Goal: Task Accomplishment & Management: Manage account settings

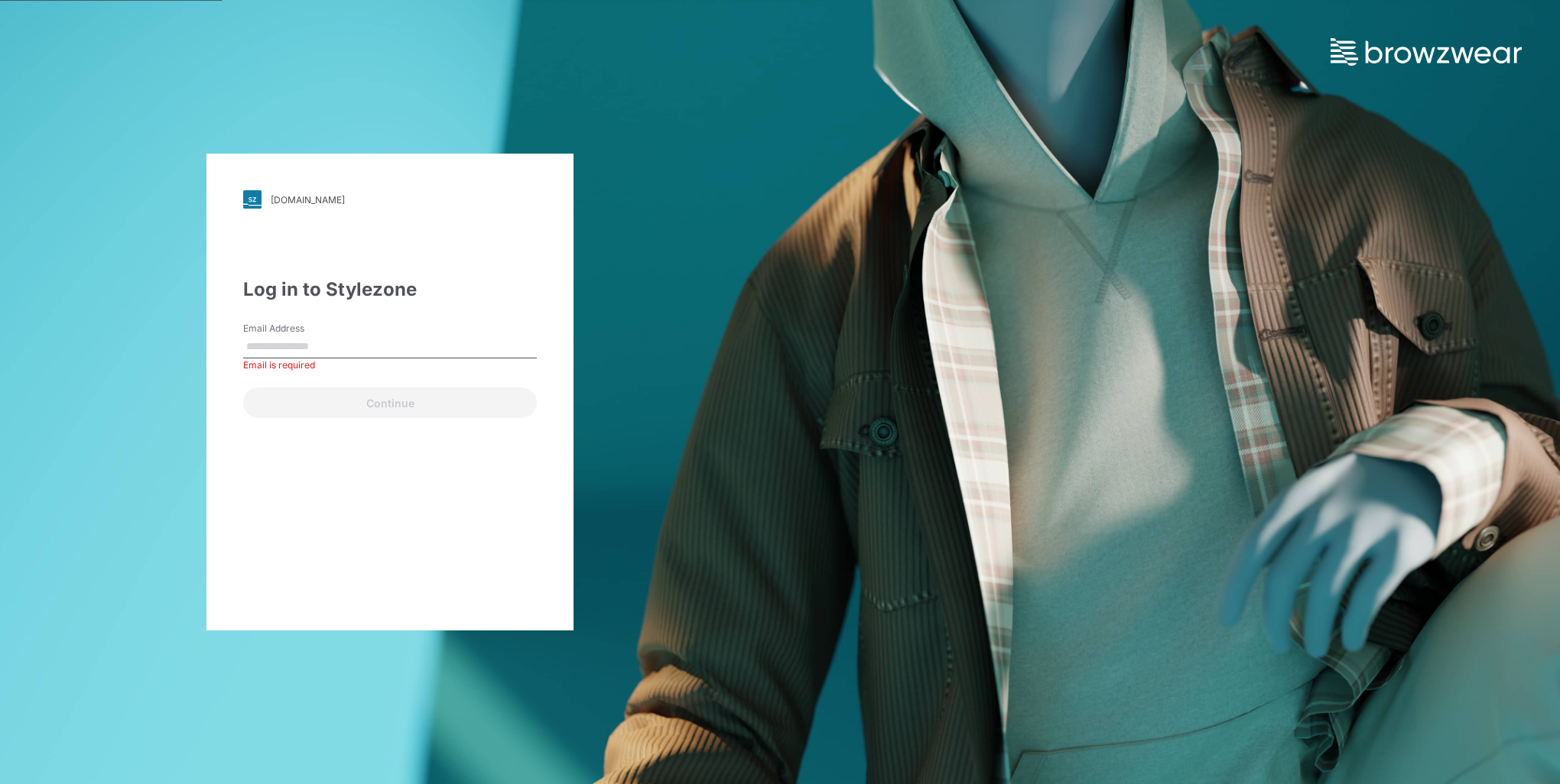
click at [320, 342] on input "Email Address" at bounding box center [390, 347] width 294 height 23
paste input "**********"
type input "**********"
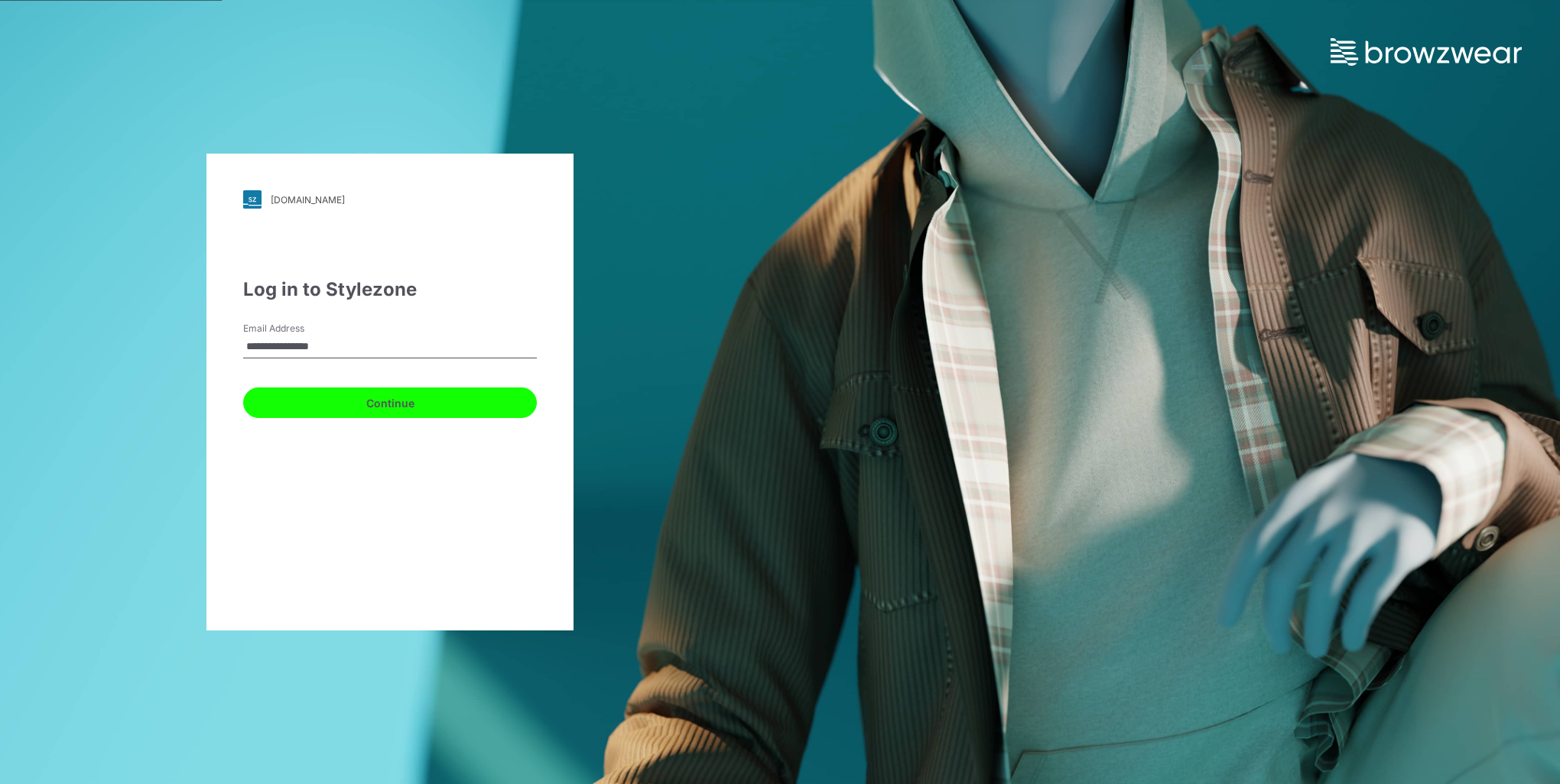
click at [407, 399] on button "Continue" at bounding box center [390, 403] width 294 height 31
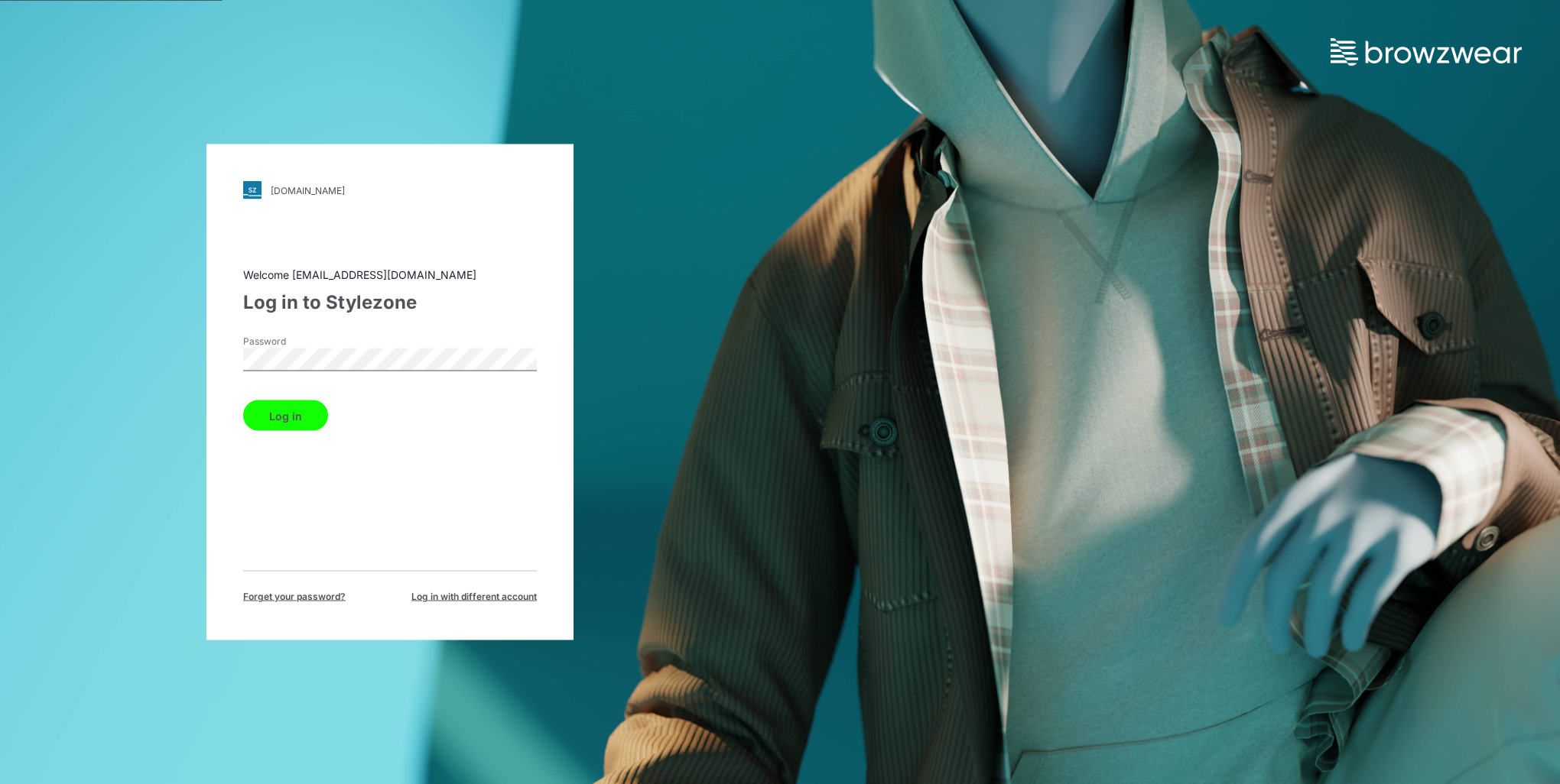
click at [269, 413] on button "Log in" at bounding box center [285, 416] width 85 height 31
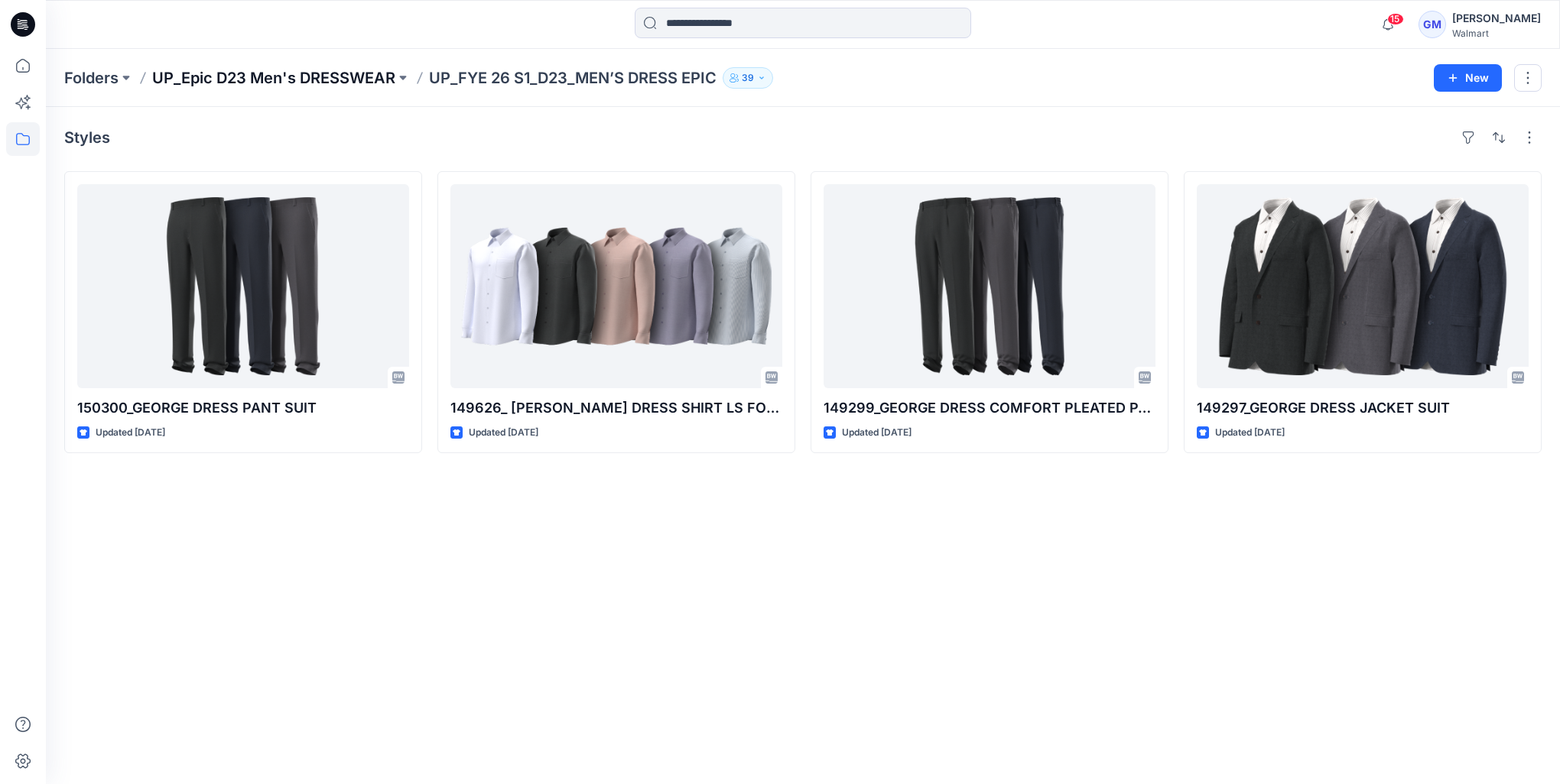
click at [336, 71] on p "UP_Epic D23 Men's DRESSWEAR" at bounding box center [273, 78] width 243 height 21
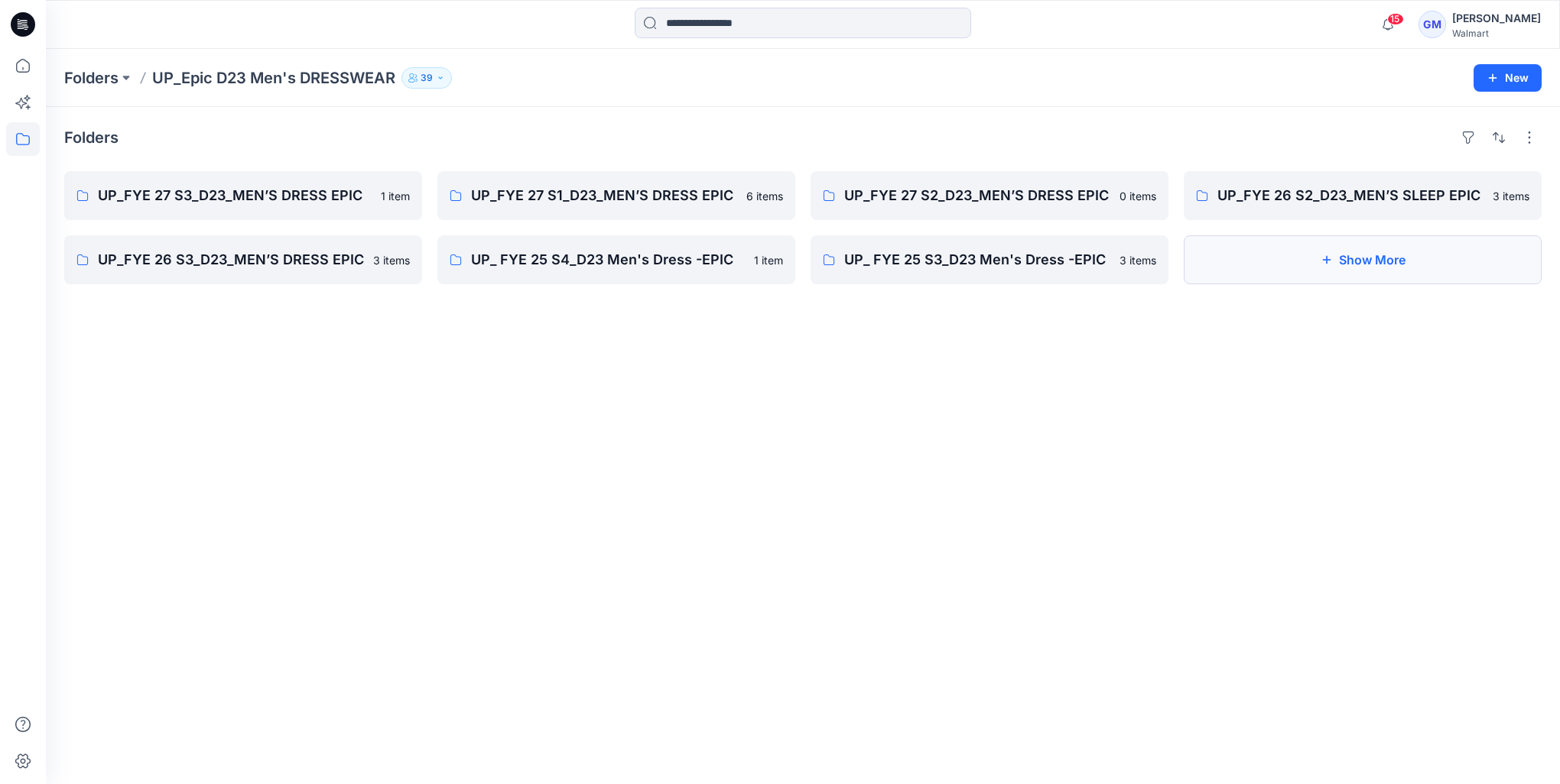
click at [1407, 259] on button "Show More" at bounding box center [1362, 260] width 358 height 49
click at [229, 191] on p "UP_FYE 27 S3_D23_MEN’S DRESS EPIC" at bounding box center [242, 196] width 288 height 21
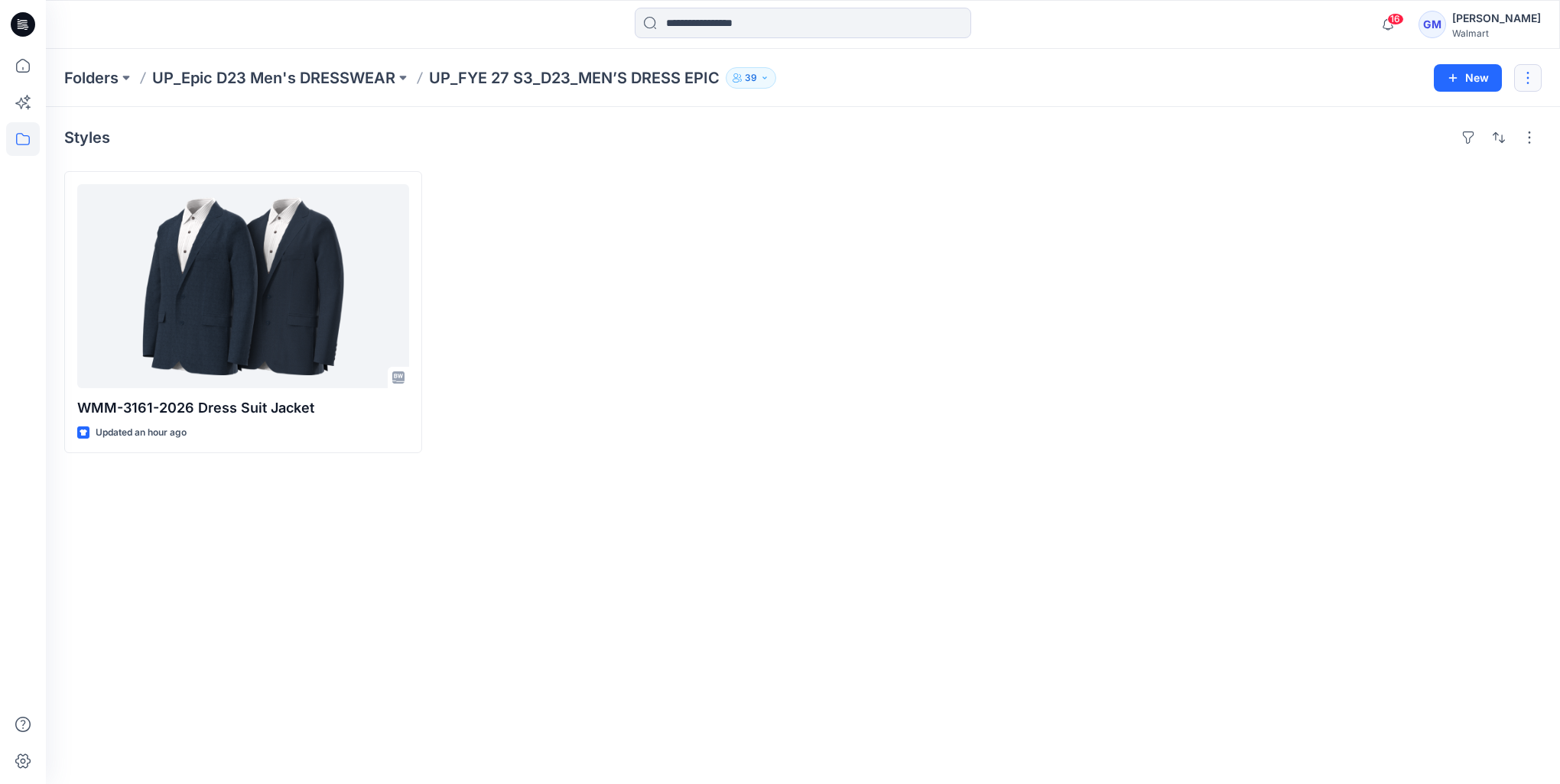
click at [1520, 81] on button "button" at bounding box center [1528, 78] width 28 height 28
click at [1121, 417] on div at bounding box center [989, 312] width 358 height 282
drag, startPoint x: 197, startPoint y: 686, endPoint x: 219, endPoint y: 609, distance: 80.1
click at [199, 686] on div "Styles WMM-3161-2026 Dress Suit Jacket Updated an hour ago" at bounding box center [803, 445] width 1514 height 677
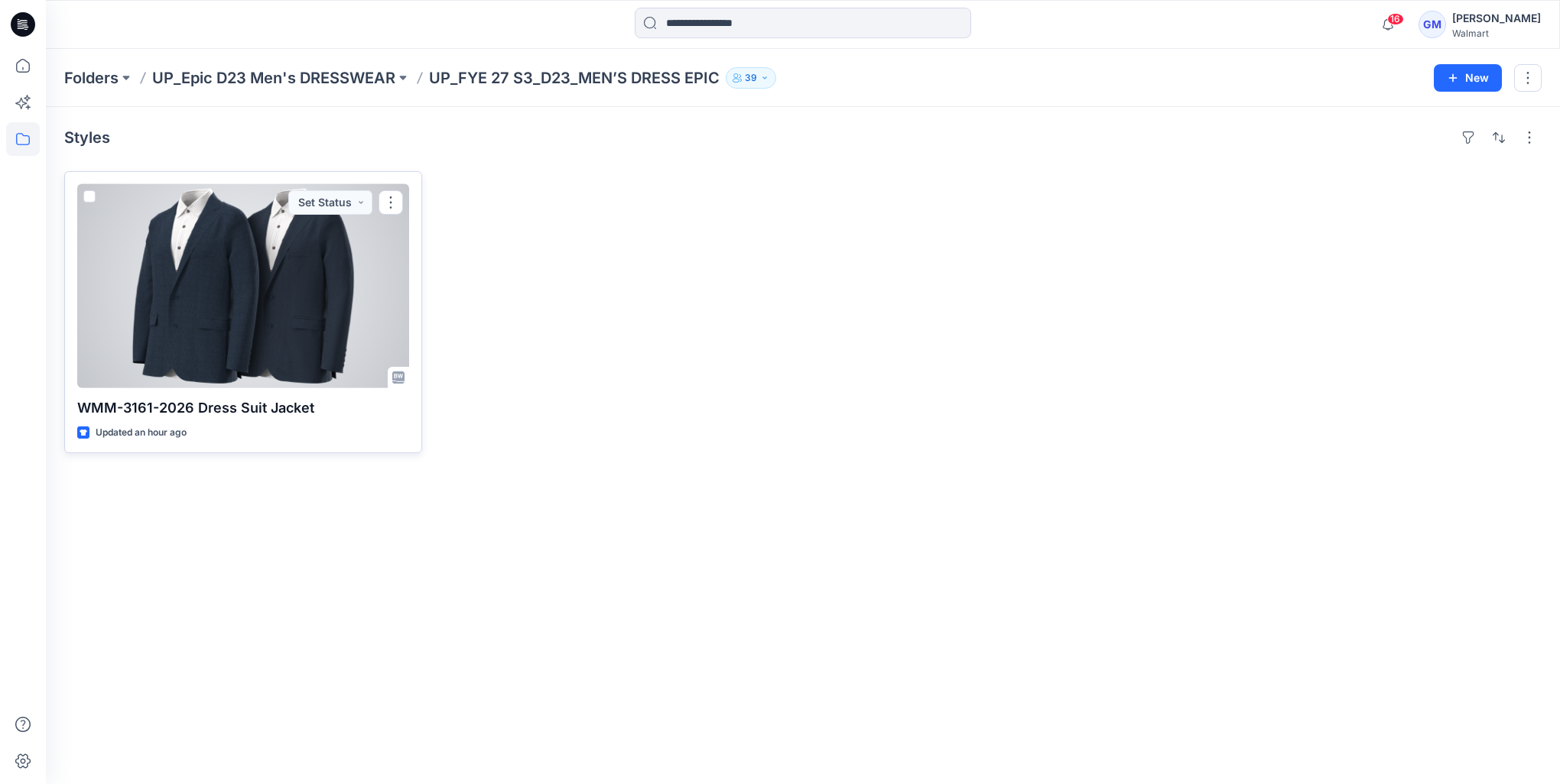
click at [358, 294] on div at bounding box center [243, 286] width 331 height 204
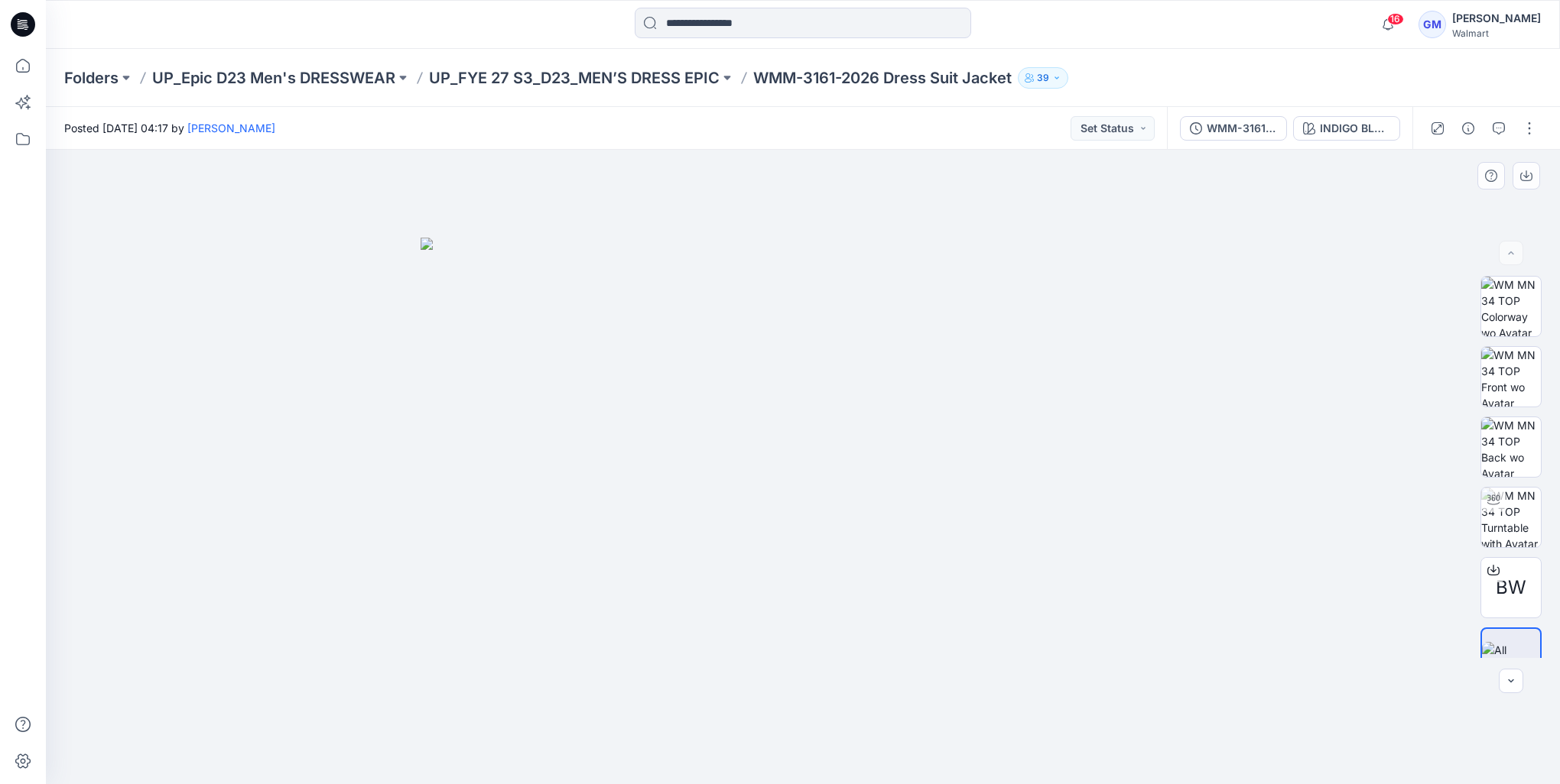
click at [1295, 382] on div at bounding box center [803, 466] width 1514 height 634
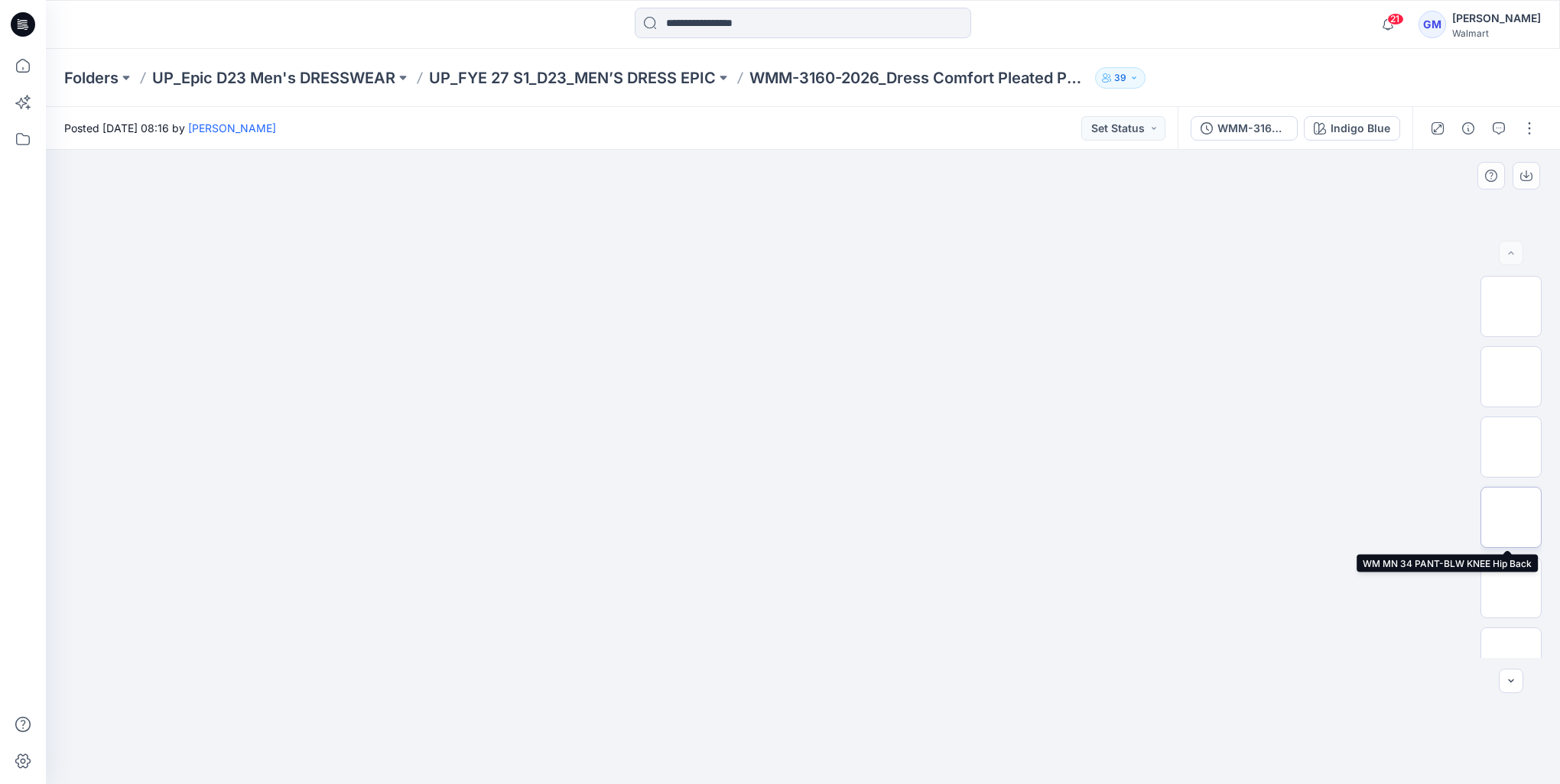
click at [1511, 518] on img at bounding box center [1511, 518] width 0 height 0
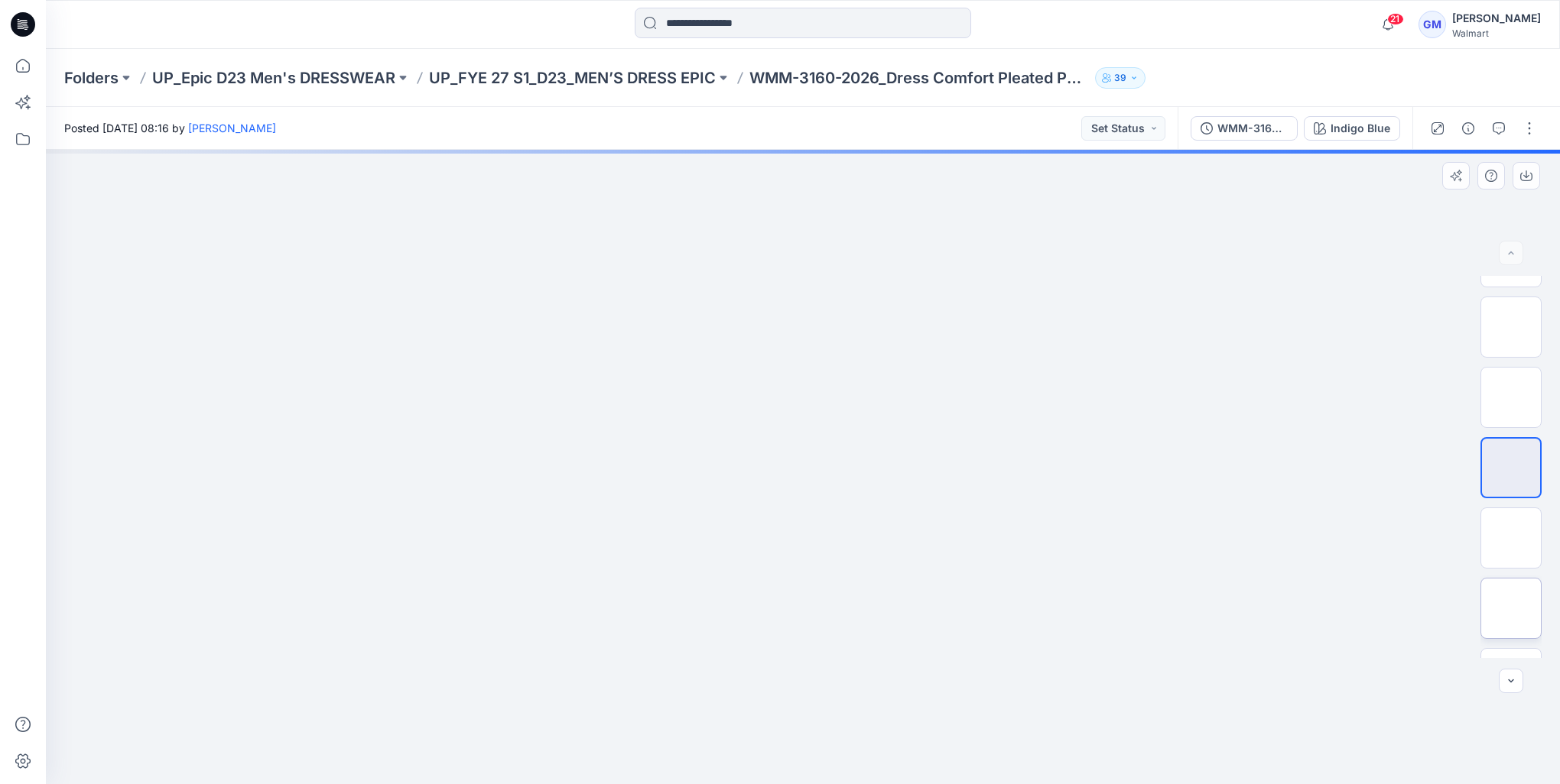
scroll to position [77, 0]
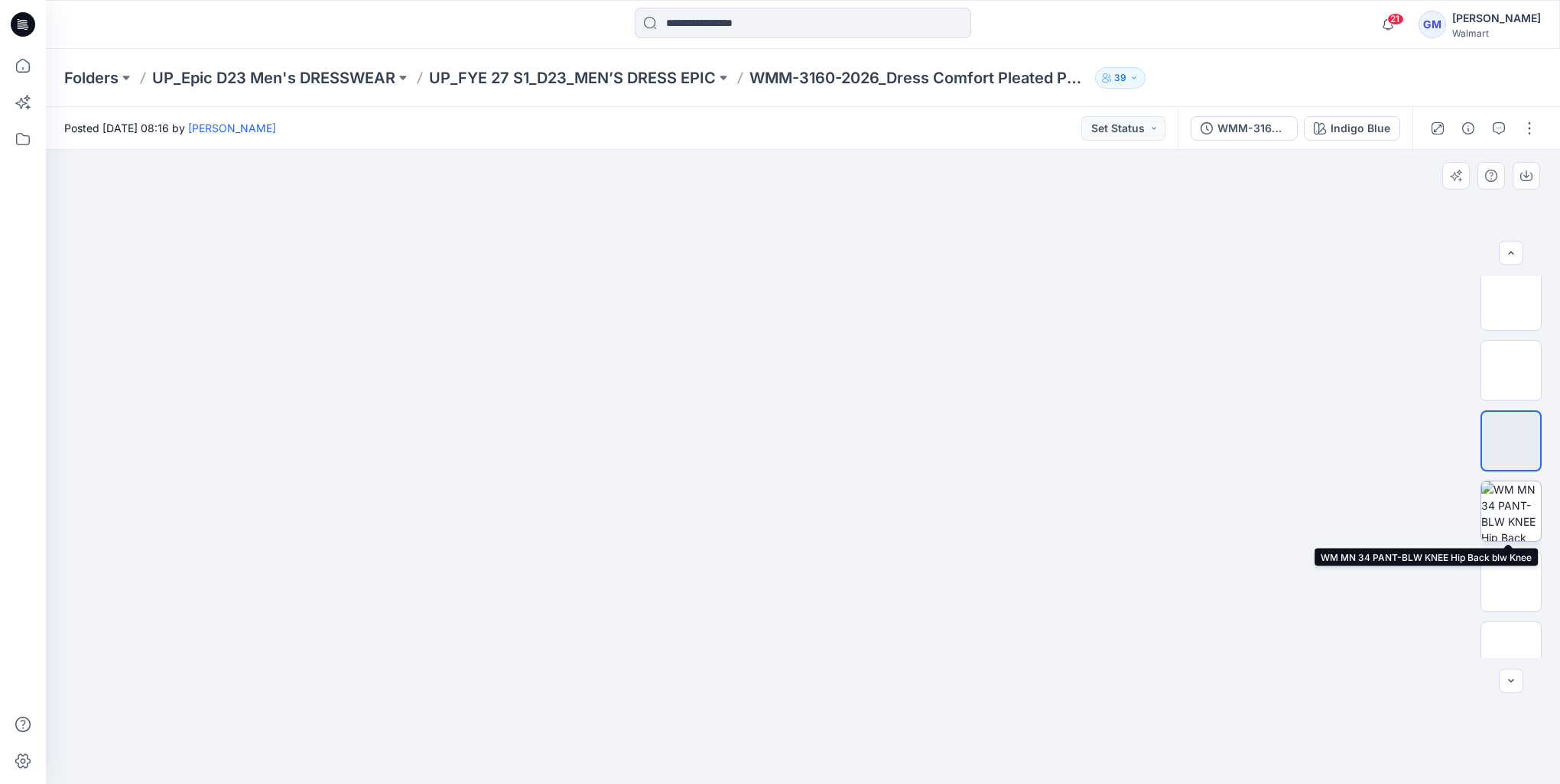
click at [1512, 496] on img at bounding box center [1511, 512] width 60 height 60
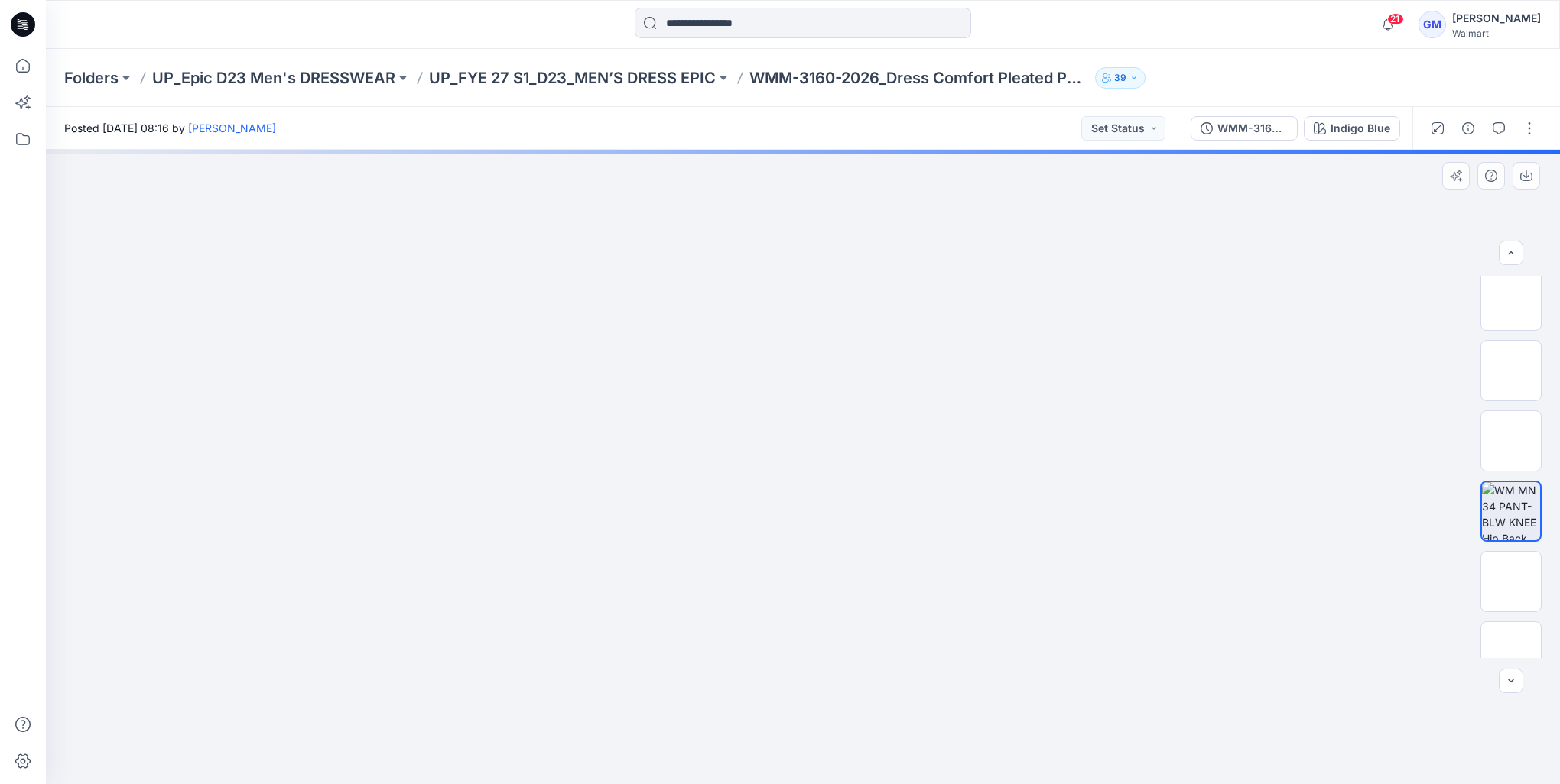
scroll to position [153, 0]
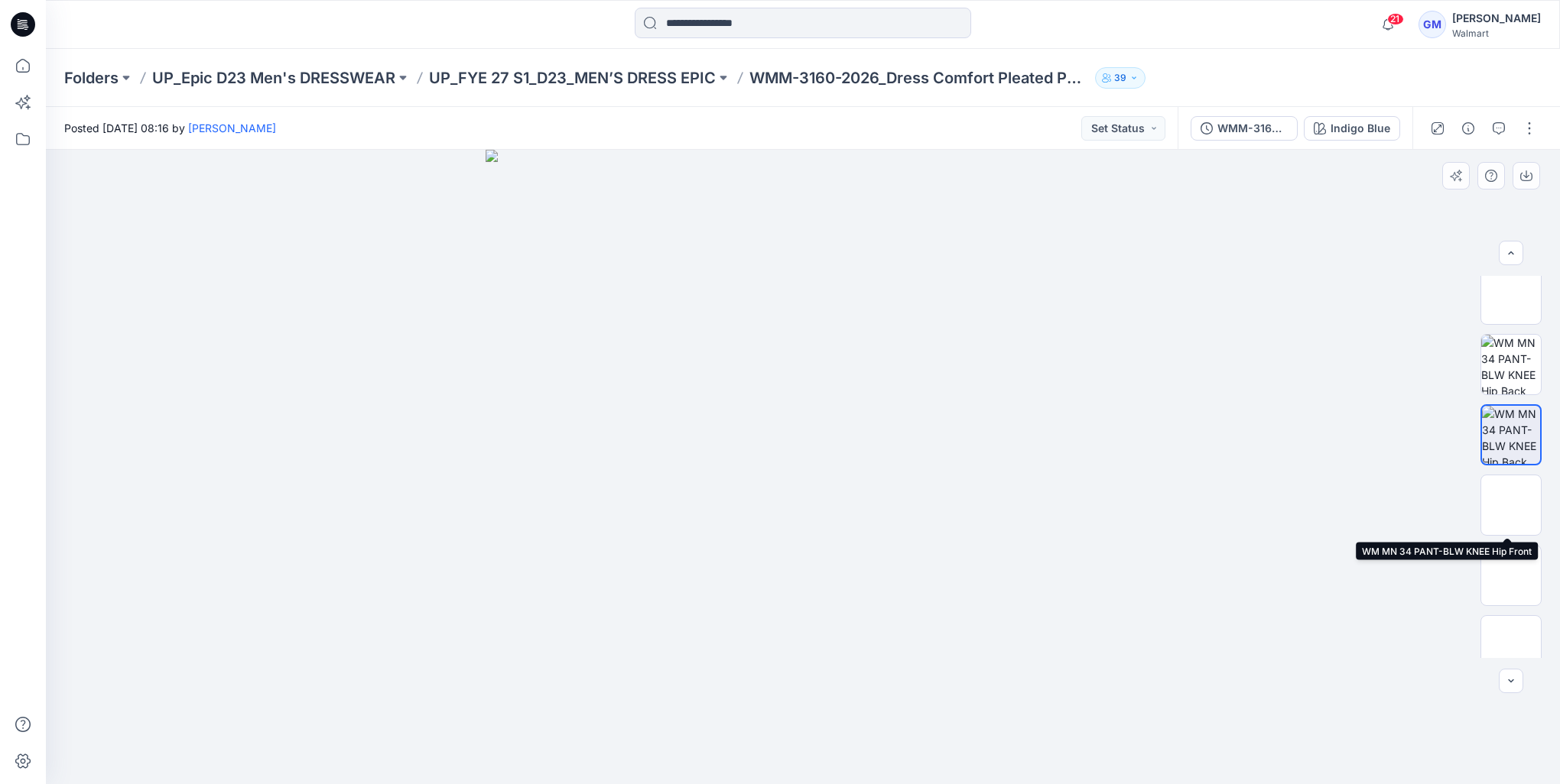
click at [1512, 496] on img at bounding box center [1511, 506] width 60 height 60
click at [1511, 499] on img at bounding box center [1511, 499] width 0 height 0
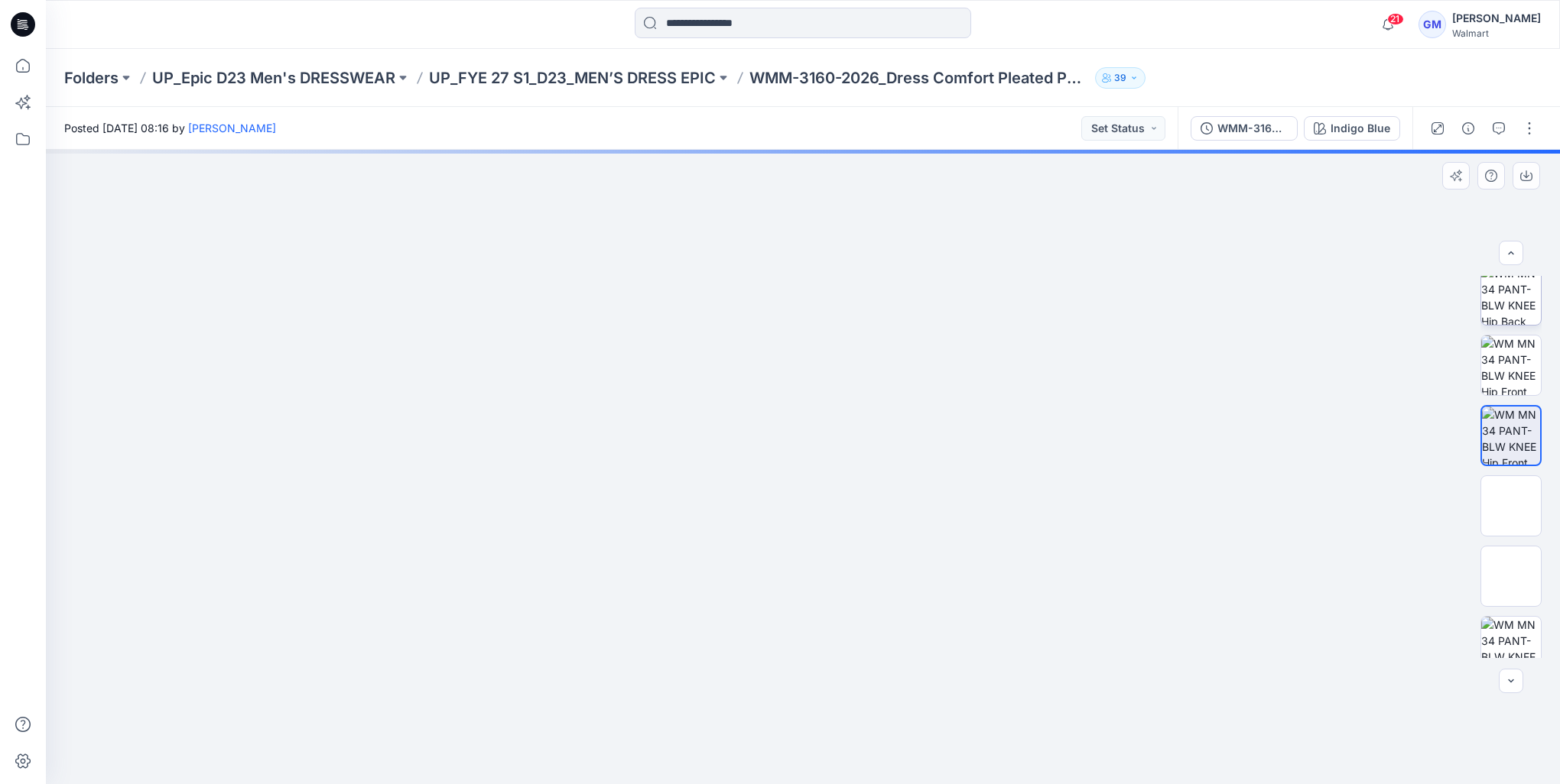
scroll to position [306, 0]
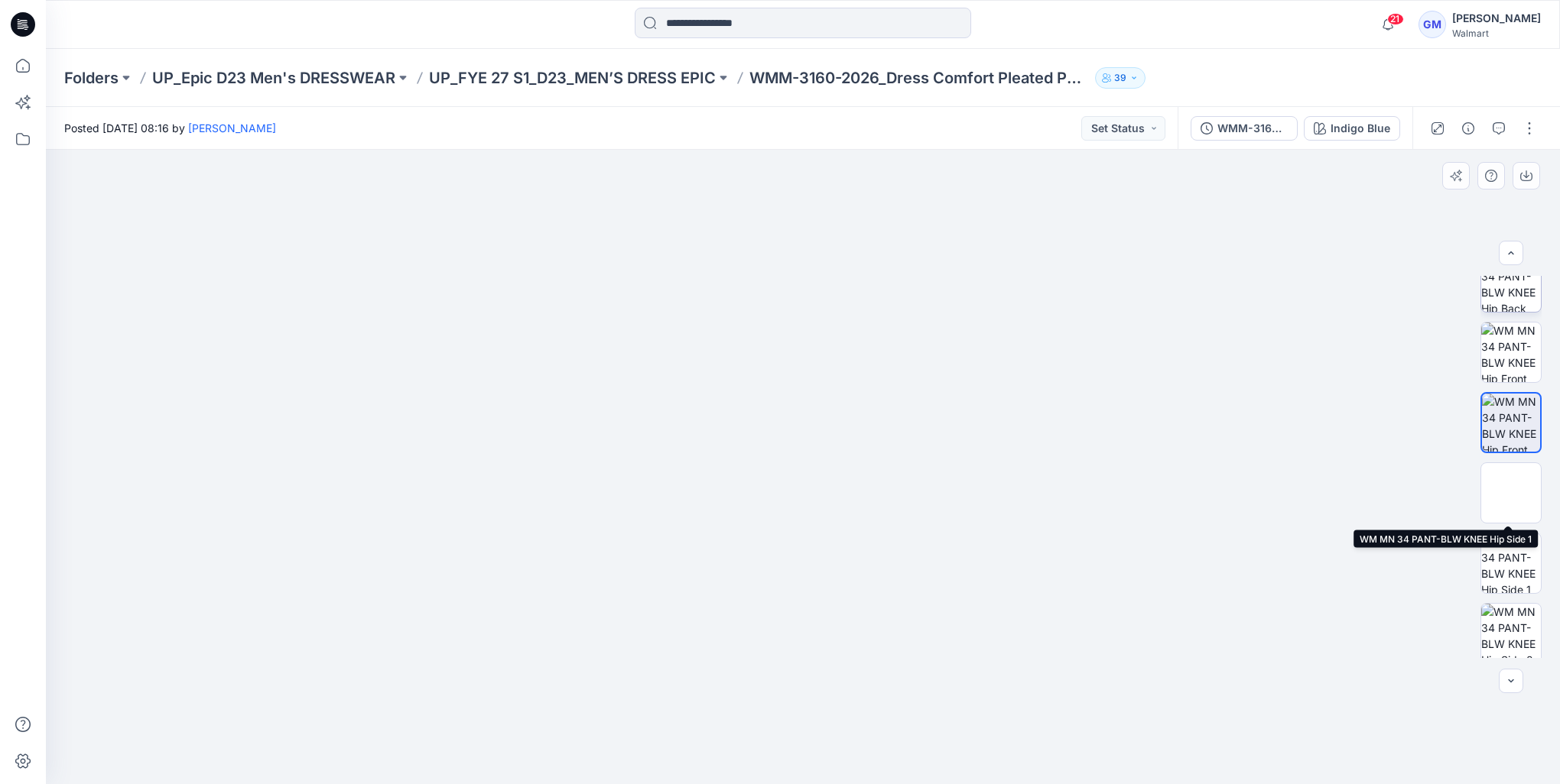
click at [1511, 493] on img at bounding box center [1511, 493] width 0 height 0
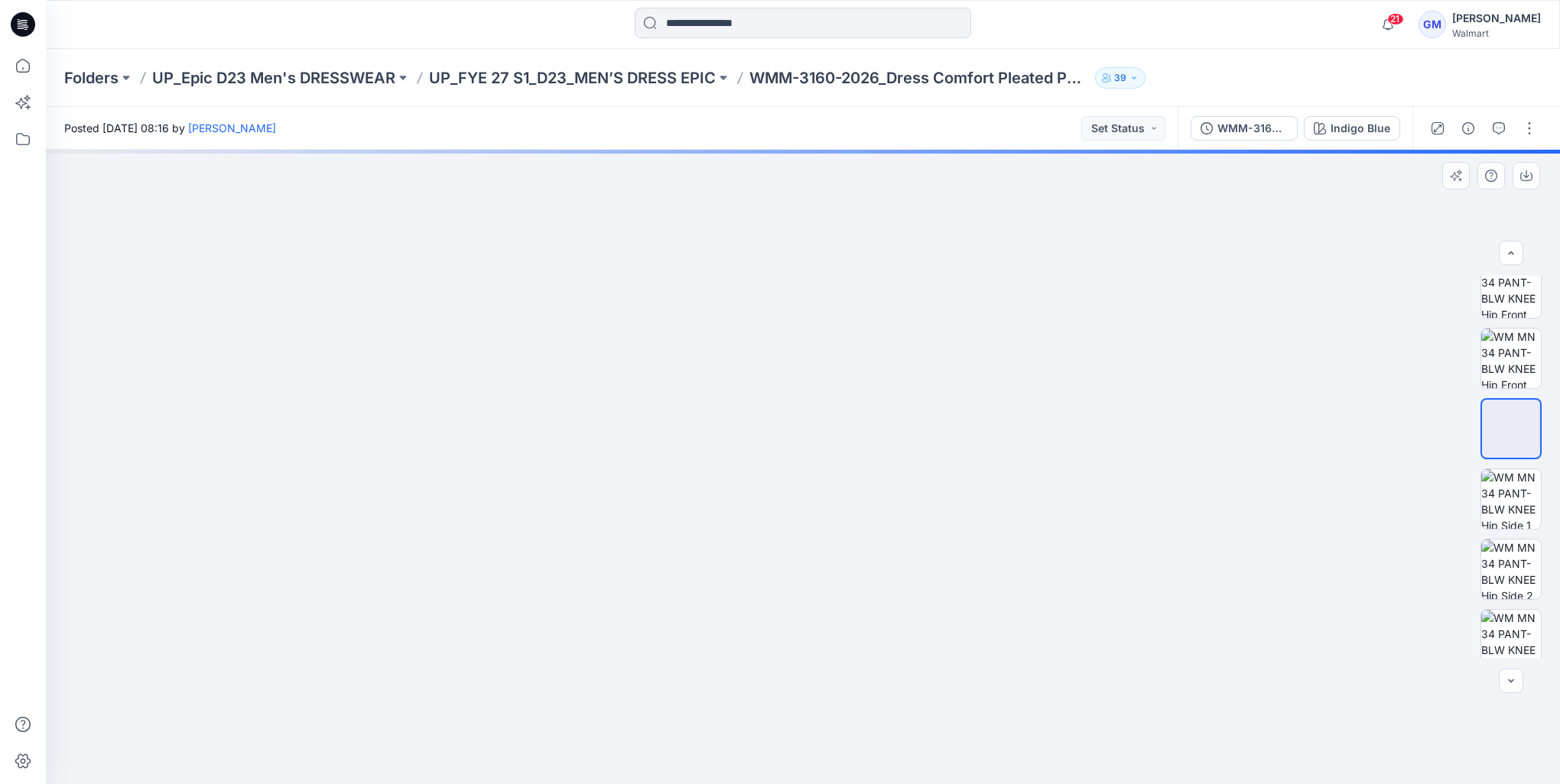
scroll to position [382, 0]
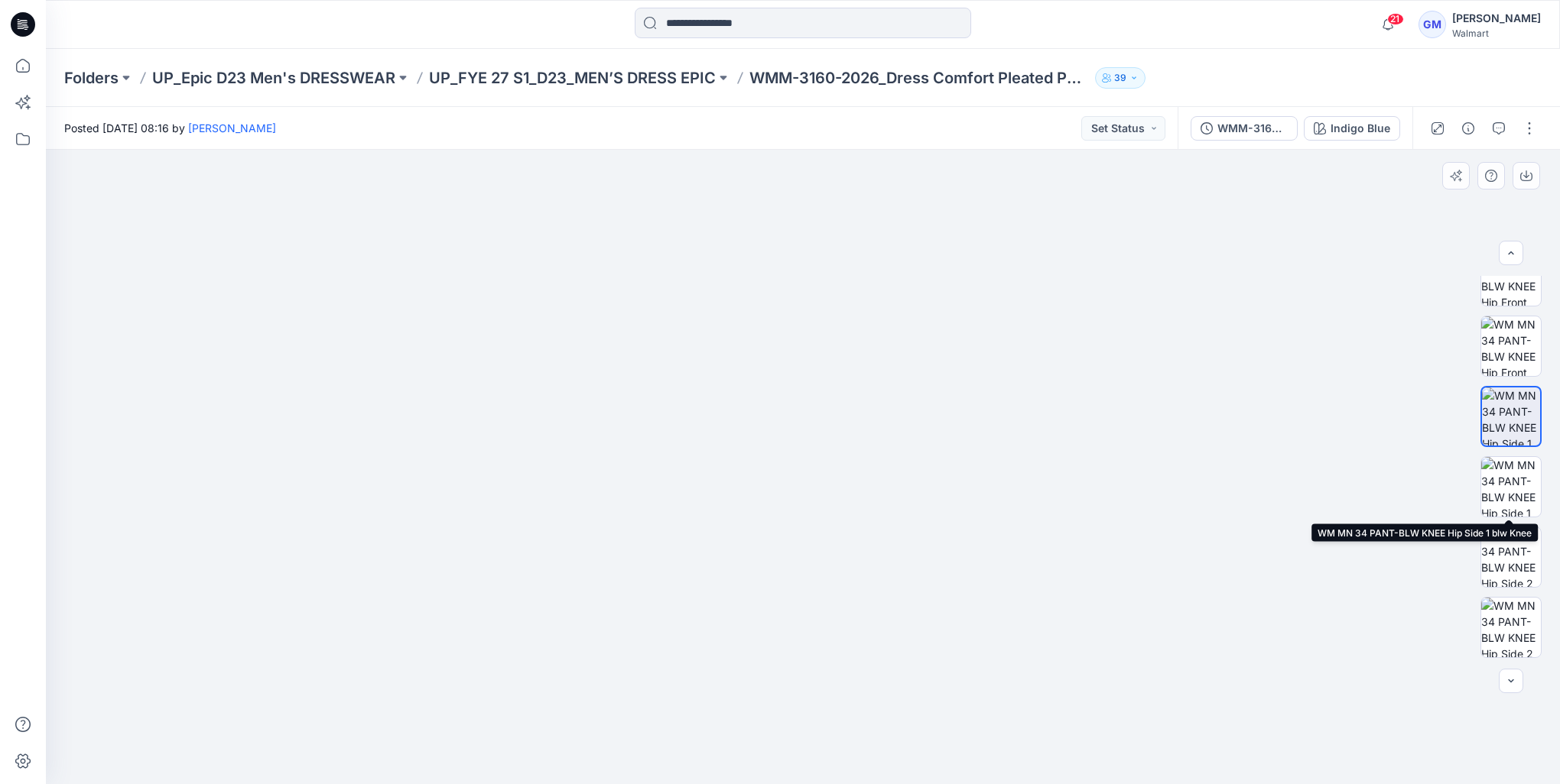
click at [1512, 496] on img at bounding box center [1511, 487] width 60 height 60
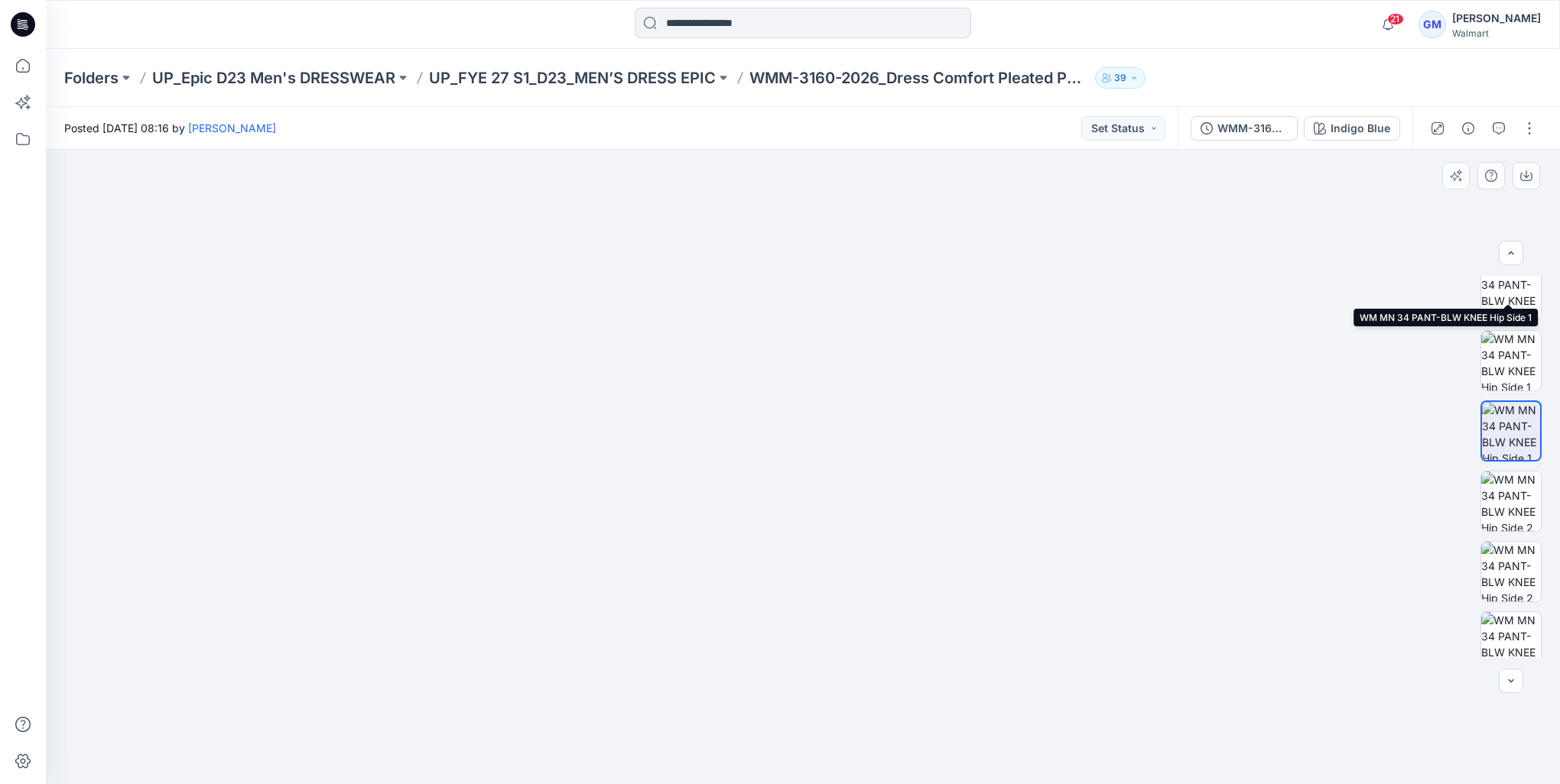
scroll to position [535, 0]
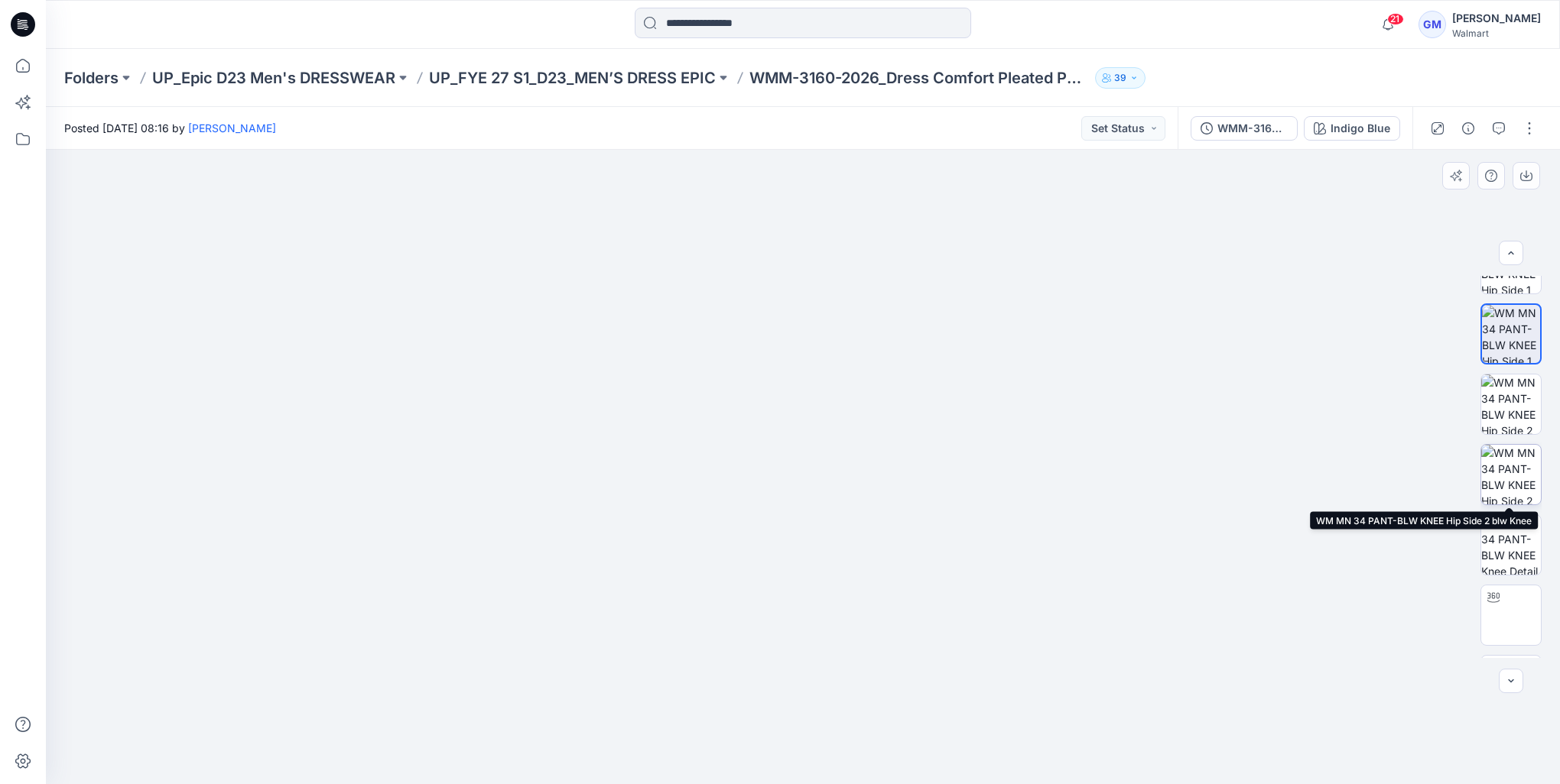
click at [1514, 466] on img at bounding box center [1511, 475] width 60 height 60
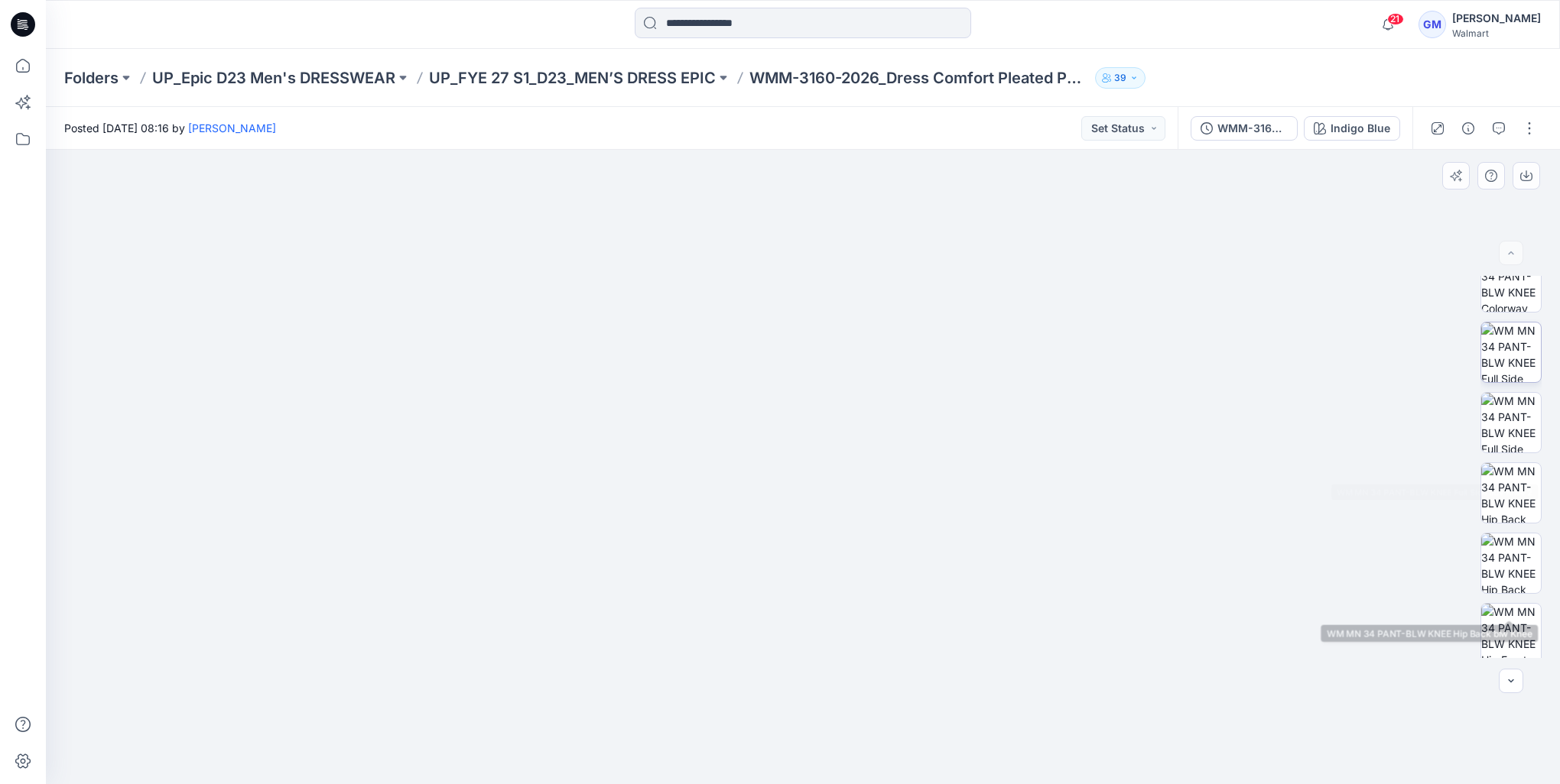
scroll to position [0, 0]
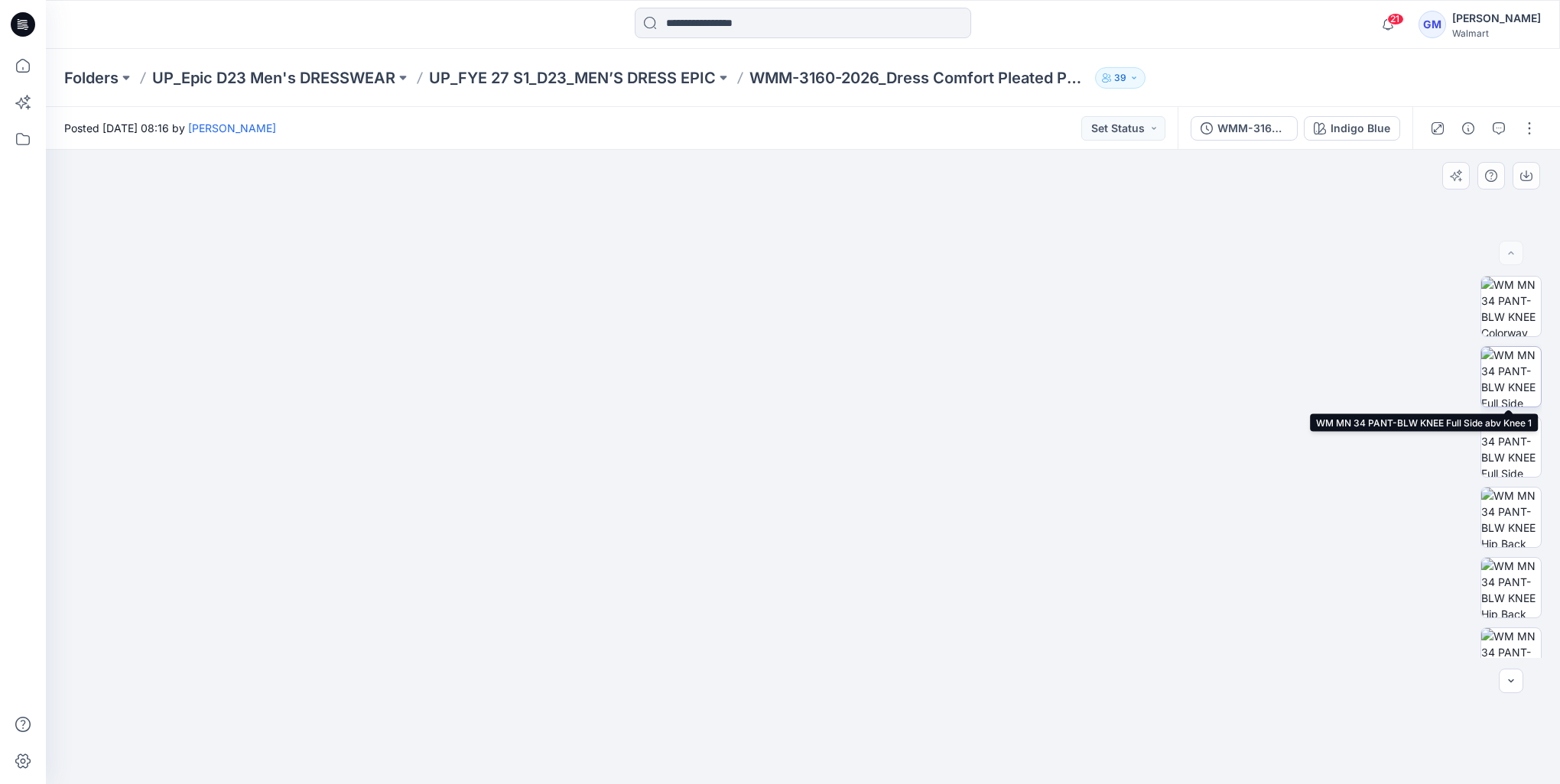
click at [1501, 390] on img at bounding box center [1511, 377] width 60 height 60
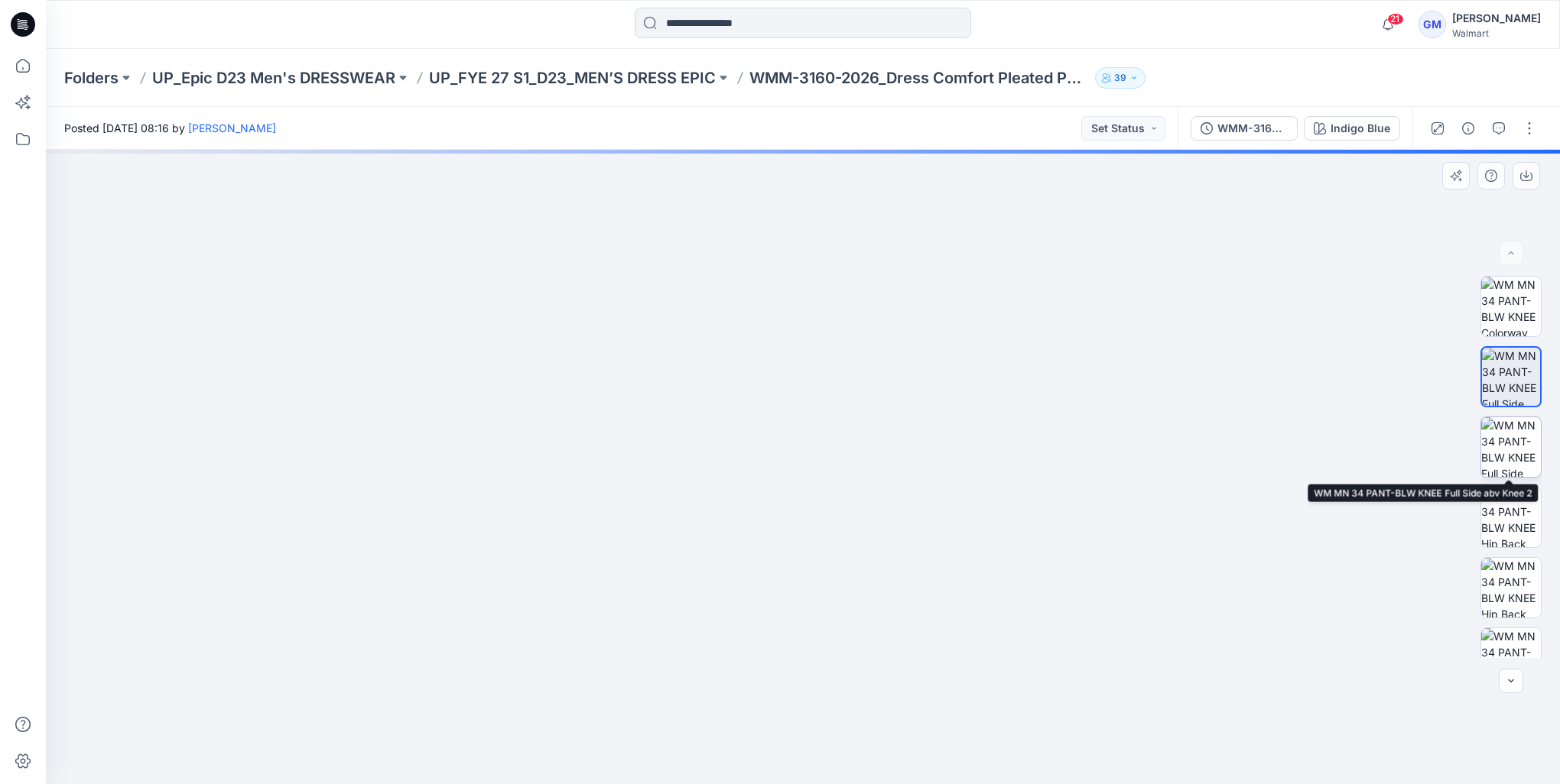
click at [1491, 449] on img at bounding box center [1511, 447] width 60 height 60
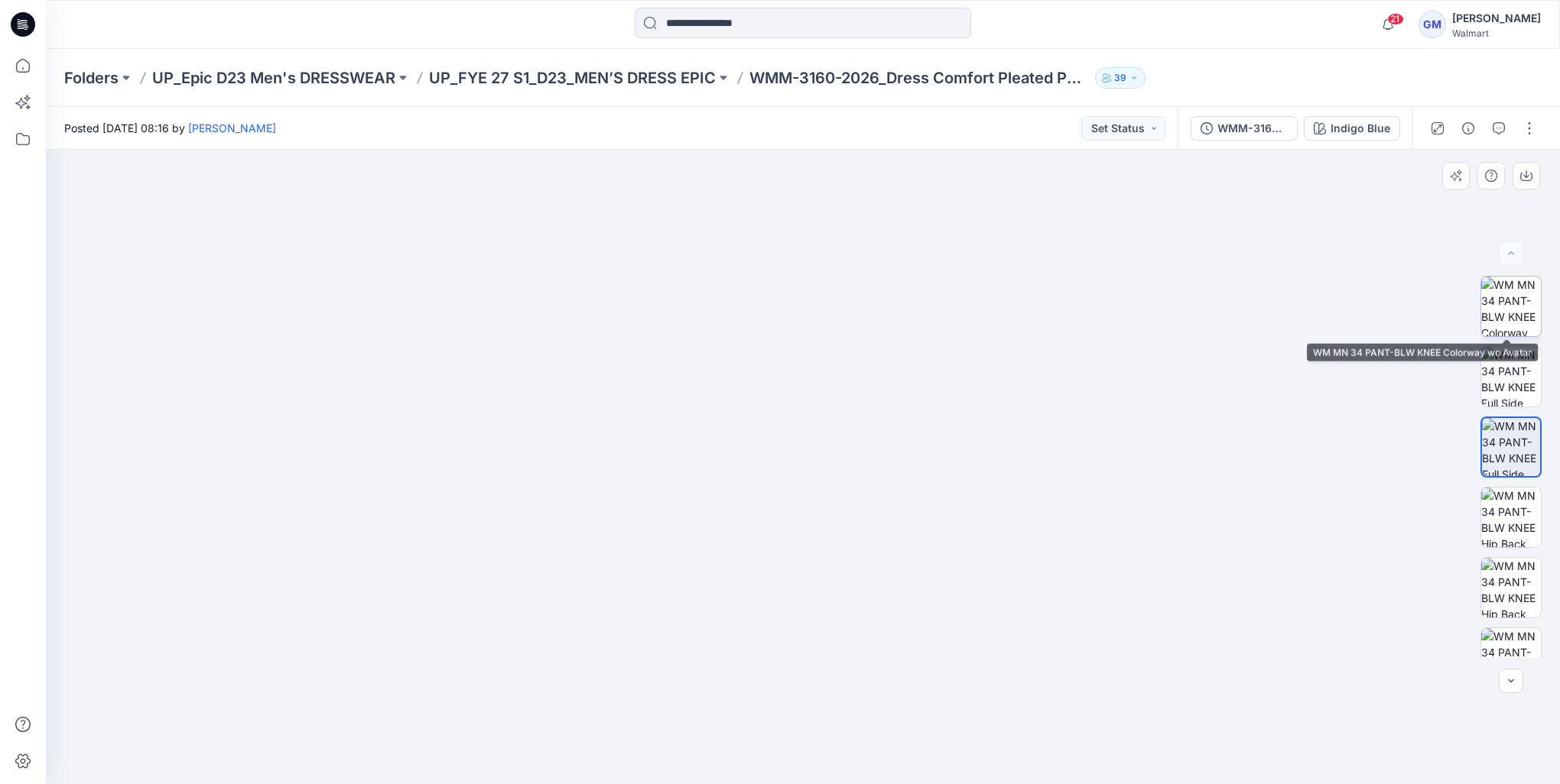
click at [1520, 325] on img at bounding box center [1511, 307] width 60 height 60
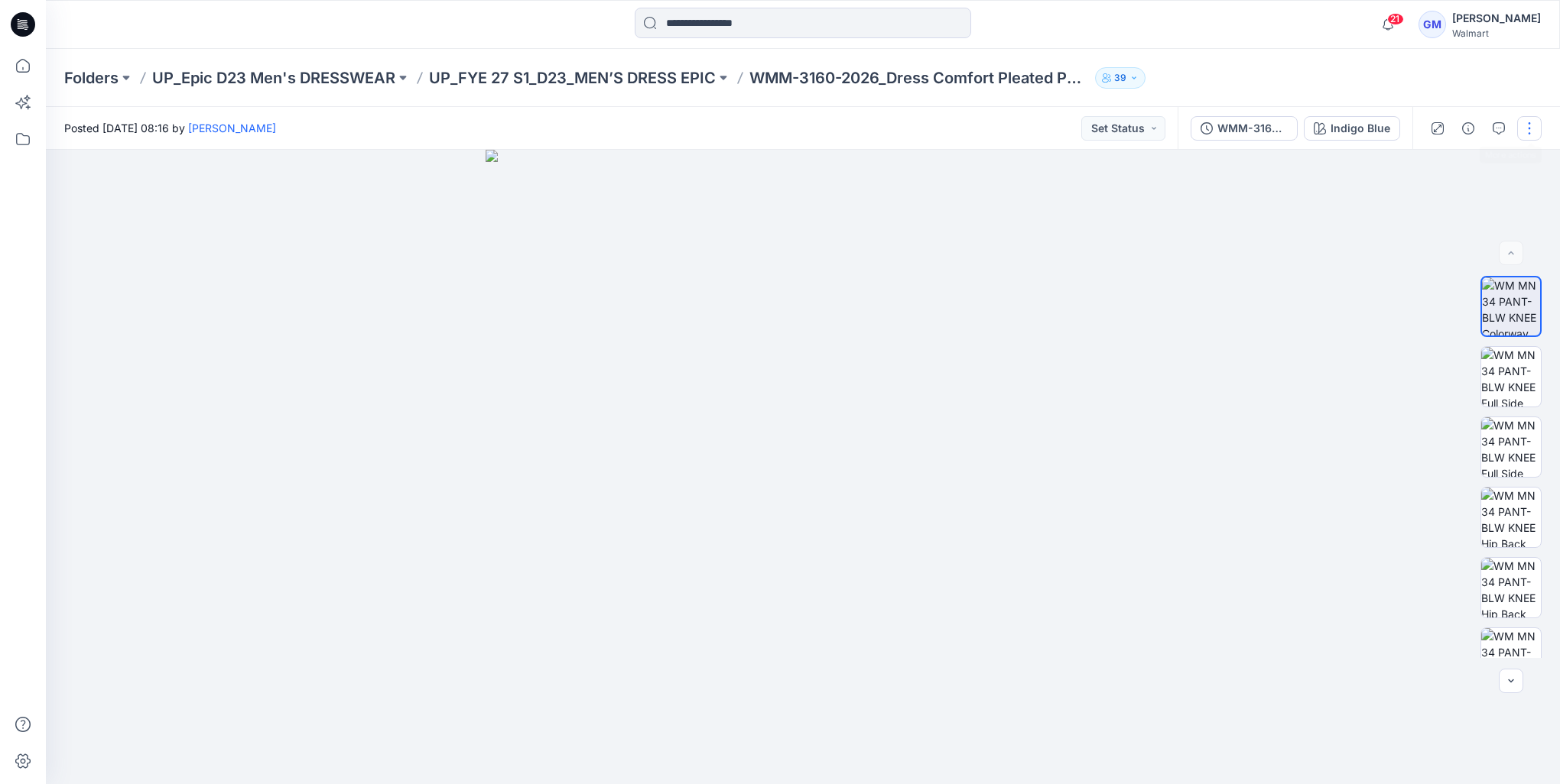
click at [1537, 125] on button "button" at bounding box center [1529, 128] width 25 height 25
click at [1434, 214] on p "Edit" at bounding box center [1431, 206] width 19 height 16
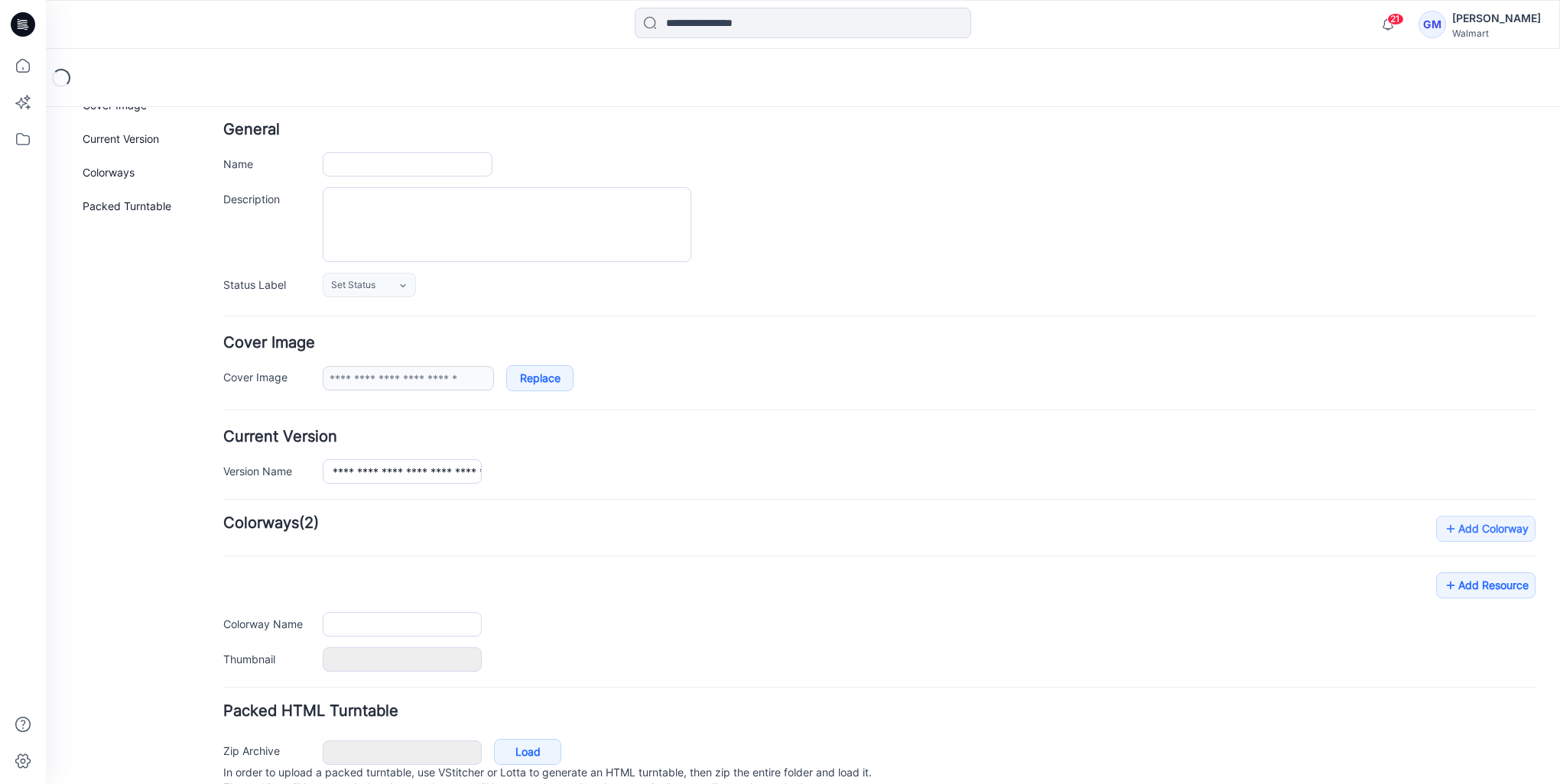
type input "**********"
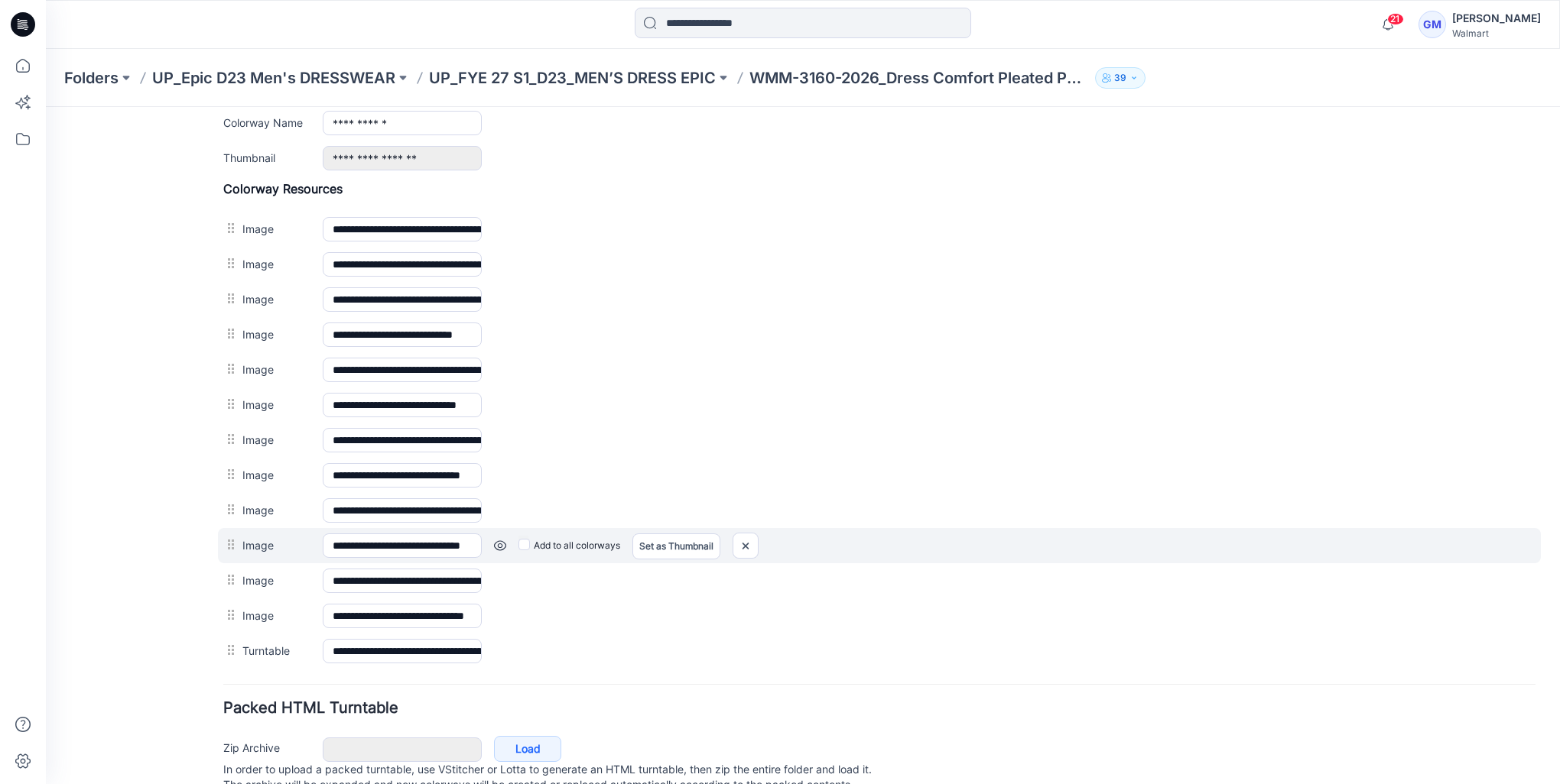
scroll to position [624, 0]
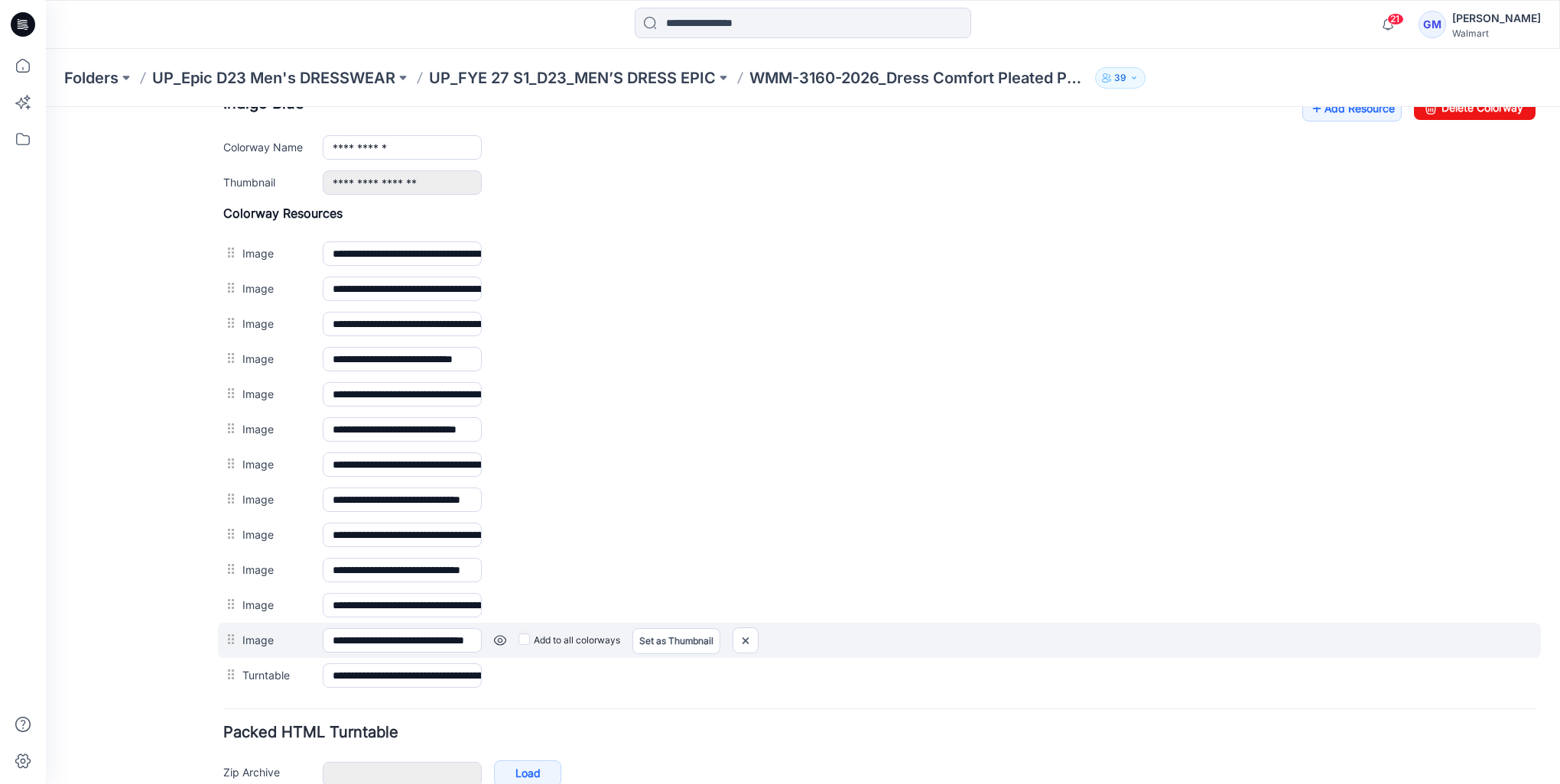
click at [499, 628] on div "Add to all colorways Set as Thumbnail Unset as Thumbnail" at bounding box center [1008, 641] width 1054 height 25
click at [499, 634] on link at bounding box center [500, 641] width 12 height 12
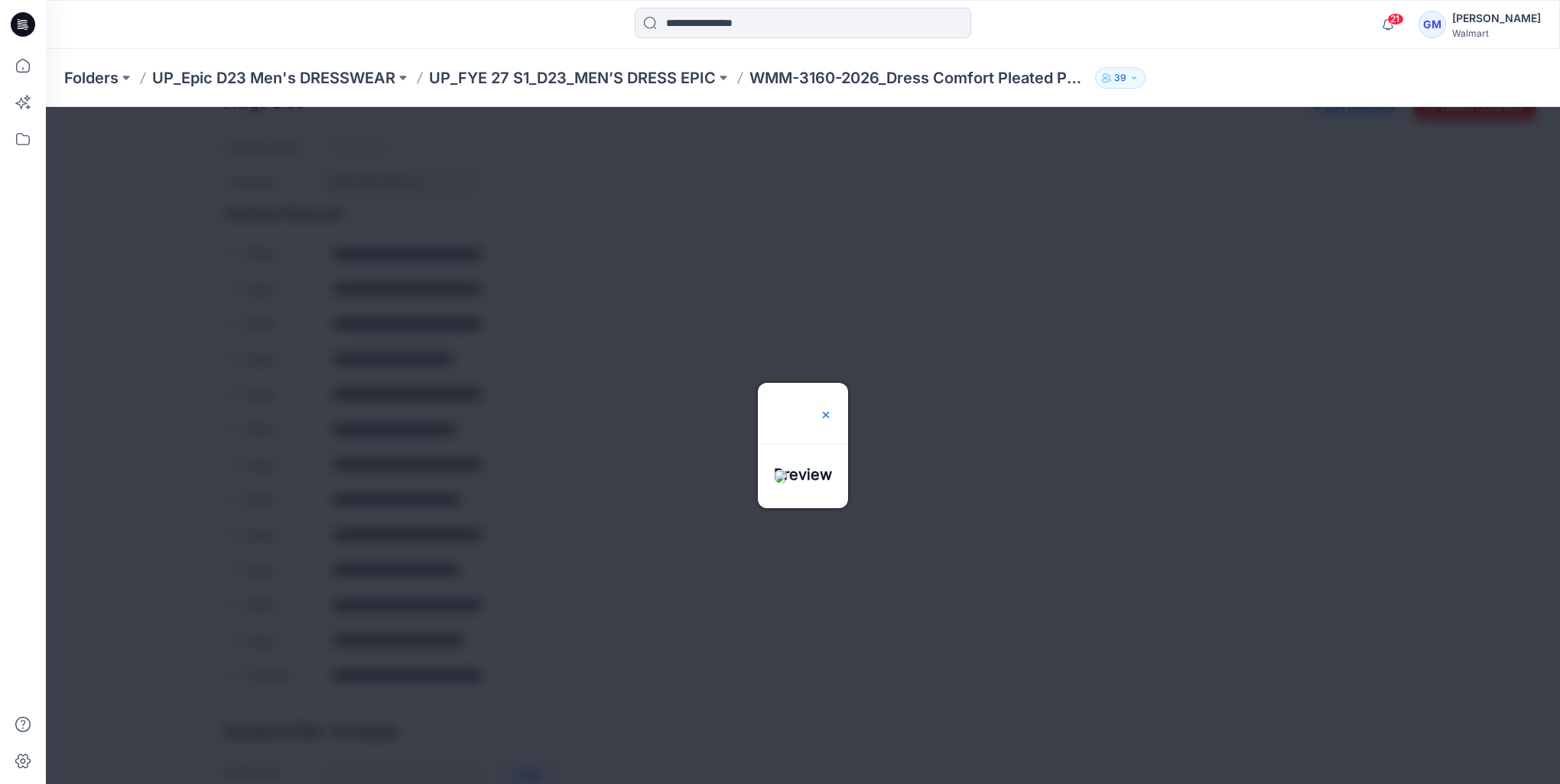
click at [832, 409] on img at bounding box center [826, 415] width 12 height 12
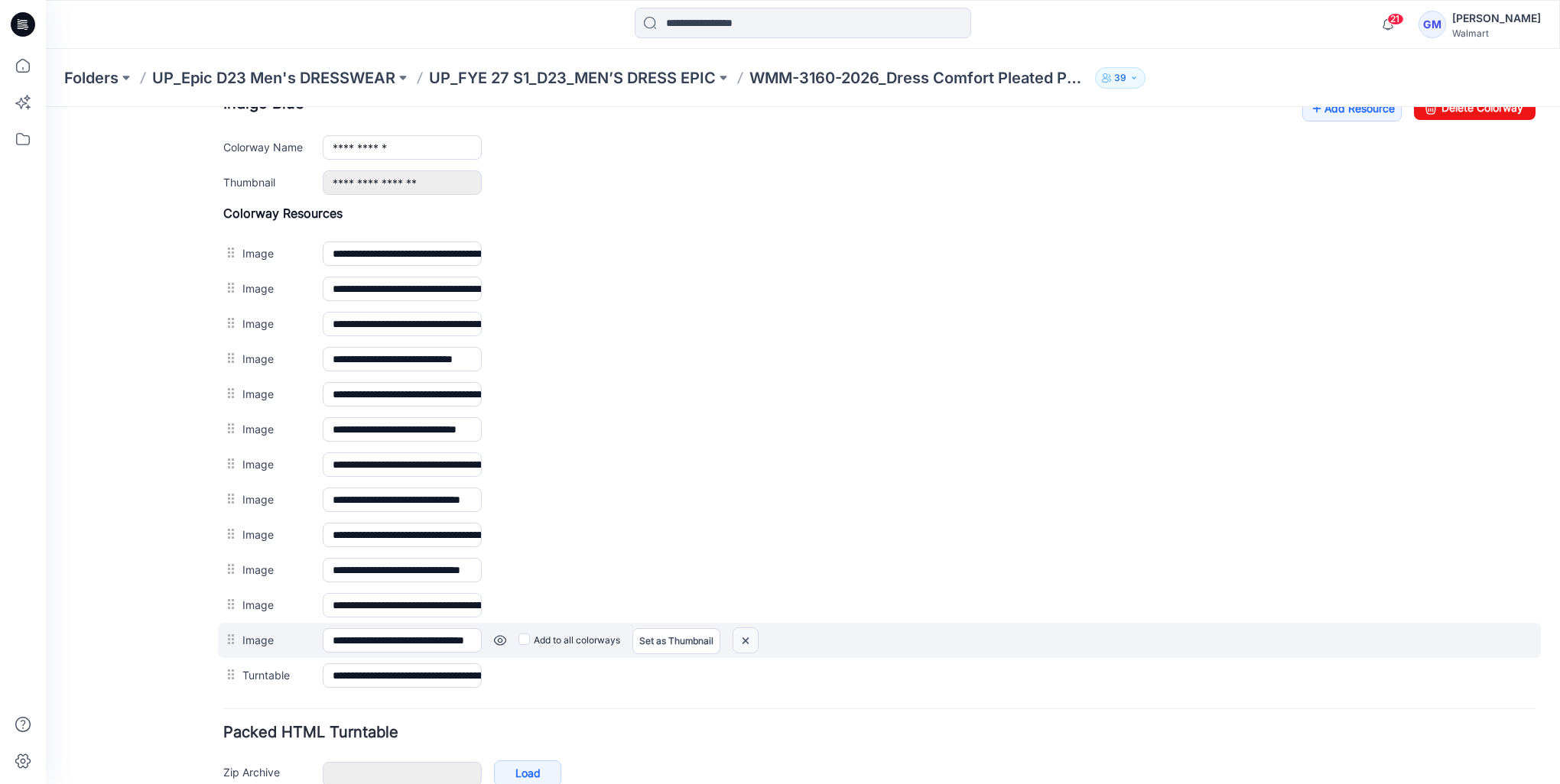
drag, startPoint x: 740, startPoint y: 641, endPoint x: 905, endPoint y: 193, distance: 477.4
click at [740, 641] on img at bounding box center [745, 641] width 25 height 25
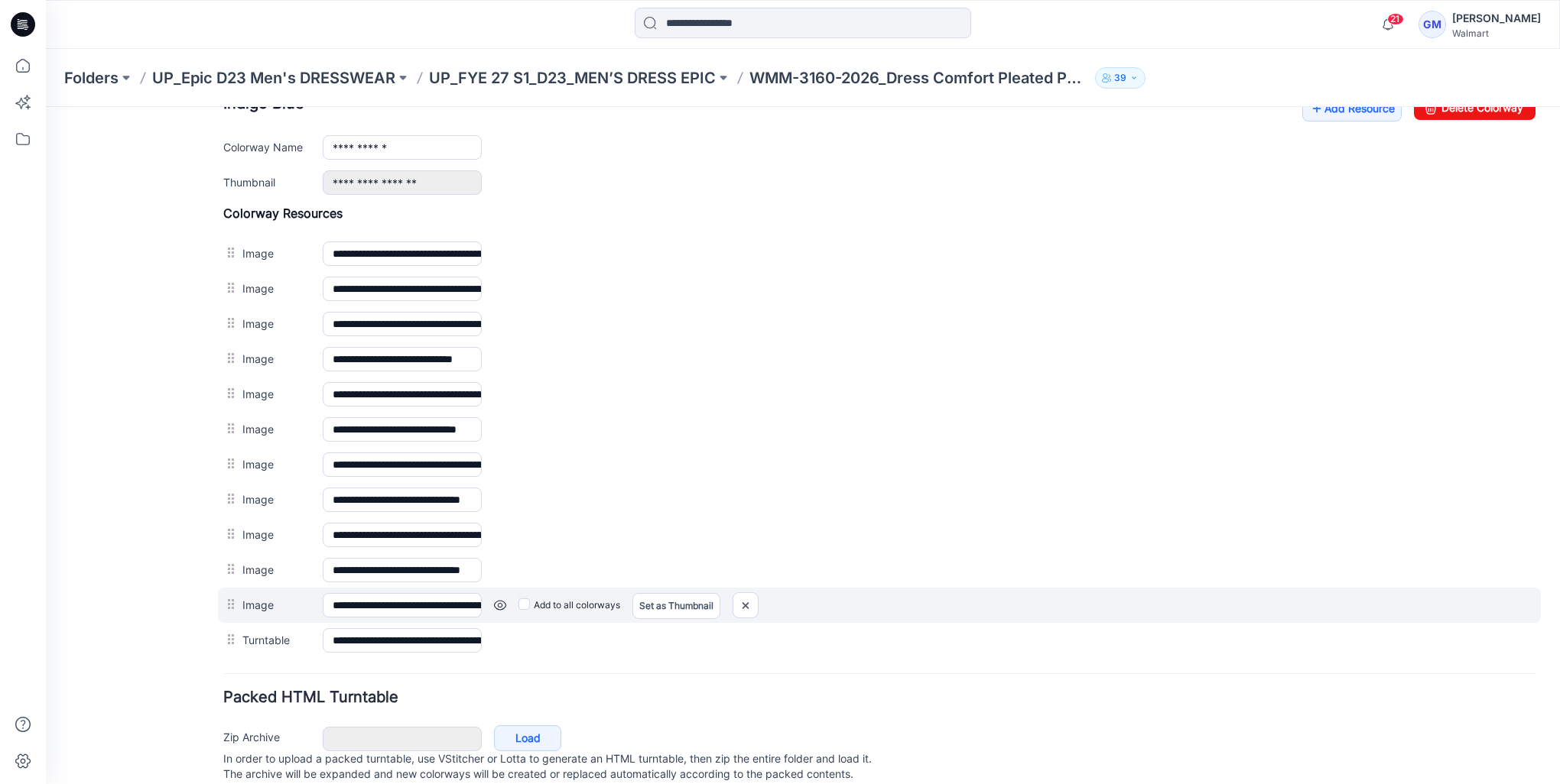
click at [499, 601] on link at bounding box center [500, 605] width 12 height 12
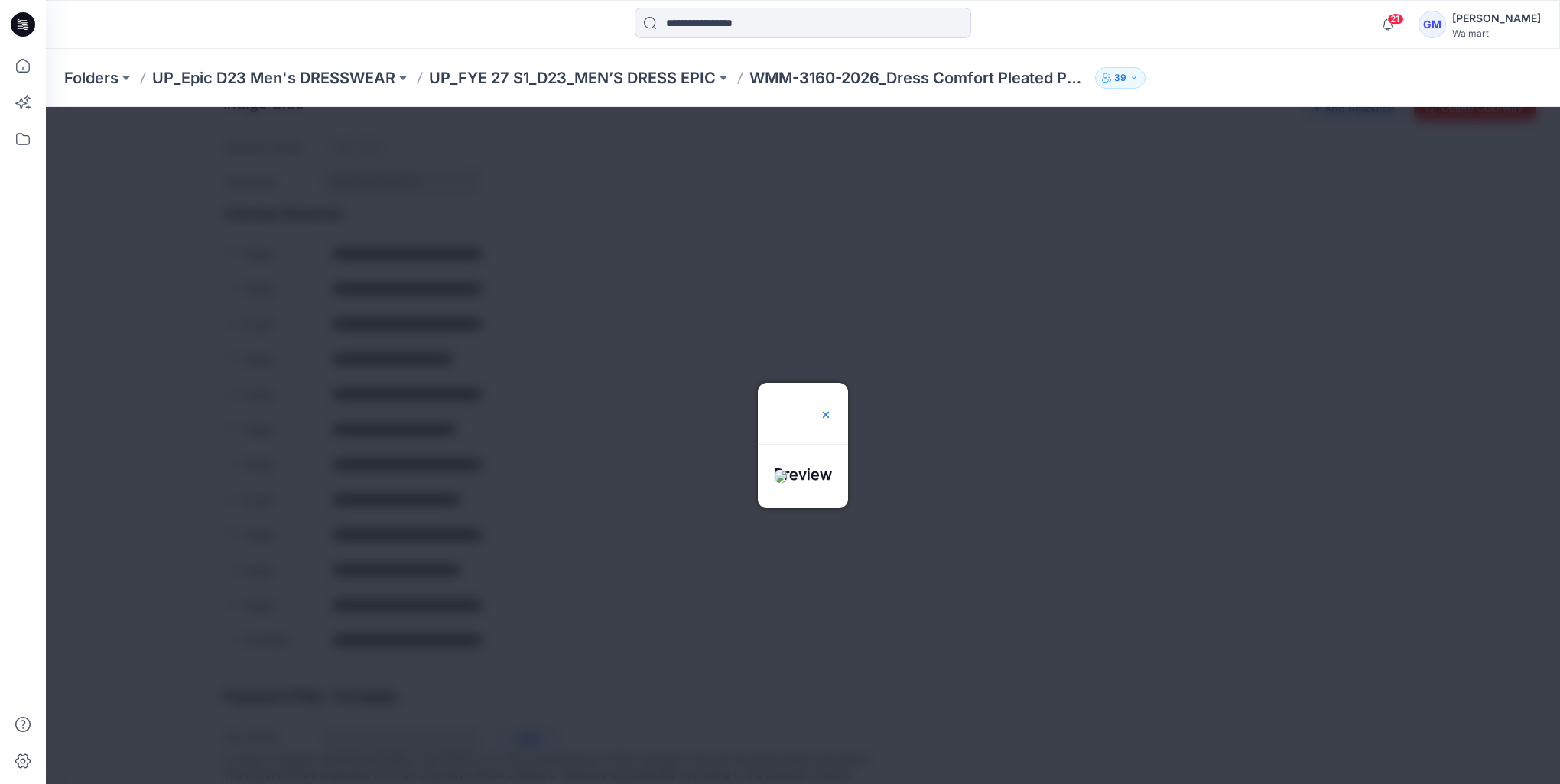
click at [832, 409] on img at bounding box center [826, 415] width 12 height 12
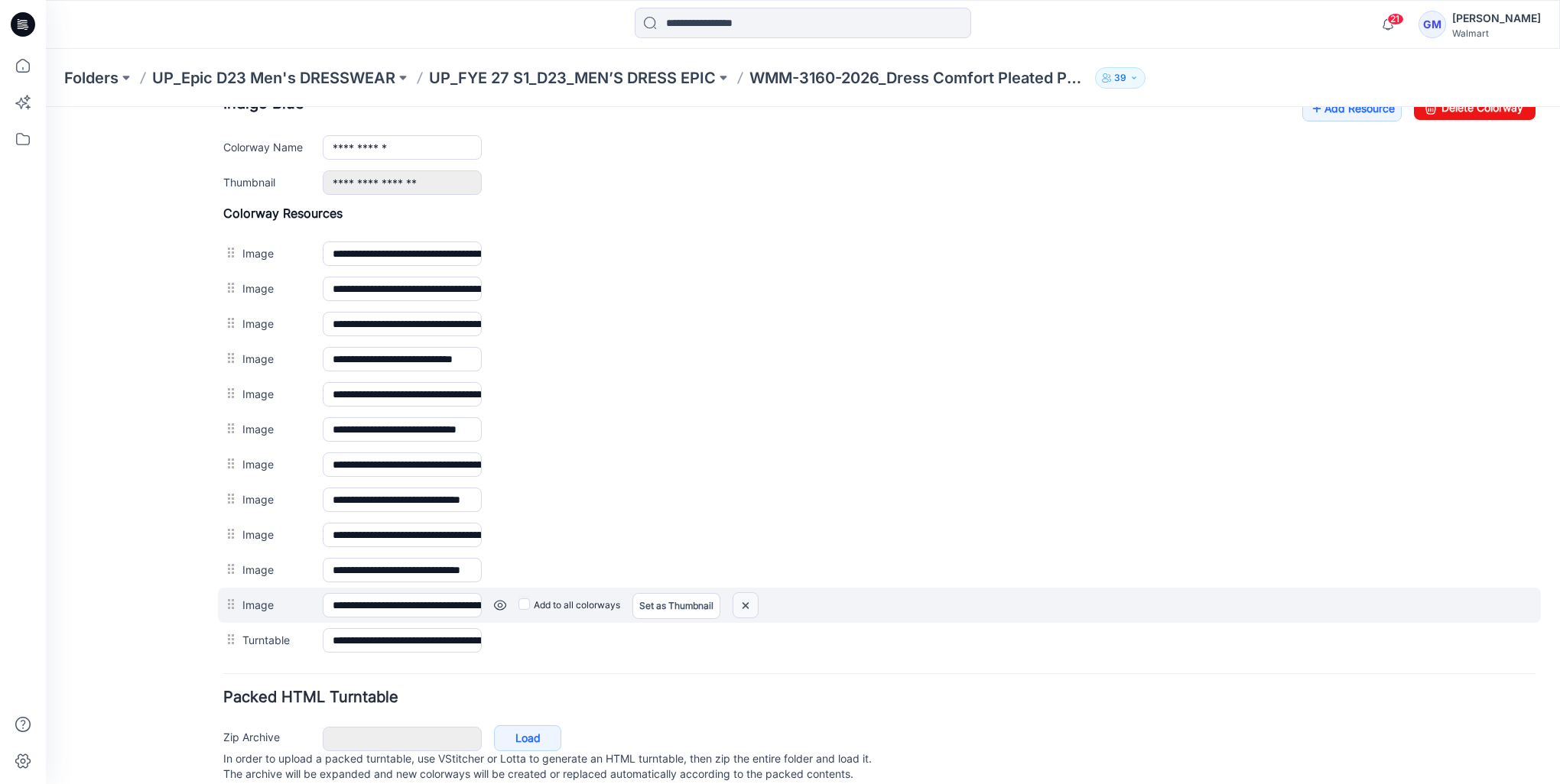
click at [757, 597] on img at bounding box center [745, 605] width 25 height 25
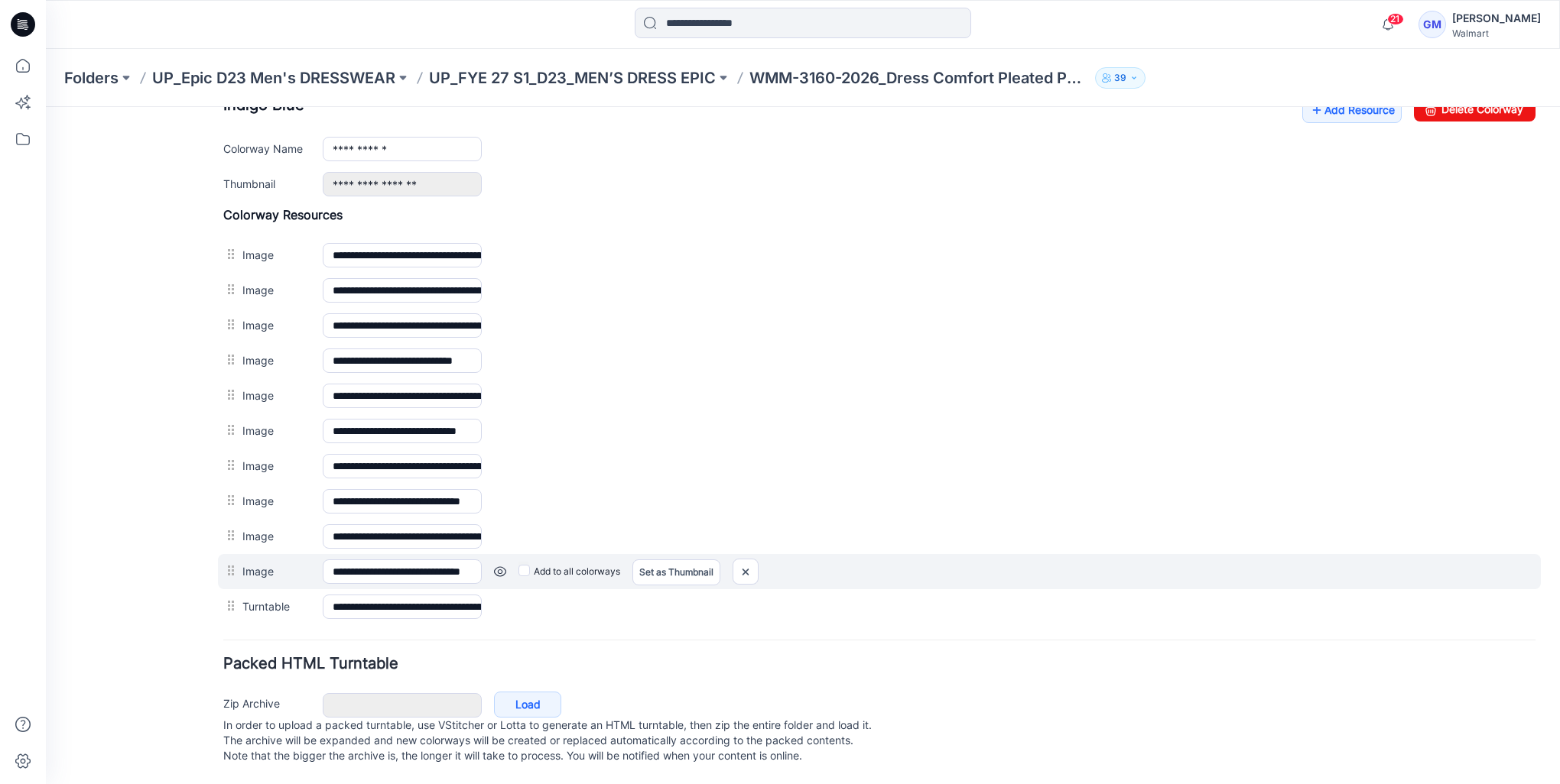
click at [499, 565] on link at bounding box center [500, 572] width 12 height 12
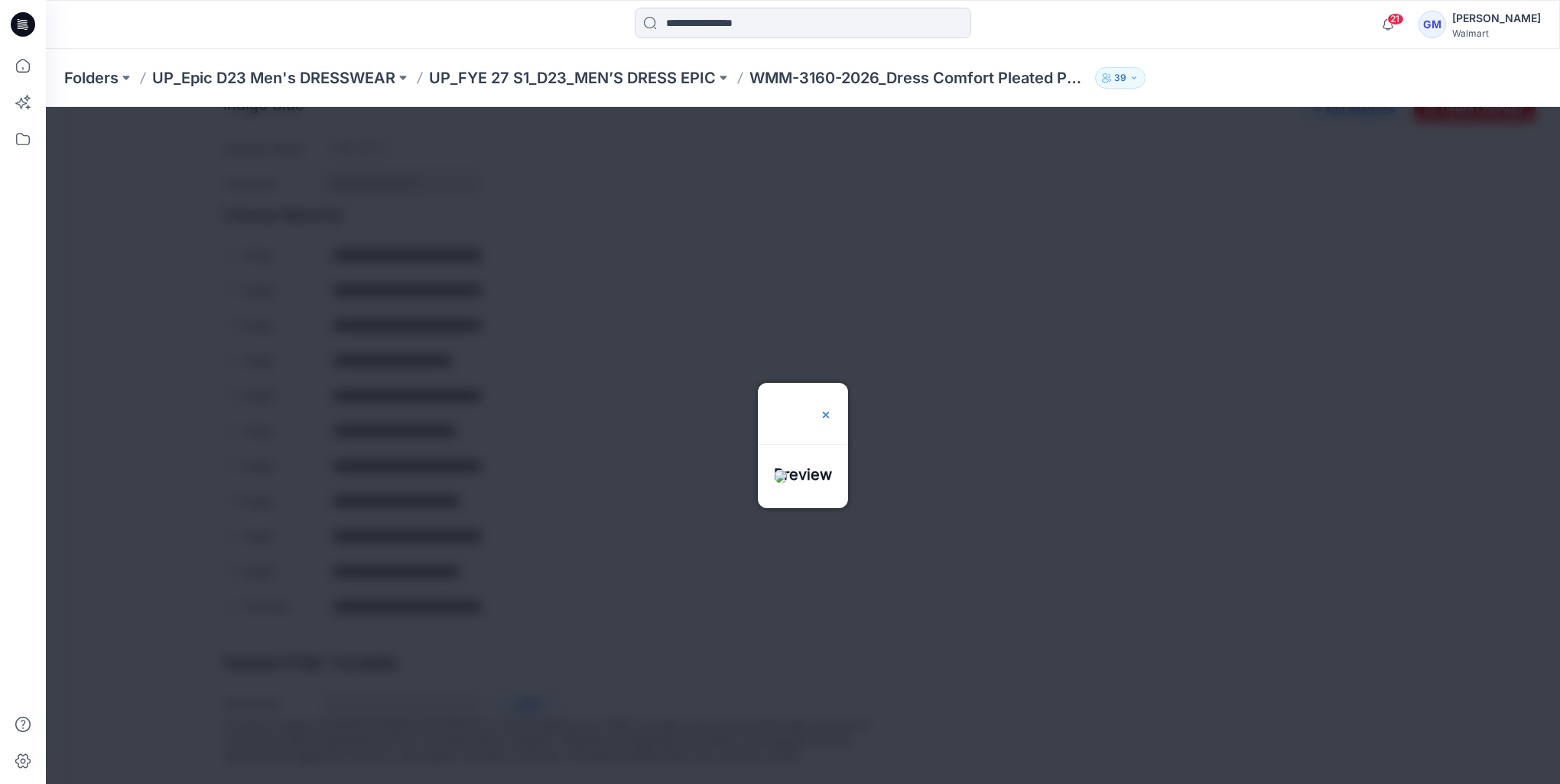
click at [832, 409] on img at bounding box center [826, 415] width 12 height 12
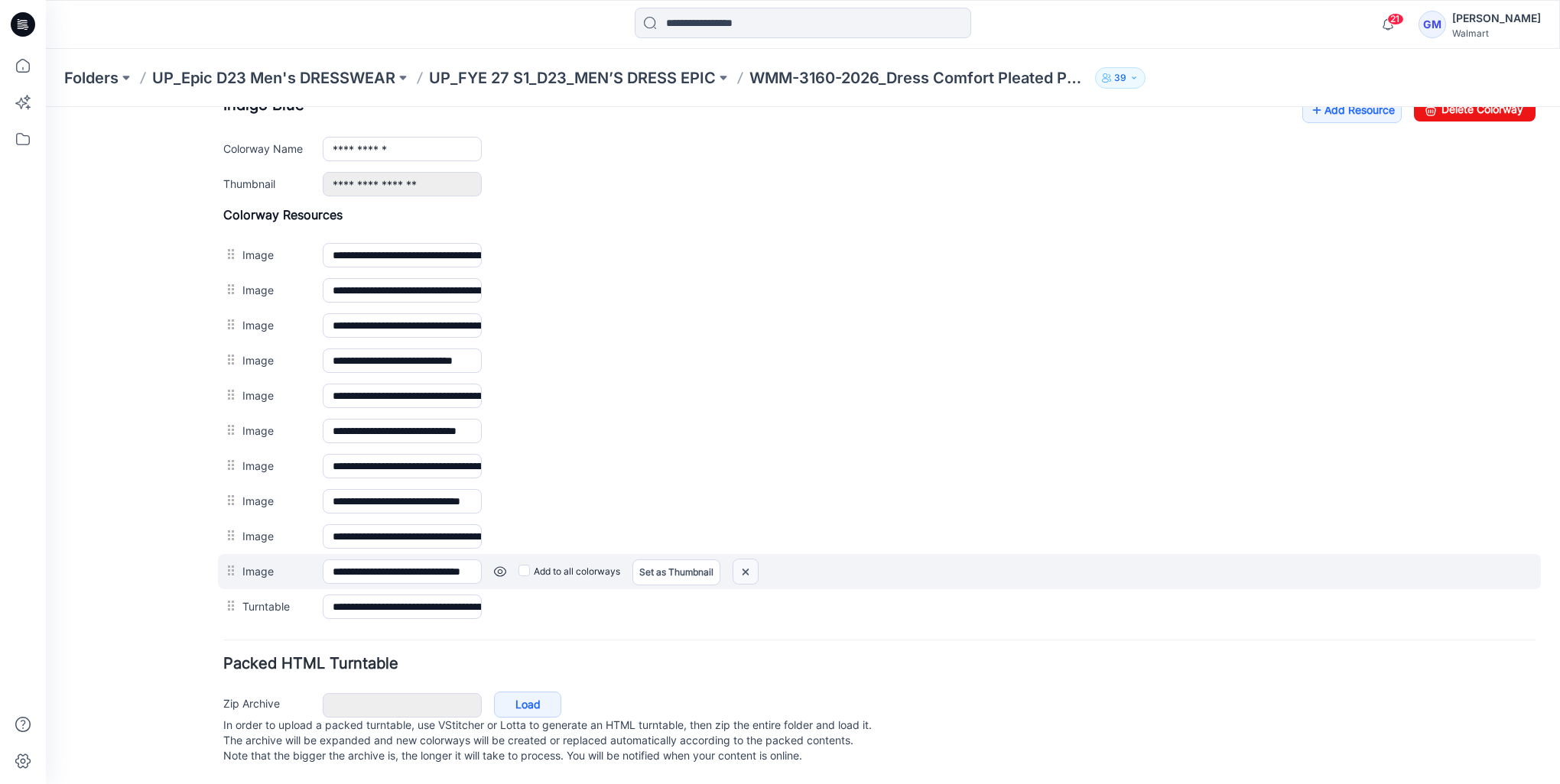
click at [754, 567] on img at bounding box center [745, 572] width 25 height 25
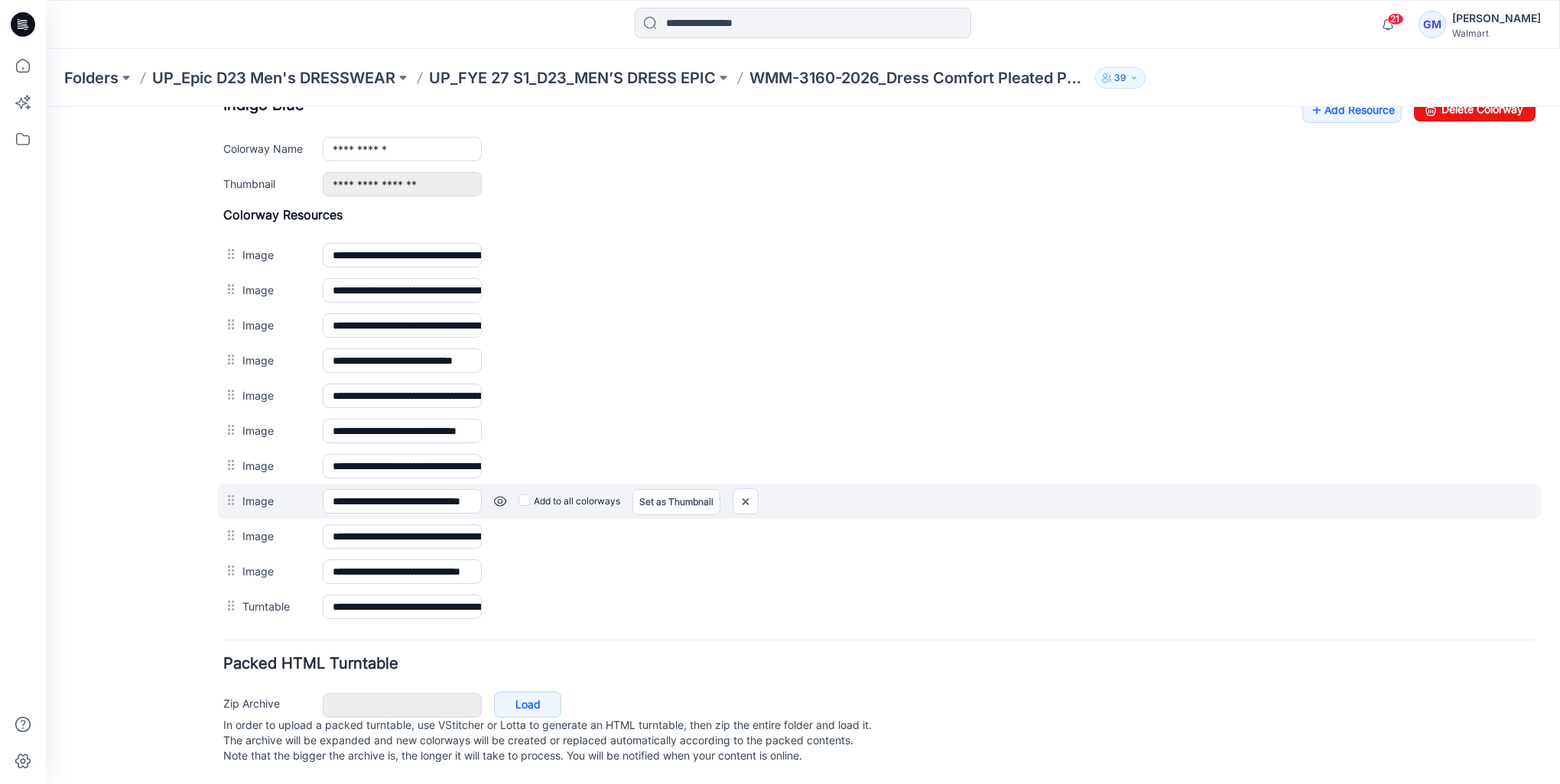
scroll to position [596, 0]
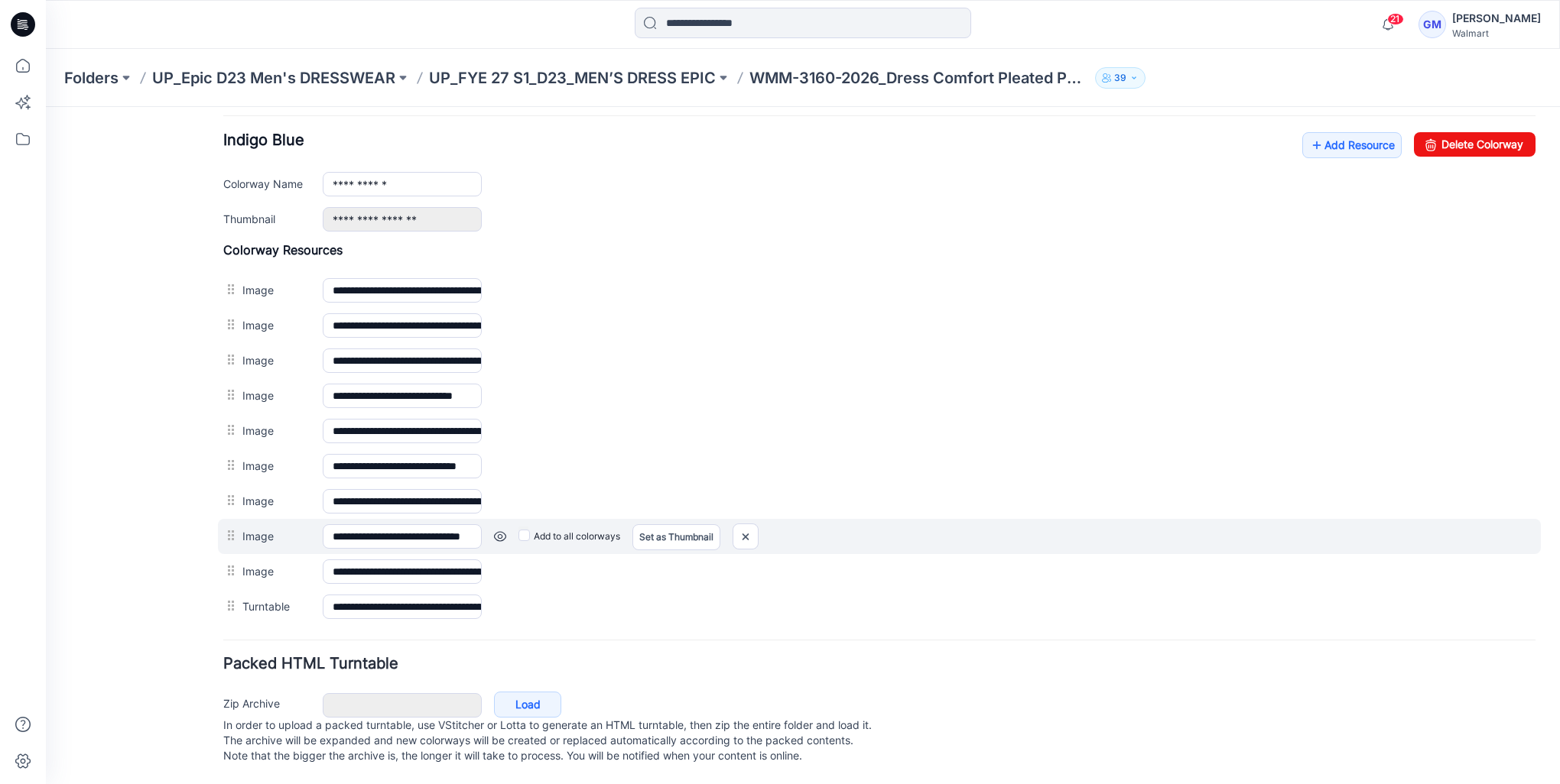
click at [500, 530] on link at bounding box center [500, 536] width 12 height 12
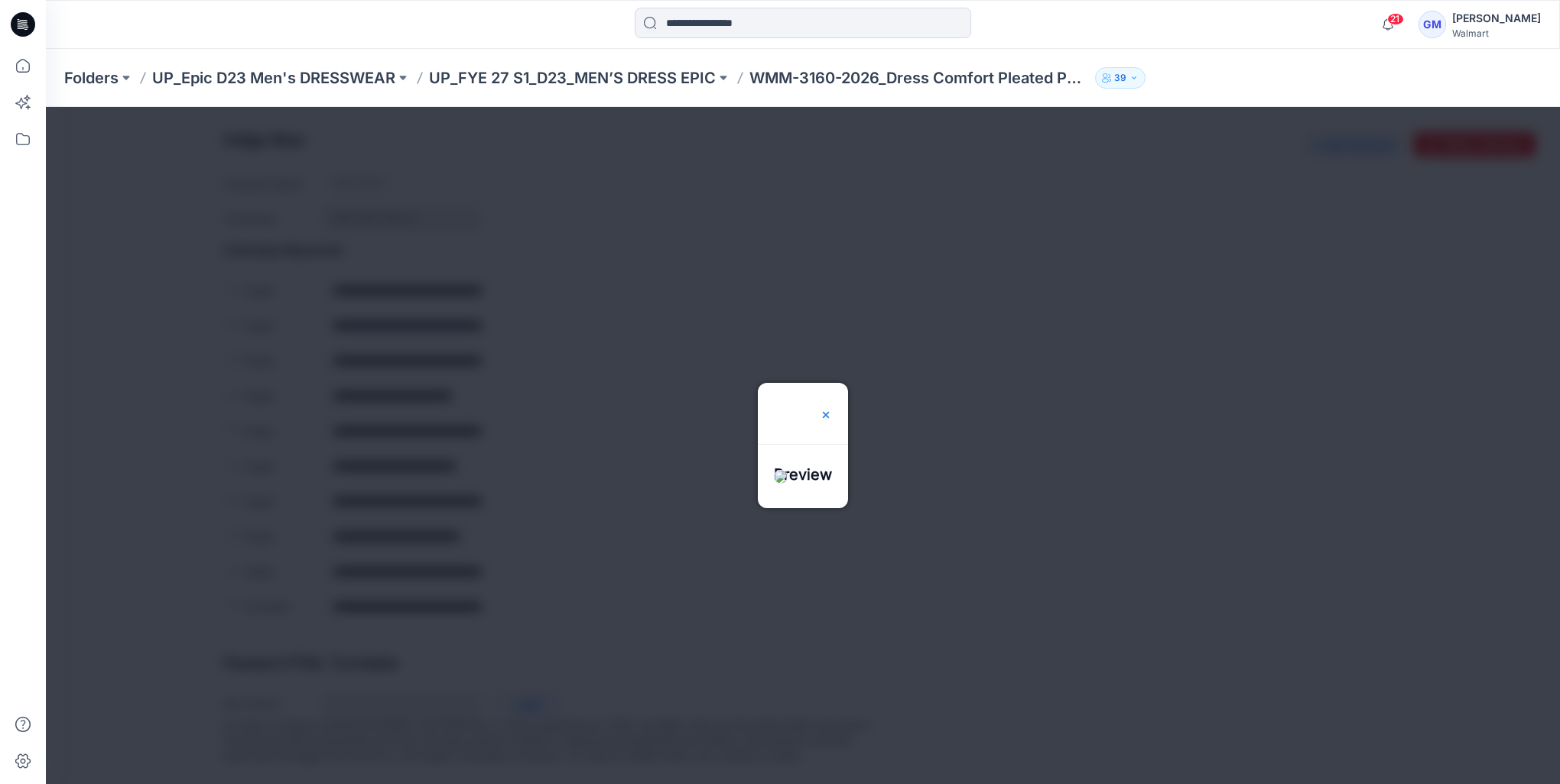
click at [832, 409] on img at bounding box center [826, 415] width 12 height 12
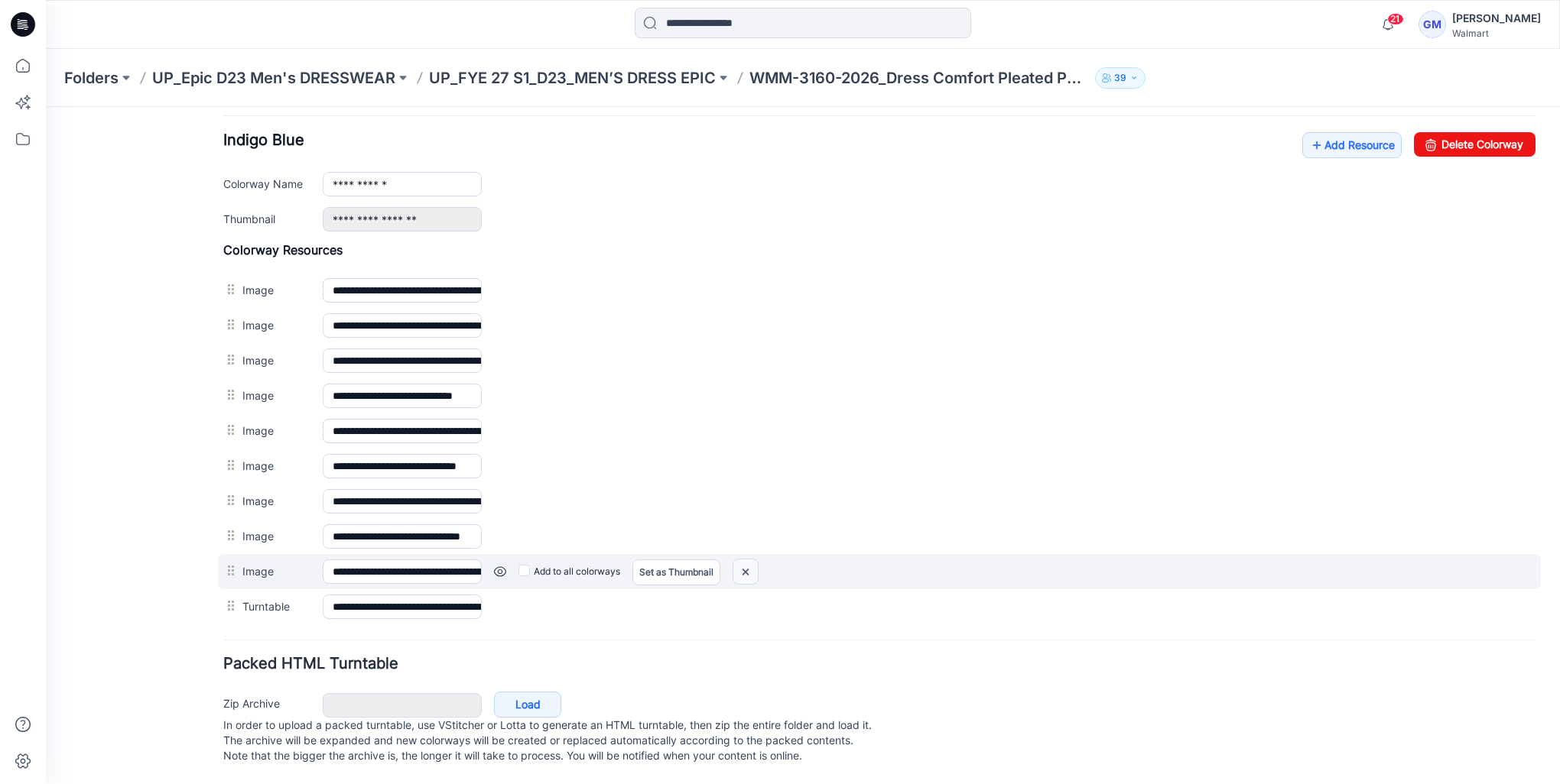
drag, startPoint x: 738, startPoint y: 560, endPoint x: 902, endPoint y: 183, distance: 411.1
click at [738, 560] on img at bounding box center [745, 572] width 25 height 25
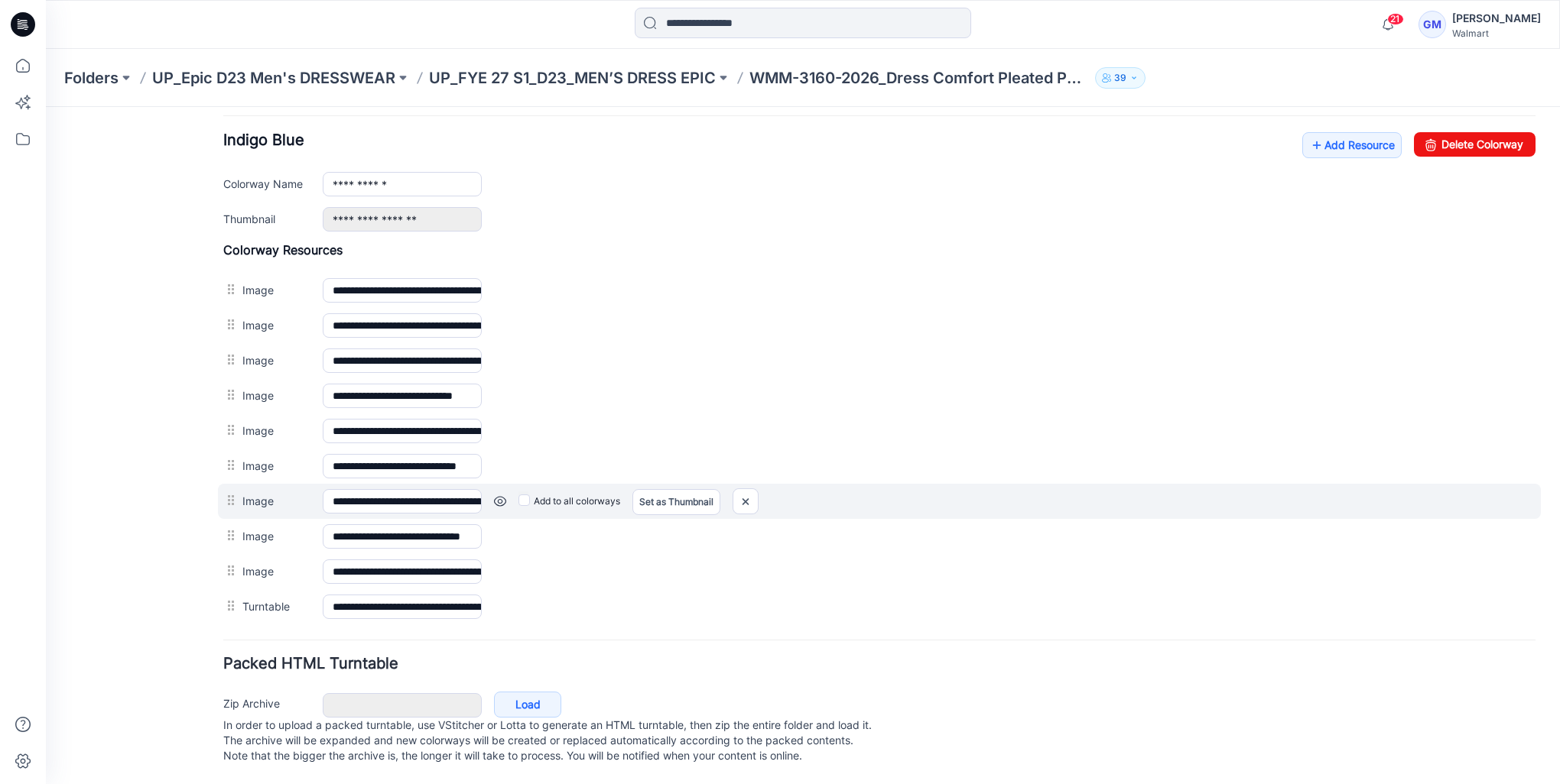
scroll to position [561, 0]
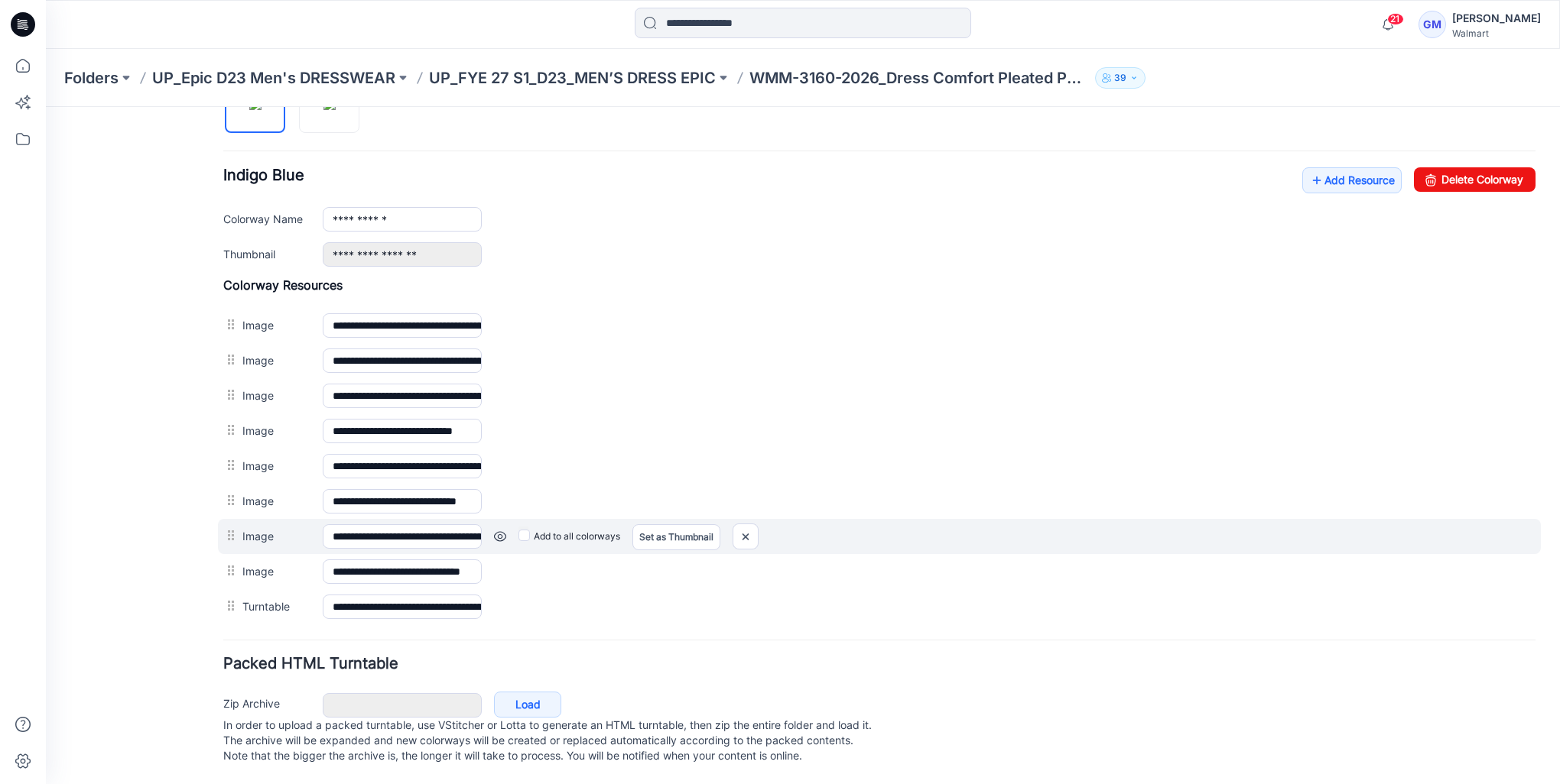
click at [496, 530] on link at bounding box center [500, 536] width 12 height 12
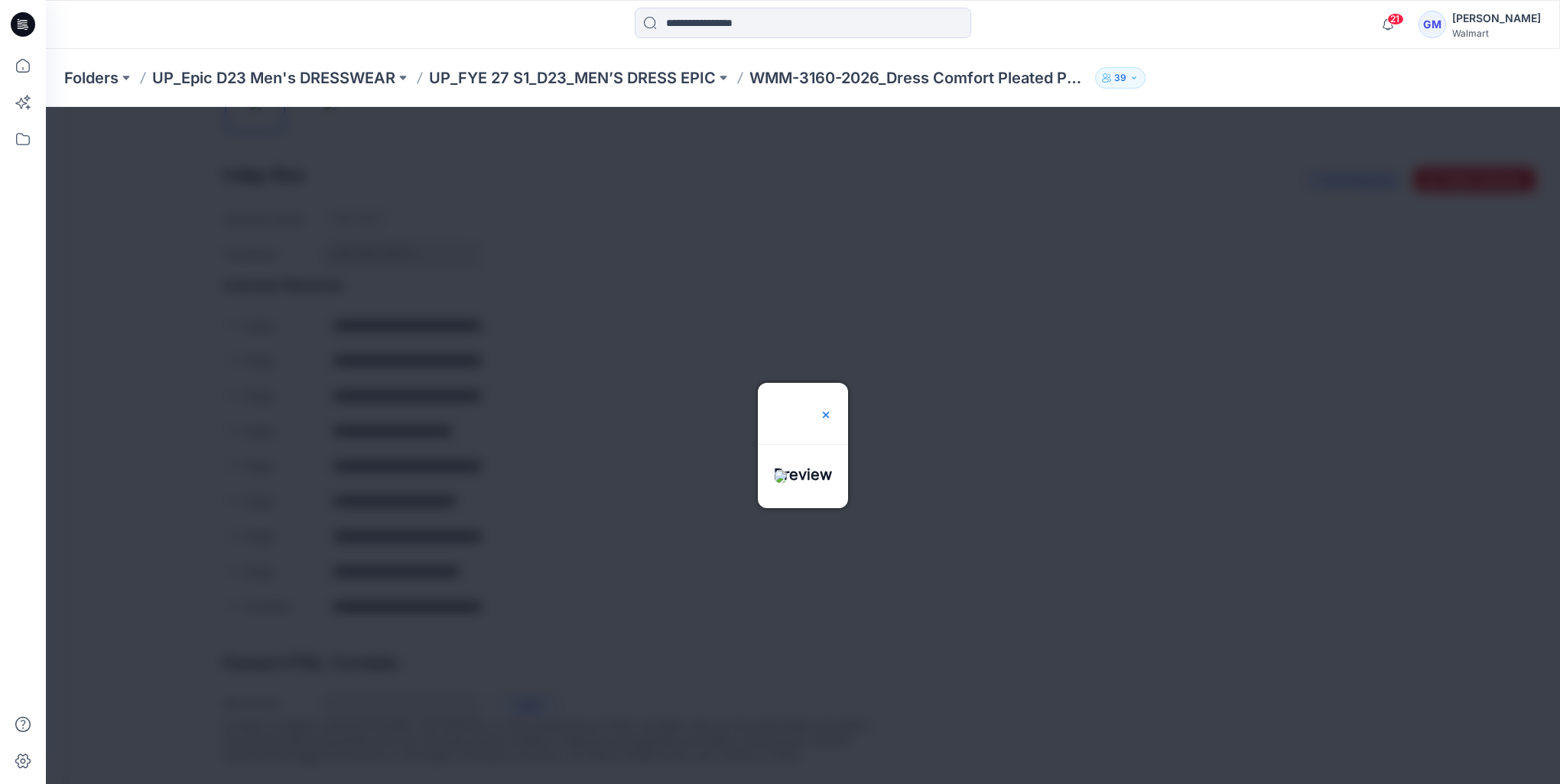
click at [832, 409] on img at bounding box center [826, 415] width 12 height 12
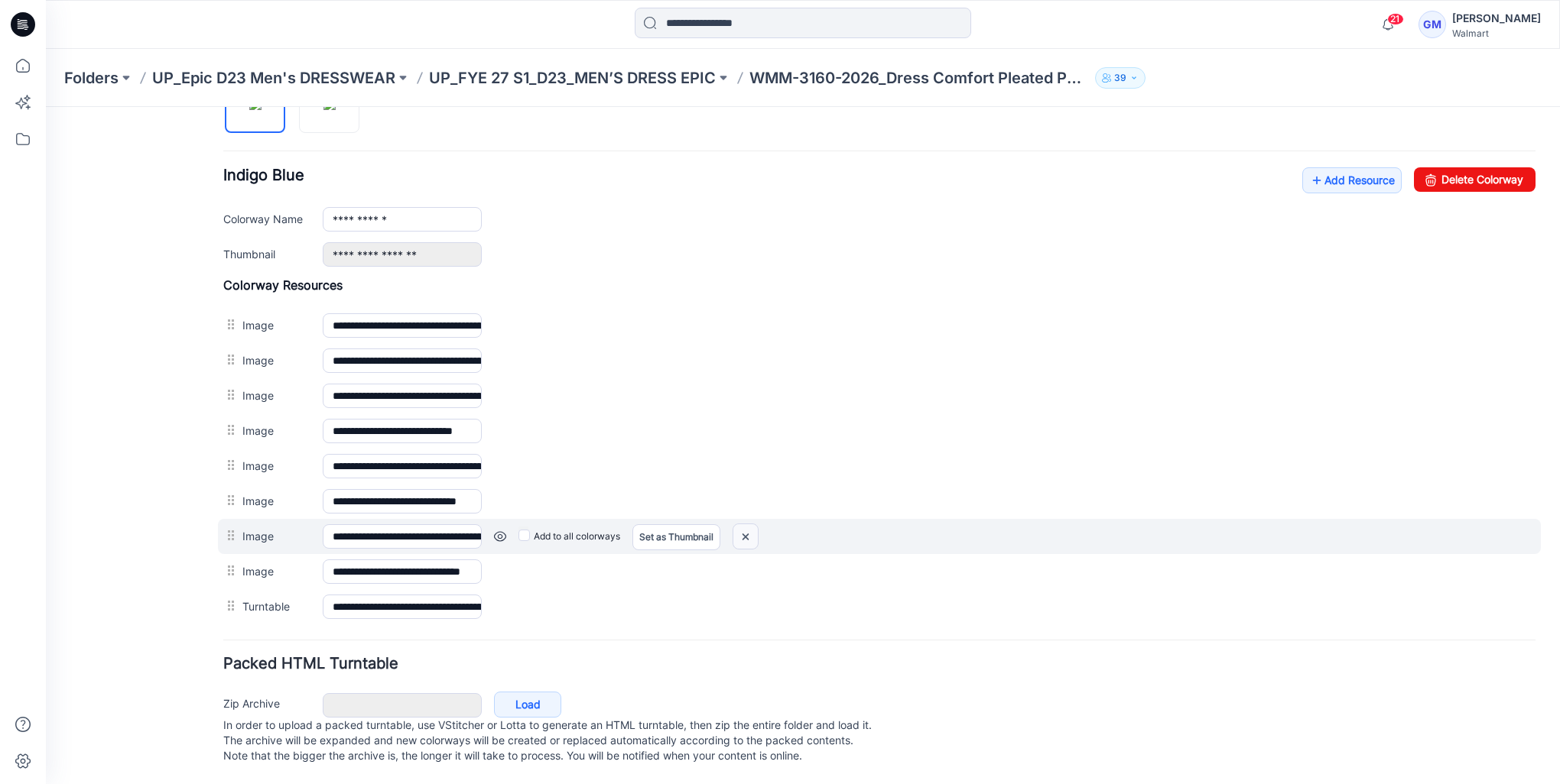
drag, startPoint x: 747, startPoint y: 525, endPoint x: 909, endPoint y: 185, distance: 376.6
click at [747, 525] on img at bounding box center [745, 536] width 25 height 25
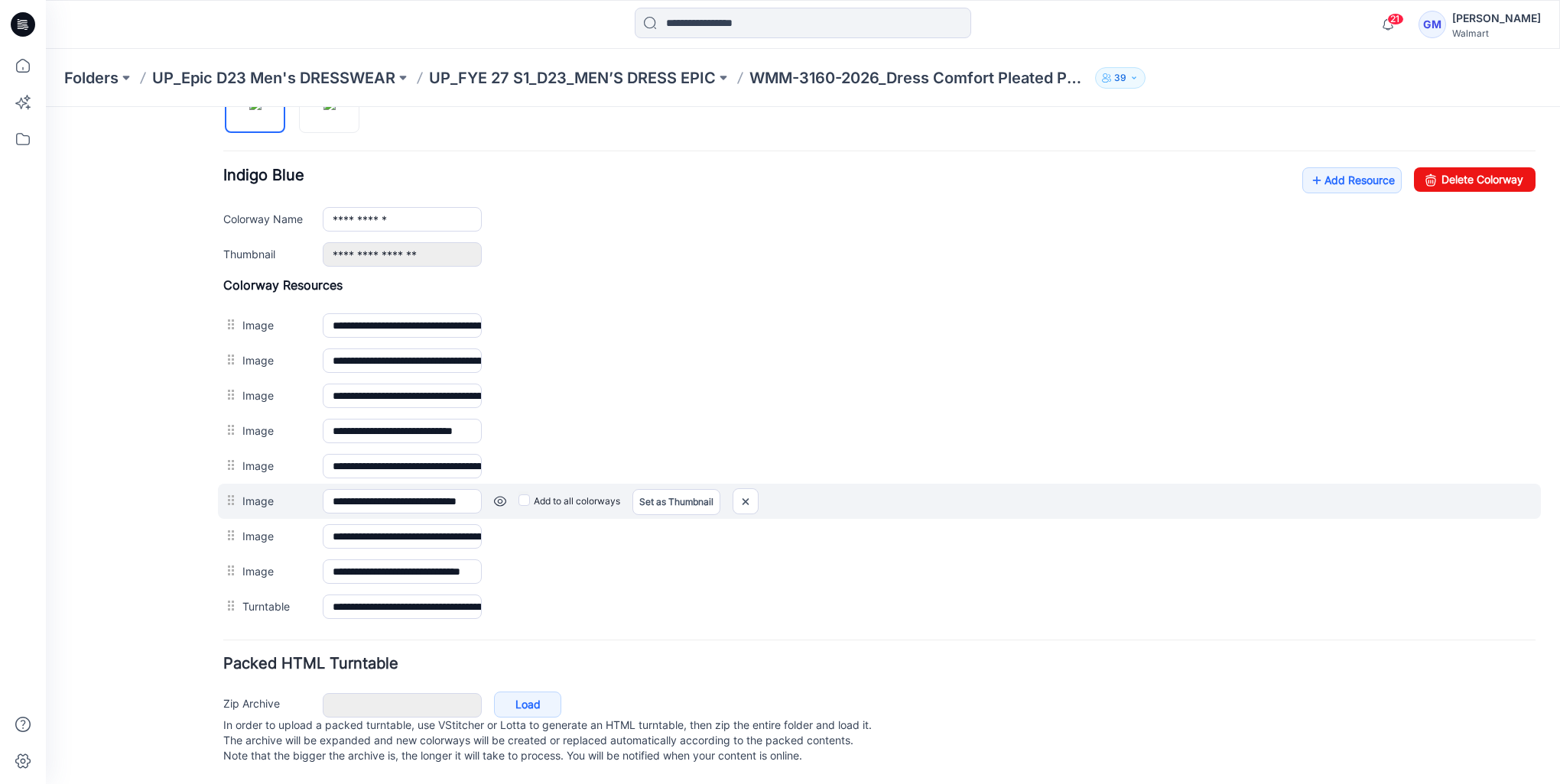
scroll to position [525, 0]
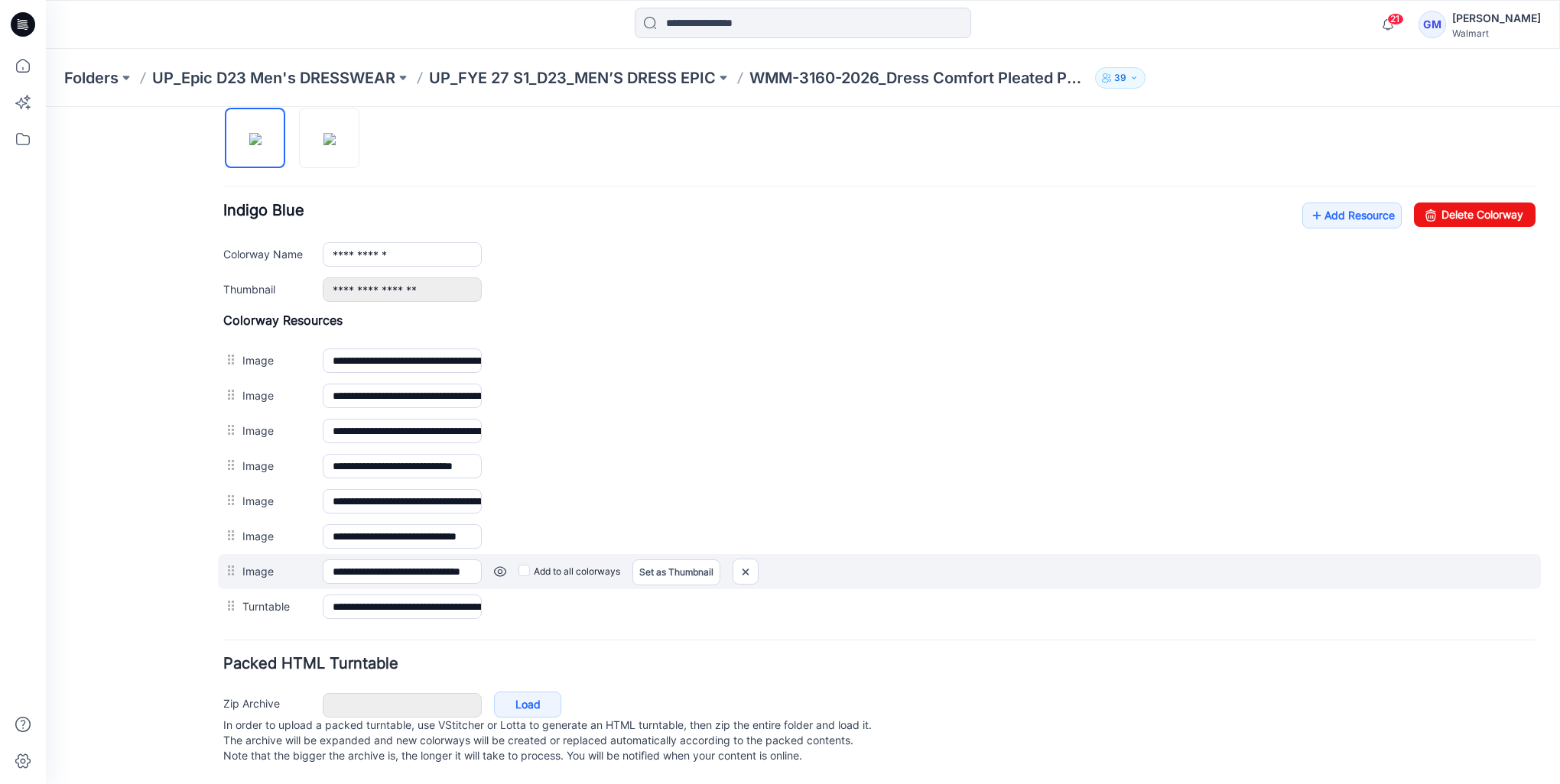
click at [500, 565] on link at bounding box center [500, 572] width 12 height 12
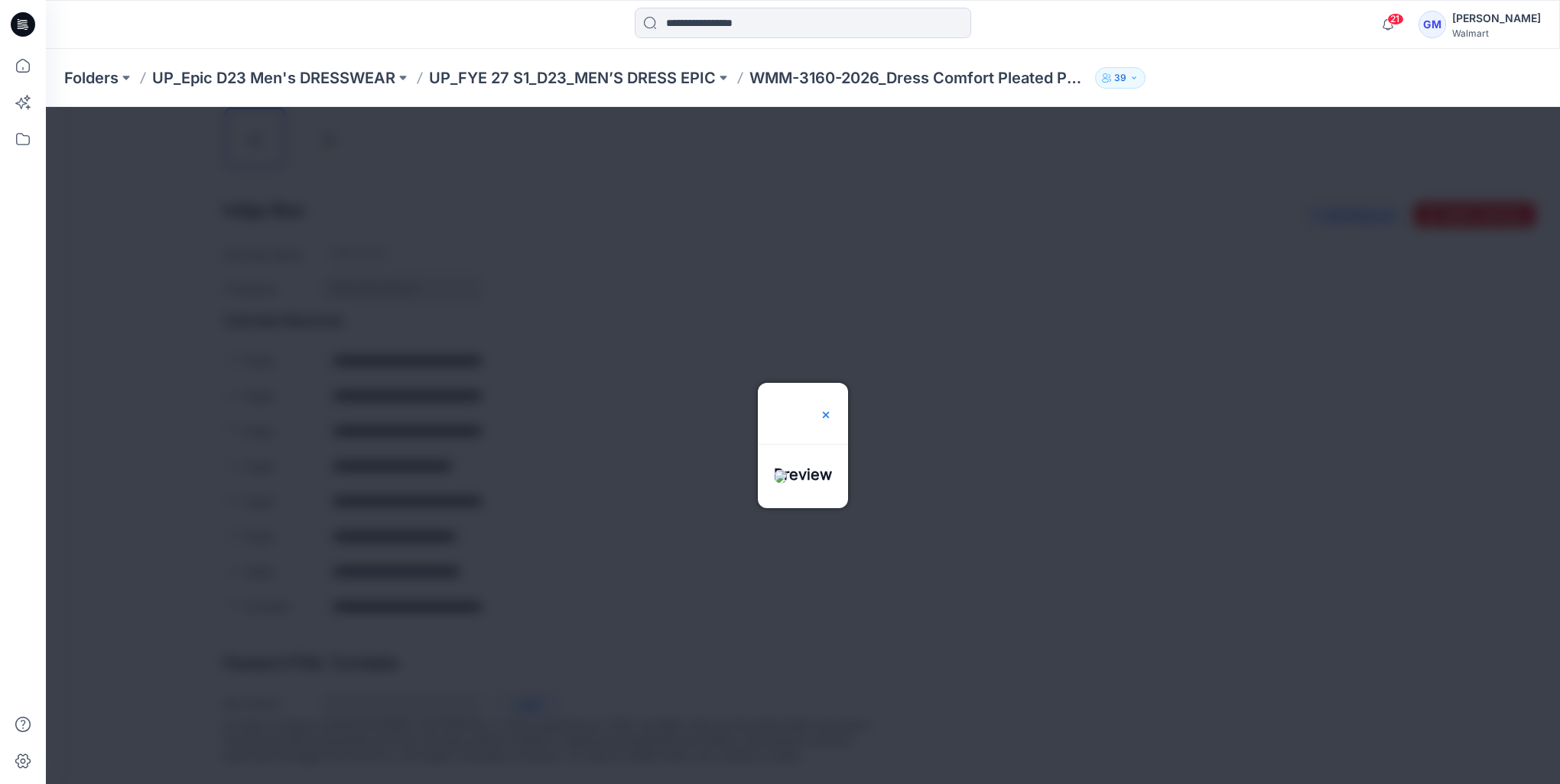
click at [832, 409] on img at bounding box center [826, 415] width 12 height 12
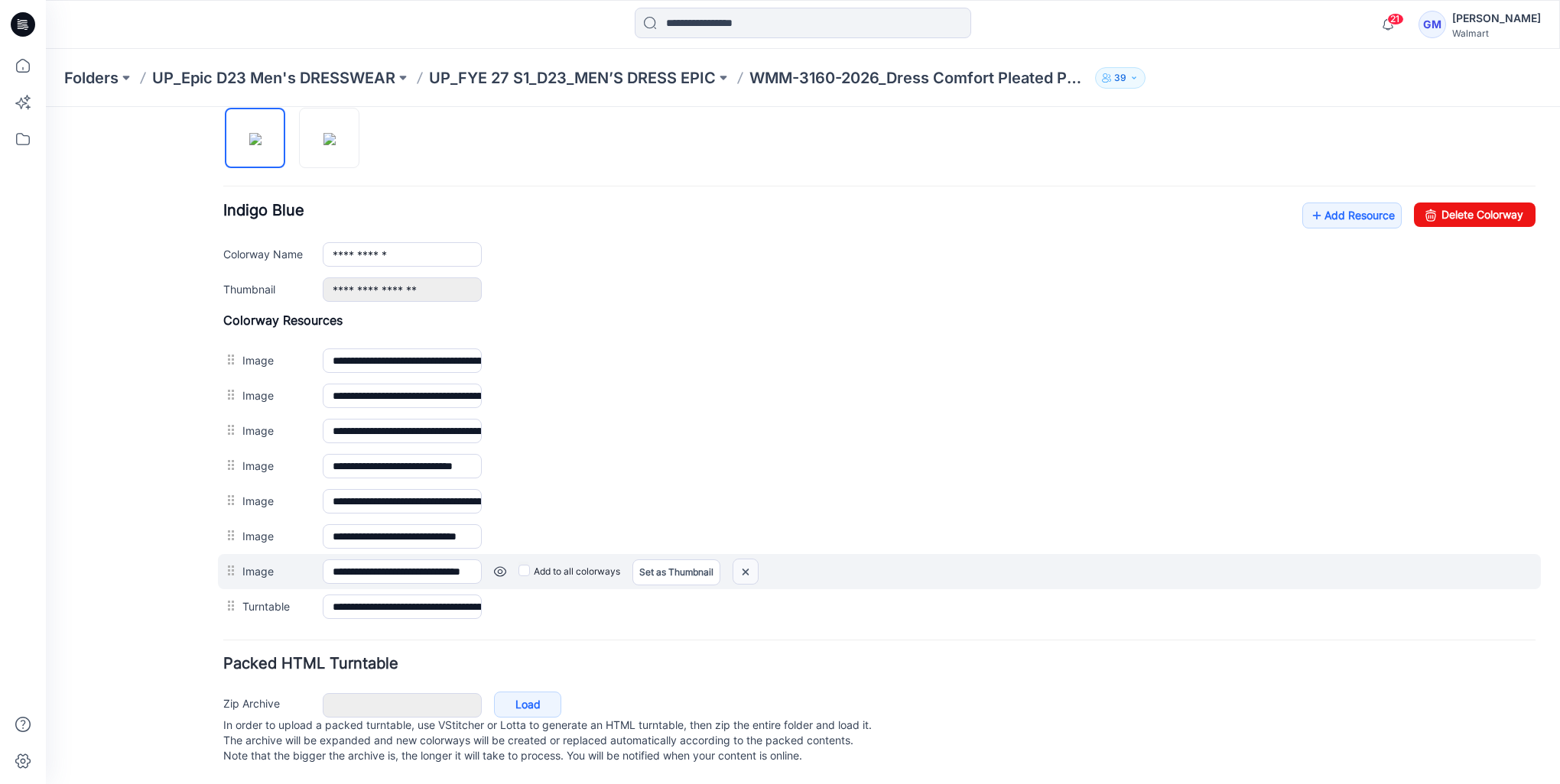
drag, startPoint x: 739, startPoint y: 561, endPoint x: 889, endPoint y: 189, distance: 401.1
click at [739, 561] on img at bounding box center [745, 572] width 25 height 25
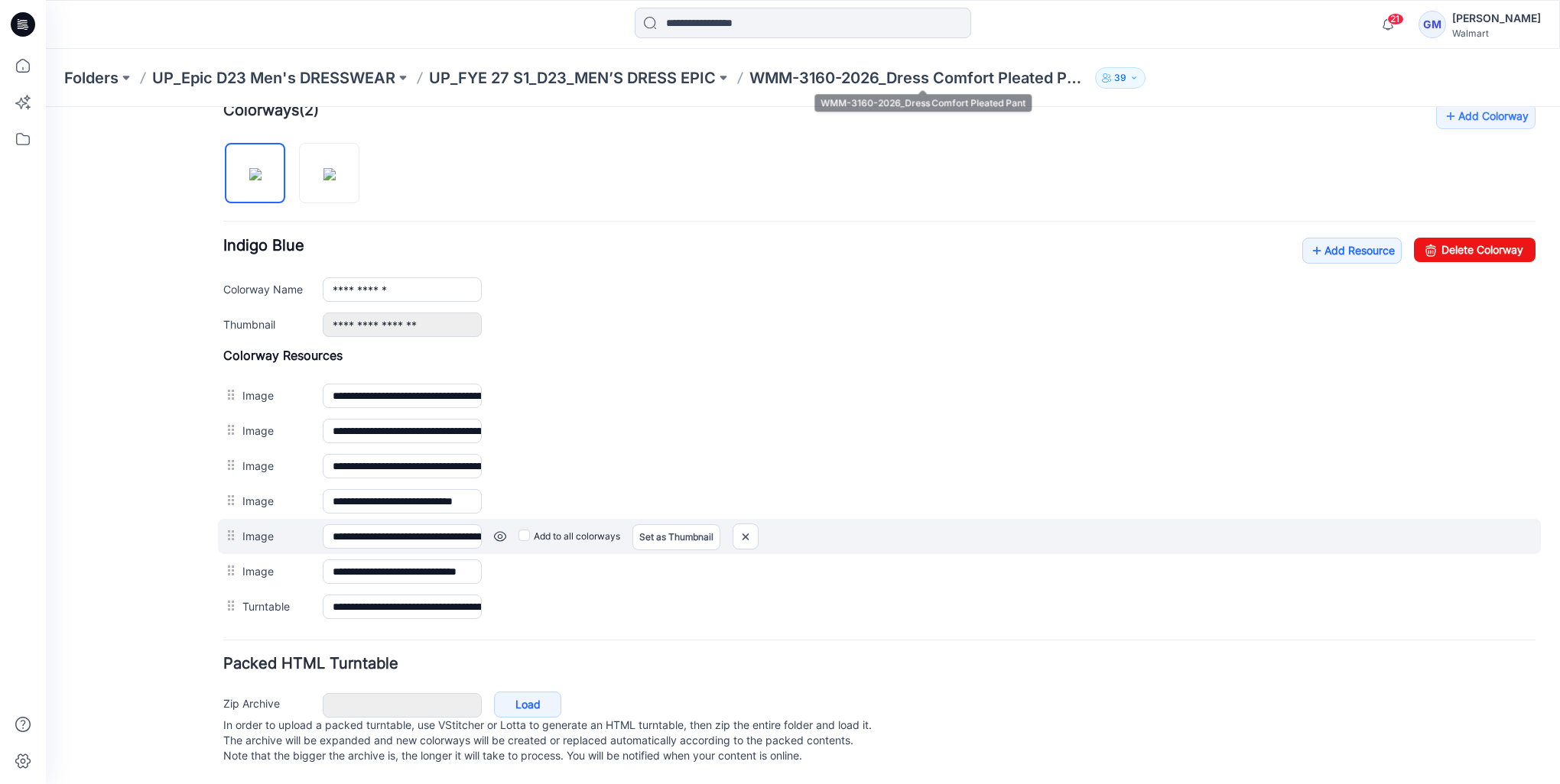
scroll to position [492, 0]
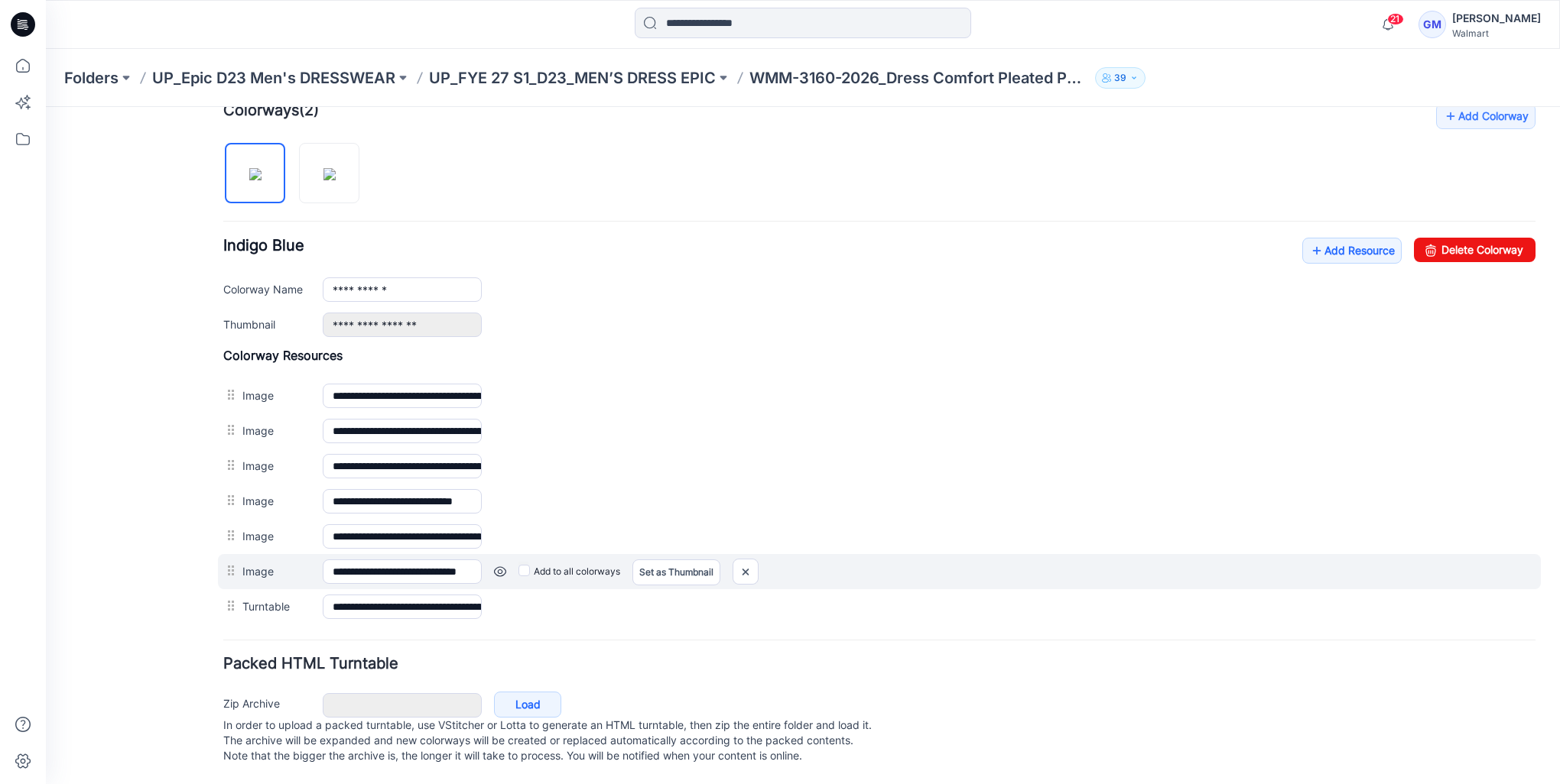
click at [500, 565] on link at bounding box center [500, 572] width 12 height 12
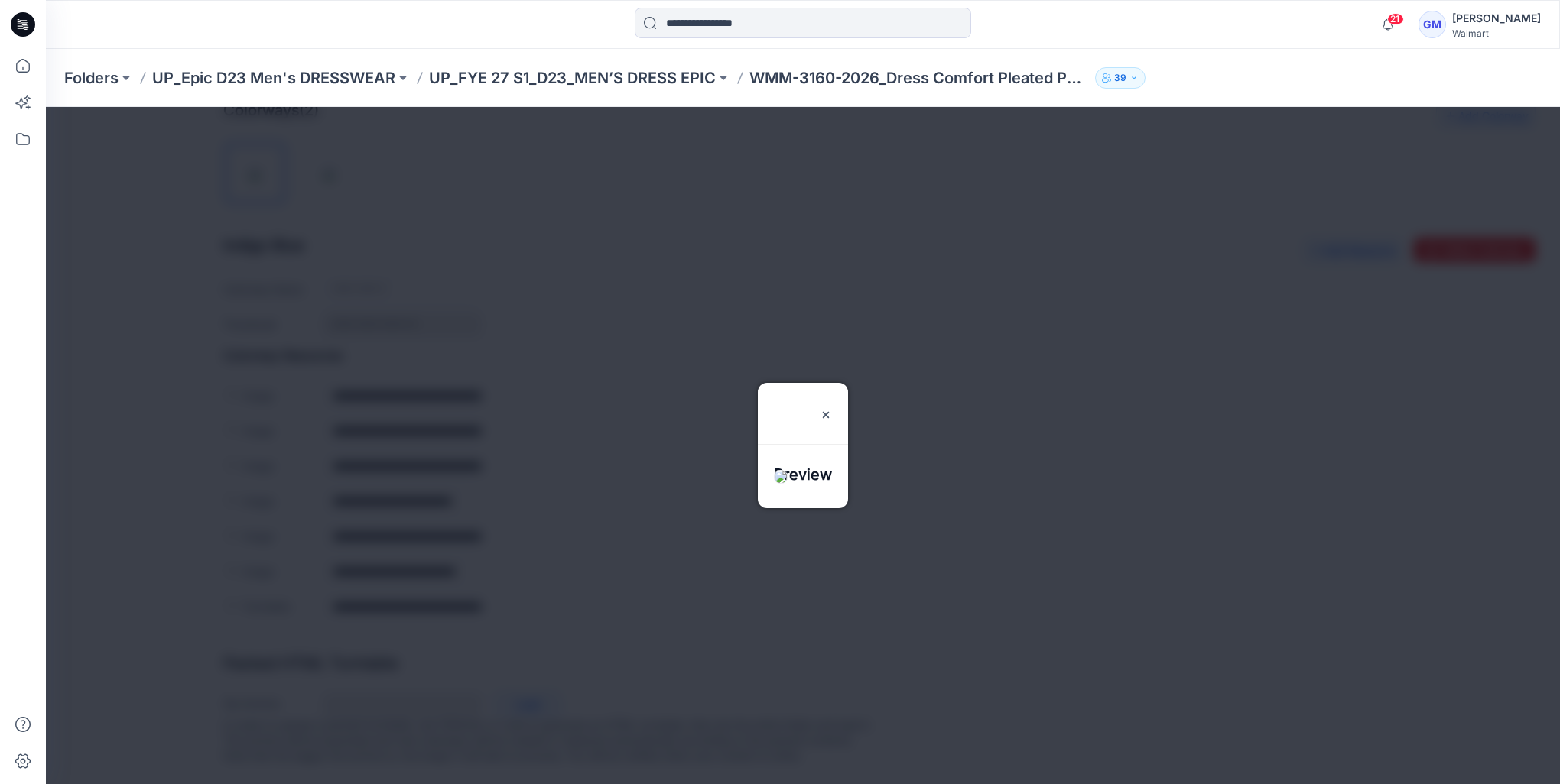
click at [832, 383] on h3 "Preview" at bounding box center [803, 413] width 58 height 61
click at [832, 409] on img at bounding box center [826, 415] width 12 height 12
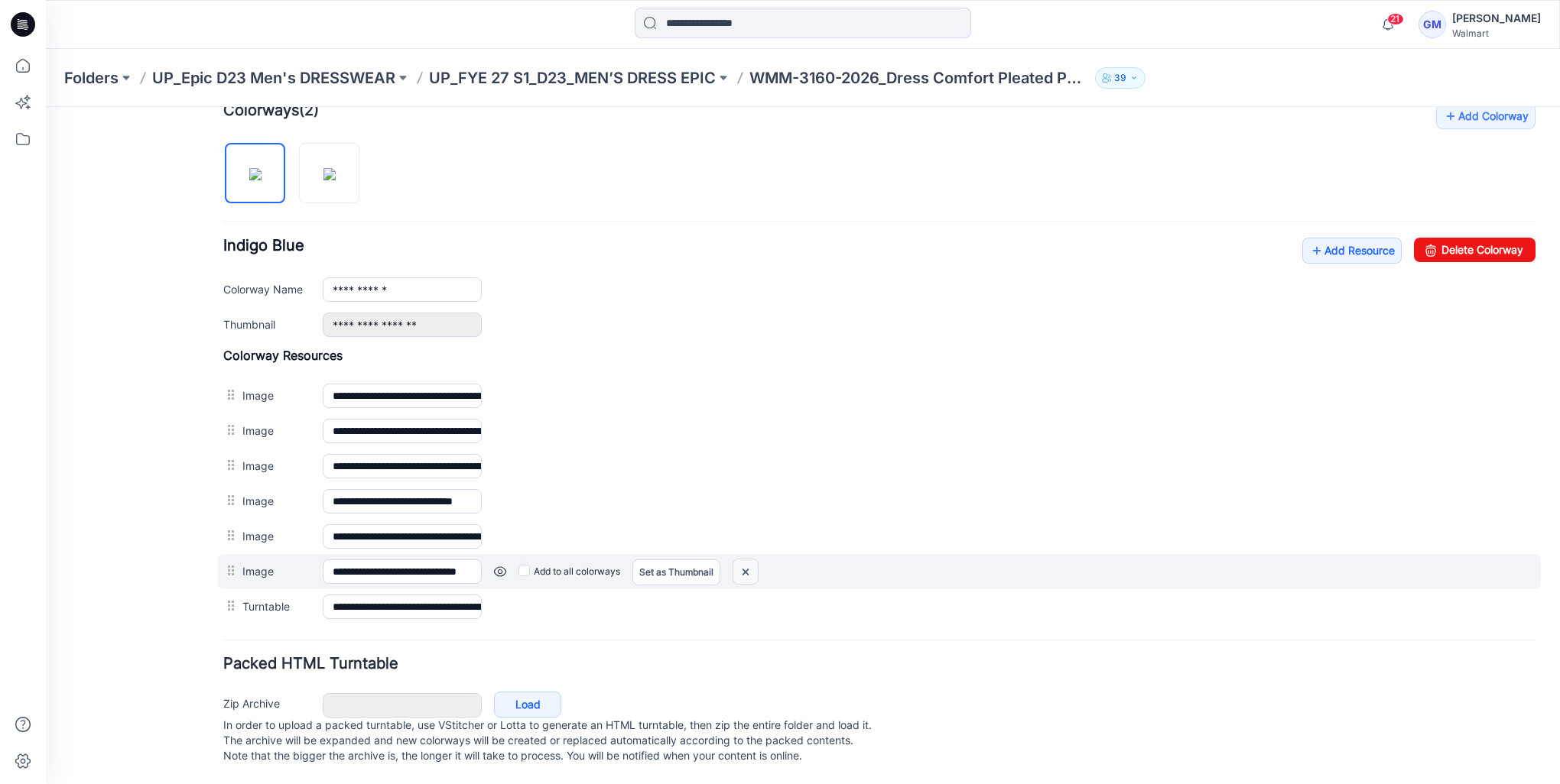
click at [757, 562] on img at bounding box center [745, 572] width 25 height 25
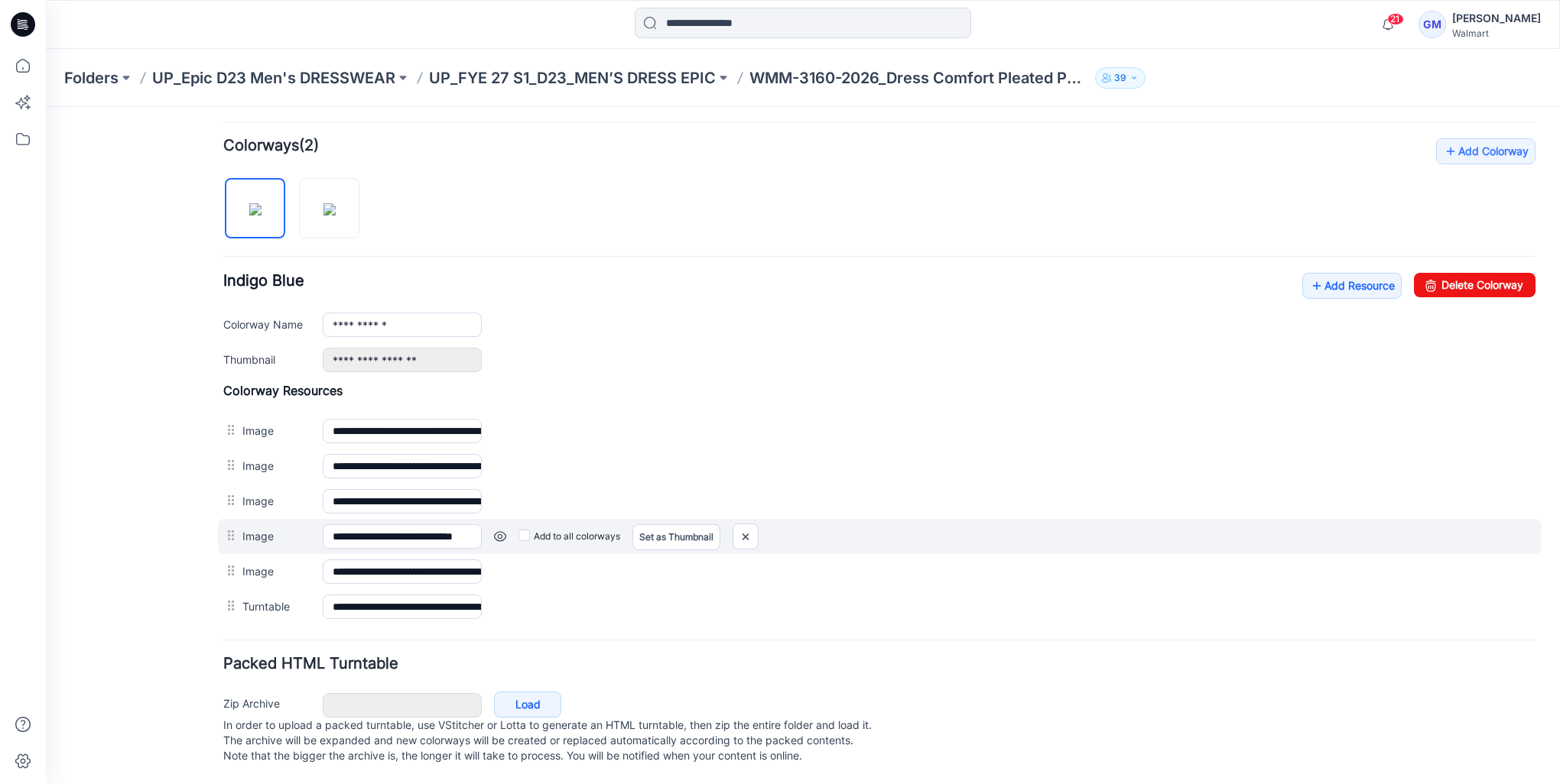
scroll to position [456, 0]
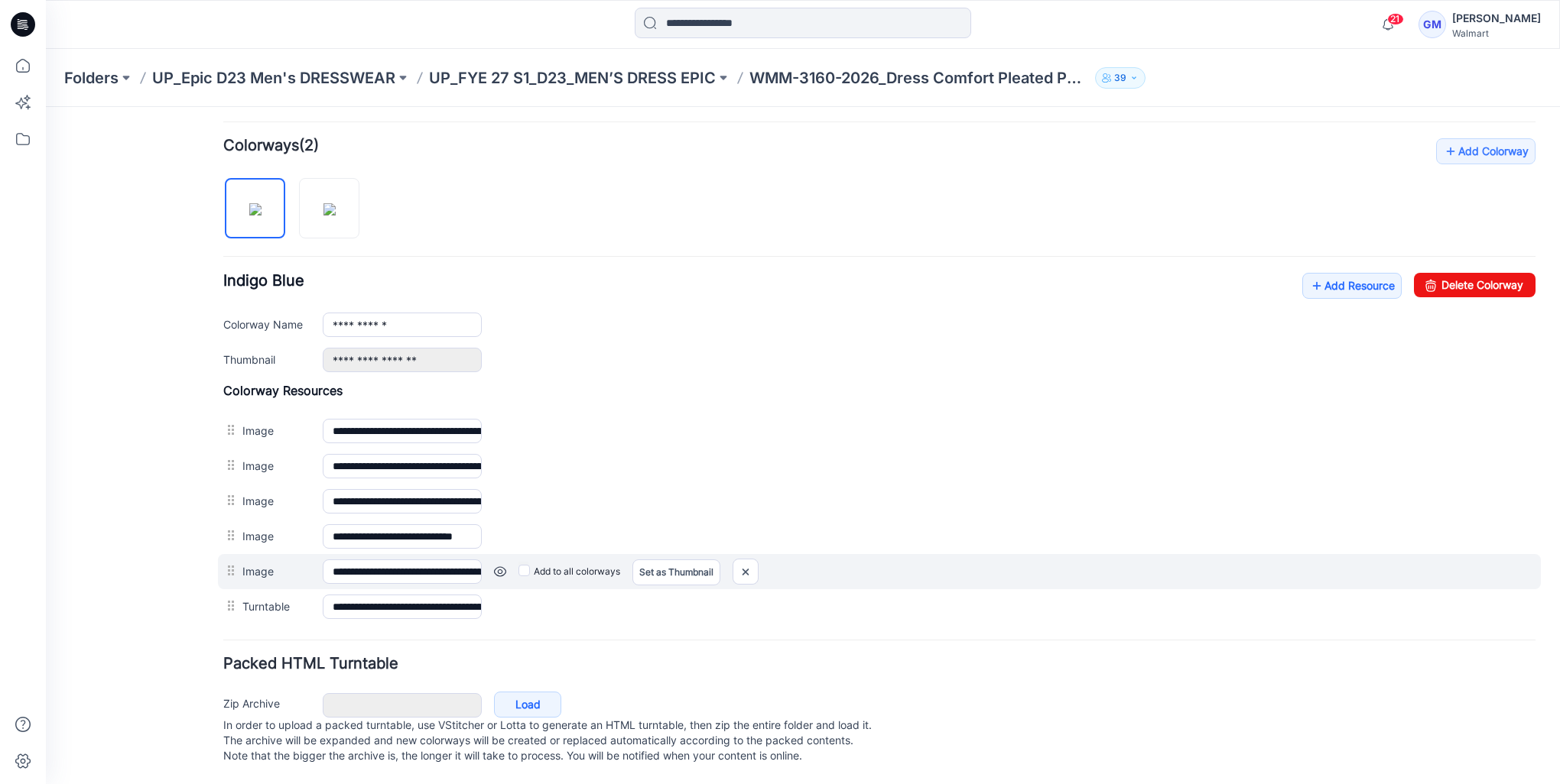
click at [499, 565] on link at bounding box center [500, 572] width 12 height 12
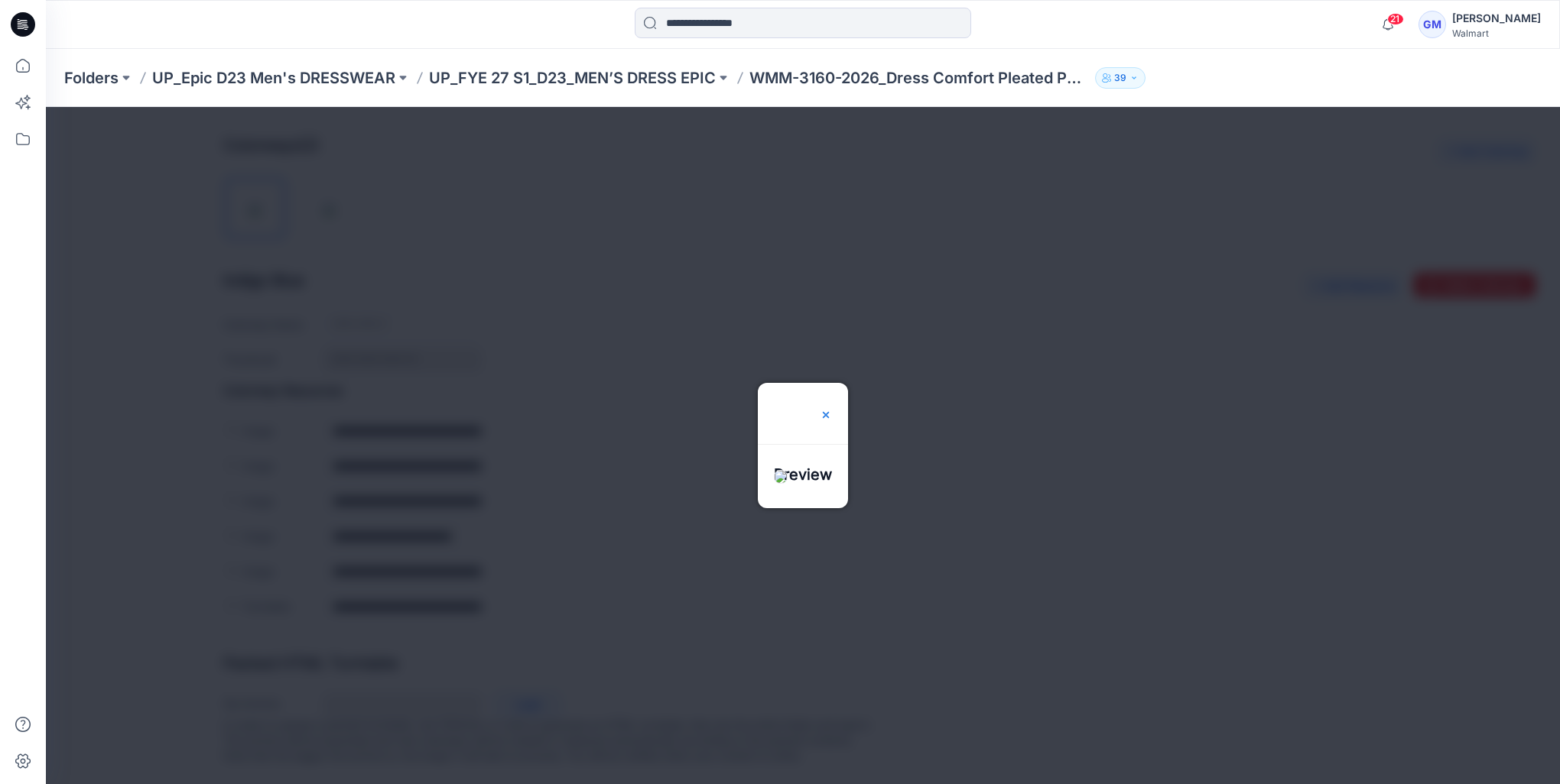
click at [832, 409] on img at bounding box center [826, 415] width 12 height 12
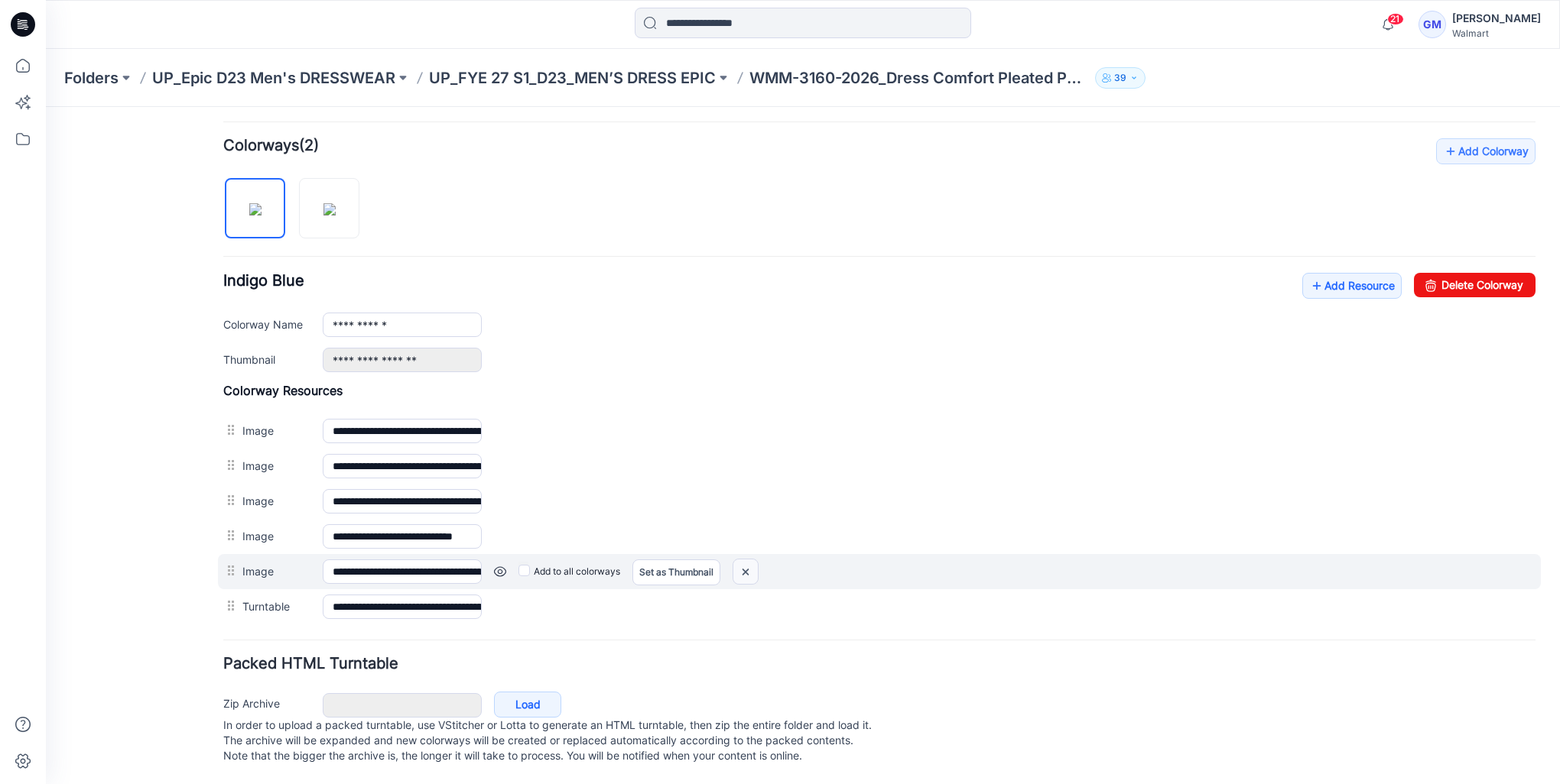
click at [754, 562] on img at bounding box center [745, 572] width 25 height 25
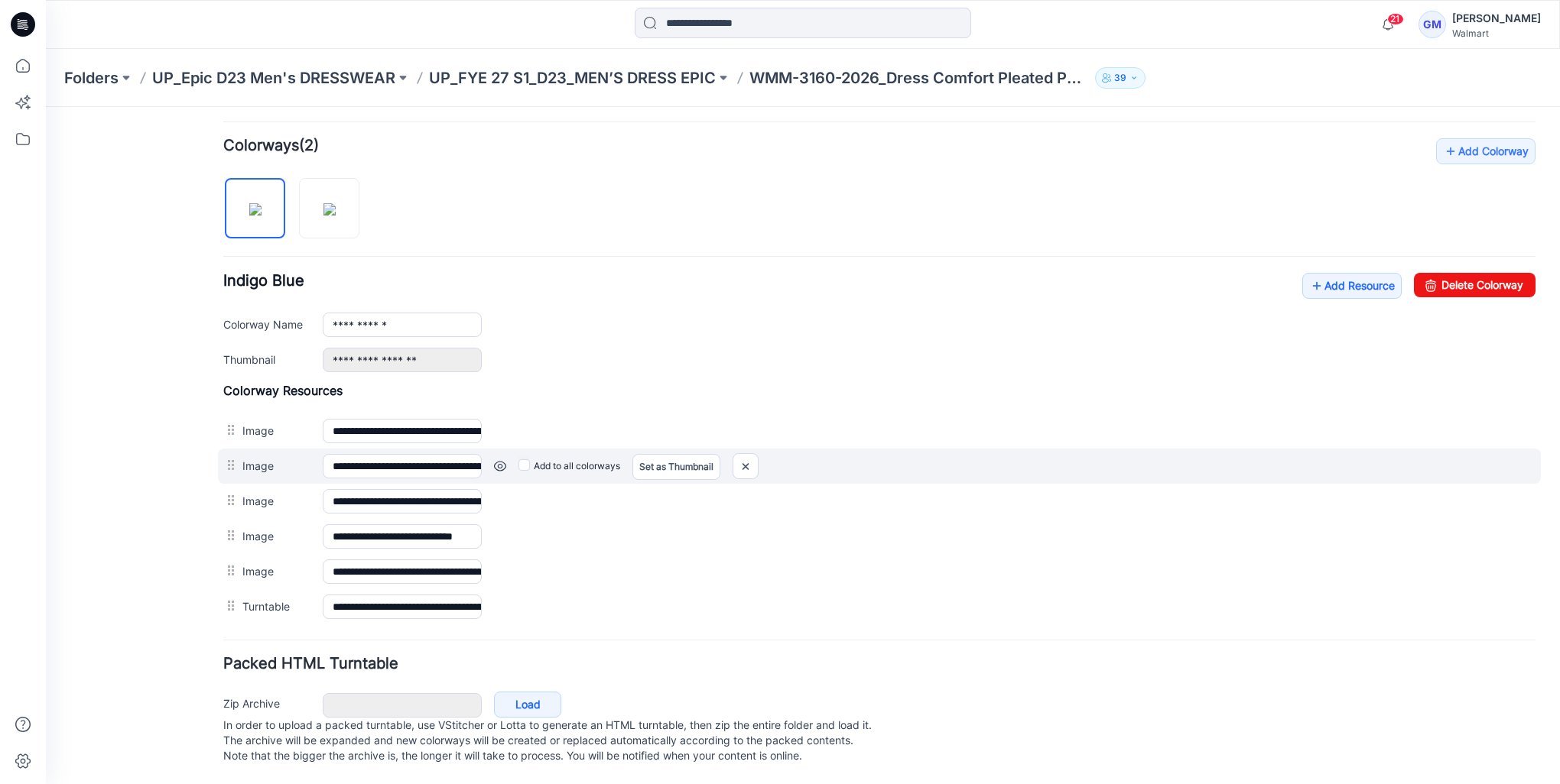
scroll to position [422, 0]
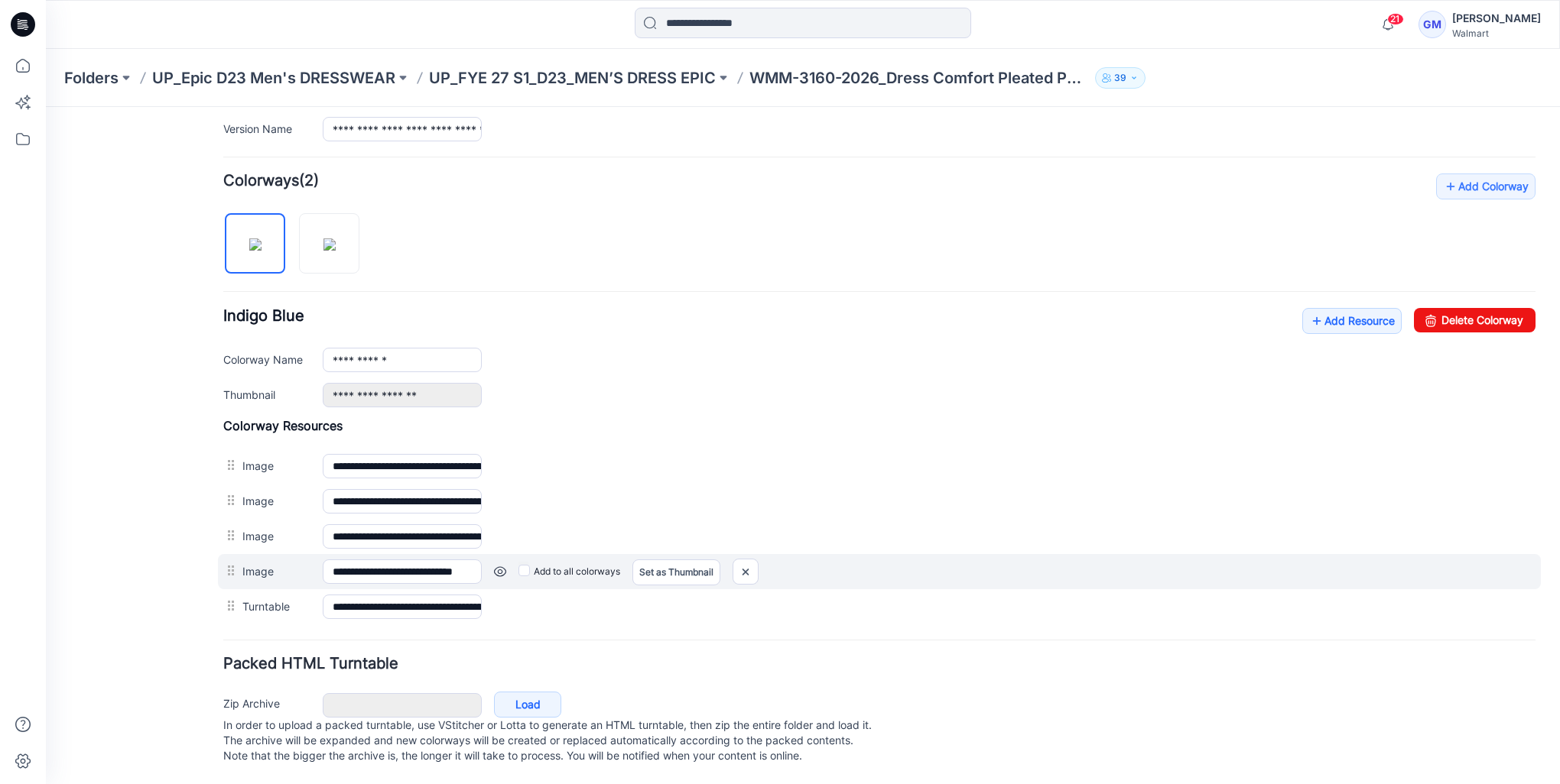
click at [501, 565] on link at bounding box center [500, 572] width 12 height 12
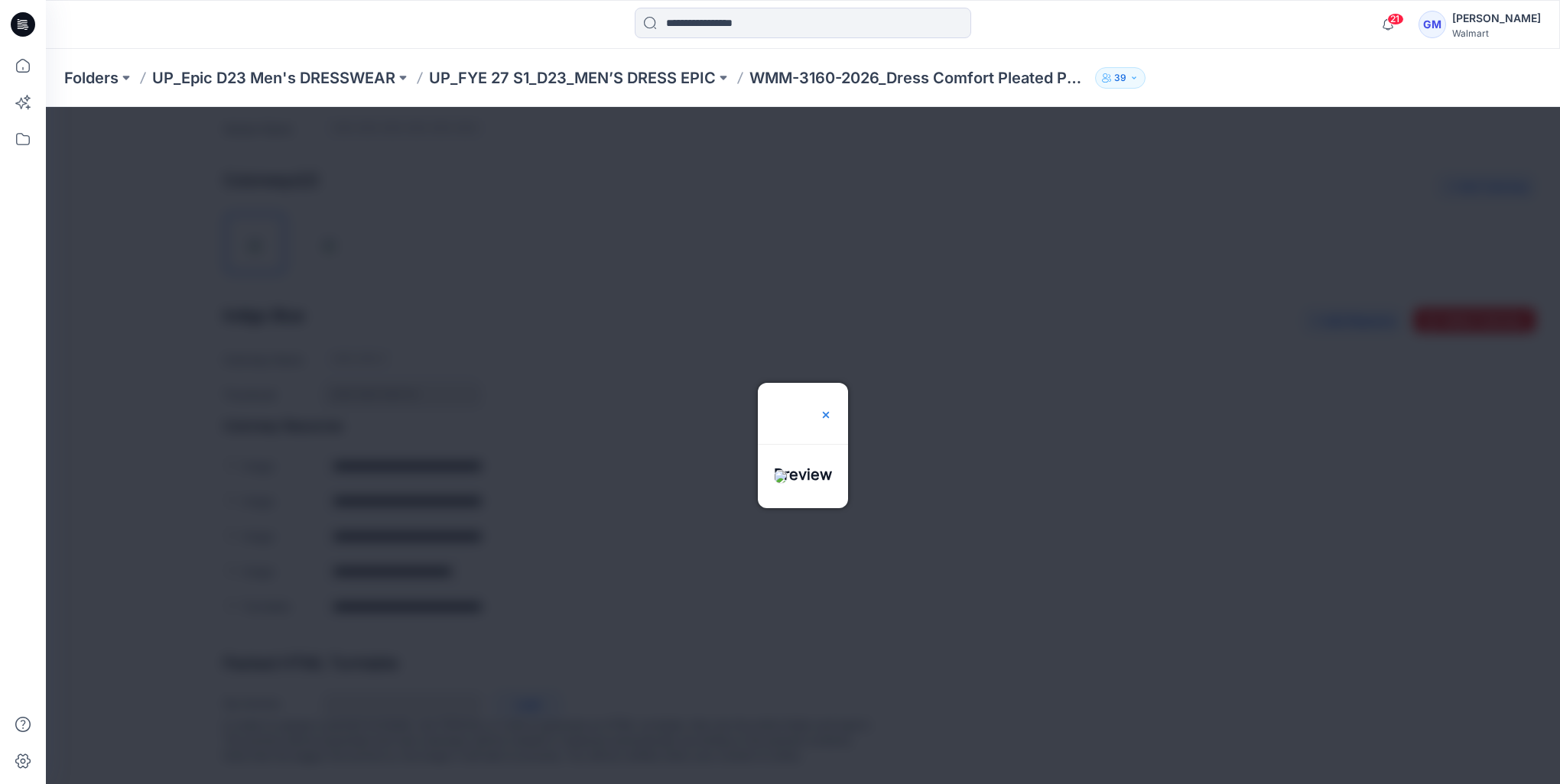
click at [832, 409] on img at bounding box center [826, 415] width 12 height 12
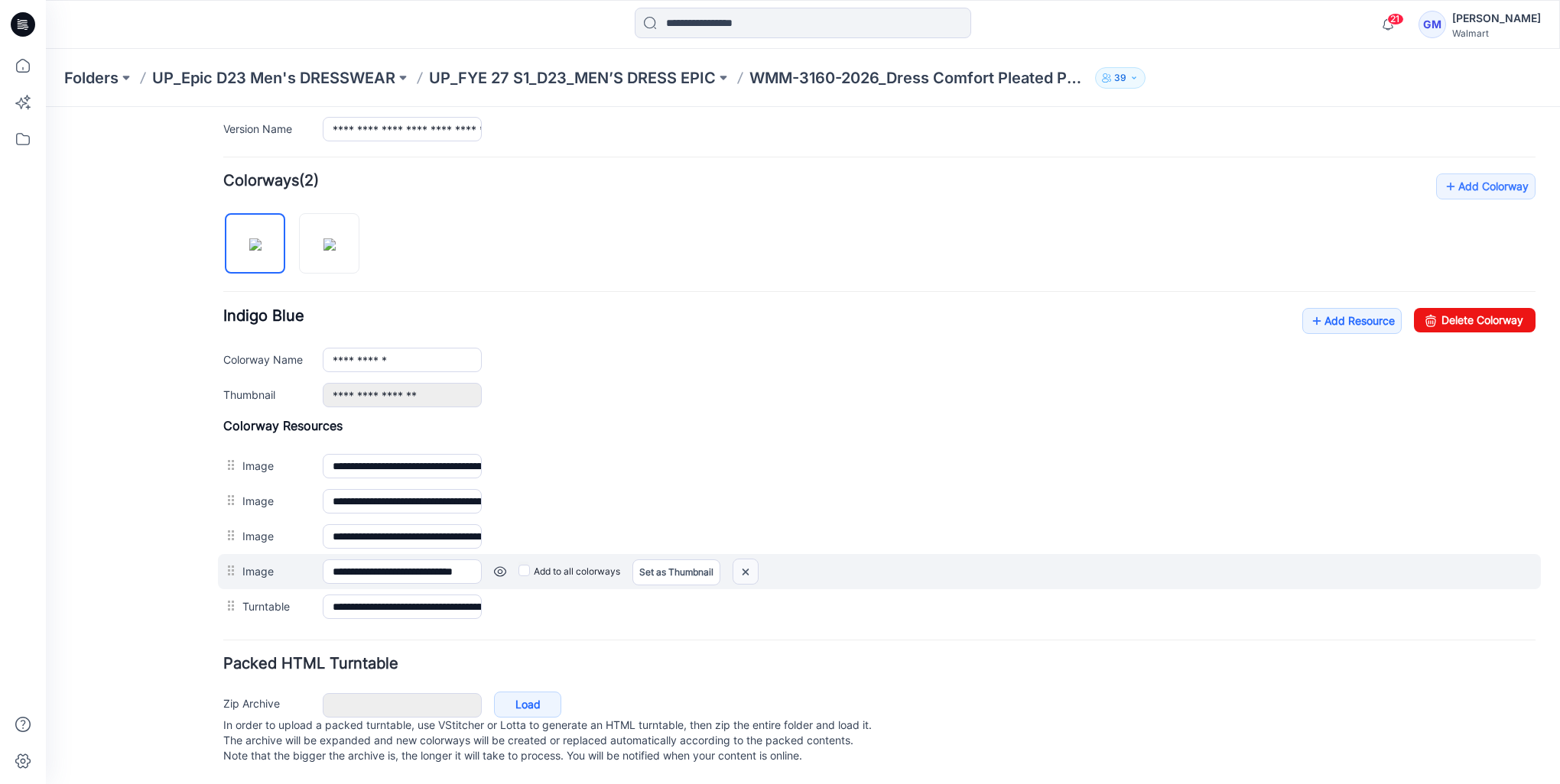
drag, startPoint x: 749, startPoint y: 557, endPoint x: 896, endPoint y: 194, distance: 391.6
click at [749, 559] on img at bounding box center [745, 572] width 25 height 25
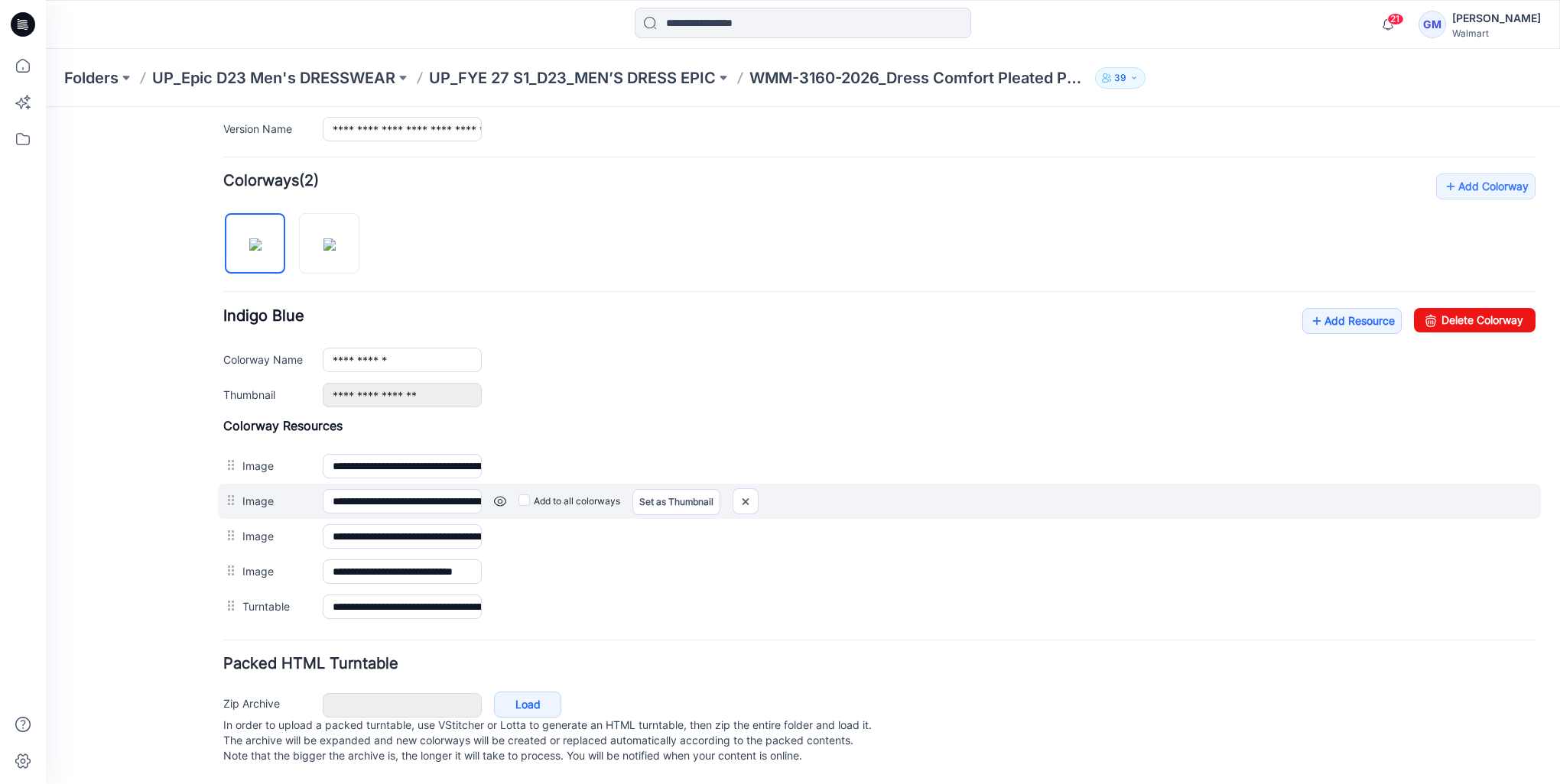
scroll to position [387, 0]
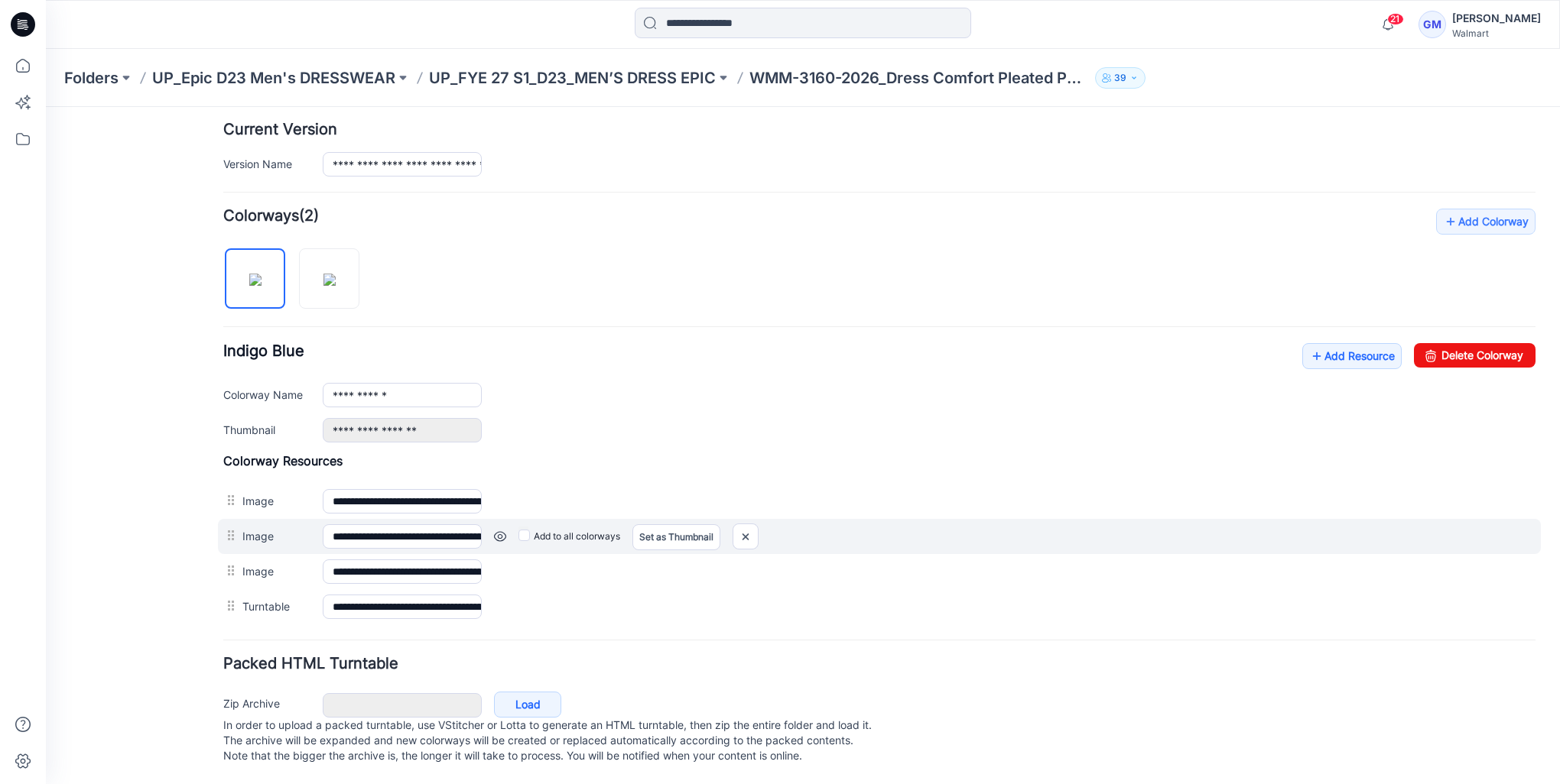
click at [499, 530] on link at bounding box center [500, 536] width 12 height 12
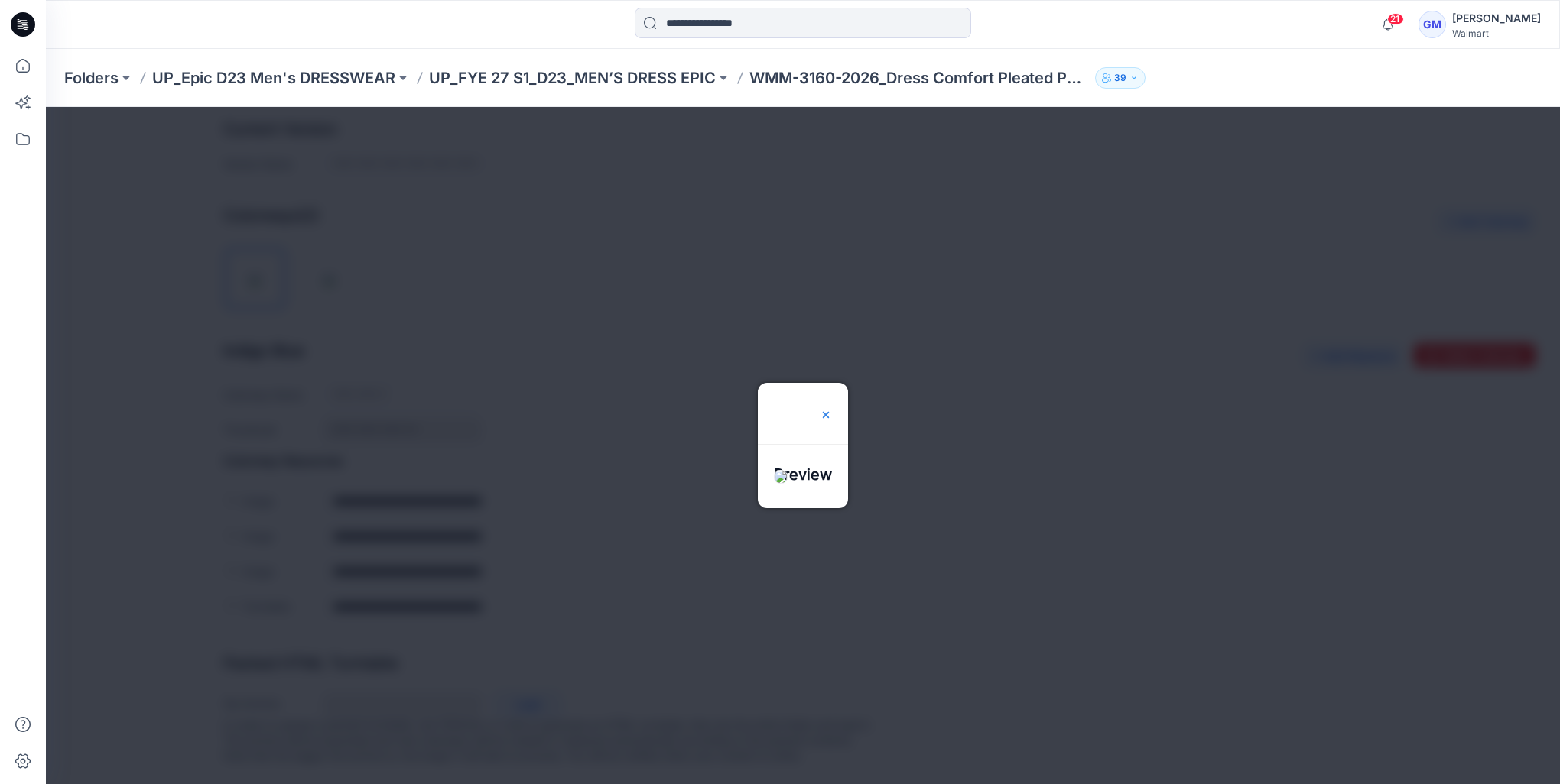
click at [832, 409] on img at bounding box center [826, 415] width 12 height 12
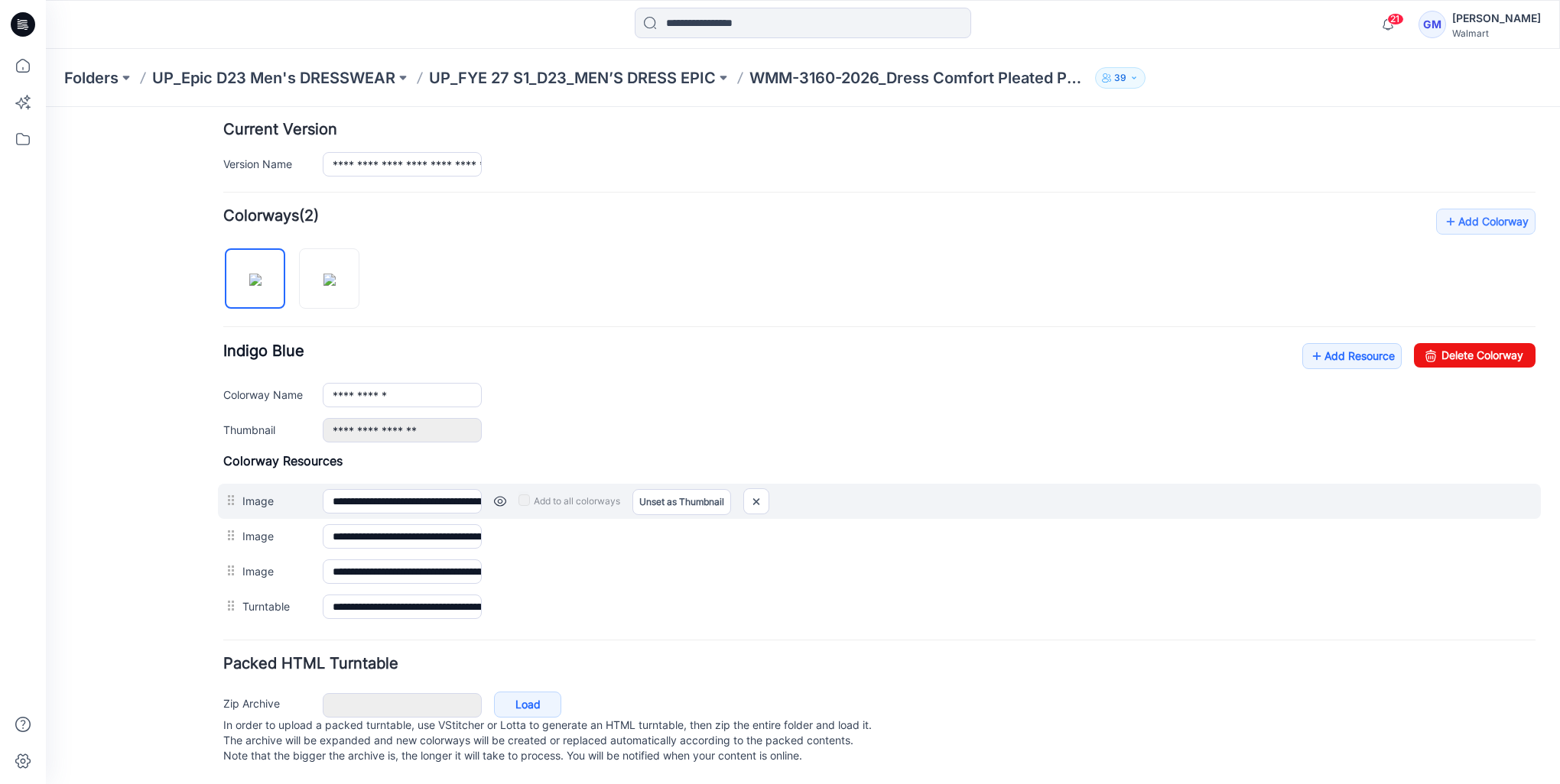
click at [498, 496] on link at bounding box center [500, 502] width 12 height 12
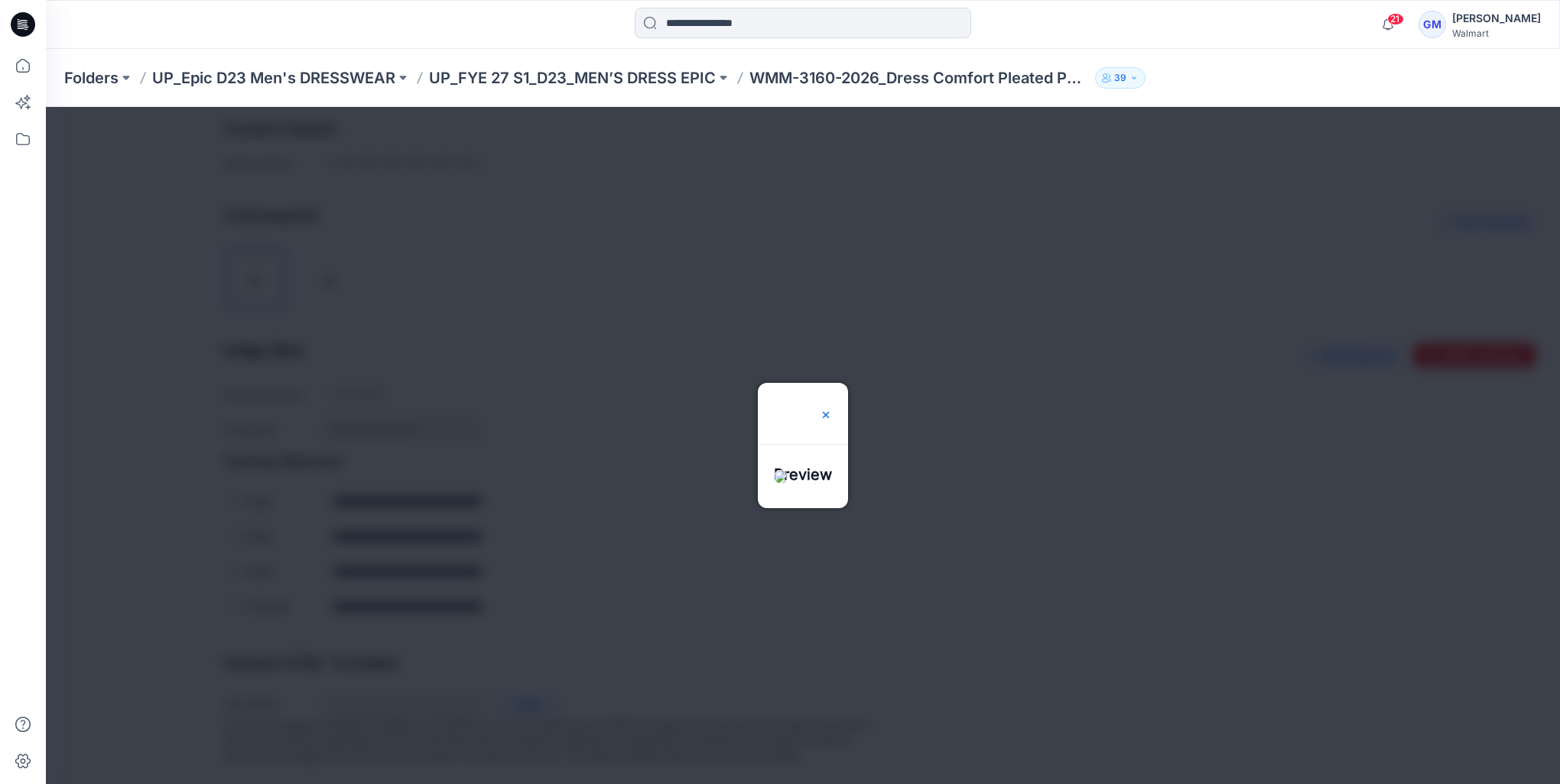
click at [832, 409] on img at bounding box center [826, 415] width 12 height 12
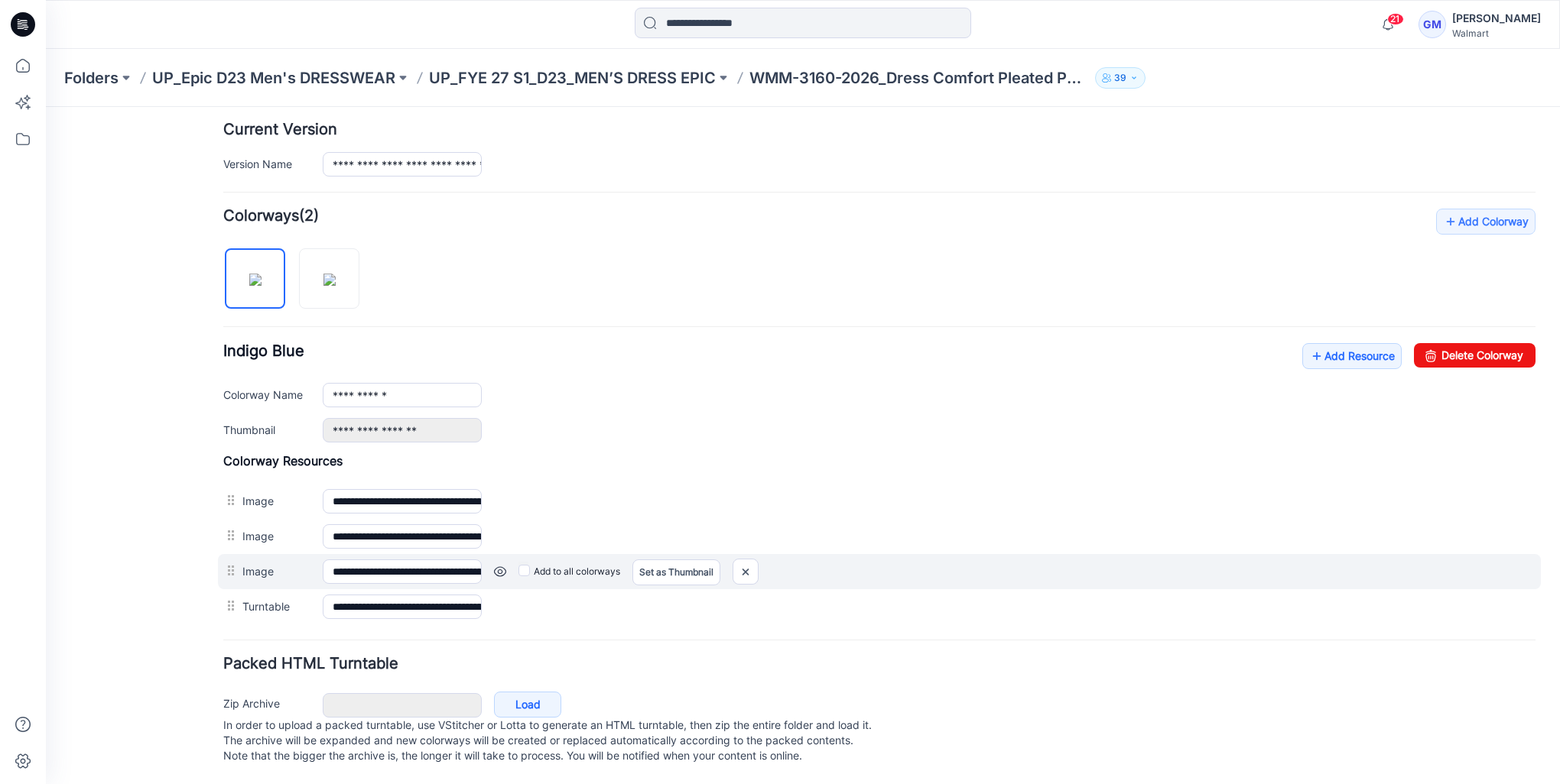
click at [499, 565] on link at bounding box center [500, 572] width 12 height 12
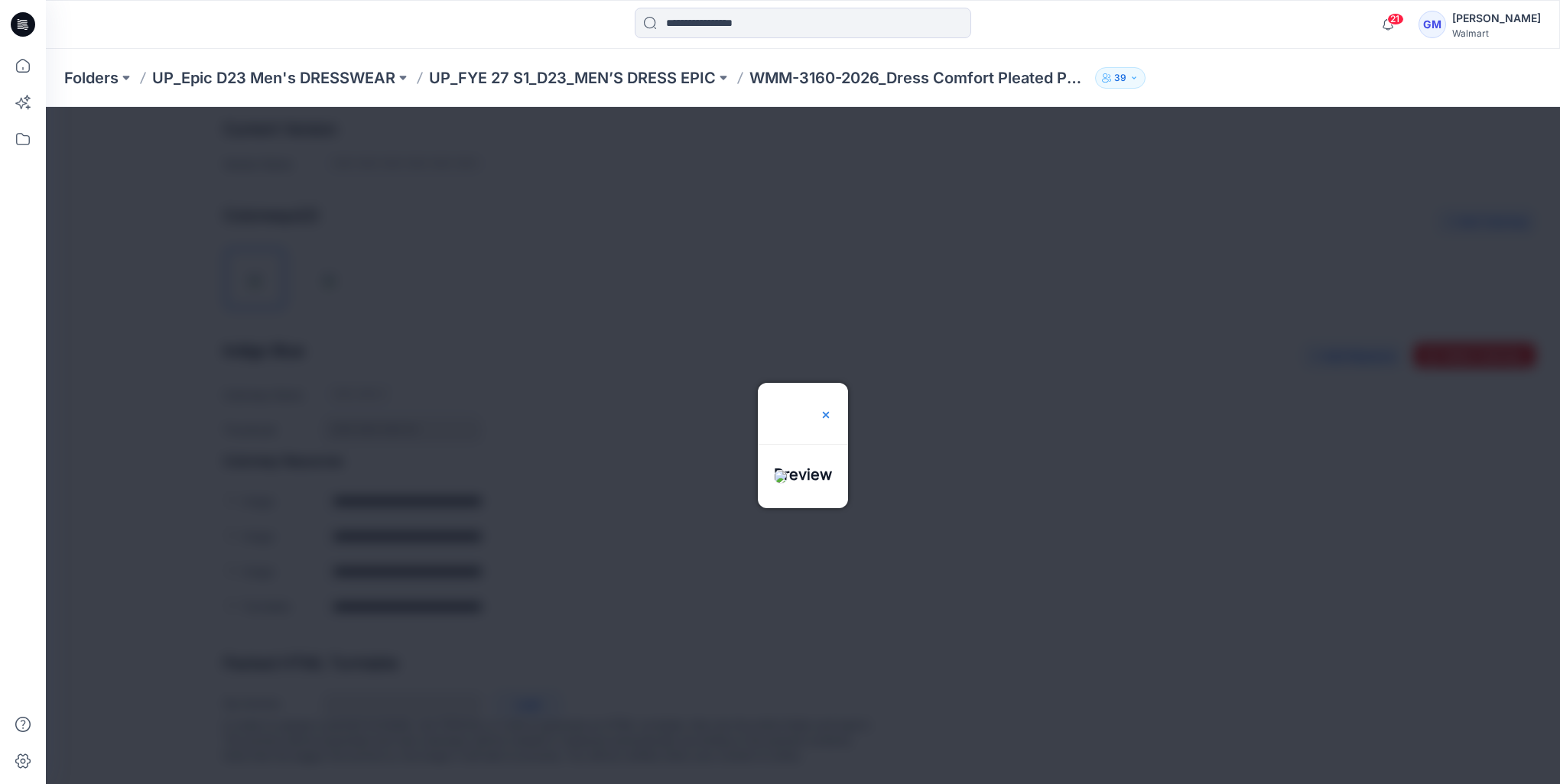
click at [832, 409] on img at bounding box center [826, 415] width 12 height 12
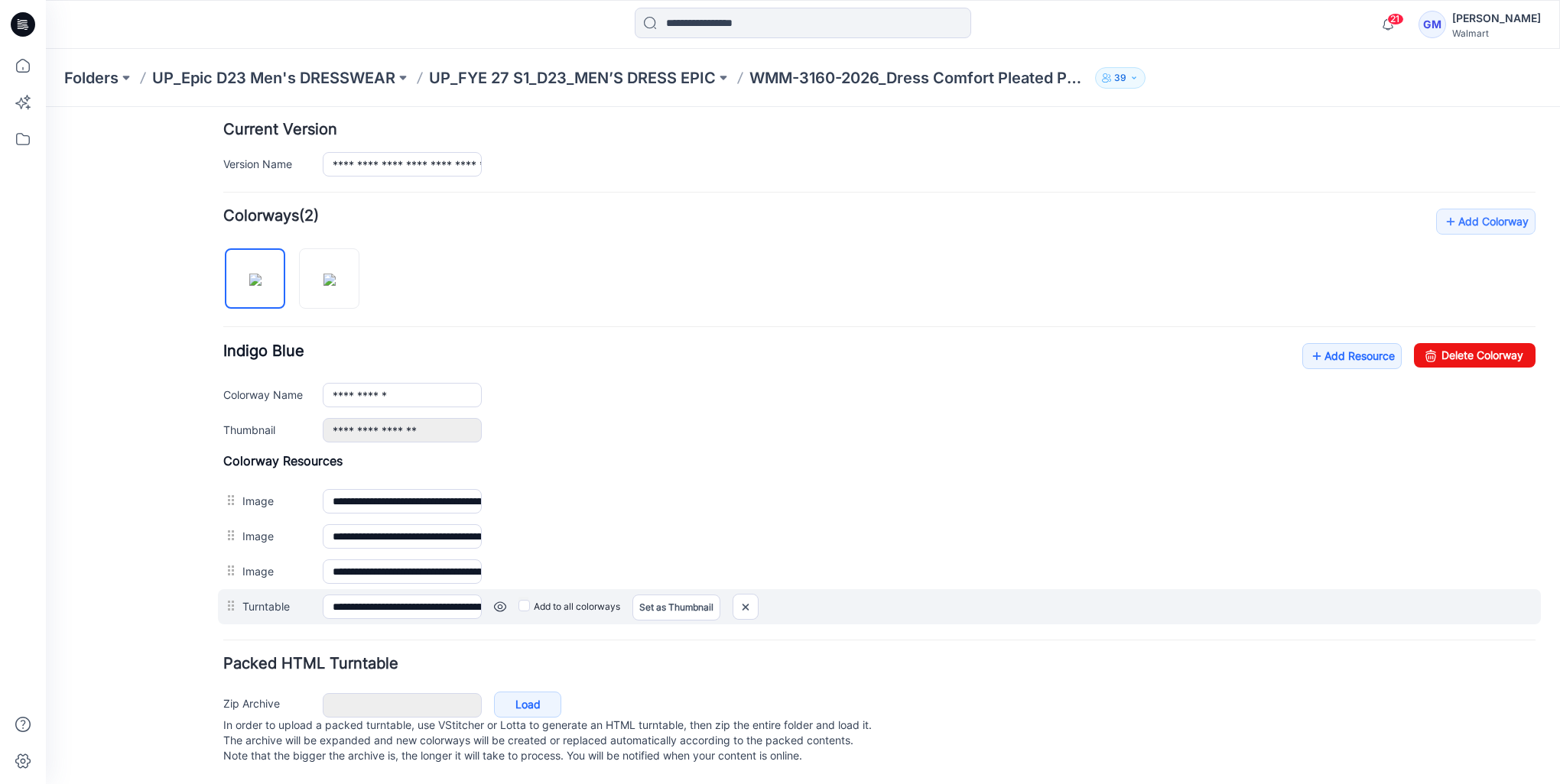
click at [501, 601] on link at bounding box center [500, 607] width 12 height 12
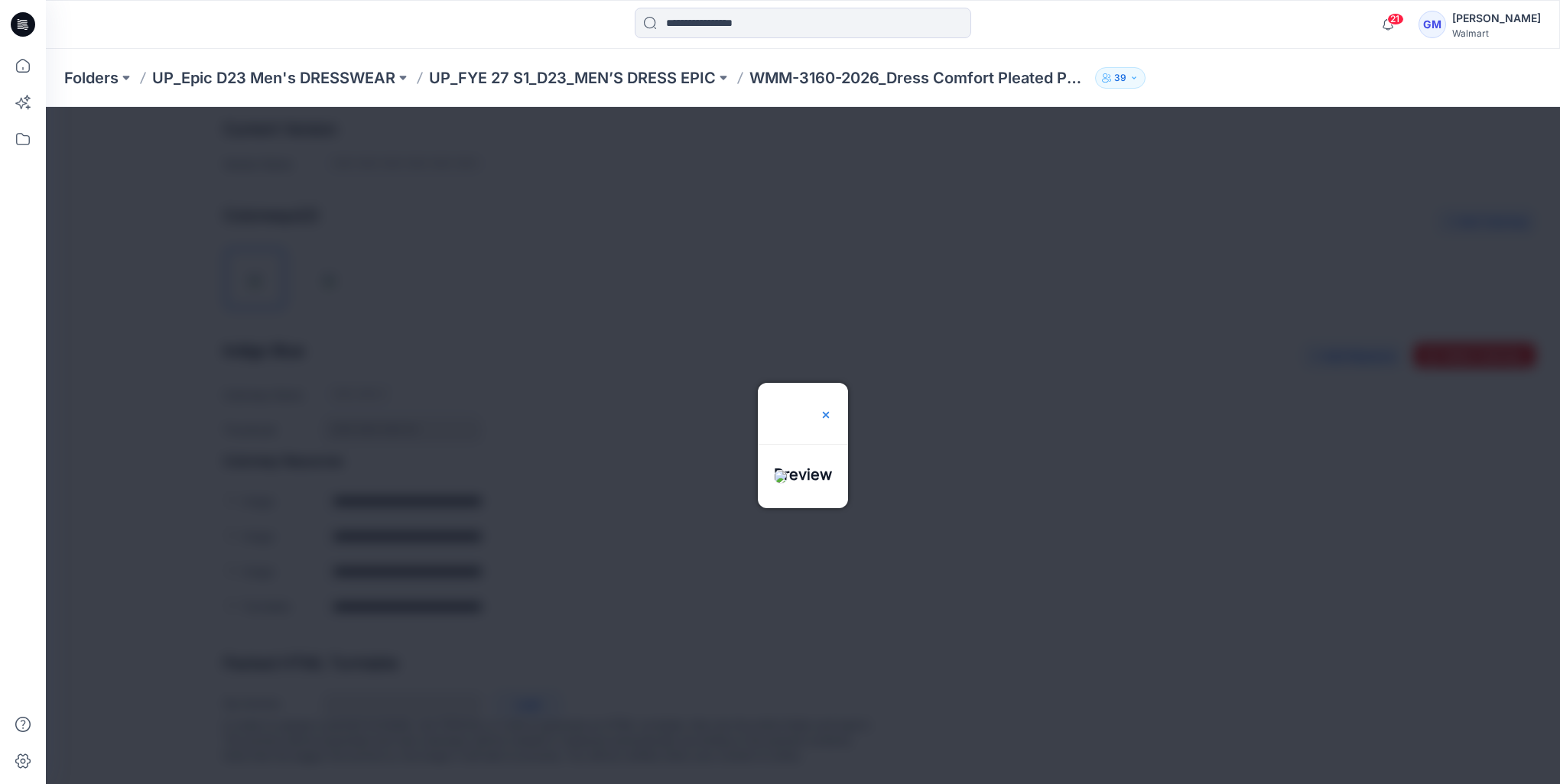
click at [832, 409] on img at bounding box center [826, 415] width 12 height 12
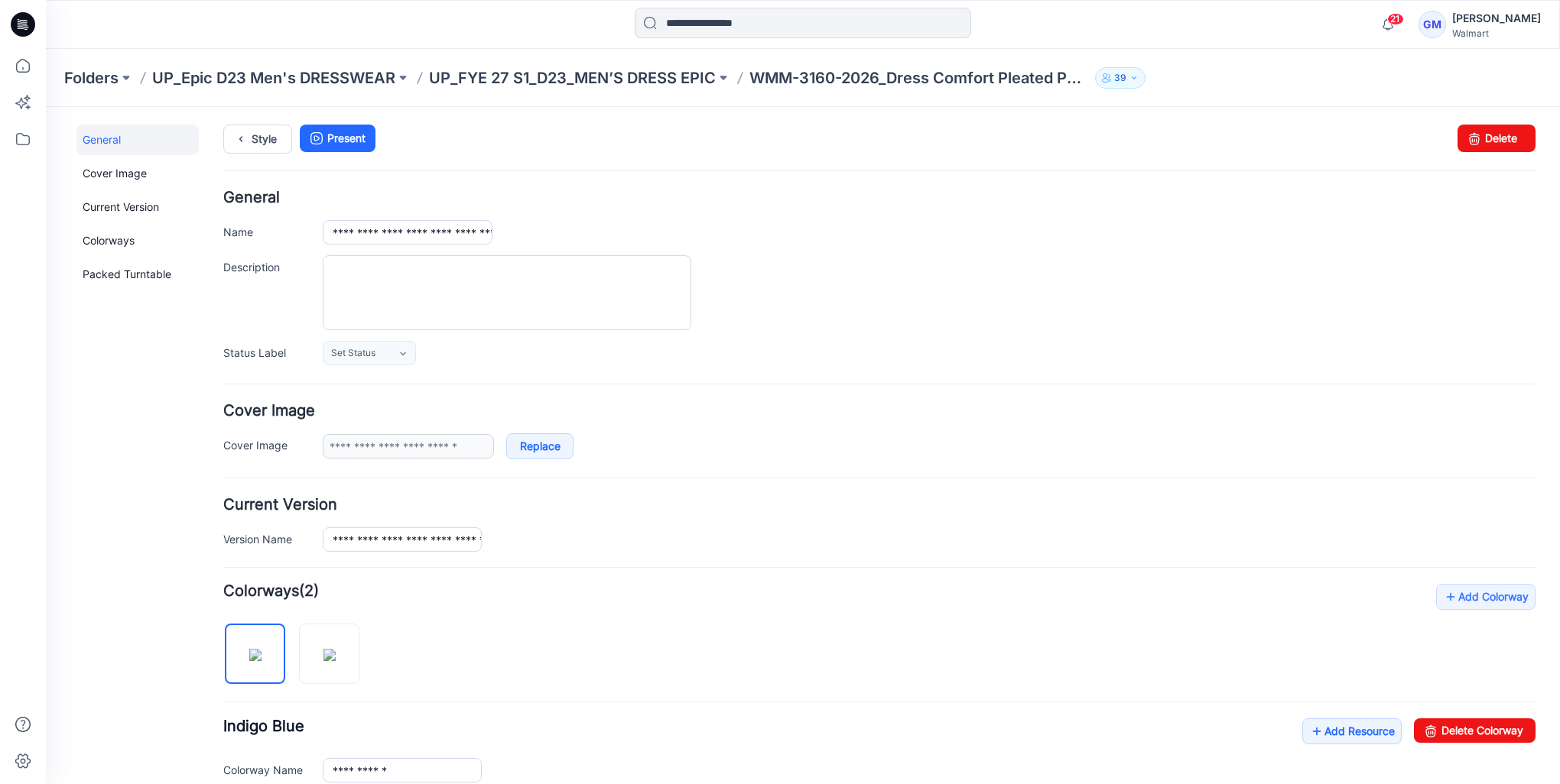
scroll to position [0, 0]
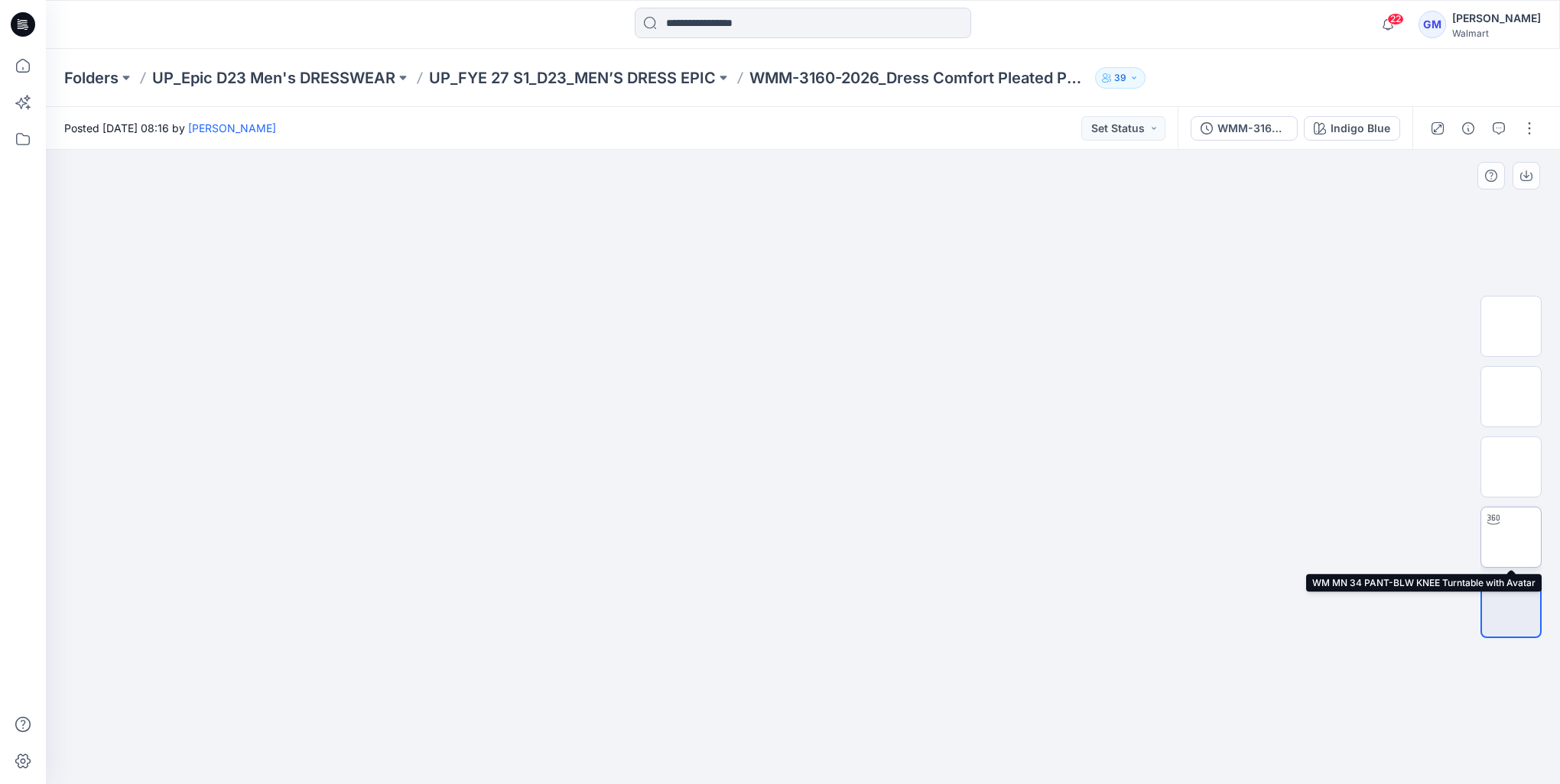
click at [1511, 537] on img at bounding box center [1511, 537] width 0 height 0
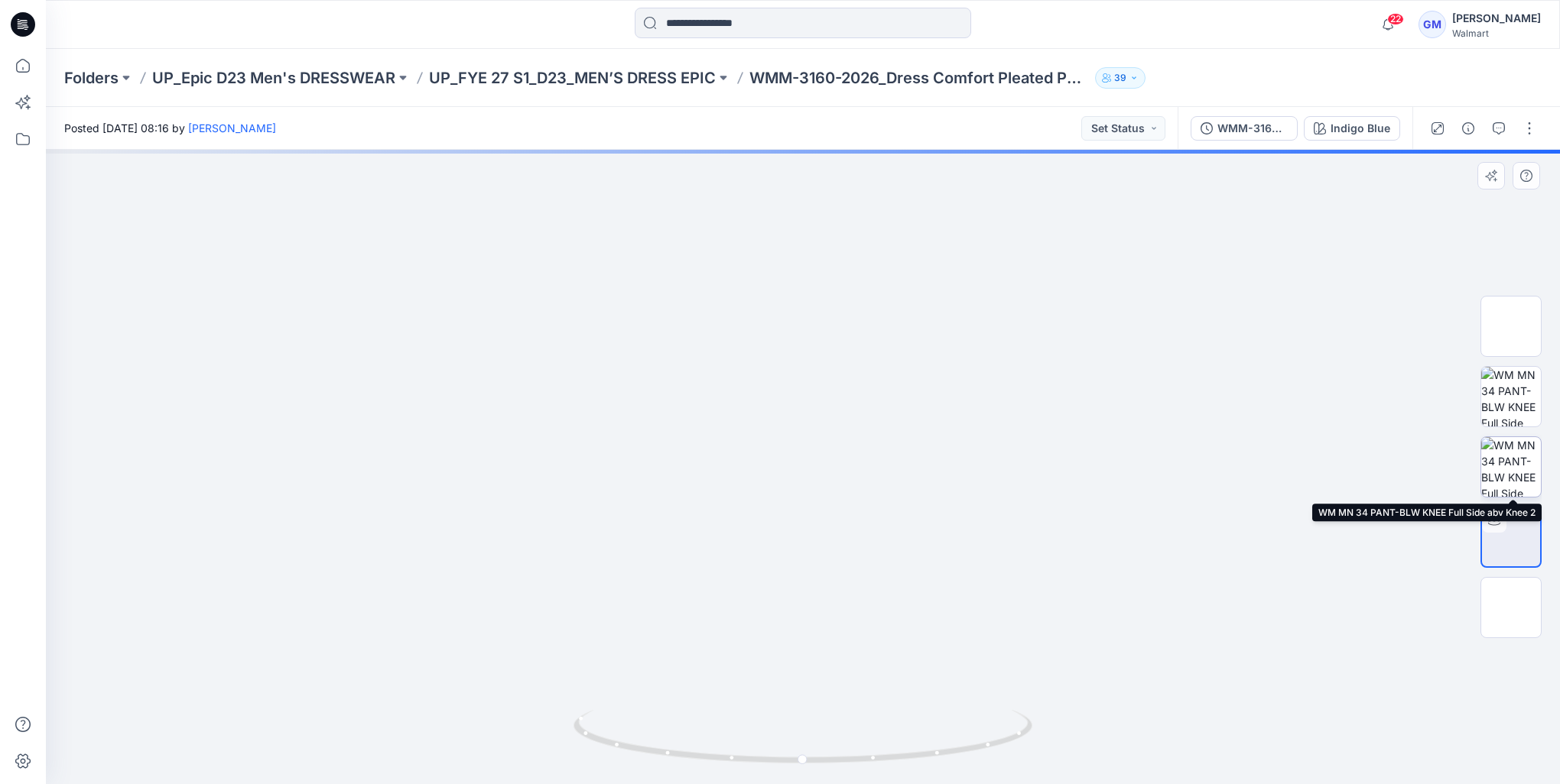
click at [1511, 459] on img at bounding box center [1511, 467] width 60 height 60
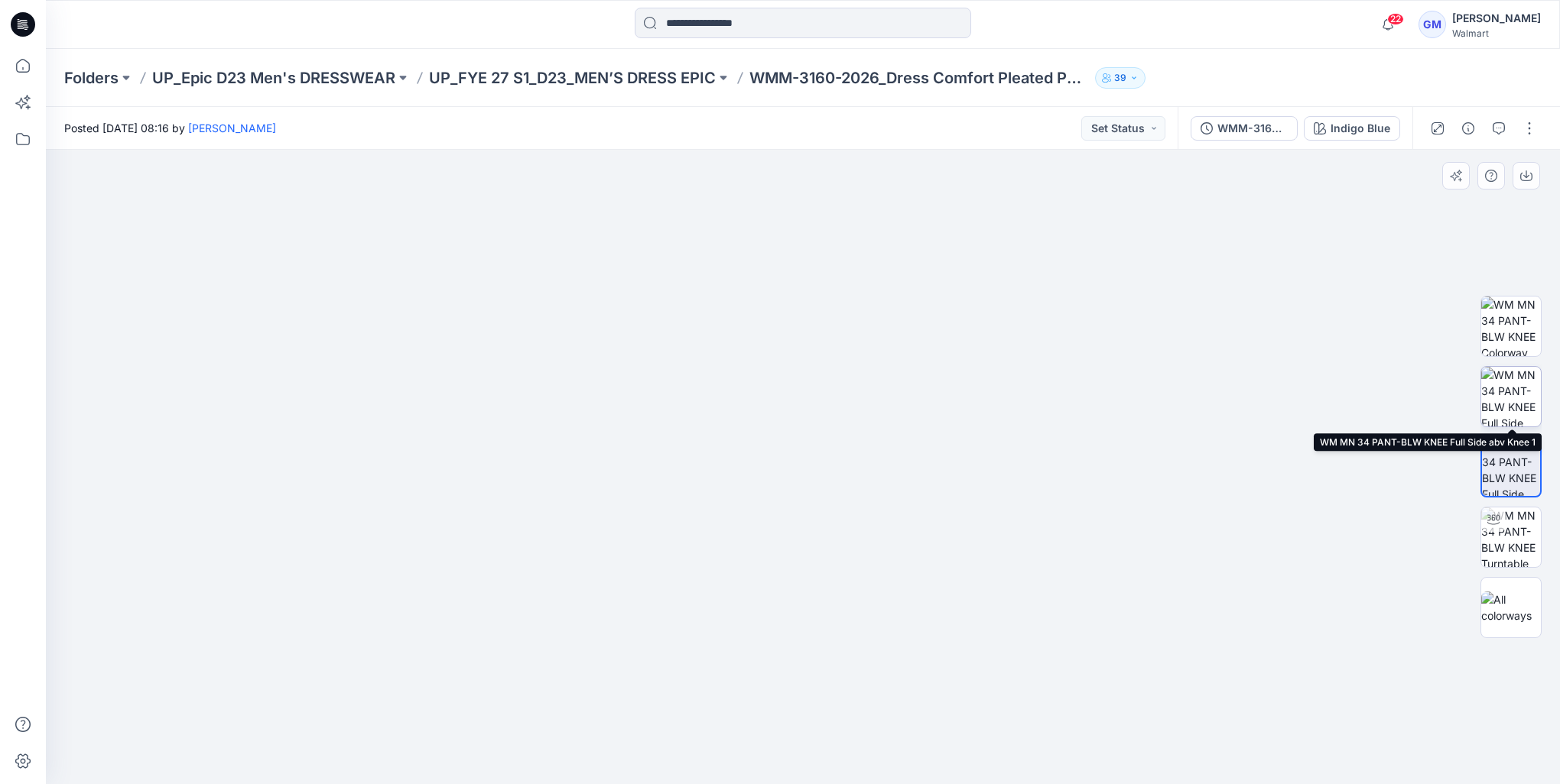
click at [1499, 395] on img at bounding box center [1511, 397] width 60 height 60
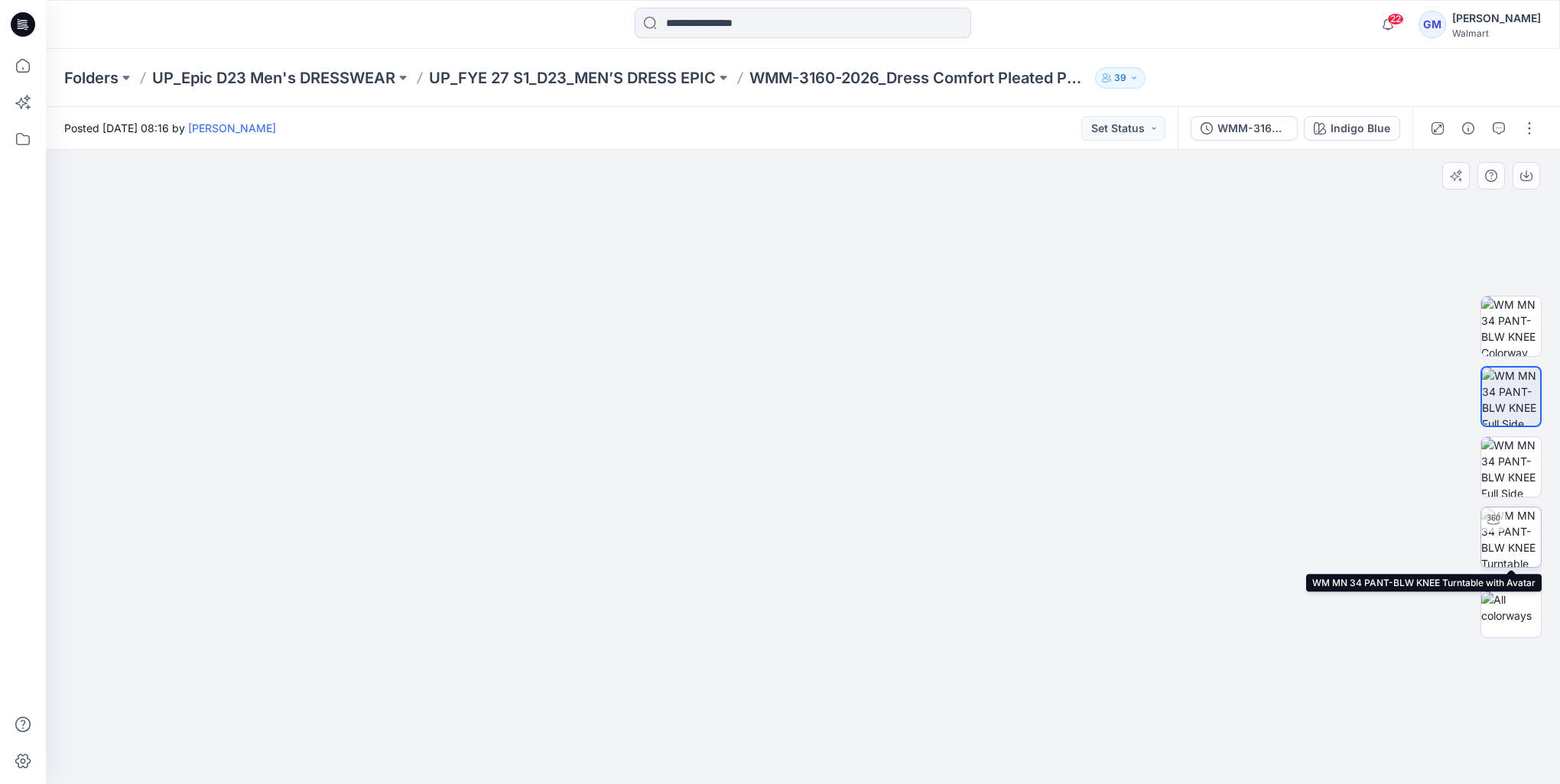
click at [1506, 539] on img at bounding box center [1511, 538] width 60 height 60
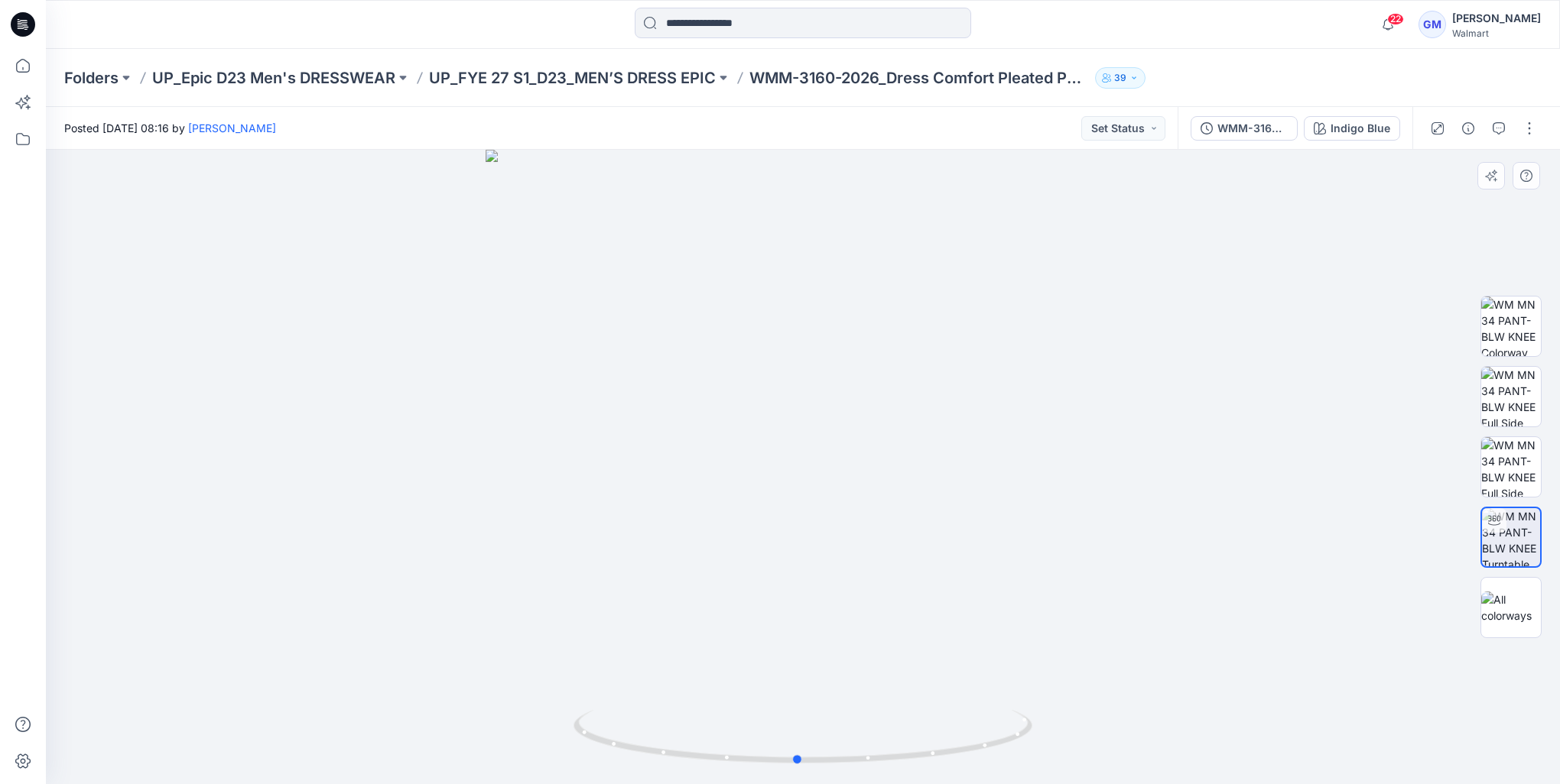
drag, startPoint x: 901, startPoint y: 590, endPoint x: 787, endPoint y: 624, distance: 119.0
click at [787, 624] on div at bounding box center [803, 466] width 1514 height 634
click at [1522, 316] on img at bounding box center [1511, 327] width 60 height 60
click at [1512, 367] on img at bounding box center [1511, 397] width 60 height 60
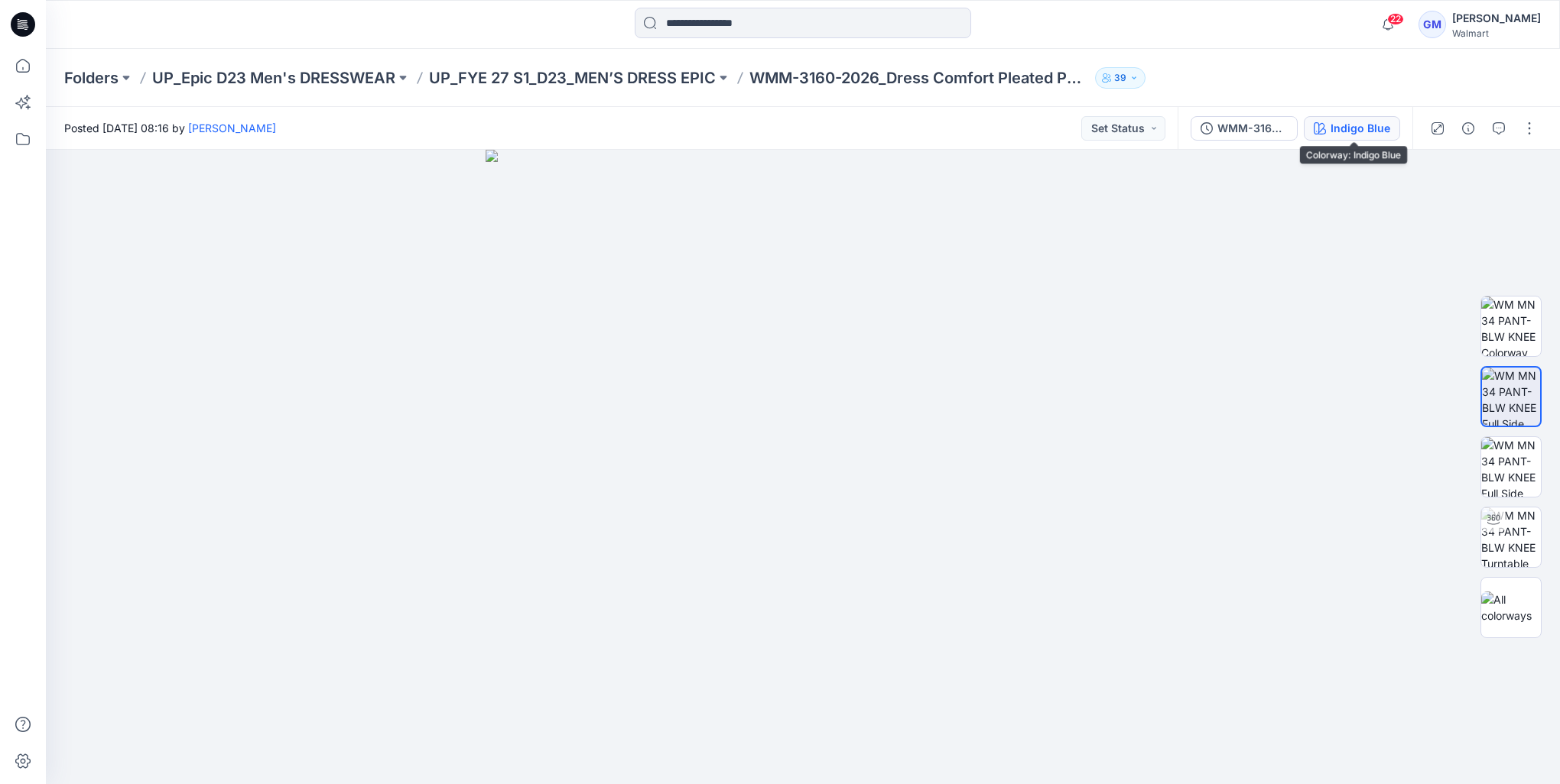
click at [1355, 133] on div "Indigo Blue" at bounding box center [1360, 128] width 60 height 17
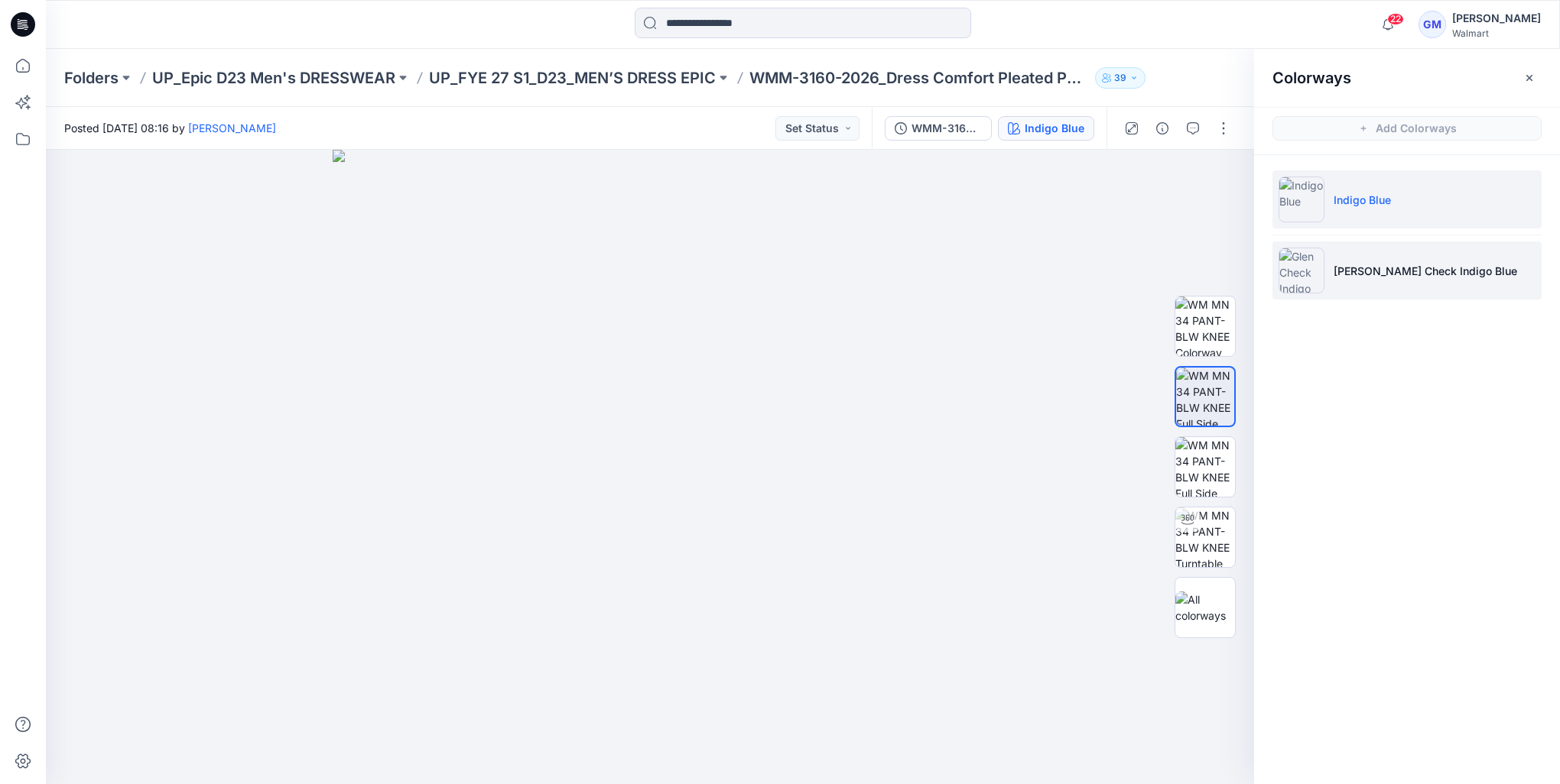
click at [1360, 254] on li "[PERSON_NAME] Check Indigo Blue" at bounding box center [1407, 271] width 269 height 58
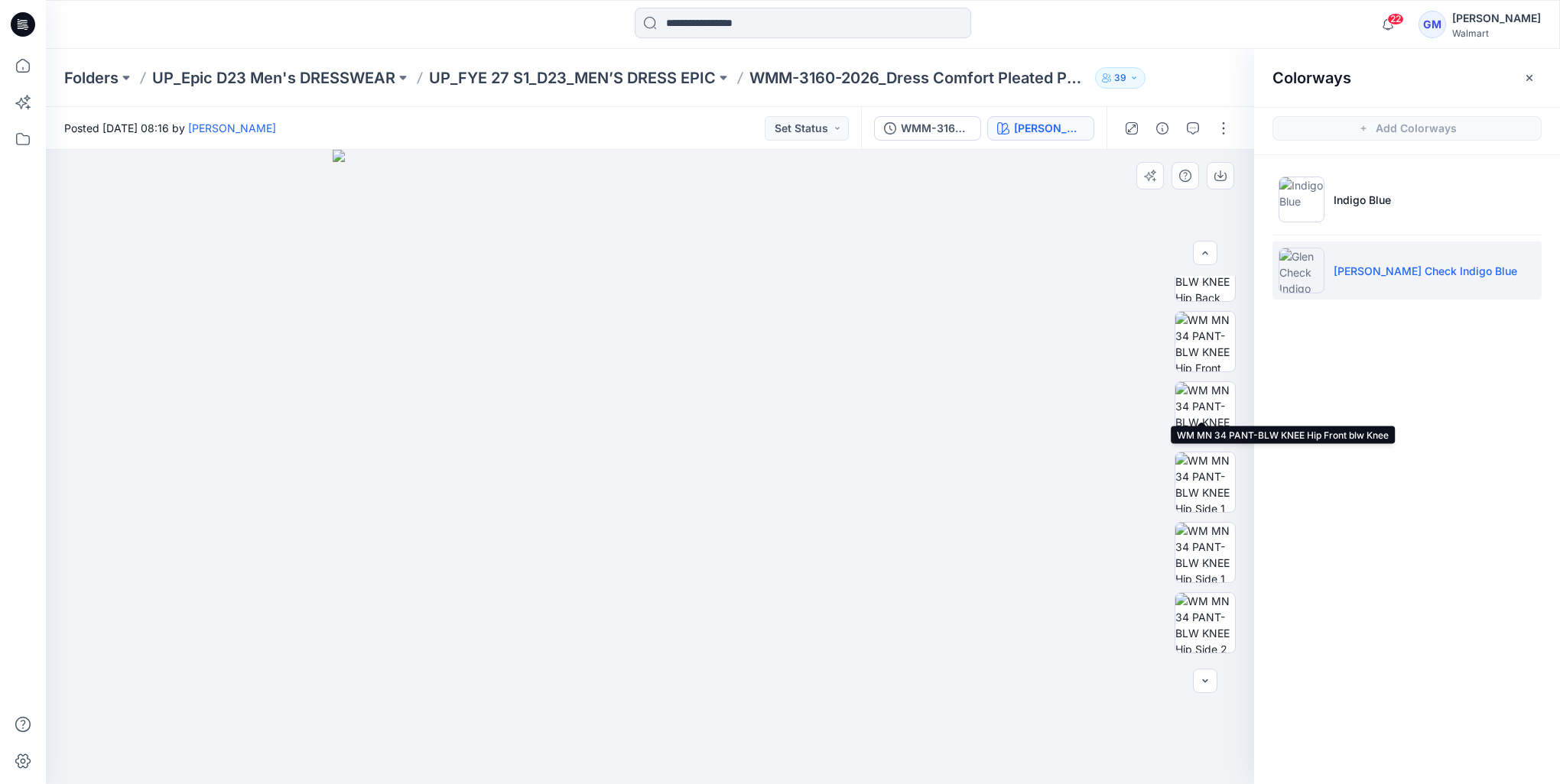
scroll to position [382, 0]
click at [1222, 128] on button "button" at bounding box center [1223, 128] width 25 height 25
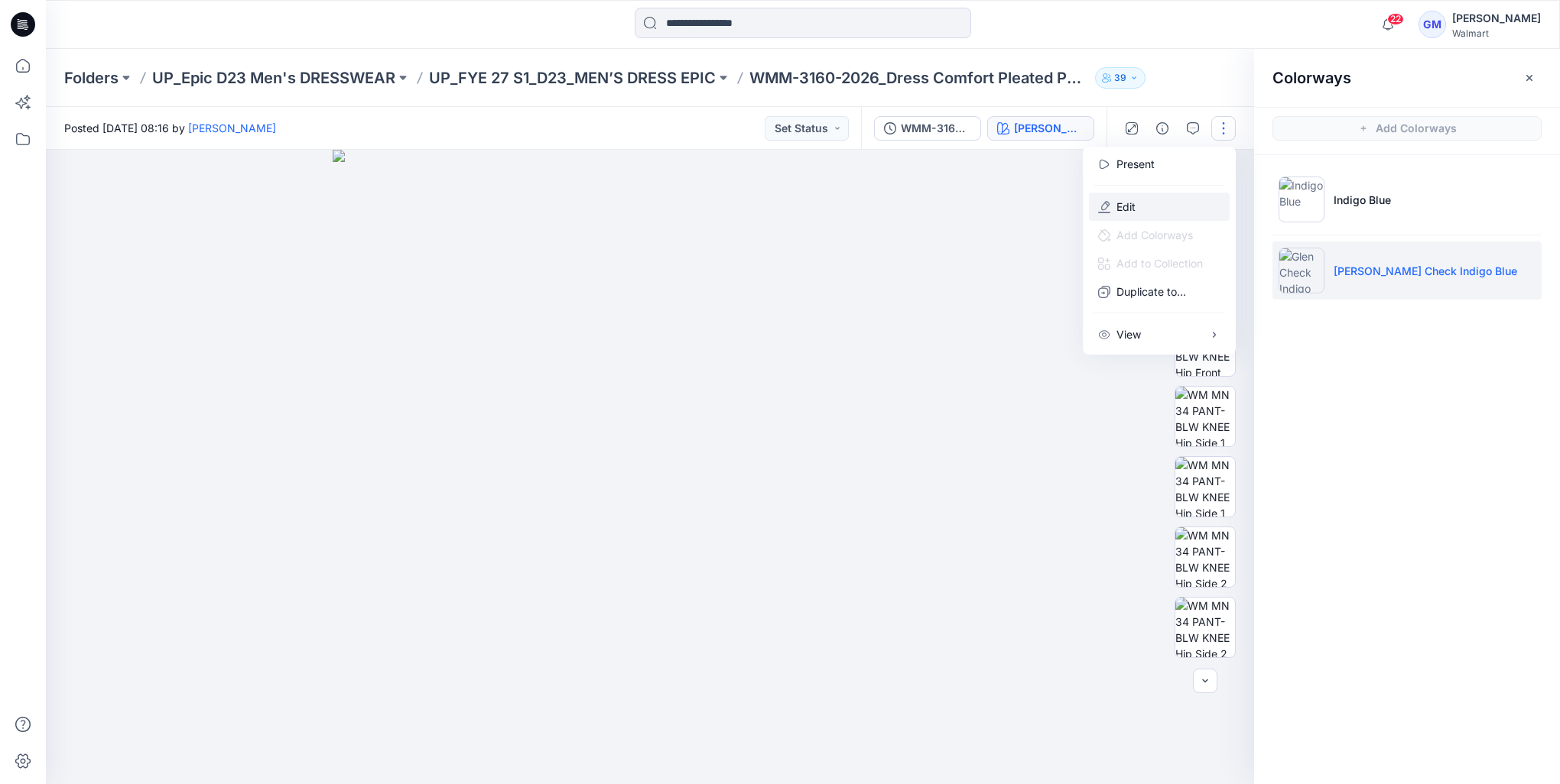
click at [1169, 194] on button "Edit" at bounding box center [1159, 206] width 140 height 28
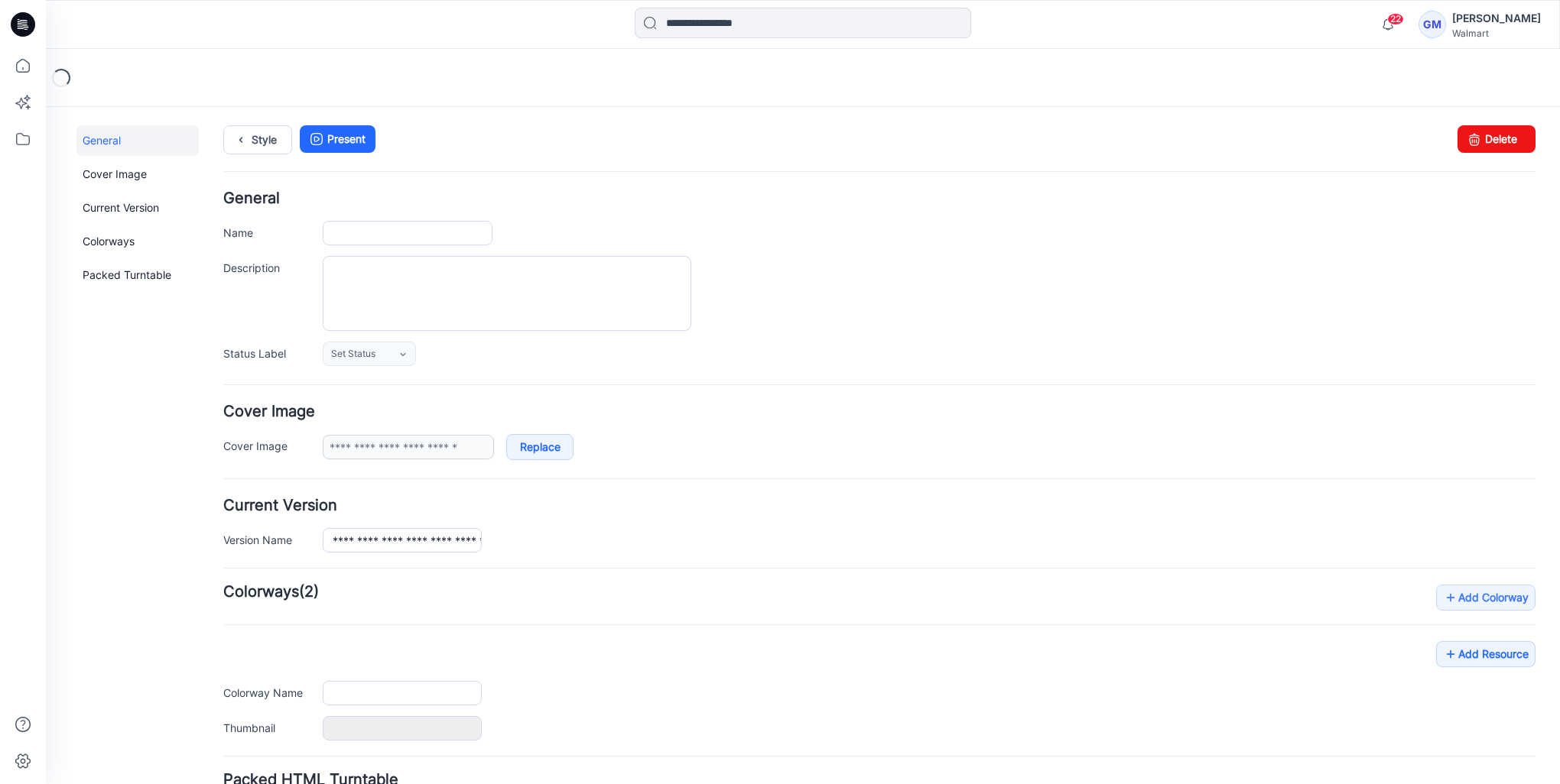
type input "**********"
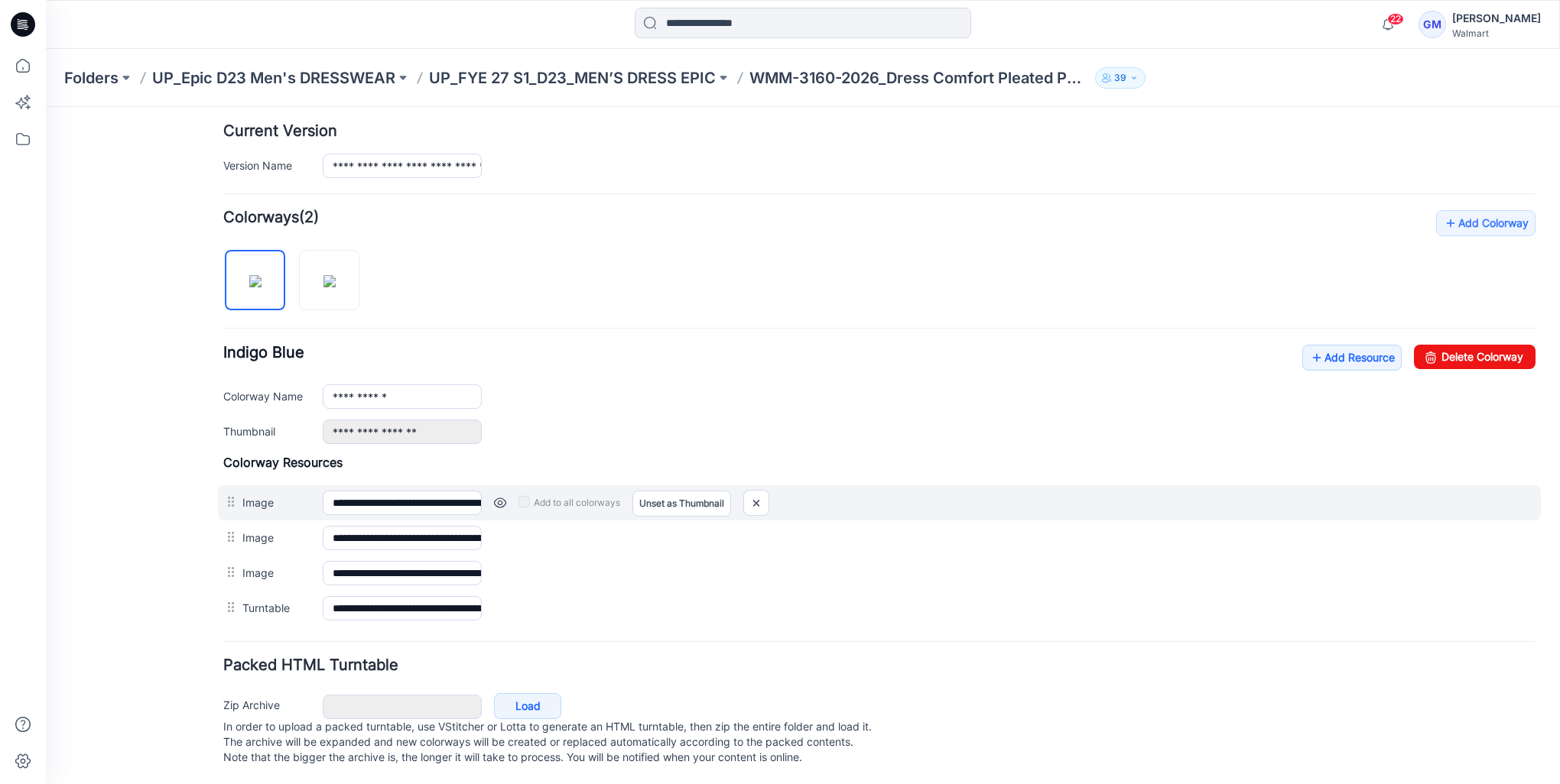
scroll to position [387, 0]
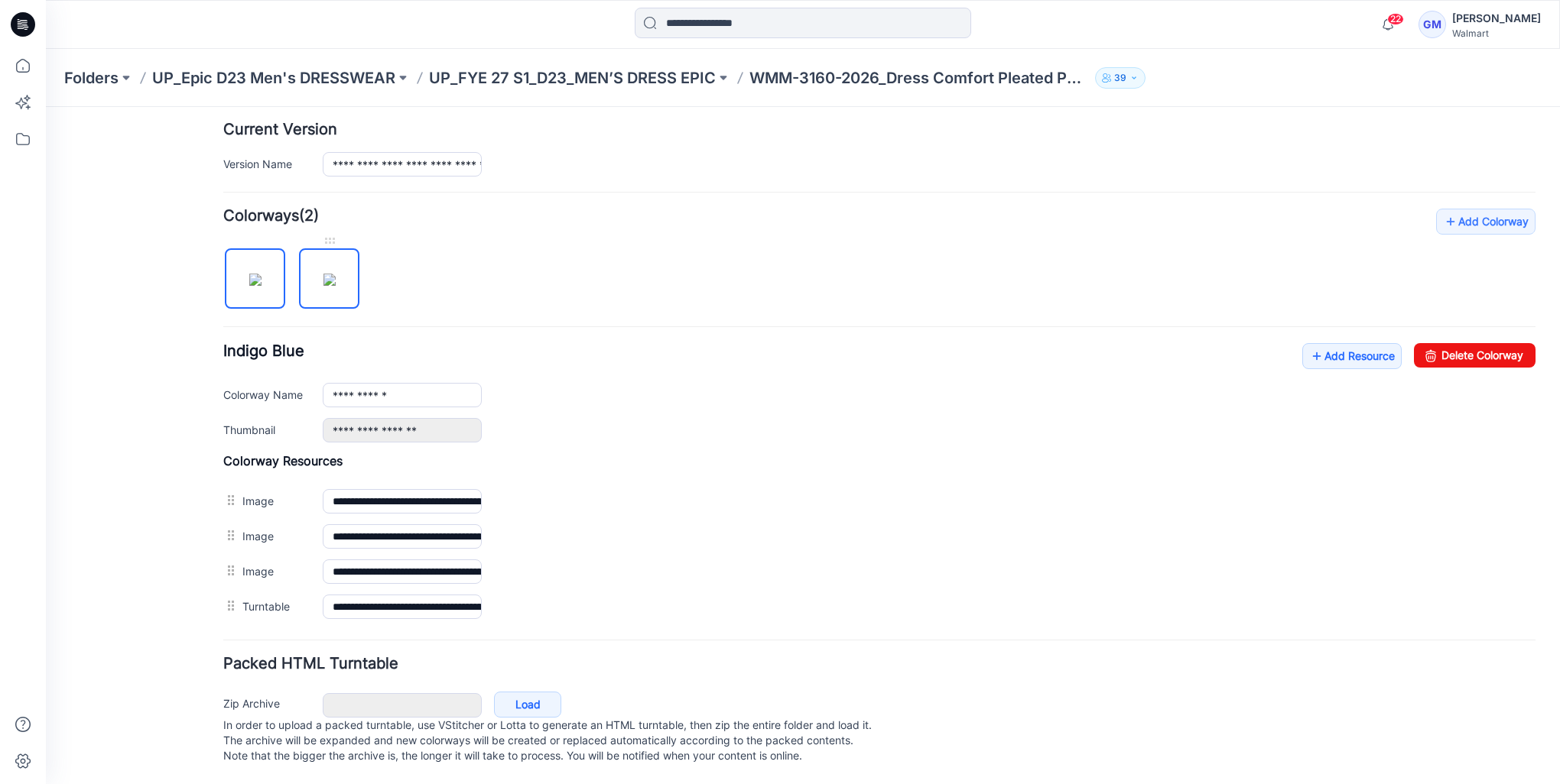
click at [323, 274] on img at bounding box center [329, 280] width 12 height 12
type input "**********"
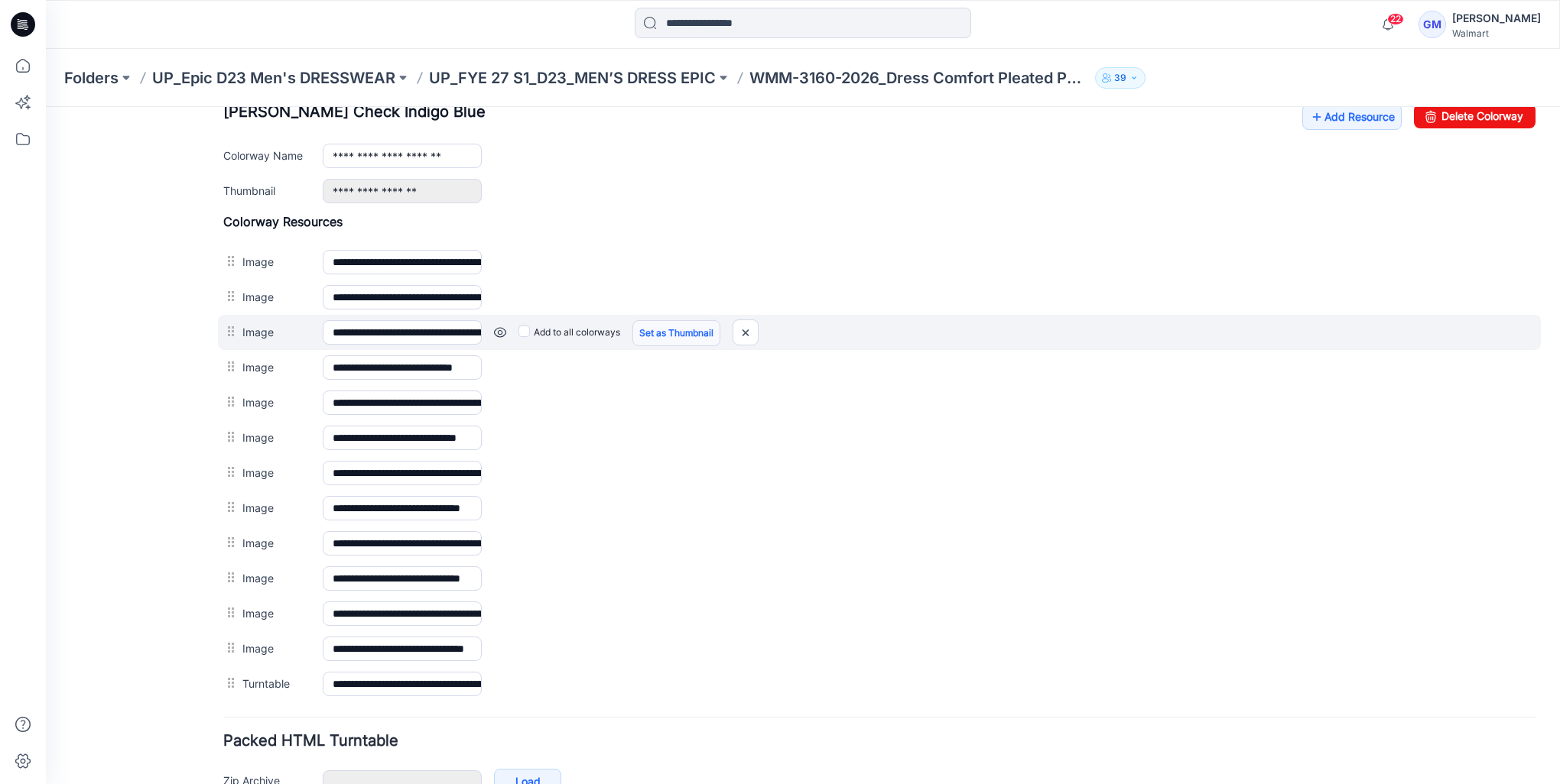
scroll to position [700, 0]
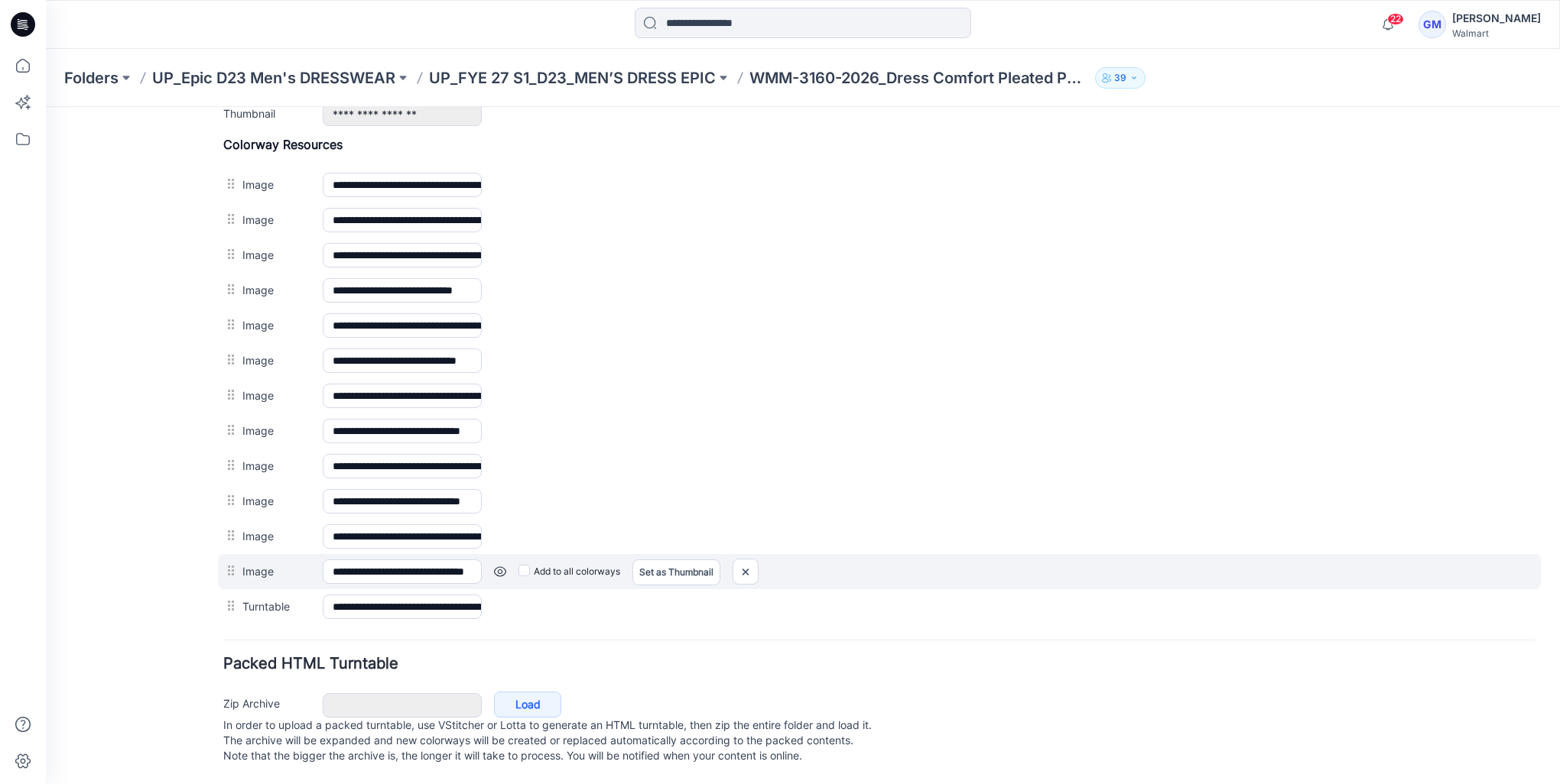
click at [500, 565] on link at bounding box center [500, 572] width 12 height 12
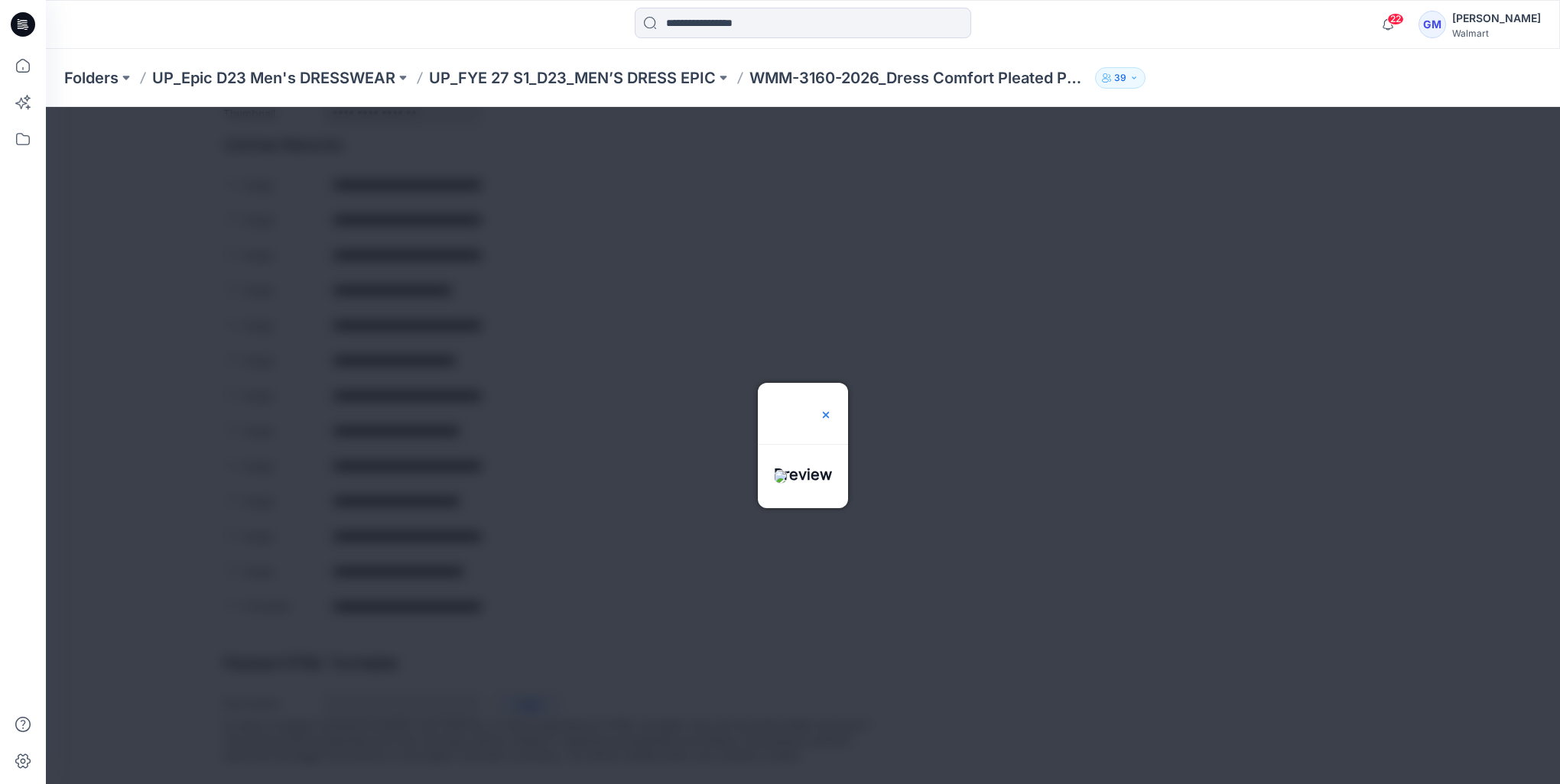
click at [832, 409] on img at bounding box center [826, 415] width 12 height 12
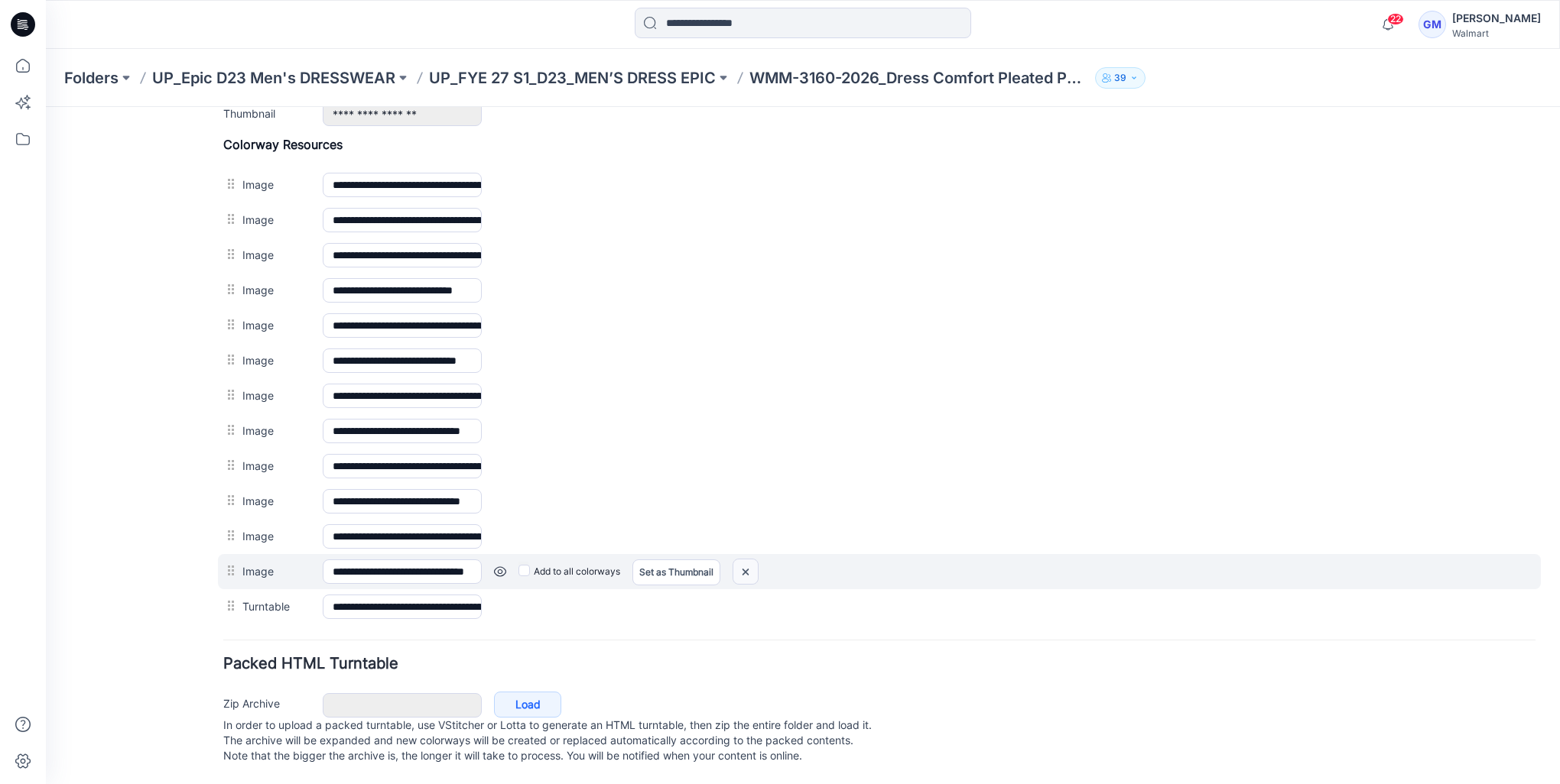
drag, startPoint x: 738, startPoint y: 560, endPoint x: 909, endPoint y: 191, distance: 406.7
click at [738, 560] on img at bounding box center [745, 572] width 25 height 25
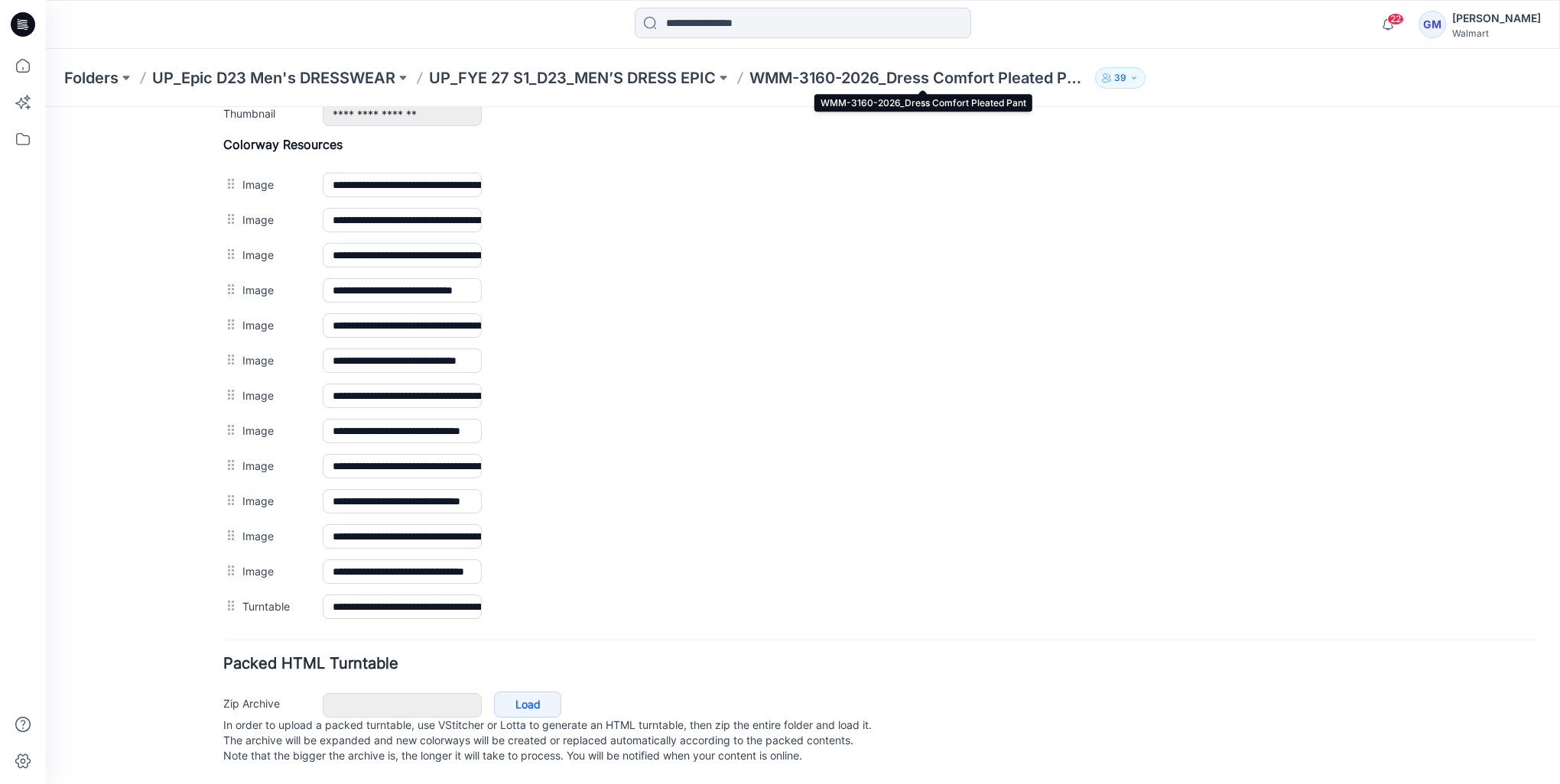
scroll to position [666, 0]
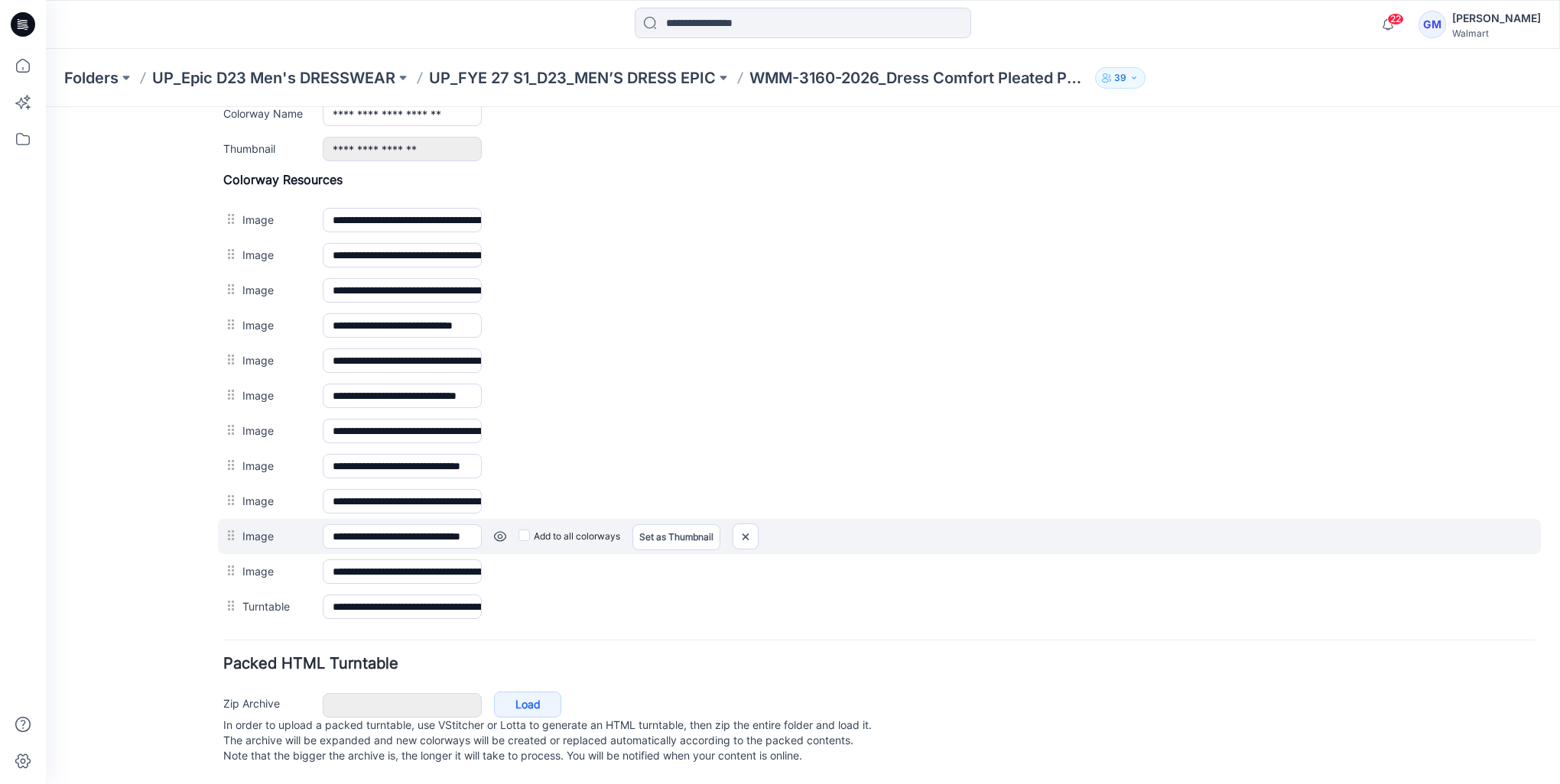
click at [500, 530] on link at bounding box center [500, 536] width 12 height 12
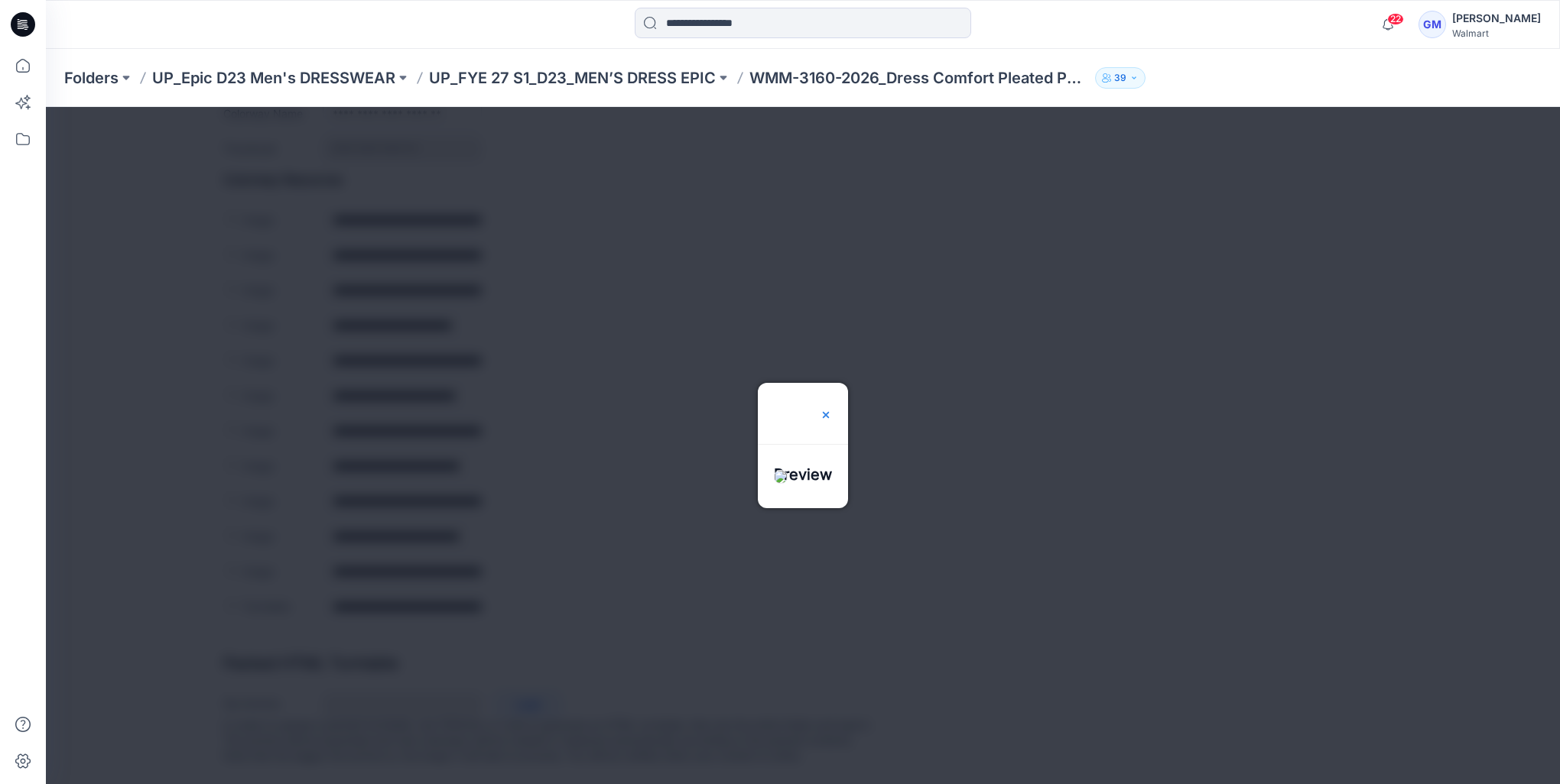
click at [832, 409] on img at bounding box center [826, 415] width 12 height 12
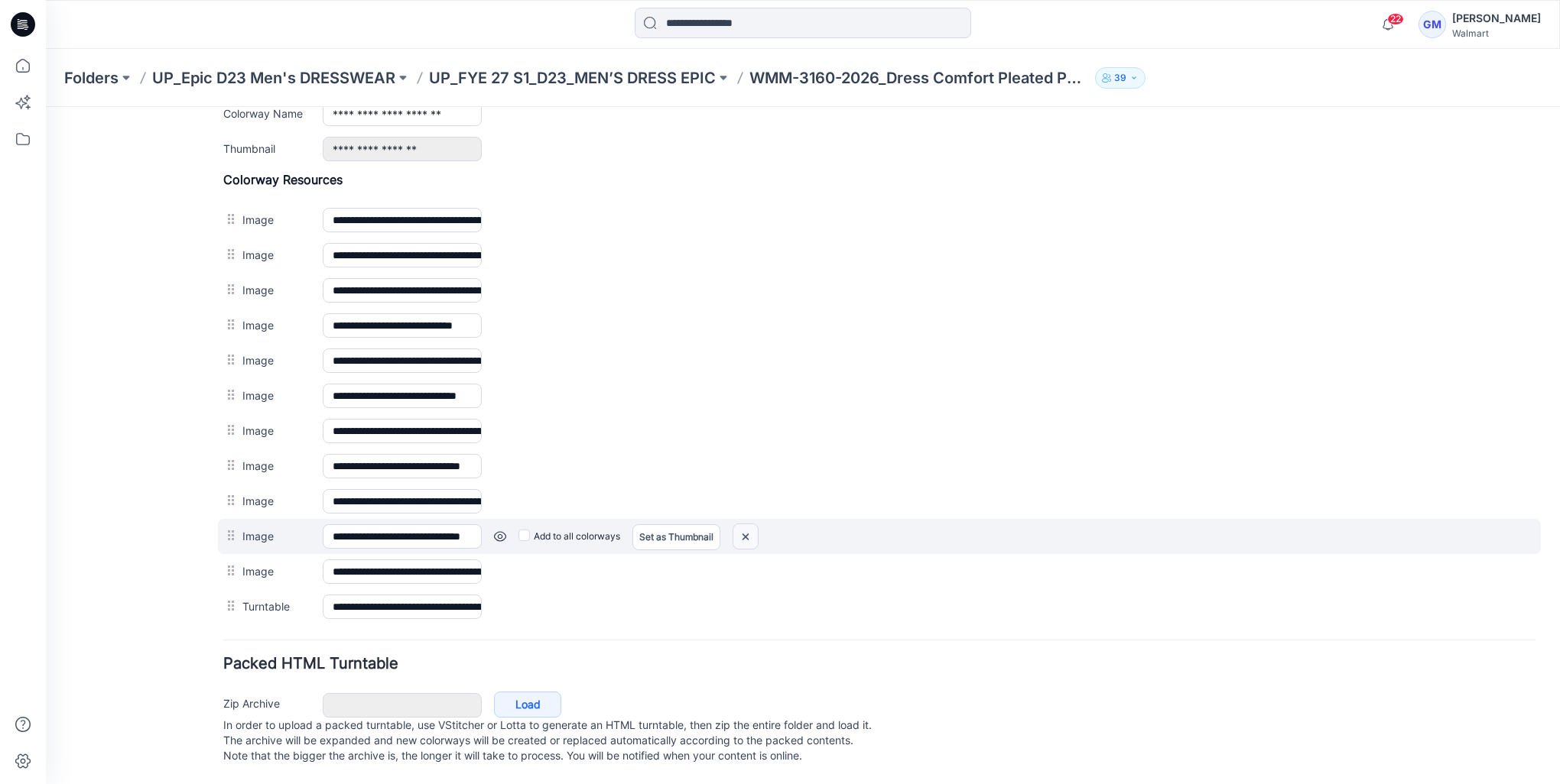
click at [743, 527] on img at bounding box center [745, 536] width 25 height 25
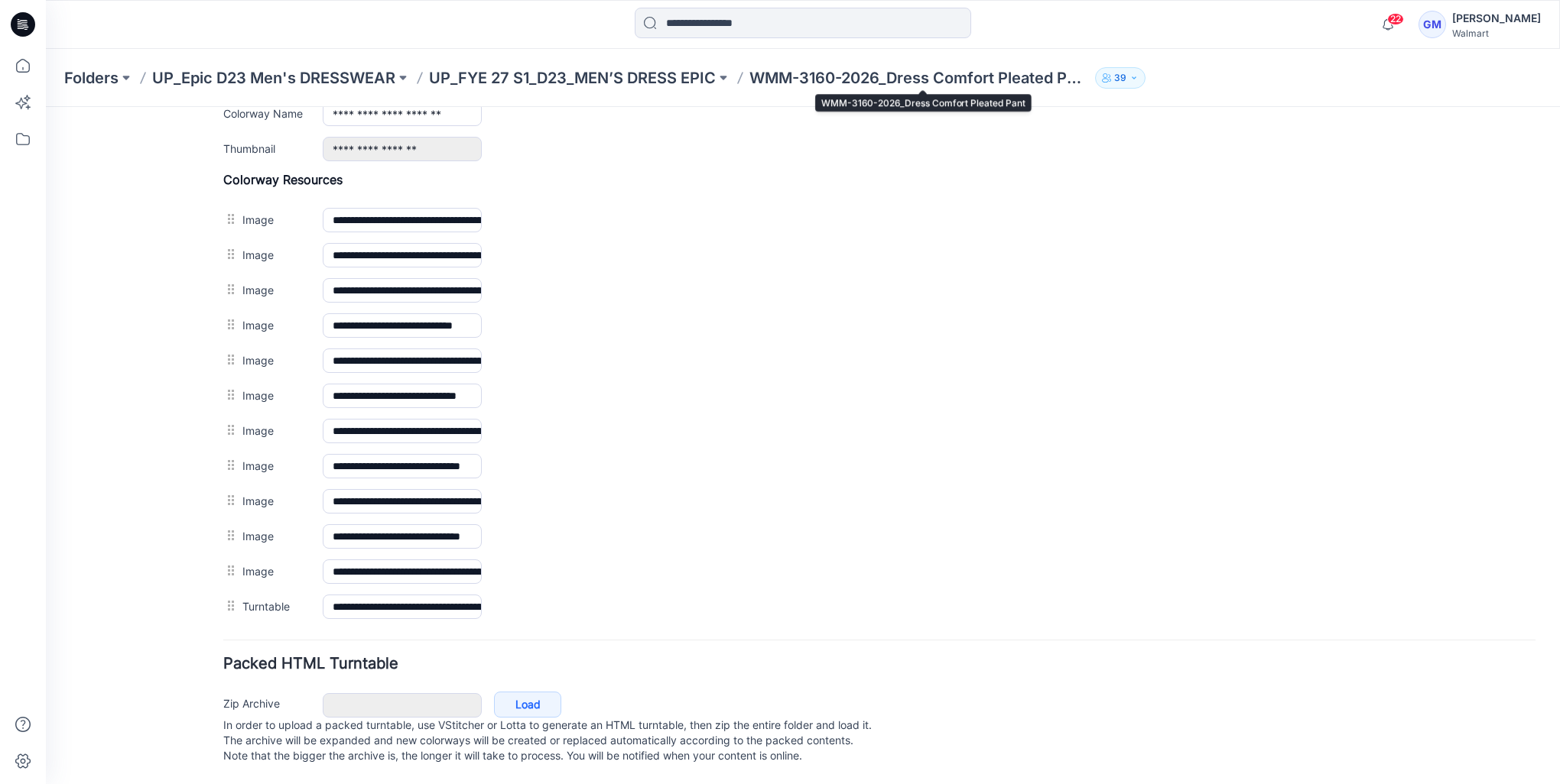
scroll to position [631, 0]
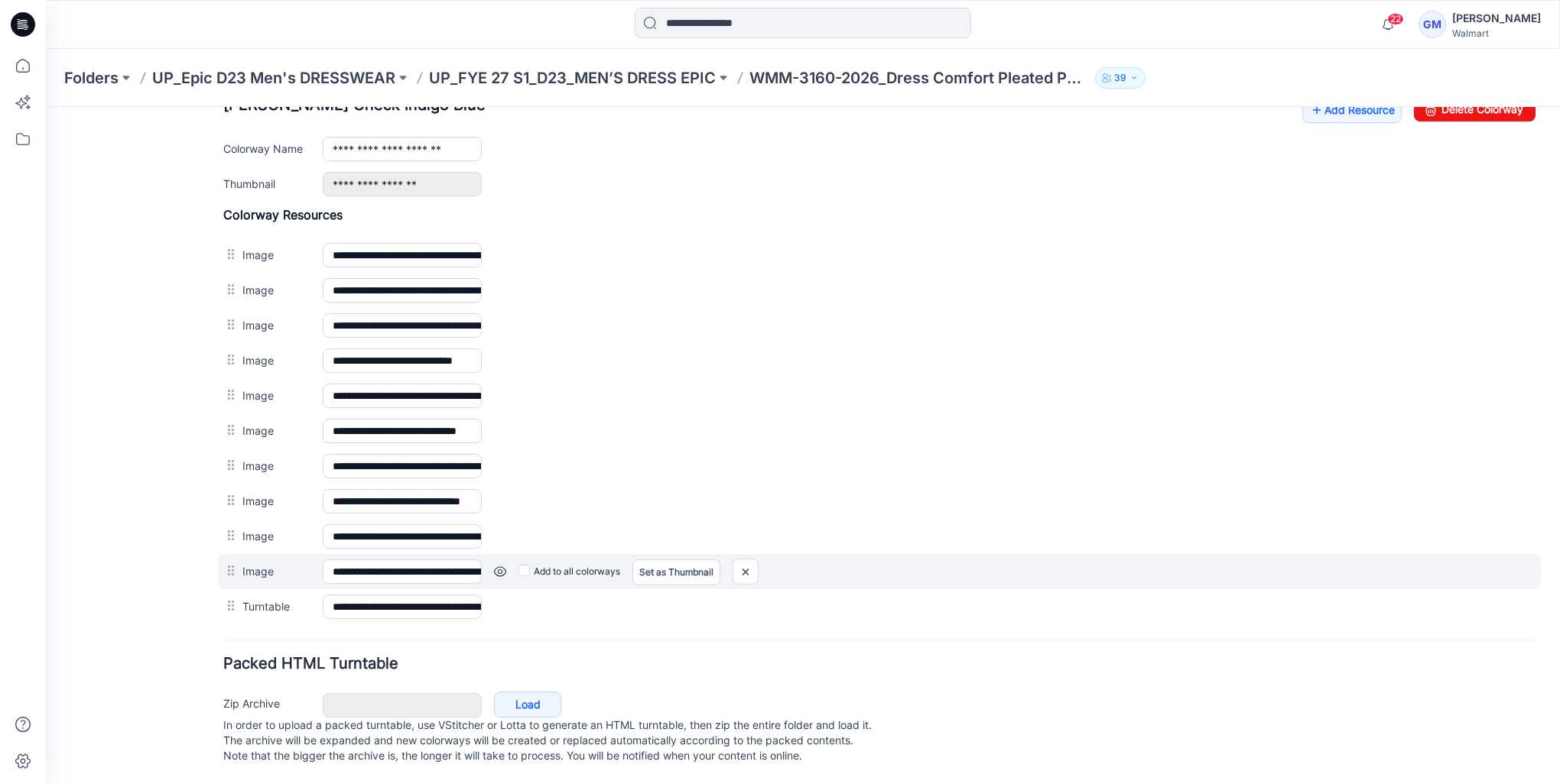
click at [499, 565] on link at bounding box center [500, 572] width 12 height 12
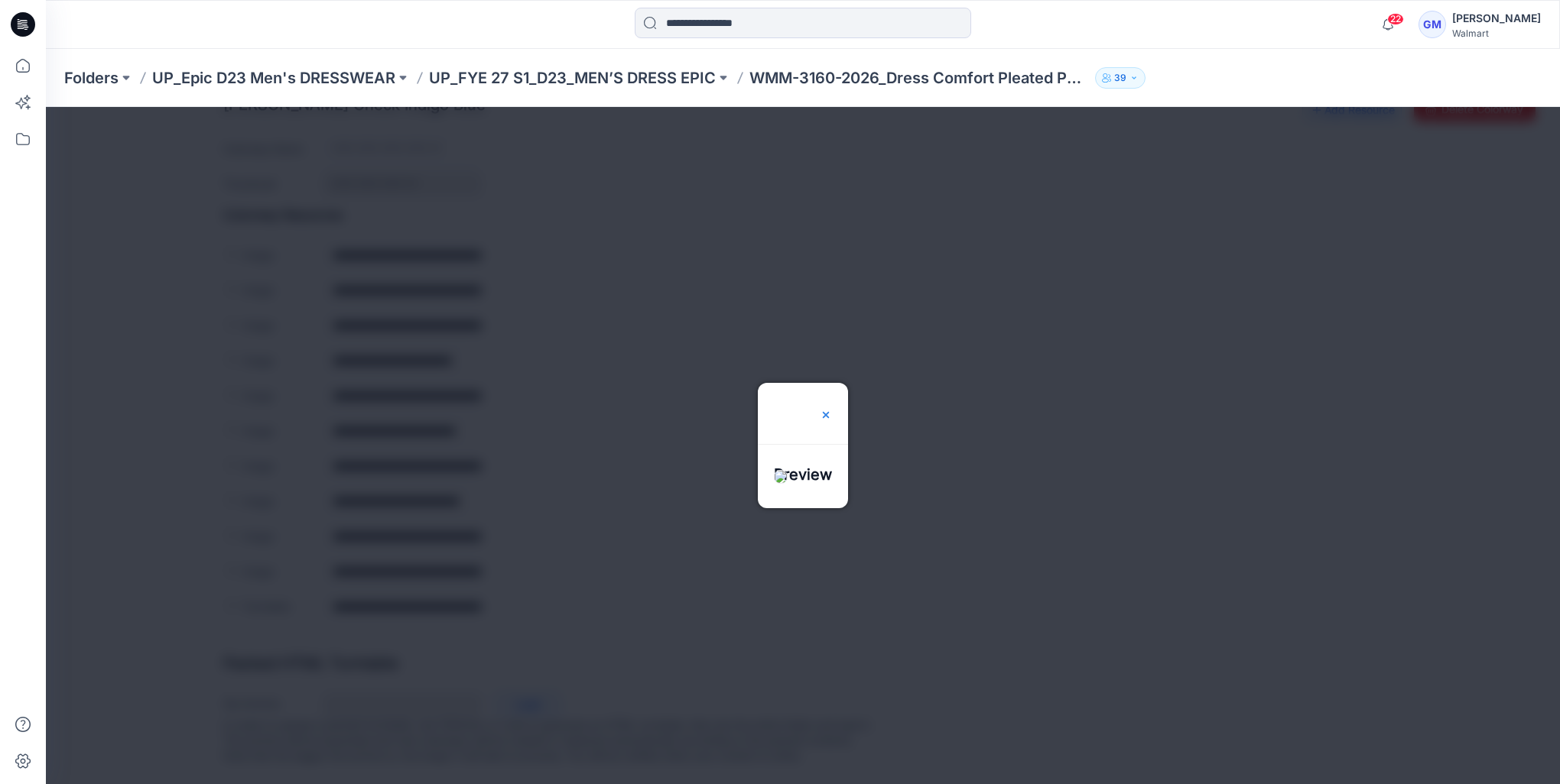
click at [832, 409] on img at bounding box center [826, 415] width 12 height 12
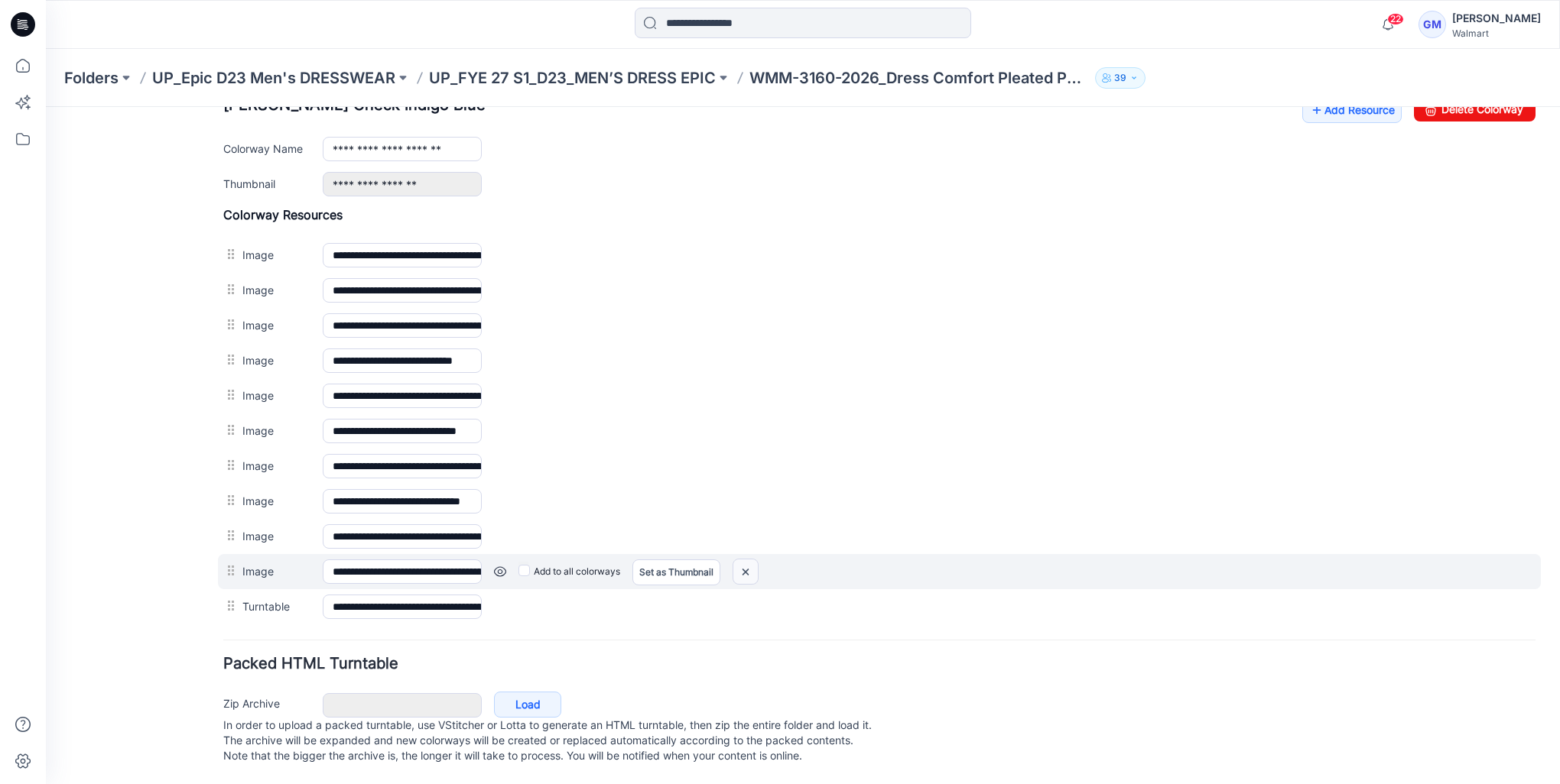
click at [743, 562] on img at bounding box center [745, 572] width 25 height 25
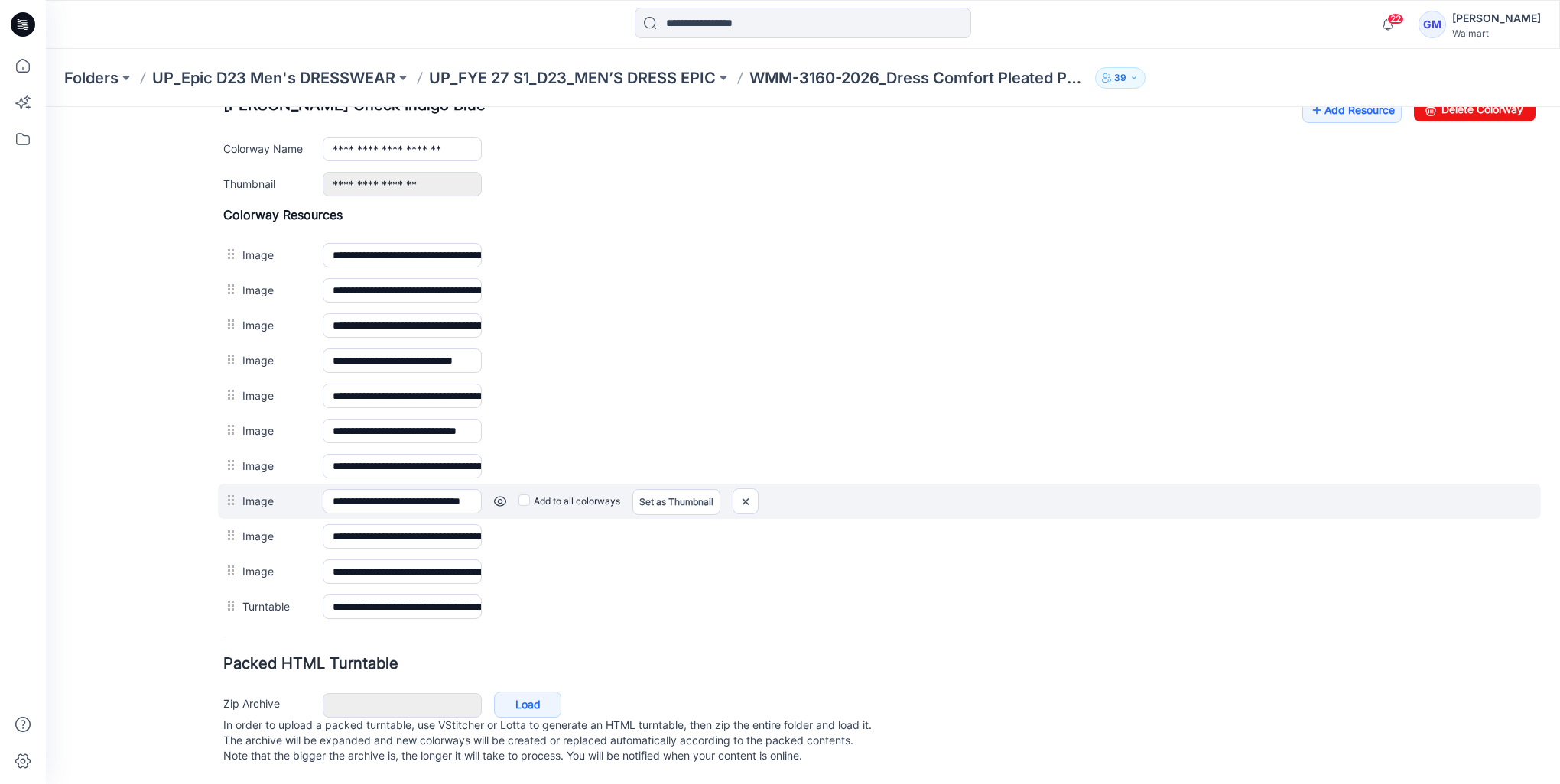
scroll to position [596, 0]
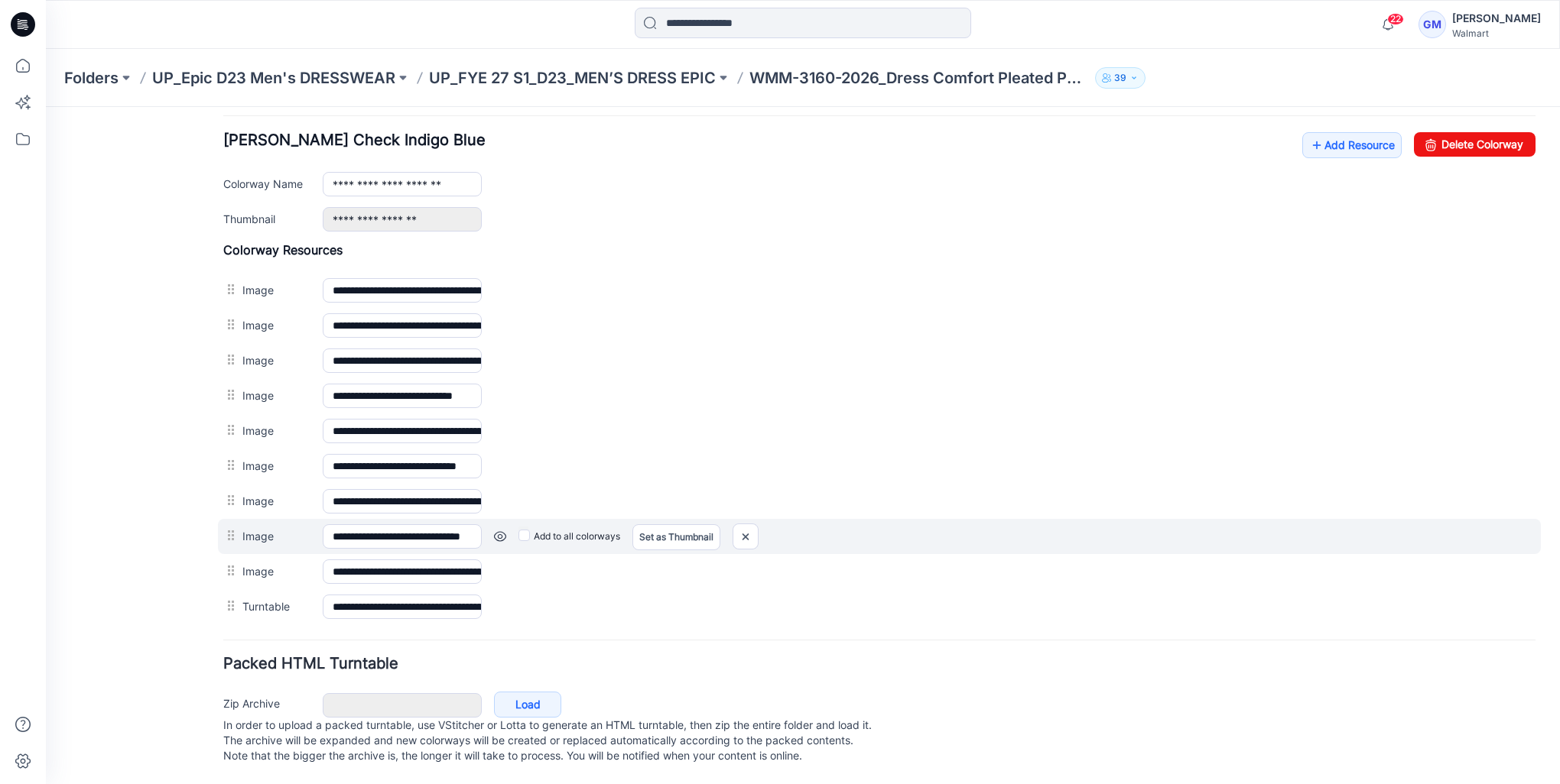
click at [503, 530] on link at bounding box center [500, 536] width 12 height 12
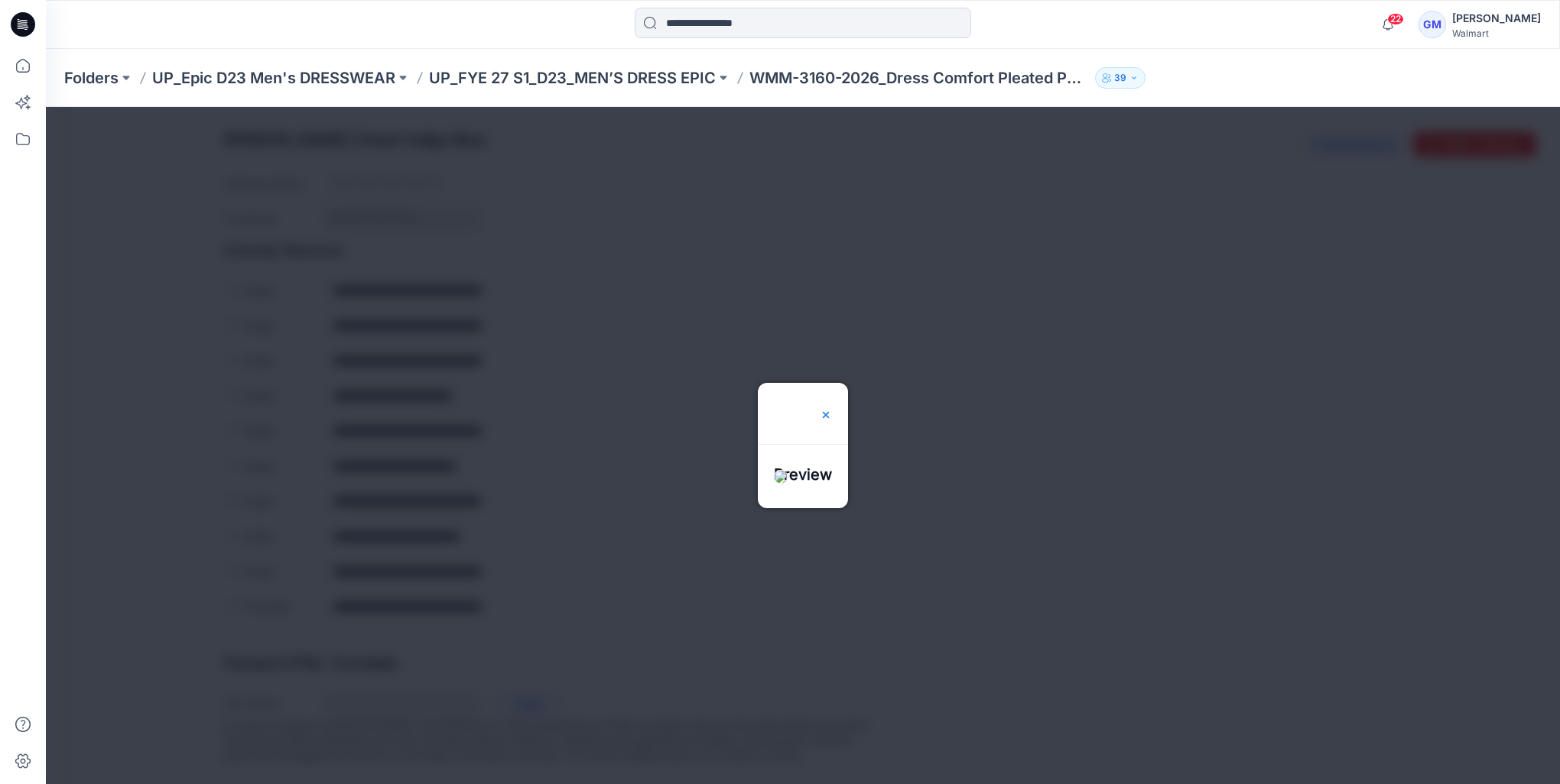
click at [832, 409] on img at bounding box center [826, 415] width 12 height 12
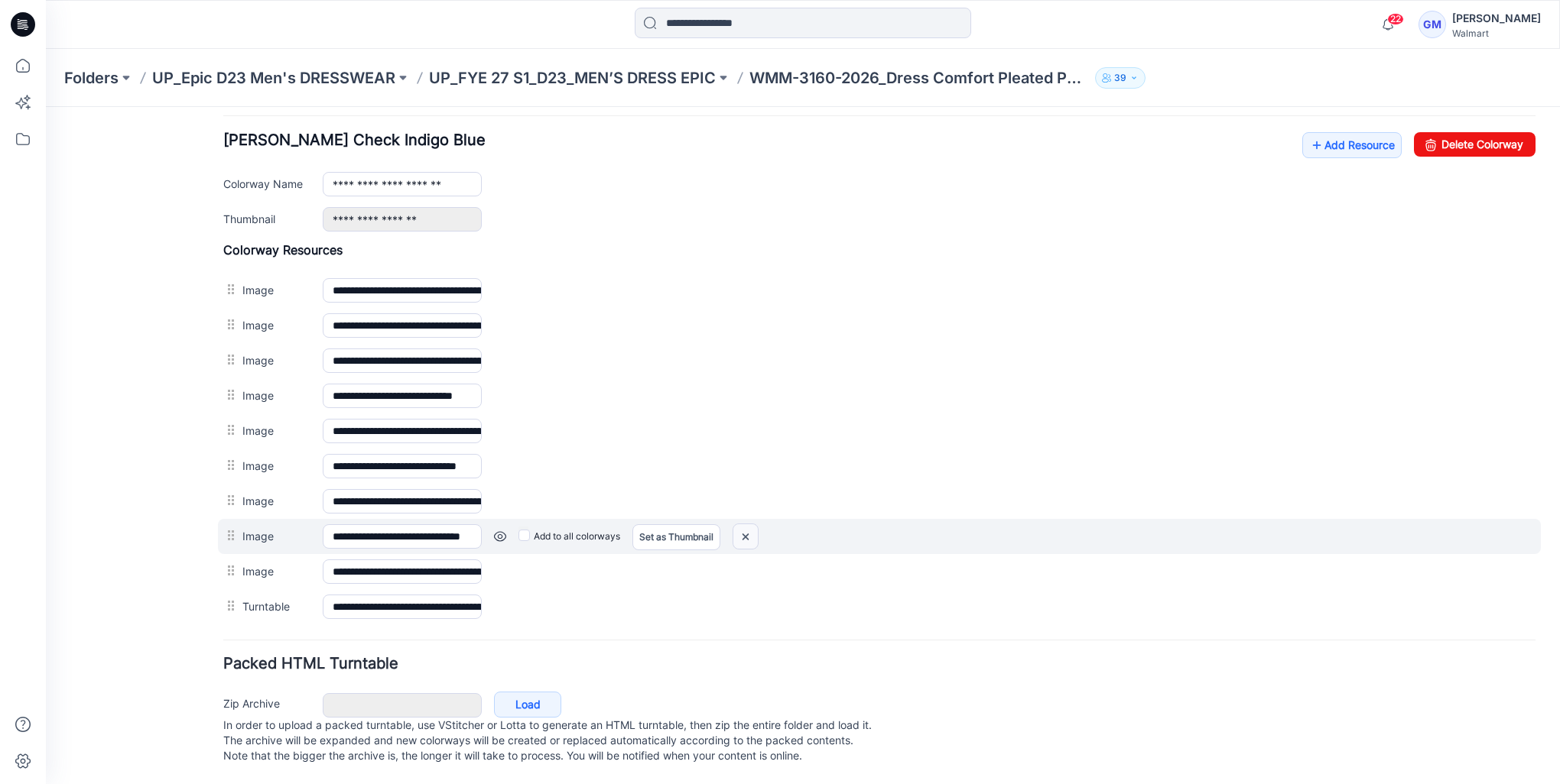
click at [745, 524] on img at bounding box center [745, 536] width 25 height 25
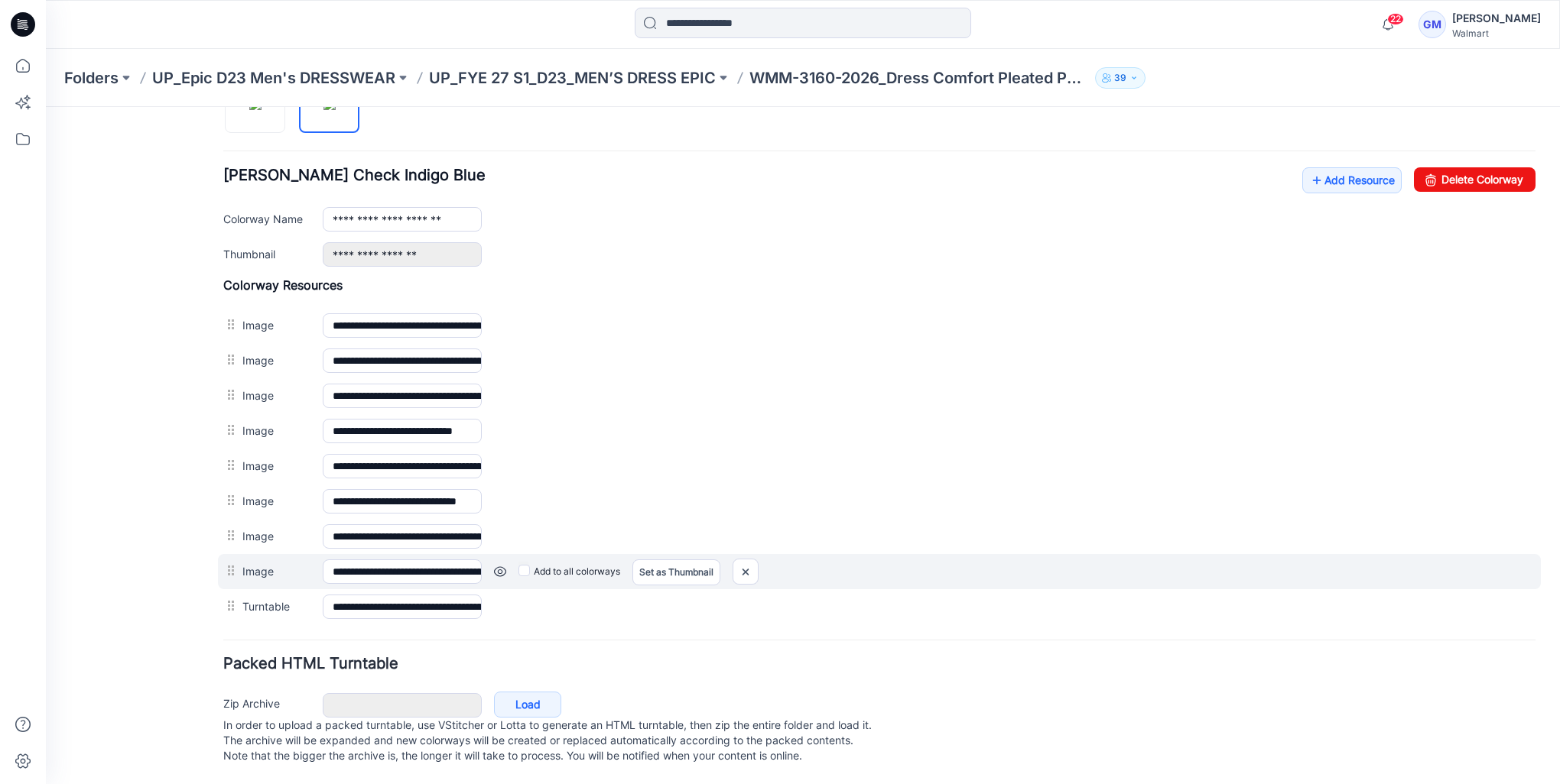
scroll to position [561, 0]
click at [499, 565] on link at bounding box center [500, 572] width 12 height 12
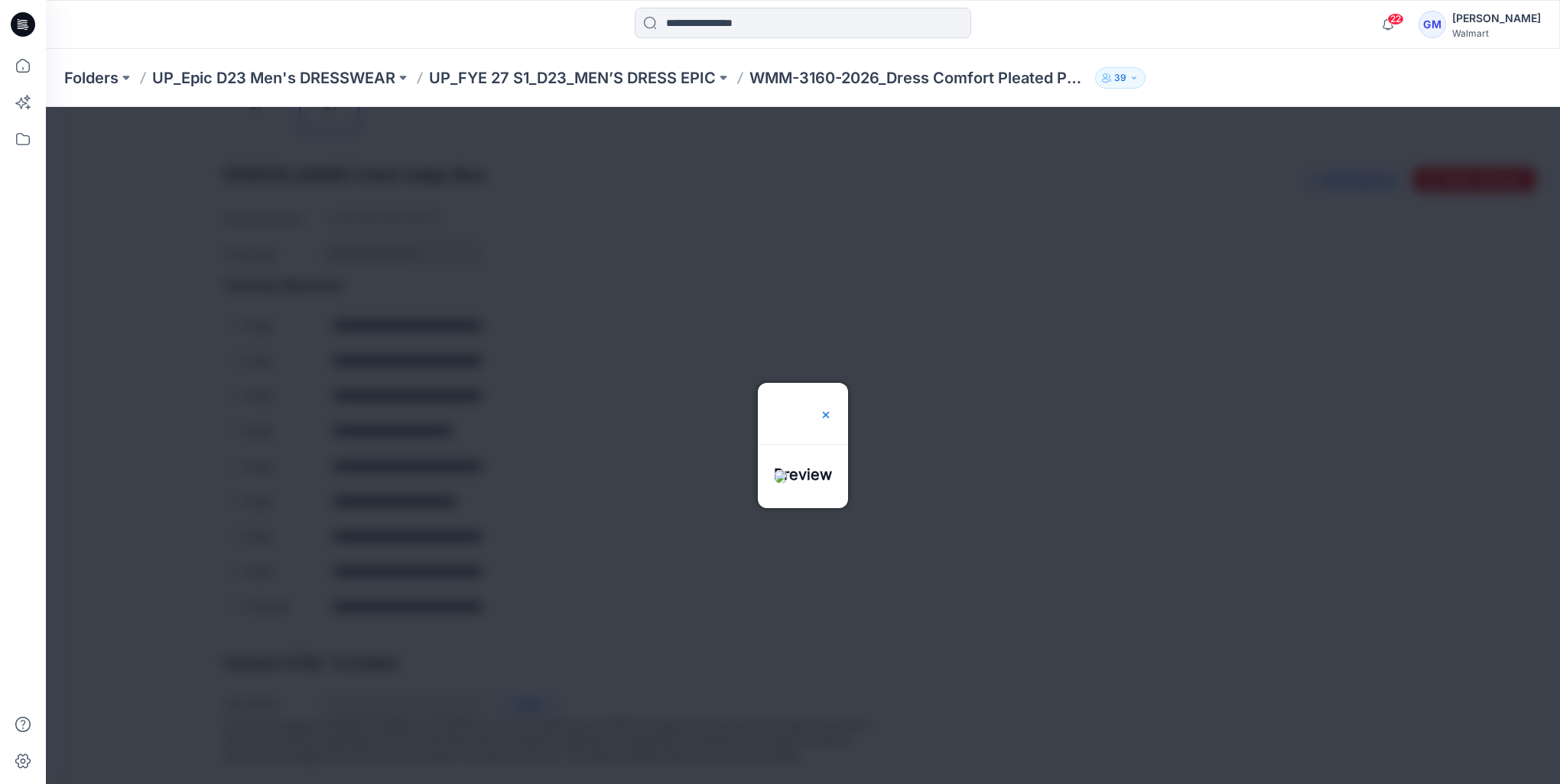
click at [832, 409] on img at bounding box center [826, 415] width 12 height 12
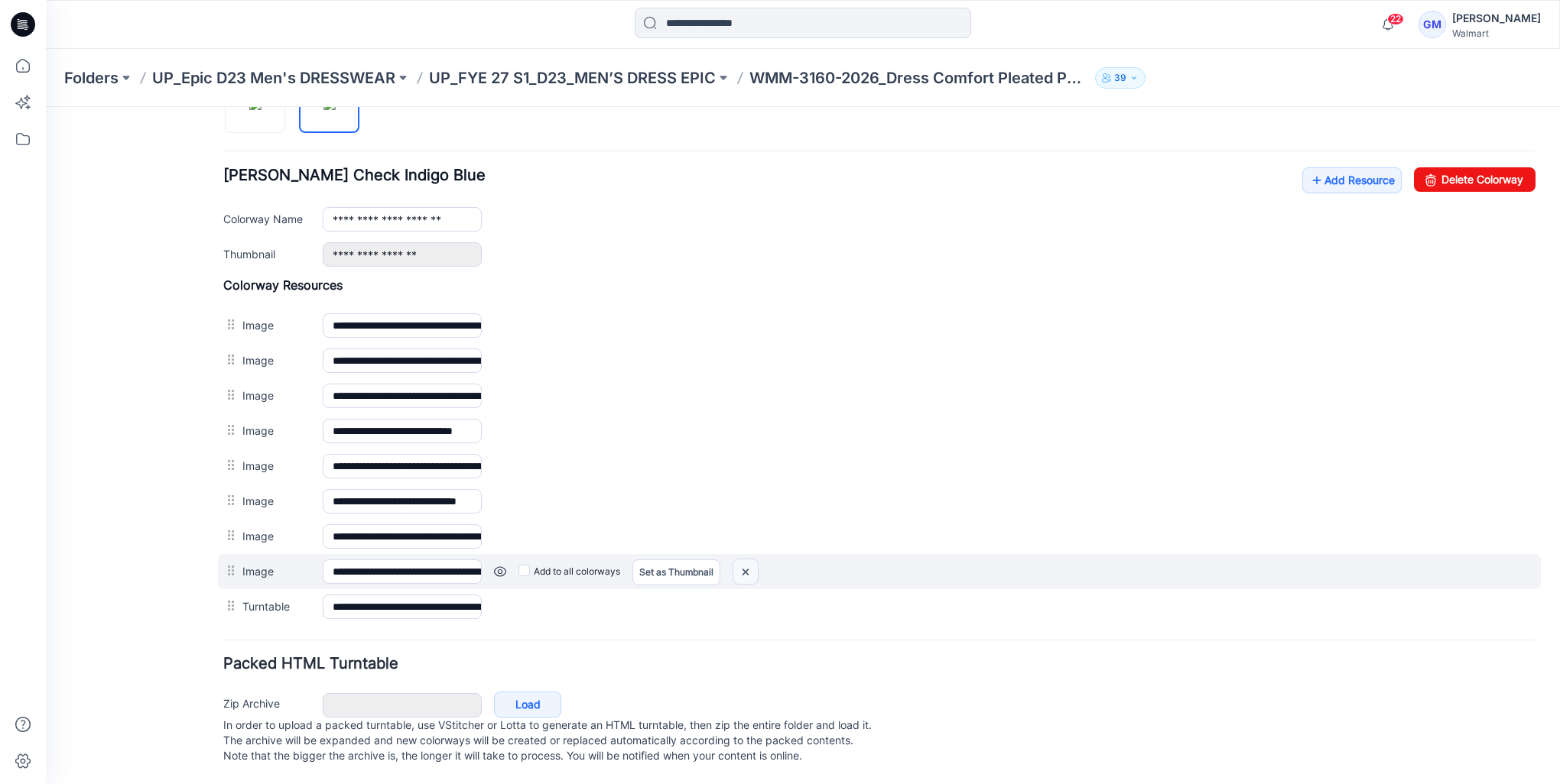
click at [754, 561] on img at bounding box center [745, 572] width 25 height 25
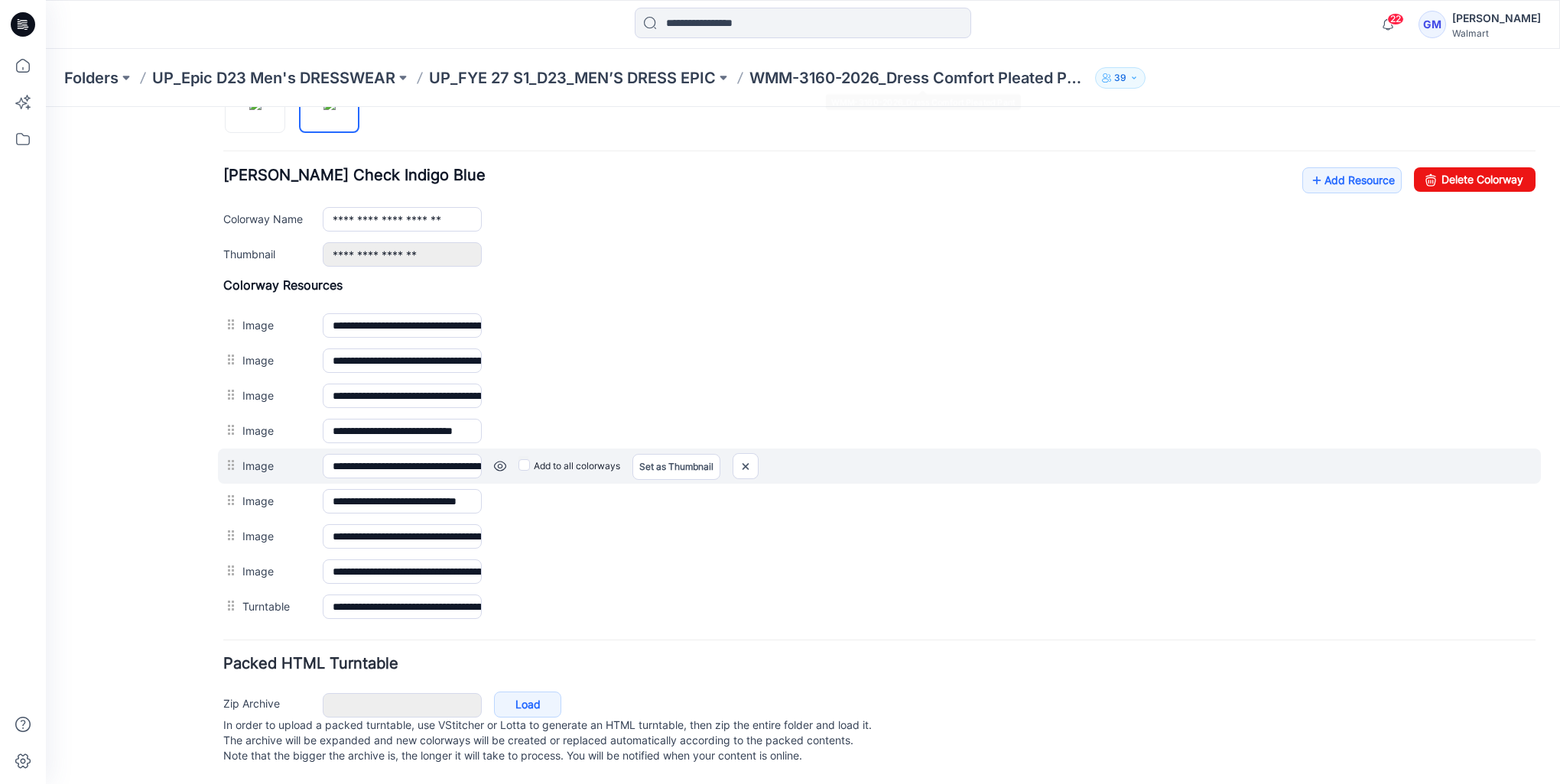
scroll to position [525, 0]
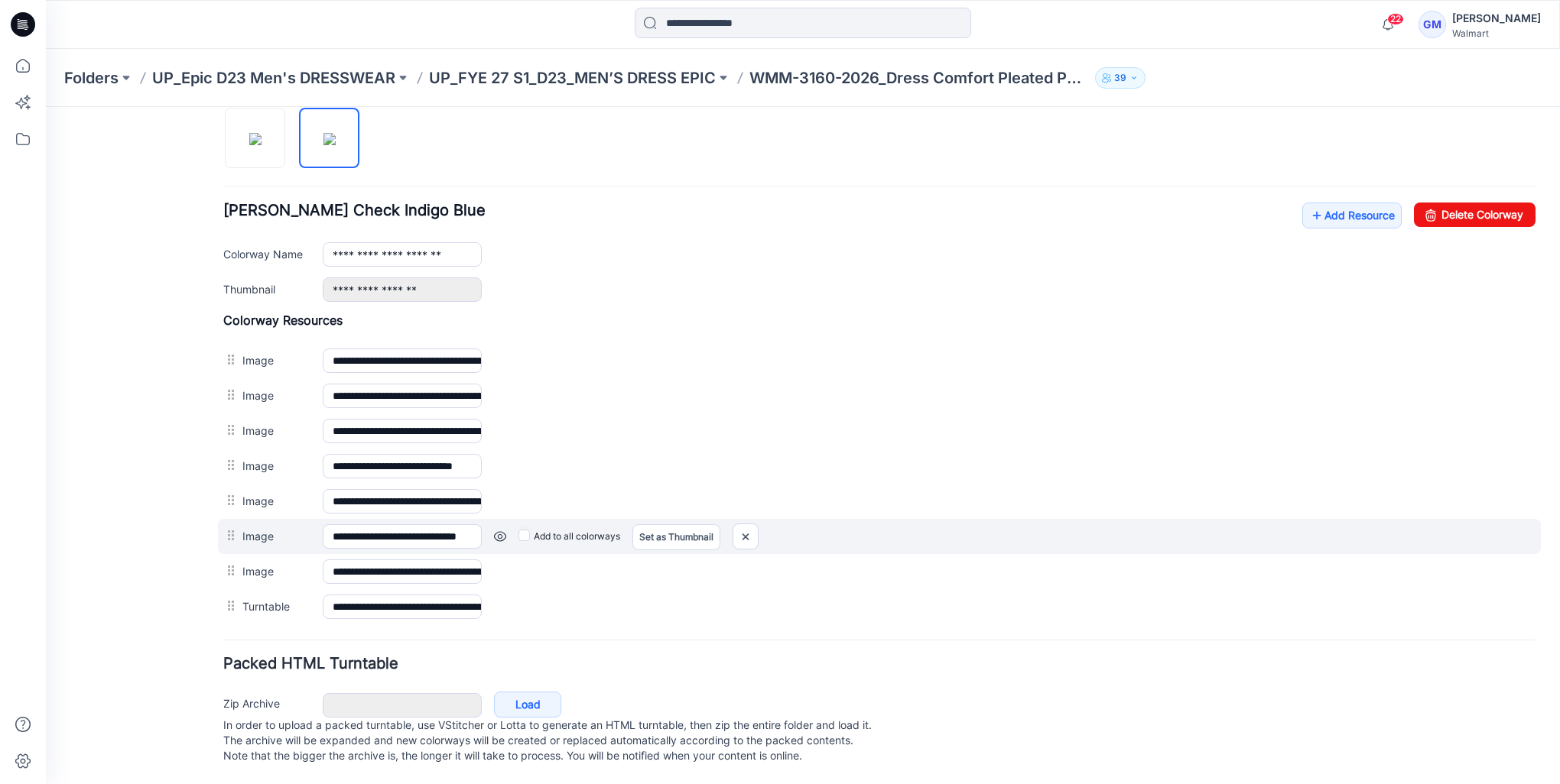
click at [495, 530] on link at bounding box center [500, 536] width 12 height 12
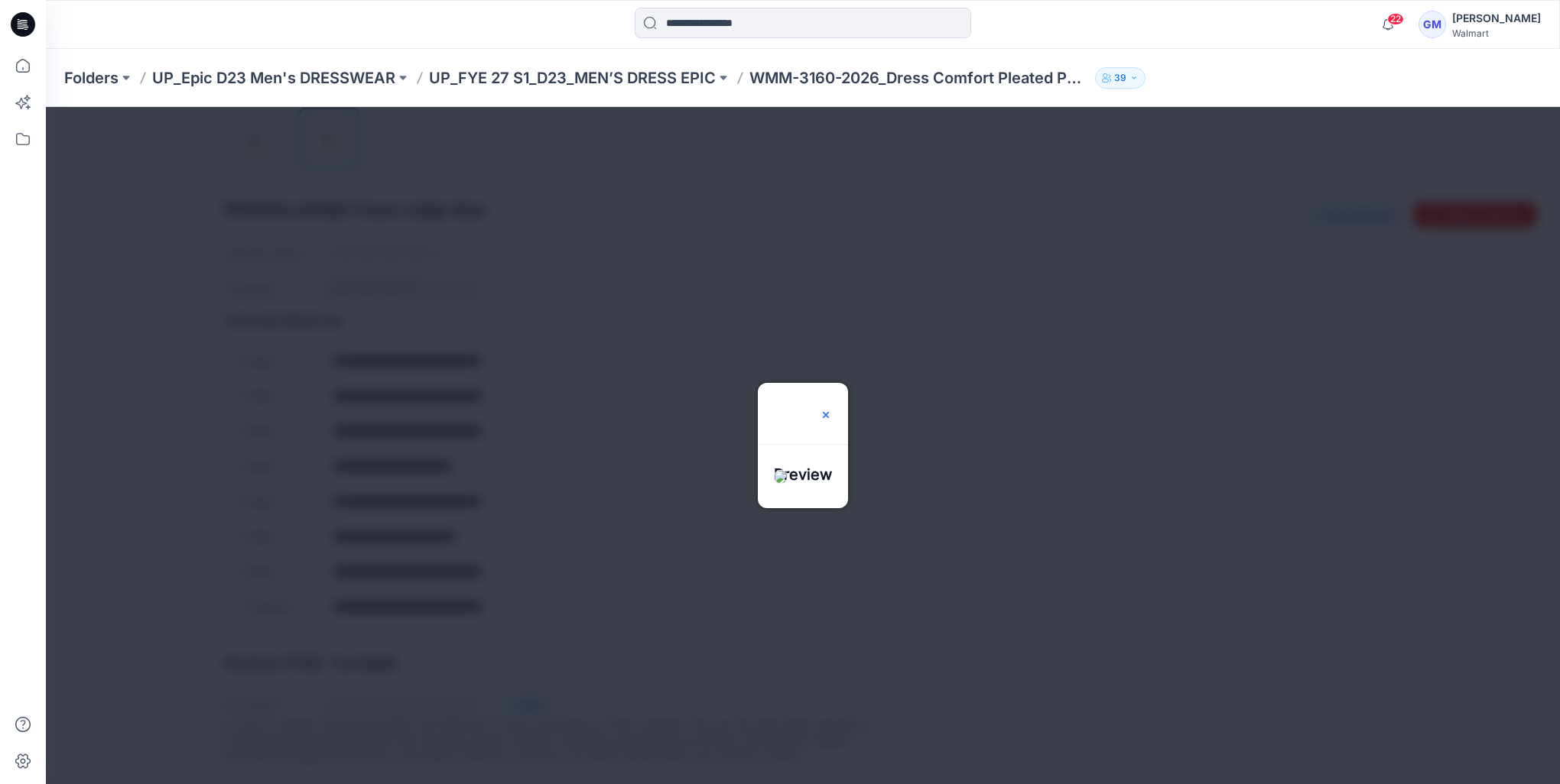
click at [832, 409] on img at bounding box center [826, 415] width 12 height 12
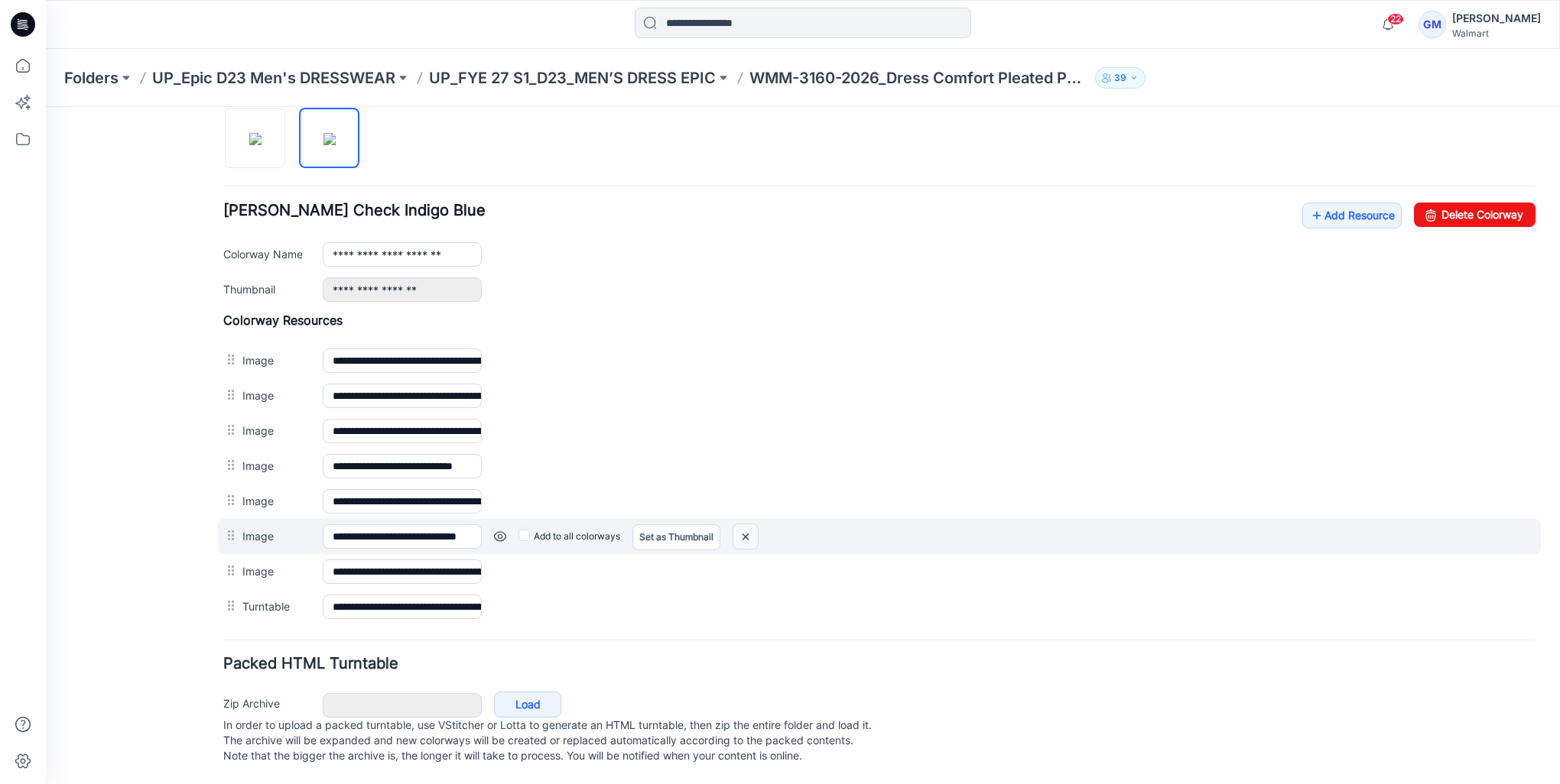
drag, startPoint x: 746, startPoint y: 527, endPoint x: 912, endPoint y: 189, distance: 376.6
click at [746, 527] on img at bounding box center [745, 536] width 25 height 25
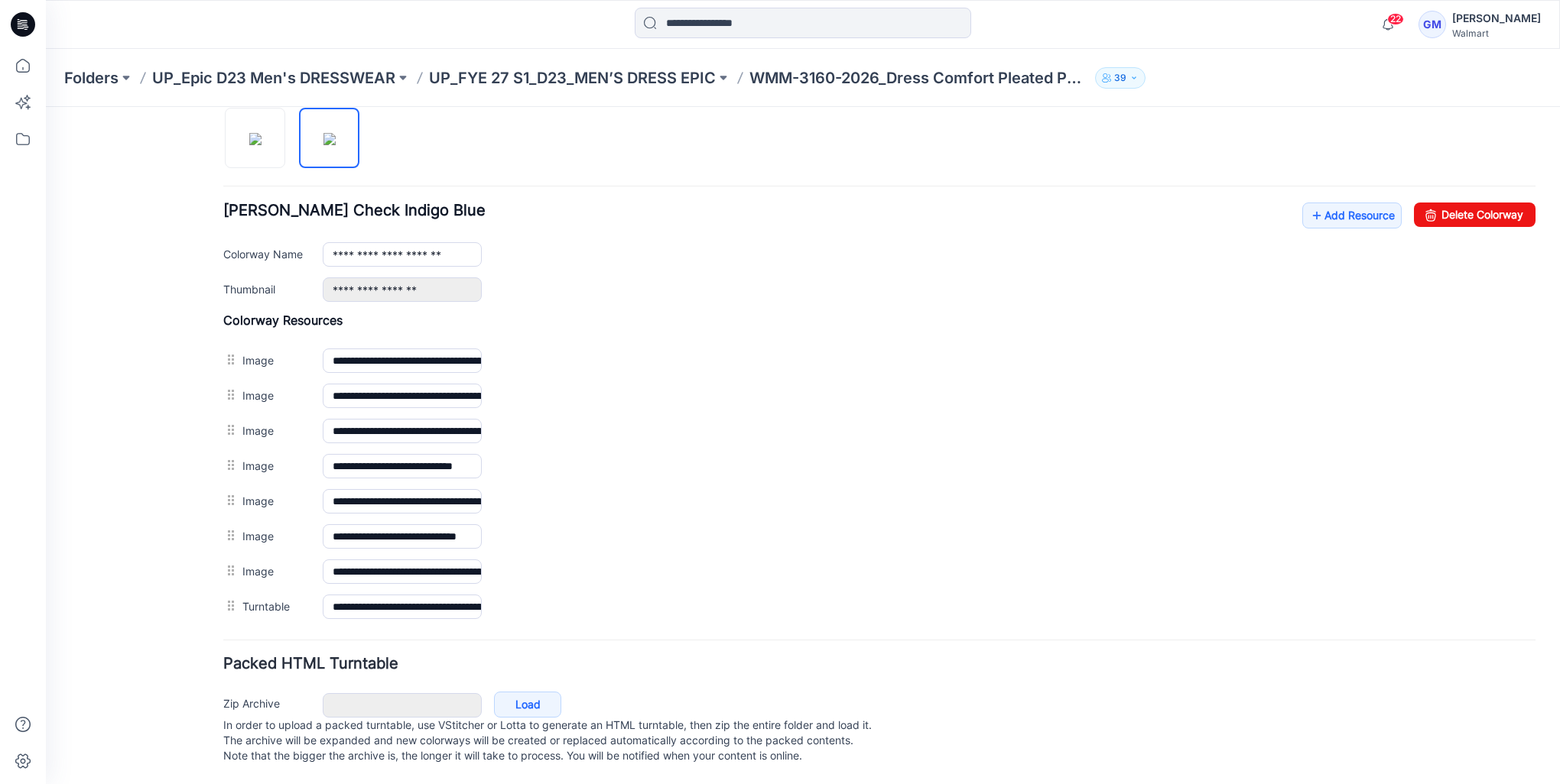
scroll to position [492, 0]
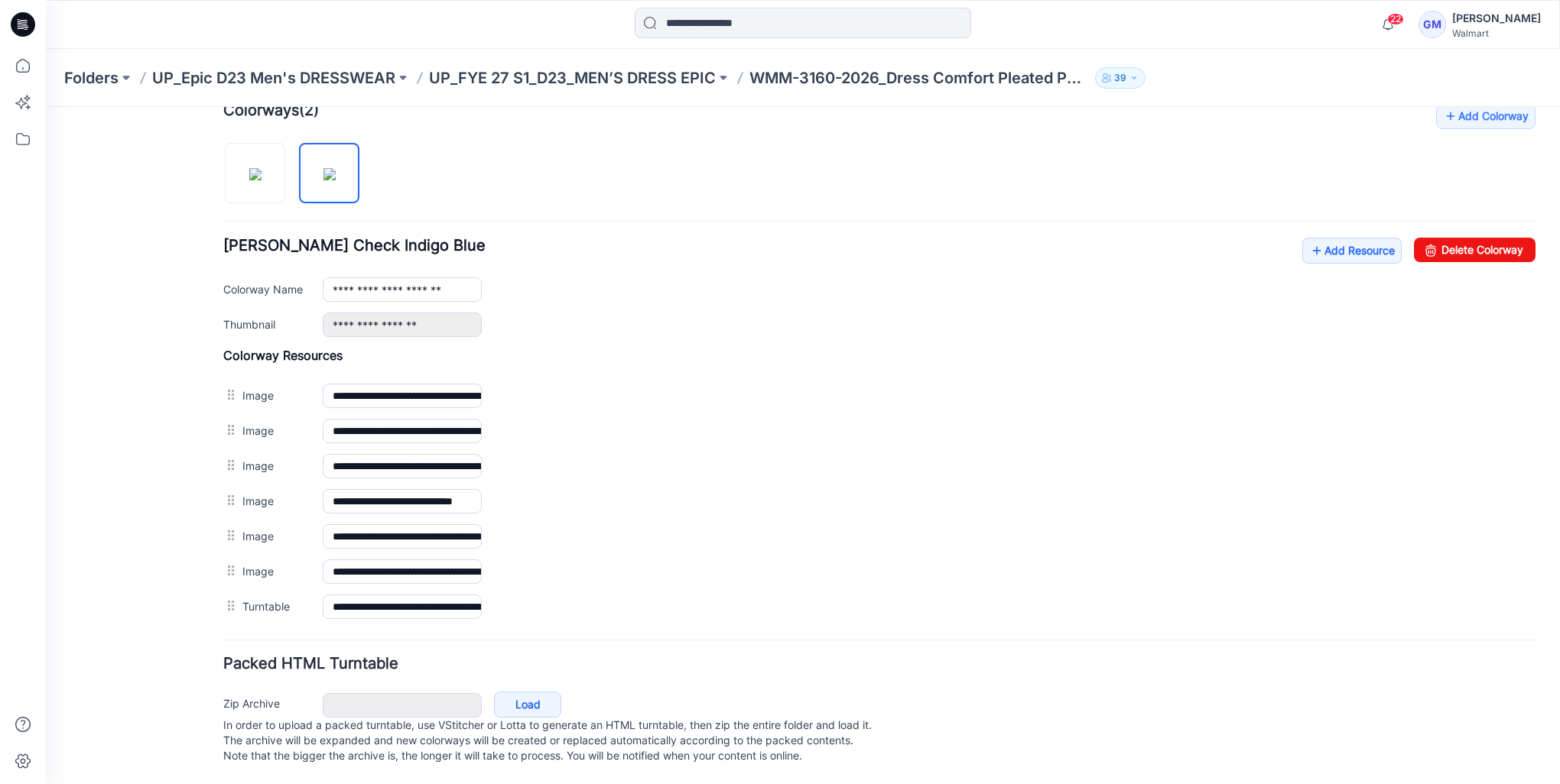
click at [46, 107] on link at bounding box center [46, 107] width 0 height 0
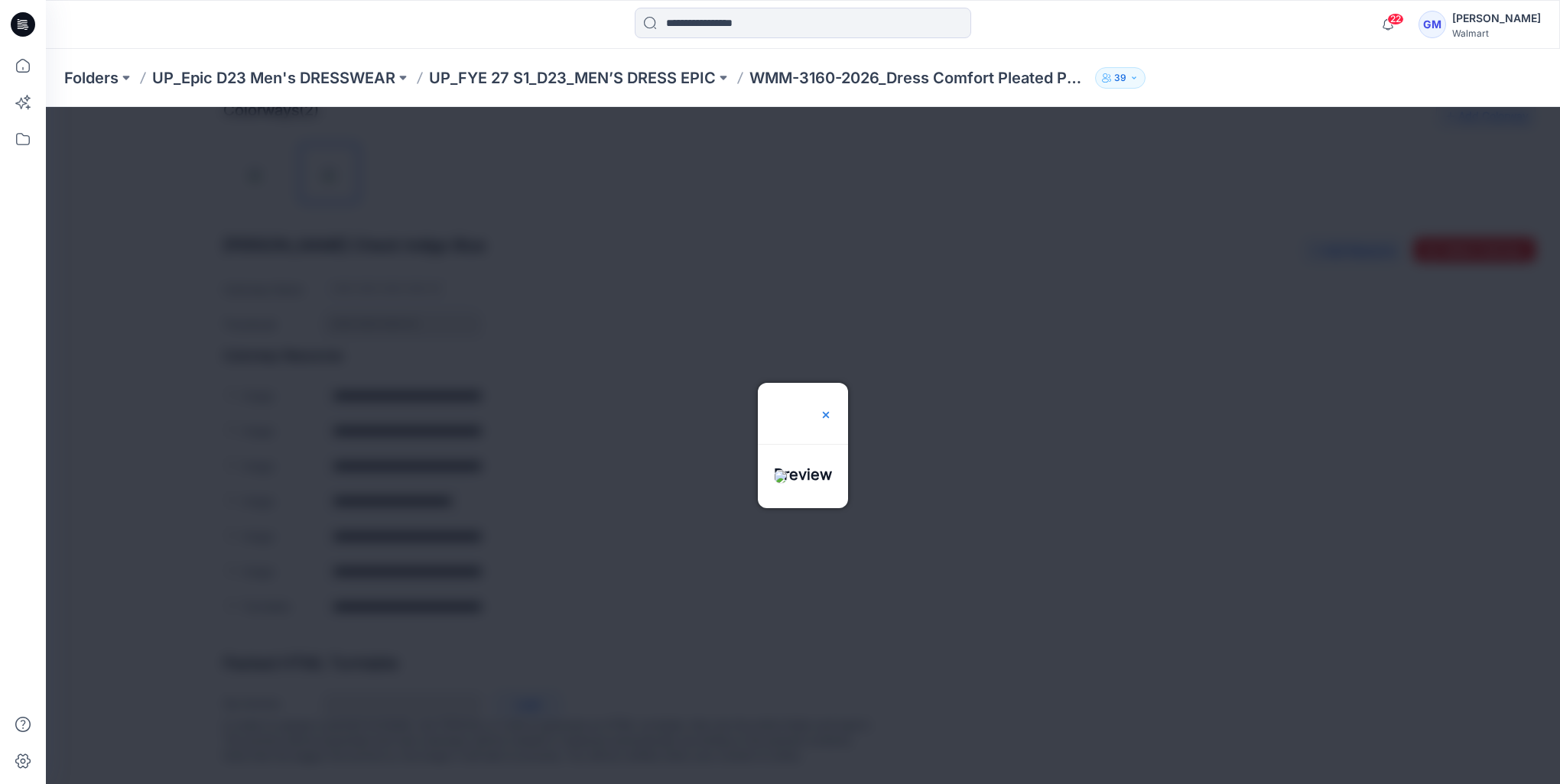
click at [832, 383] on div at bounding box center [826, 413] width 12 height 61
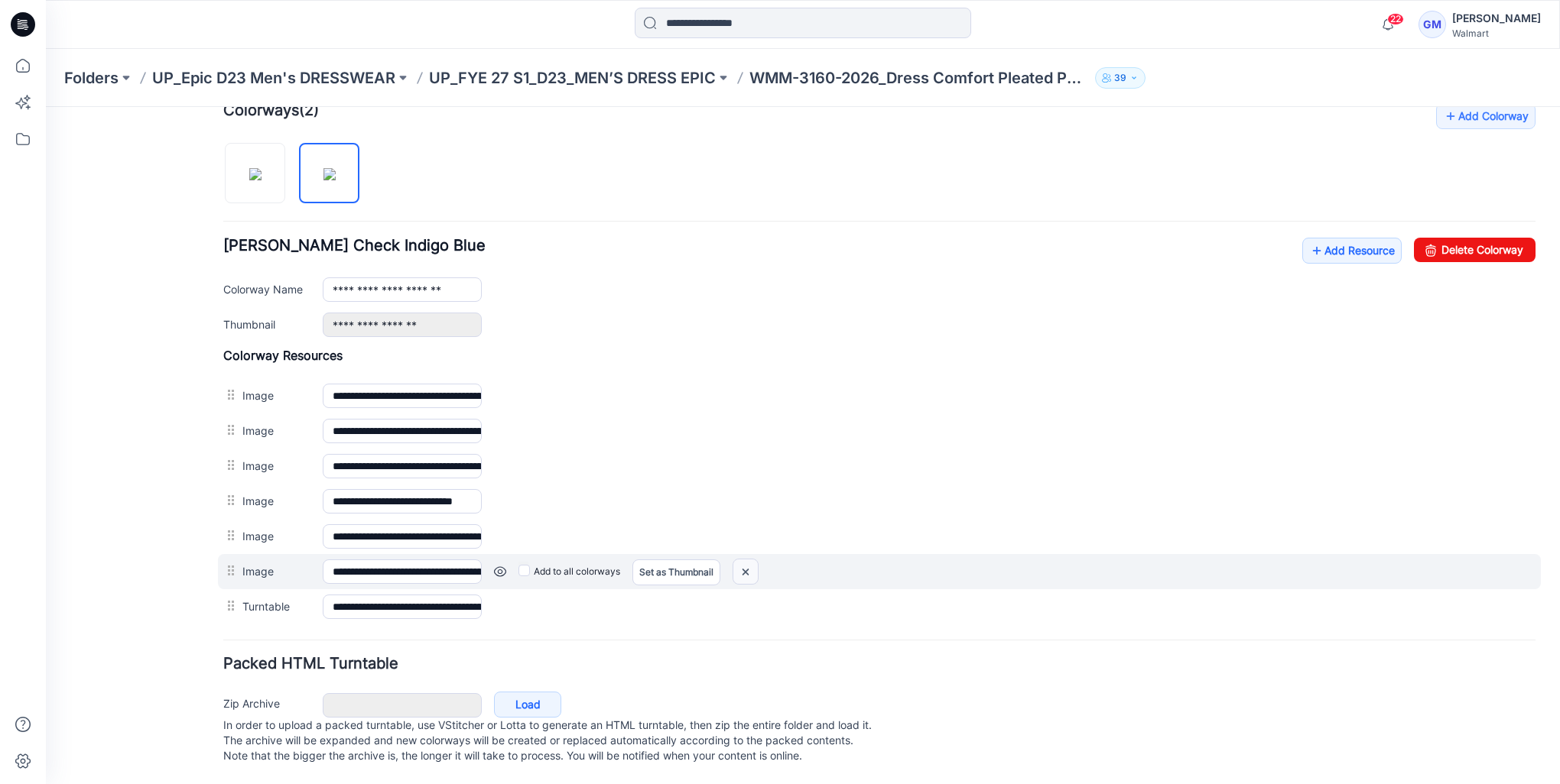
click at [748, 560] on img at bounding box center [745, 572] width 25 height 25
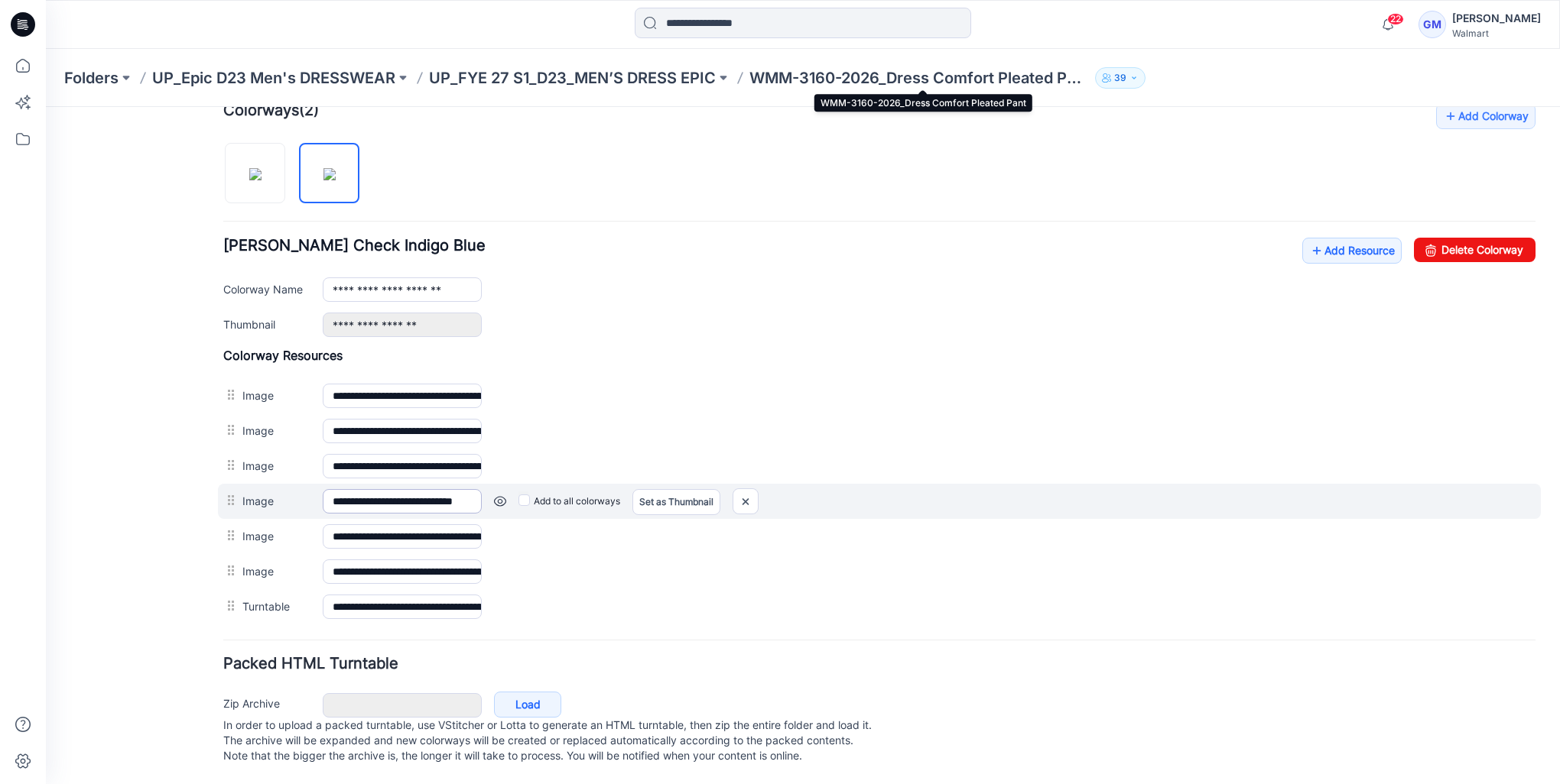
scroll to position [456, 0]
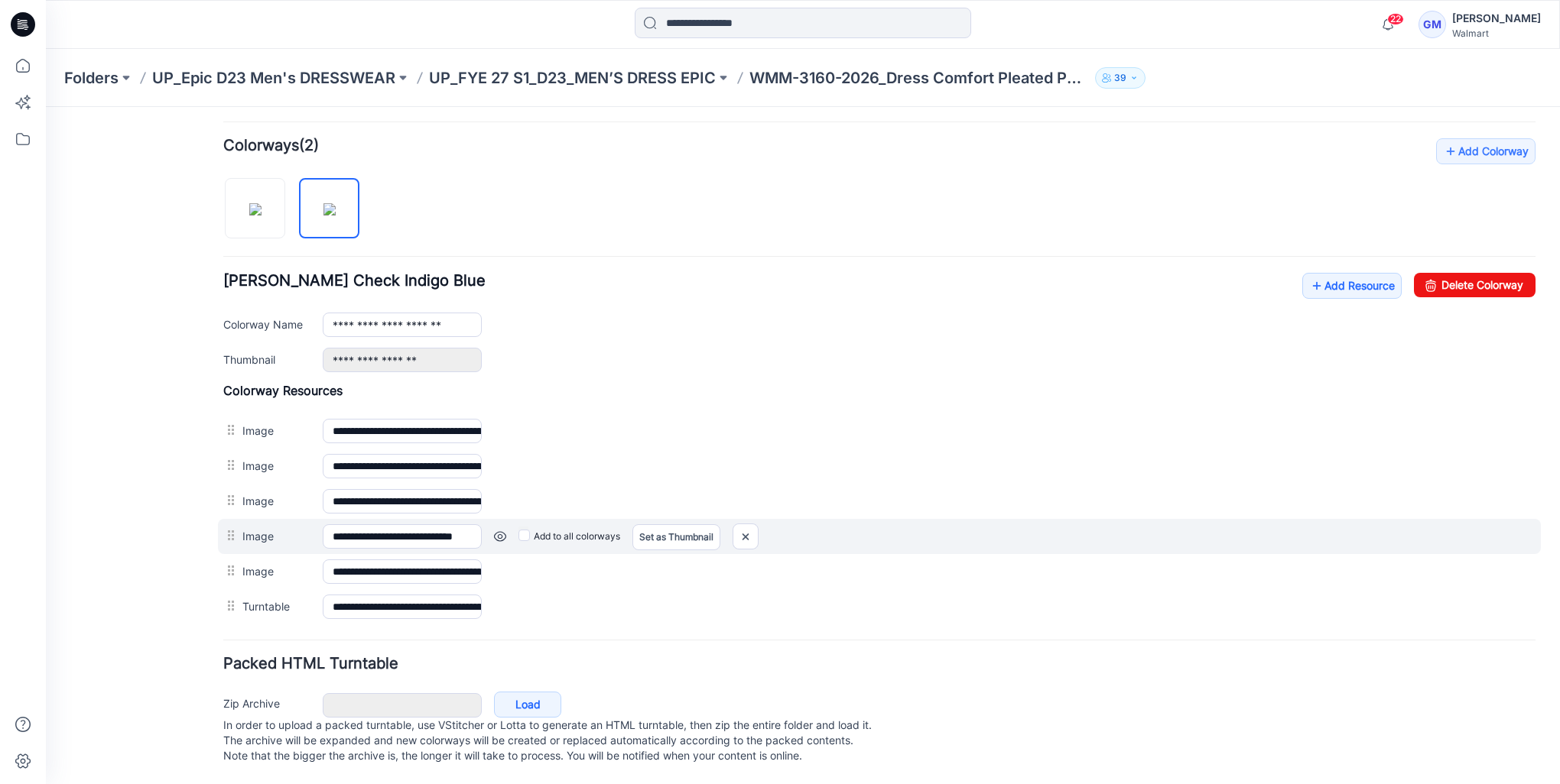
click at [495, 529] on div "Add to all colorways Set as Thumbnail Unset as Thumbnail" at bounding box center [1008, 536] width 1054 height 25
click at [497, 530] on link at bounding box center [500, 536] width 12 height 12
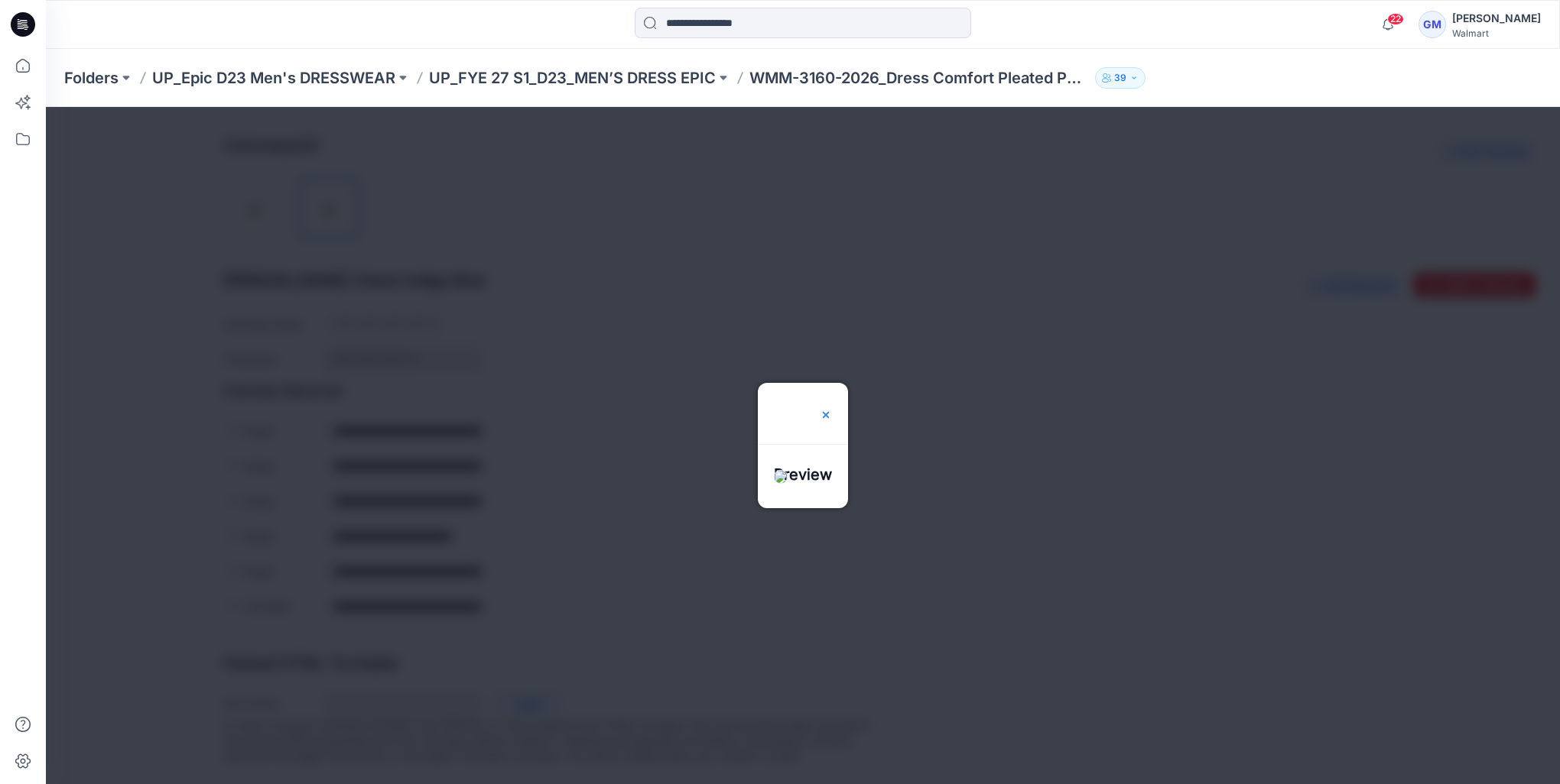
click at [832, 409] on img at bounding box center [826, 415] width 12 height 12
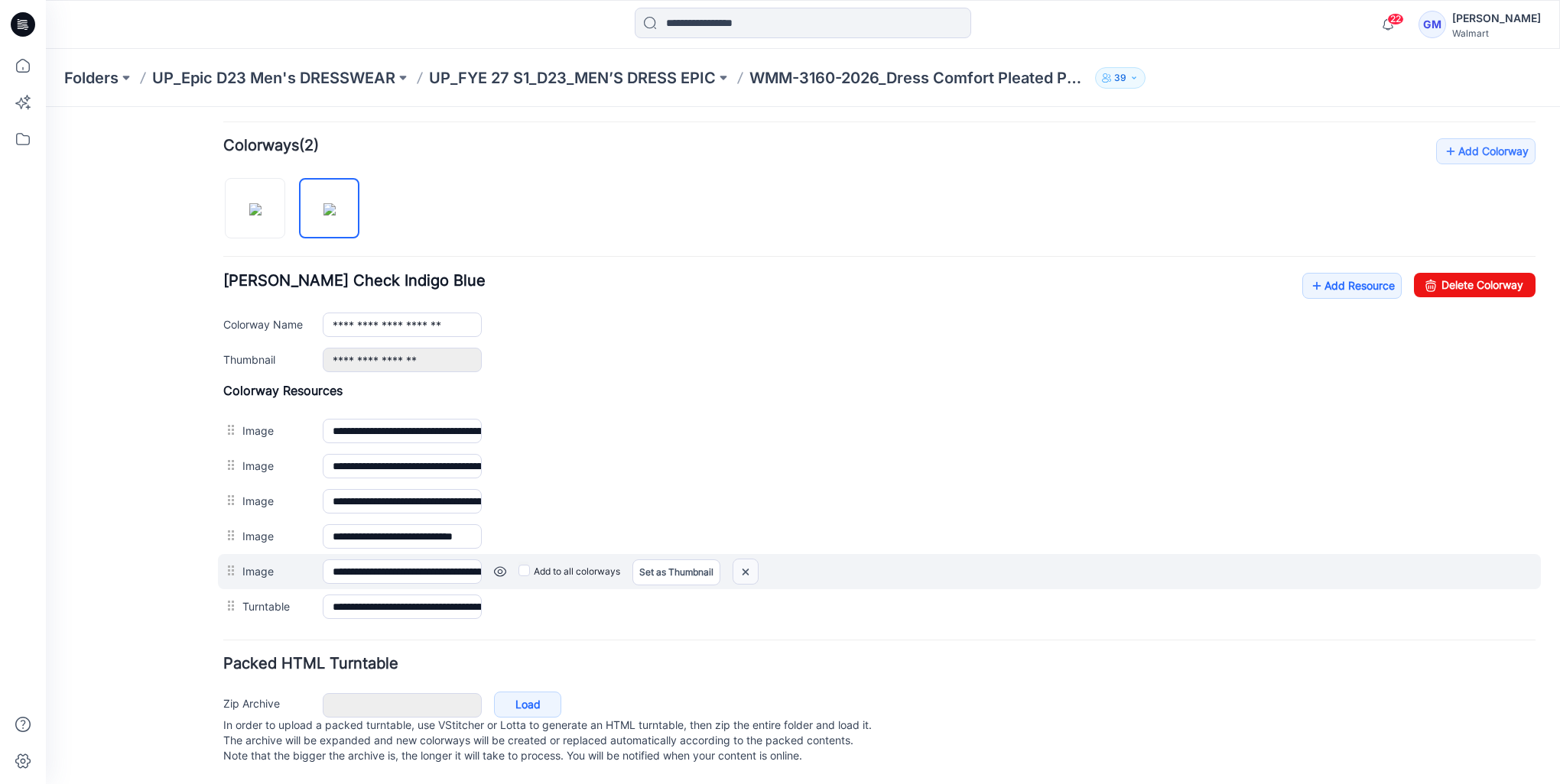
drag, startPoint x: 910, startPoint y: 185, endPoint x: 753, endPoint y: 563, distance: 409.3
click at [753, 563] on img at bounding box center [745, 572] width 25 height 25
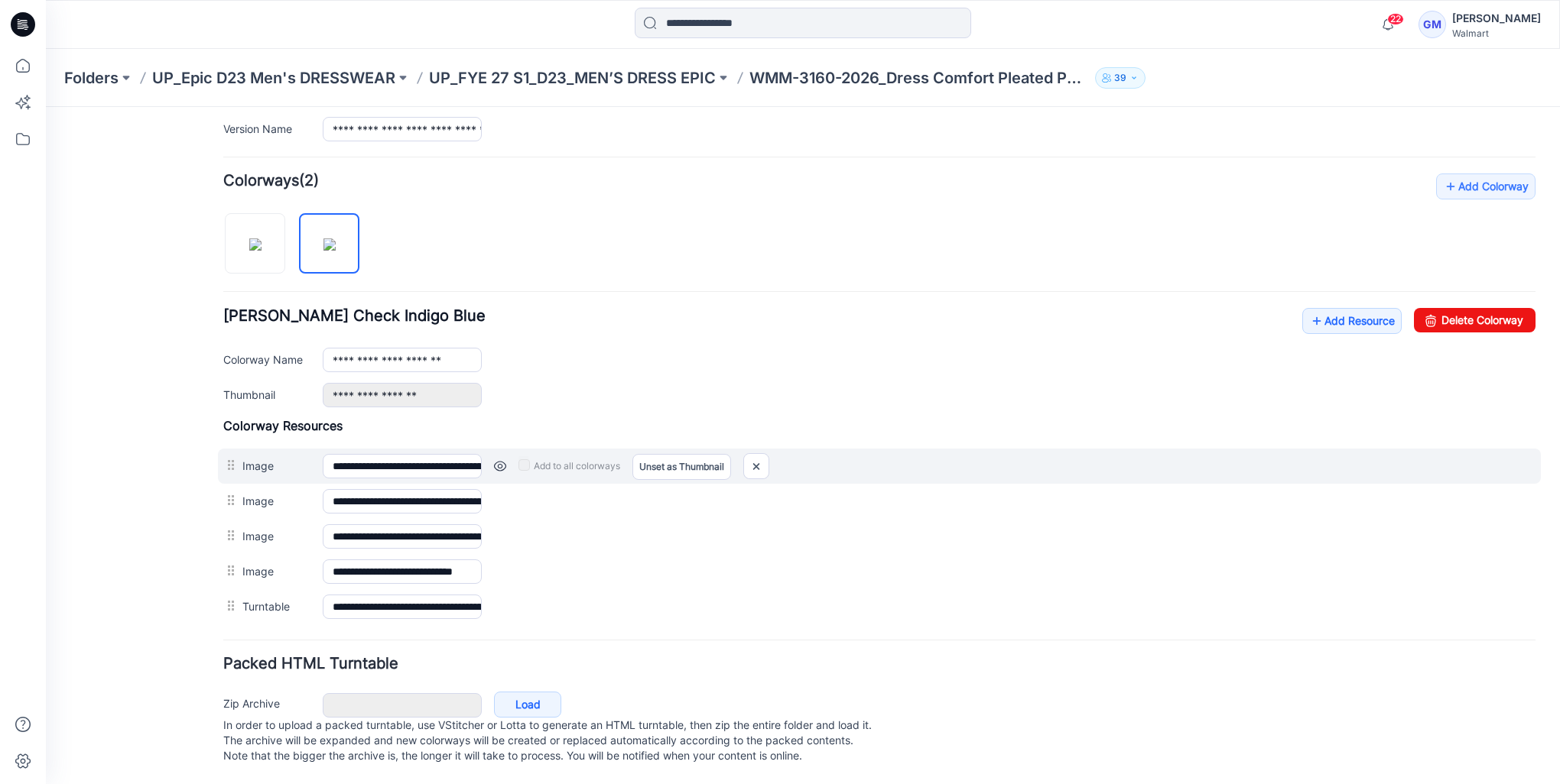
scroll to position [422, 0]
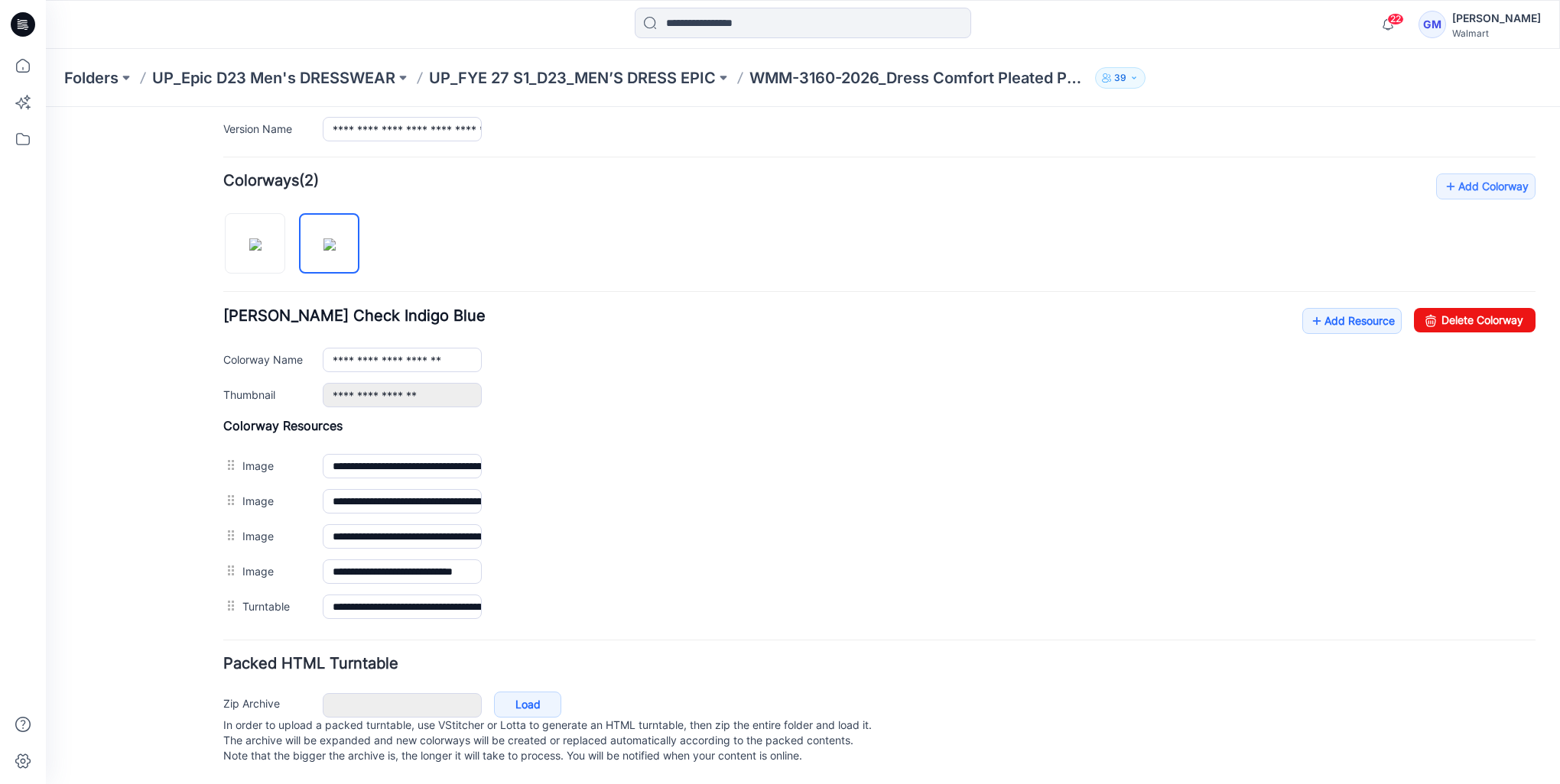
click at [46, 107] on link at bounding box center [46, 107] width 0 height 0
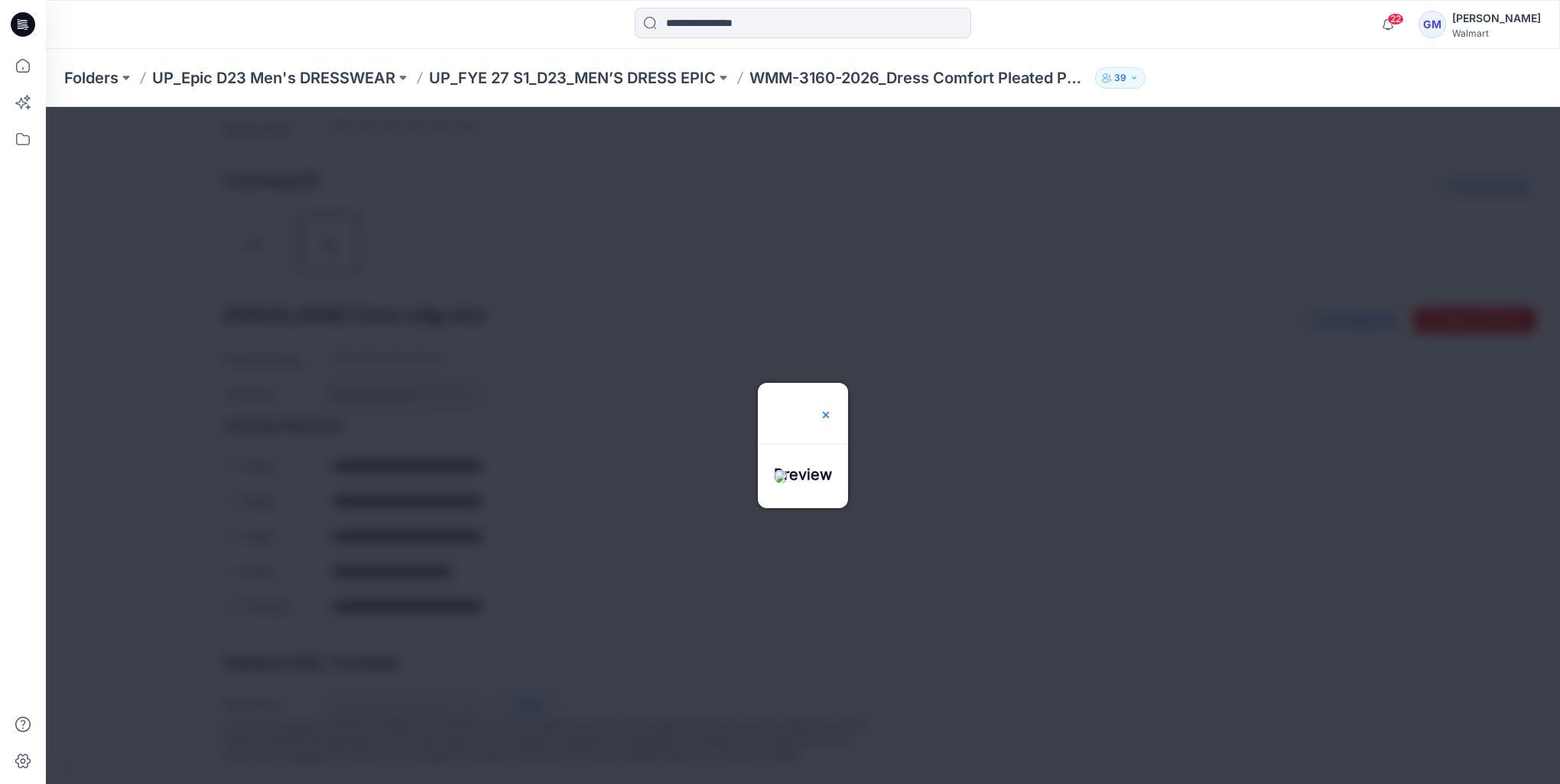
click at [832, 409] on img at bounding box center [826, 415] width 12 height 12
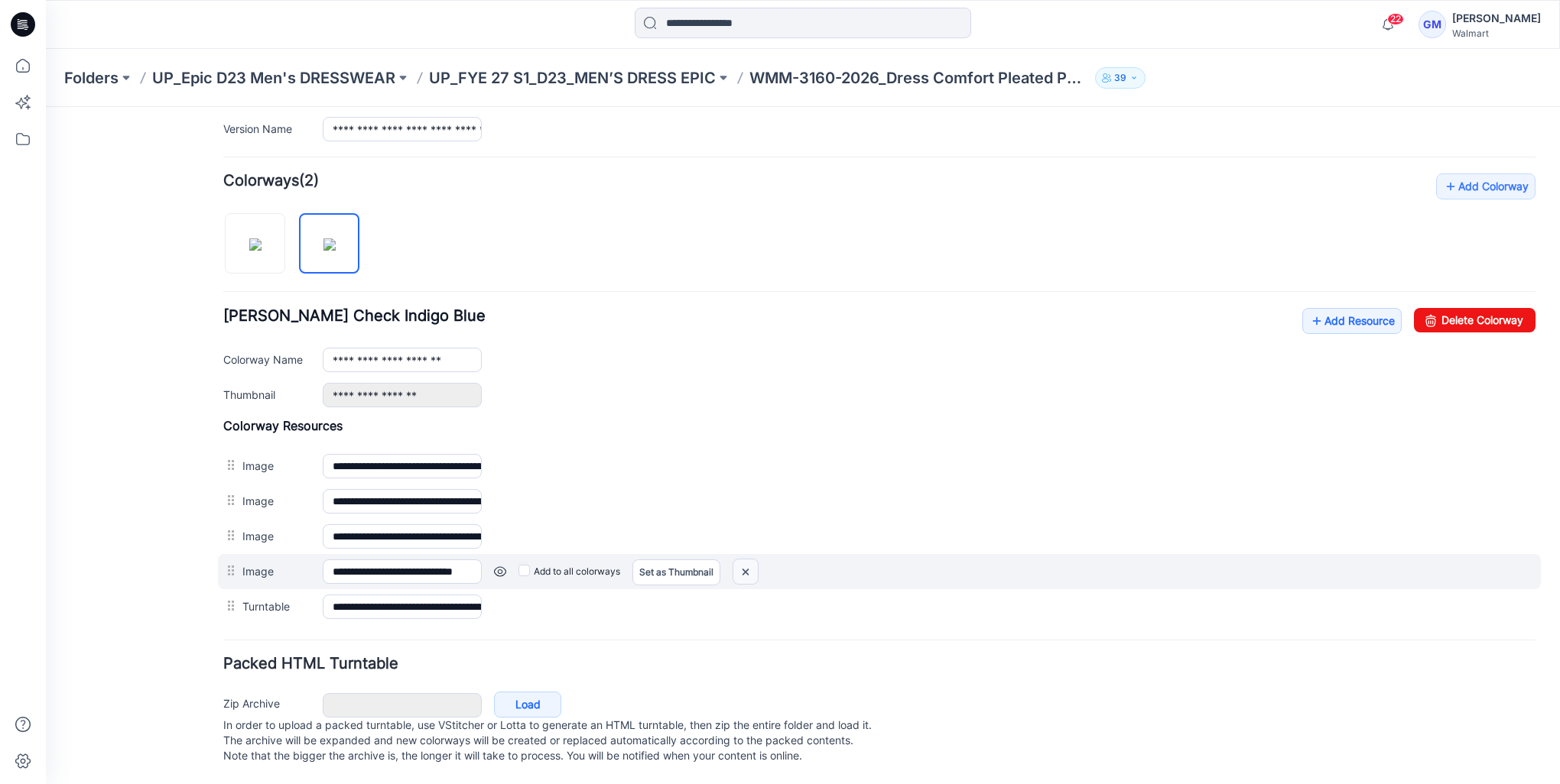
click at [740, 564] on img at bounding box center [745, 572] width 25 height 25
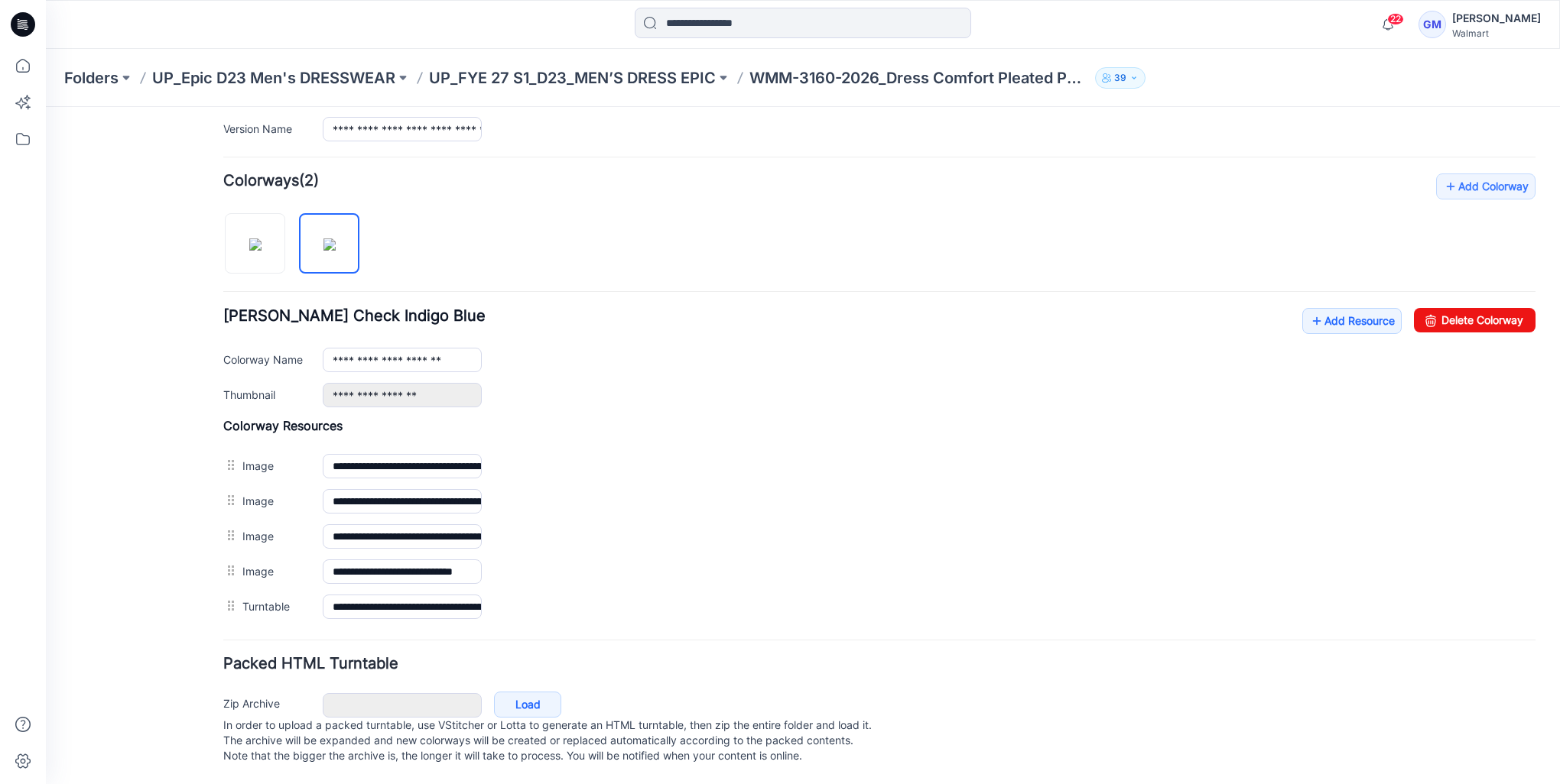
scroll to position [387, 0]
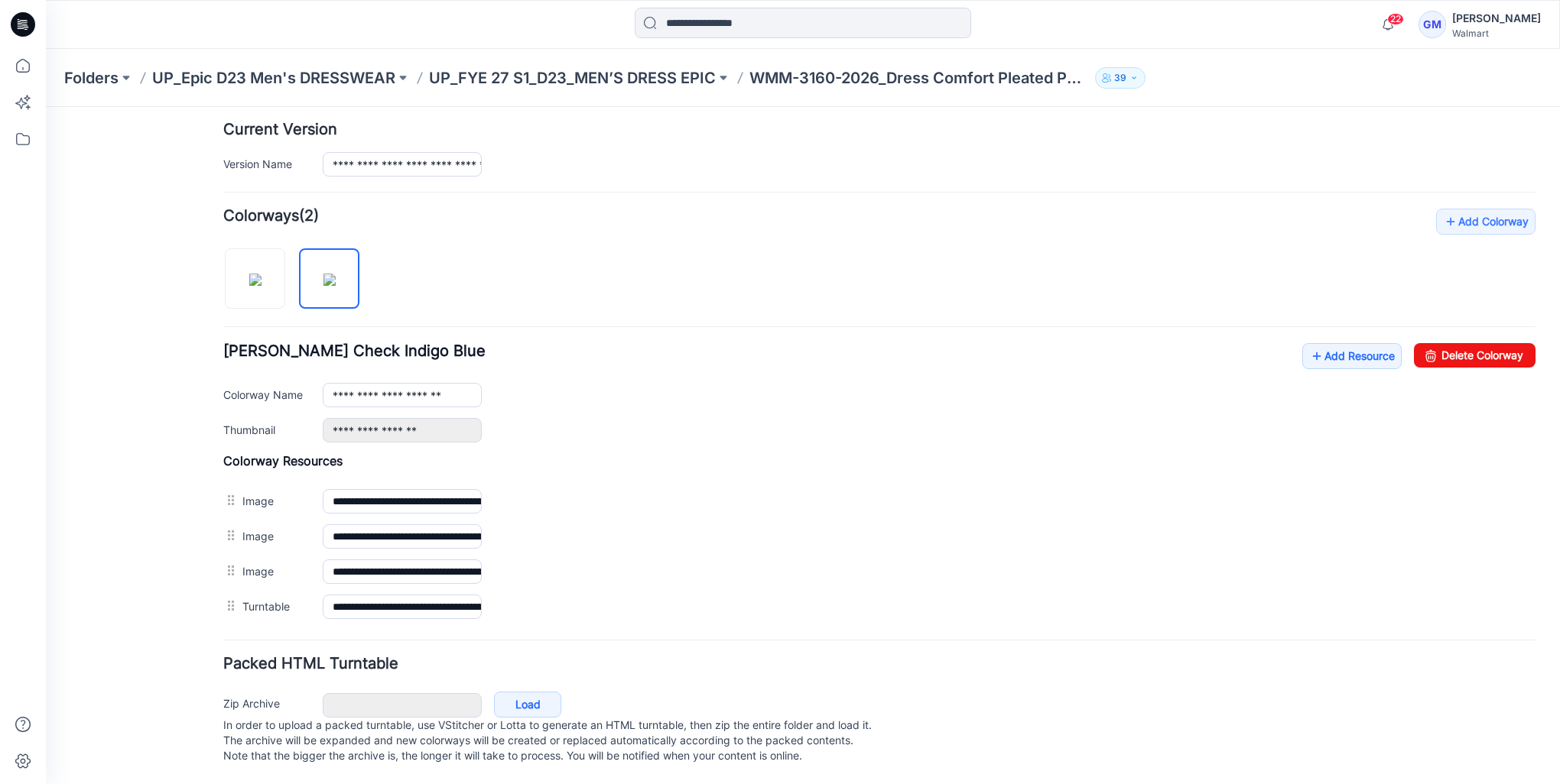
click at [46, 107] on link at bounding box center [46, 107] width 0 height 0
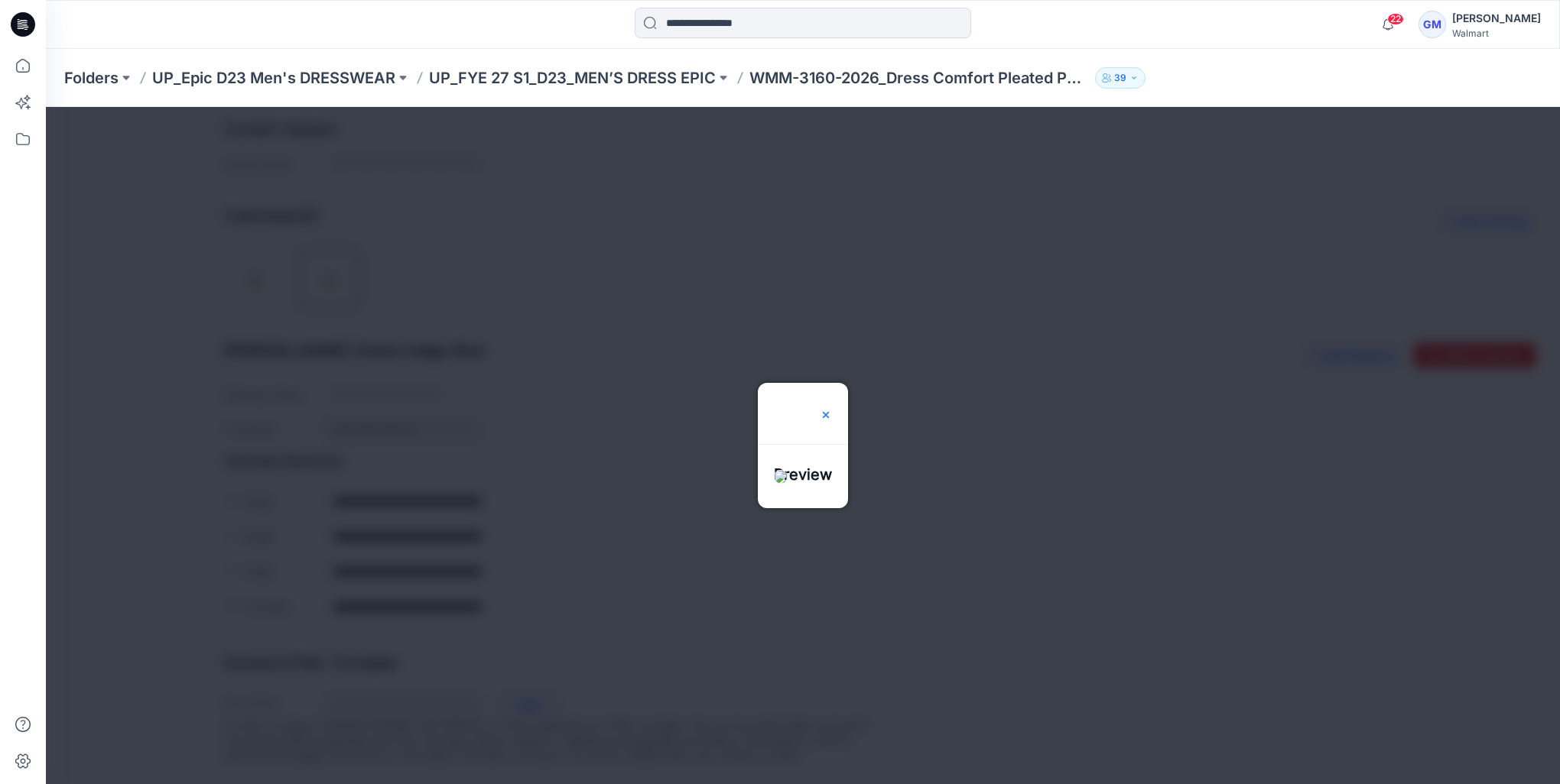
click at [832, 409] on img at bounding box center [826, 415] width 12 height 12
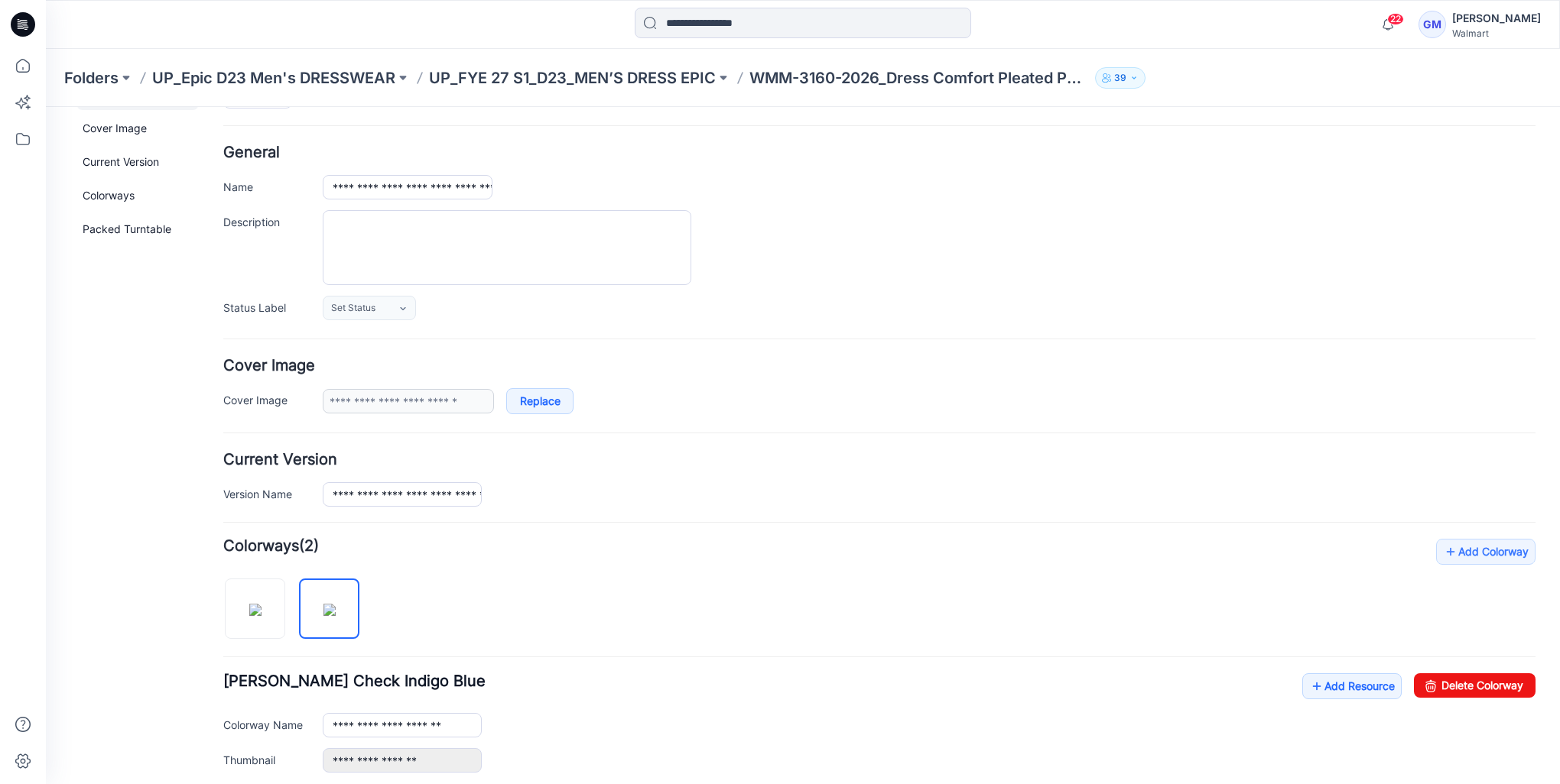
scroll to position [0, 0]
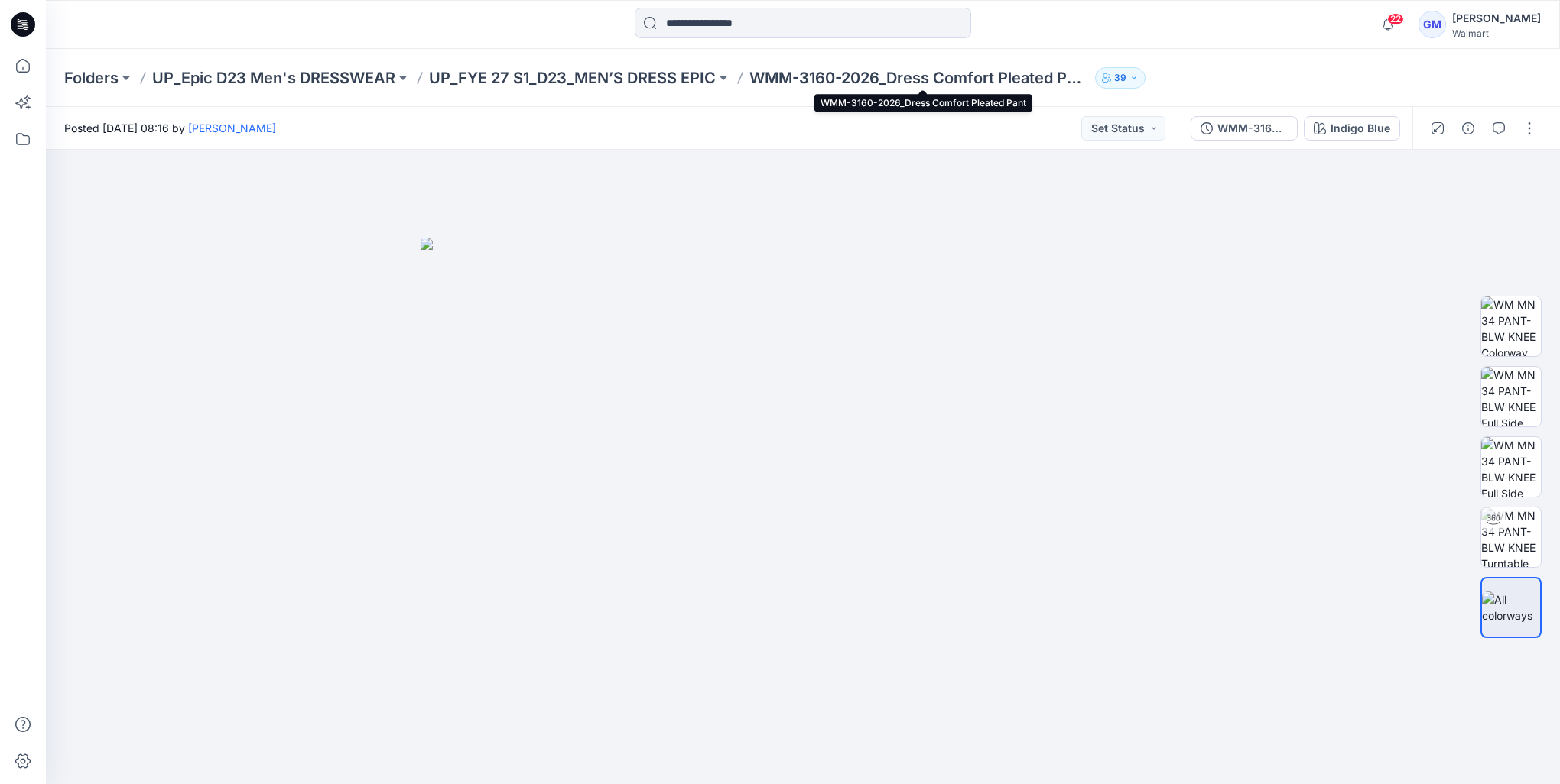
click at [985, 79] on p "WMM-3160-2026_Dress Comfort Pleated Pant" at bounding box center [919, 78] width 339 height 21
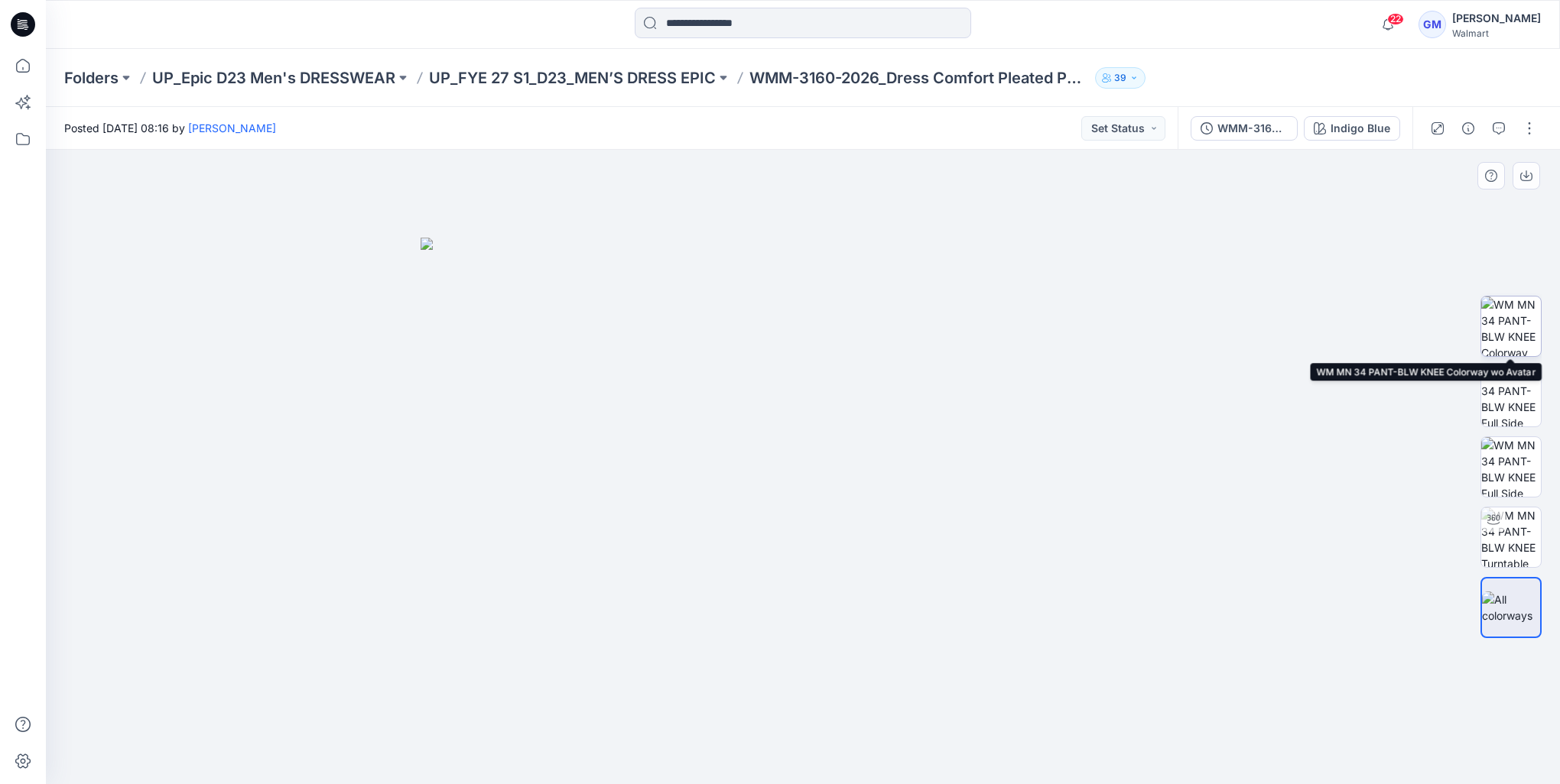
click at [1518, 338] on img at bounding box center [1511, 327] width 60 height 60
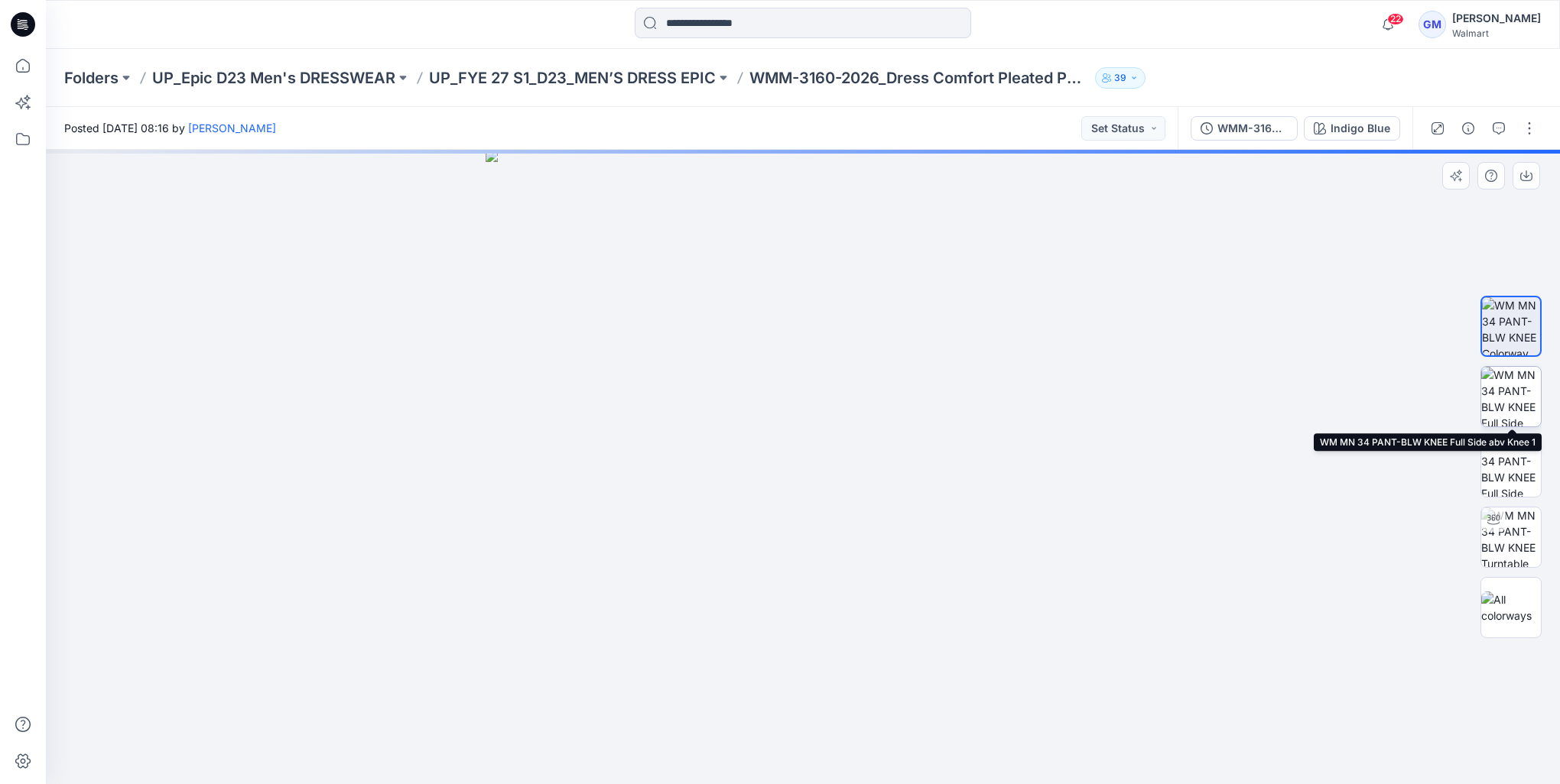
click at [1502, 404] on img at bounding box center [1511, 397] width 60 height 60
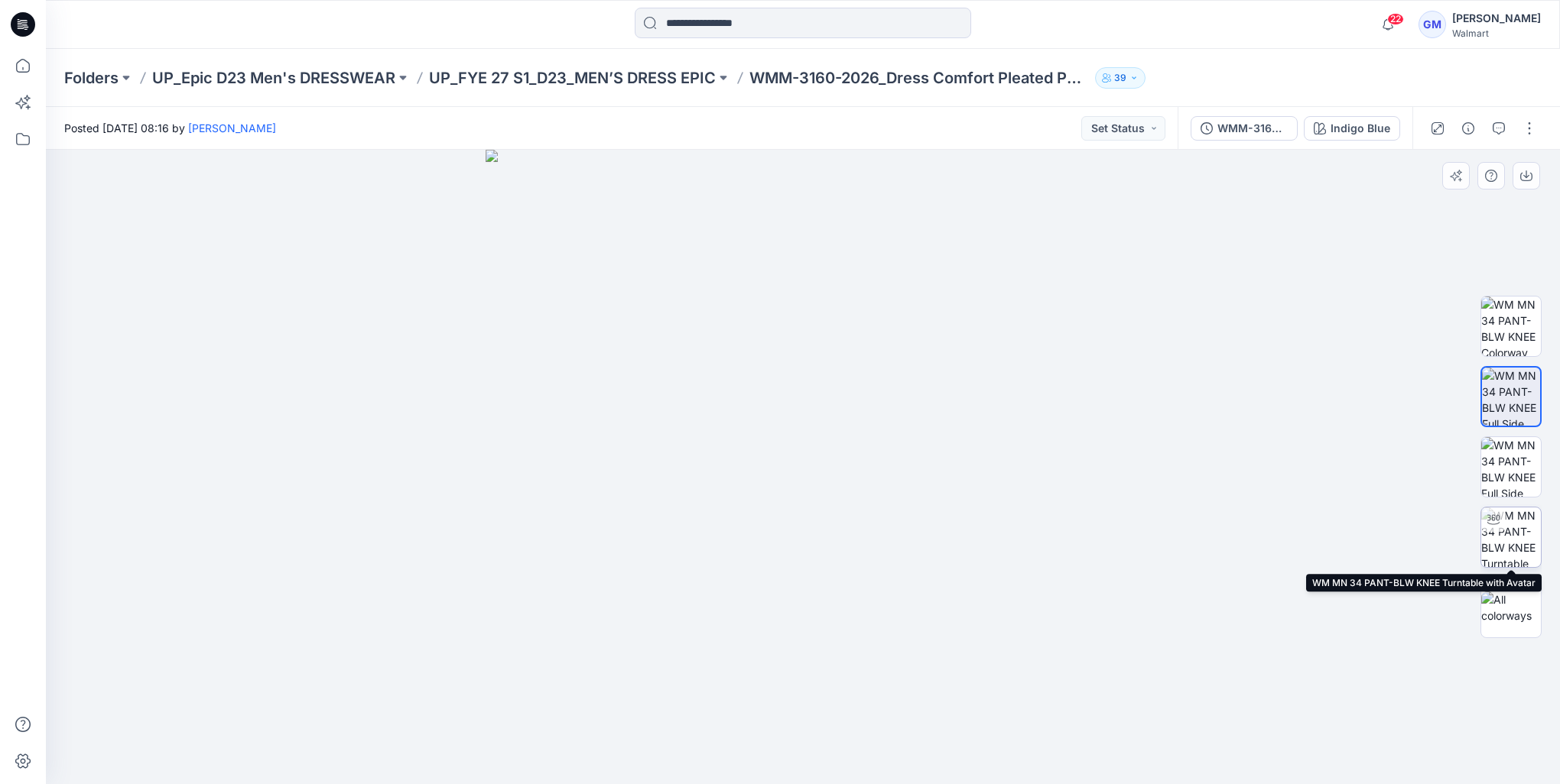
click at [1502, 519] on div at bounding box center [1493, 520] width 25 height 25
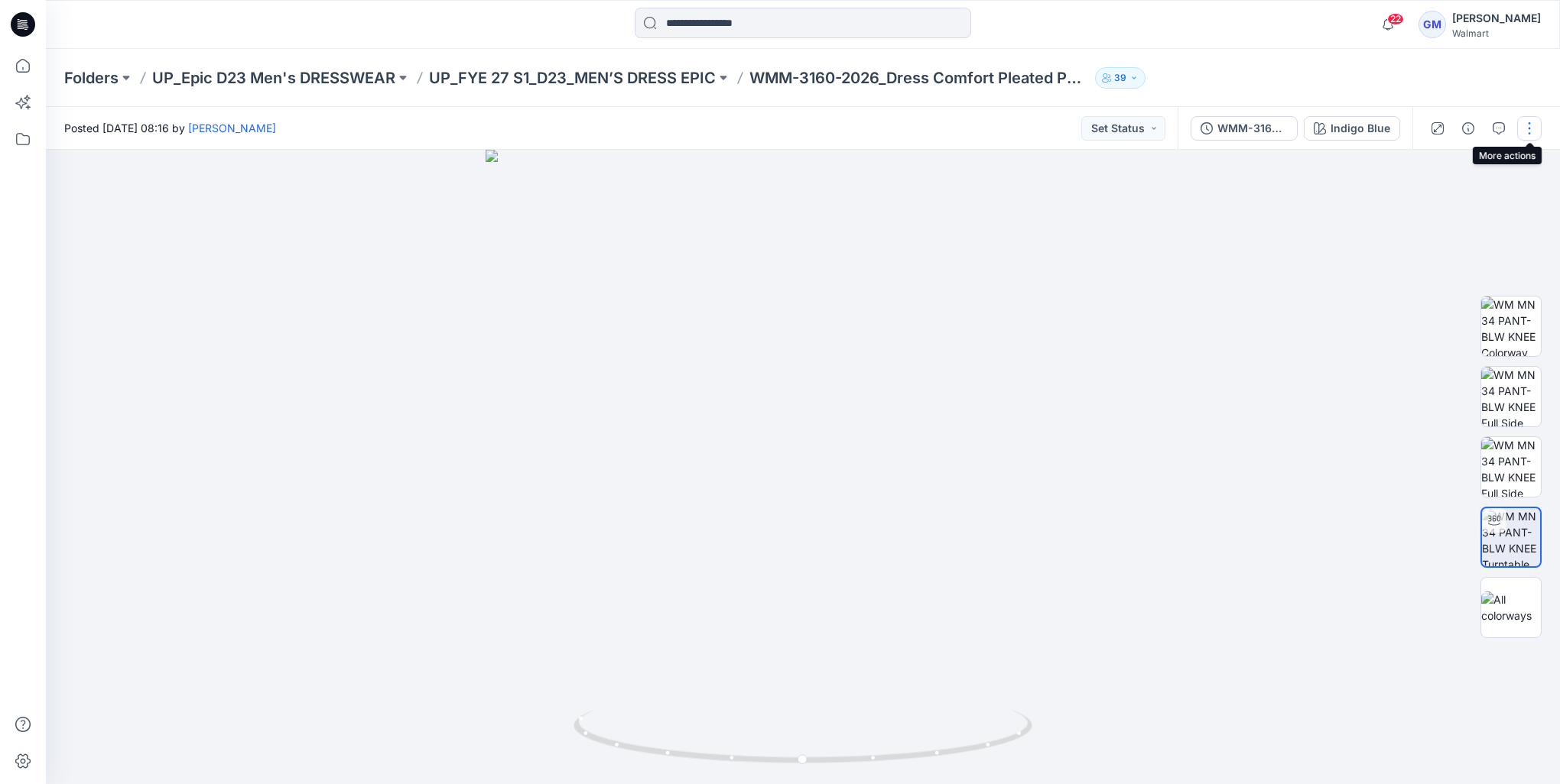
click at [1525, 130] on button "button" at bounding box center [1529, 128] width 25 height 25
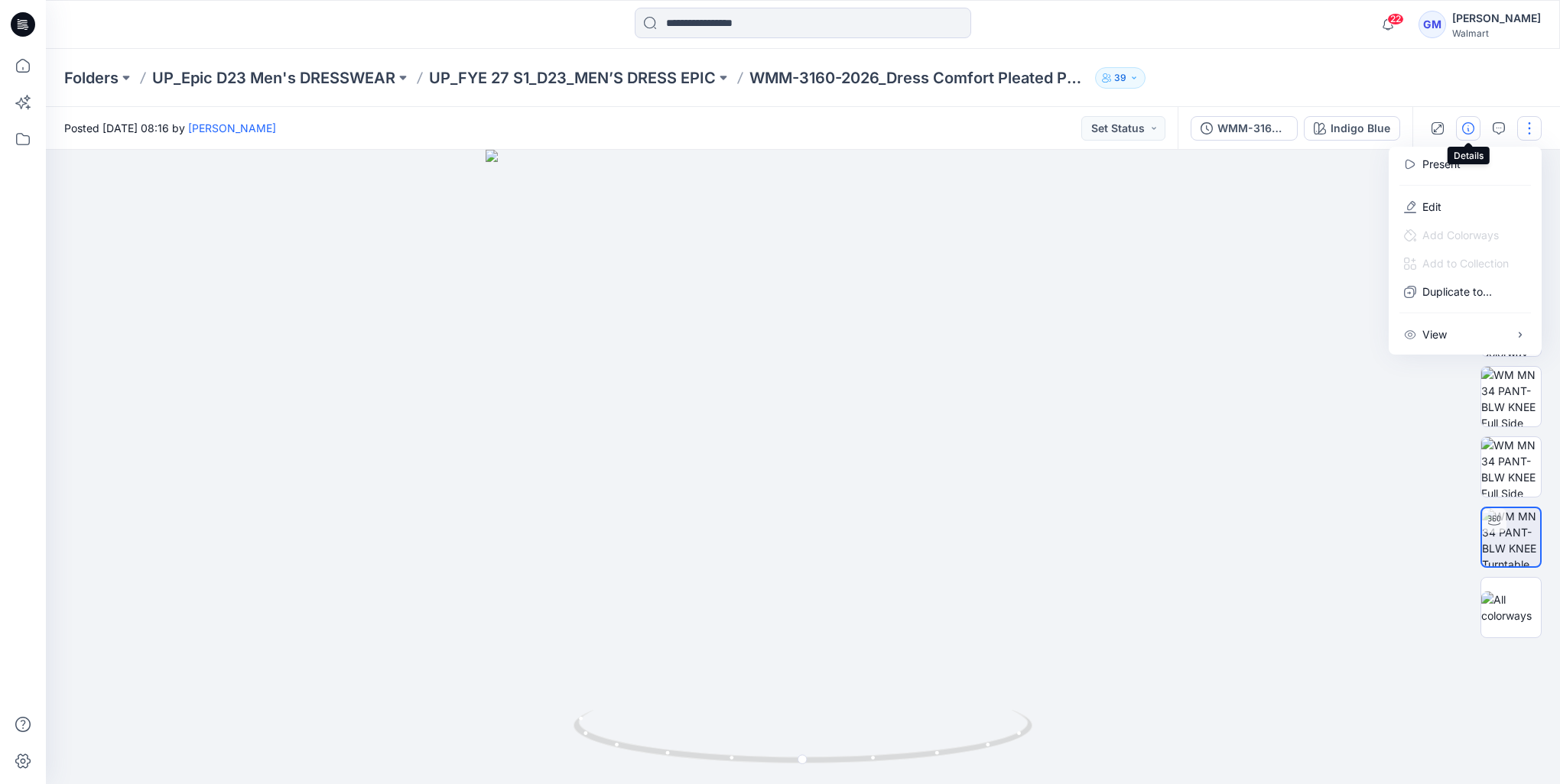
click at [1473, 130] on icon "button" at bounding box center [1468, 128] width 12 height 12
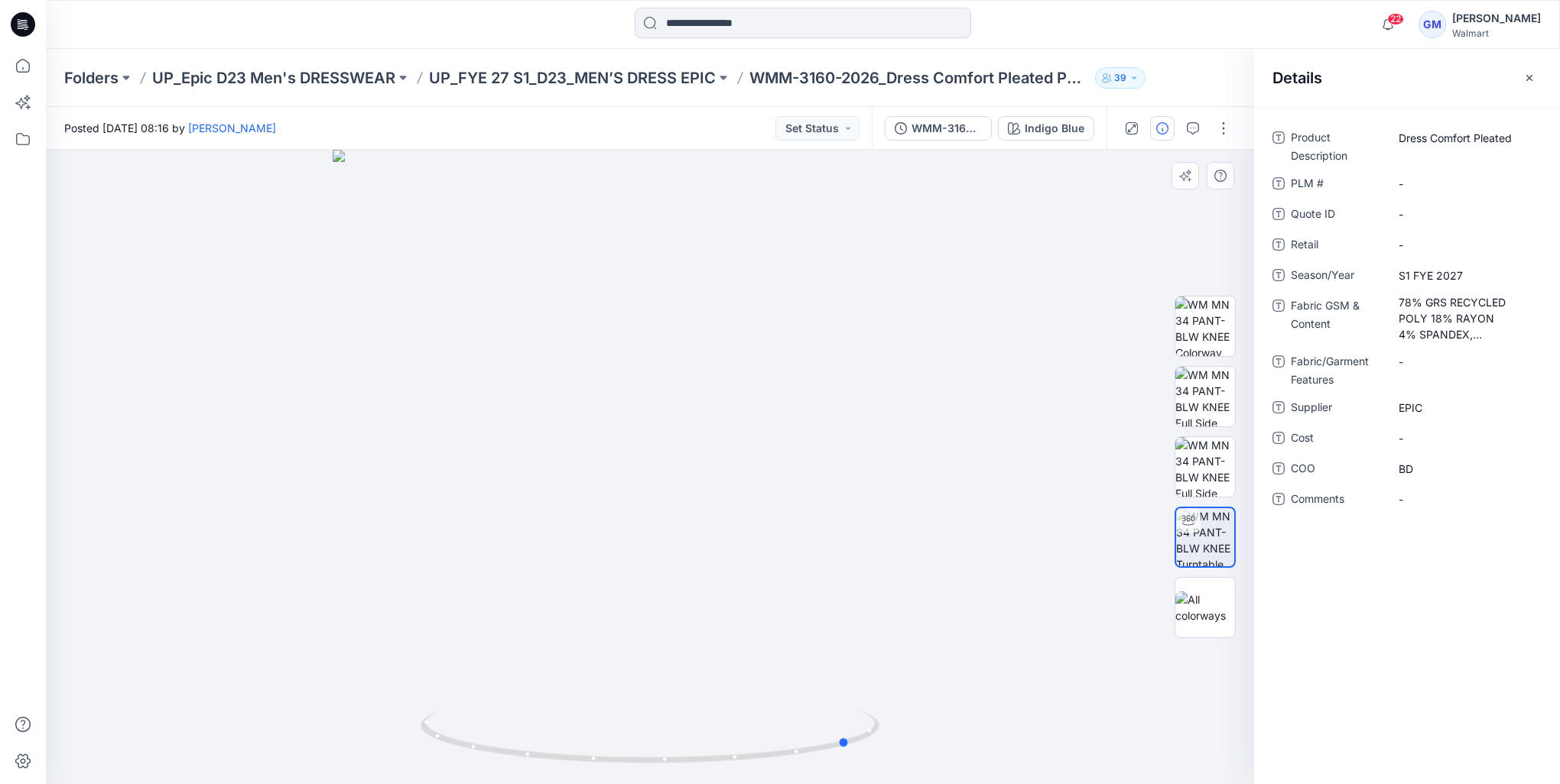
drag, startPoint x: 746, startPoint y: 557, endPoint x: 480, endPoint y: 588, distance: 267.8
click at [480, 588] on div at bounding box center [650, 466] width 1208 height 634
drag, startPoint x: 815, startPoint y: 457, endPoint x: 1063, endPoint y: 465, distance: 248.1
click at [1063, 465] on div at bounding box center [650, 466] width 1208 height 634
click at [1462, 341] on Content "78% GRS RECYCLED POLY 18% RAYON 4% SPANDEX, WRINKLE RESISTANT & MOISTURE WICKIN…" at bounding box center [1464, 318] width 133 height 48
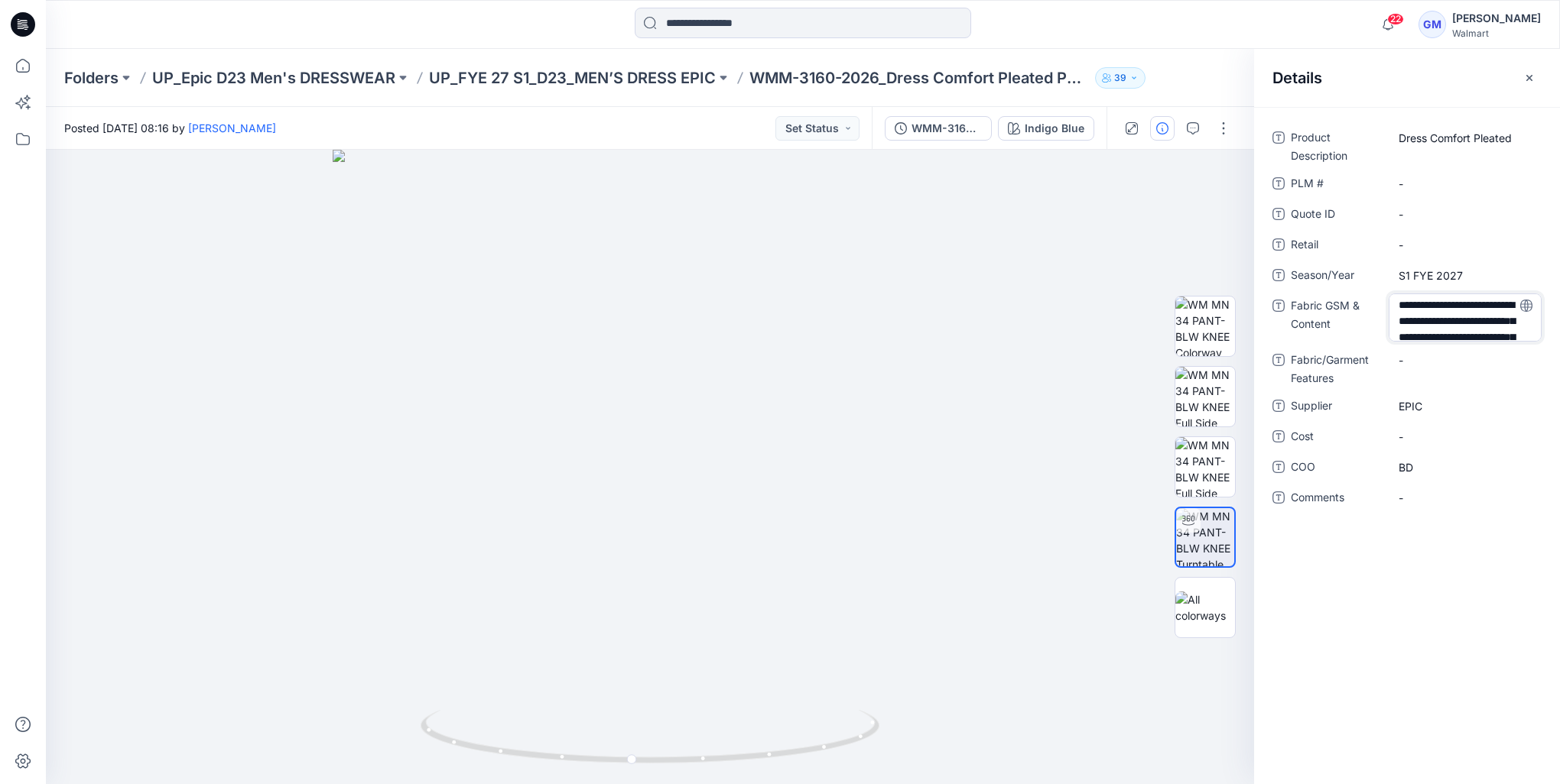
scroll to position [68, 0]
click at [1486, 426] on div "-" at bounding box center [1464, 438] width 153 height 25
click at [1437, 335] on Content "78% GRS RECYCLED POLY 18% RAYON 4% SPANDEX, WRINKLE RESISTANT & MOISTURE WICKIN…" at bounding box center [1464, 318] width 133 height 48
click at [1434, 328] on textarea "**********" at bounding box center [1464, 318] width 153 height 48
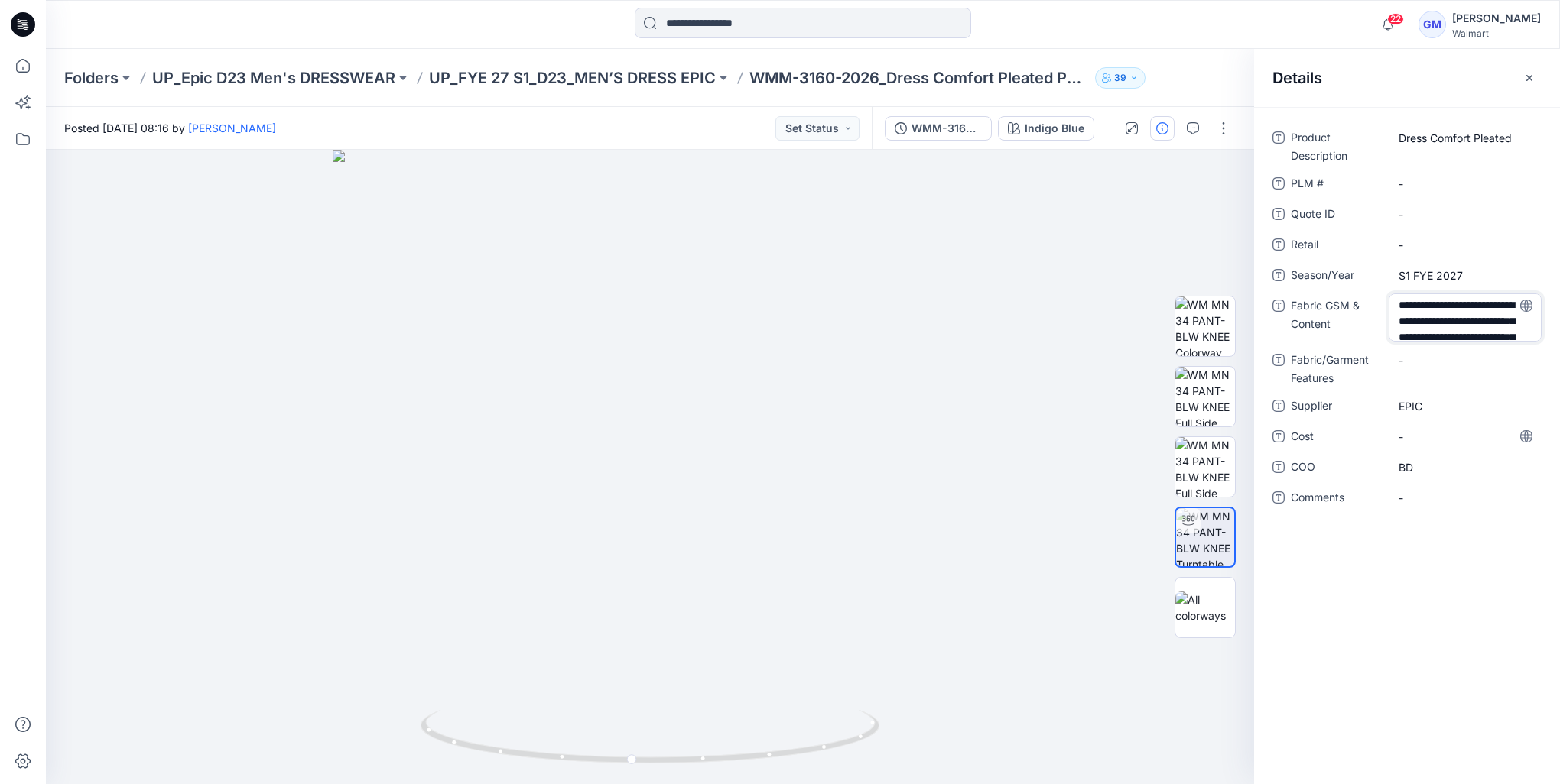
click at [1450, 331] on textarea "**********" at bounding box center [1464, 318] width 153 height 48
click at [1497, 328] on Content "78% GRS RECYCLED POLY 18% RAYON 4% SPANDEX, WRINKLE RESISTANT & MOISTURE WICKIN…" at bounding box center [1464, 318] width 133 height 48
drag, startPoint x: 1397, startPoint y: 303, endPoint x: 1548, endPoint y: 380, distance: 169.5
click at [1548, 380] on div "**********" at bounding box center [1407, 326] width 306 height 403
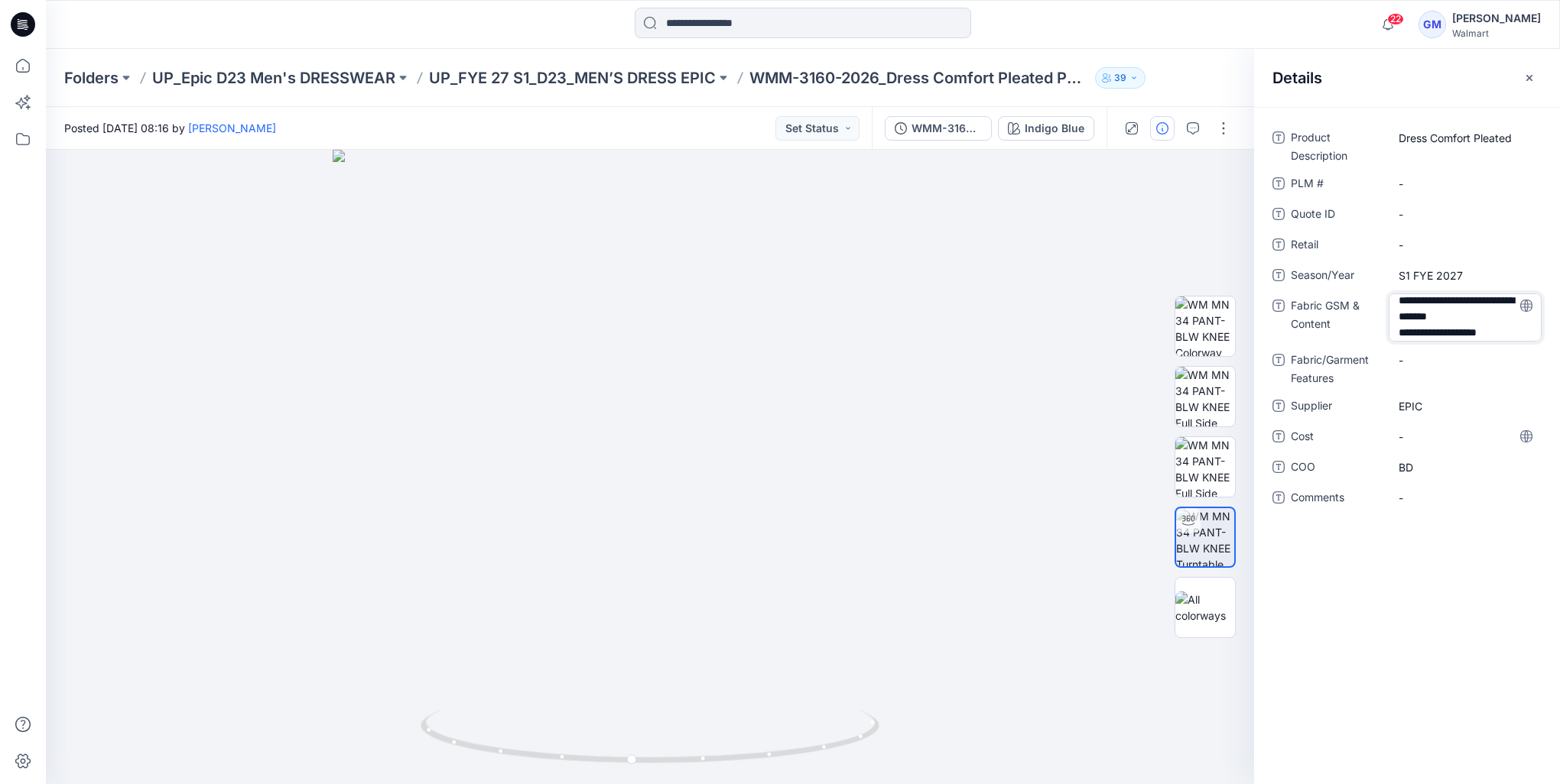
drag, startPoint x: 1468, startPoint y: 331, endPoint x: 1495, endPoint y: 306, distance: 36.8
click at [1495, 306] on textarea "**********" at bounding box center [1464, 318] width 153 height 48
click at [1420, 329] on textarea "**********" at bounding box center [1464, 318] width 153 height 48
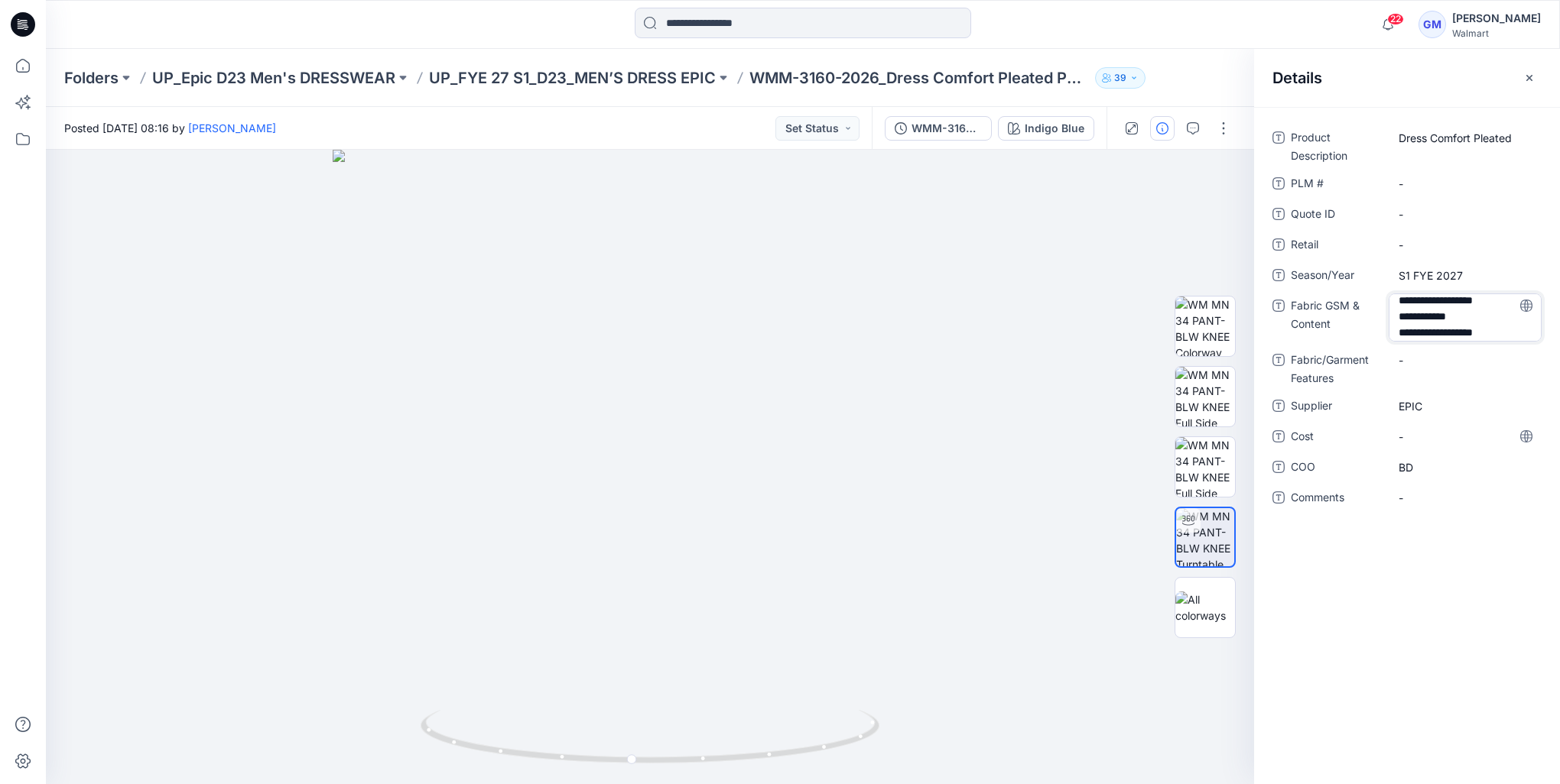
type textarea "**********"
click at [1493, 395] on div "Product Description Dress Comfort Pleated PLM # - Quote ID - Retail - Season/Ye…" at bounding box center [1407, 335] width 269 height 420
click at [1443, 351] on span "Show more" at bounding box center [1438, 350] width 81 height 16
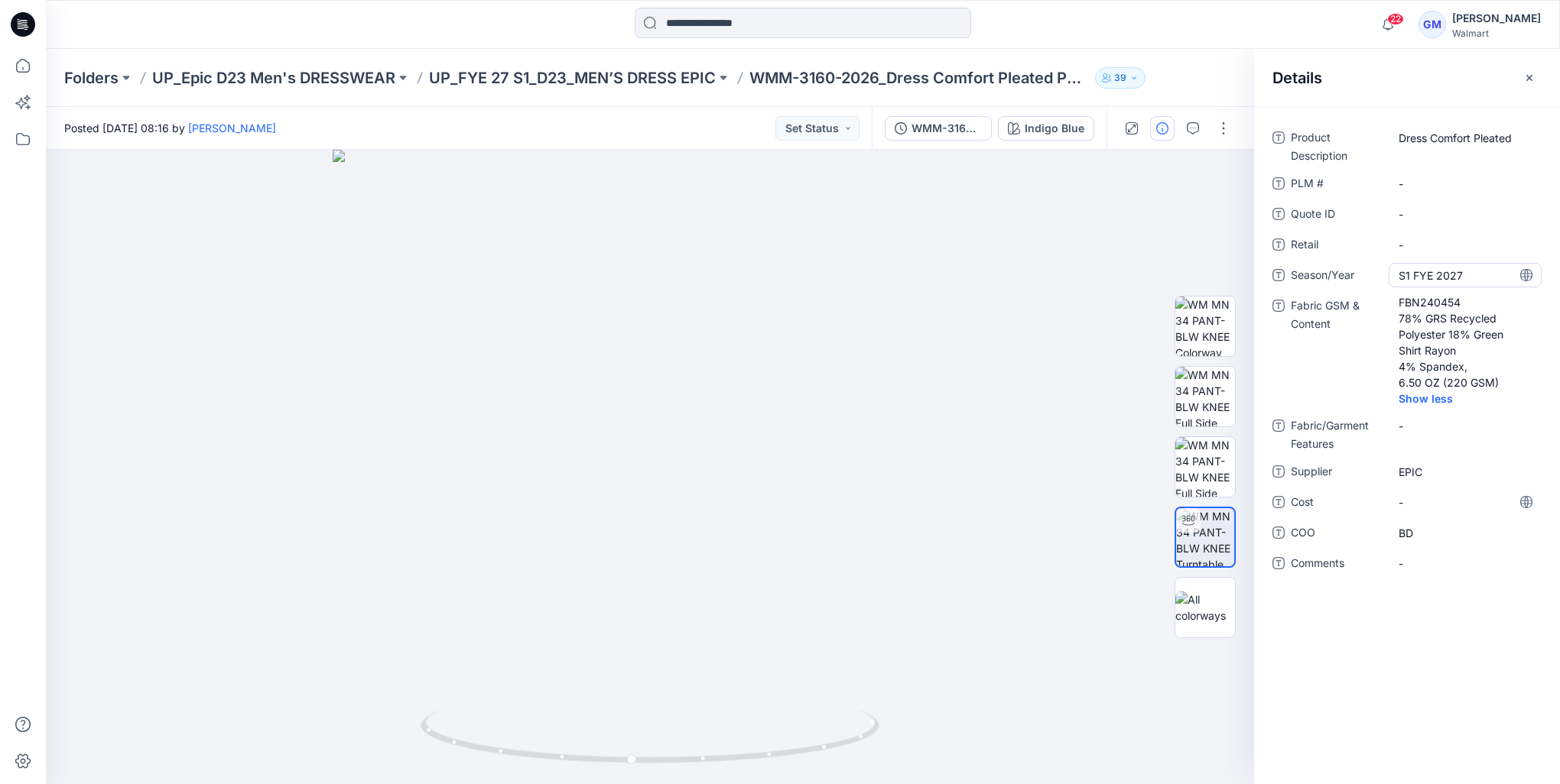
click at [1412, 278] on span "S1 FYE 2027" at bounding box center [1464, 275] width 133 height 16
click at [1408, 278] on textarea "**********" at bounding box center [1464, 275] width 153 height 25
type textarea "**********"
click at [1474, 277] on textarea "**********" at bounding box center [1464, 275] width 153 height 25
click at [1450, 399] on span "Show less" at bounding box center [1435, 398] width 74 height 16
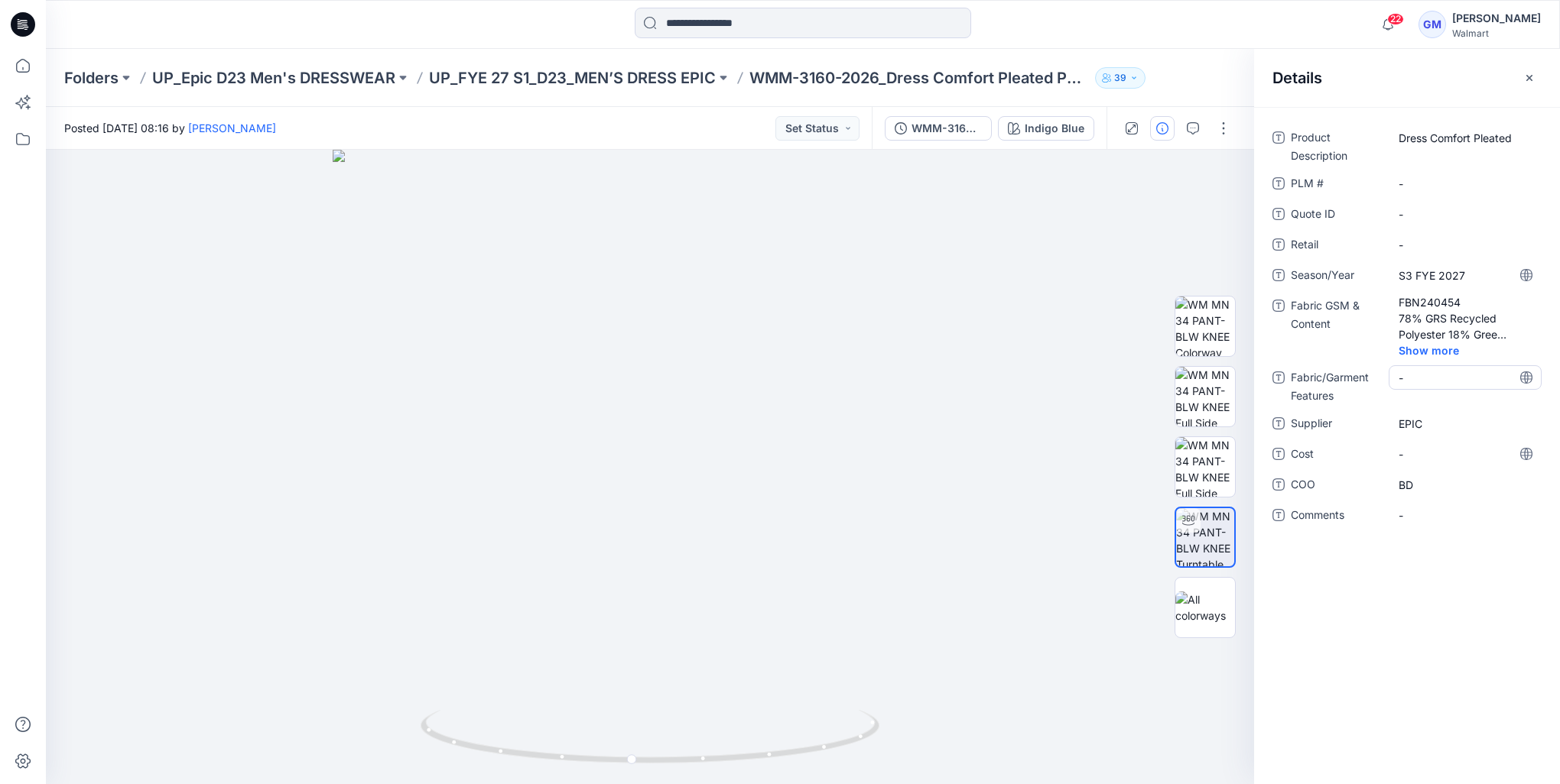
click at [1440, 358] on div "FBN240454 78% GRS Recycled Polyester 18% Green Shirt Rayon 4% Spandex, 6.50 OZ …" at bounding box center [1464, 327] width 153 height 66
click at [1524, 219] on icon at bounding box center [1526, 214] width 12 height 12
click at [1410, 355] on span "Show more" at bounding box center [1438, 350] width 81 height 16
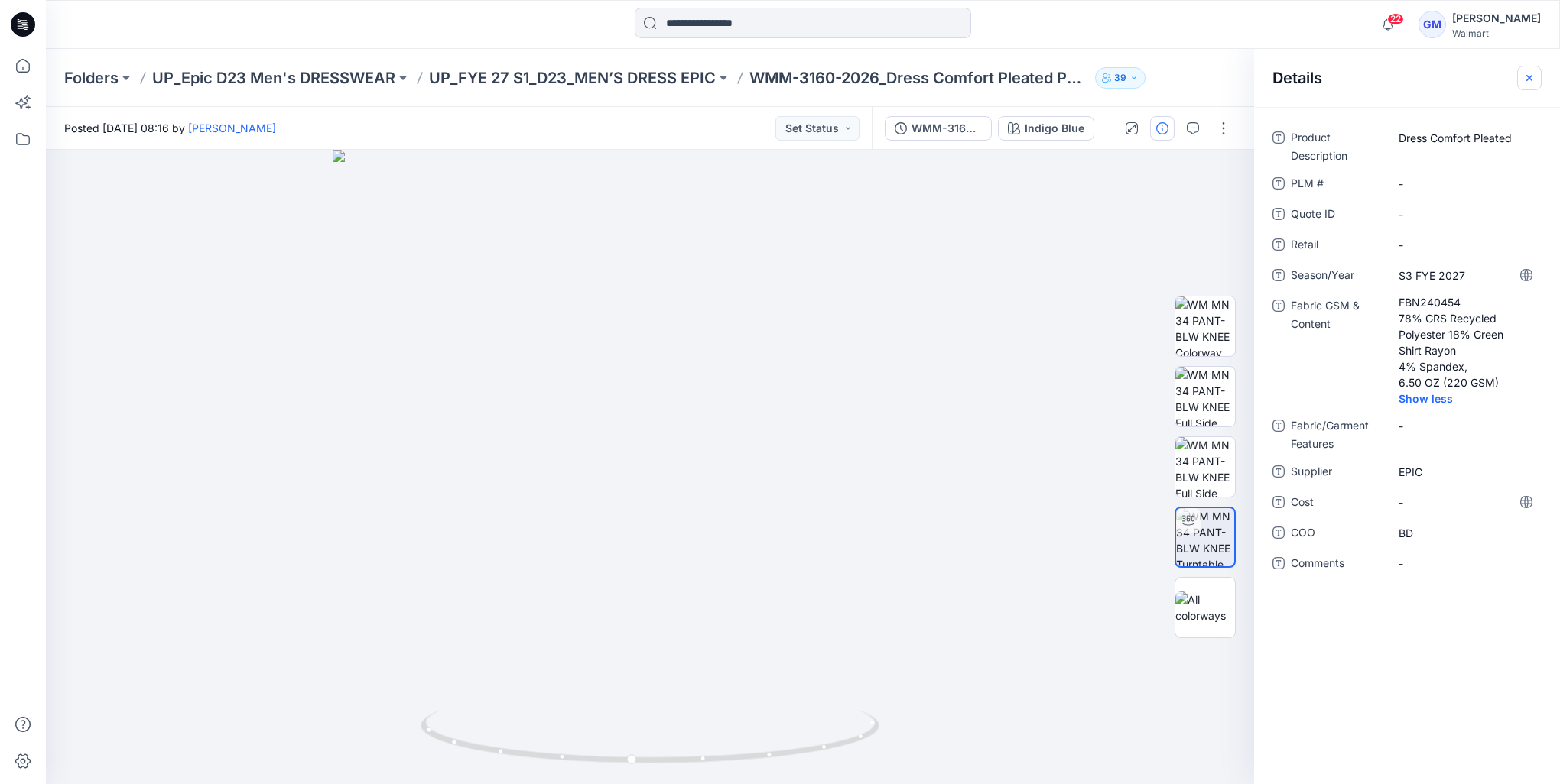
click at [1534, 73] on icon "button" at bounding box center [1529, 78] width 12 height 12
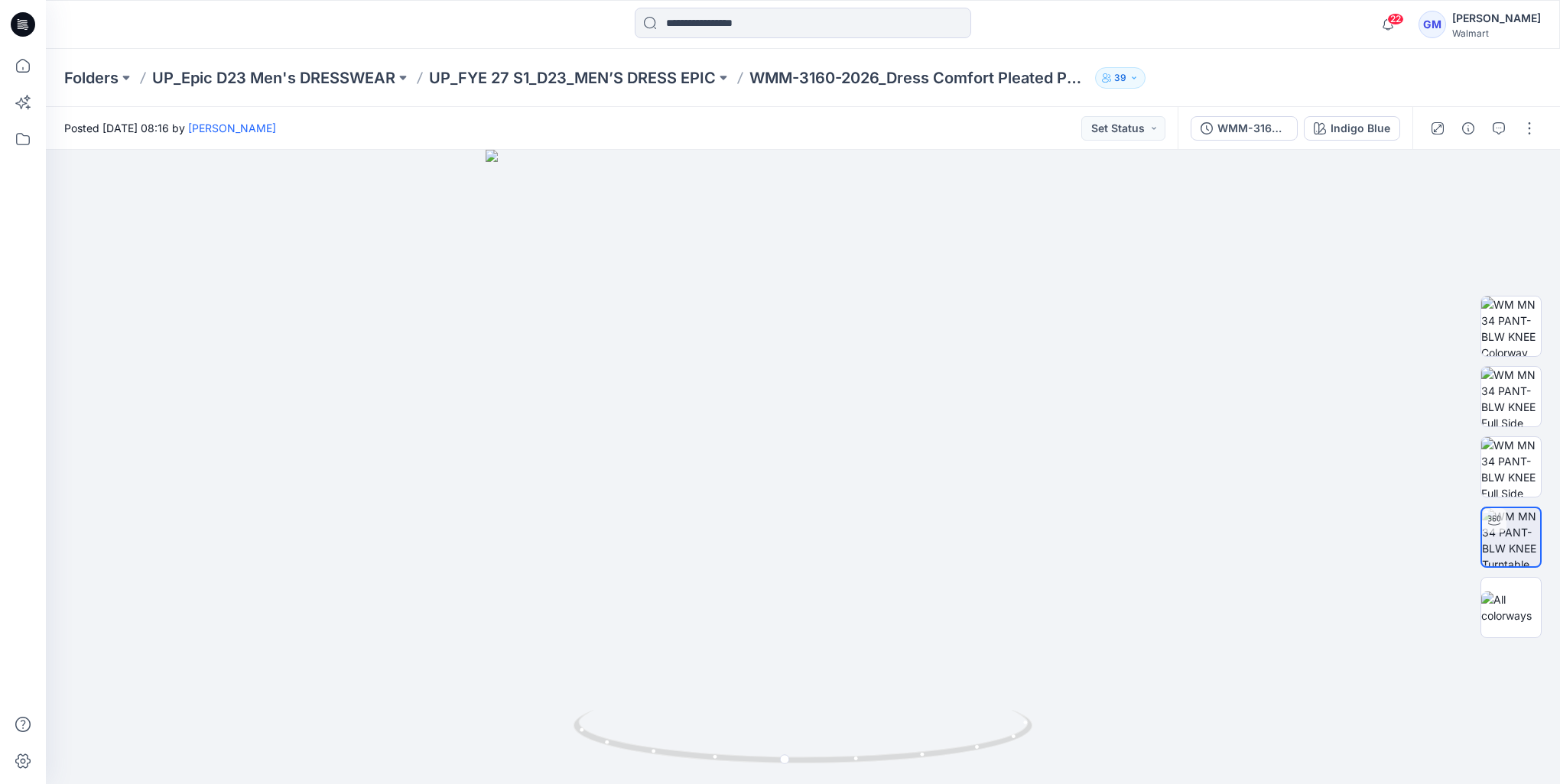
click at [1525, 142] on div at bounding box center [1482, 128] width 141 height 43
click at [1529, 138] on button "button" at bounding box center [1529, 128] width 25 height 25
click at [1459, 205] on button "Edit" at bounding box center [1464, 206] width 140 height 28
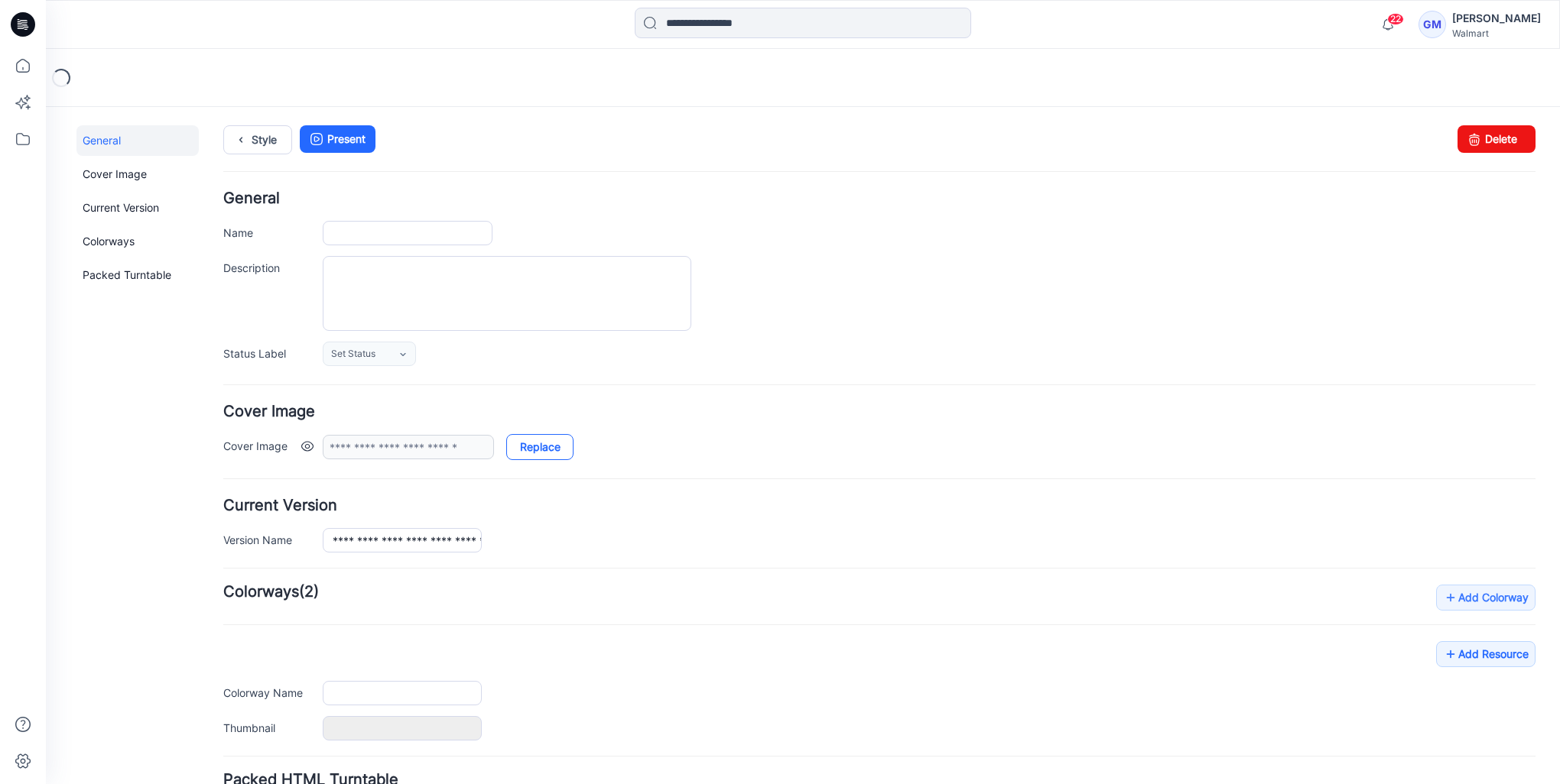
type input "**********"
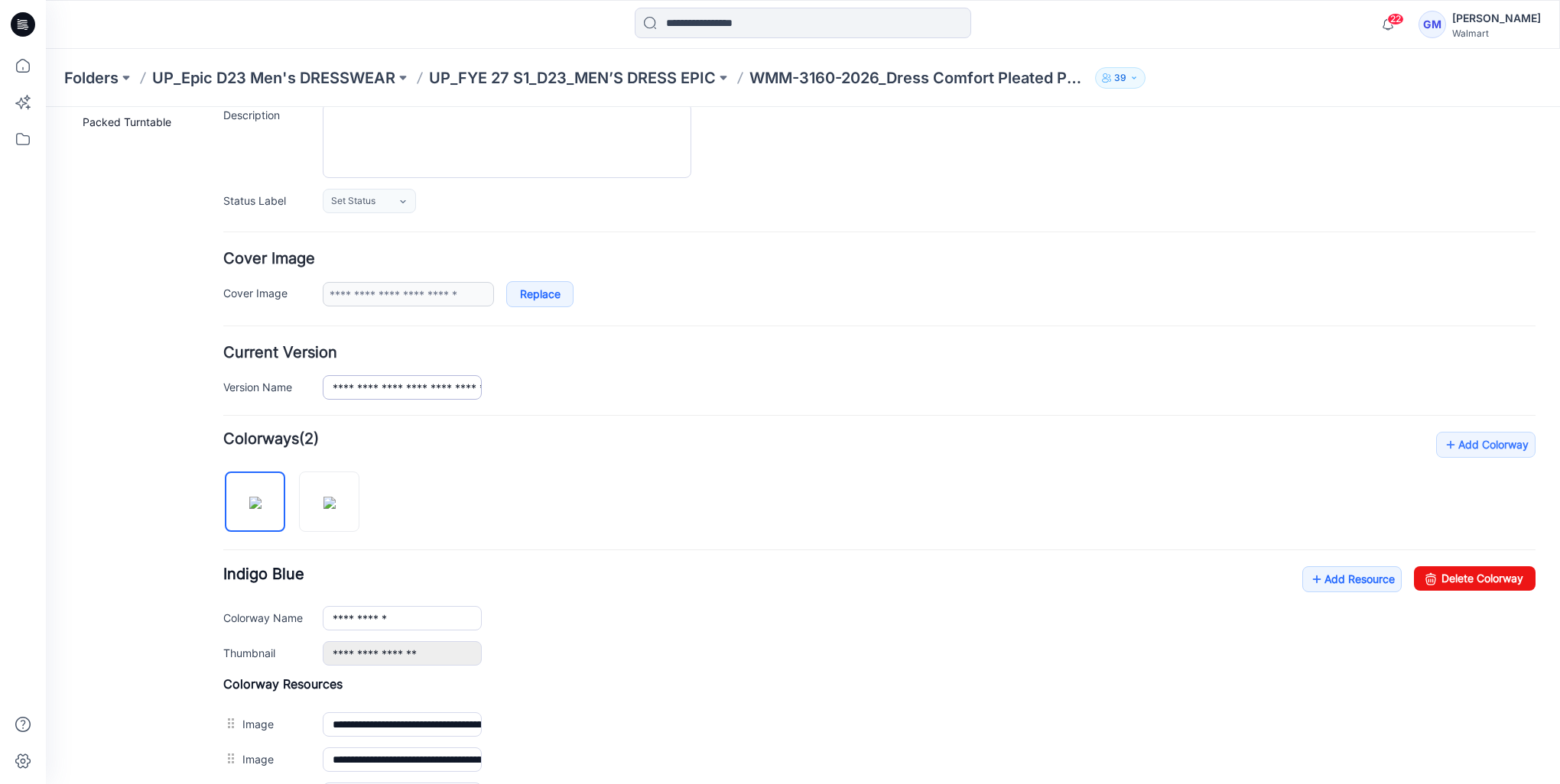
scroll to position [306, 0]
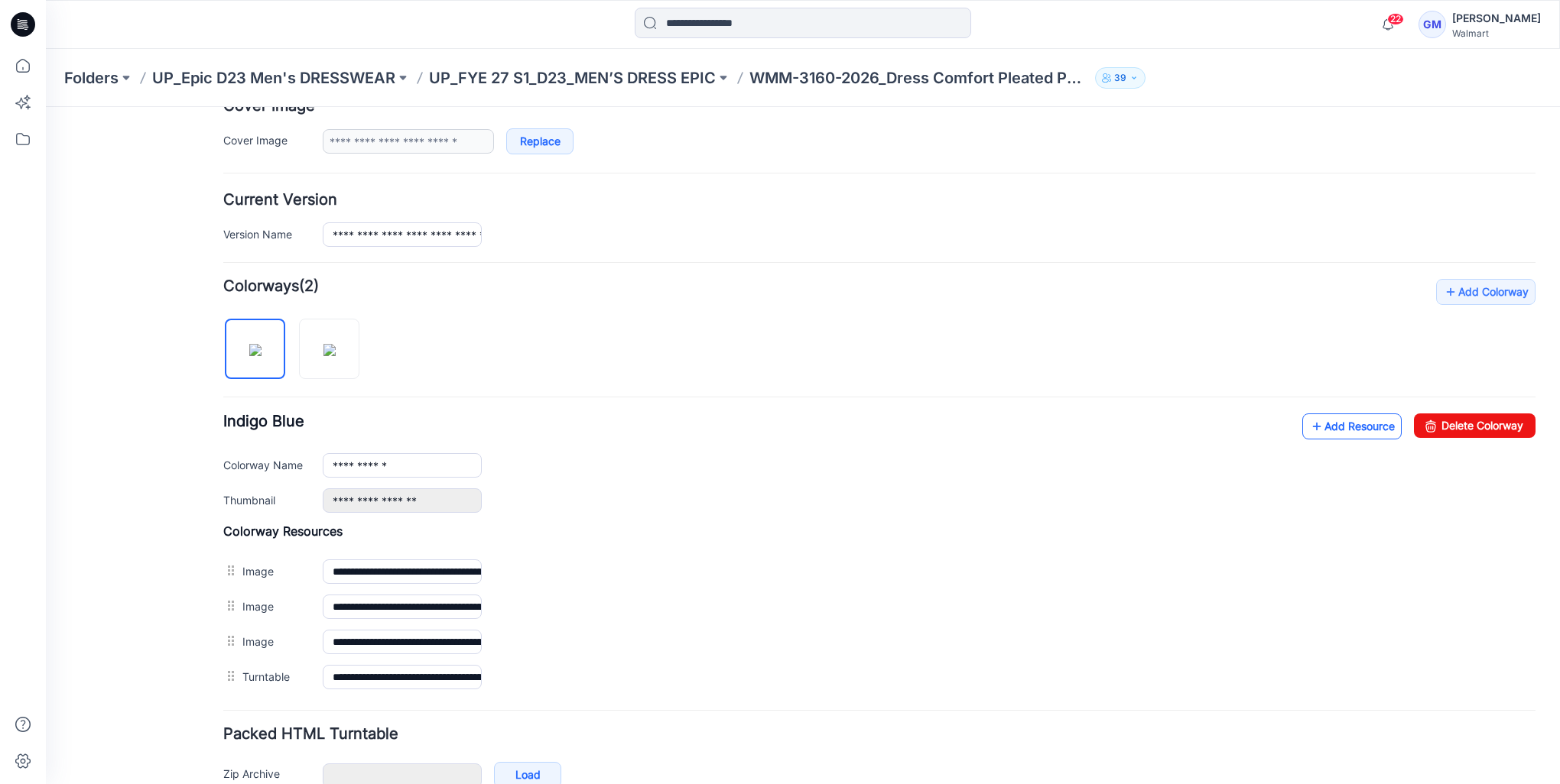
click at [1311, 422] on link "Add Resource" at bounding box center [1352, 427] width 100 height 26
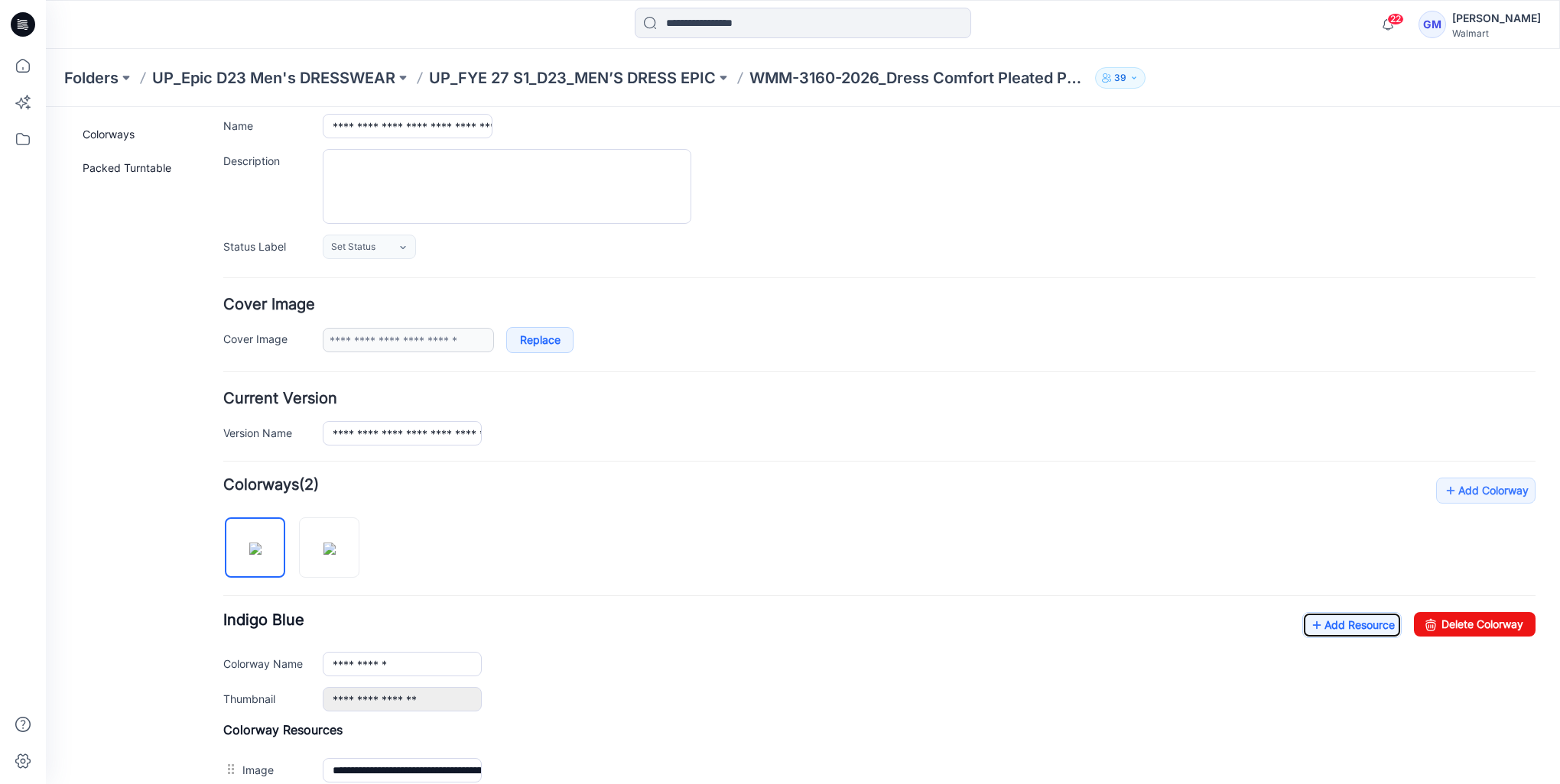
scroll to position [0, 0]
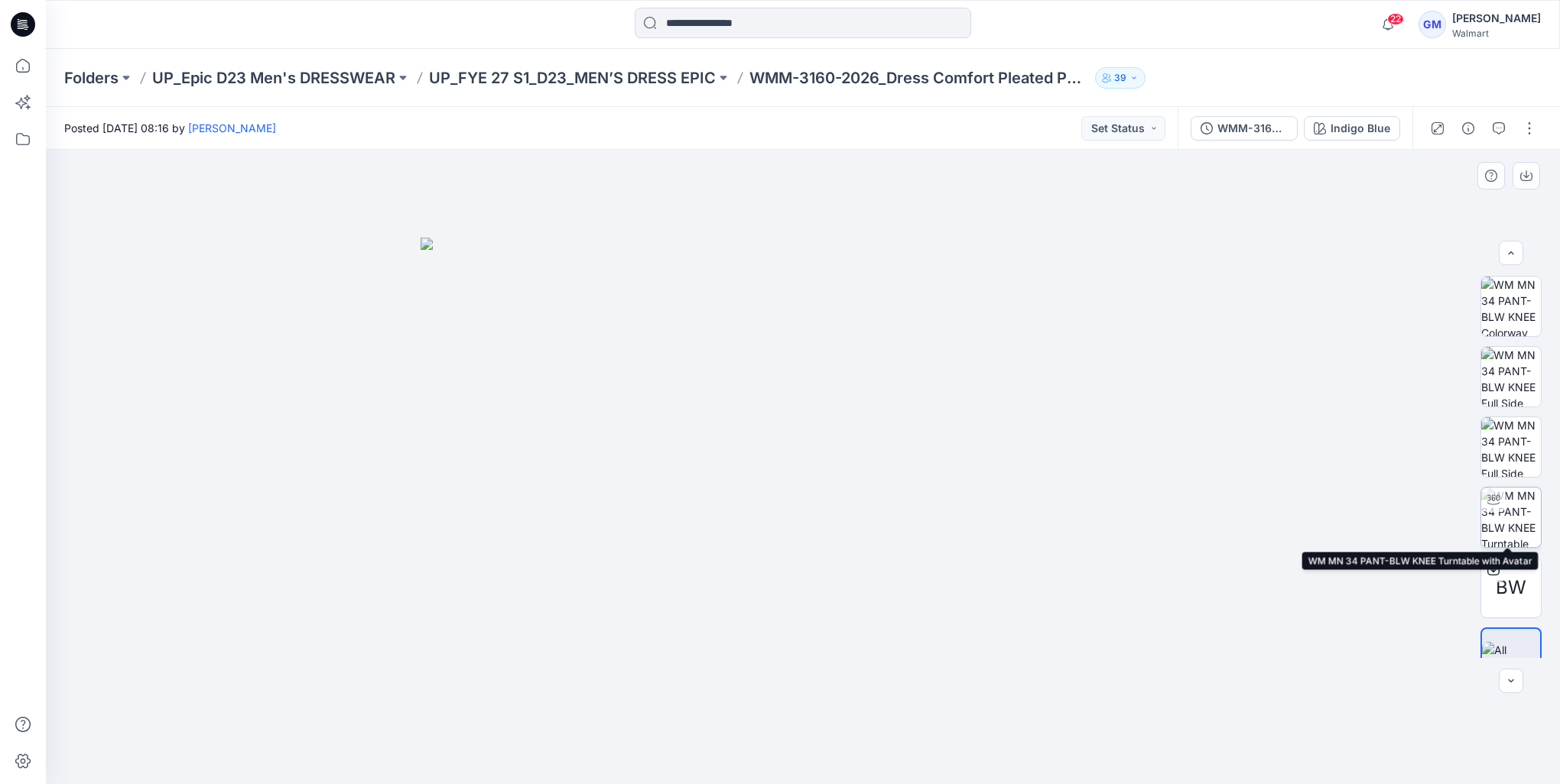
scroll to position [31, 0]
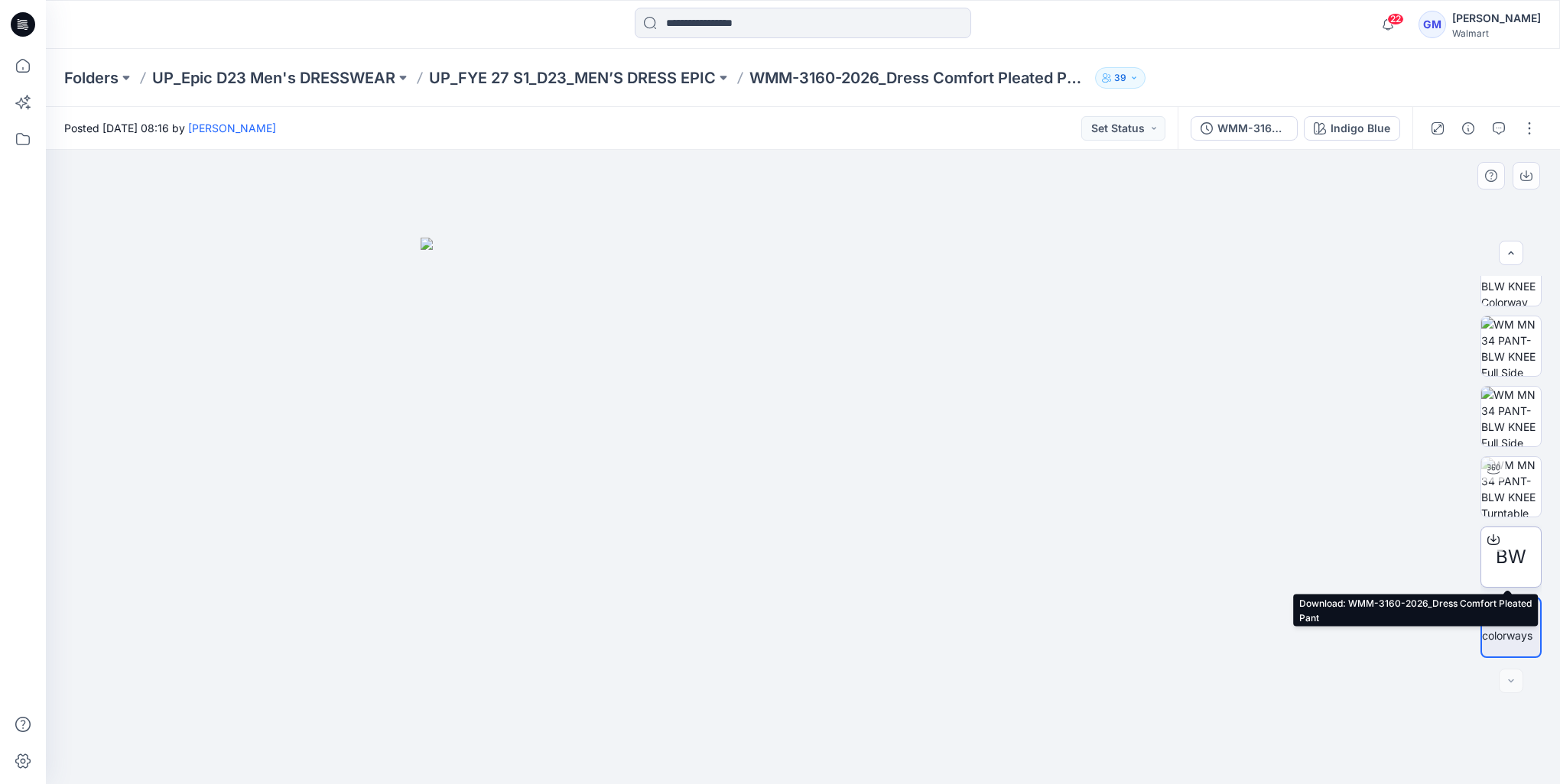
click at [1520, 548] on span "BW" at bounding box center [1511, 557] width 31 height 28
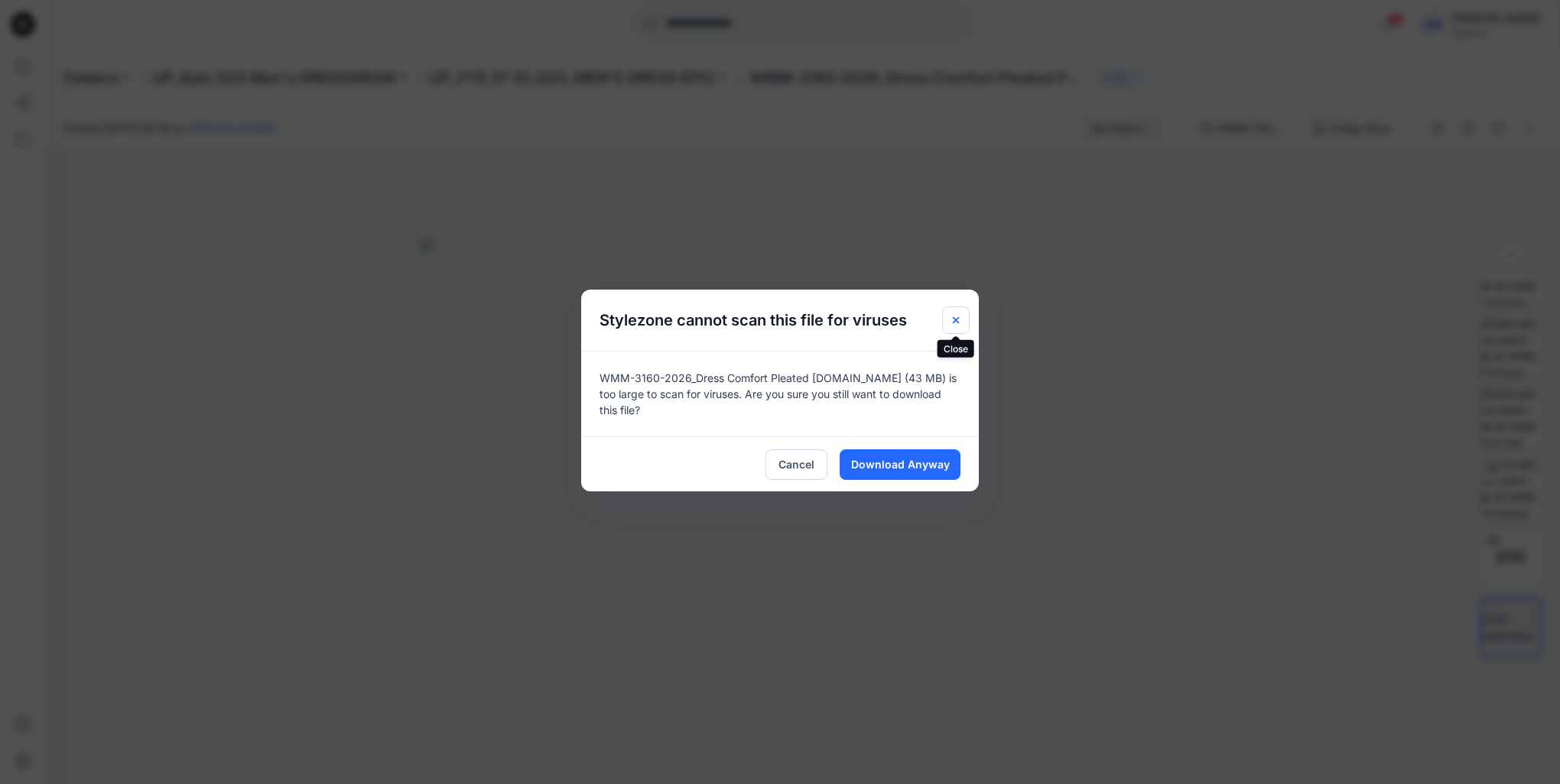
click at [960, 318] on icon "Close" at bounding box center [955, 320] width 12 height 12
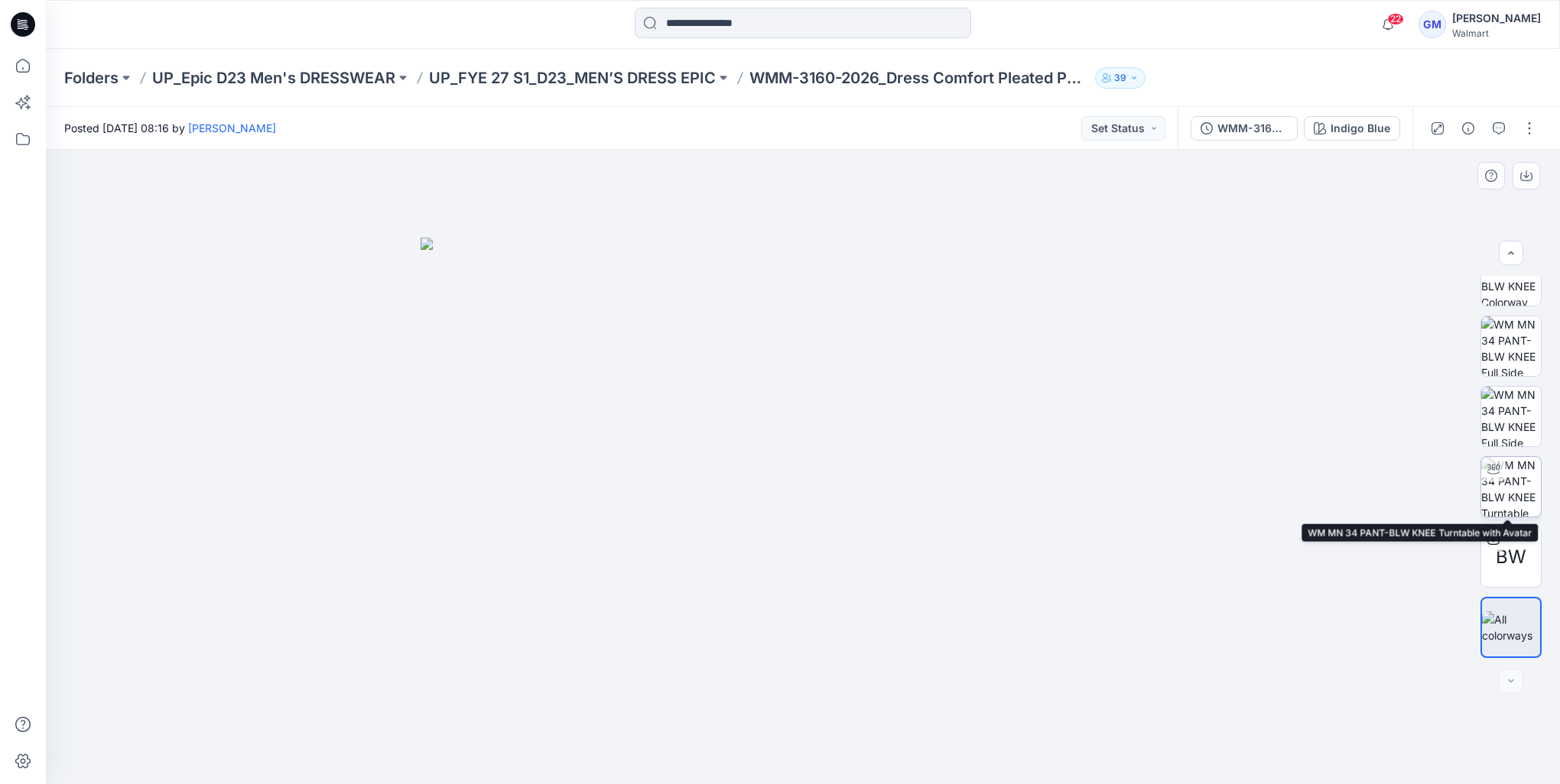
click at [1526, 490] on img at bounding box center [1511, 487] width 60 height 60
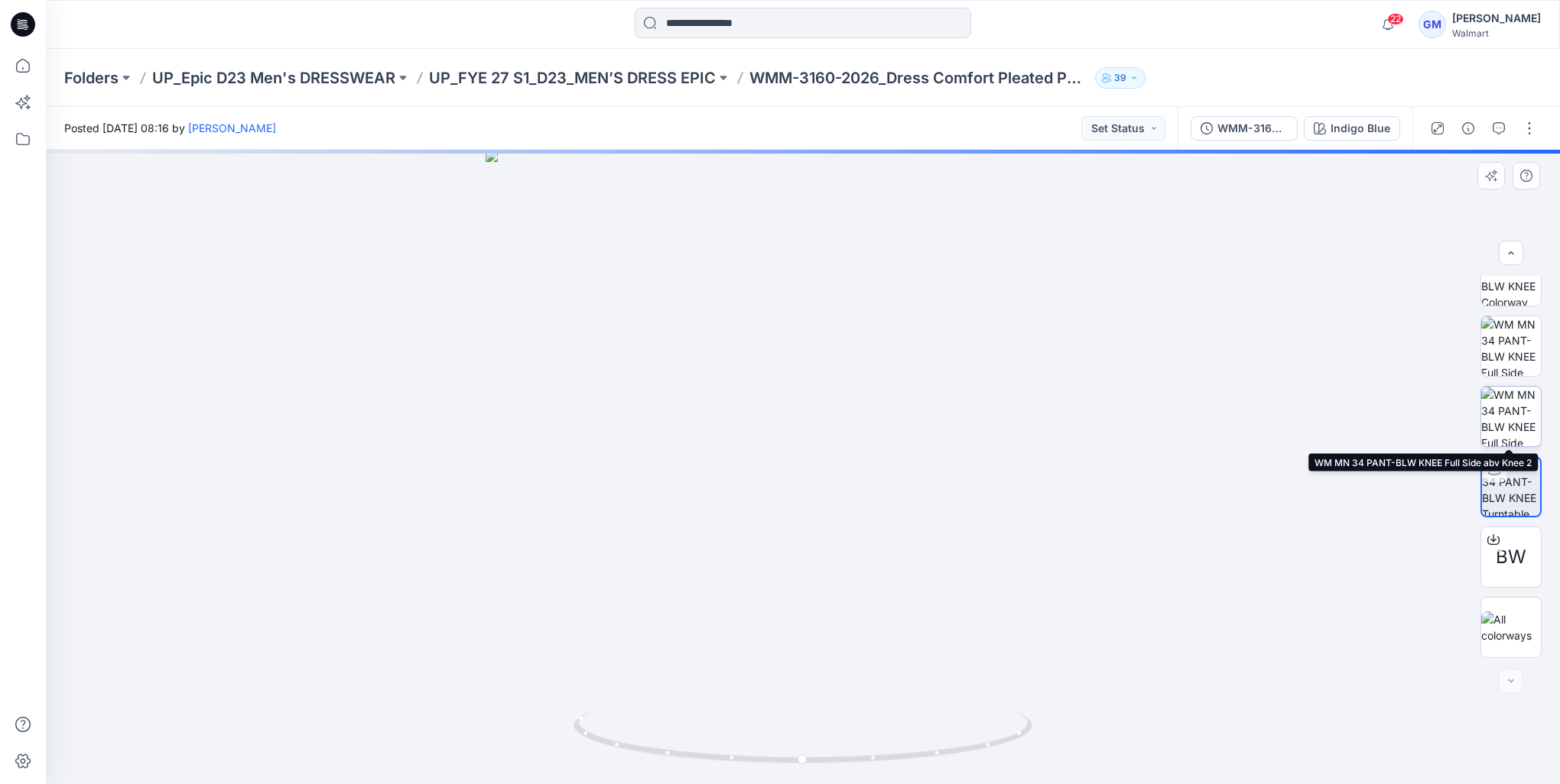
click at [1513, 423] on img at bounding box center [1511, 417] width 60 height 60
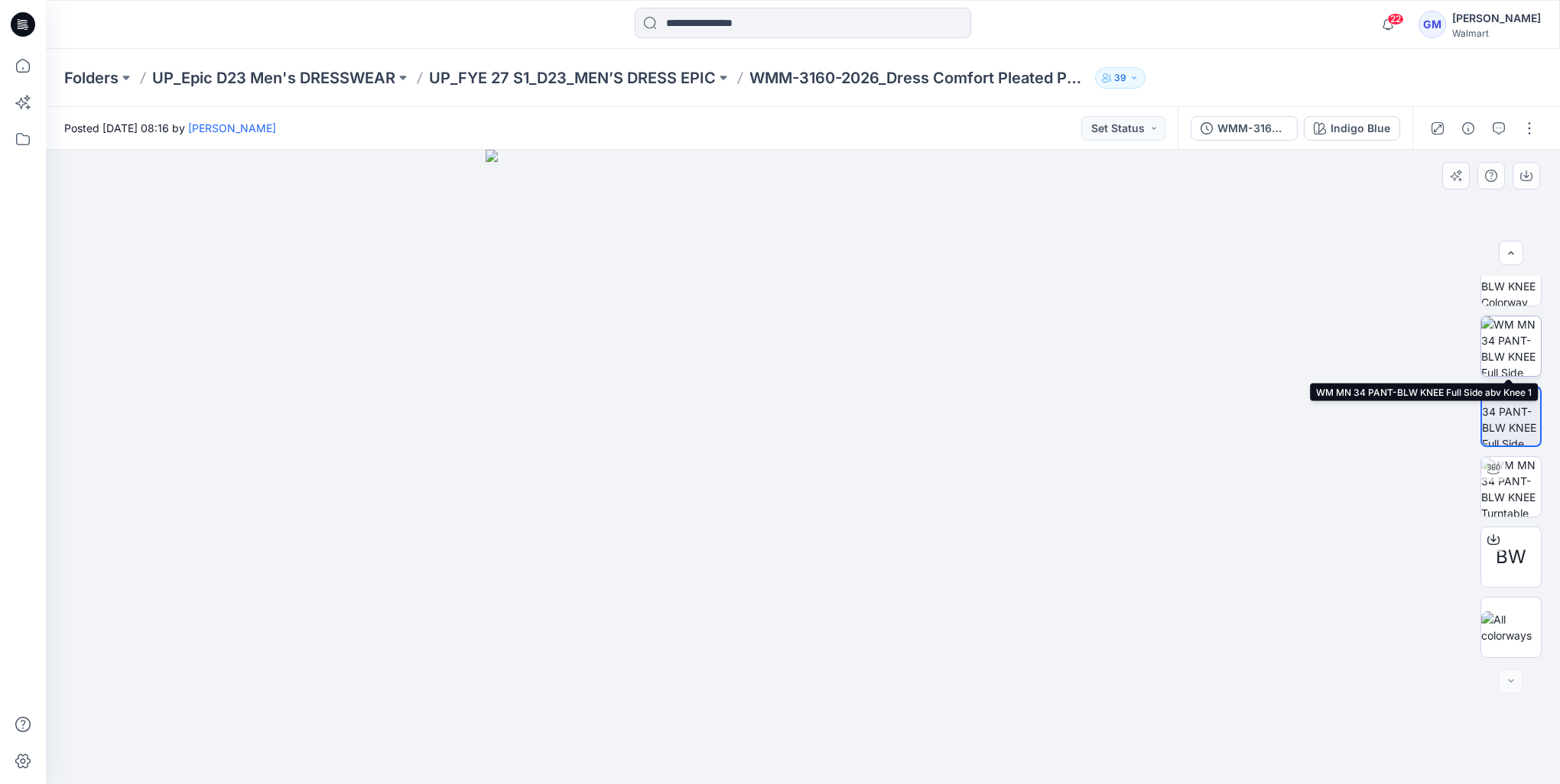
click at [1504, 330] on img at bounding box center [1511, 346] width 60 height 60
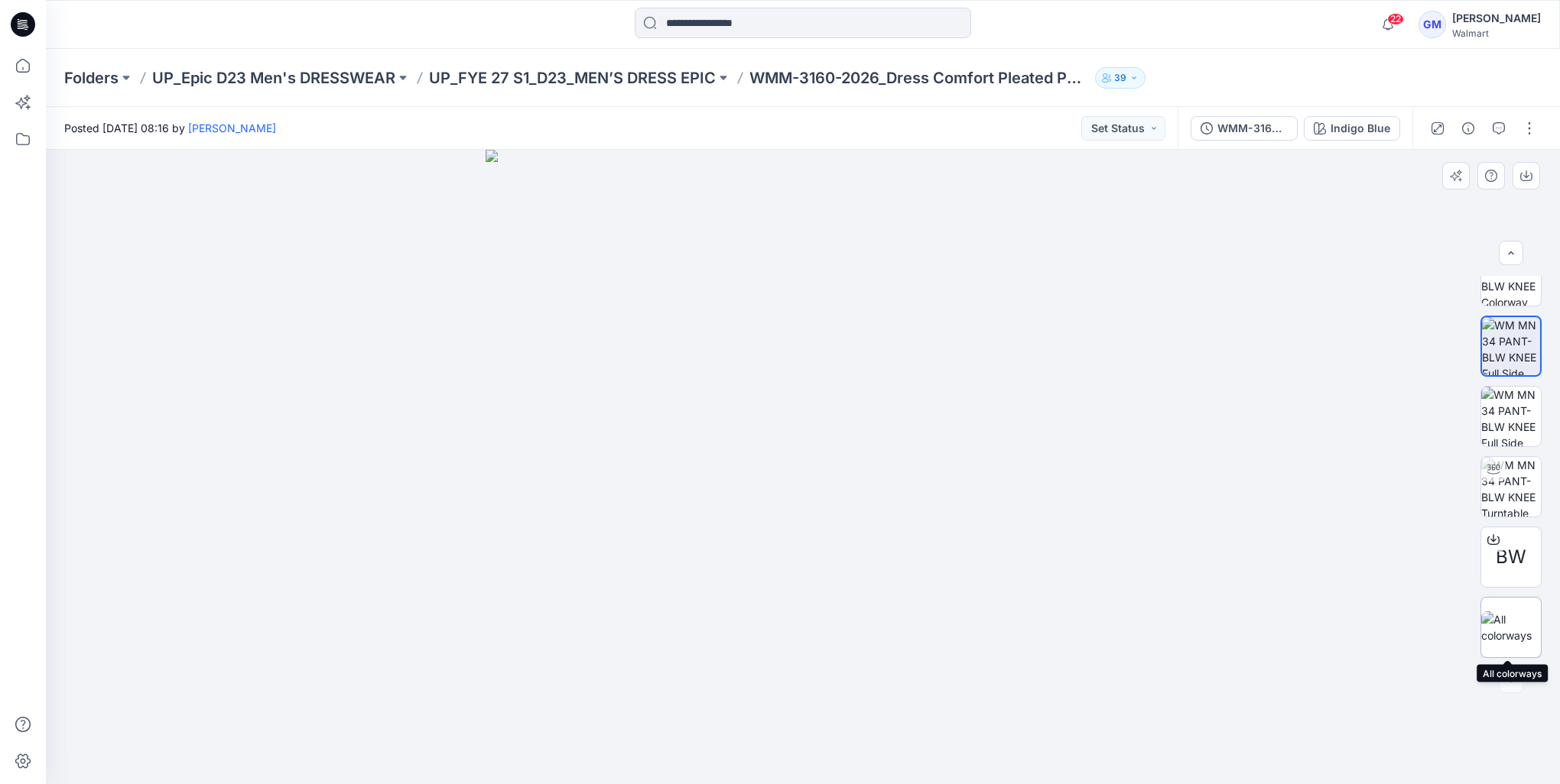
click at [1499, 637] on img at bounding box center [1511, 628] width 60 height 32
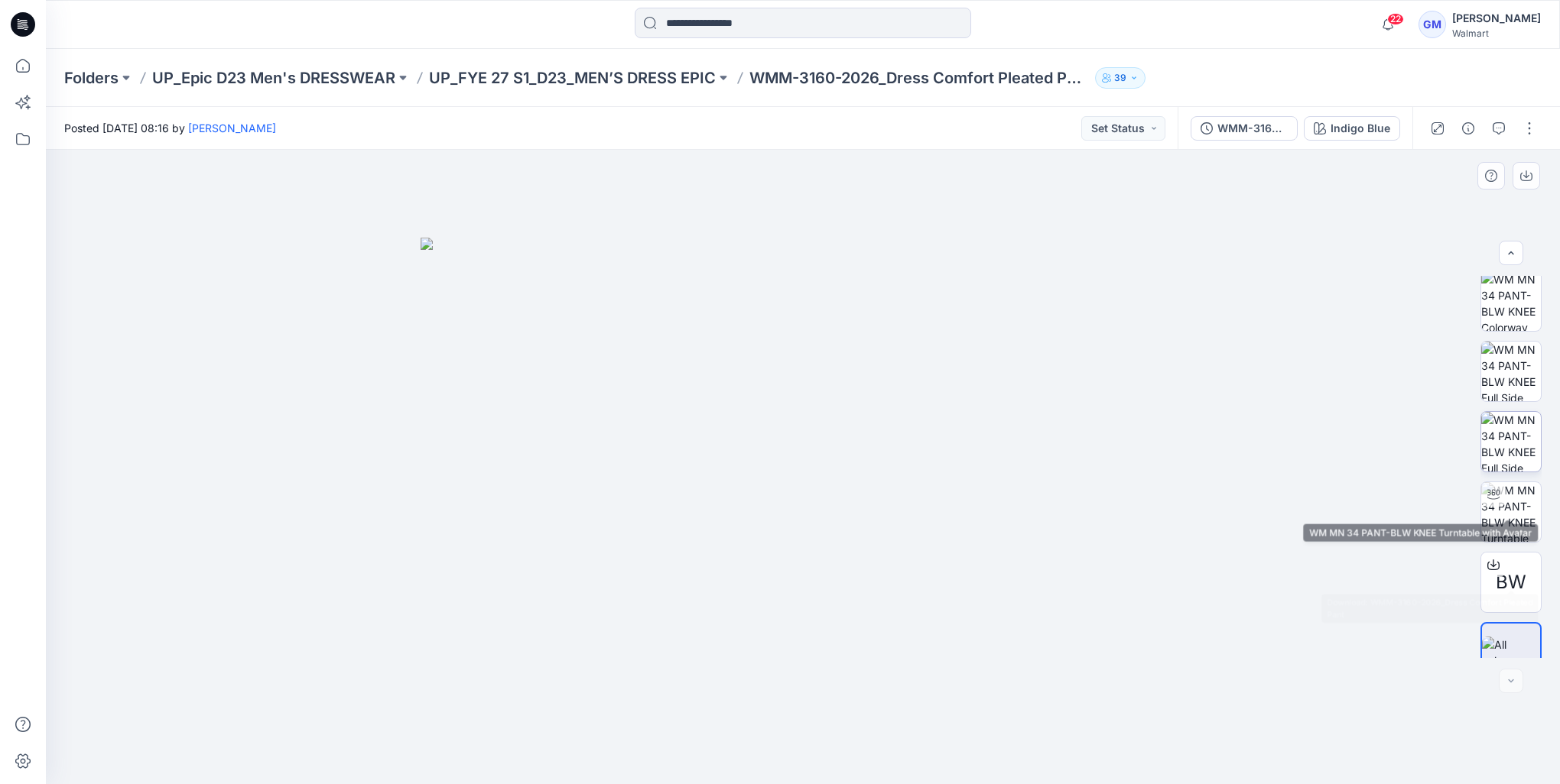
scroll to position [0, 0]
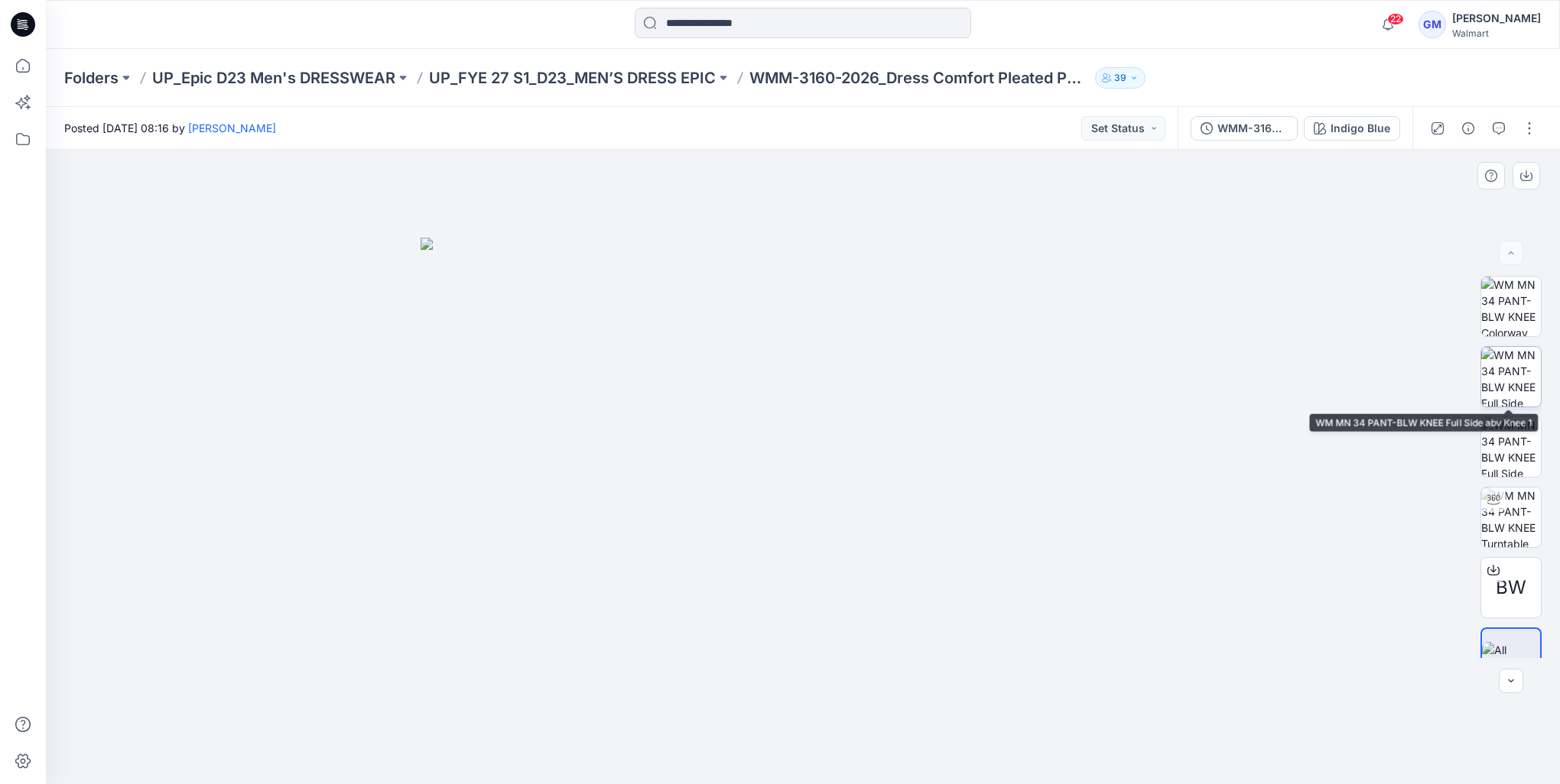
click at [1515, 360] on img at bounding box center [1511, 377] width 60 height 60
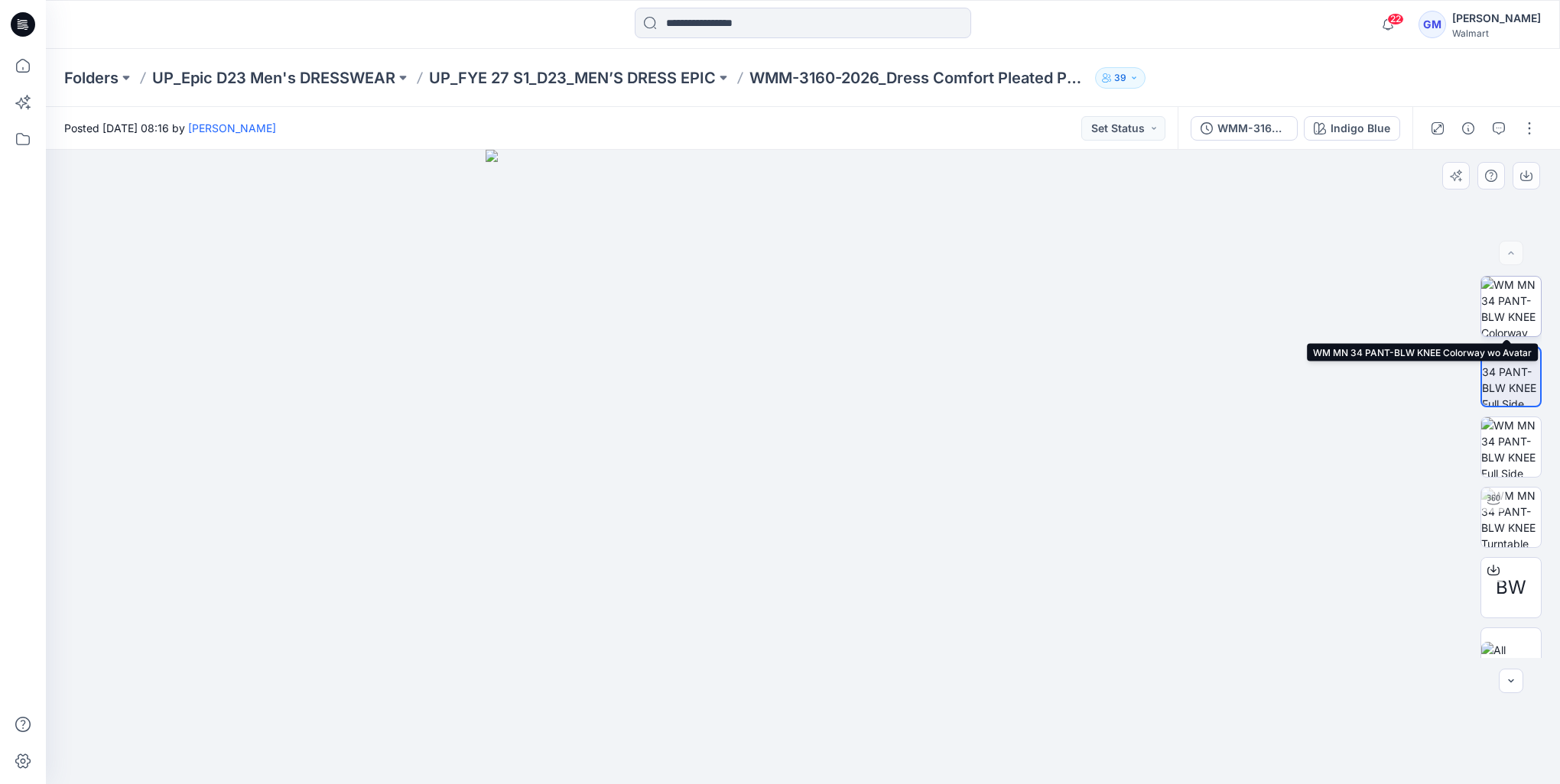
click at [1508, 297] on img at bounding box center [1511, 307] width 60 height 60
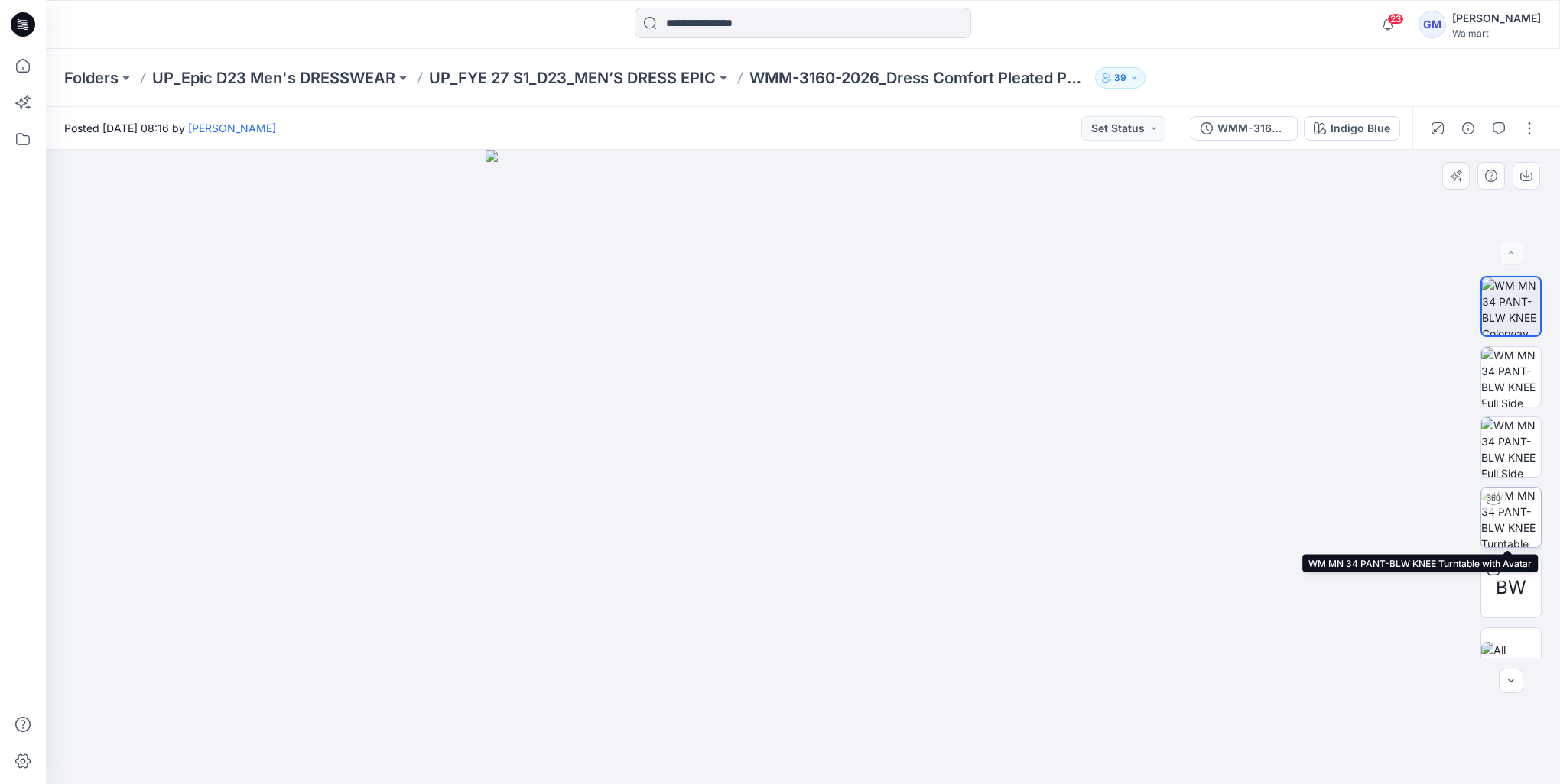
click at [1505, 489] on img at bounding box center [1511, 518] width 60 height 60
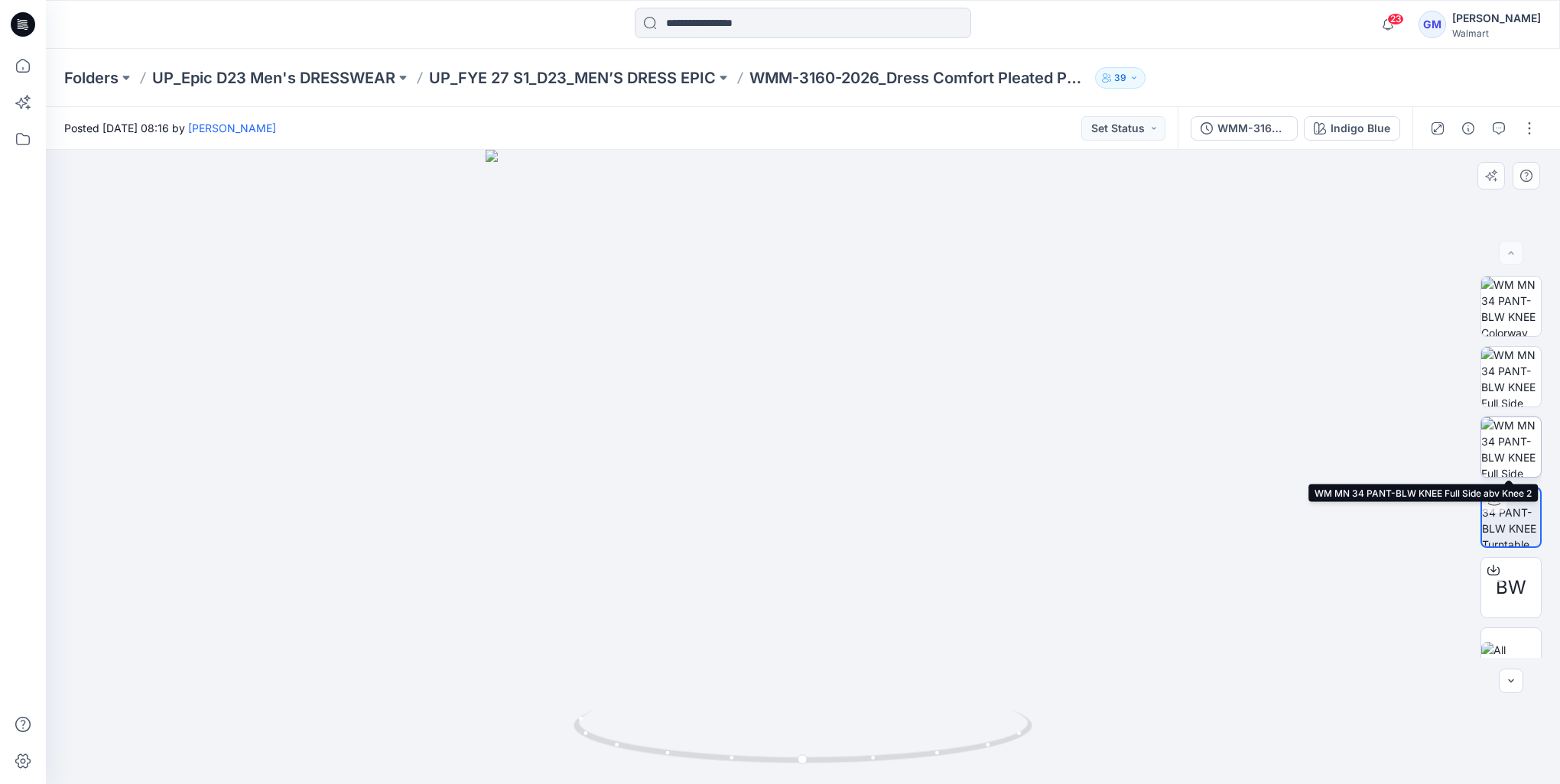
click at [1498, 451] on img at bounding box center [1511, 447] width 60 height 60
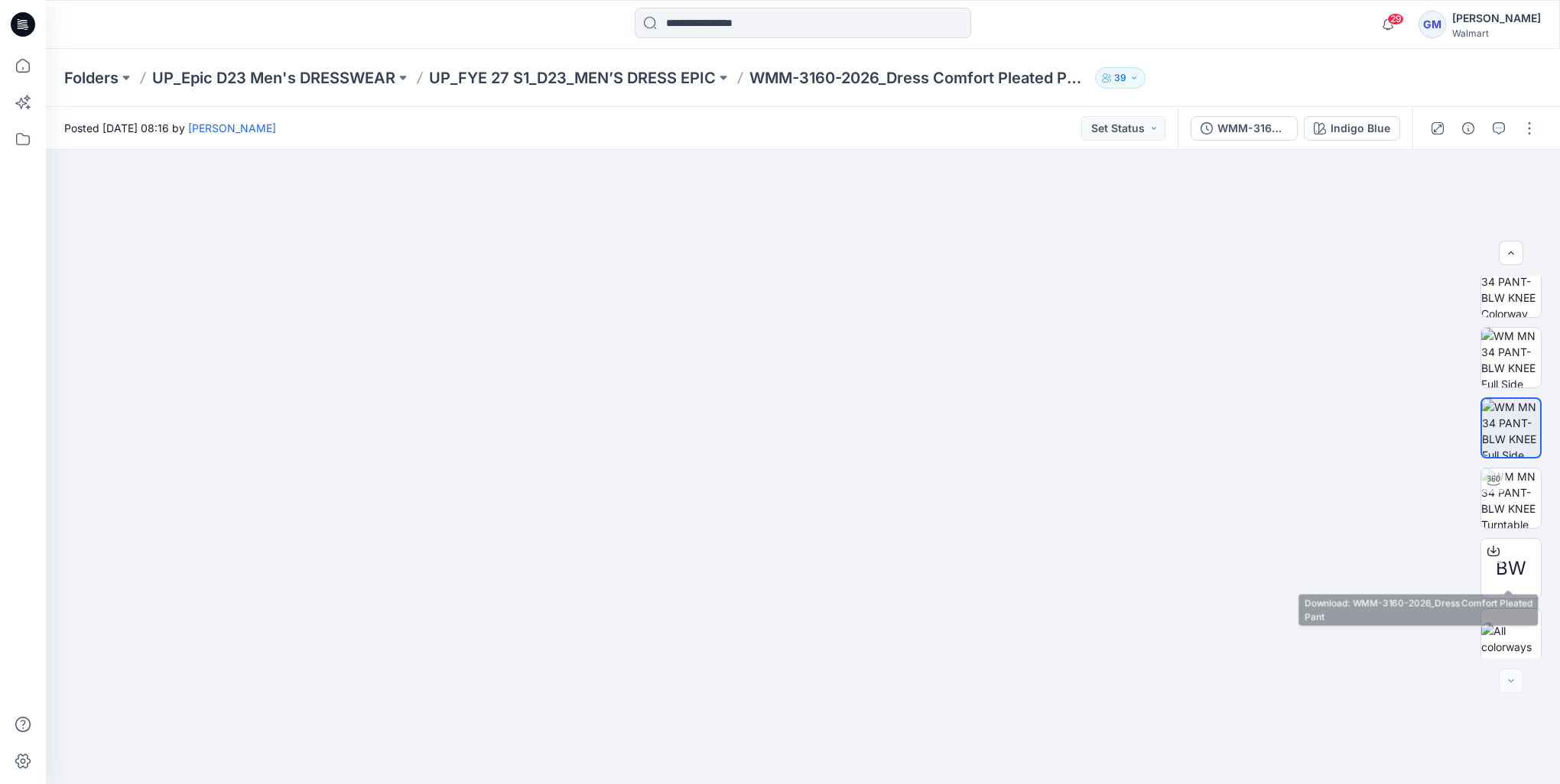
scroll to position [31, 0]
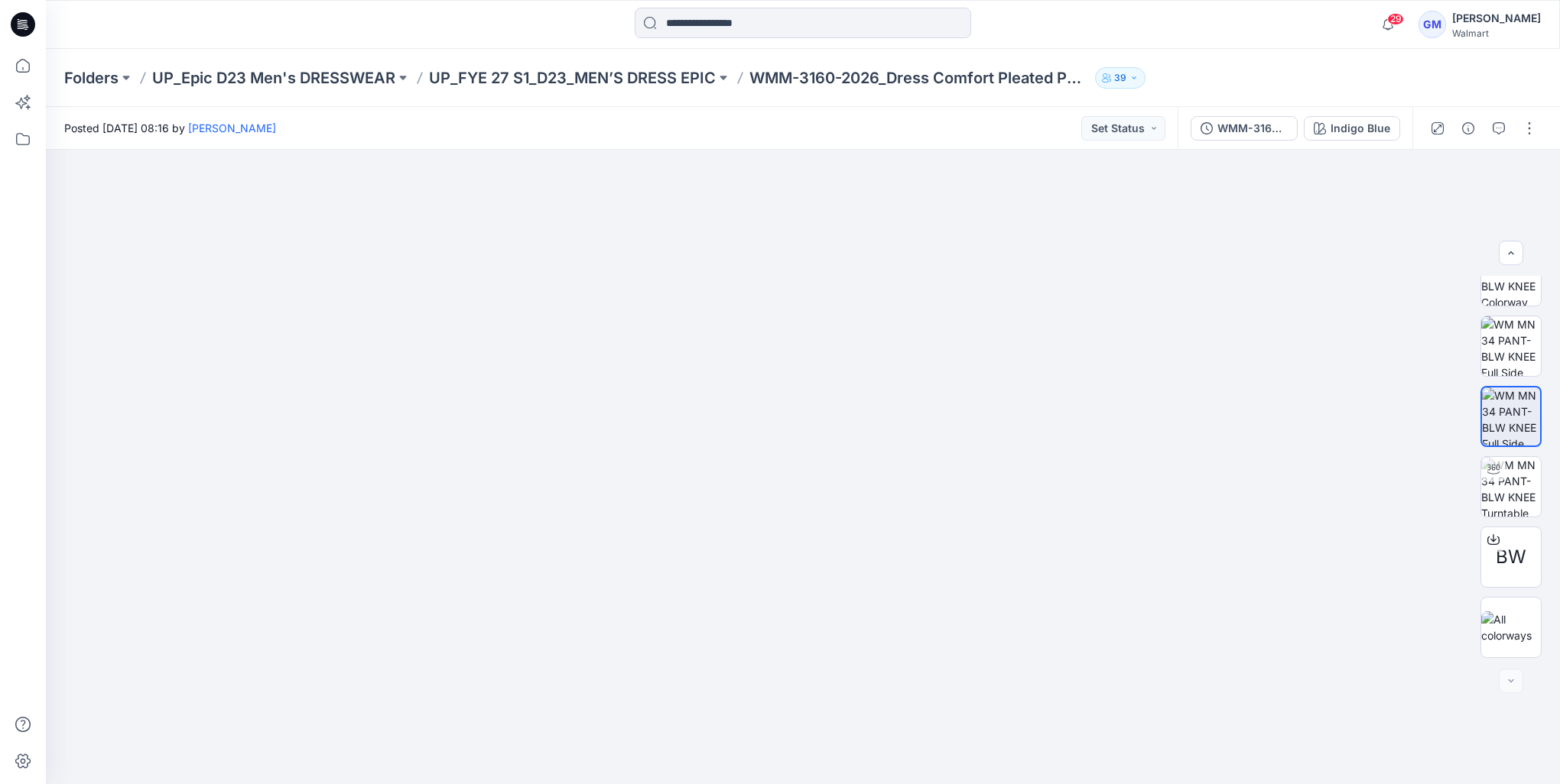
click at [622, 64] on div "Folders UP_Epic D23 Men's DRESSWEAR UP_FYE 27 S1_D23_MEN’S DRESS EPIC WMM-3160-…" at bounding box center [803, 78] width 1514 height 58
click at [605, 81] on p "UP_FYE 27 S1_D23_MEN’S DRESS EPIC" at bounding box center [572, 78] width 287 height 21
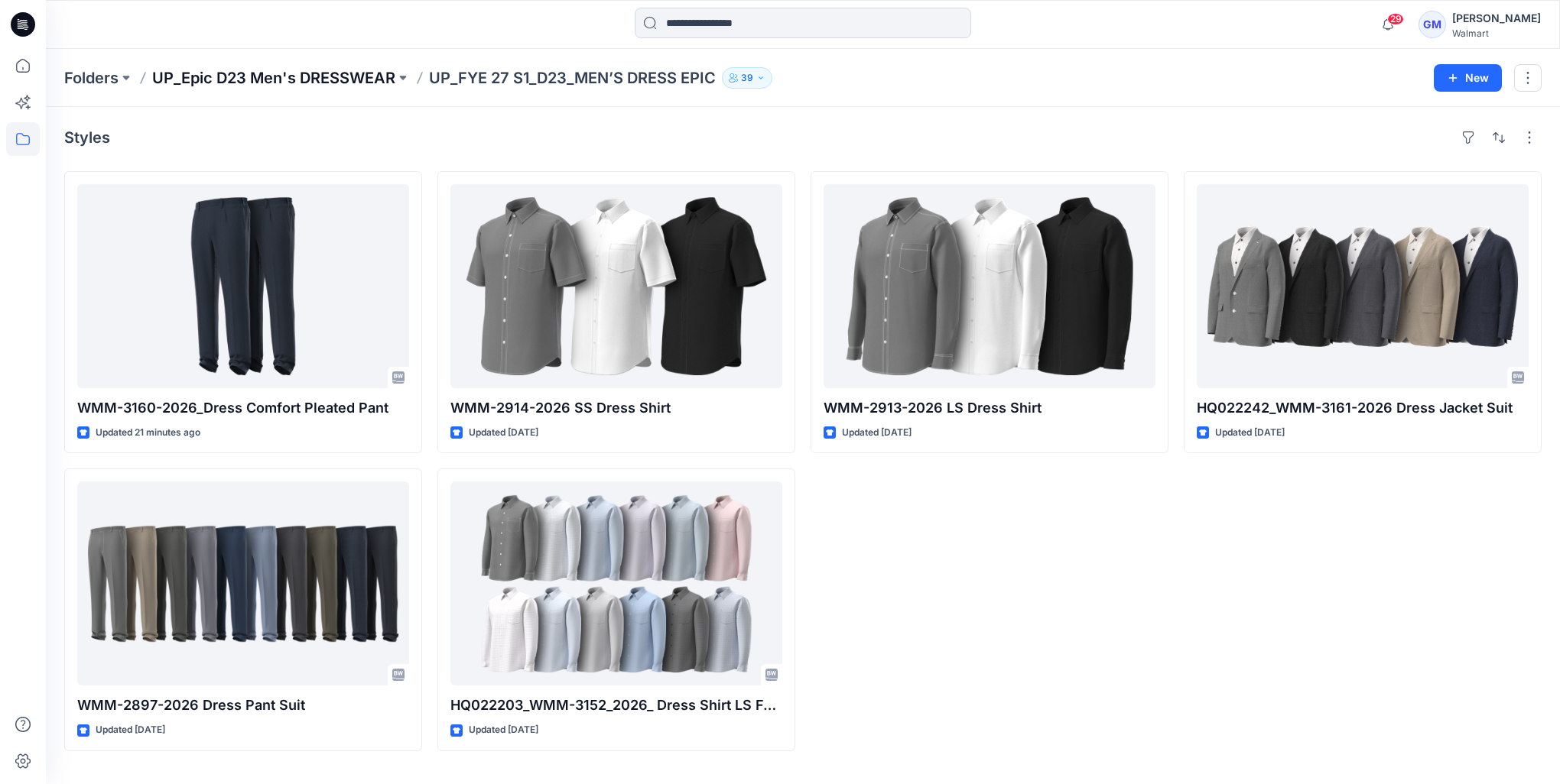
click at [294, 85] on p "UP_Epic D23 Men's DRESSWEAR" at bounding box center [273, 78] width 243 height 21
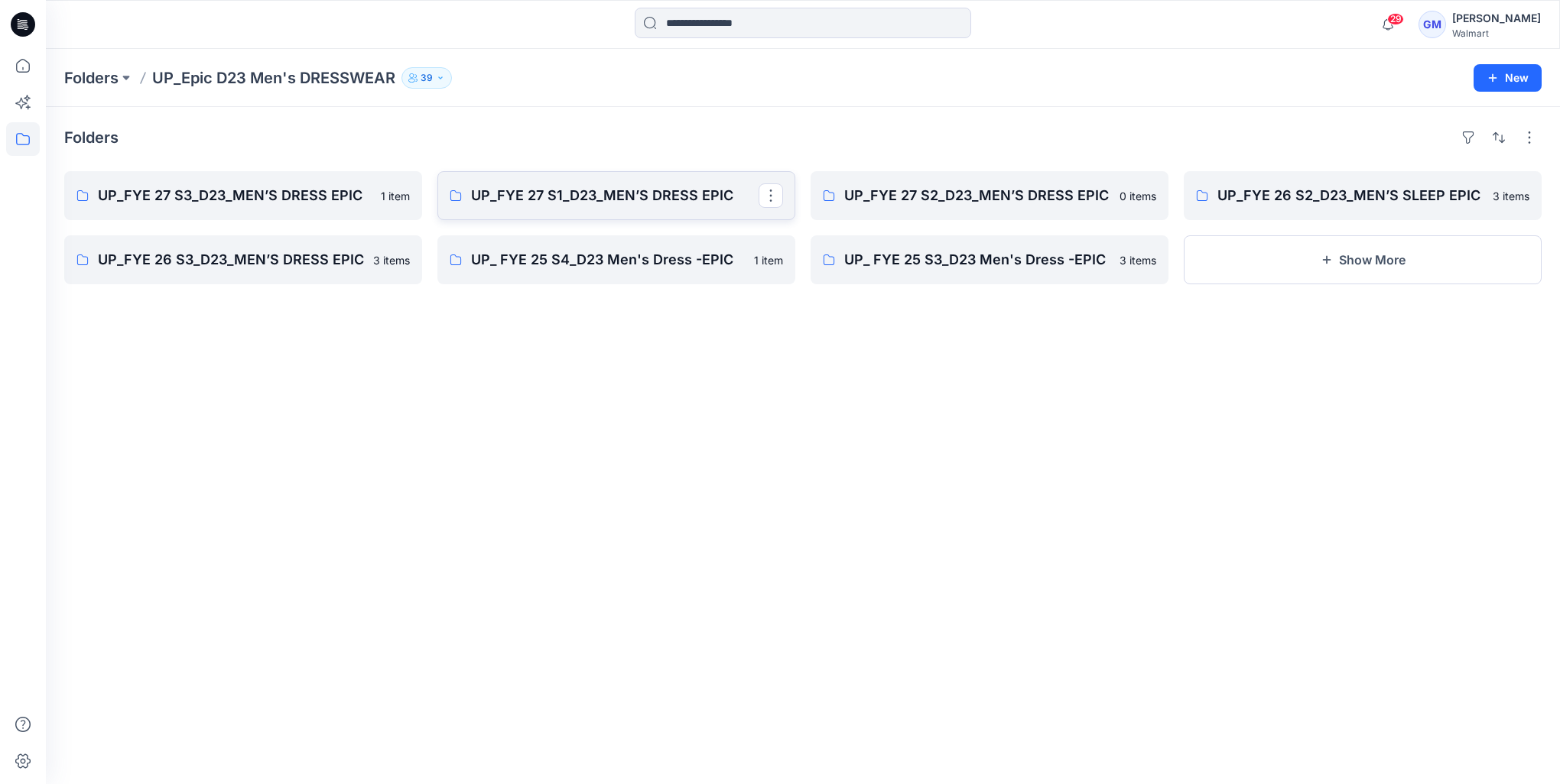
click at [527, 204] on p "UP_FYE 27 S1_D23_MEN’S DRESS EPIC" at bounding box center [615, 196] width 288 height 21
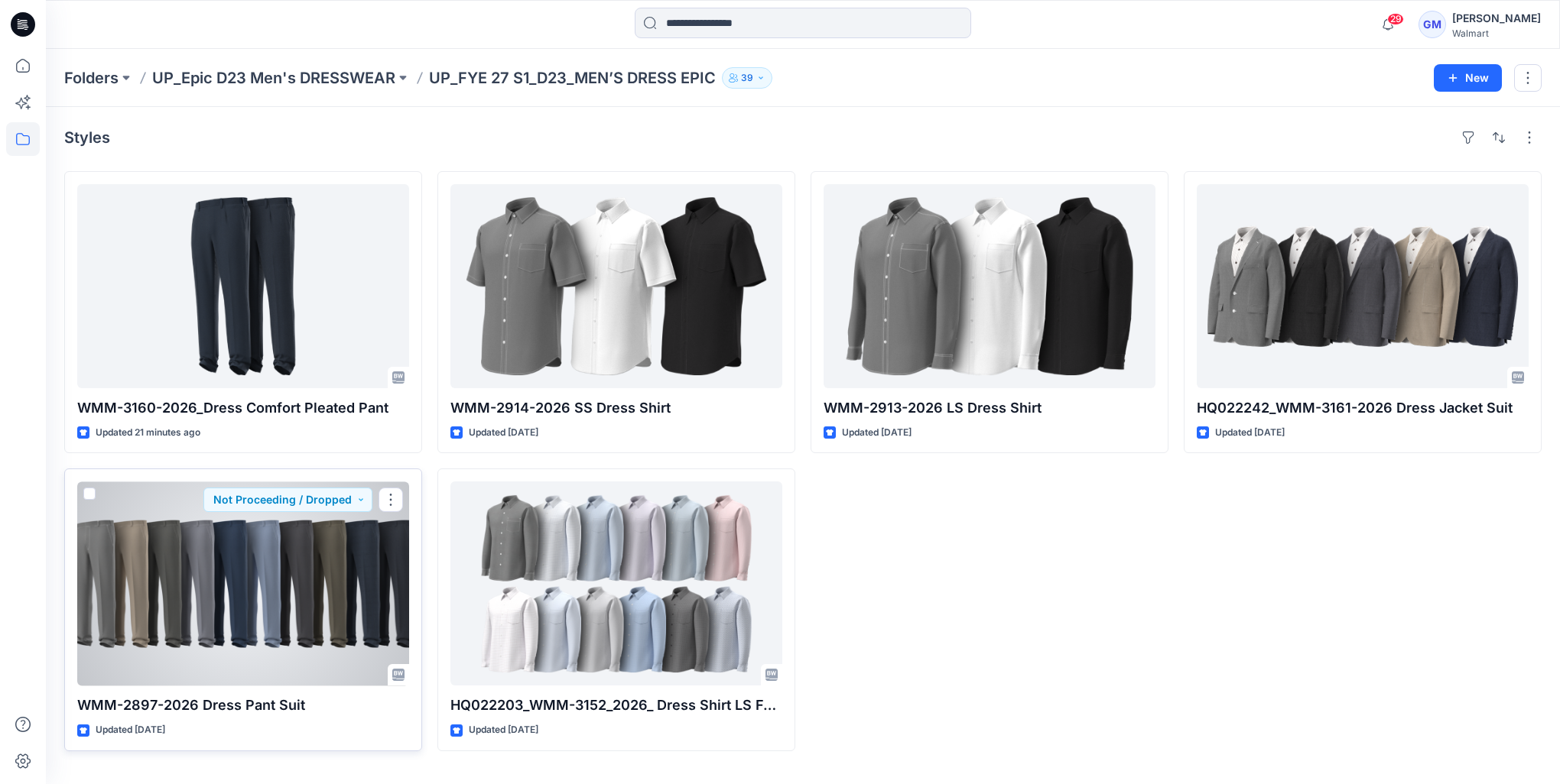
click at [331, 596] on div at bounding box center [243, 584] width 331 height 204
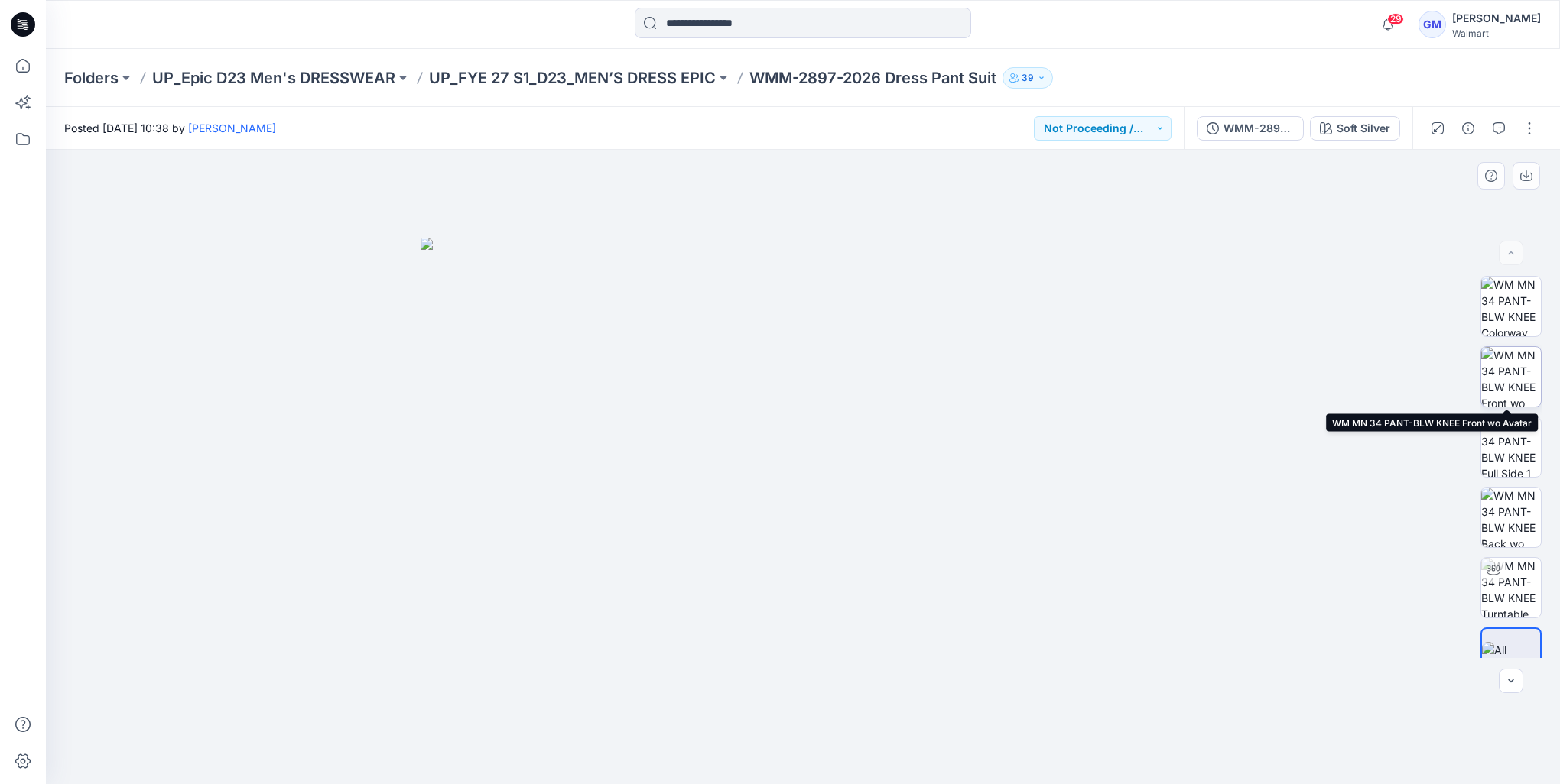
click at [1515, 371] on img at bounding box center [1511, 377] width 60 height 60
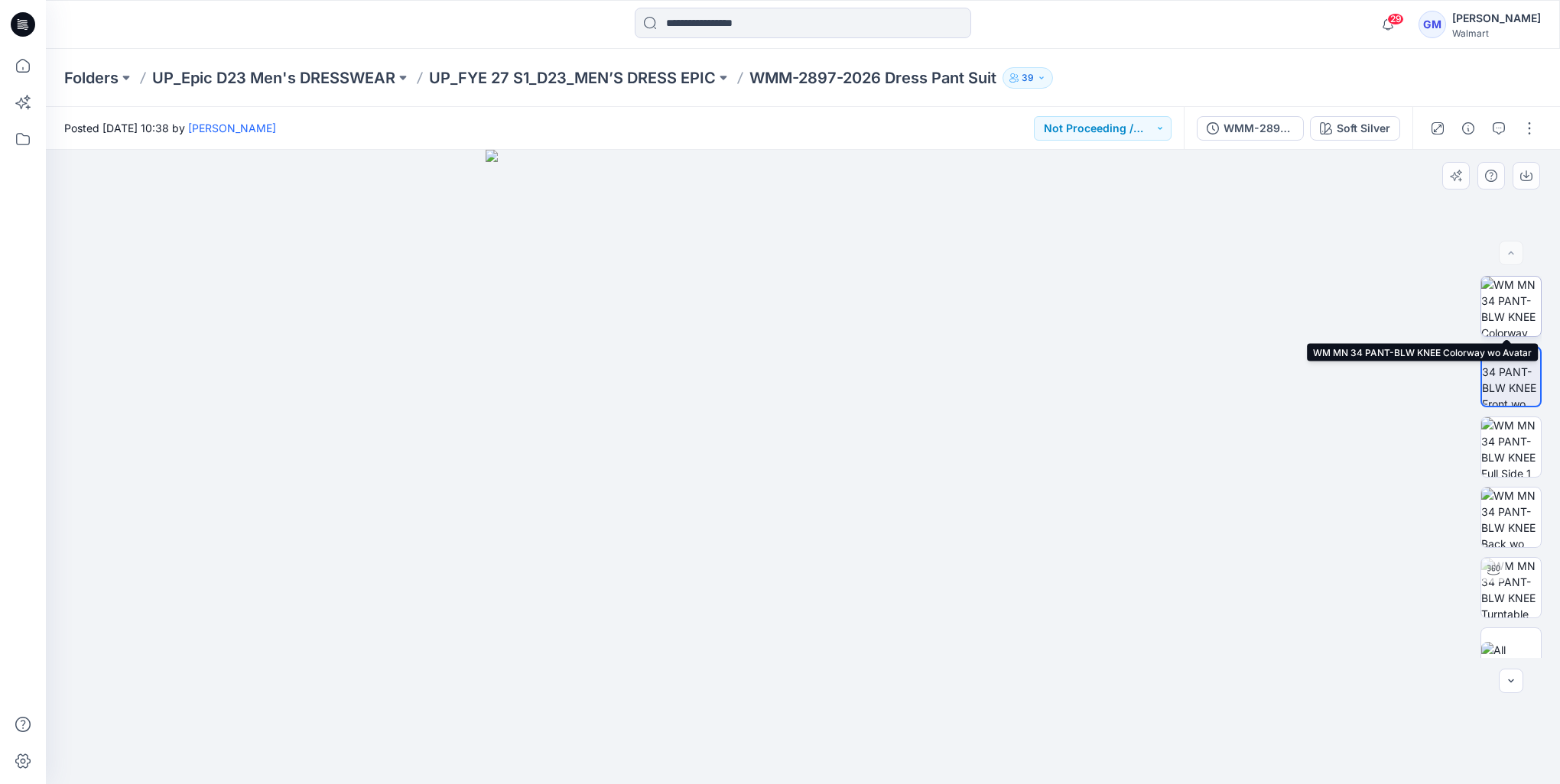
click at [1511, 310] on img at bounding box center [1511, 307] width 60 height 60
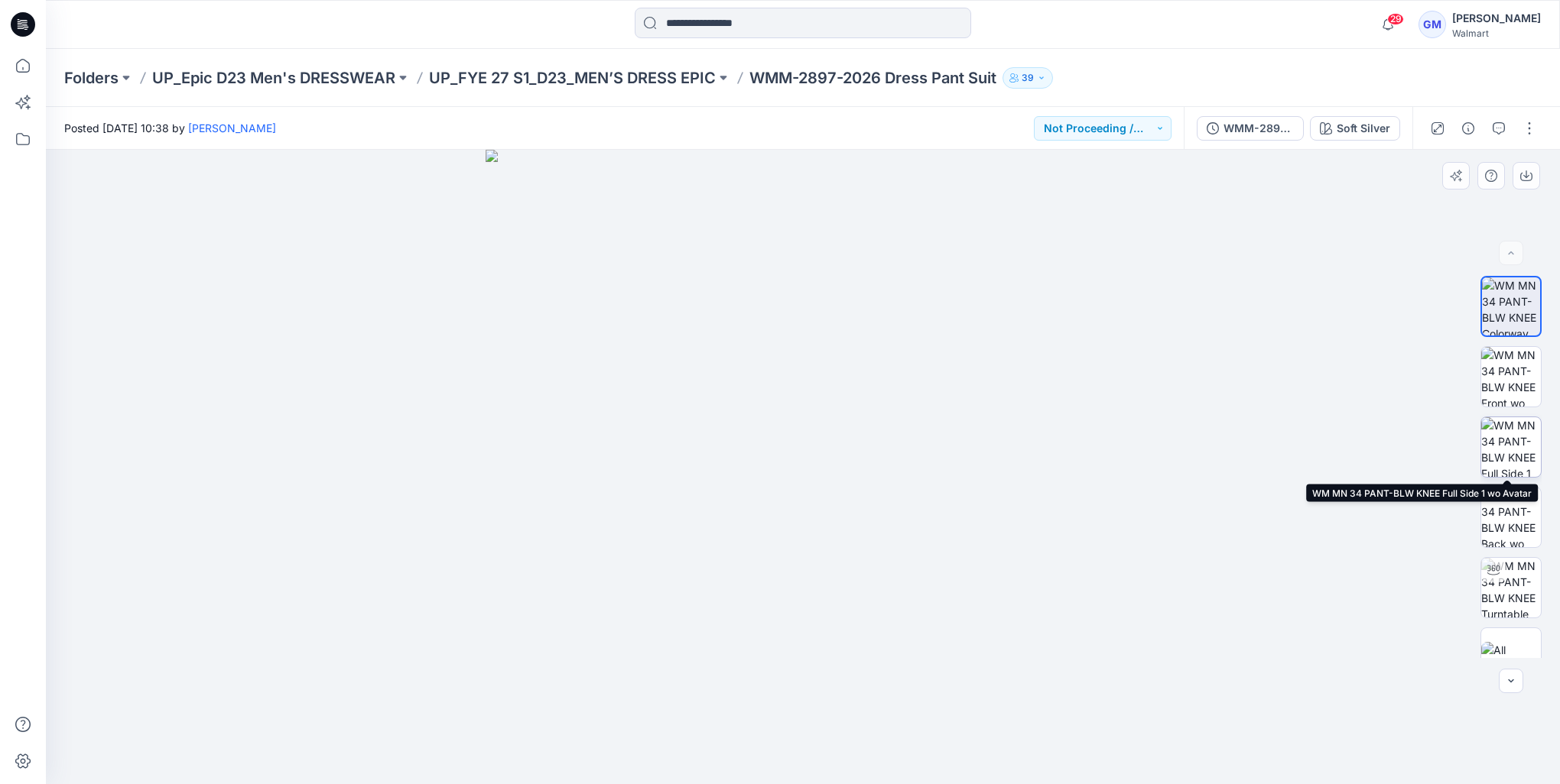
click at [1505, 461] on img at bounding box center [1511, 447] width 60 height 60
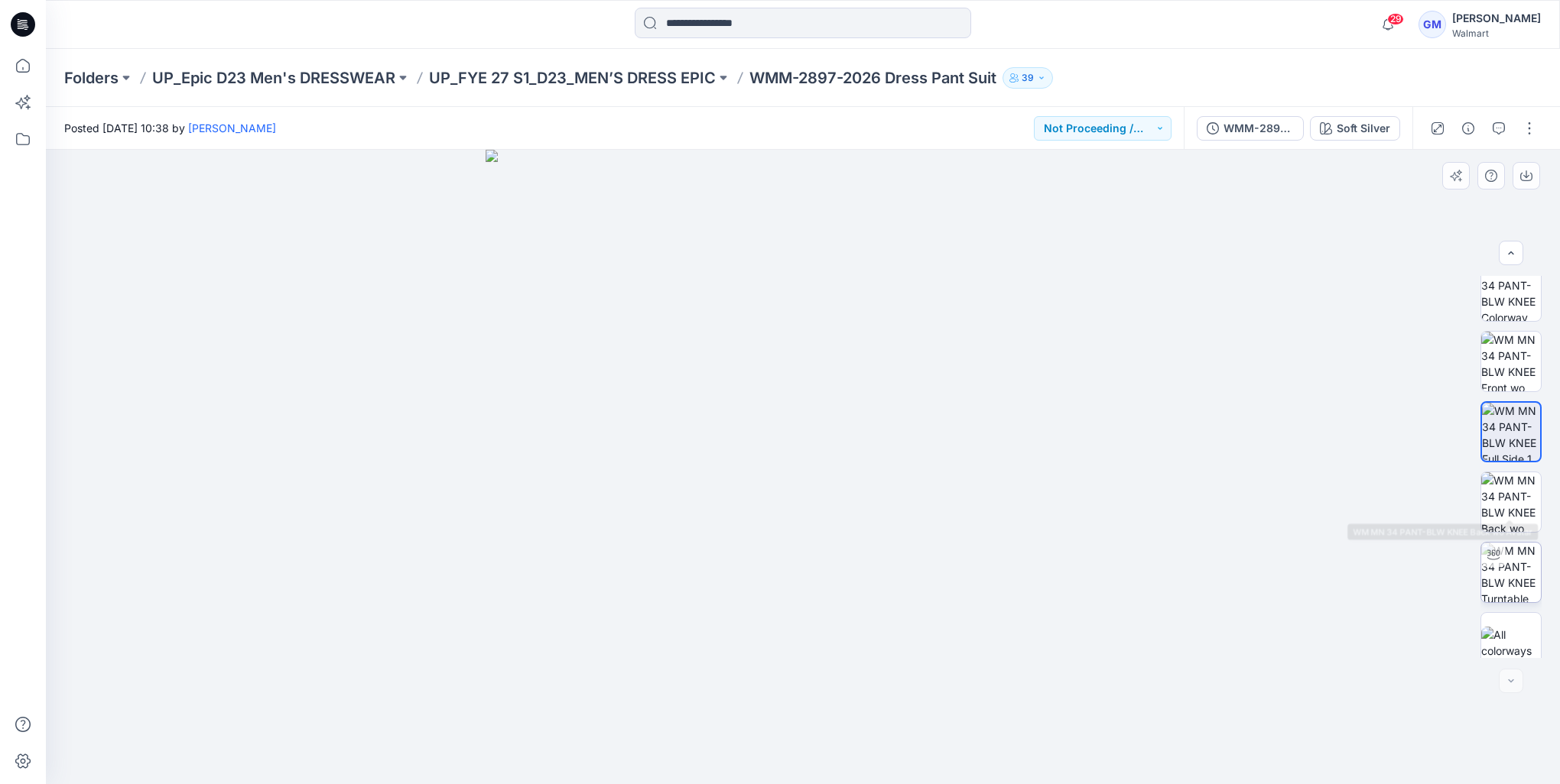
scroll to position [31, 0]
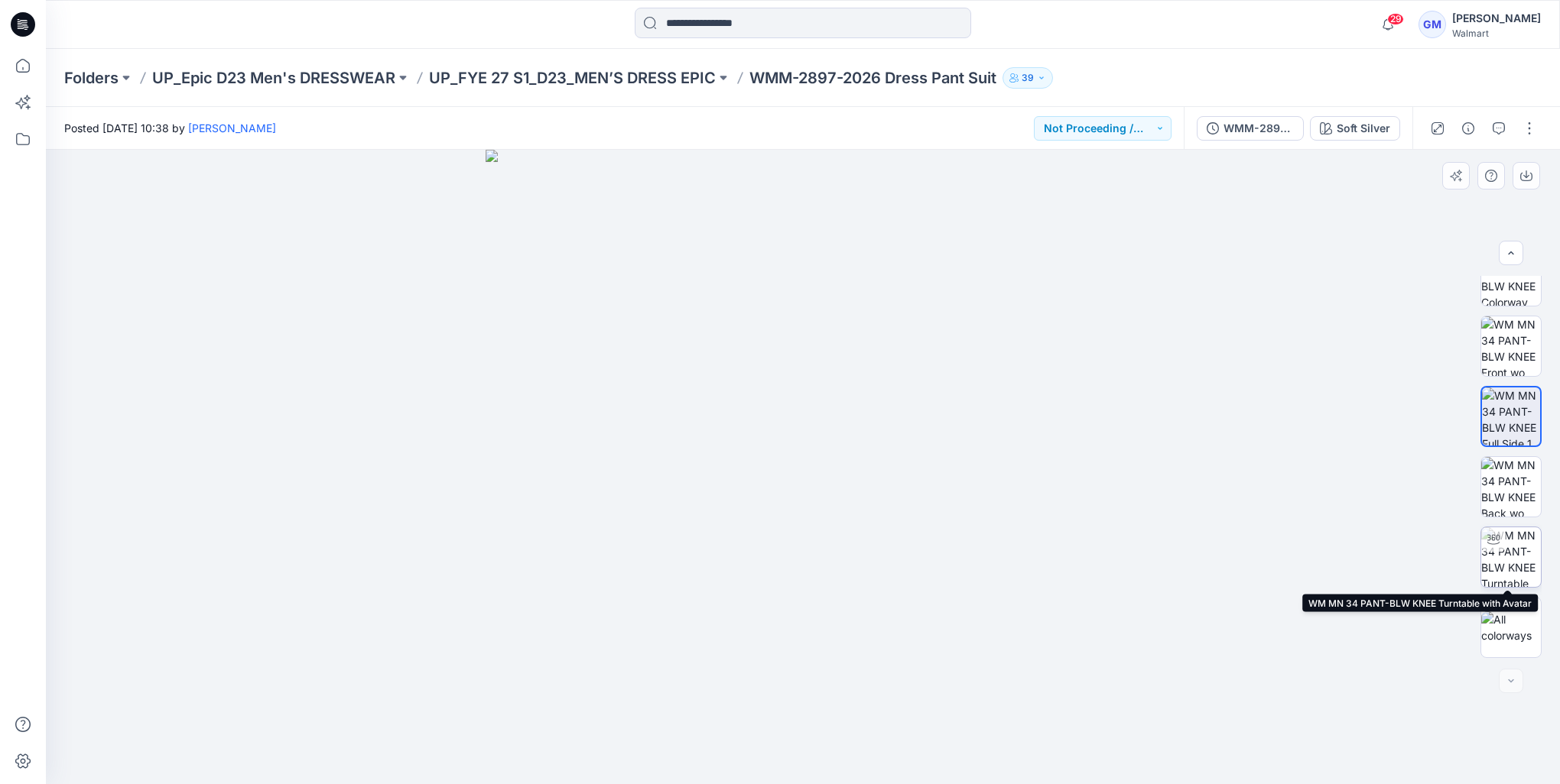
click at [1512, 558] on img at bounding box center [1511, 557] width 60 height 60
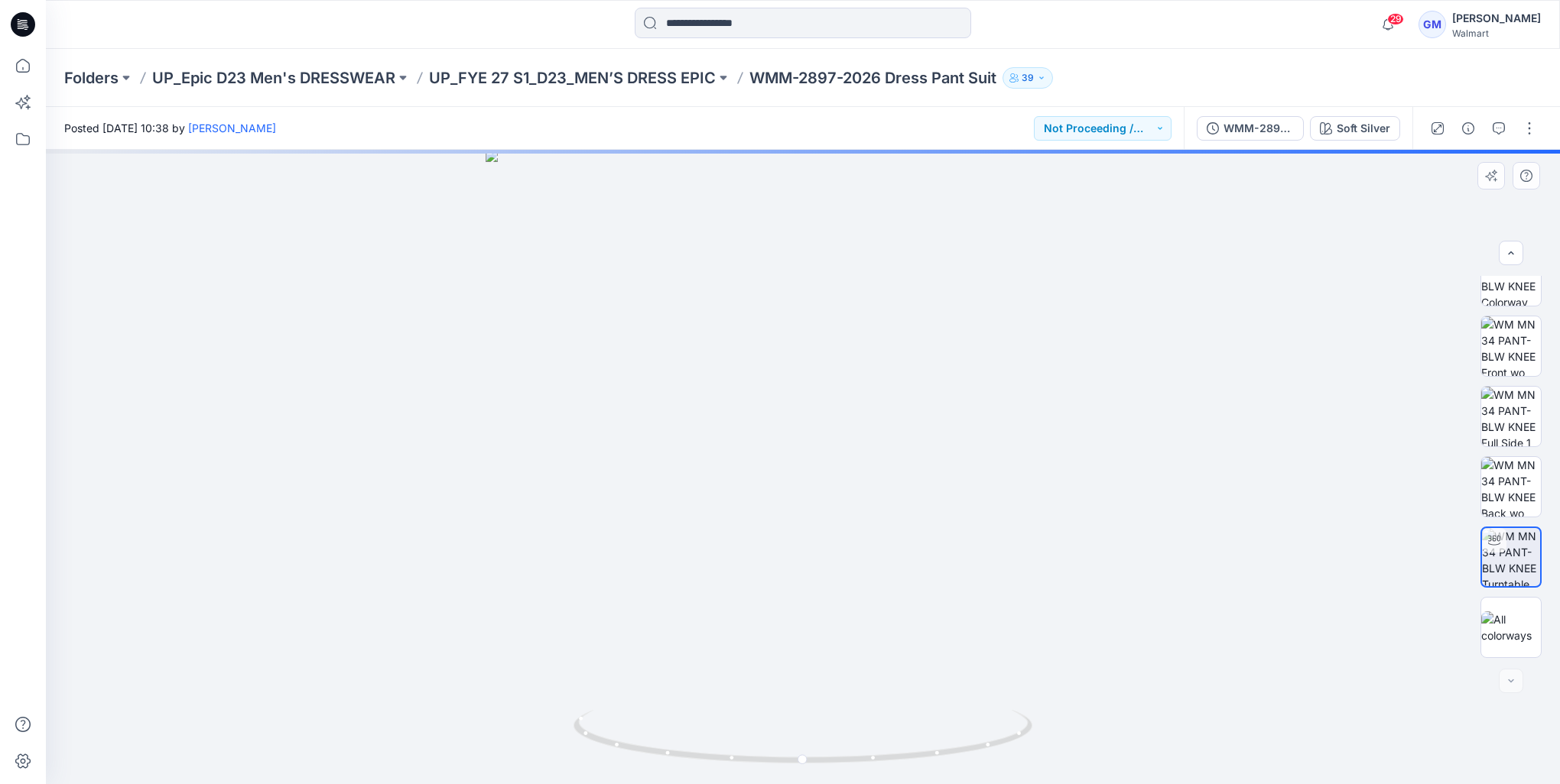
click at [1509, 311] on div at bounding box center [1511, 467] width 61 height 382
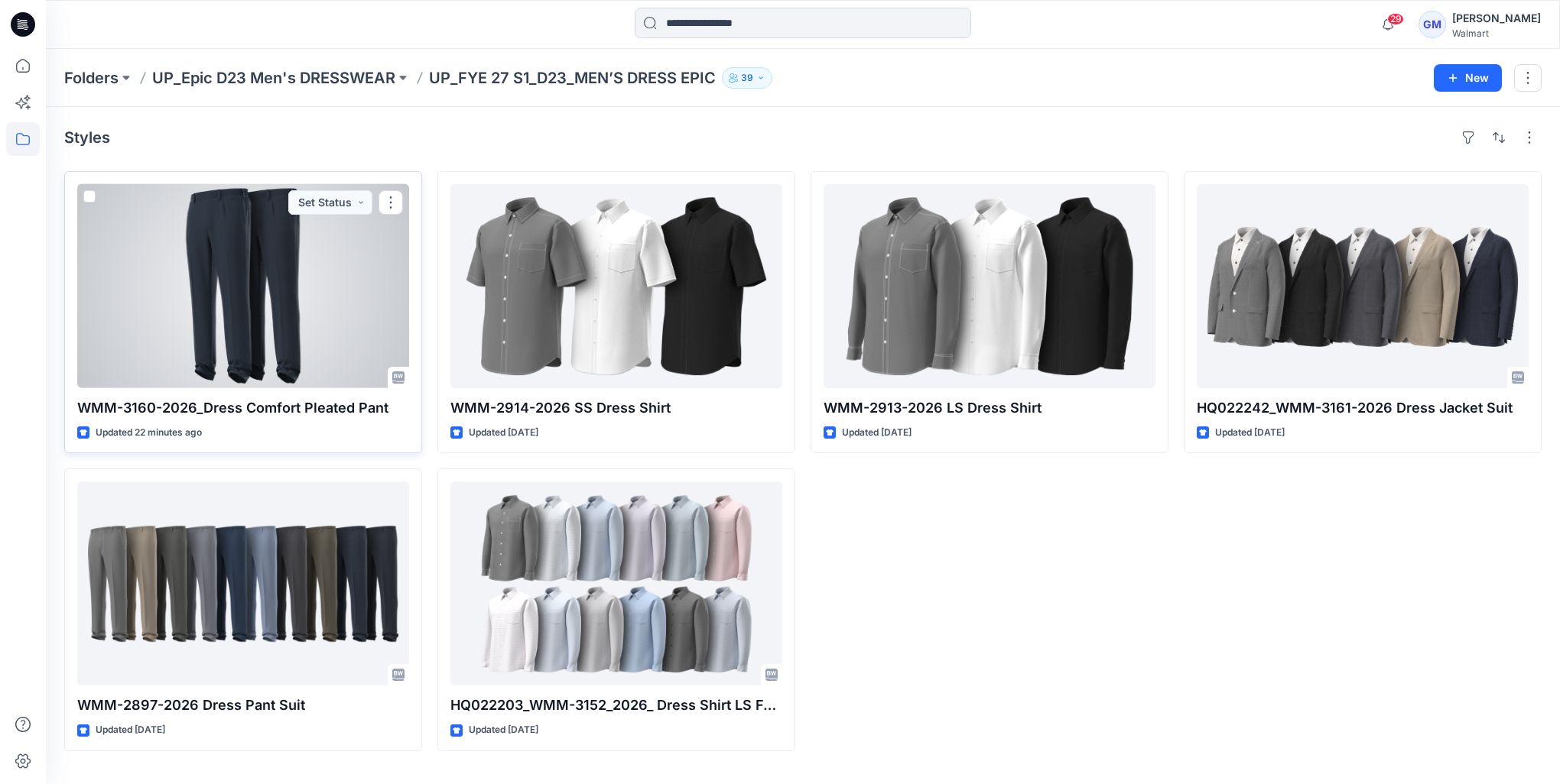
click at [221, 312] on div at bounding box center [243, 286] width 331 height 204
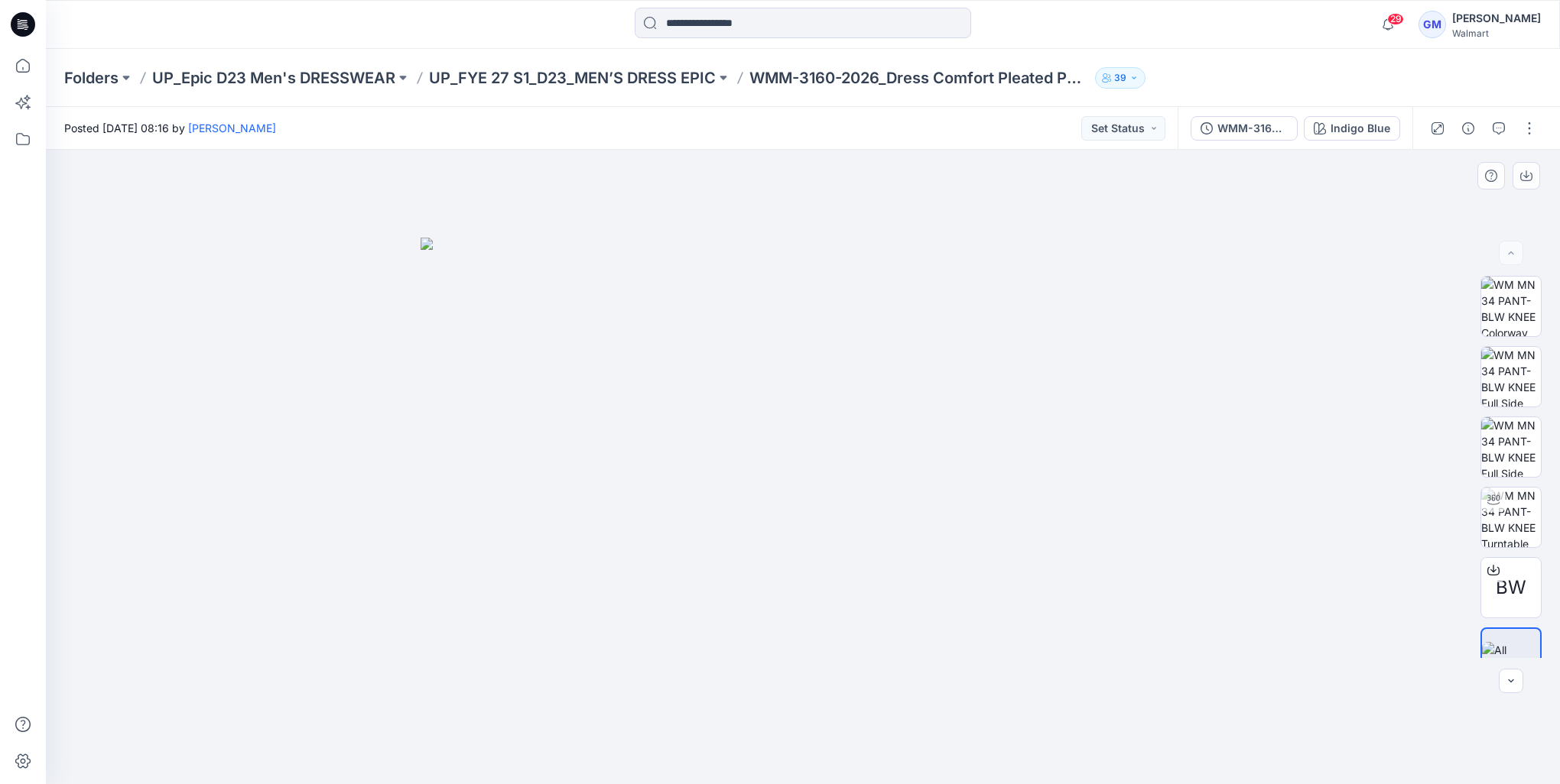
drag, startPoint x: 1525, startPoint y: 409, endPoint x: 1507, endPoint y: 430, distance: 27.7
click at [1522, 412] on div "BW" at bounding box center [1511, 467] width 61 height 382
click at [1505, 435] on img at bounding box center [1511, 447] width 60 height 60
click at [1486, 378] on img at bounding box center [1511, 377] width 60 height 60
click at [1490, 343] on div "BW" at bounding box center [1511, 467] width 61 height 382
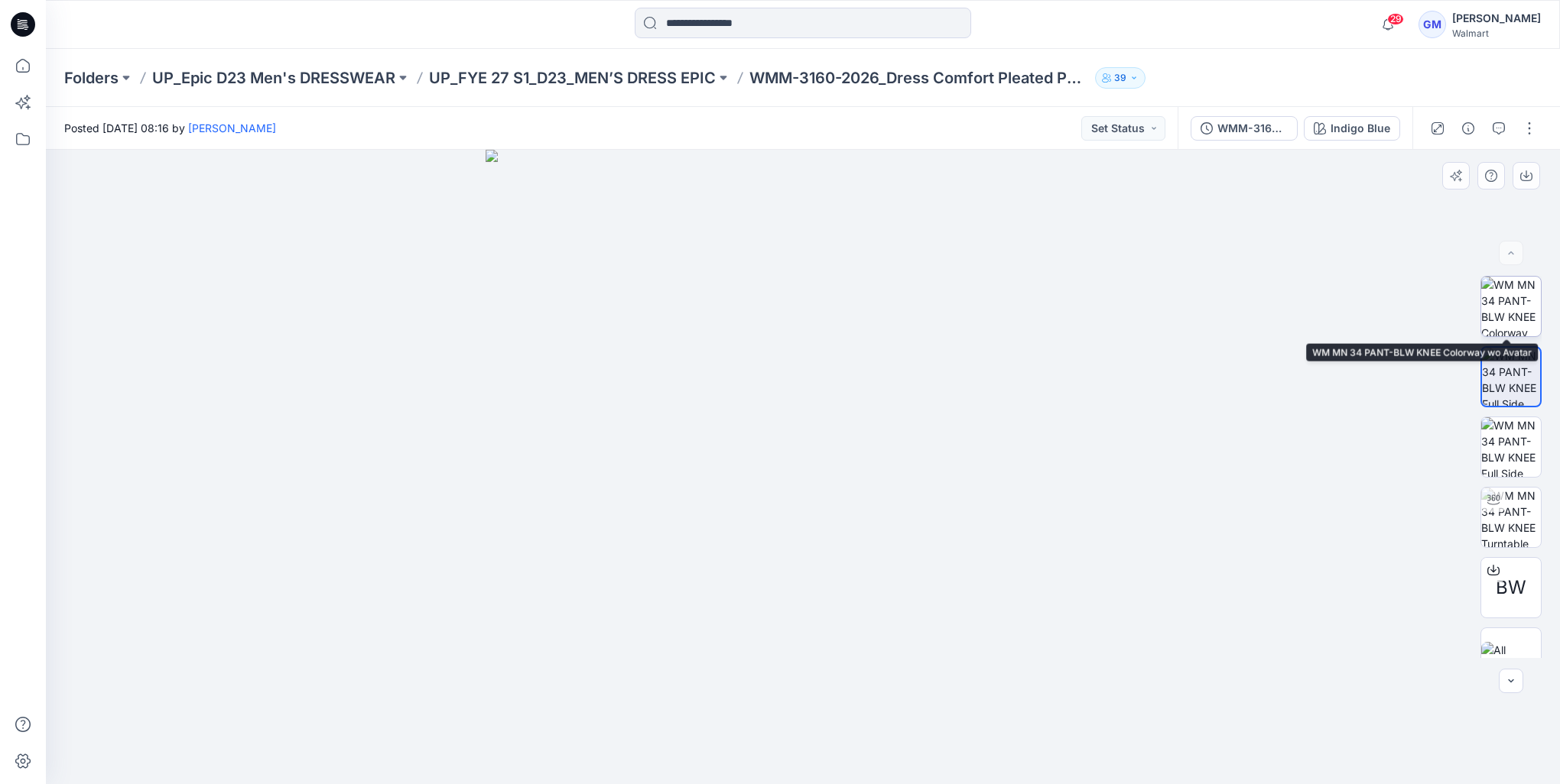
click at [1489, 298] on img at bounding box center [1511, 307] width 60 height 60
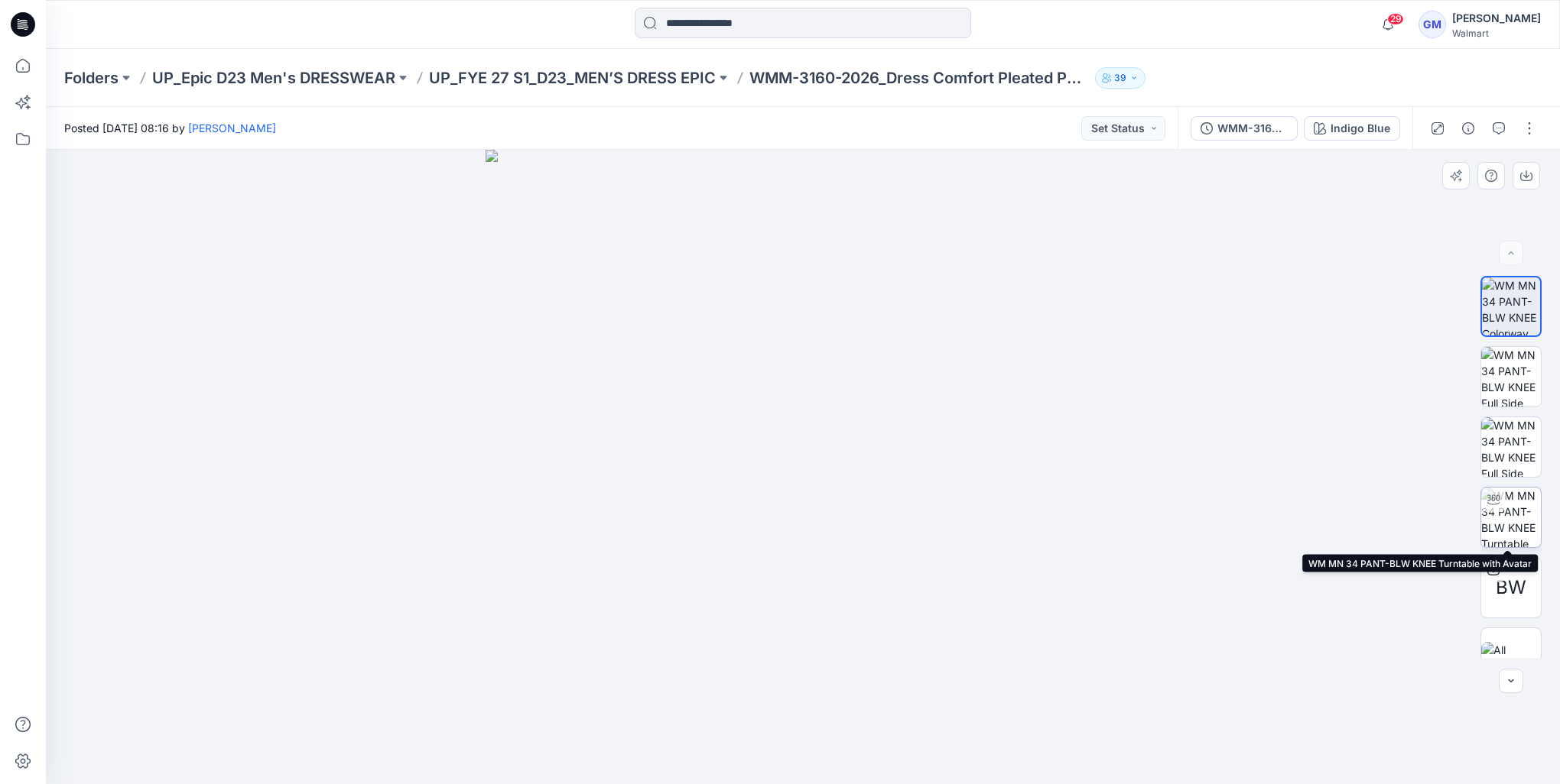
click at [1495, 516] on img at bounding box center [1511, 518] width 60 height 60
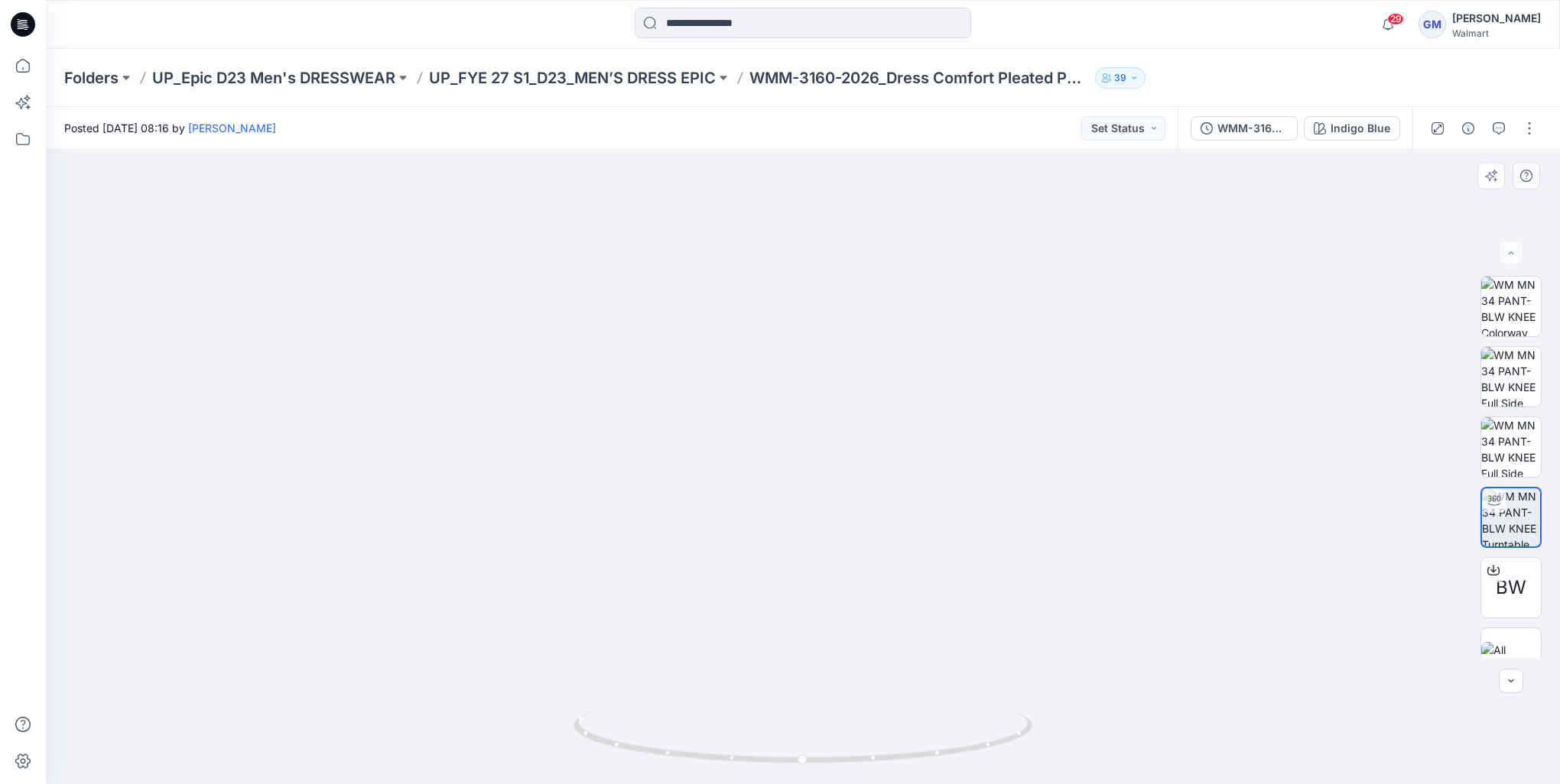
drag, startPoint x: 924, startPoint y: 585, endPoint x: 630, endPoint y: 584, distance: 294.0
click at [630, 584] on img at bounding box center [803, 450] width 701 height 668
drag, startPoint x: 773, startPoint y: 614, endPoint x: 906, endPoint y: 661, distance: 141.1
click at [887, 626] on img at bounding box center [803, 450] width 701 height 668
click at [879, 763] on icon at bounding box center [804, 739] width 463 height 58
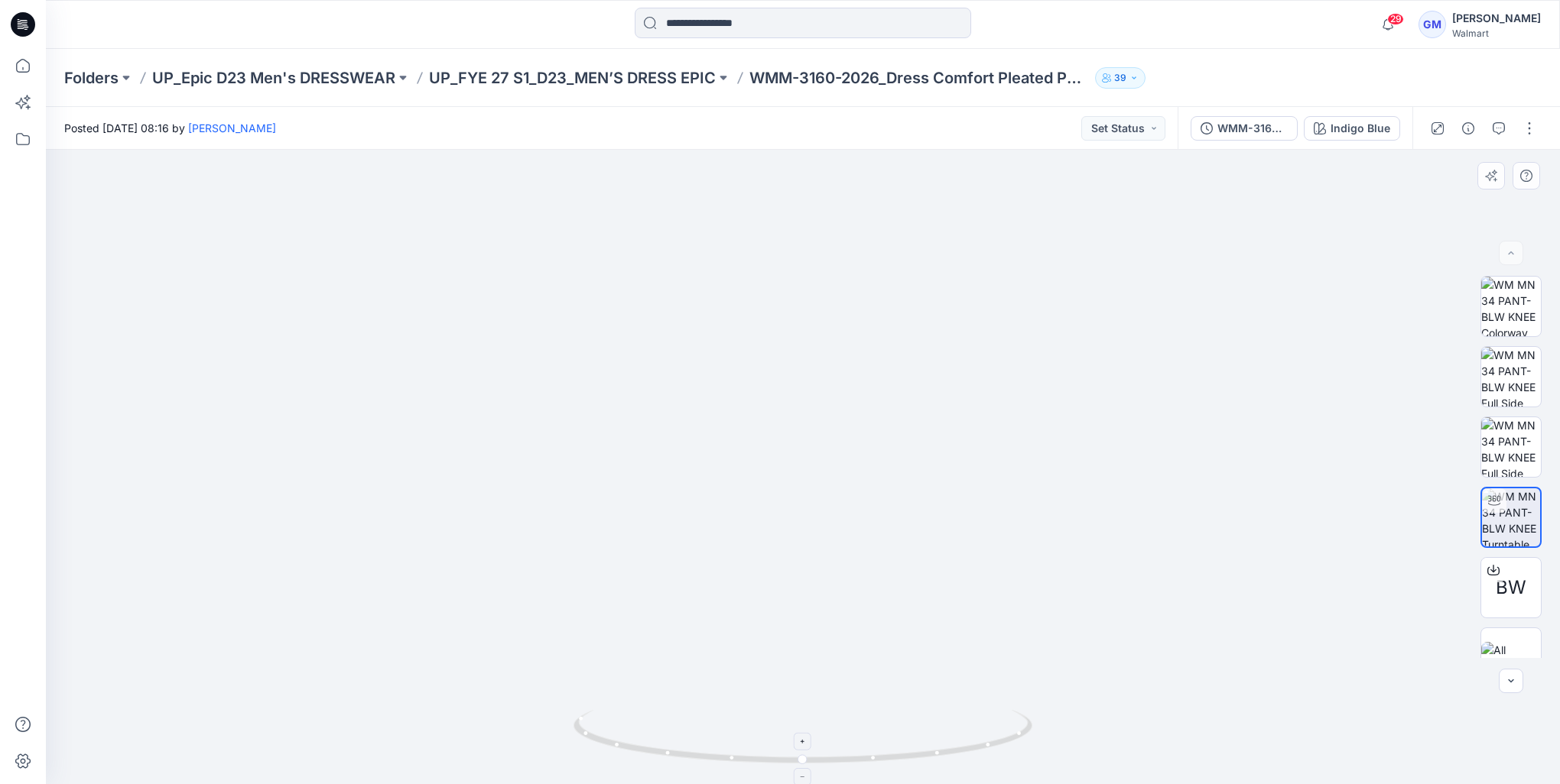
click at [966, 760] on icon at bounding box center [804, 739] width 463 height 58
drag, startPoint x: 769, startPoint y: 506, endPoint x: 670, endPoint y: 500, distance: 99.2
click at [670, 500] on img at bounding box center [803, 456] width 701 height 657
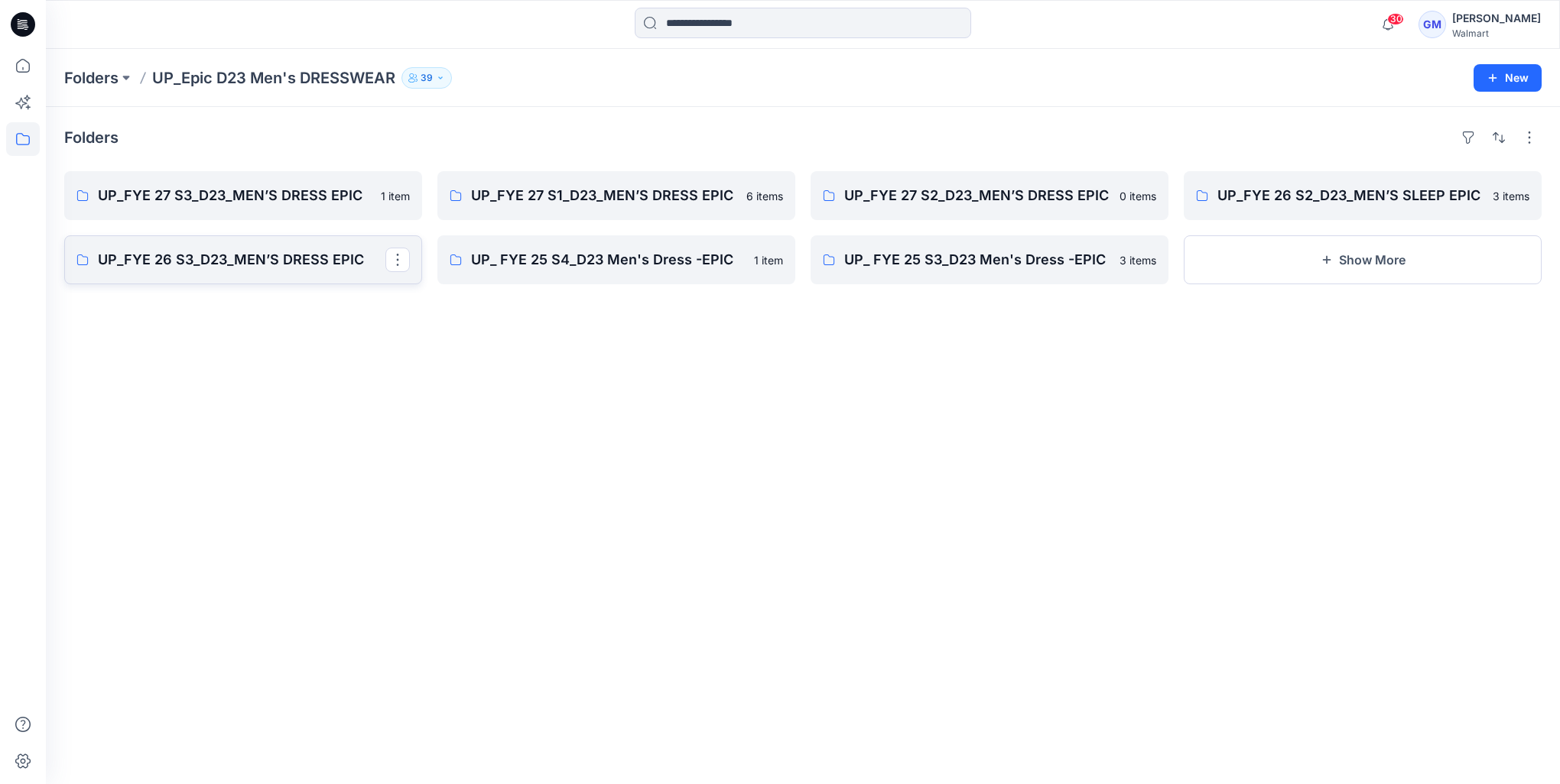
click at [291, 277] on link "UP_FYE 26 S3_D23_MEN’S DRESS EPIC" at bounding box center [243, 260] width 358 height 49
click at [1269, 193] on p "UP_FYE 26 S2_D23_MEN’S SLEEP EPIC" at bounding box center [1360, 196] width 288 height 21
click at [935, 209] on link "UP_FYE 27 S2_D23_MEN’S DRESS EPIC" at bounding box center [989, 196] width 358 height 49
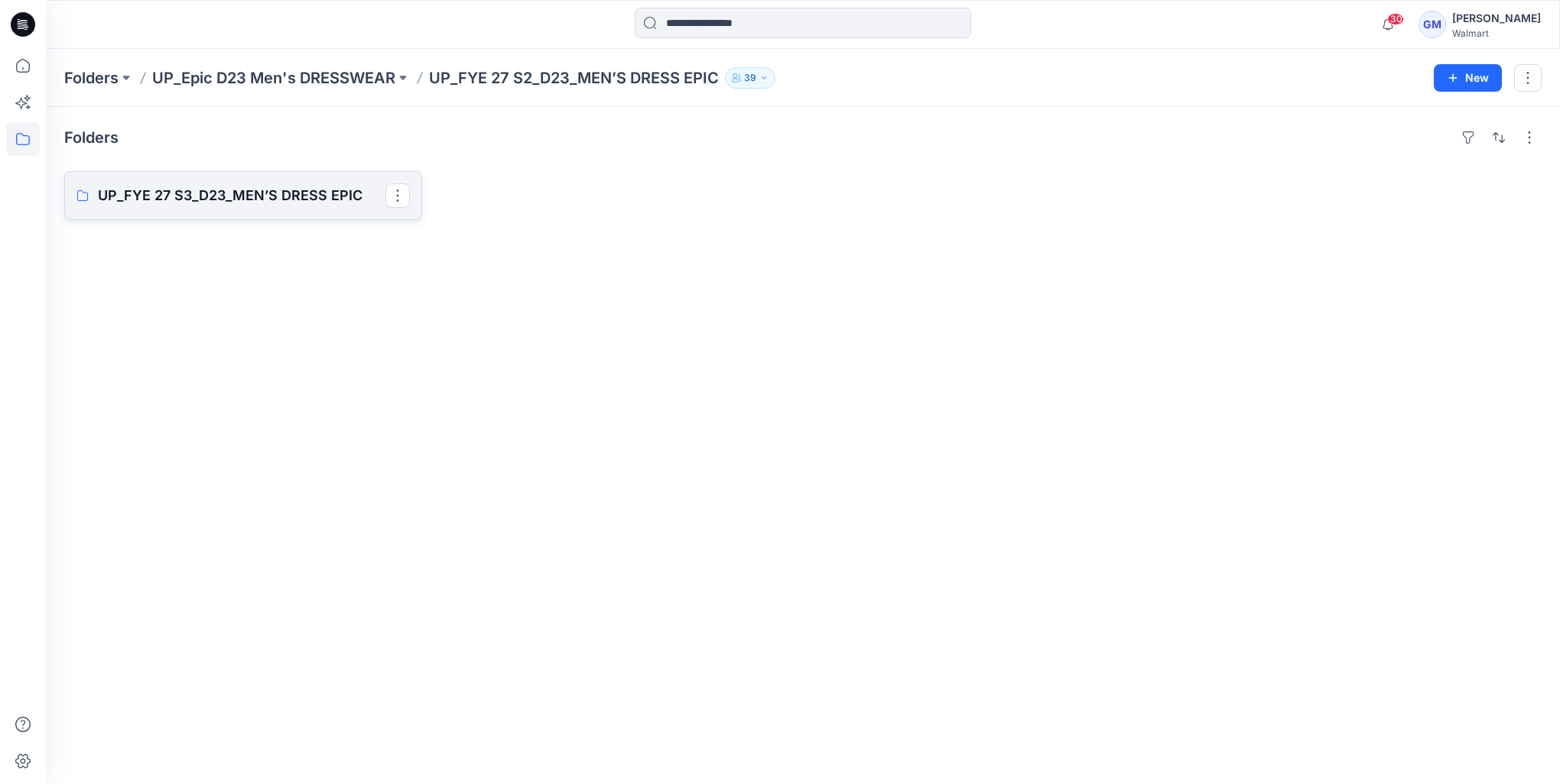
click at [232, 206] on p "UP_FYE 27 S3_D23_MEN’S DRESS EPIC" at bounding box center [242, 196] width 288 height 21
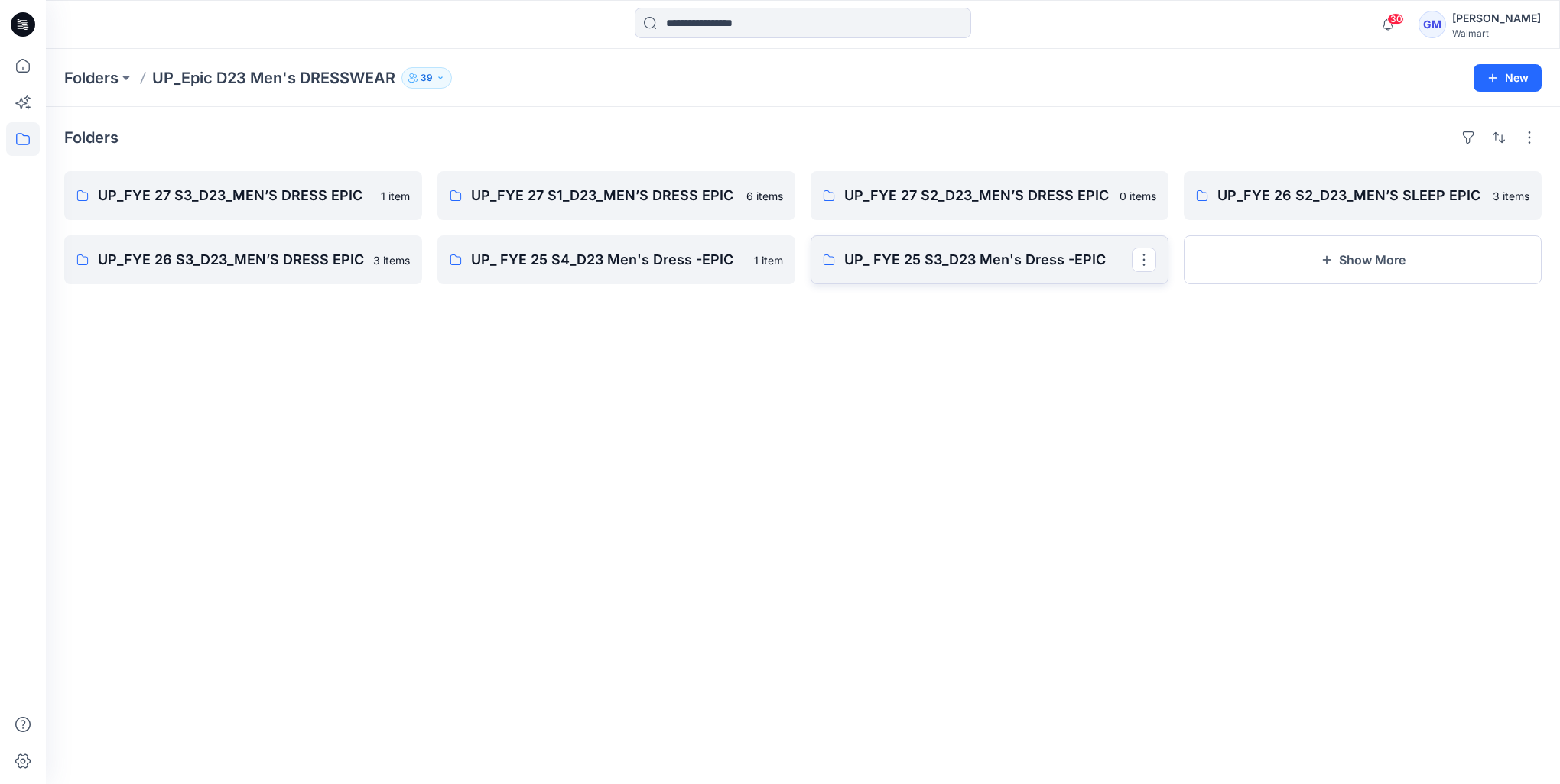
click at [965, 264] on p "UP_ FYE 25 S3_D23 Men's Dress -EPIC" at bounding box center [988, 260] width 288 height 21
click at [1335, 262] on button "Show More" at bounding box center [1362, 260] width 358 height 49
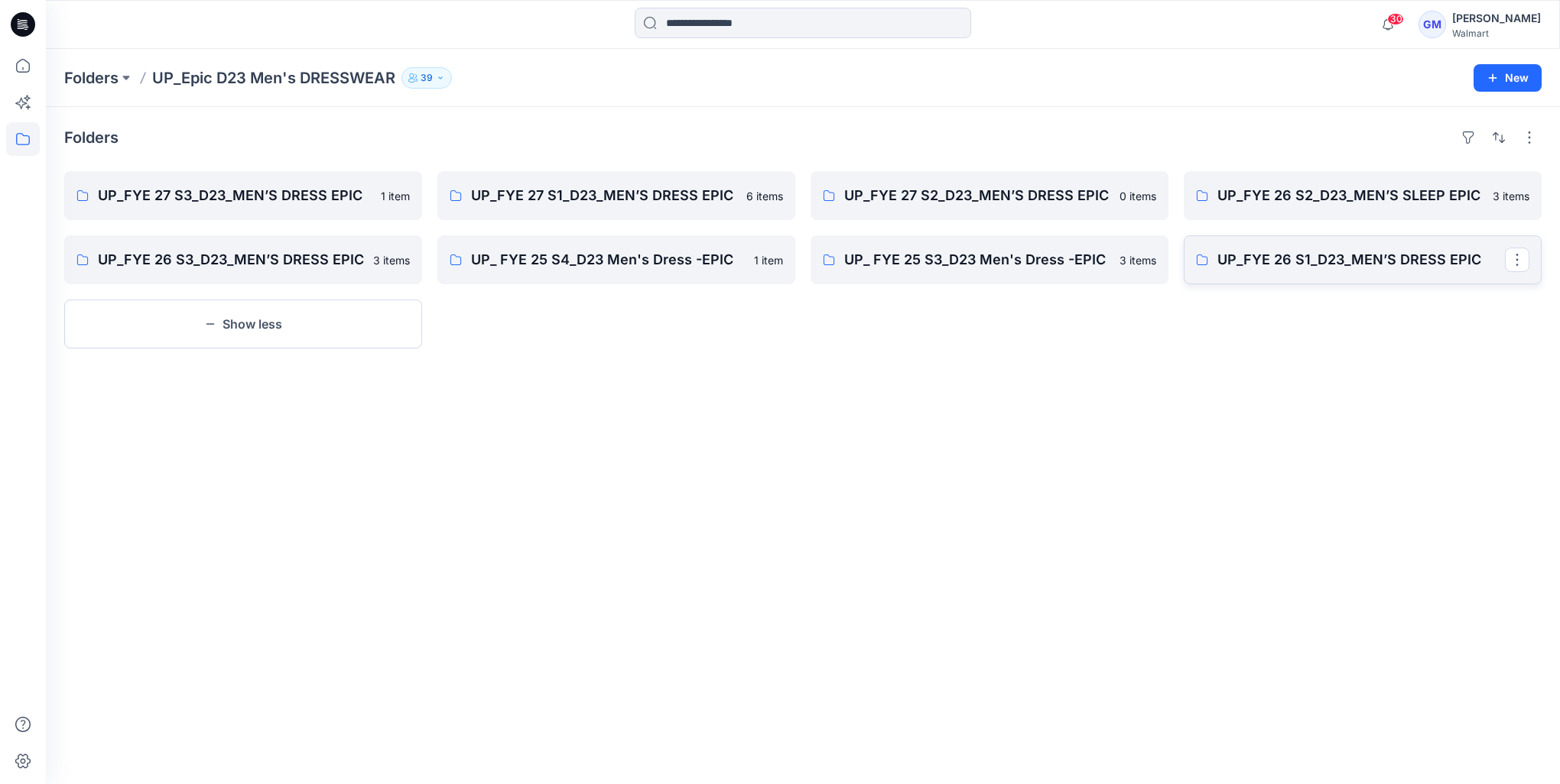
click at [1336, 262] on p "UP_FYE 26 S1_D23_MEN’S DRESS EPIC" at bounding box center [1360, 260] width 288 height 21
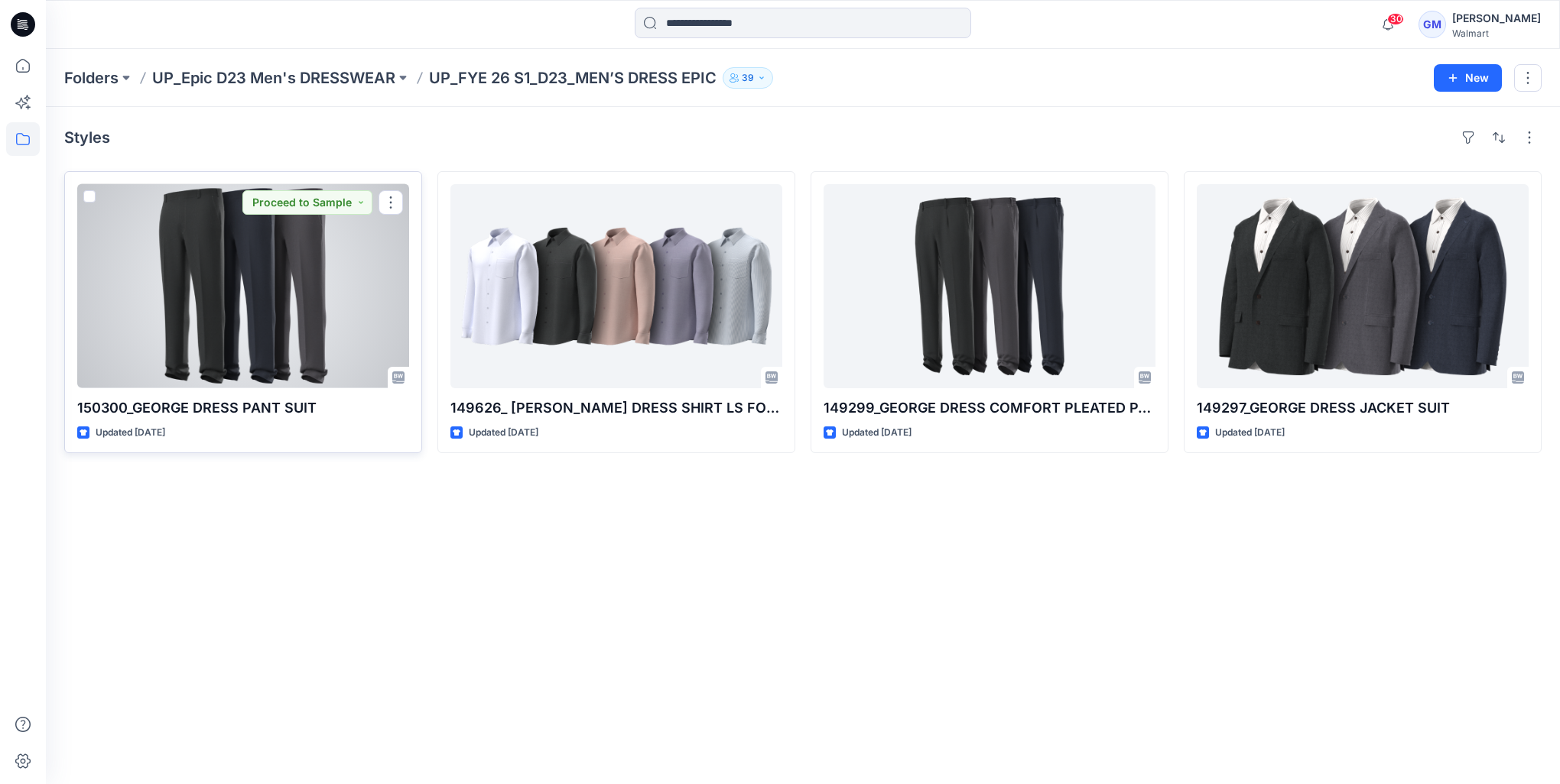
click at [110, 270] on div at bounding box center [243, 286] width 331 height 204
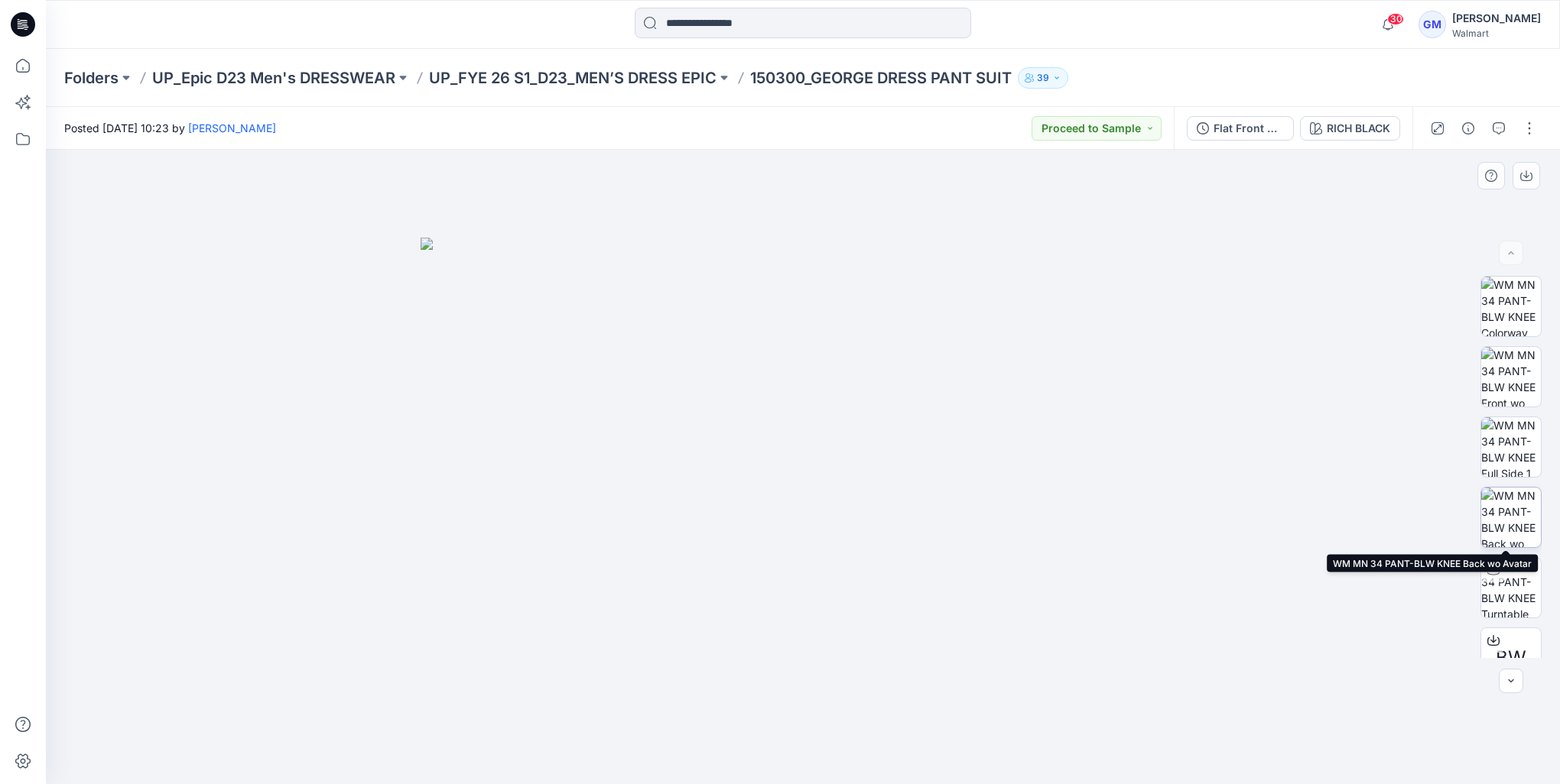
click at [1511, 506] on img at bounding box center [1511, 518] width 60 height 60
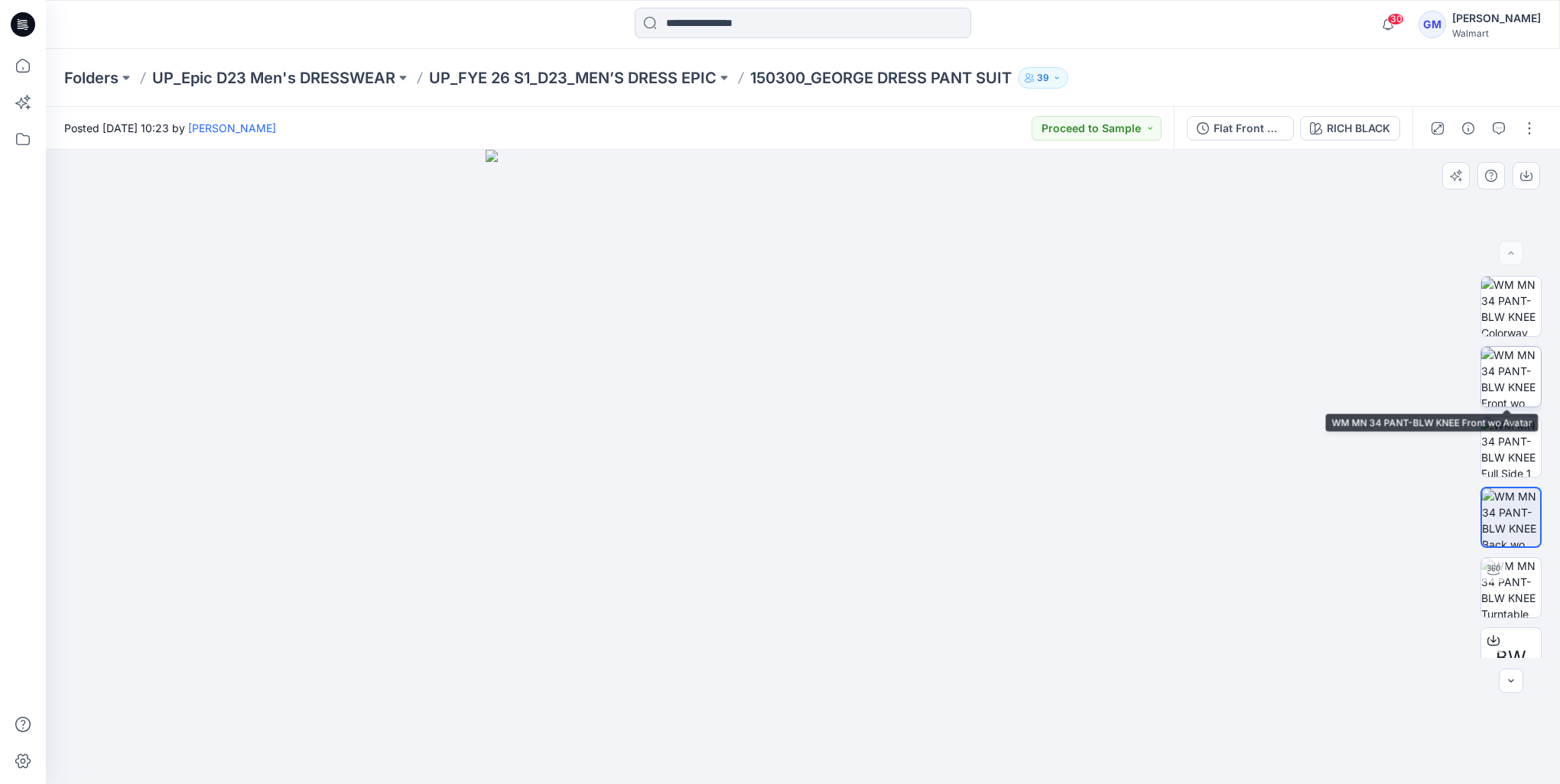
click at [1520, 363] on img at bounding box center [1511, 377] width 60 height 60
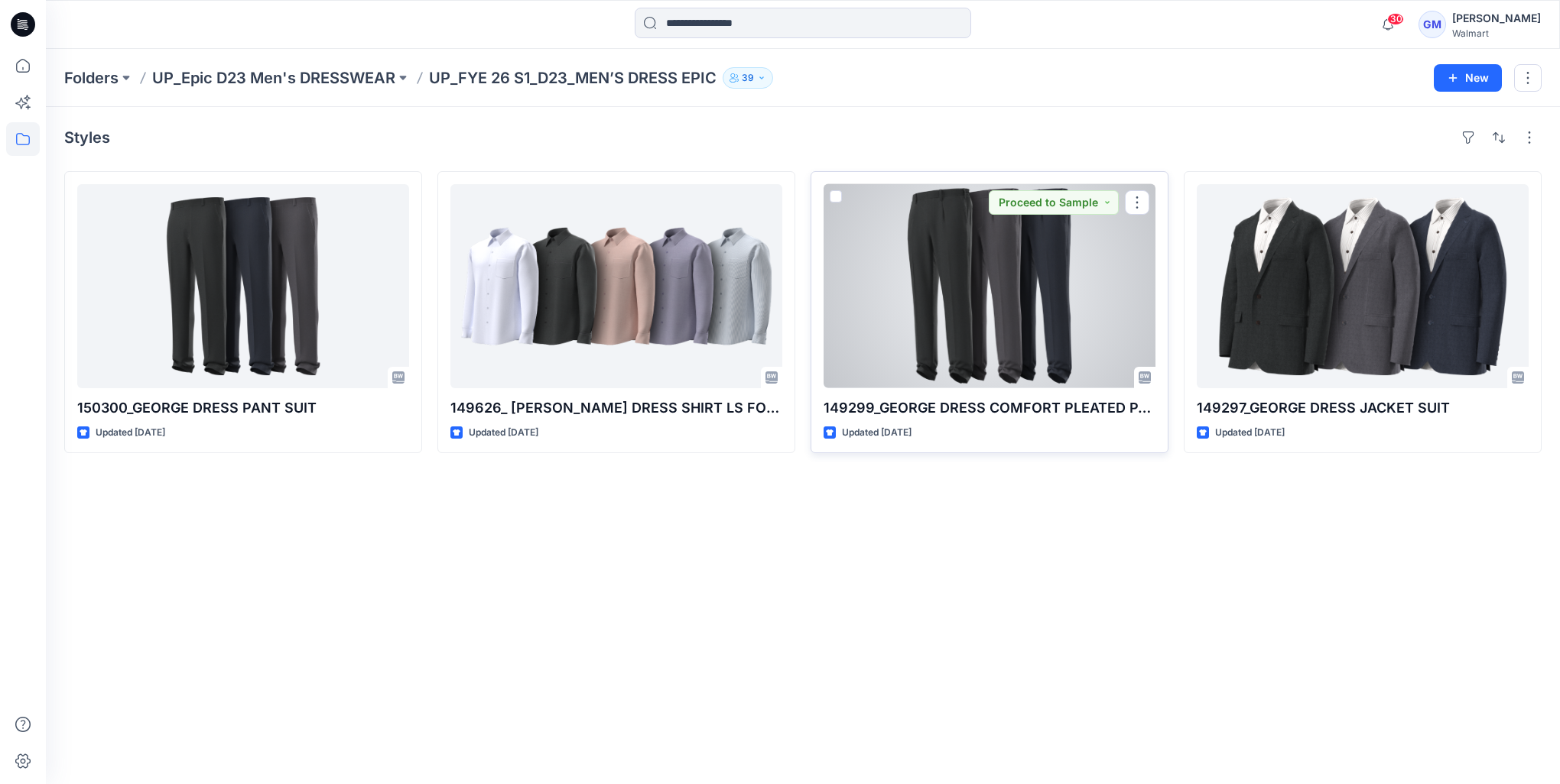
click at [968, 326] on div at bounding box center [989, 286] width 331 height 204
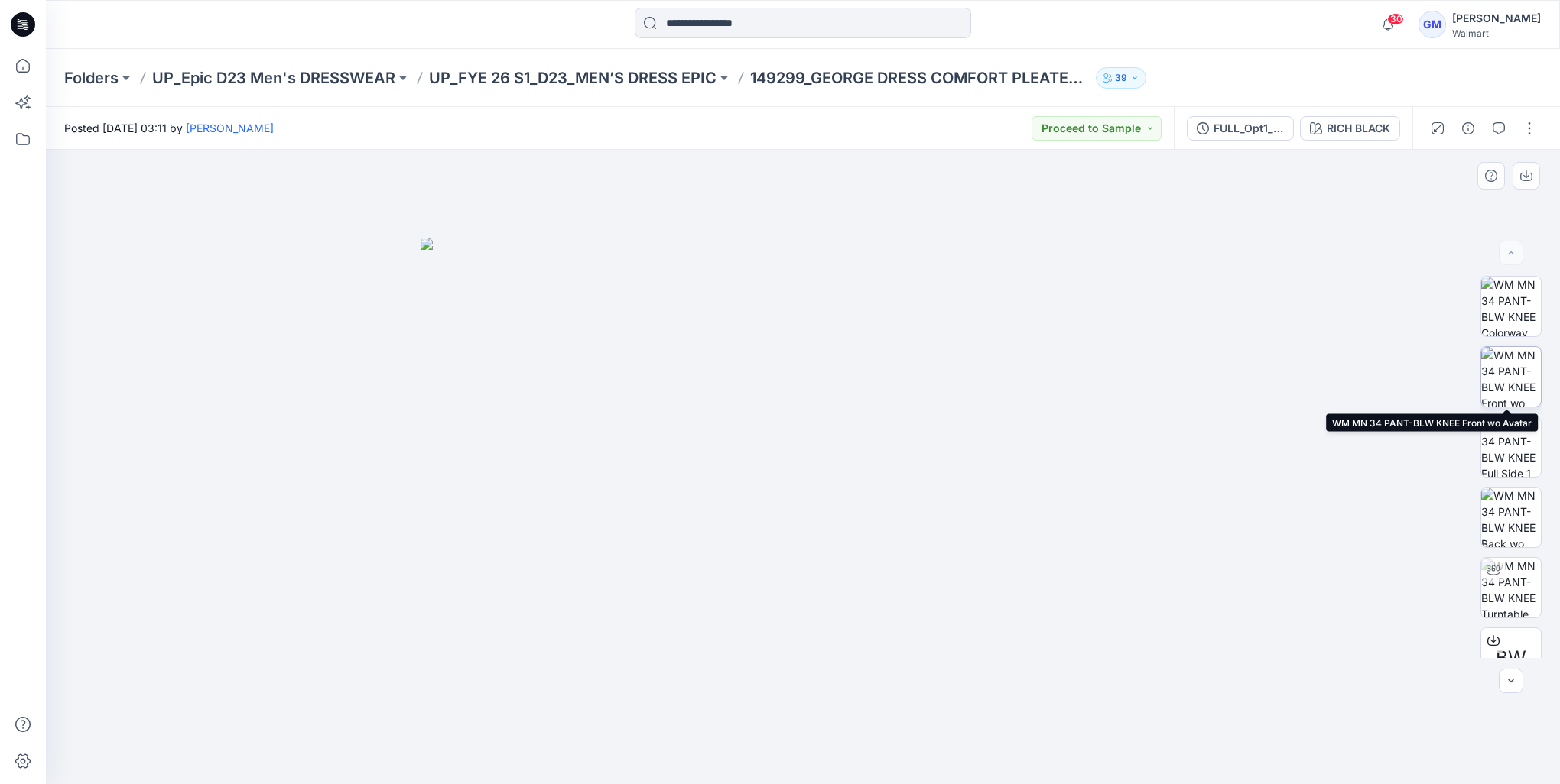
click at [1509, 373] on img at bounding box center [1511, 377] width 60 height 60
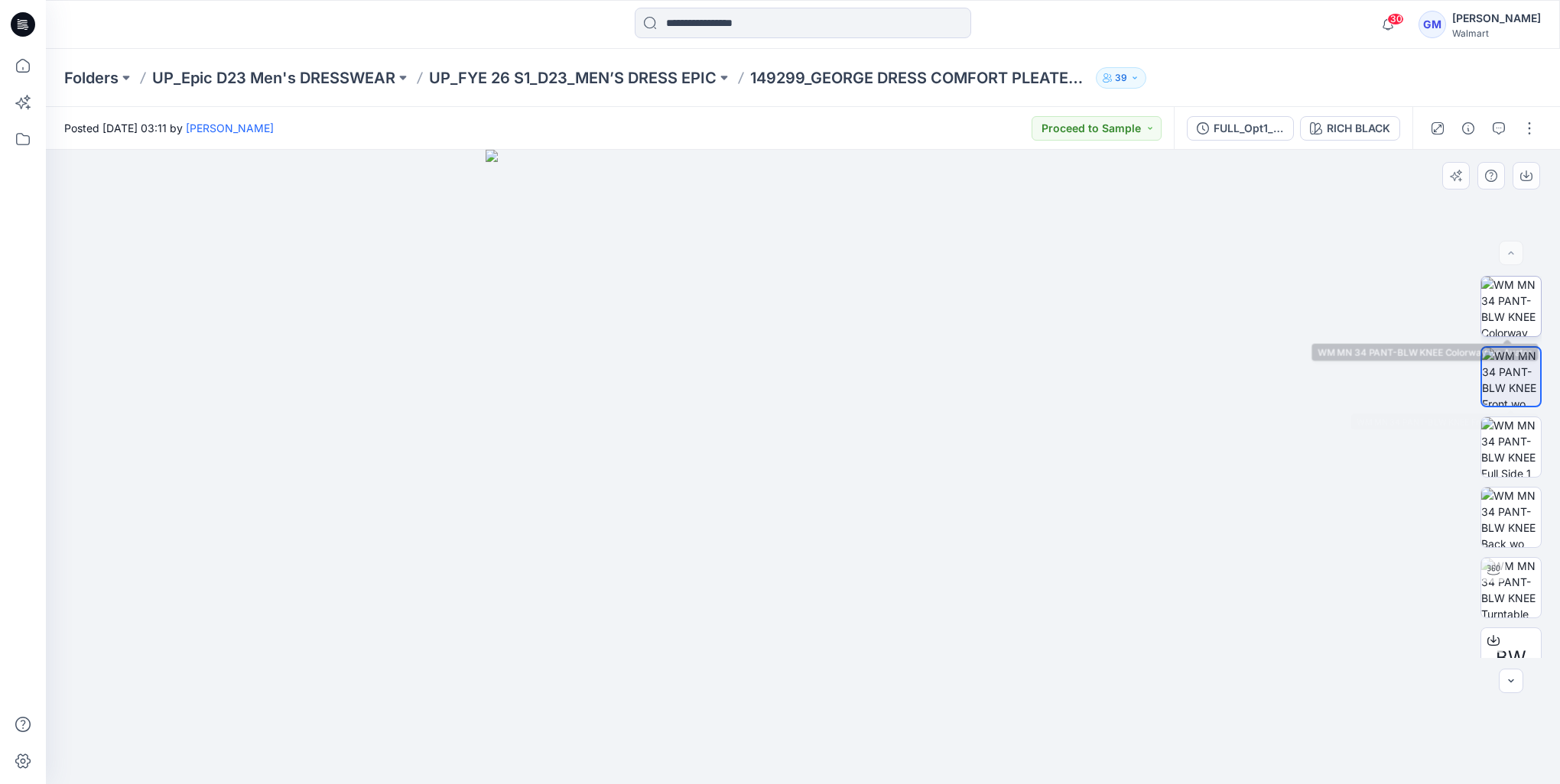
click at [1517, 297] on img at bounding box center [1511, 307] width 60 height 60
drag, startPoint x: 856, startPoint y: 256, endPoint x: 856, endPoint y: 338, distance: 82.0
click at [856, 338] on img at bounding box center [803, 466] width 764 height 634
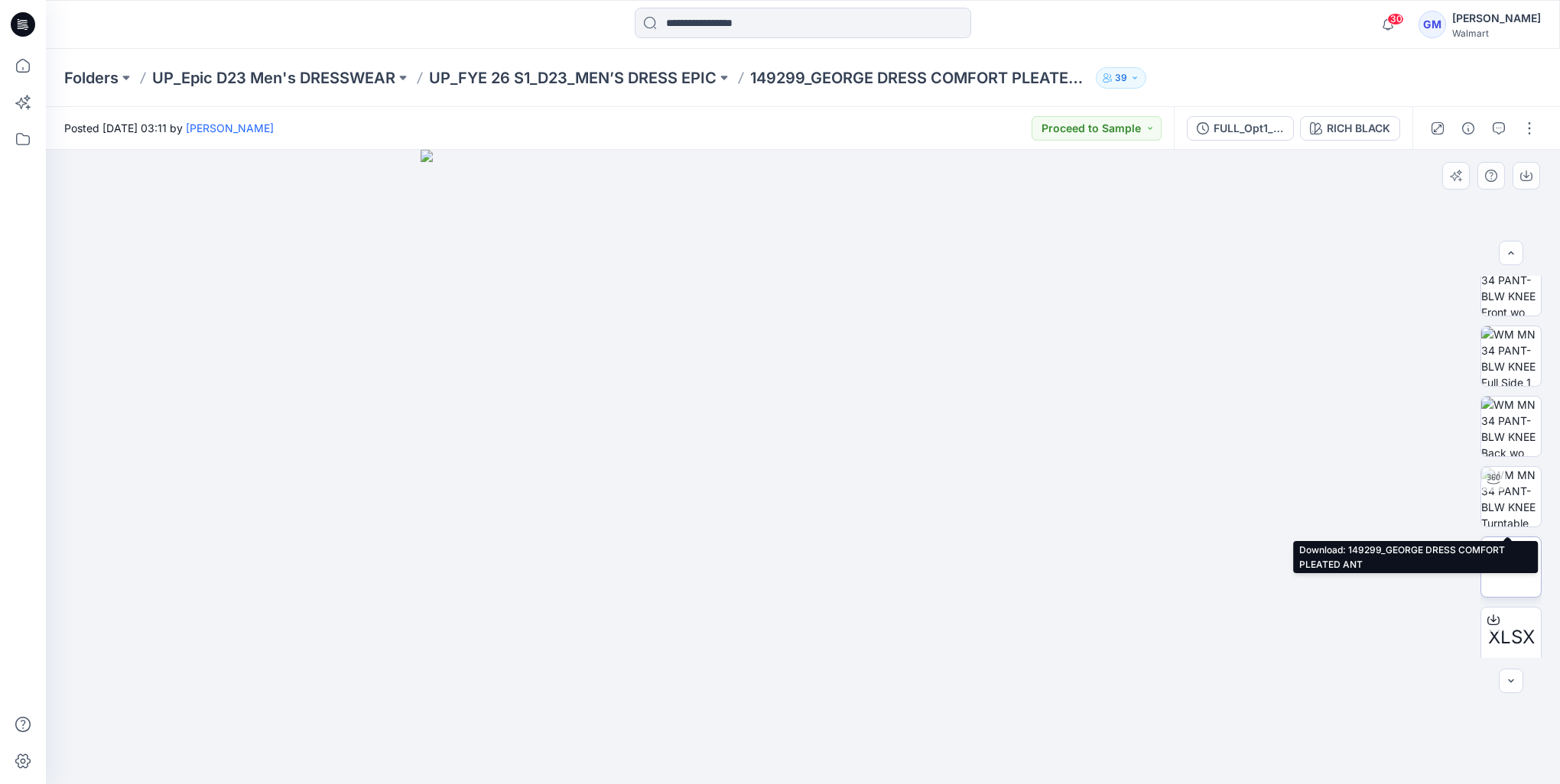
scroll to position [171, 0]
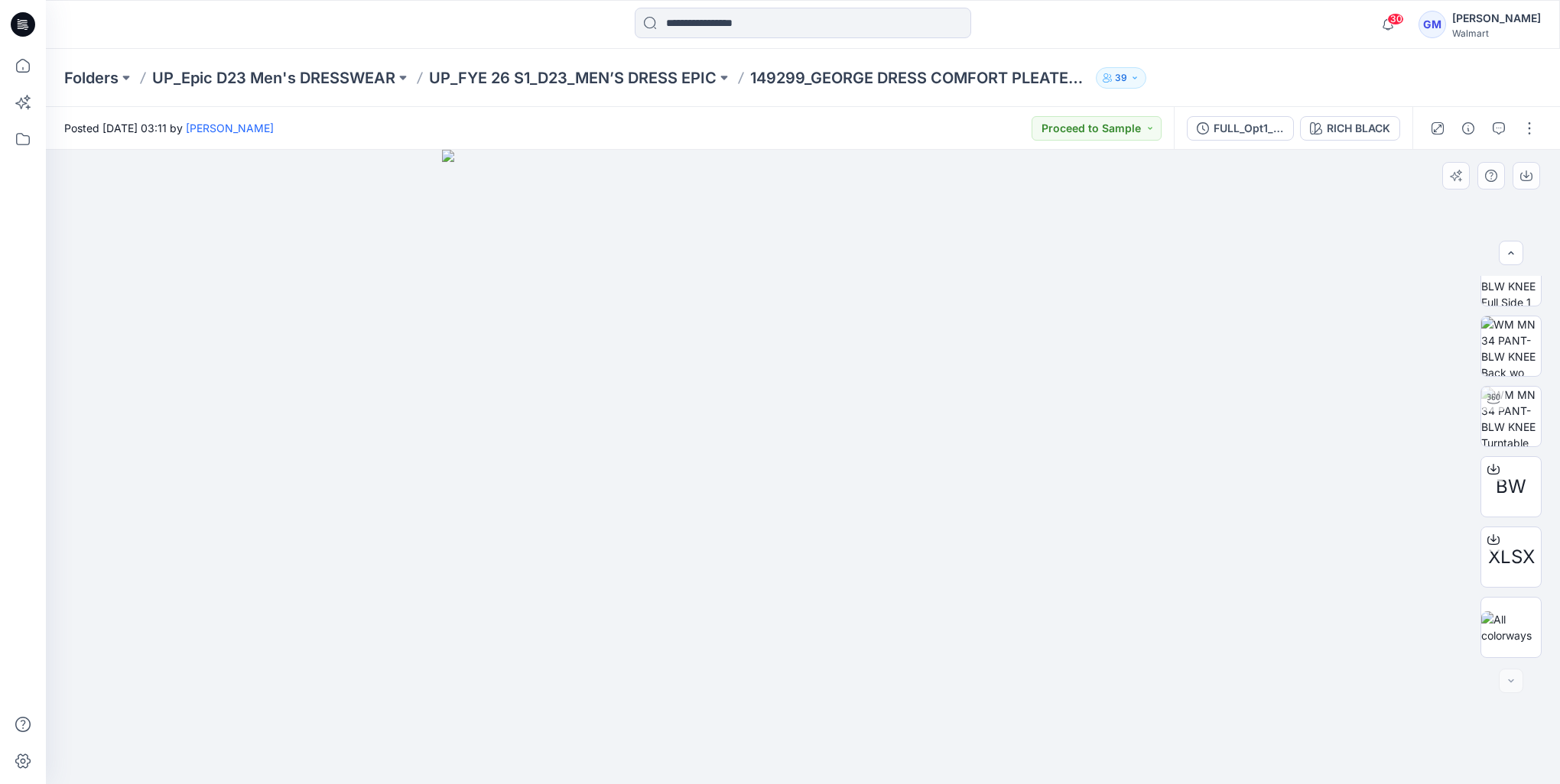
drag, startPoint x: 792, startPoint y: 573, endPoint x: 888, endPoint y: 586, distance: 96.9
click at [888, 586] on img at bounding box center [803, 466] width 723 height 634
click at [692, 382] on img at bounding box center [803, 466] width 764 height 634
click at [795, 259] on img at bounding box center [803, 466] width 764 height 634
click at [1494, 466] on icon at bounding box center [1493, 470] width 12 height 8
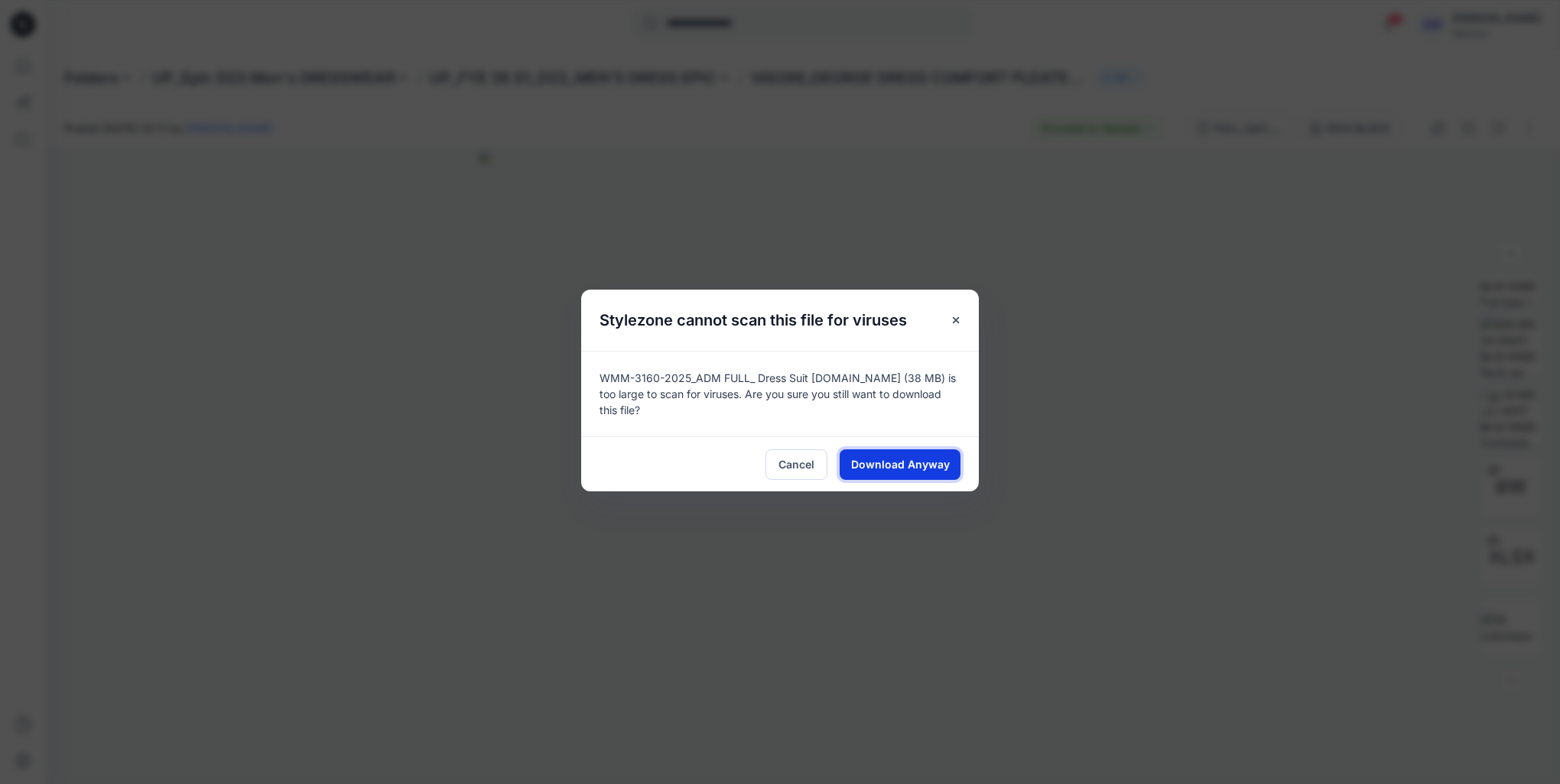
click at [938, 450] on button "Download Anyway" at bounding box center [899, 465] width 120 height 31
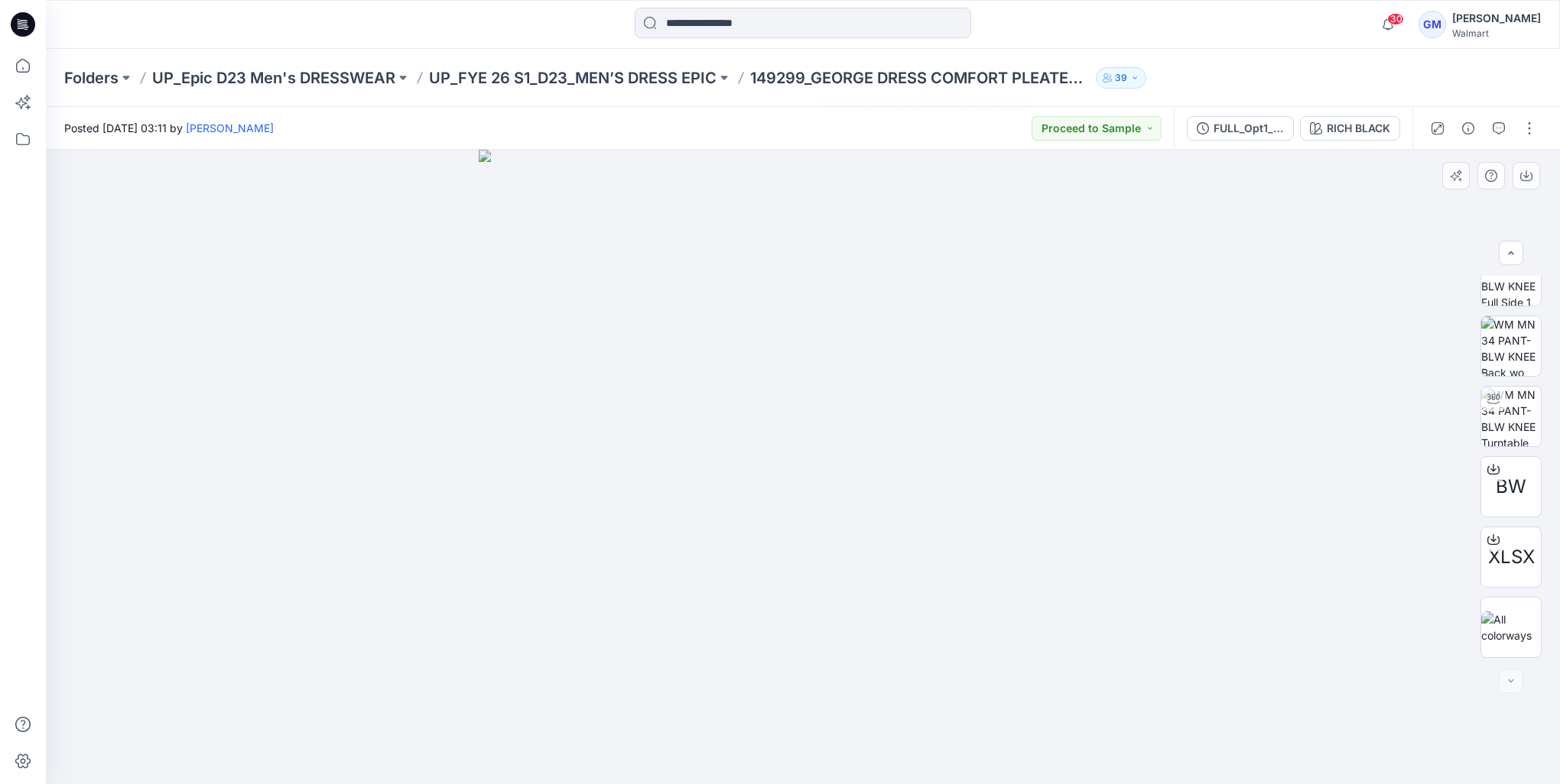
click at [1017, 561] on img at bounding box center [803, 466] width 648 height 634
click at [549, 74] on p "UP_FYE 26 S1_D23_MEN’S DRESS EPIC" at bounding box center [572, 78] width 288 height 21
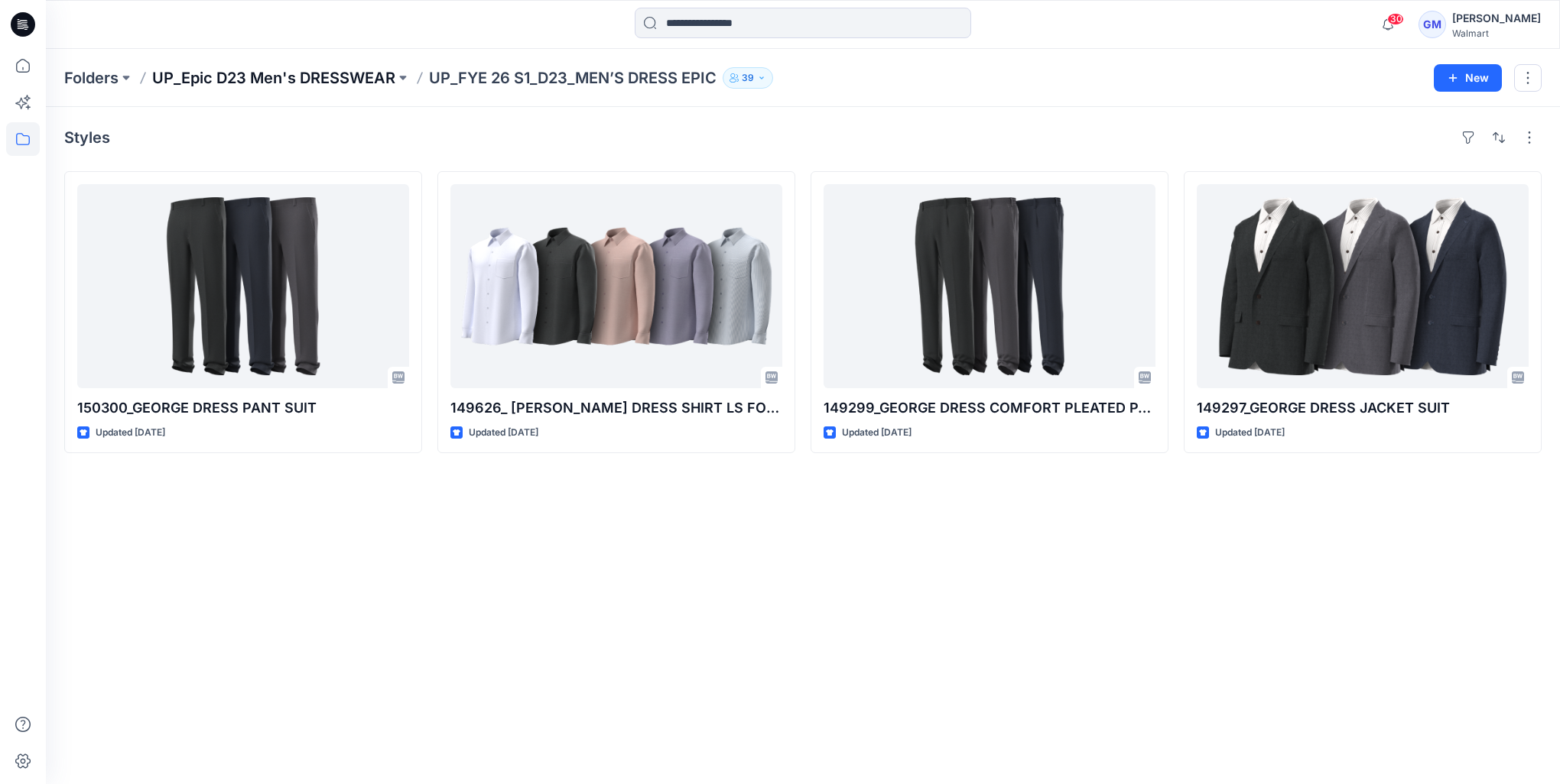
click at [312, 80] on p "UP_Epic D23 Men's DRESSWEAR" at bounding box center [273, 78] width 243 height 21
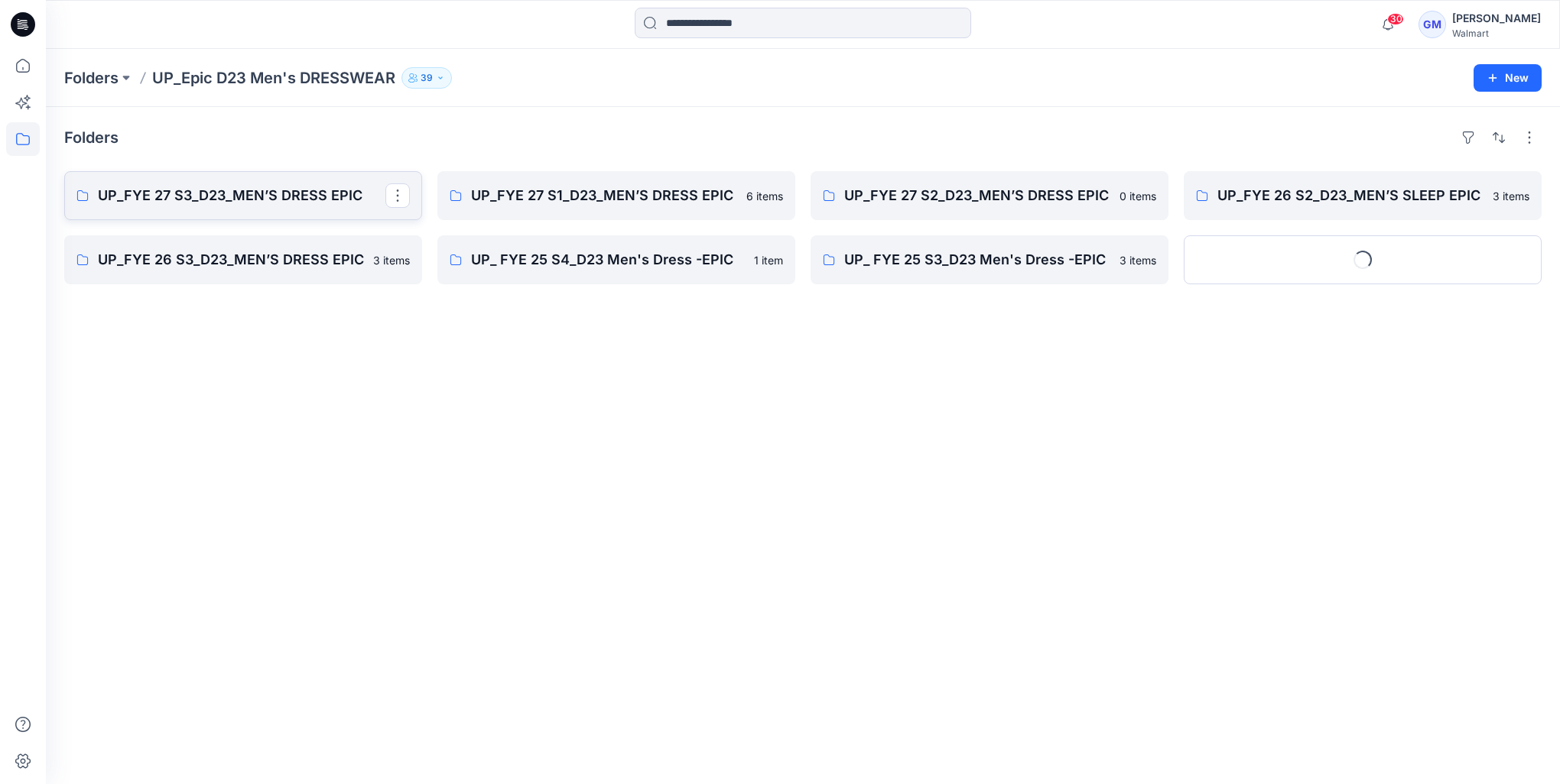
click at [272, 207] on link "UP_FYE 27 S3_D23_MEN’S DRESS EPIC" at bounding box center [243, 196] width 358 height 49
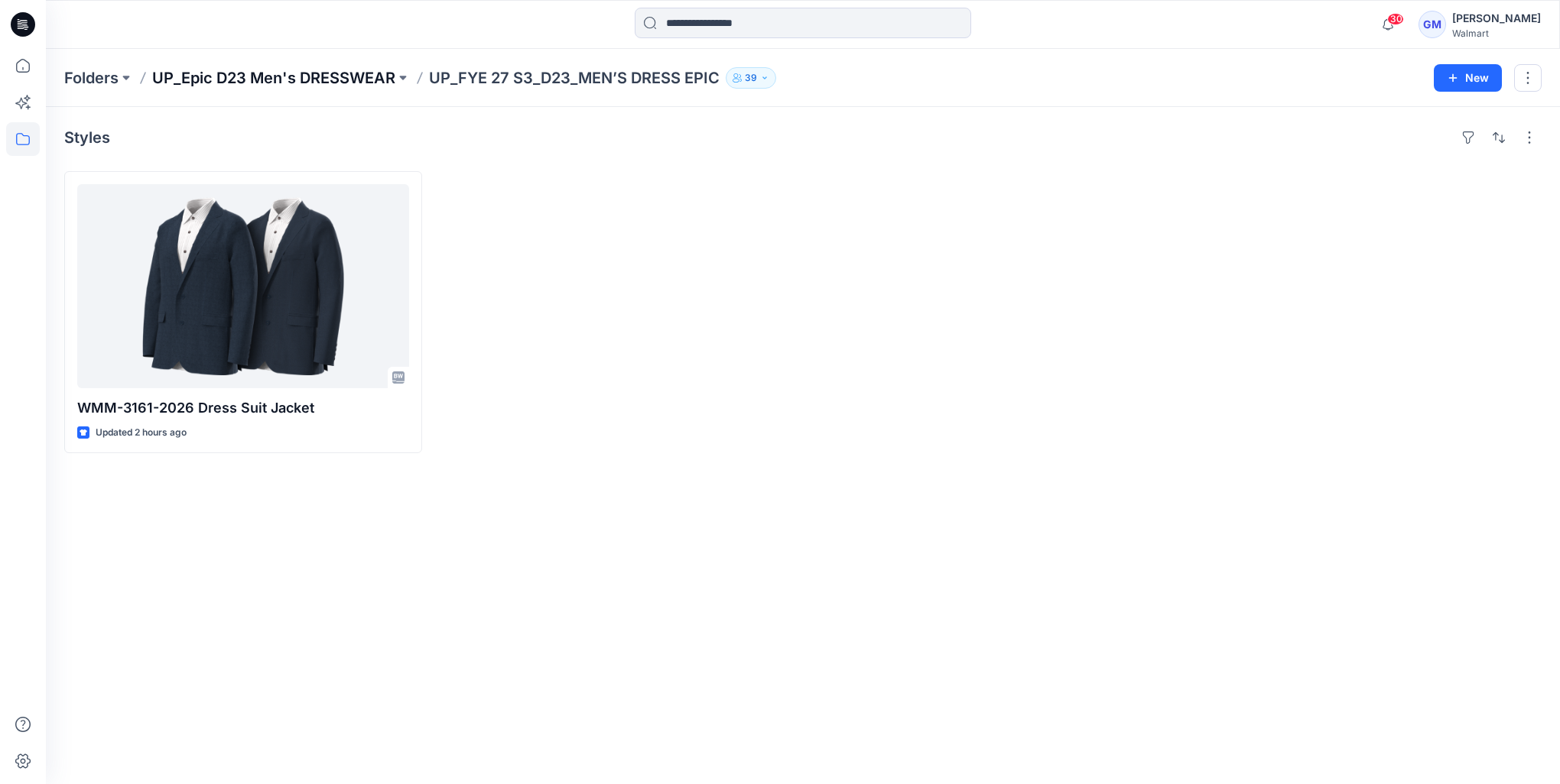
click at [264, 74] on p "UP_Epic D23 Men's DRESSWEAR" at bounding box center [273, 78] width 243 height 21
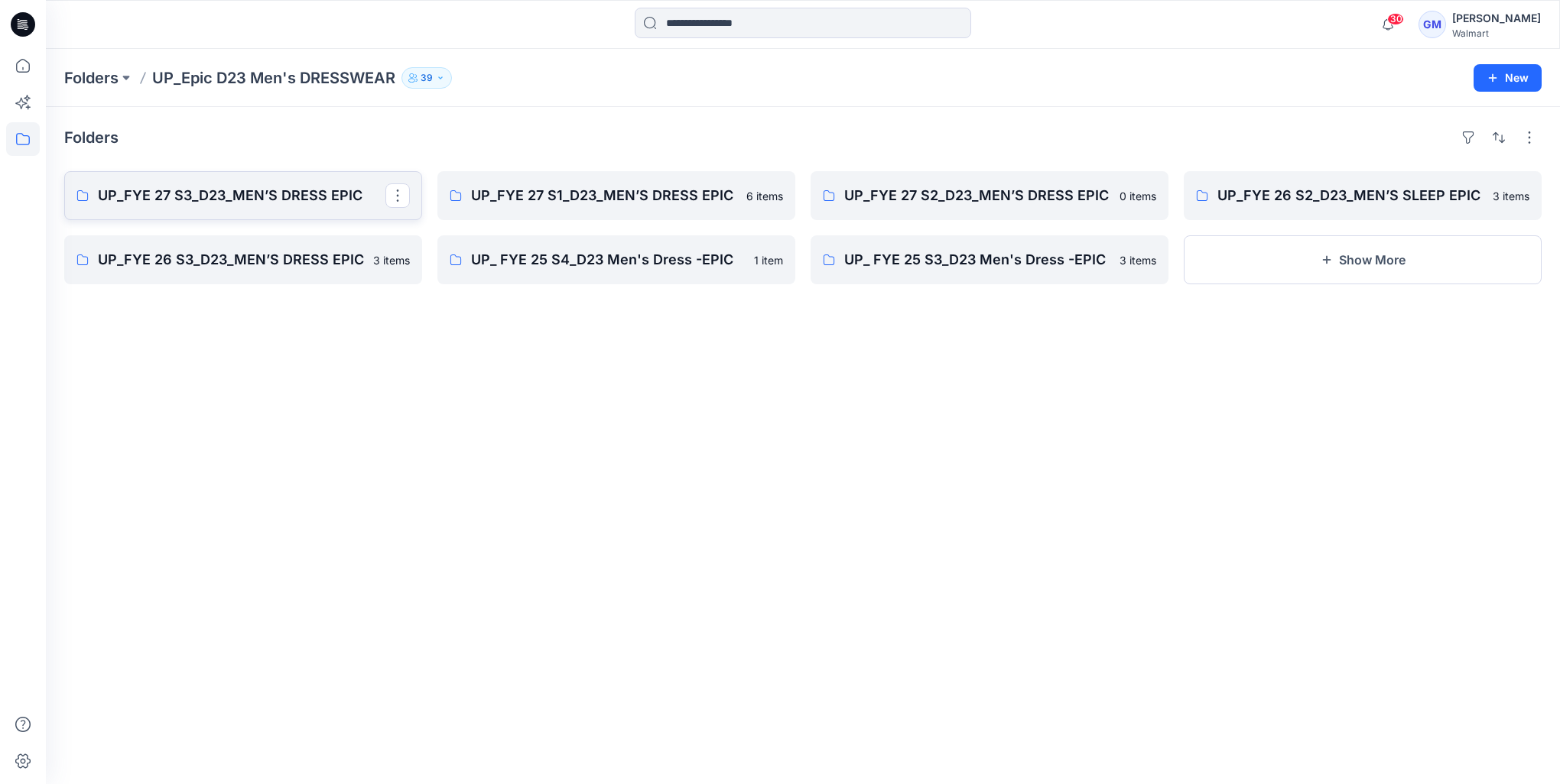
click at [171, 191] on p "UP_FYE 27 S3_D23_MEN’S DRESS EPIC" at bounding box center [242, 196] width 288 height 21
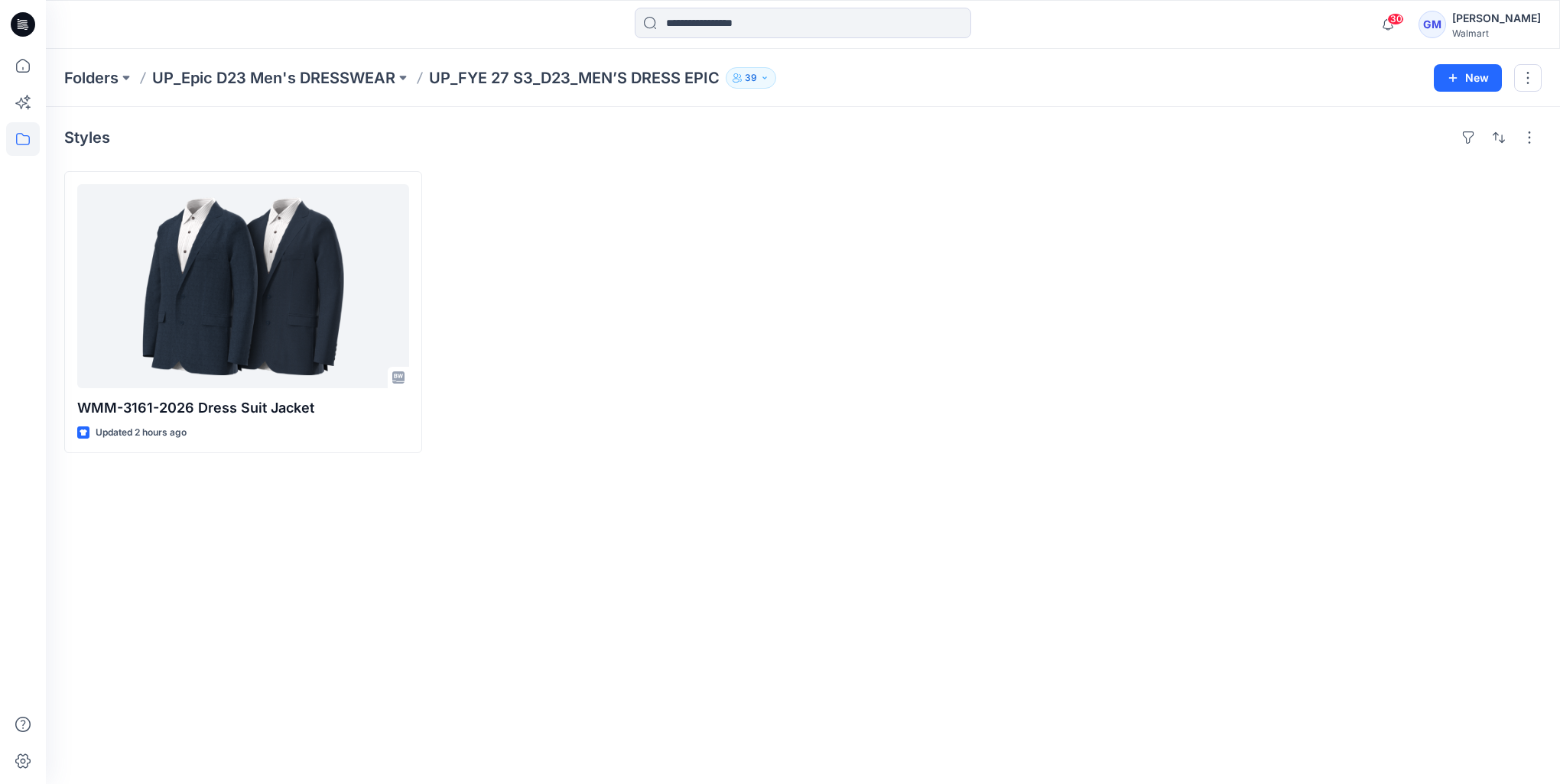
drag, startPoint x: 549, startPoint y: 376, endPoint x: 544, endPoint y: 368, distance: 9.4
click at [546, 376] on div at bounding box center [616, 312] width 358 height 282
drag, startPoint x: 805, startPoint y: 496, endPoint x: 897, endPoint y: 558, distance: 110.9
click at [897, 558] on div "Styles WMM-3161-2026 Dress Suit Jacket Updated 2 hours ago" at bounding box center [803, 445] width 1514 height 677
click at [1534, 132] on button "button" at bounding box center [1529, 137] width 25 height 25
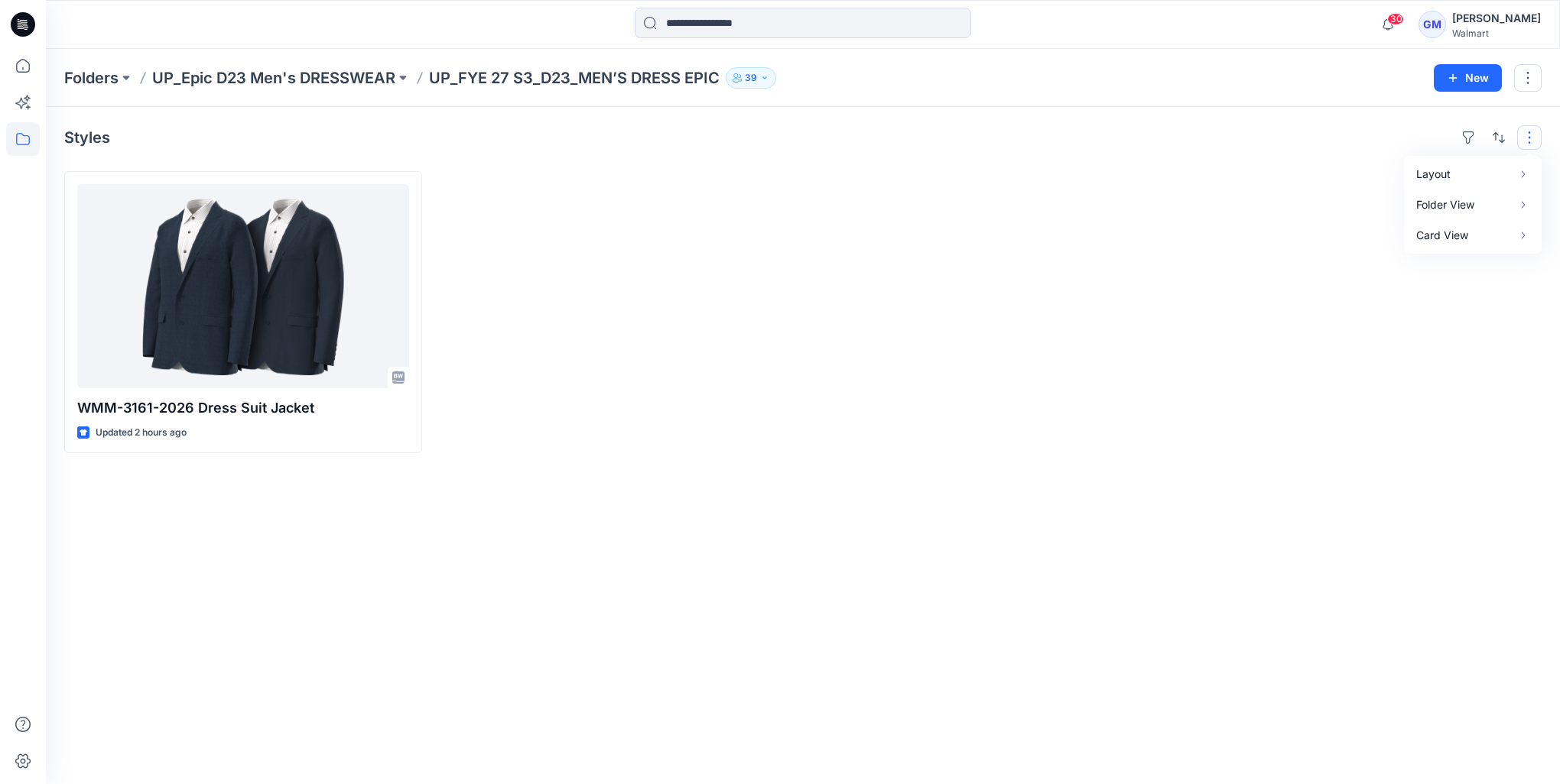
click at [1053, 309] on div at bounding box center [989, 312] width 358 height 282
drag, startPoint x: 1534, startPoint y: 1, endPoint x: 282, endPoint y: 489, distance: 1343.7
click at [282, 489] on div "Styles WMM-3161-2026 Dress Suit Jacket Updated 2 hours ago" at bounding box center [803, 445] width 1514 height 677
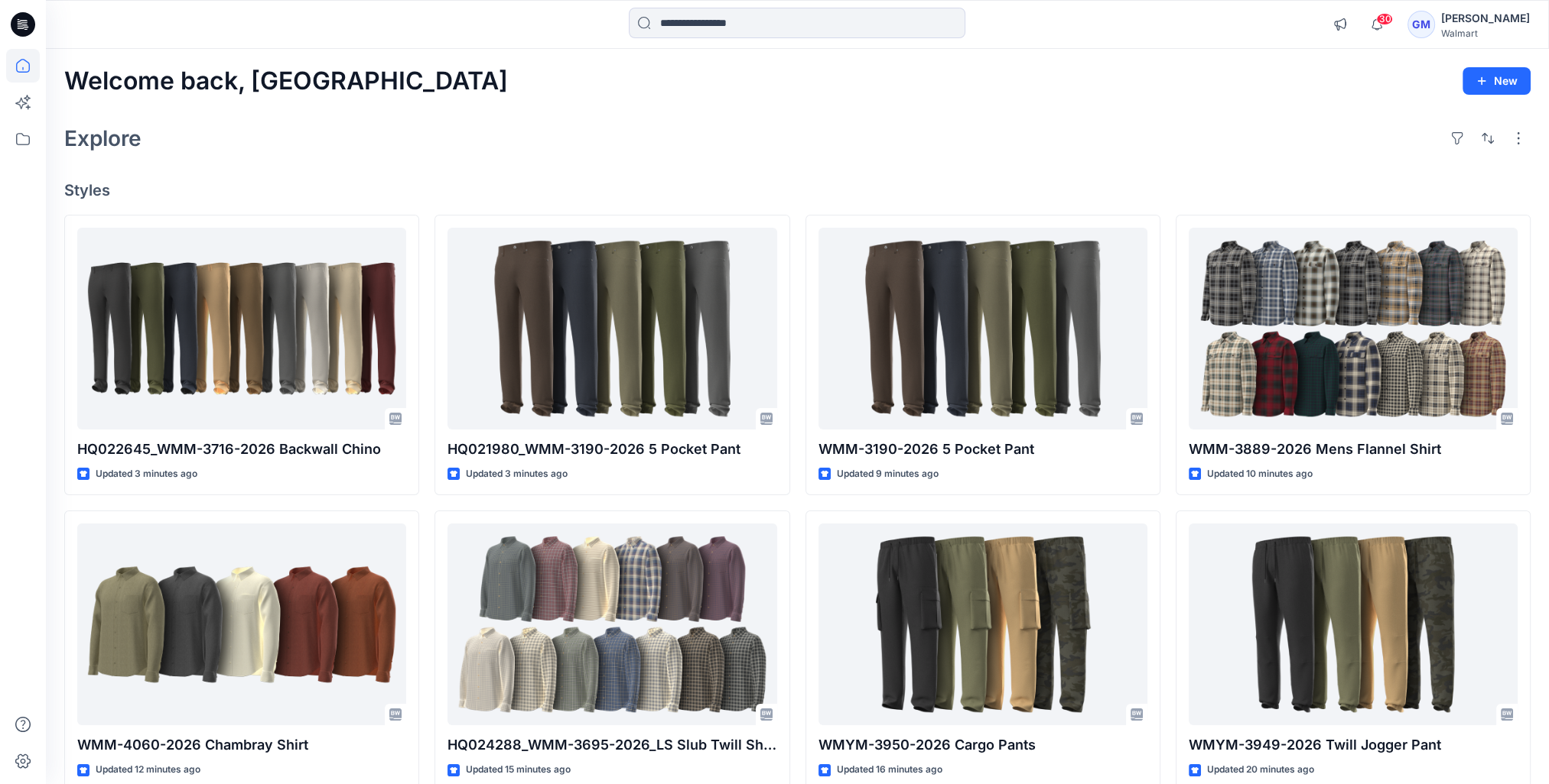
click at [1444, 23] on div "[PERSON_NAME]" at bounding box center [1485, 18] width 89 height 18
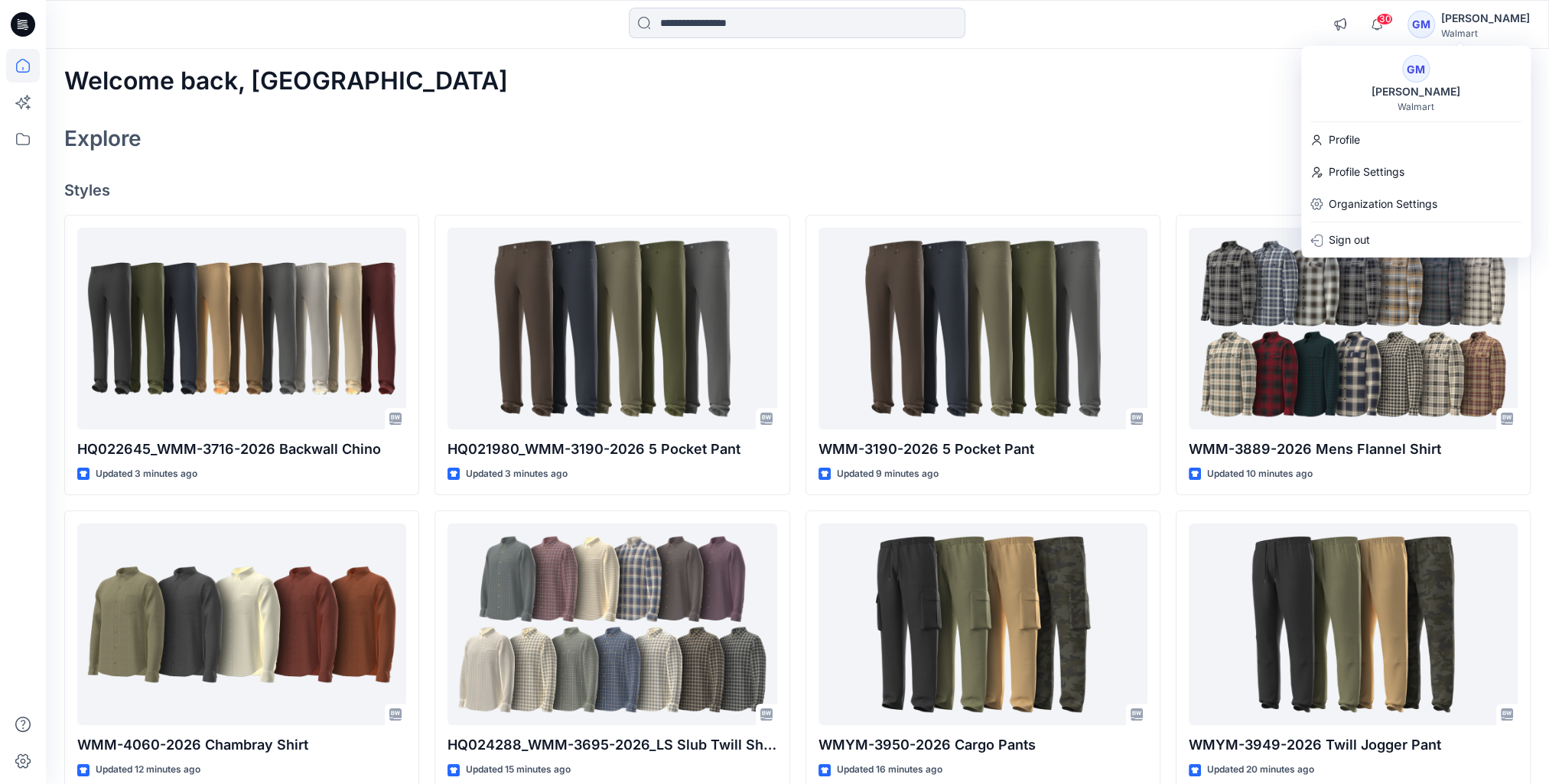
click at [1346, 156] on div "[PERSON_NAME] Walmart Profile Profile Settings Organization Settings Sign out" at bounding box center [1415, 152] width 230 height 212
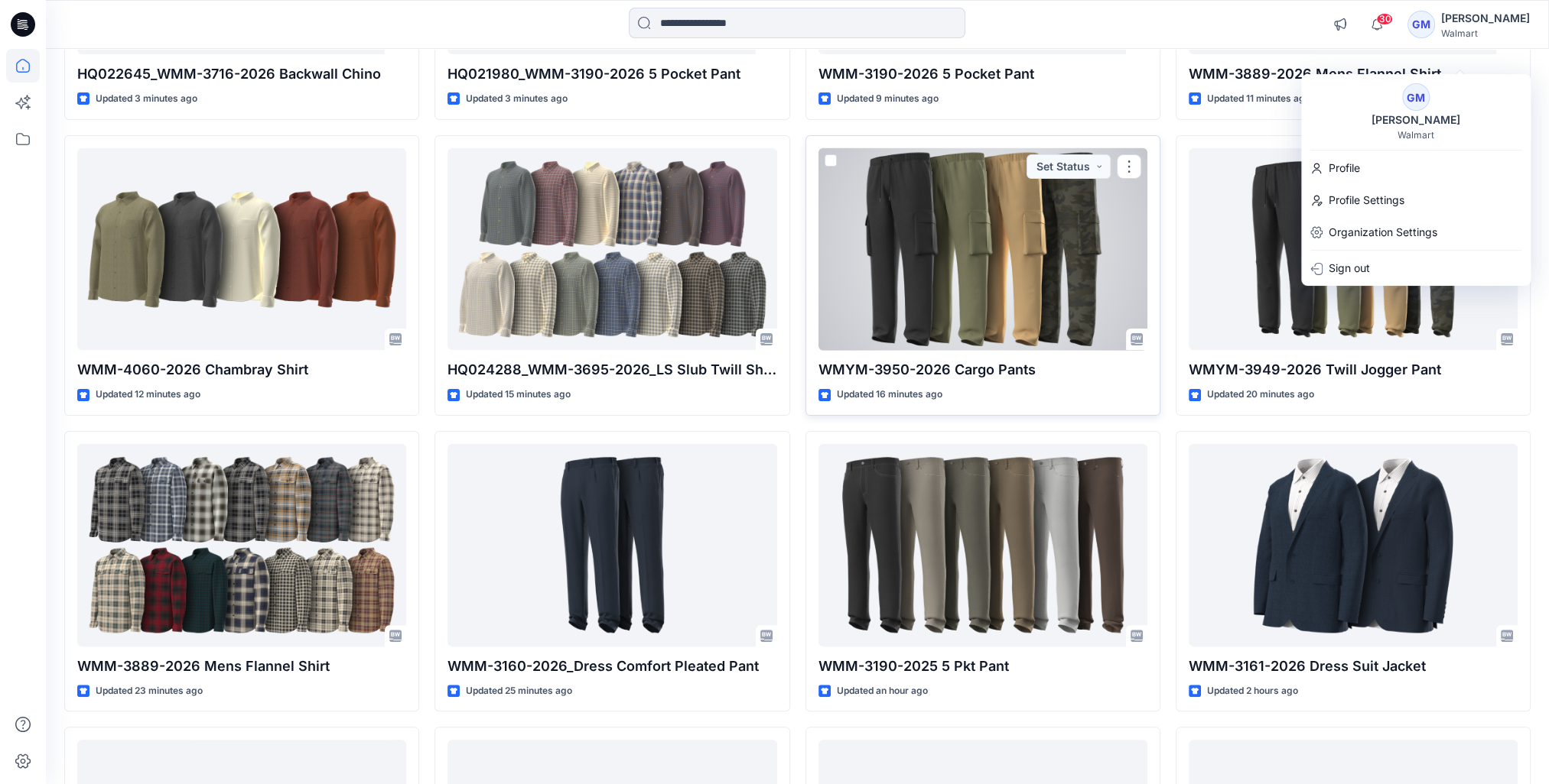
scroll to position [452, 0]
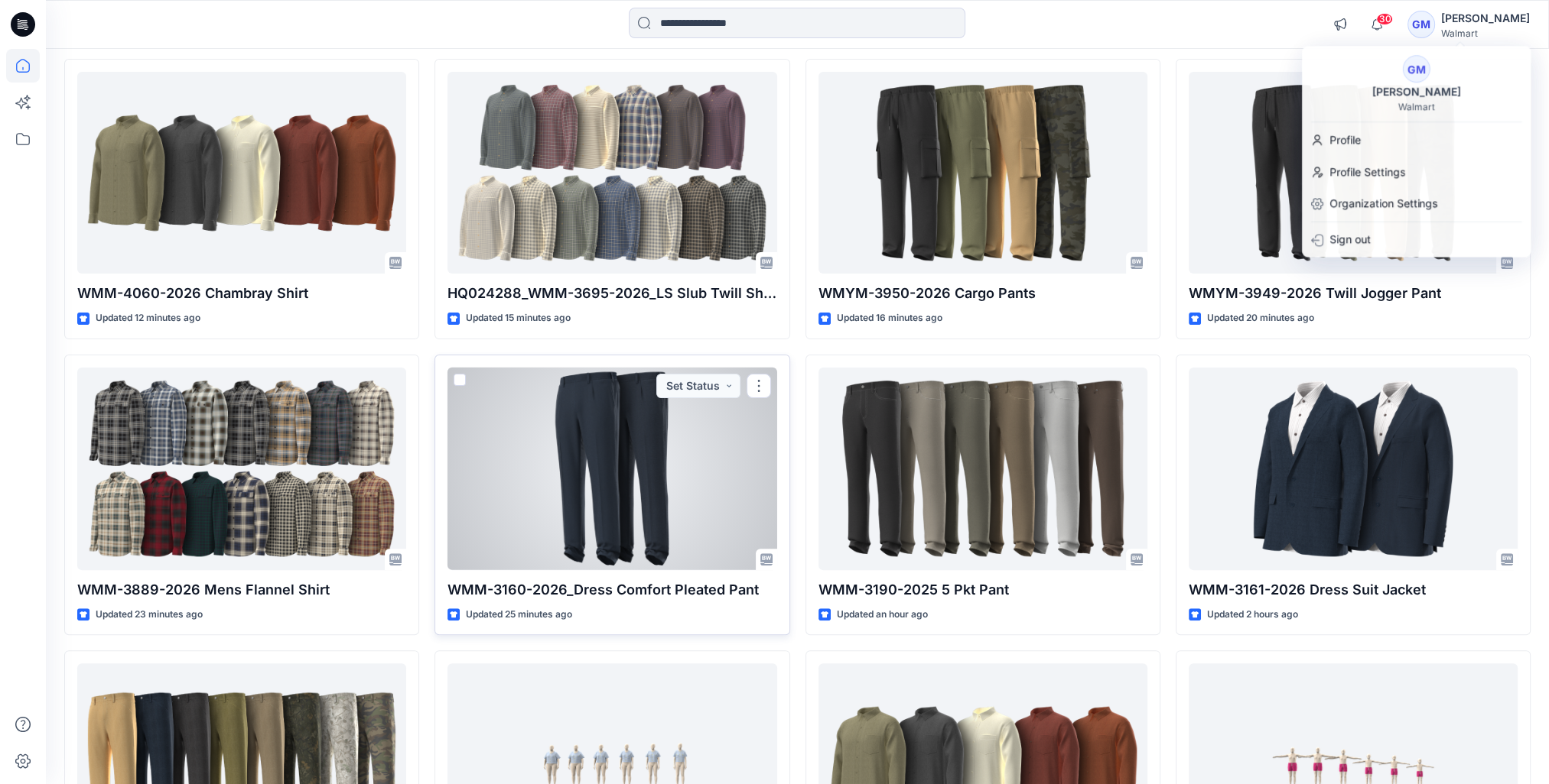
click at [601, 533] on div at bounding box center [612, 469] width 329 height 203
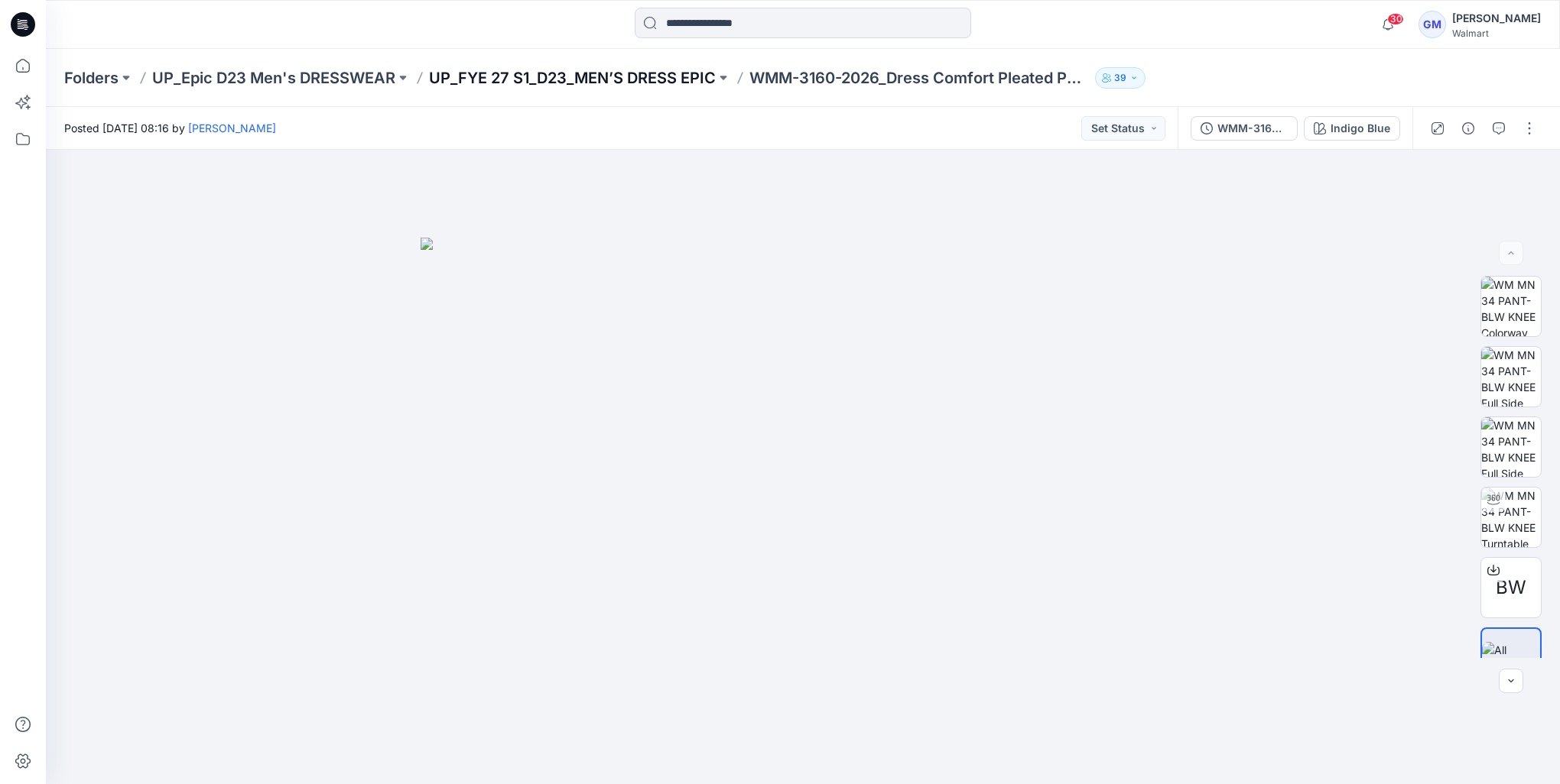
click at [661, 84] on p "UP_FYE 27 S1_D23_MEN’S DRESS EPIC" at bounding box center [572, 78] width 287 height 21
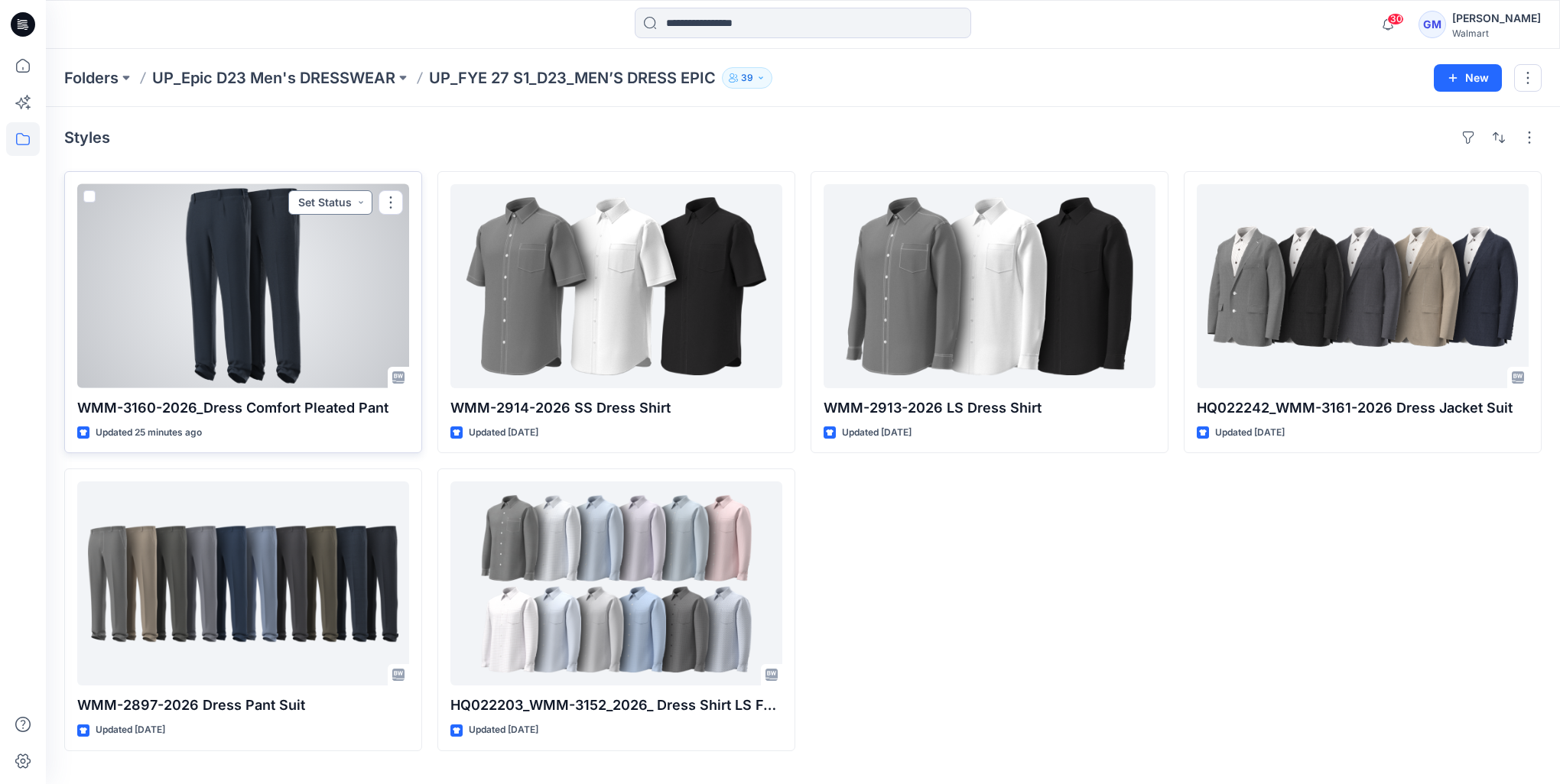
click at [363, 205] on button "Set Status" at bounding box center [331, 203] width 84 height 25
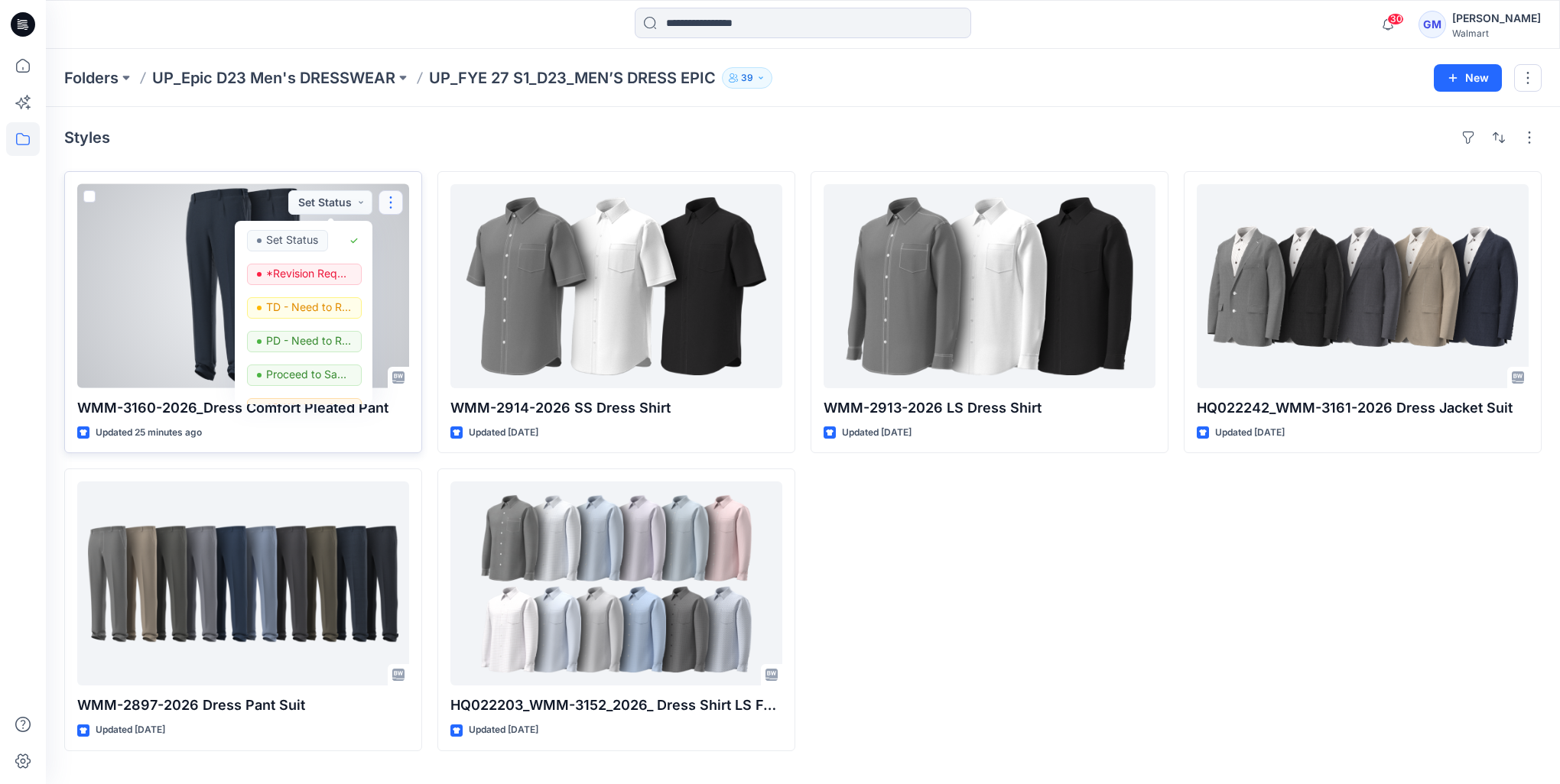
click at [384, 199] on button "button" at bounding box center [391, 203] width 25 height 25
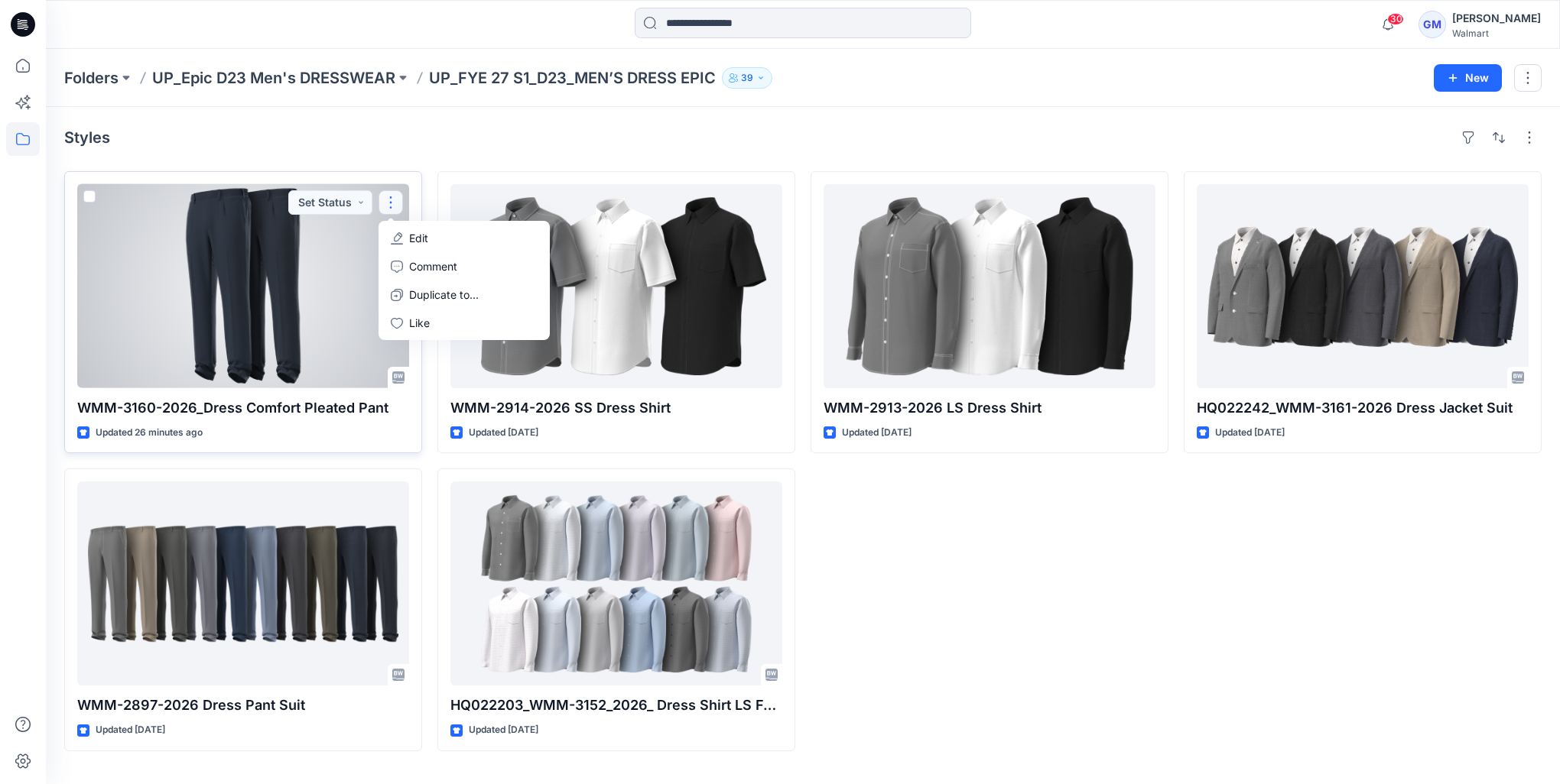
click at [272, 286] on div at bounding box center [243, 286] width 331 height 204
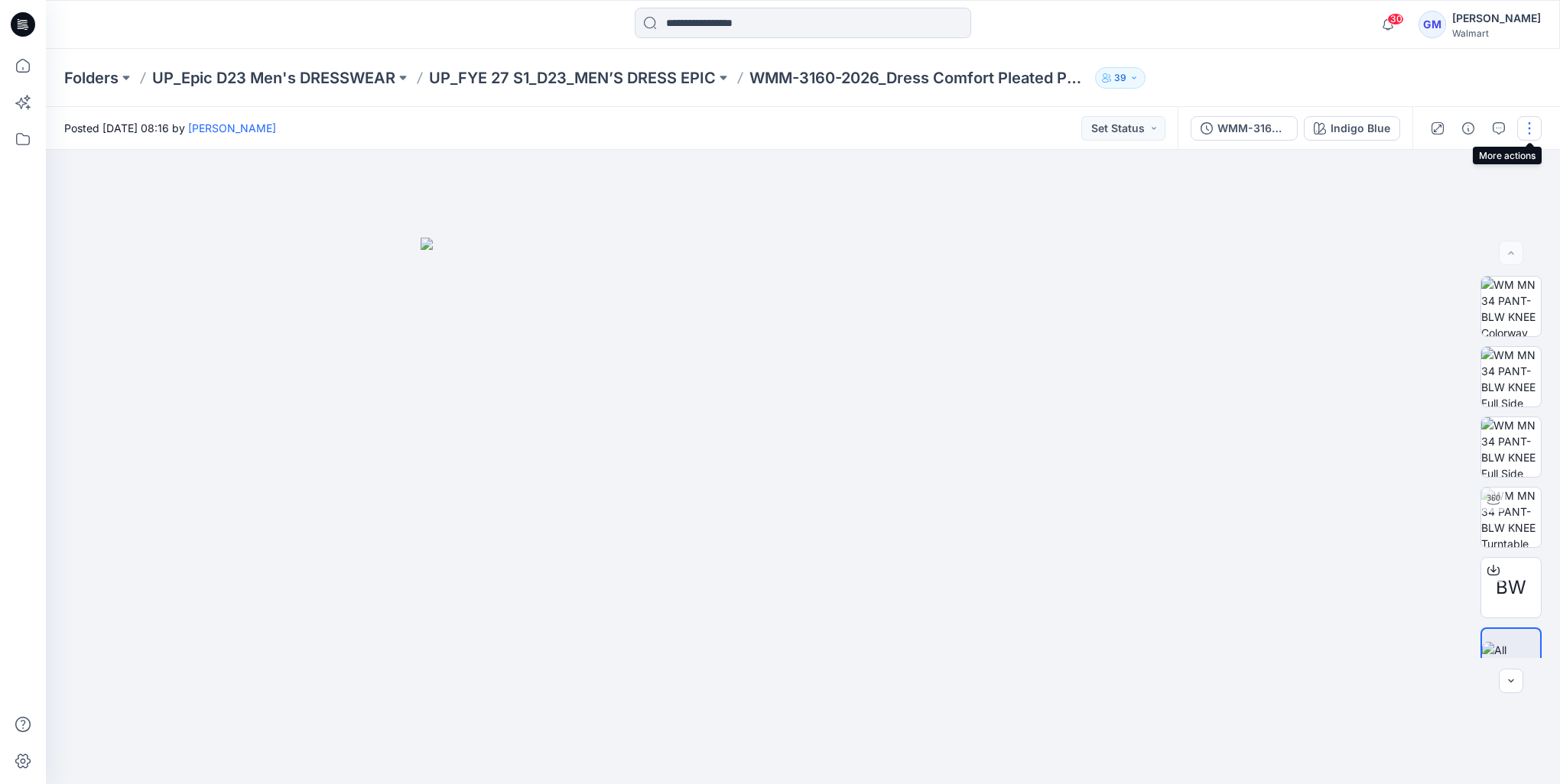
click at [1523, 130] on button "button" at bounding box center [1529, 128] width 25 height 25
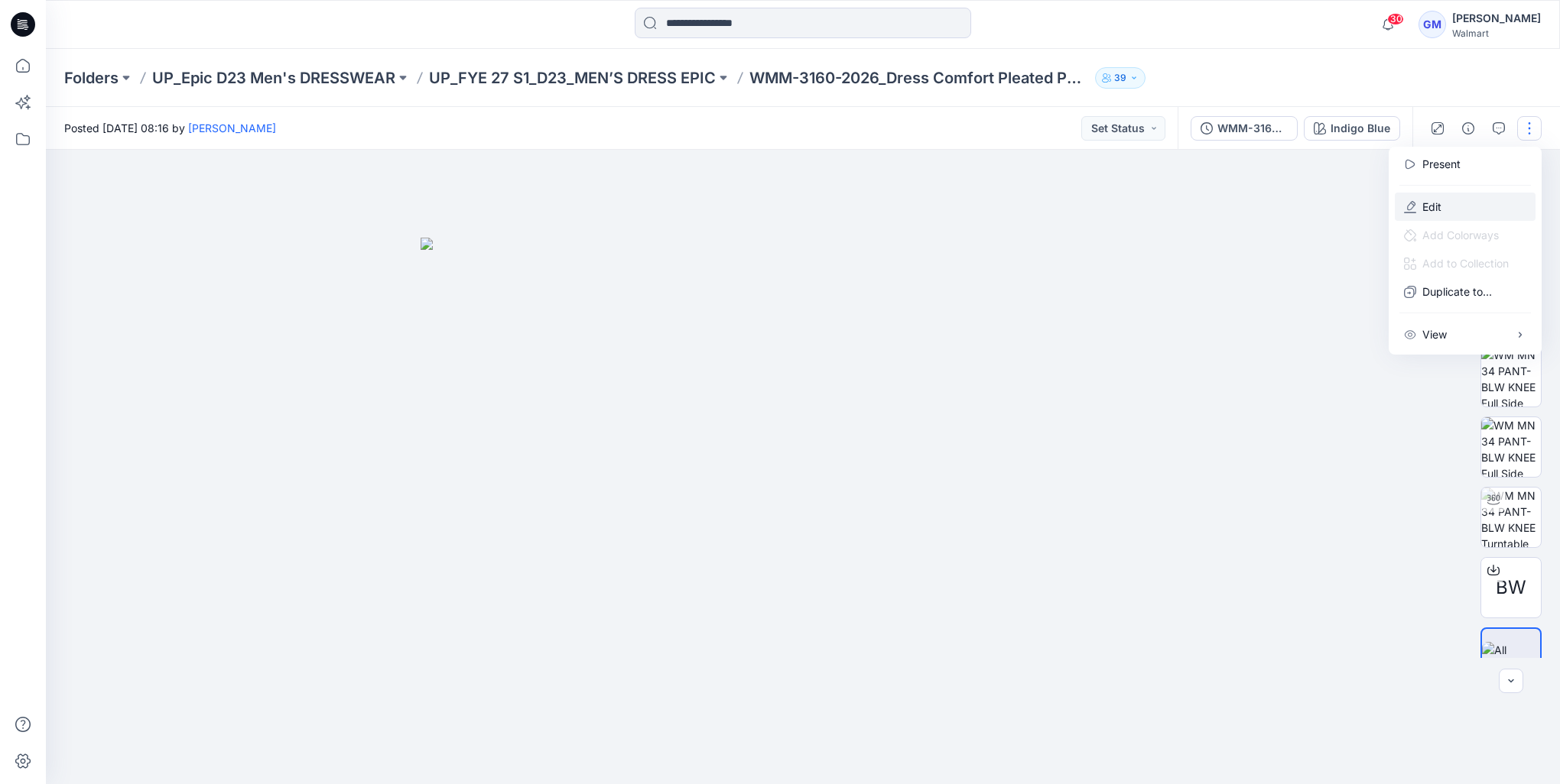
click at [1443, 200] on button "Edit" at bounding box center [1464, 206] width 140 height 28
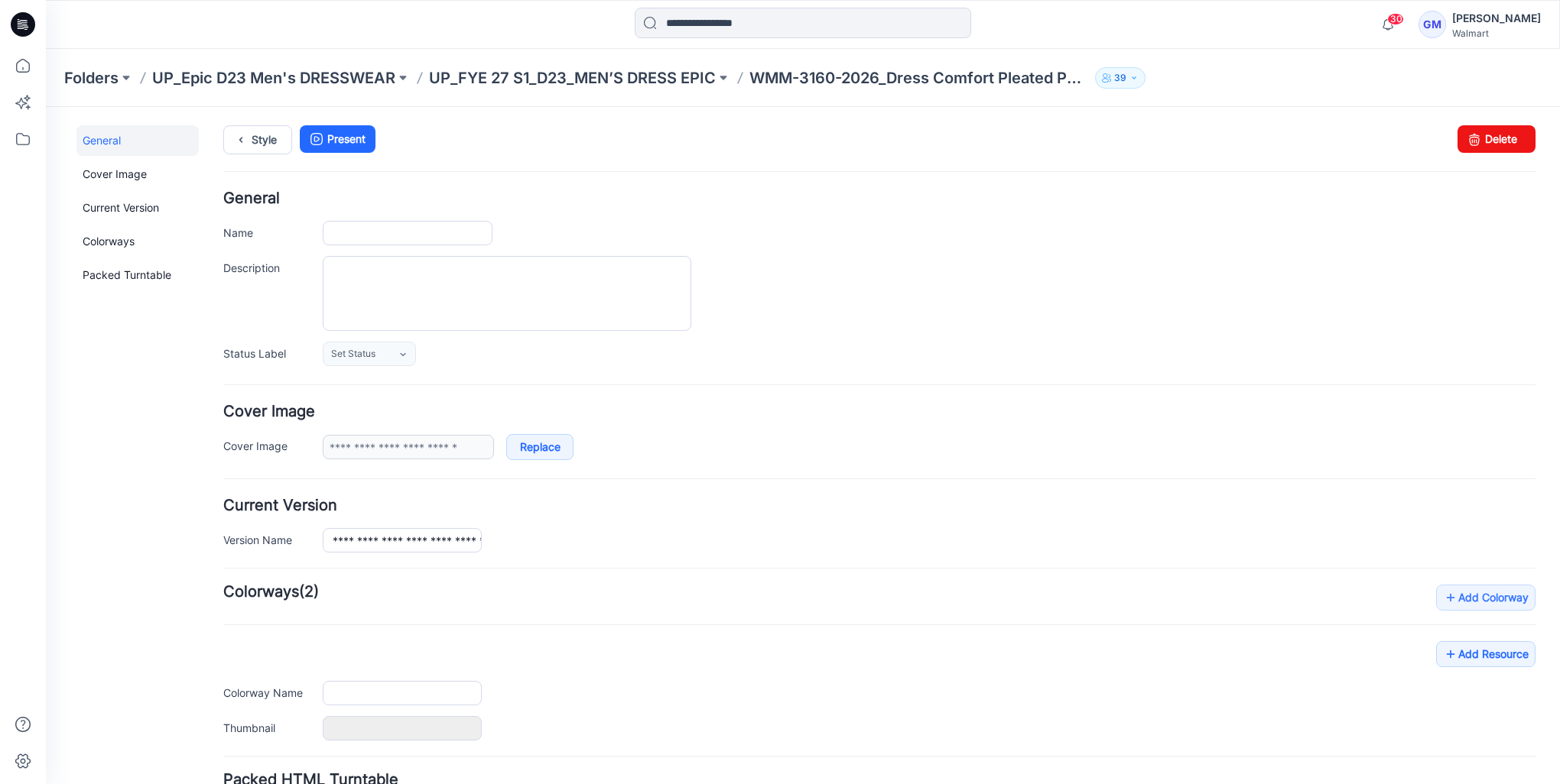
type input "**********"
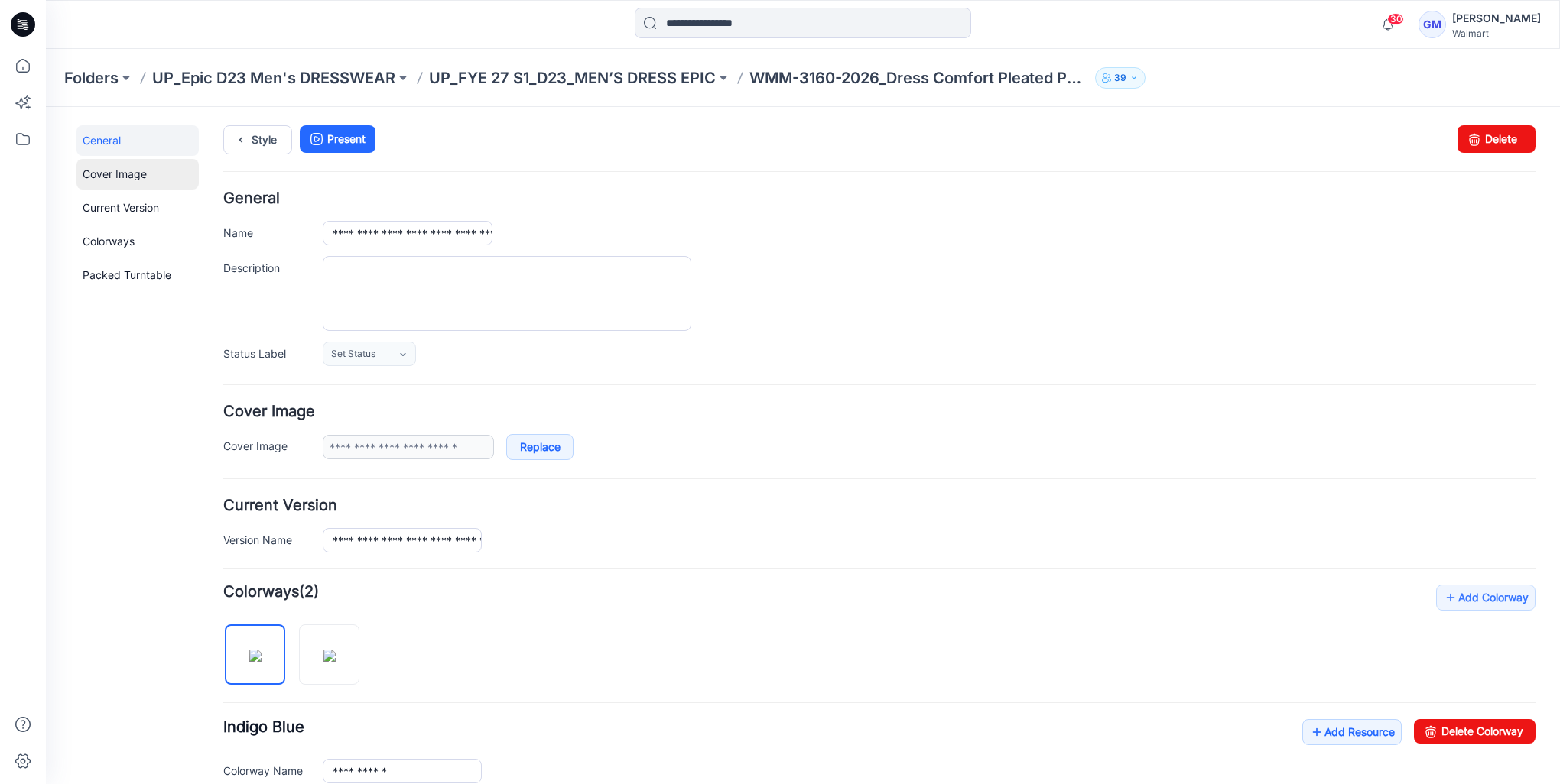
click at [110, 183] on link "Cover Image" at bounding box center [137, 174] width 122 height 31
click at [111, 142] on link "General" at bounding box center [137, 140] width 122 height 31
click at [605, 72] on p "UP_FYE 27 S1_D23_MEN’S DRESS EPIC" at bounding box center [572, 78] width 287 height 21
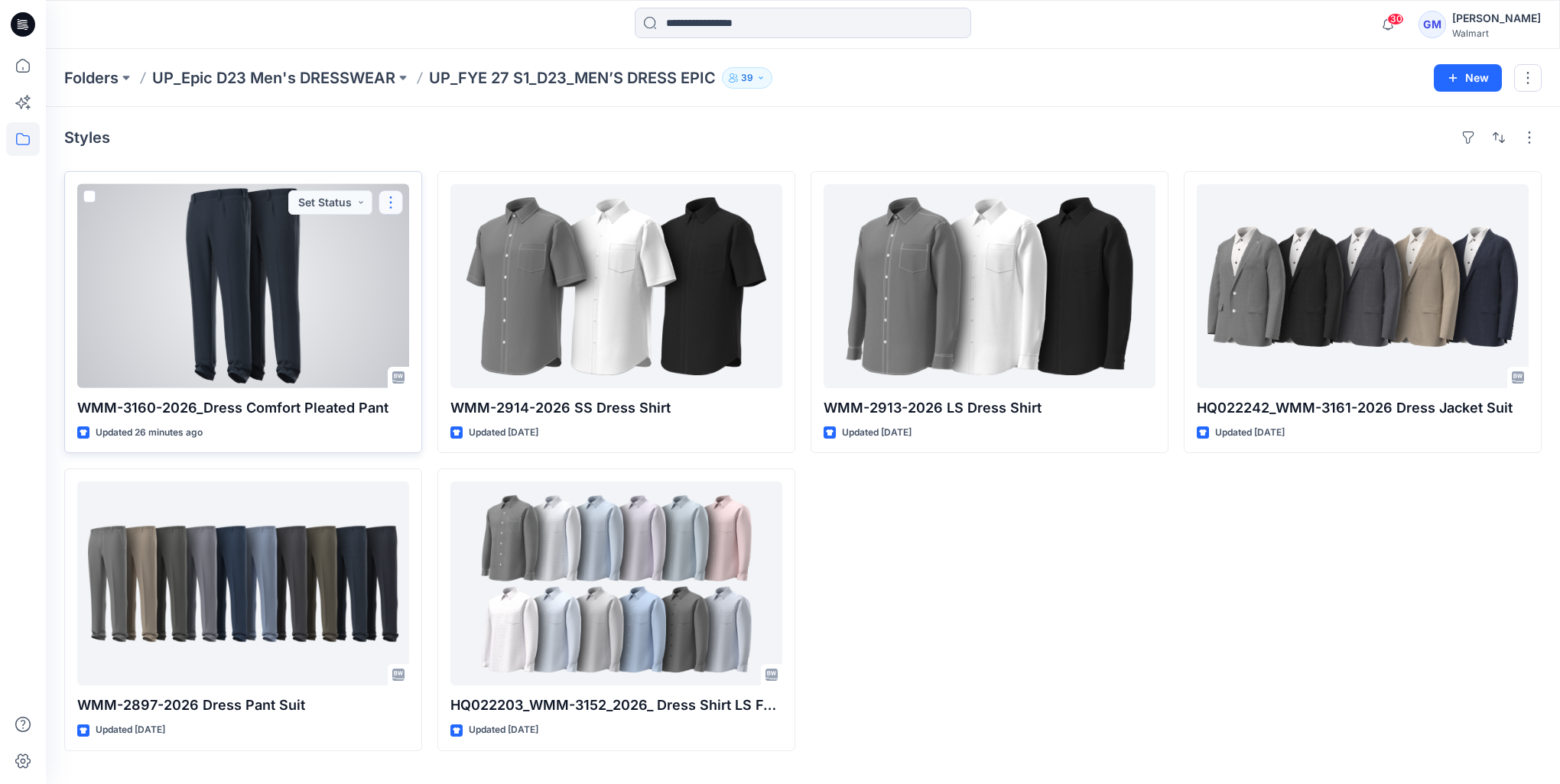
click at [394, 206] on button "button" at bounding box center [391, 203] width 25 height 25
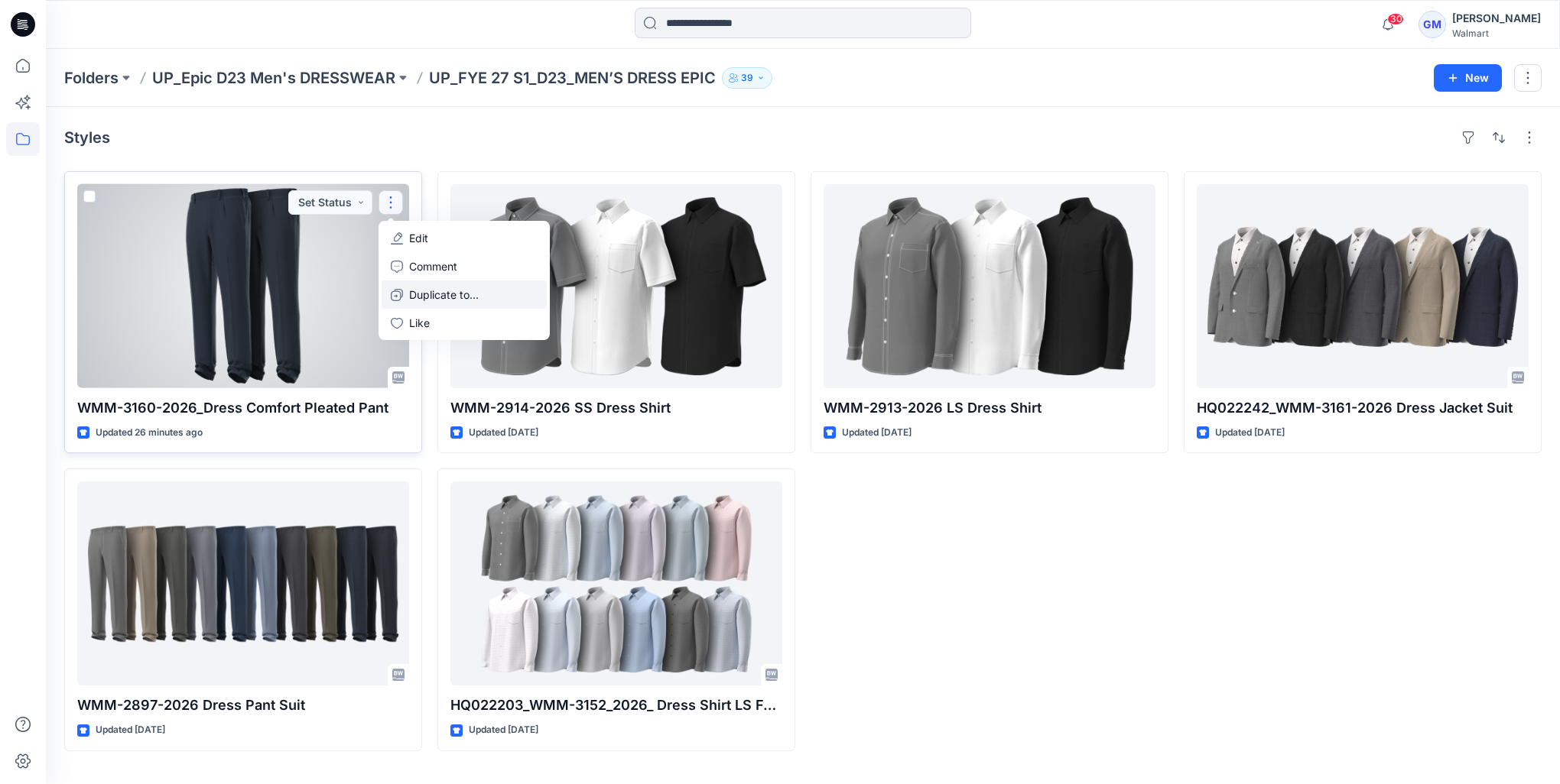
click at [430, 290] on p "Duplicate to..." at bounding box center [444, 295] width 70 height 16
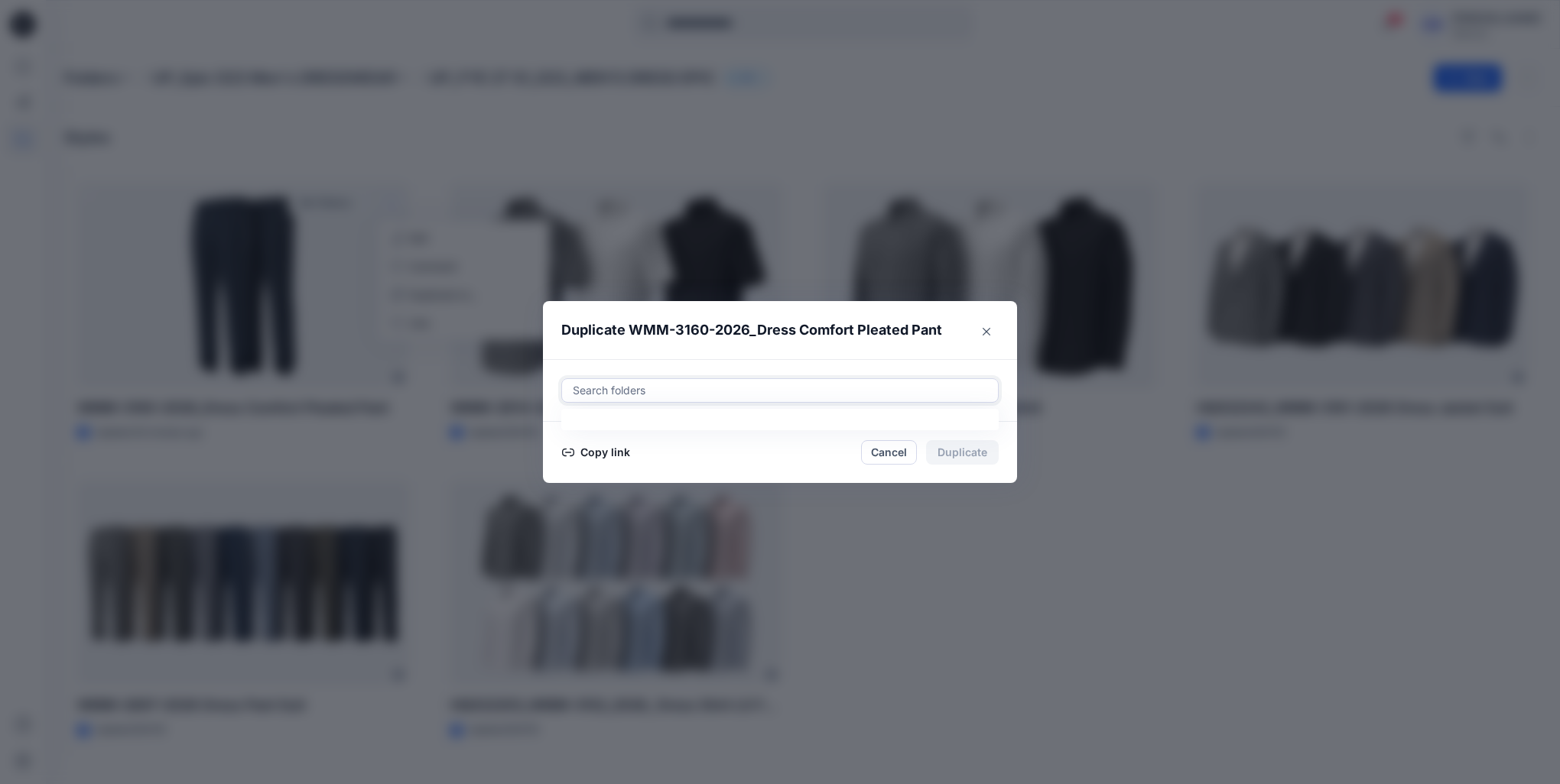
click at [787, 394] on div at bounding box center [780, 390] width 417 height 18
click at [781, 394] on div at bounding box center [780, 390] width 417 height 18
click at [777, 394] on div at bounding box center [780, 390] width 417 height 18
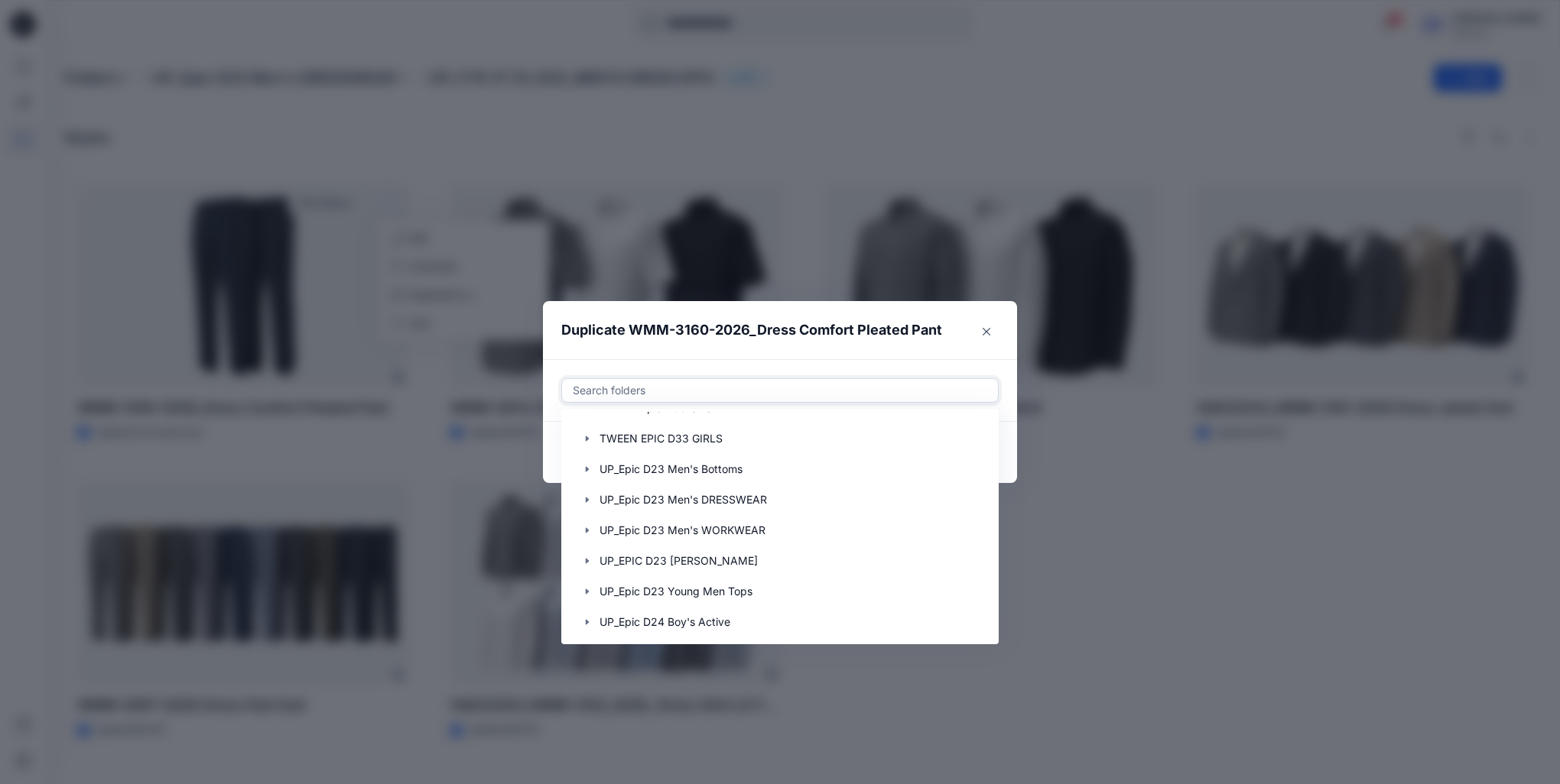
scroll to position [917, 0]
click at [1196, 558] on div "Duplicate WMM-3160-2026_Dress Comfort Pleated Pant Use Up and Down to choose op…" at bounding box center [780, 392] width 1560 height 784
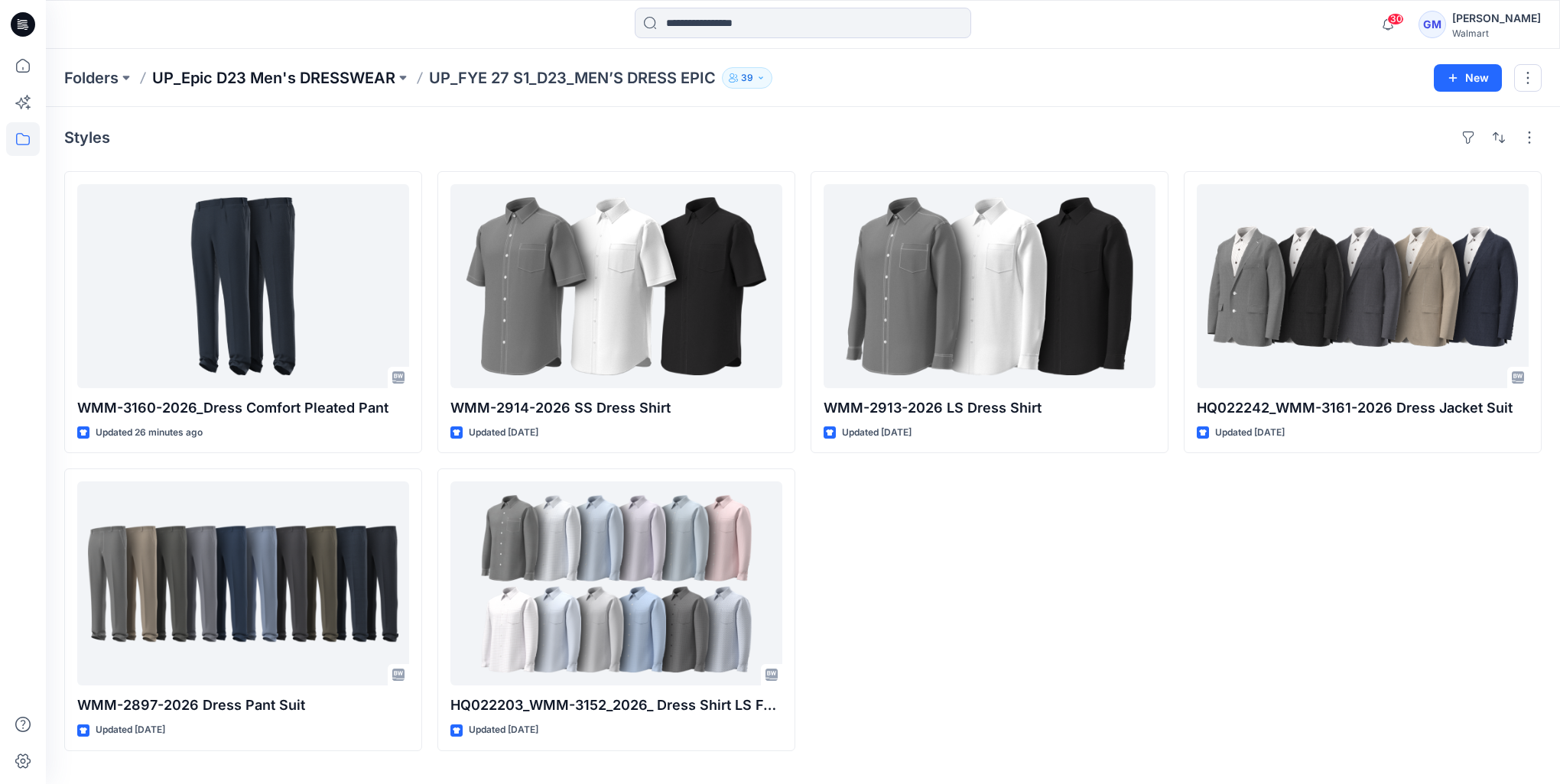
click at [345, 83] on p "UP_Epic D23 Men's DRESSWEAR" at bounding box center [273, 78] width 243 height 21
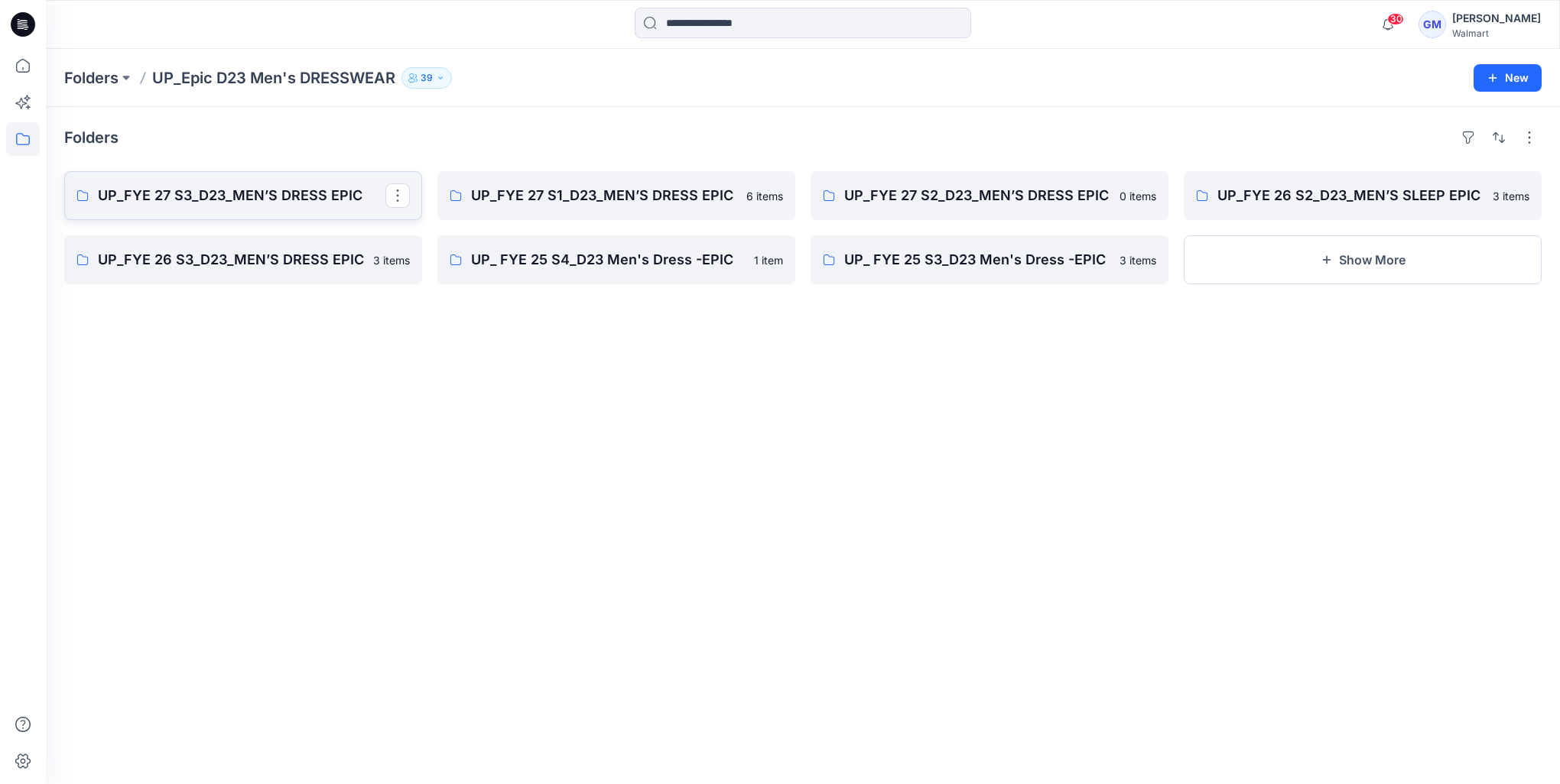
click at [328, 208] on link "UP_FYE 27 S3_D23_MEN’S DRESS EPIC" at bounding box center [243, 196] width 358 height 49
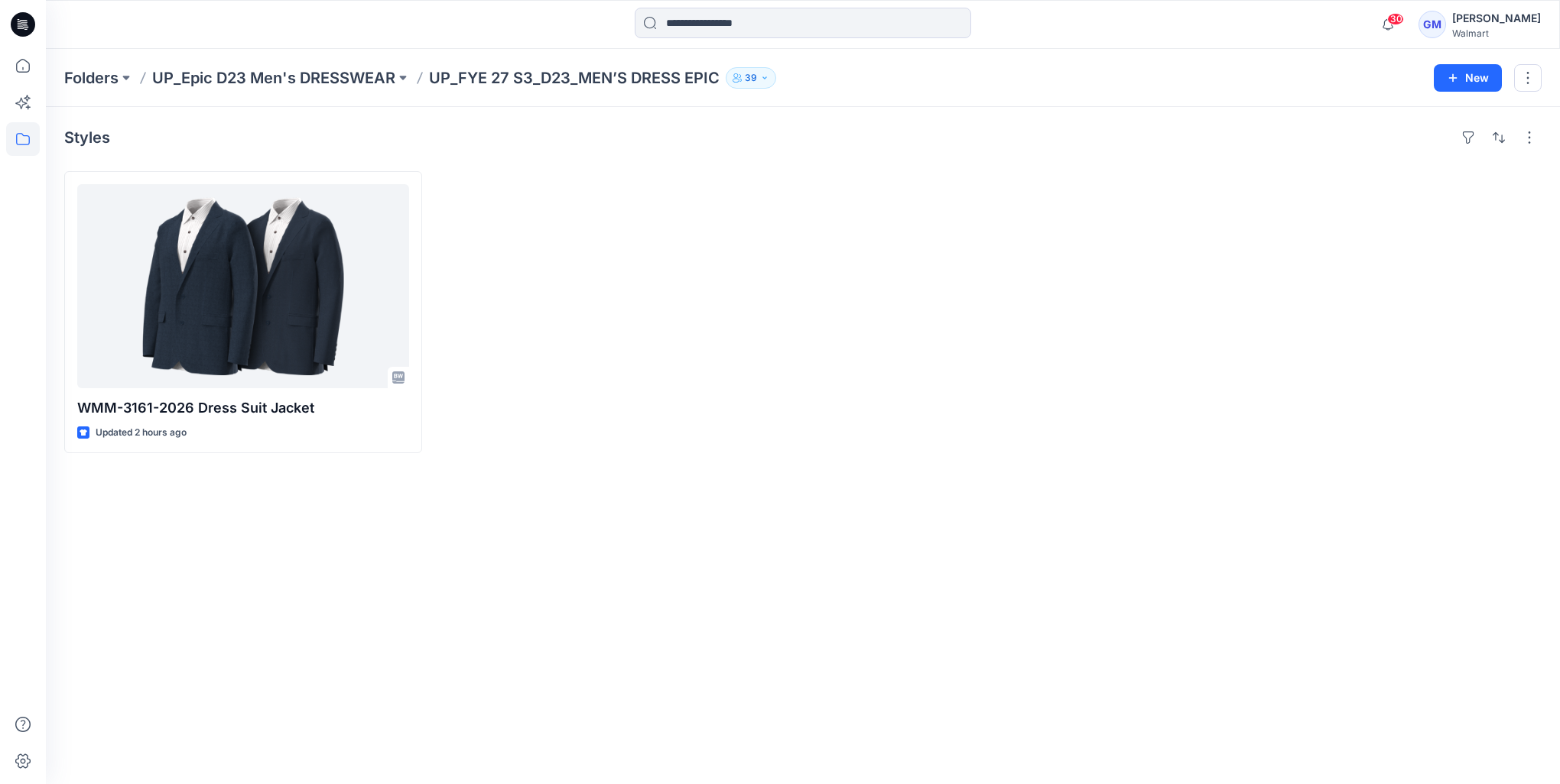
click at [237, 74] on p "UP_Epic D23 Men's DRESSWEAR" at bounding box center [273, 78] width 243 height 21
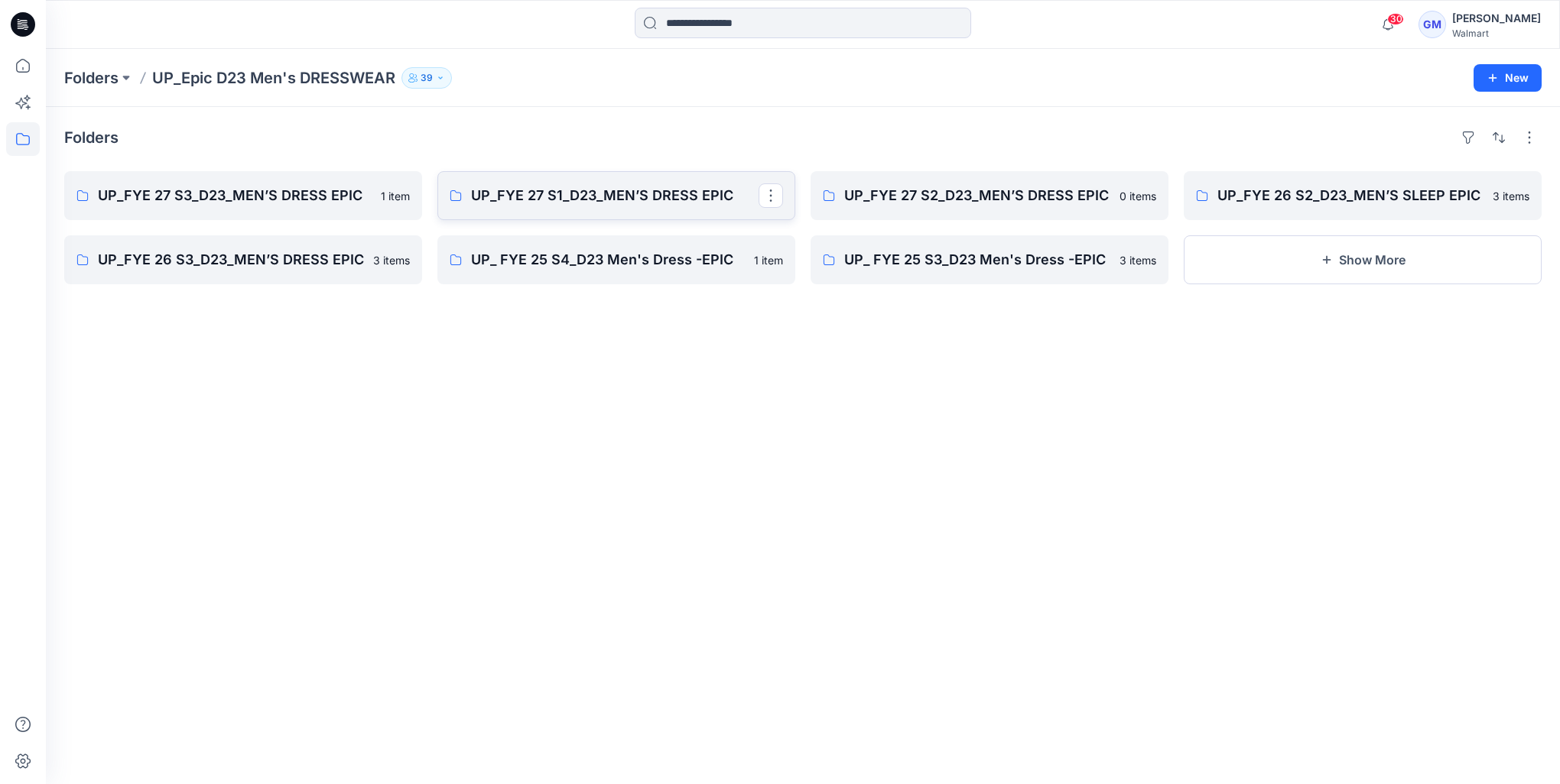
click at [679, 197] on p "UP_FYE 27 S1_D23_MEN’S DRESS EPIC" at bounding box center [615, 196] width 288 height 21
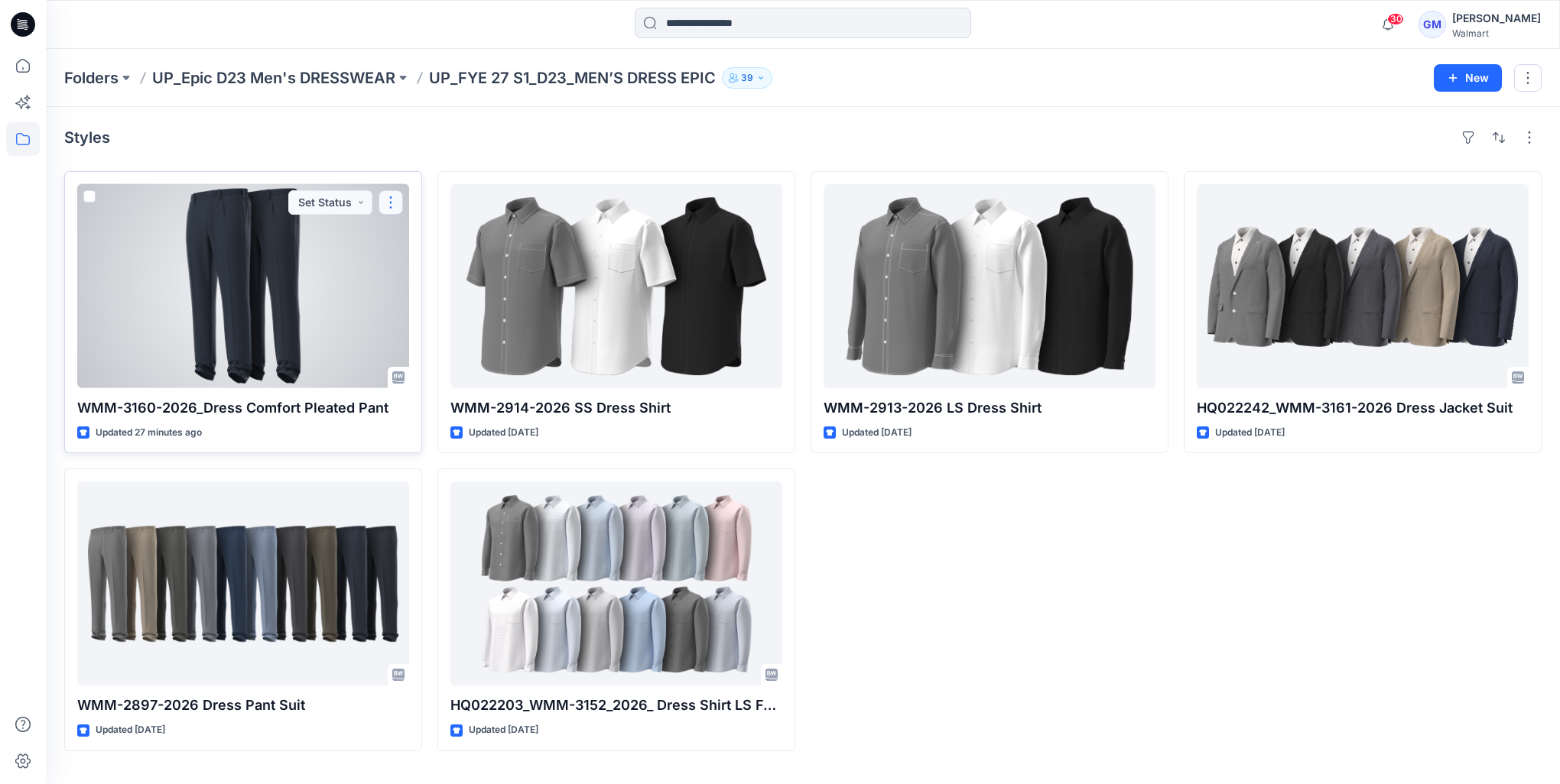
click at [390, 201] on button "button" at bounding box center [391, 203] width 25 height 25
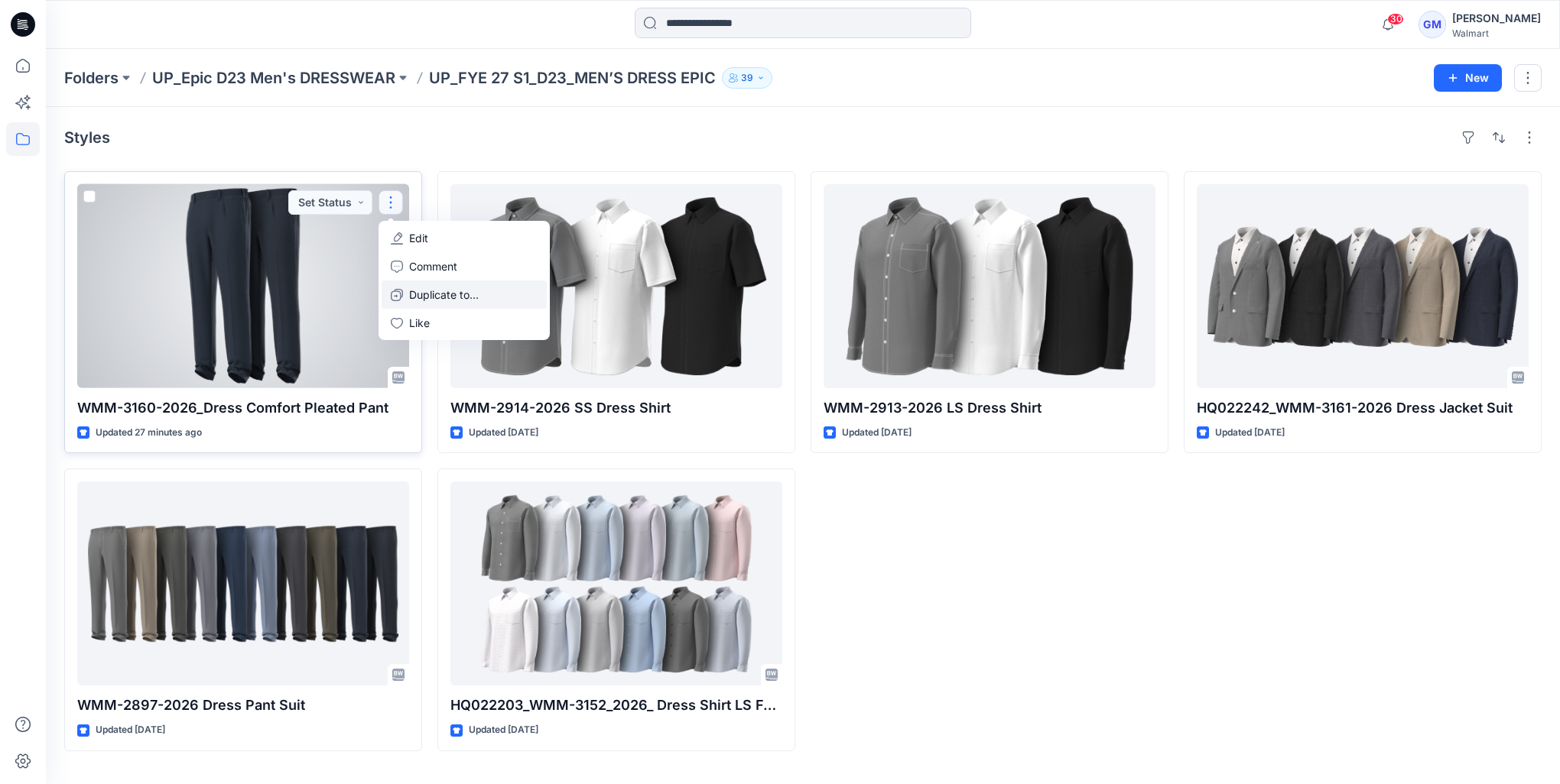
click at [460, 300] on p "Duplicate to..." at bounding box center [444, 295] width 70 height 16
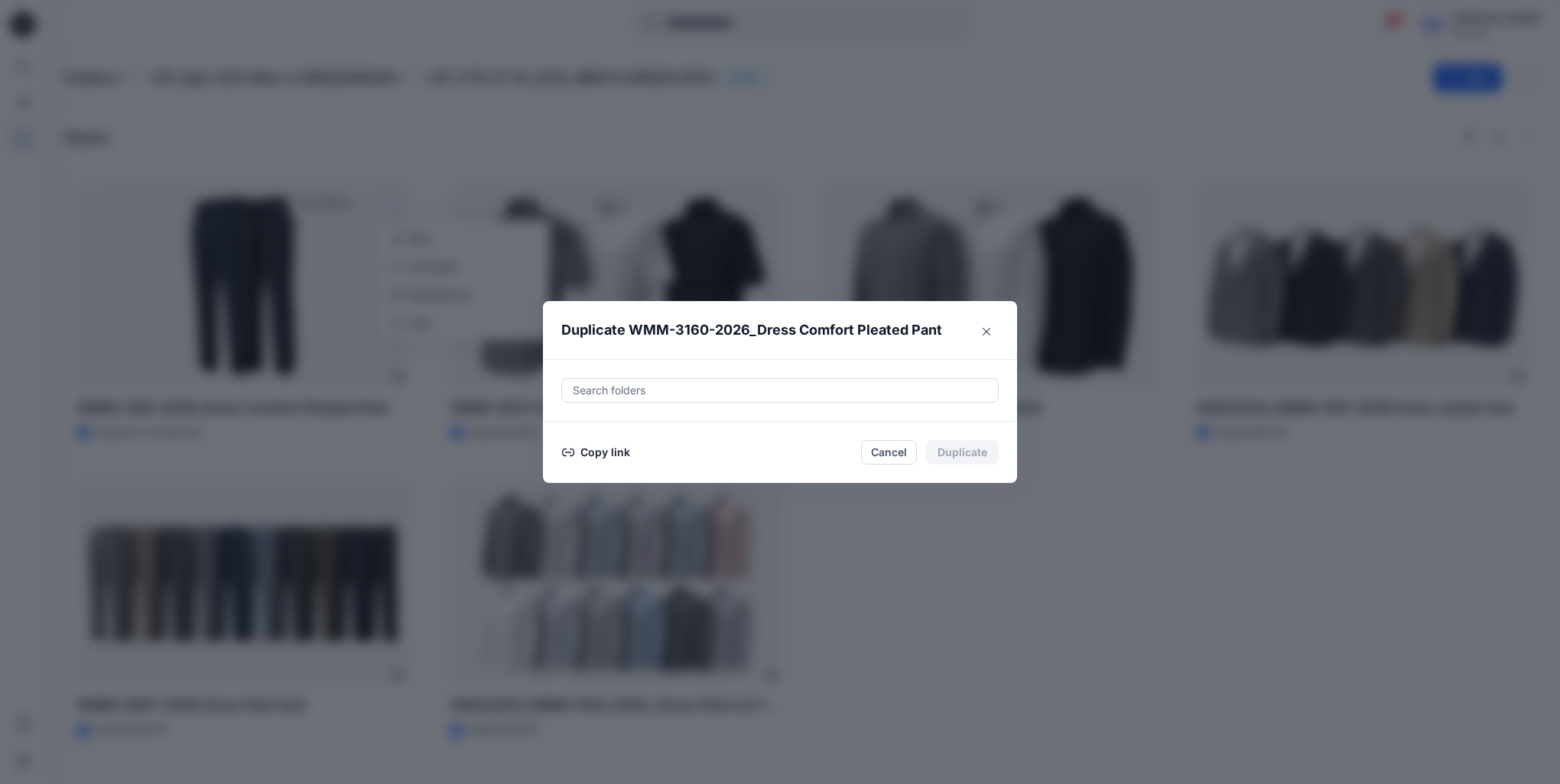
click at [760, 398] on div at bounding box center [780, 390] width 417 height 18
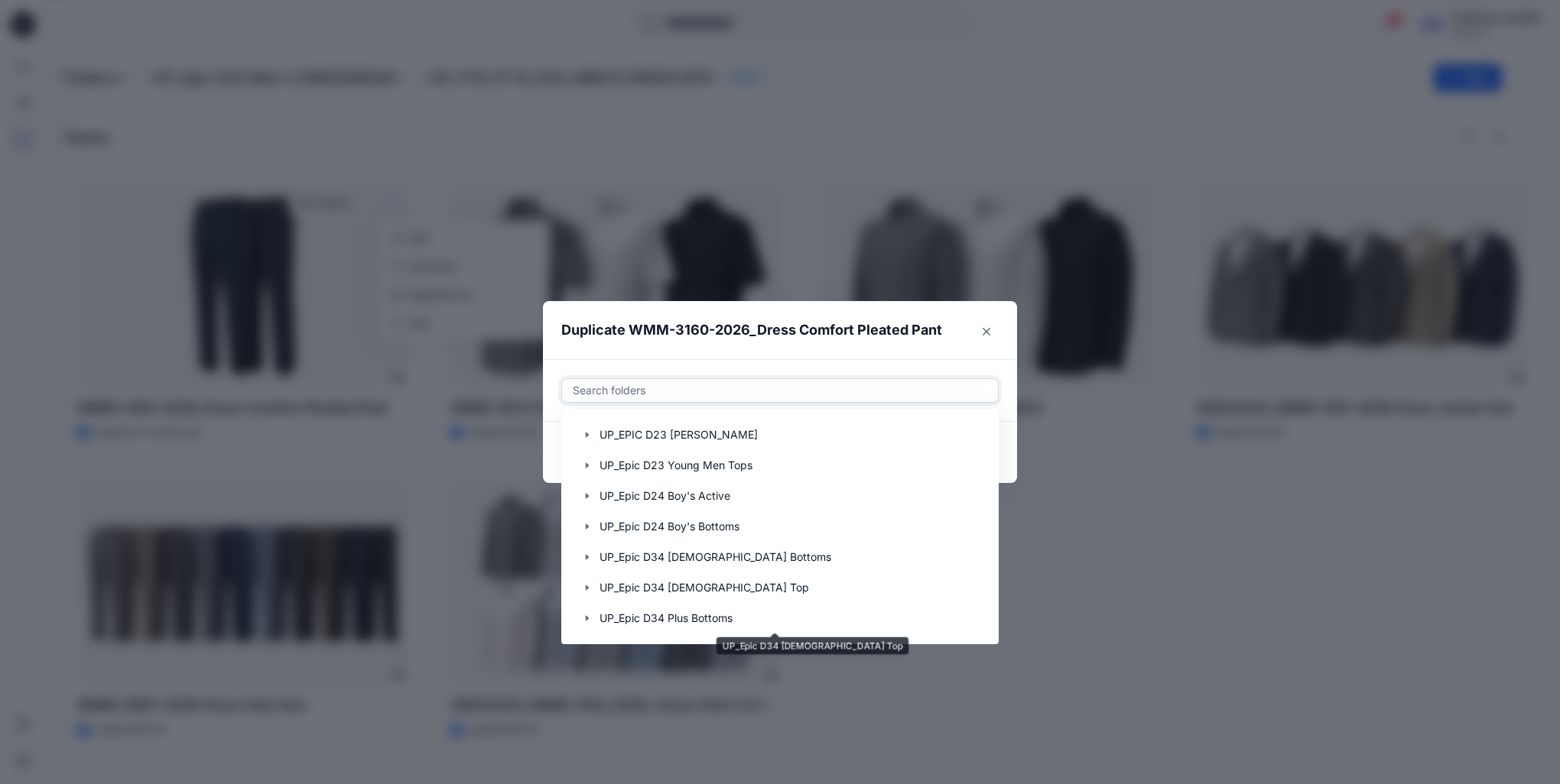
scroll to position [993, 0]
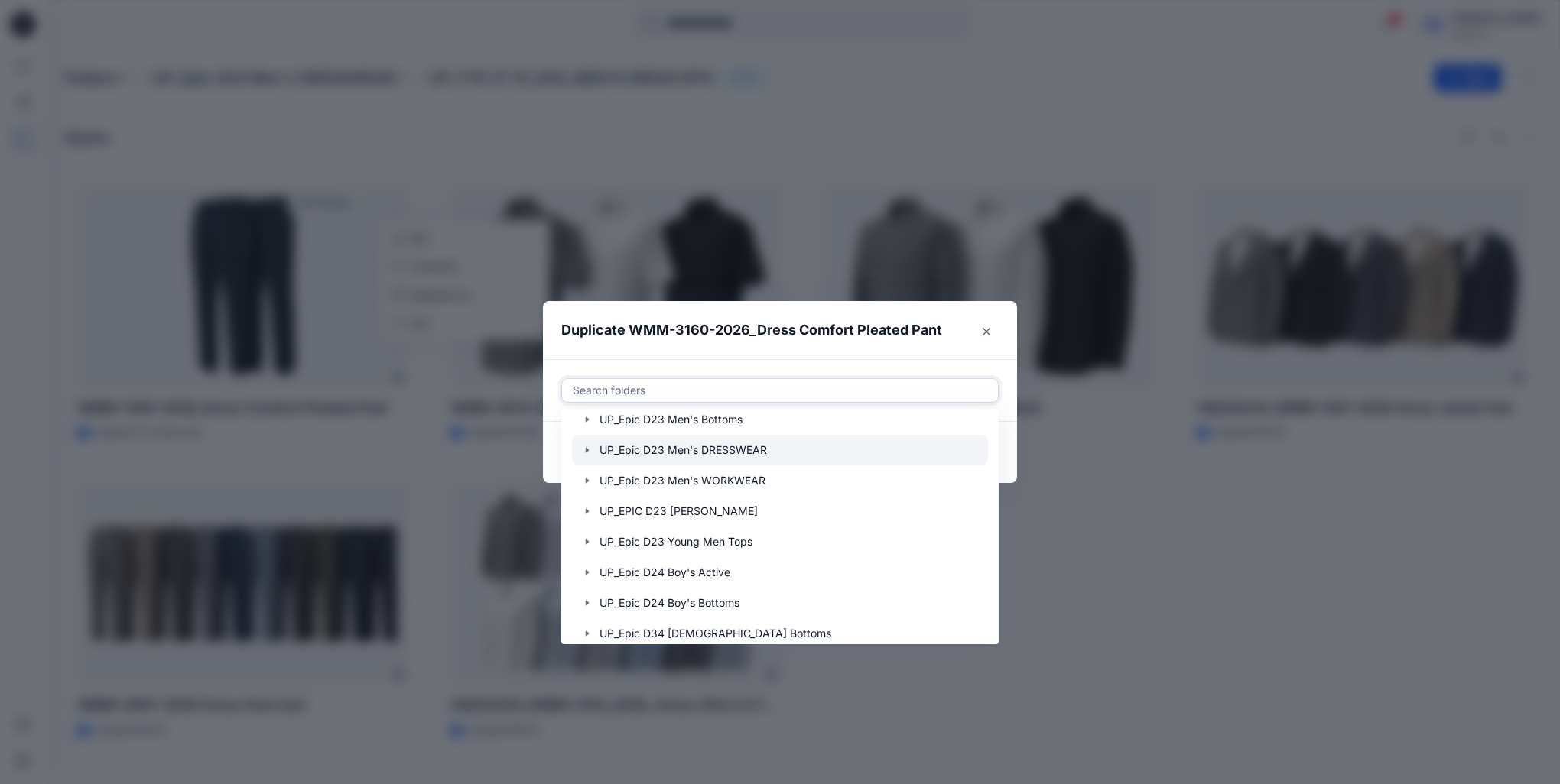
click at [583, 452] on icon "button" at bounding box center [587, 450] width 12 height 12
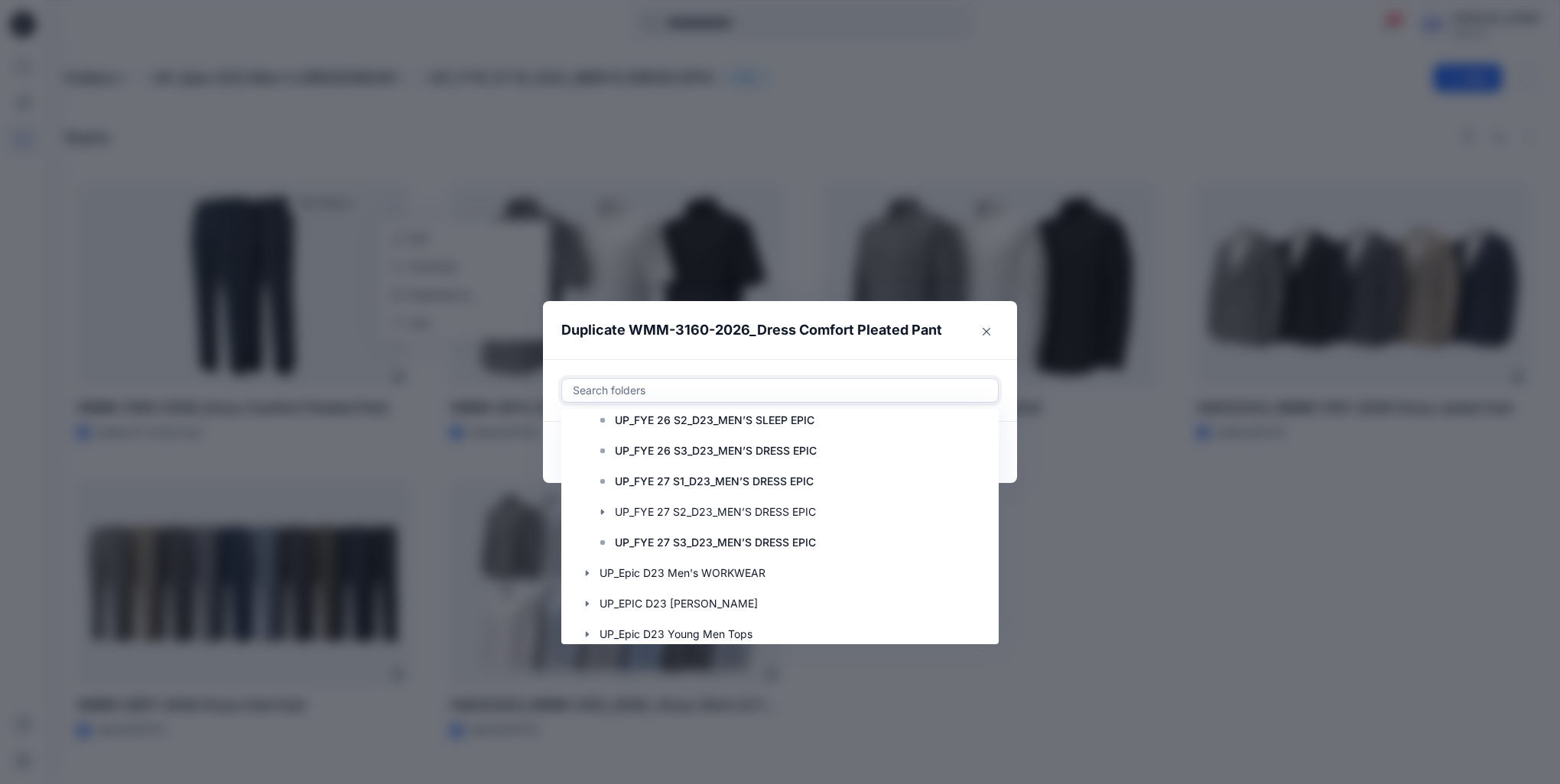
scroll to position [1147, 0]
click at [658, 540] on p "UP_FYE 27 S3_D23_MEN’S DRESS EPIC" at bounding box center [715, 542] width 201 height 18
click at [932, 357] on header "Duplicate WMM-3160-2026_Dress Comfort Pleated Pant" at bounding box center [764, 331] width 444 height 58
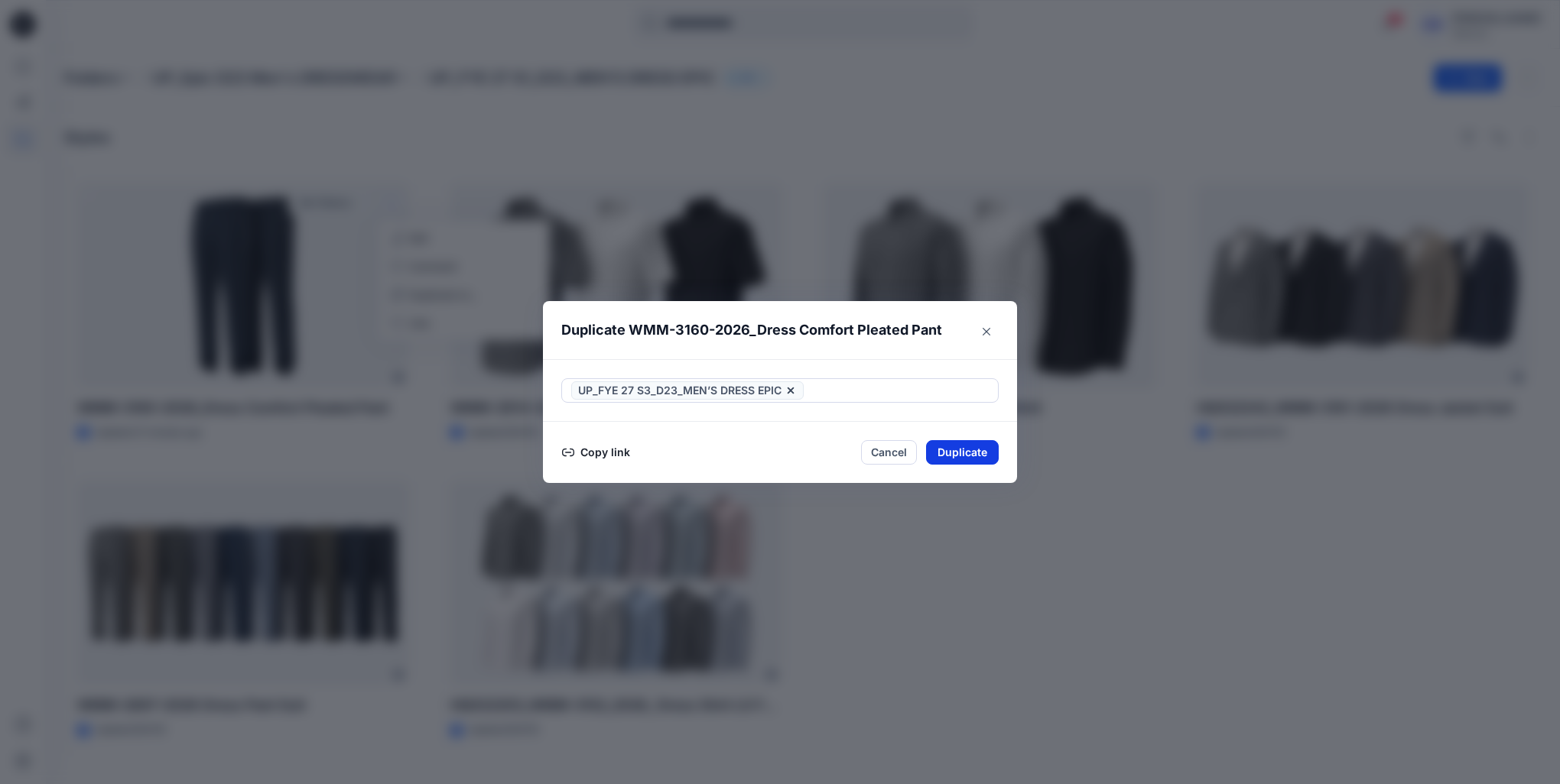
click at [943, 455] on button "Duplicate" at bounding box center [962, 453] width 73 height 25
click at [961, 457] on button "Close" at bounding box center [973, 453] width 50 height 25
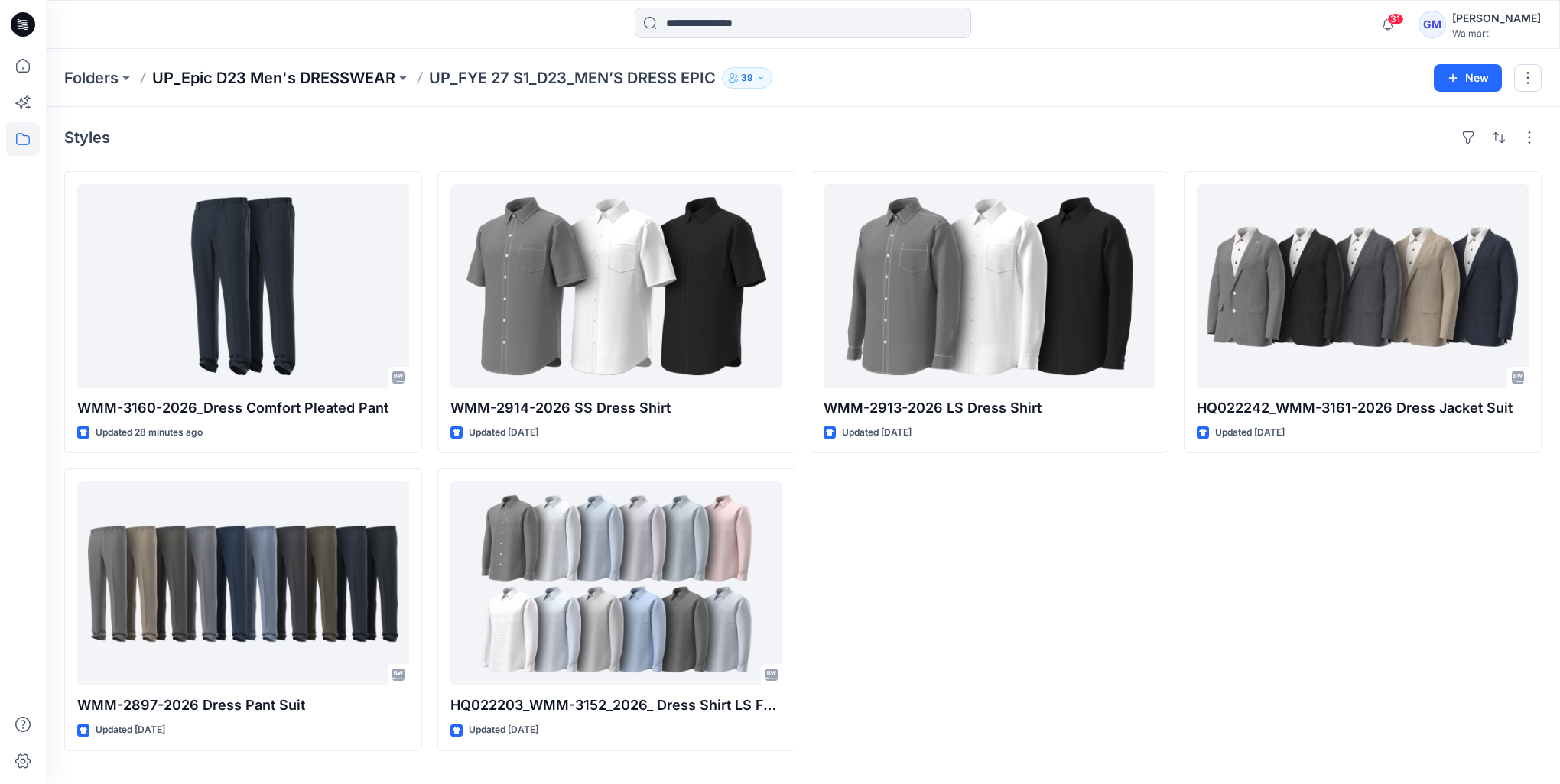
click at [351, 78] on p "UP_Epic D23 Men's DRESSWEAR" at bounding box center [273, 78] width 243 height 21
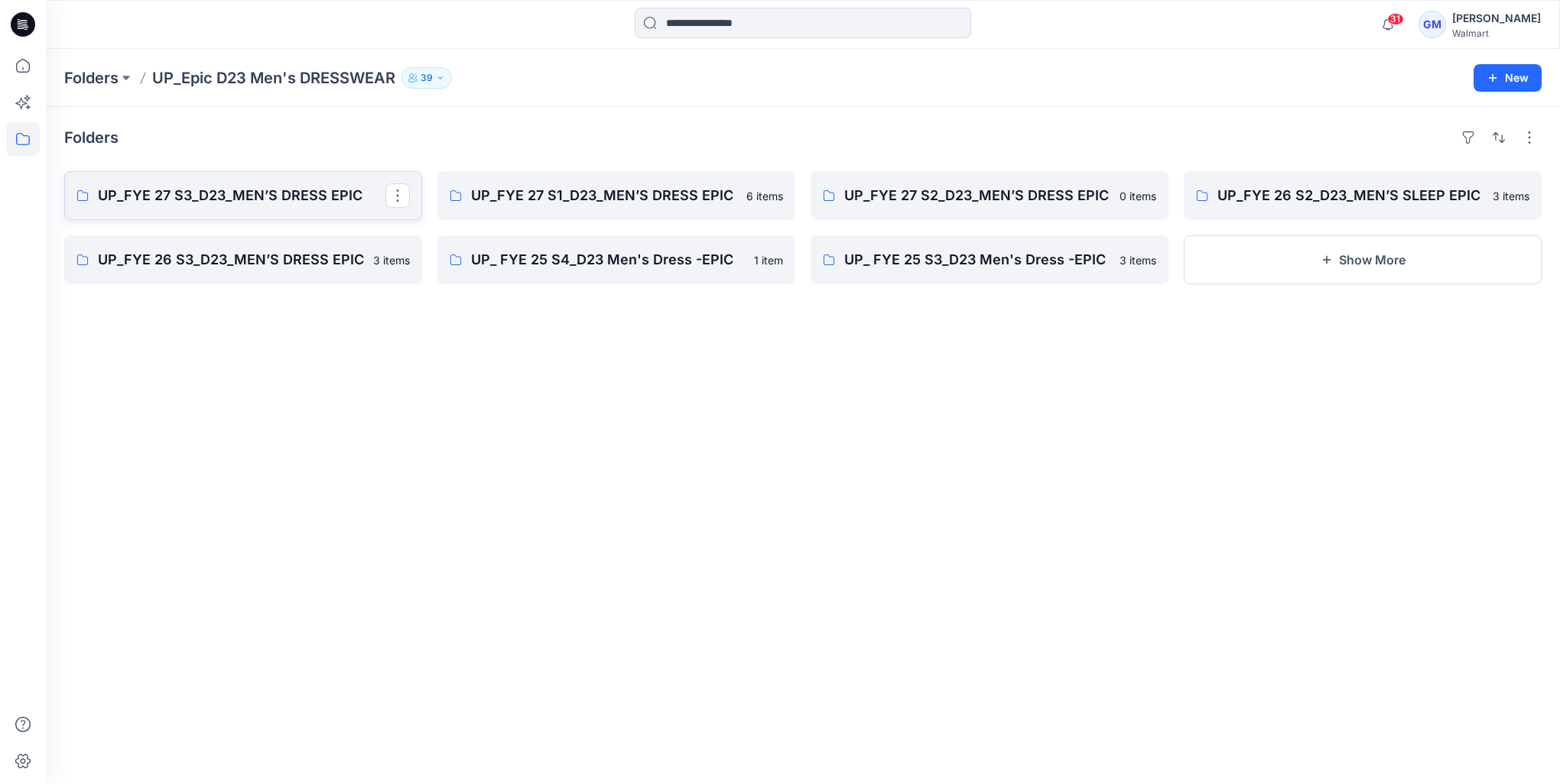
click at [302, 199] on p "UP_FYE 27 S3_D23_MEN’S DRESS EPIC" at bounding box center [242, 196] width 288 height 21
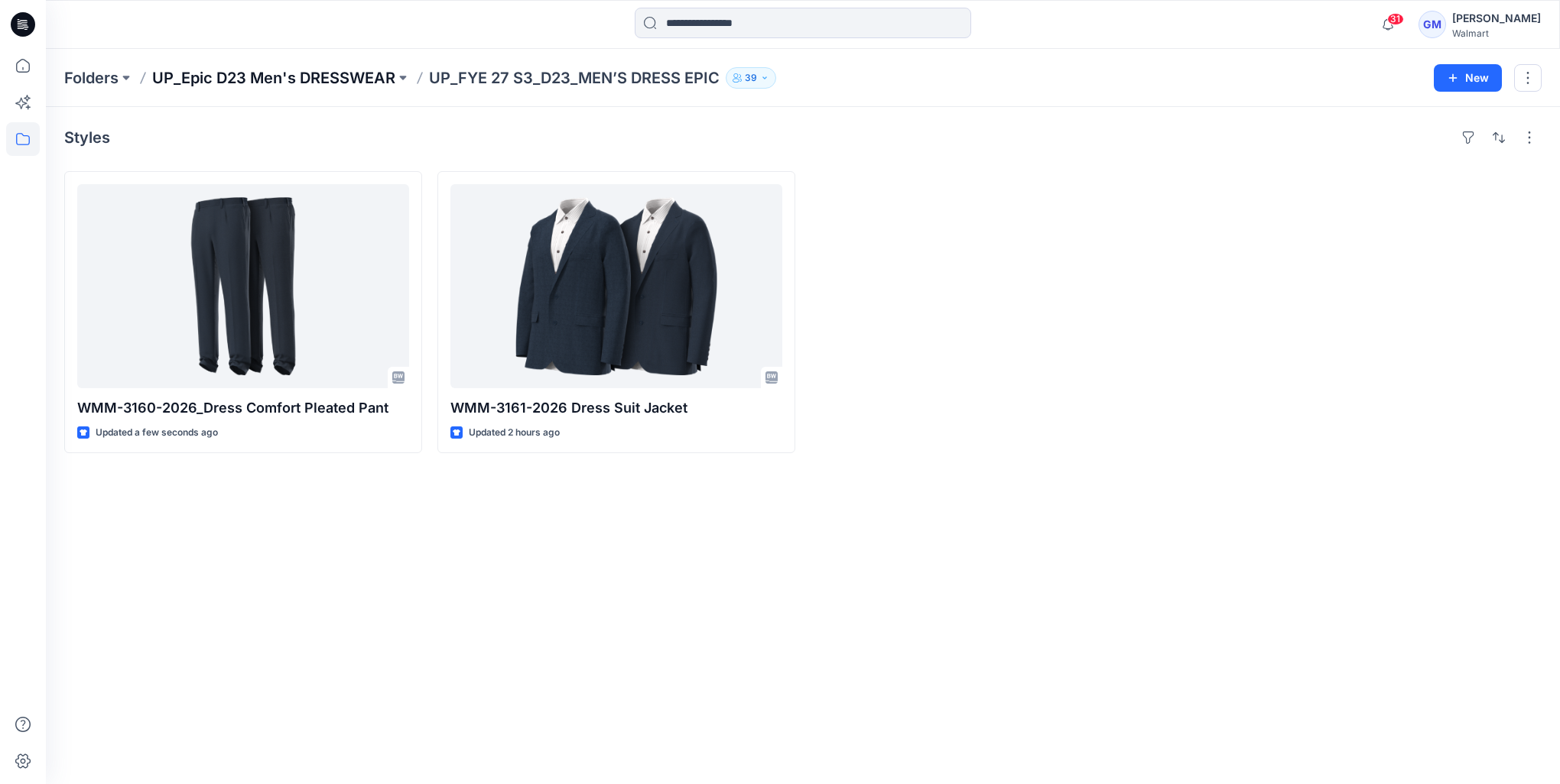
click at [315, 81] on p "UP_Epic D23 Men's DRESSWEAR" at bounding box center [273, 78] width 243 height 21
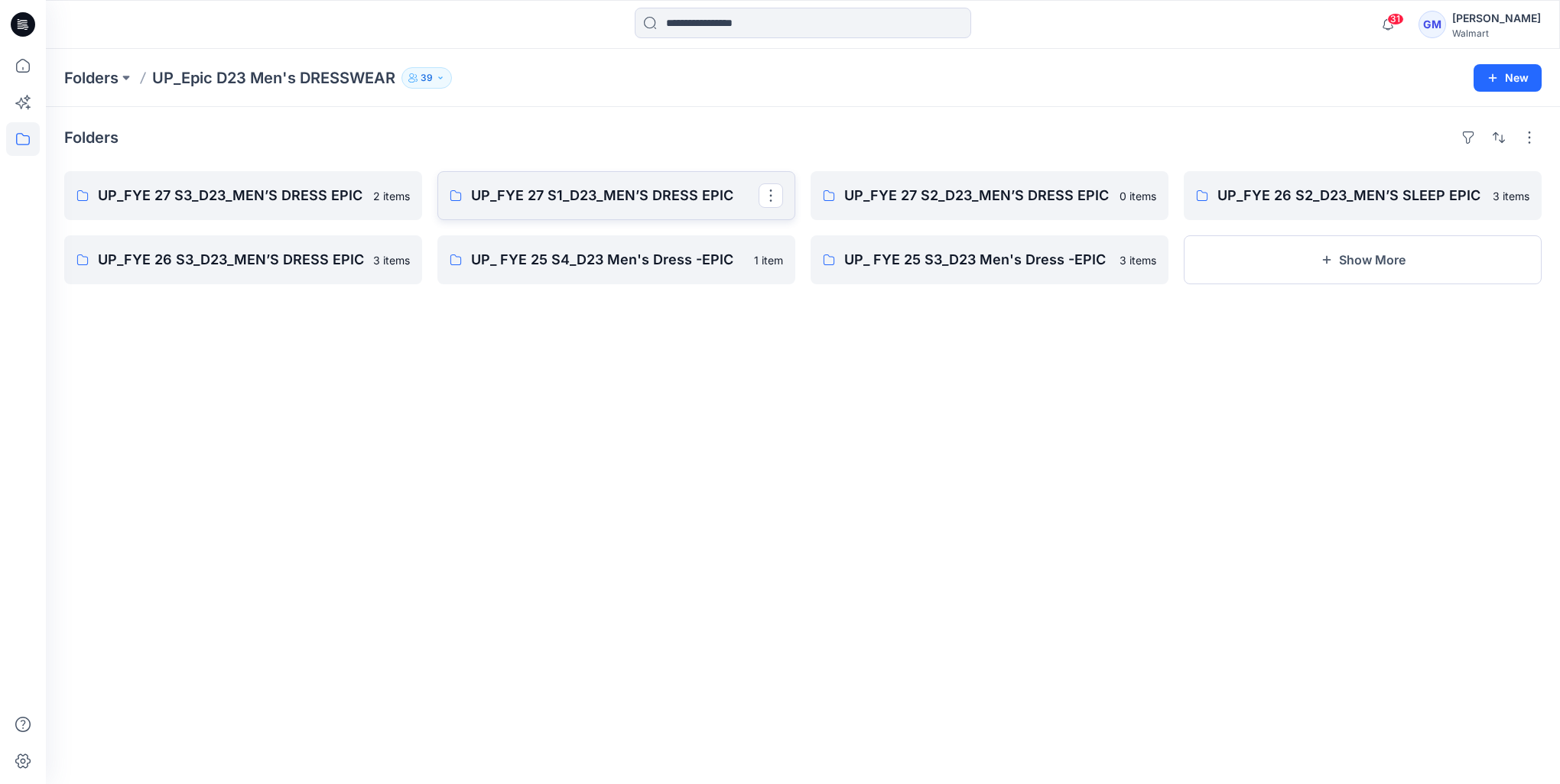
click at [638, 203] on p "UP_FYE 27 S1_D23_MEN’S DRESS EPIC" at bounding box center [615, 196] width 288 height 21
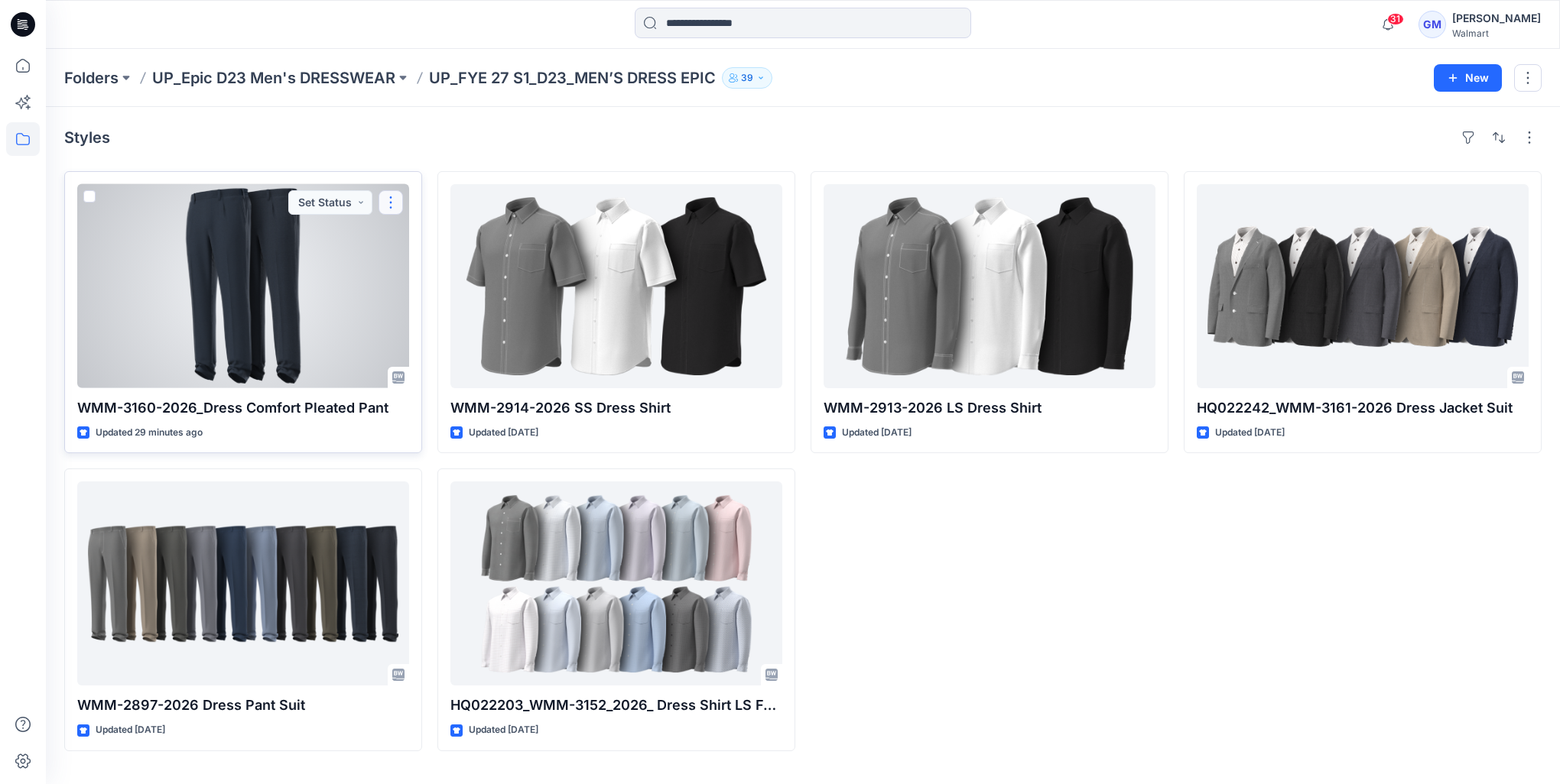
click at [385, 206] on button "button" at bounding box center [391, 203] width 25 height 25
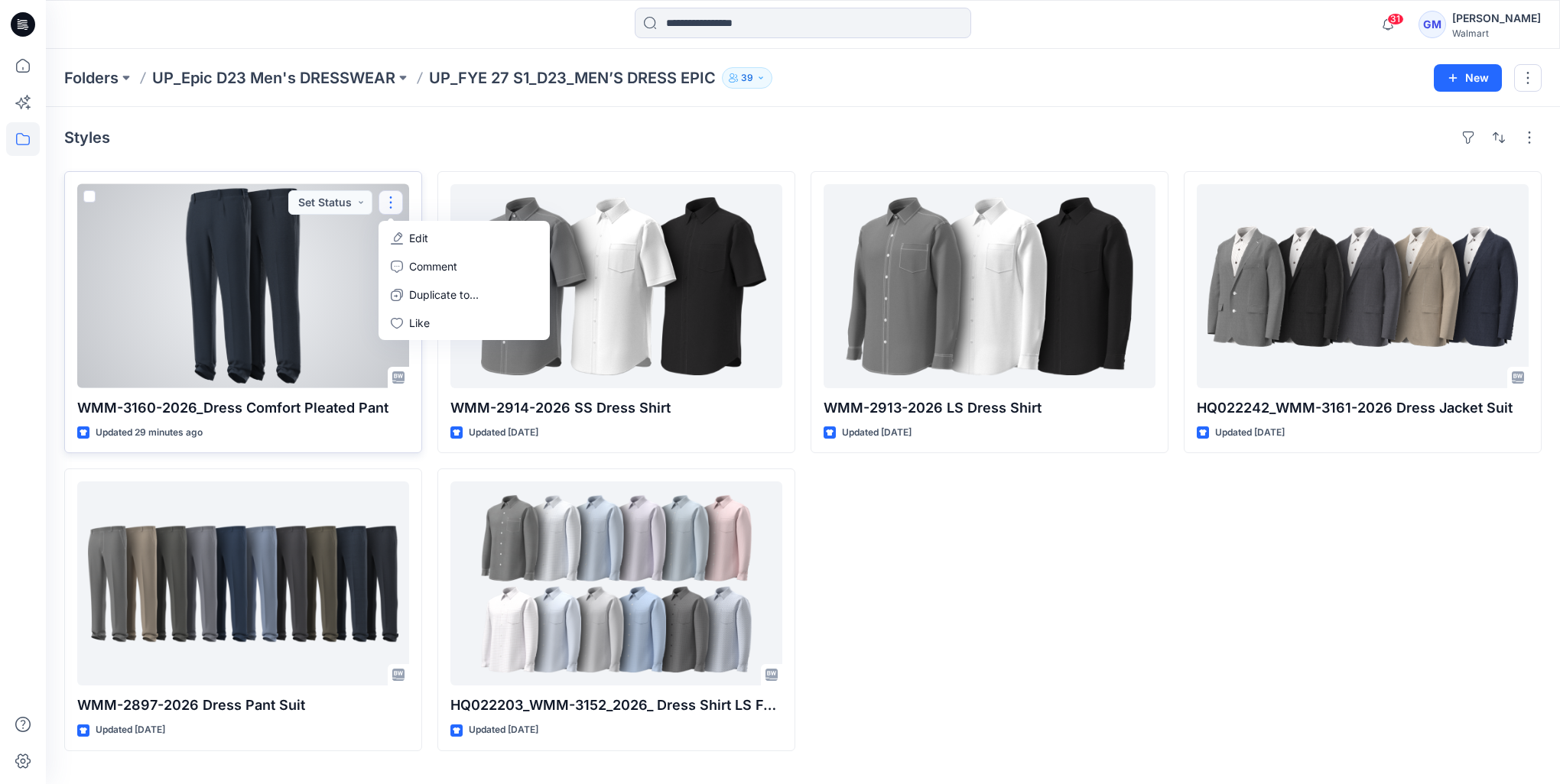
click at [84, 201] on span at bounding box center [90, 196] width 12 height 12
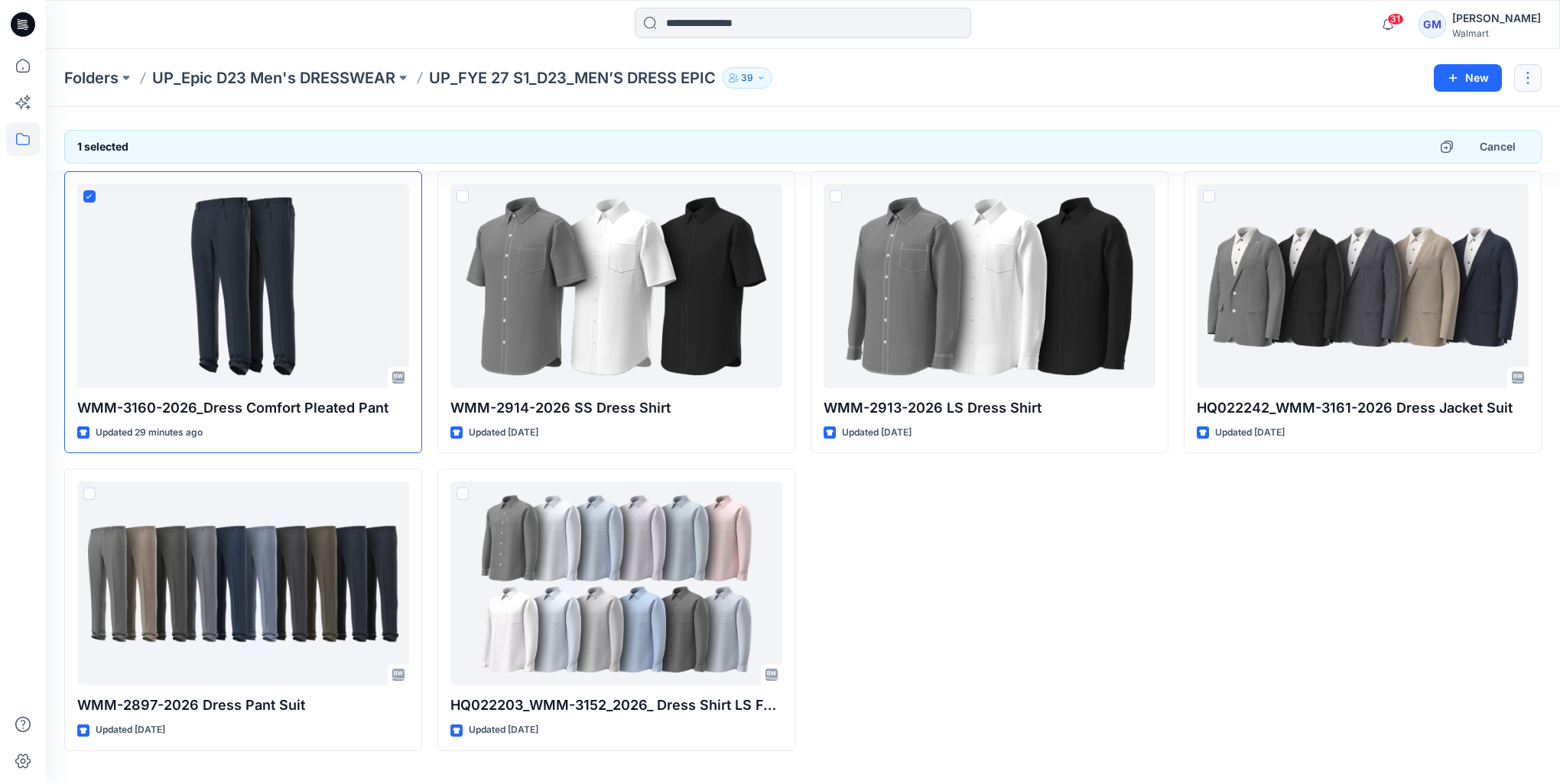
click at [1528, 81] on button "button" at bounding box center [1528, 78] width 28 height 28
click at [1440, 148] on p "Delete Folder" at bounding box center [1444, 149] width 88 height 16
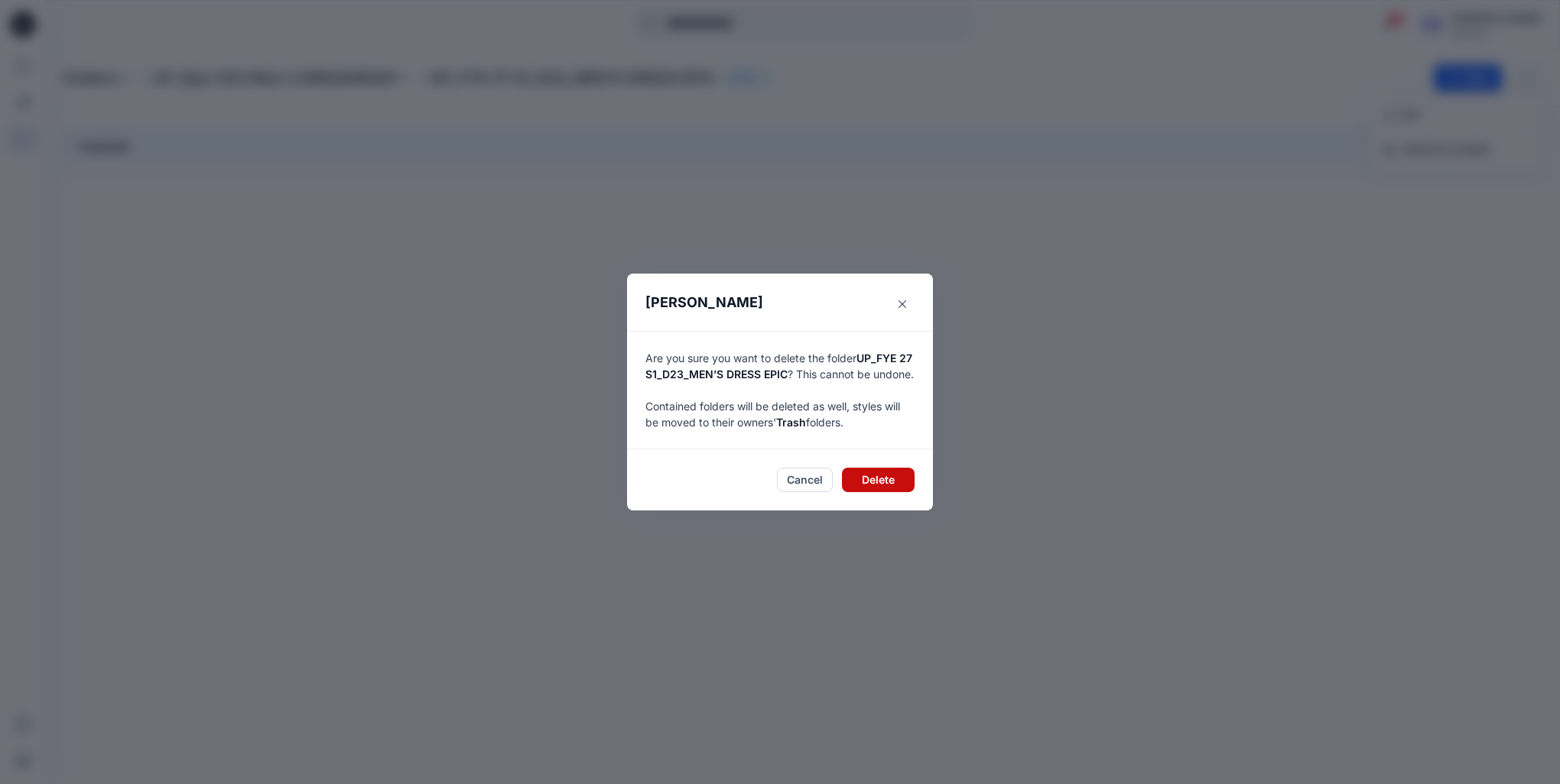
click at [860, 491] on button "Delete" at bounding box center [878, 480] width 73 height 25
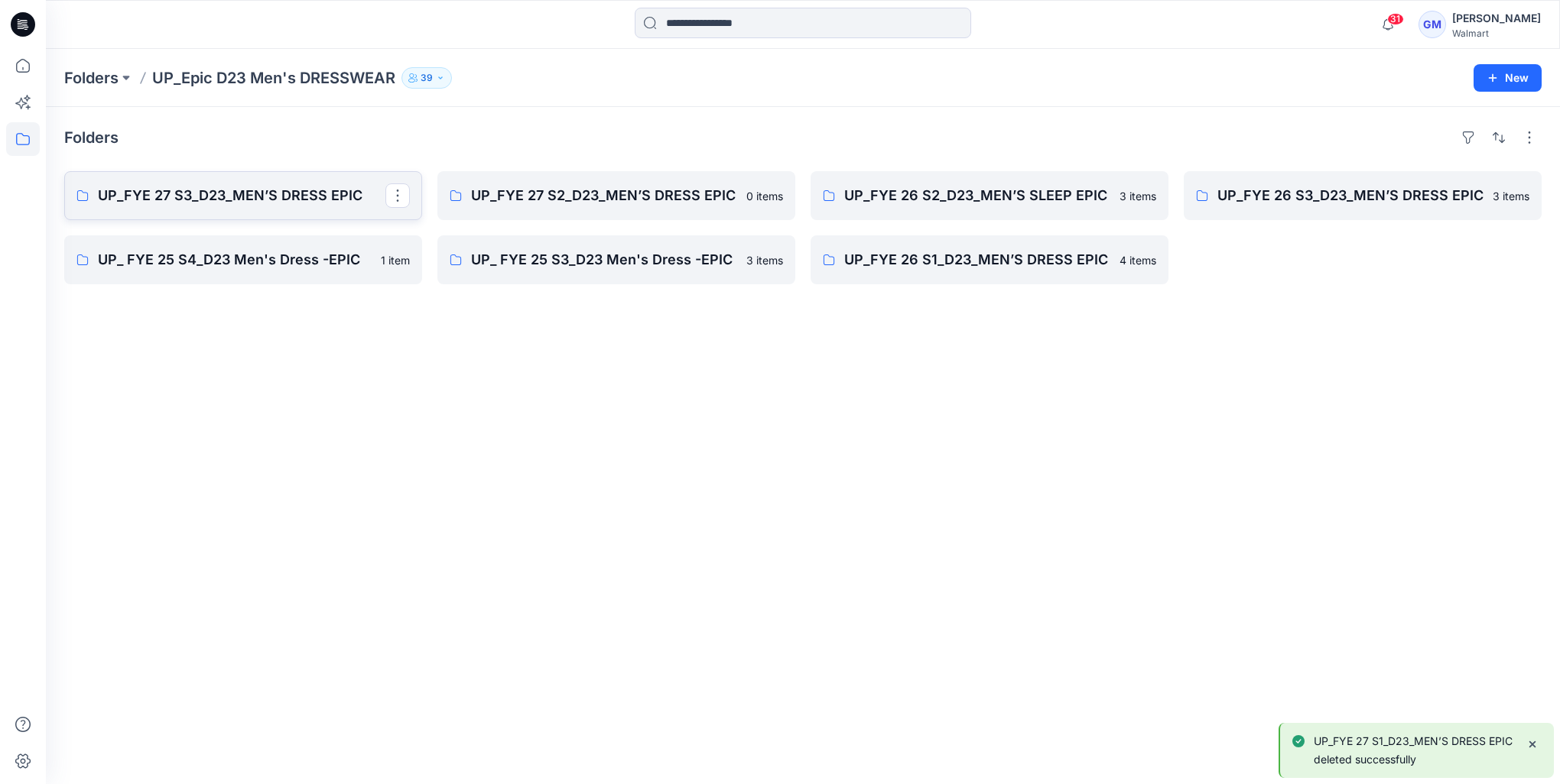
click at [207, 203] on p "UP_FYE 27 S3_D23_MEN’S DRESS EPIC" at bounding box center [242, 196] width 288 height 21
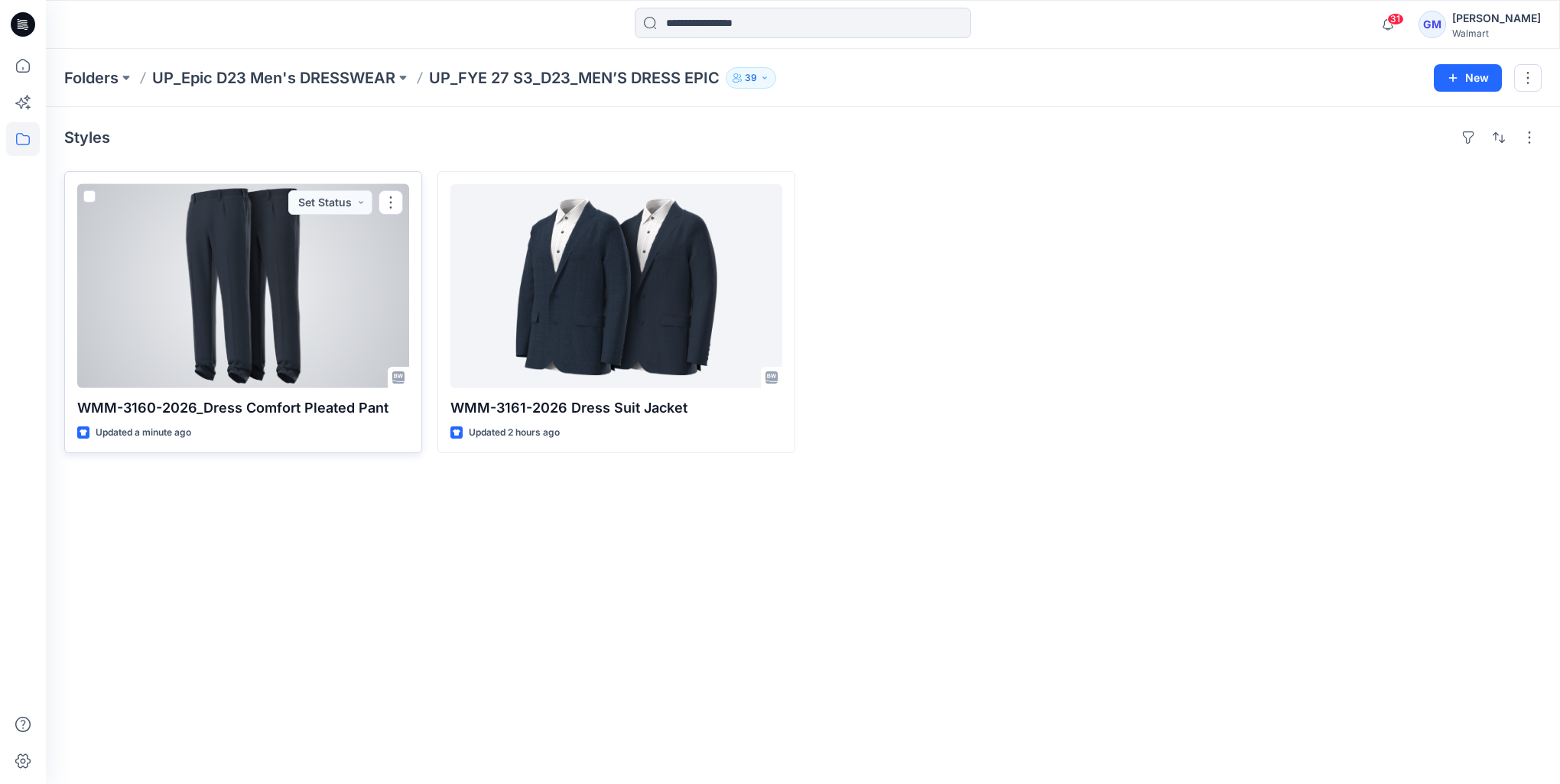
click at [245, 363] on div at bounding box center [243, 286] width 331 height 204
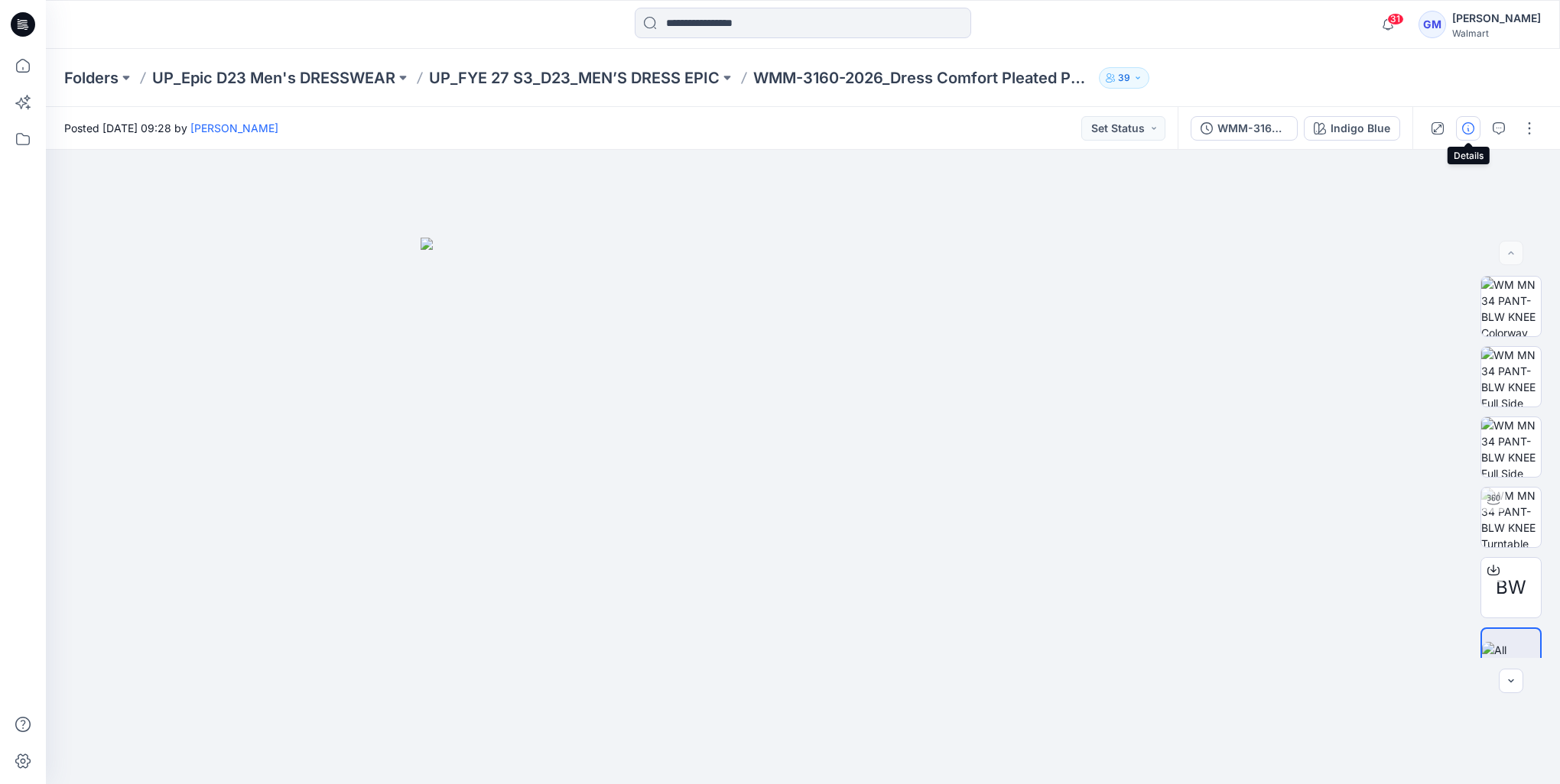
click at [1473, 133] on button "button" at bounding box center [1468, 128] width 25 height 25
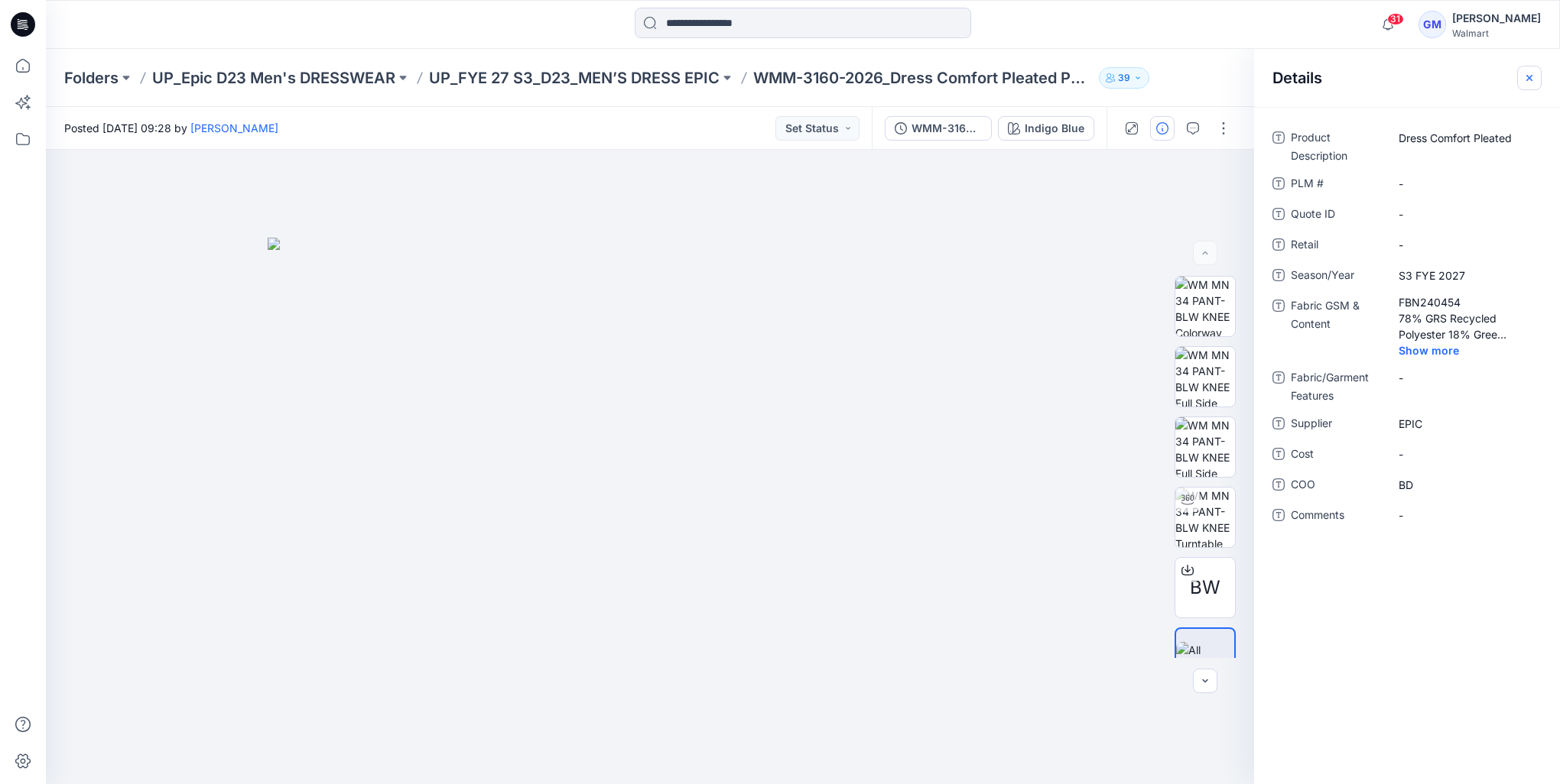
click at [1523, 75] on icon "button" at bounding box center [1529, 78] width 12 height 12
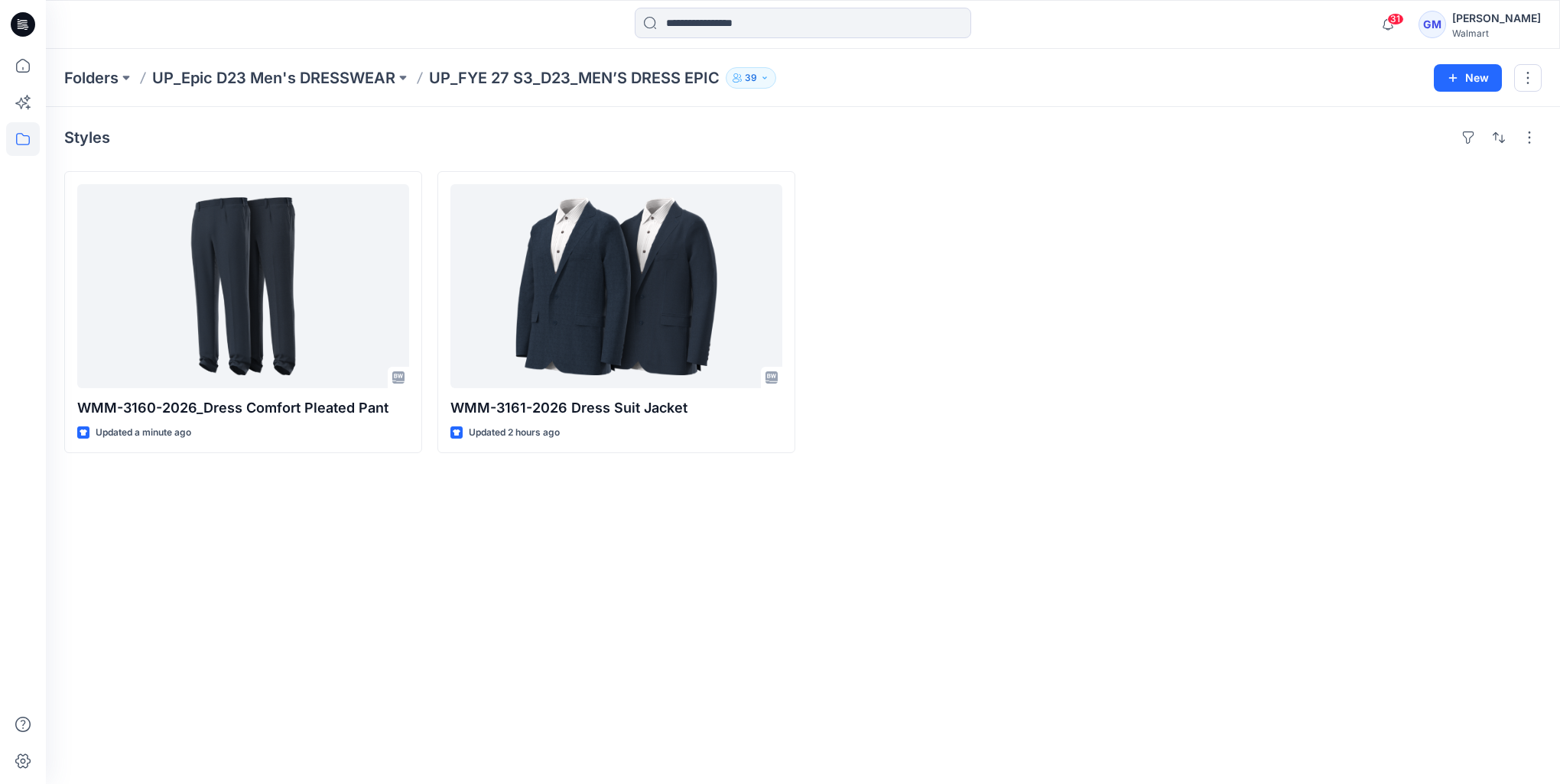
click at [140, 547] on div "Styles WMM-3160-2026_Dress Comfort Pleated Pant Updated a minute ago WMM-3161-2…" at bounding box center [803, 445] width 1514 height 677
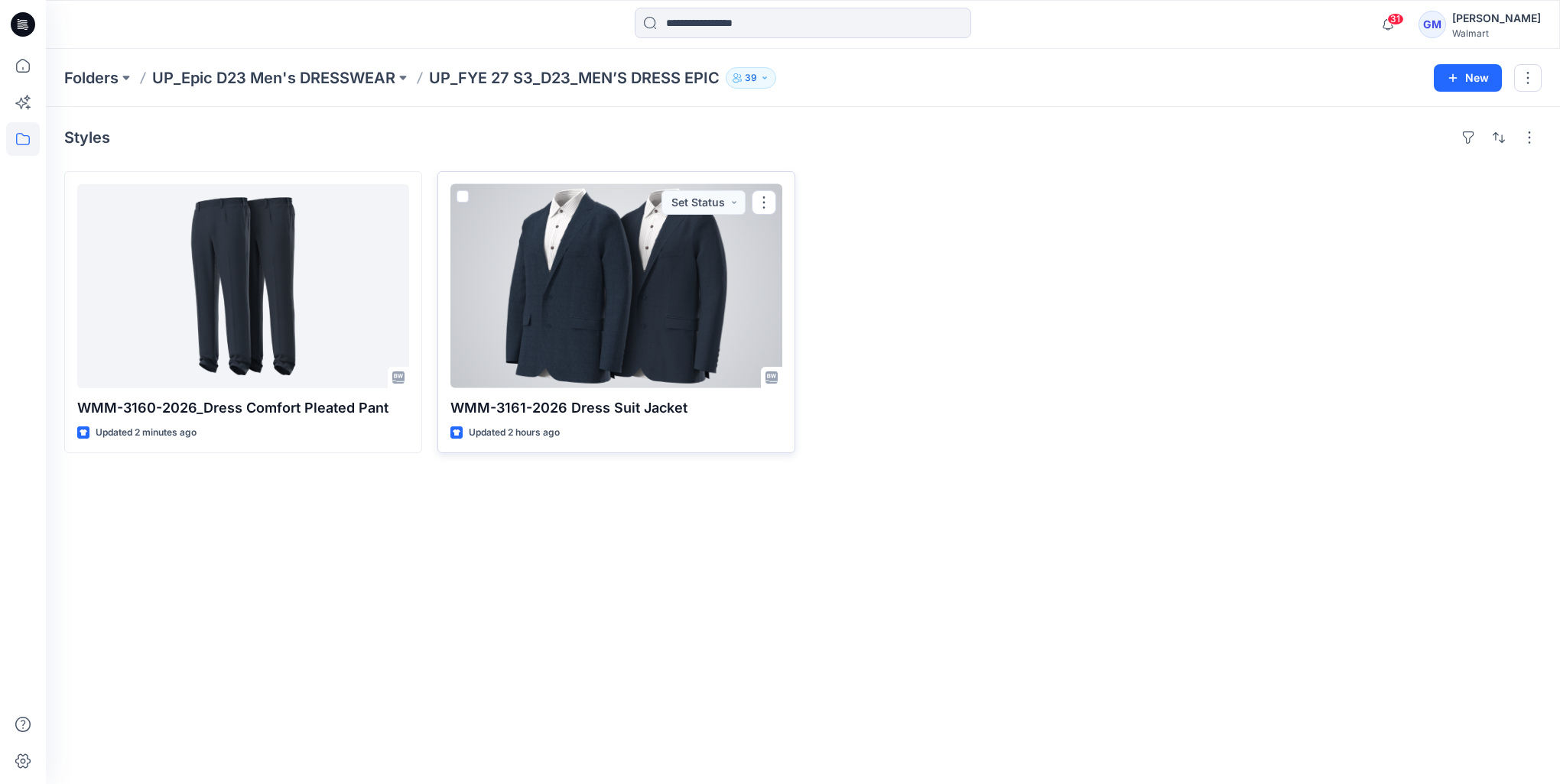
click at [652, 278] on div at bounding box center [616, 286] width 331 height 204
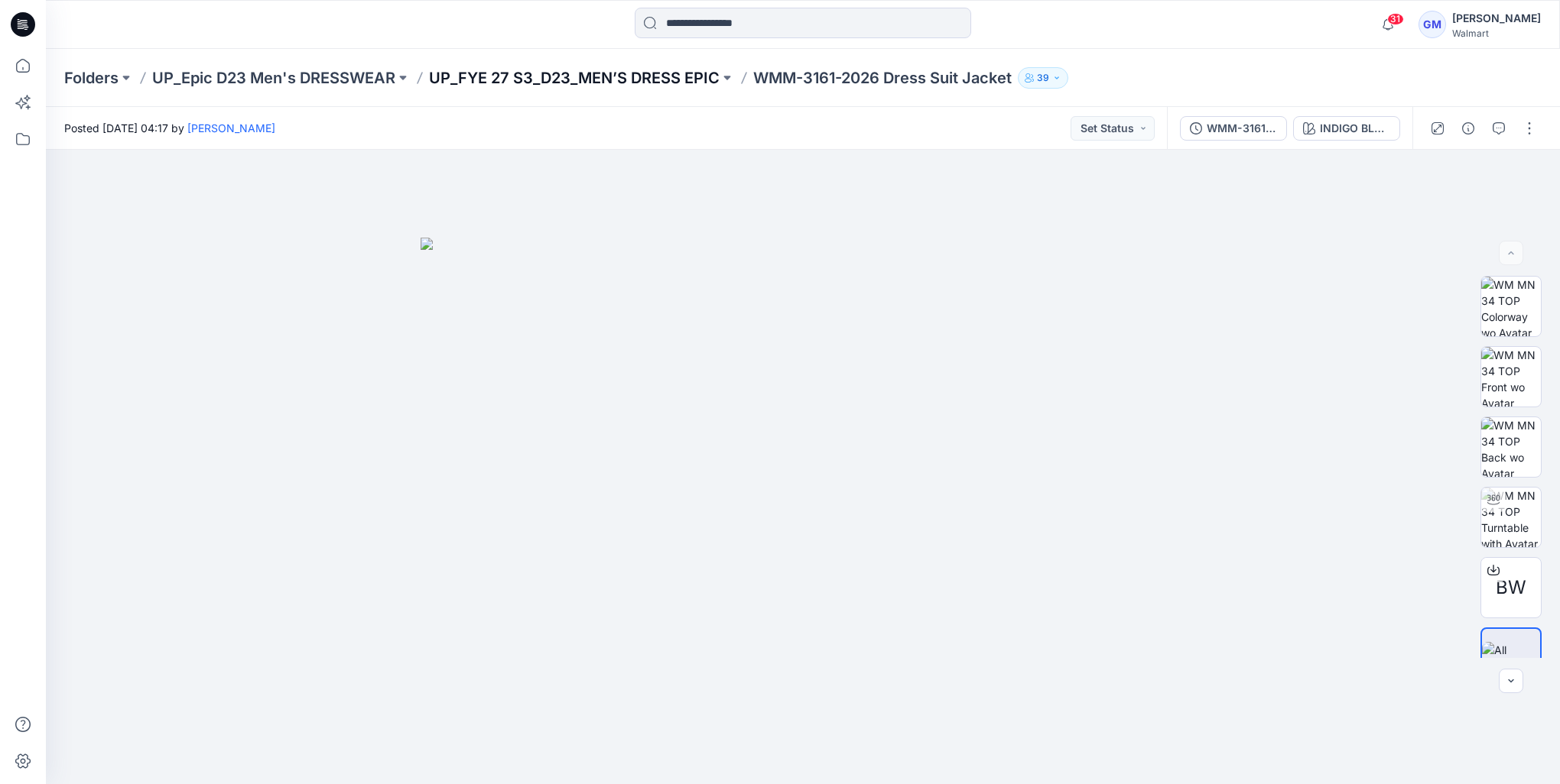
click at [676, 83] on p "UP_FYE 27 S3_D23_MEN’S DRESS EPIC" at bounding box center [574, 78] width 291 height 21
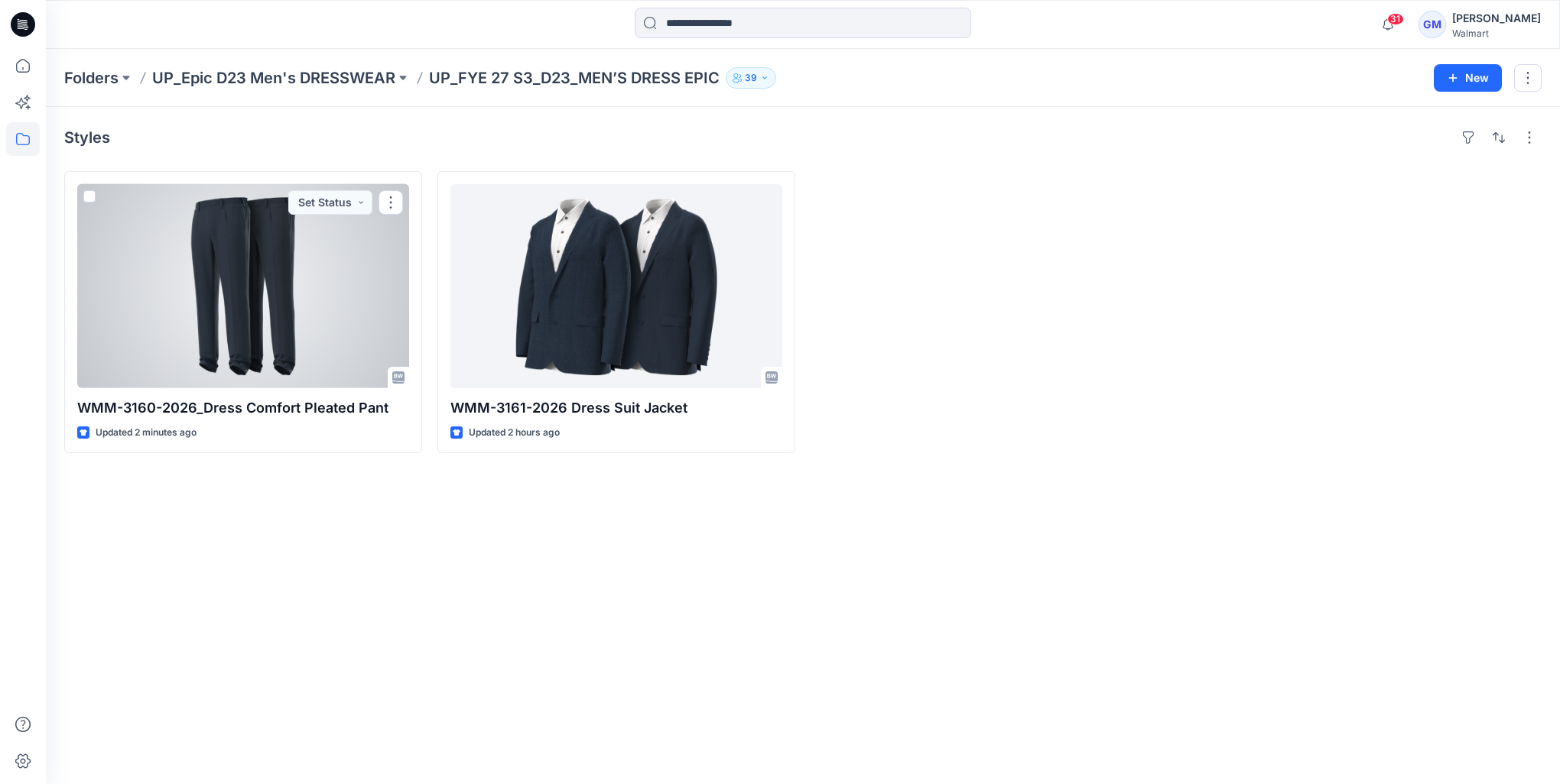
click at [295, 298] on div at bounding box center [243, 286] width 331 height 204
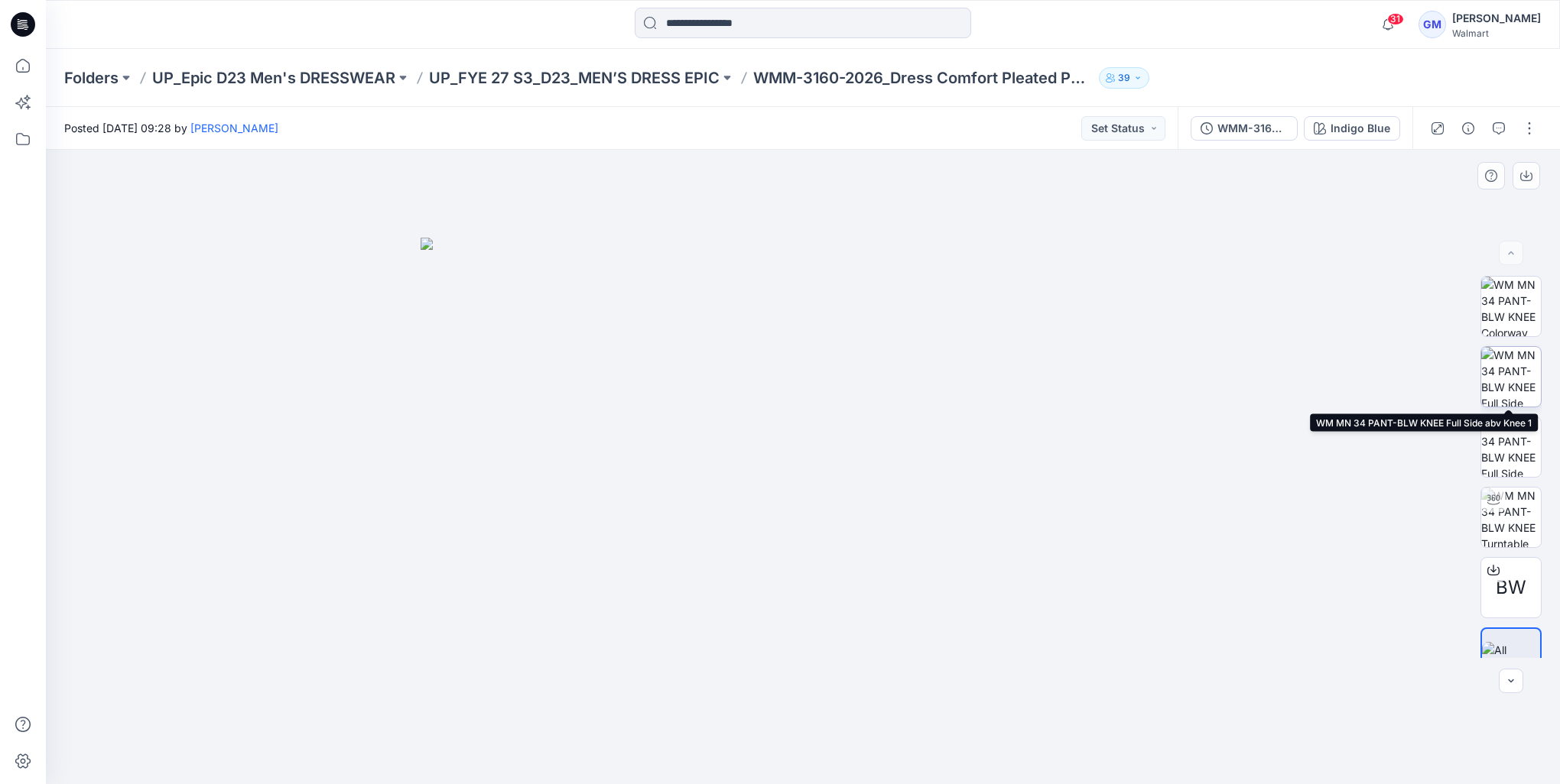
click at [1520, 380] on img at bounding box center [1511, 377] width 60 height 60
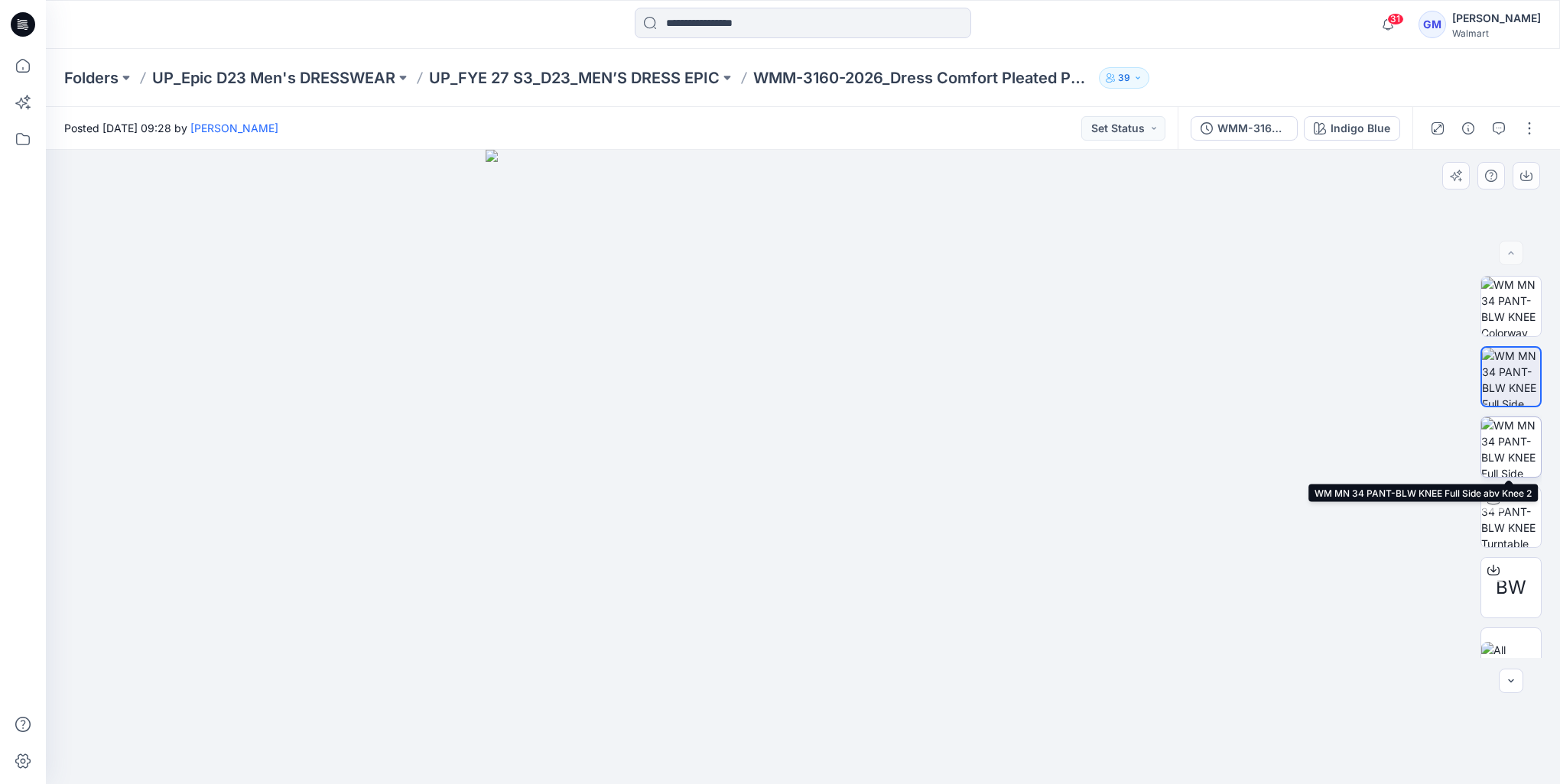
click at [1495, 455] on img at bounding box center [1511, 447] width 60 height 60
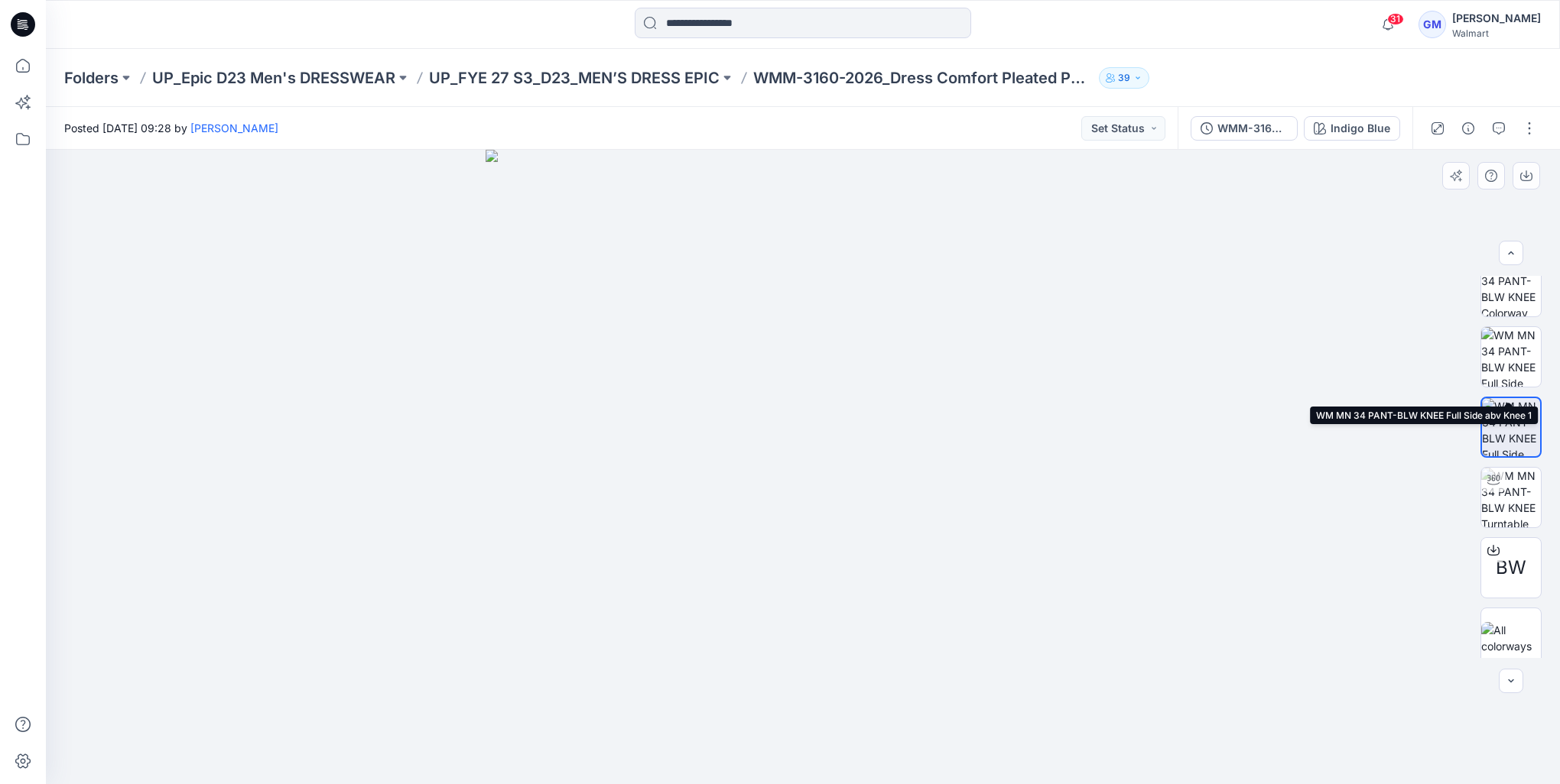
scroll to position [31, 0]
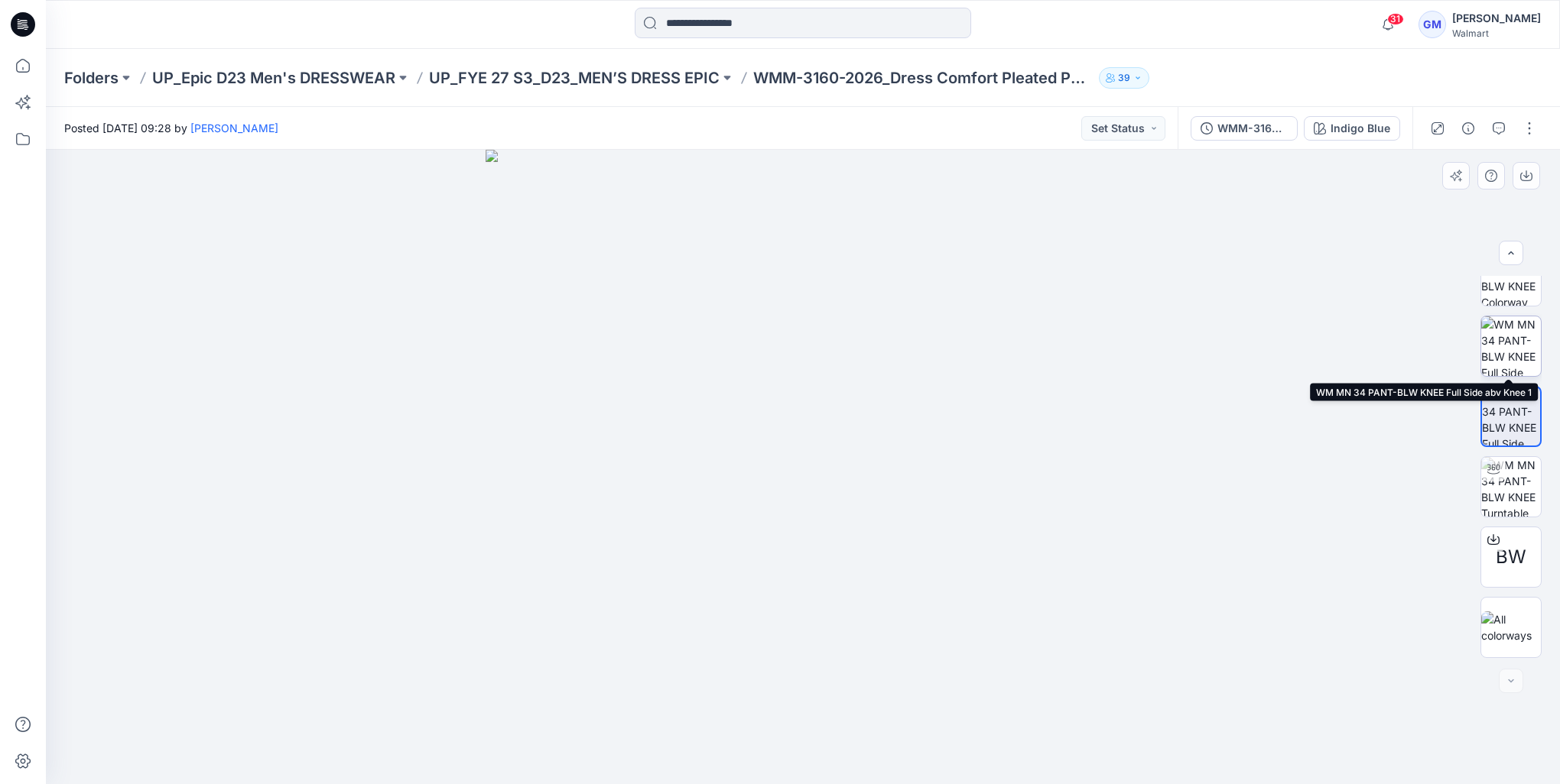
click at [1509, 351] on img at bounding box center [1511, 346] width 60 height 60
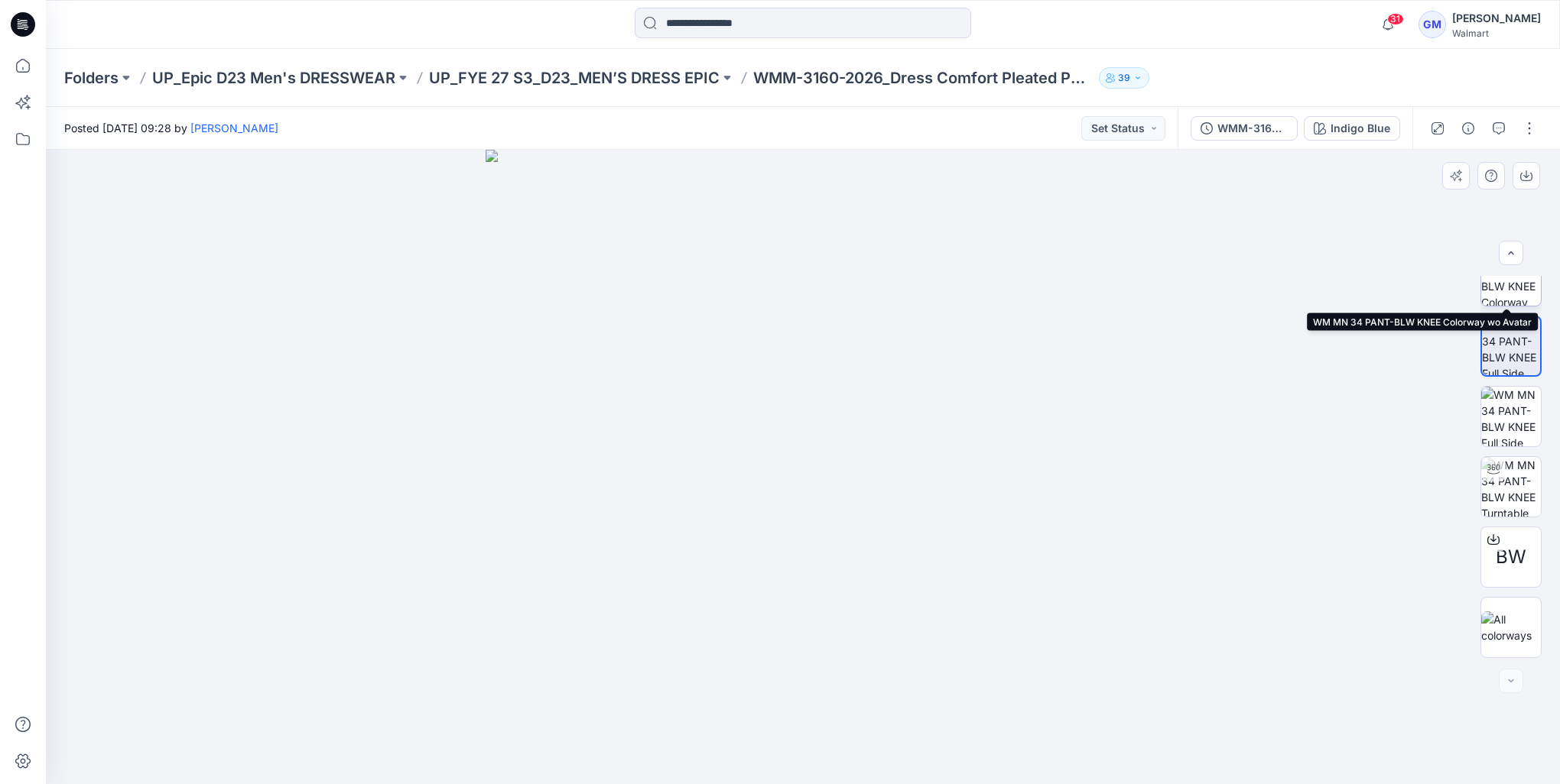
click at [1506, 283] on img at bounding box center [1511, 276] width 60 height 60
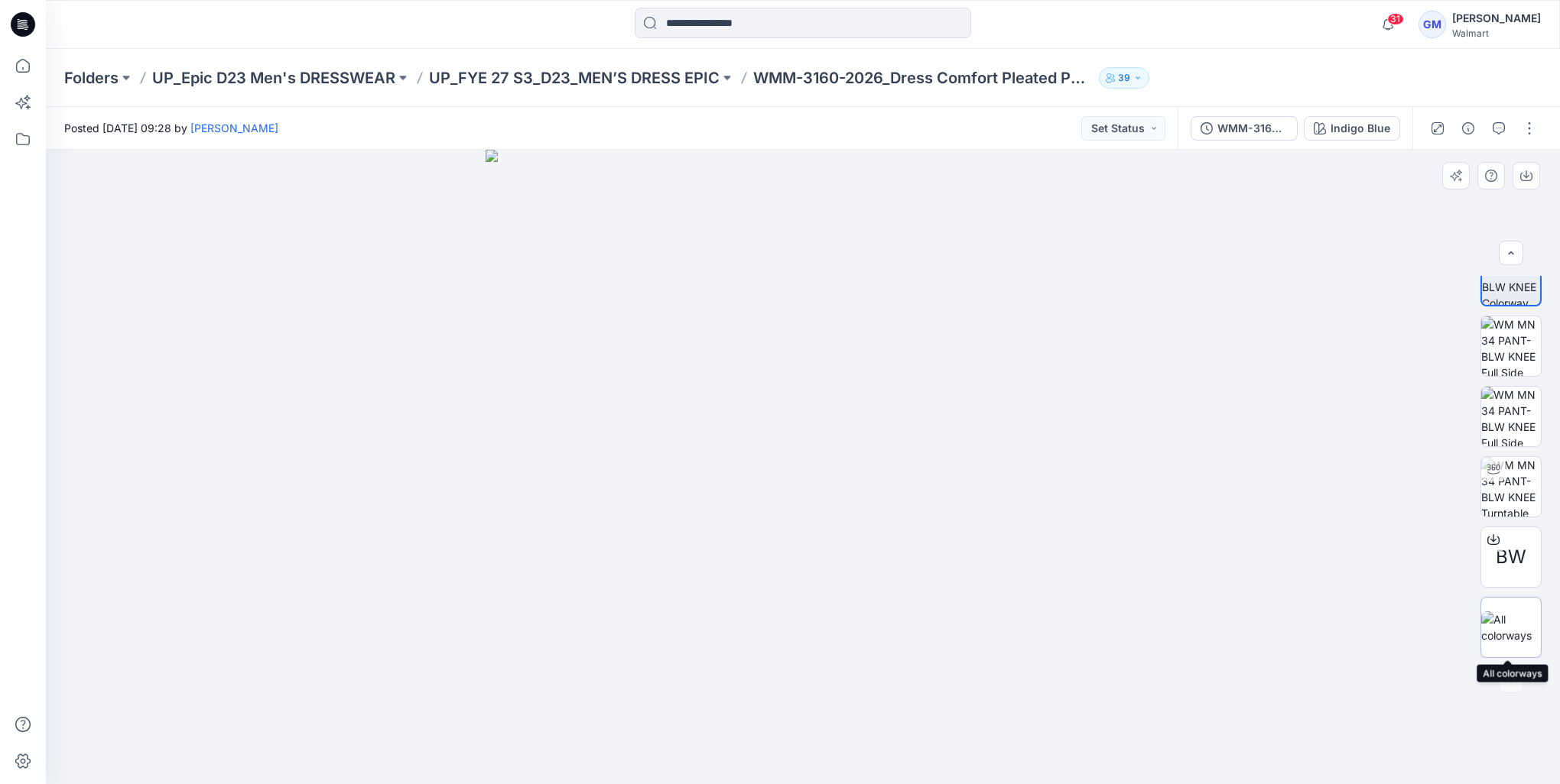
click at [1519, 628] on img at bounding box center [1511, 628] width 60 height 32
click at [519, 84] on p "UP_FYE 27 S3_D23_MEN’S DRESS EPIC" at bounding box center [574, 78] width 291 height 21
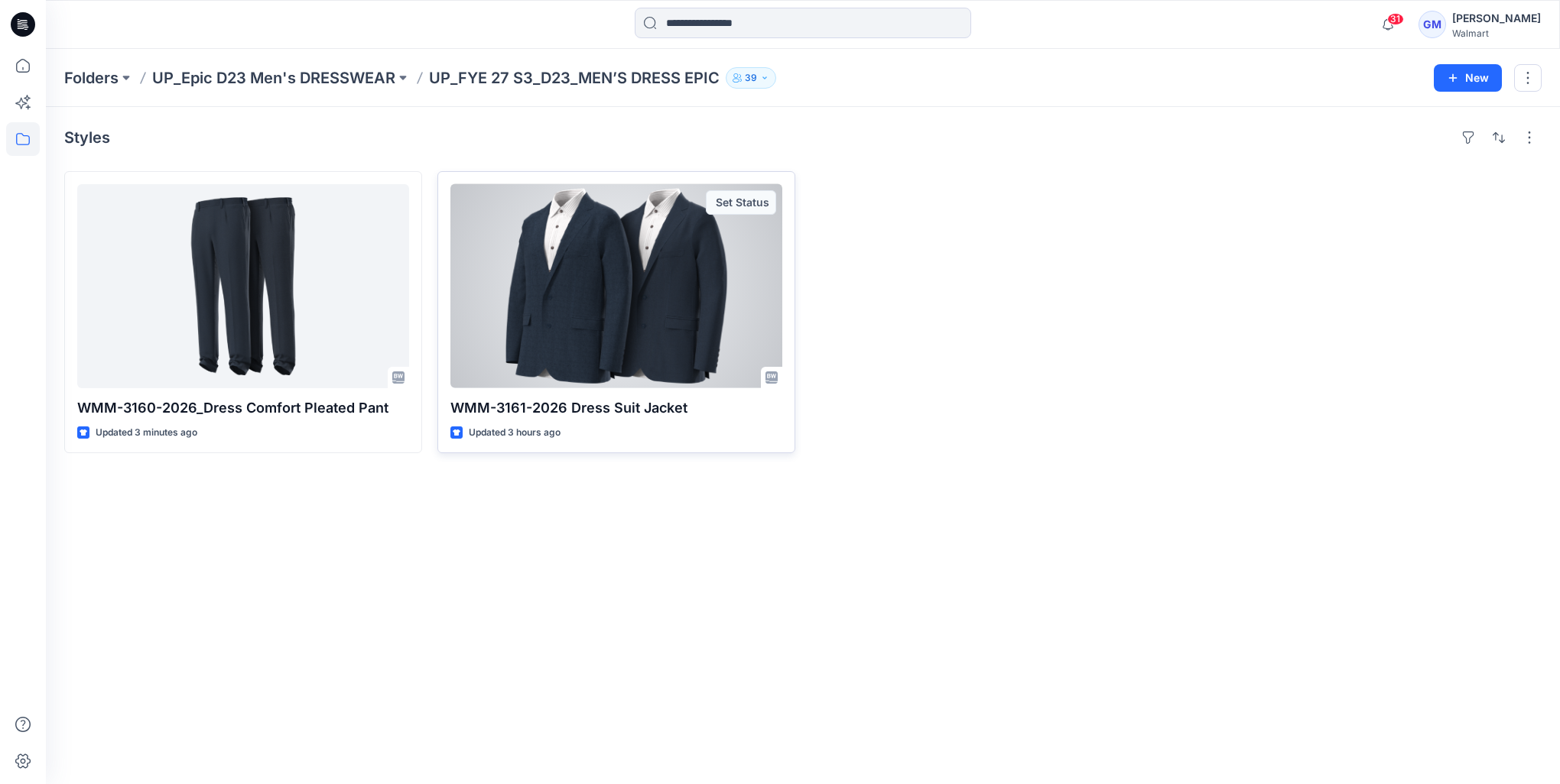
click at [671, 331] on div at bounding box center [616, 286] width 331 height 204
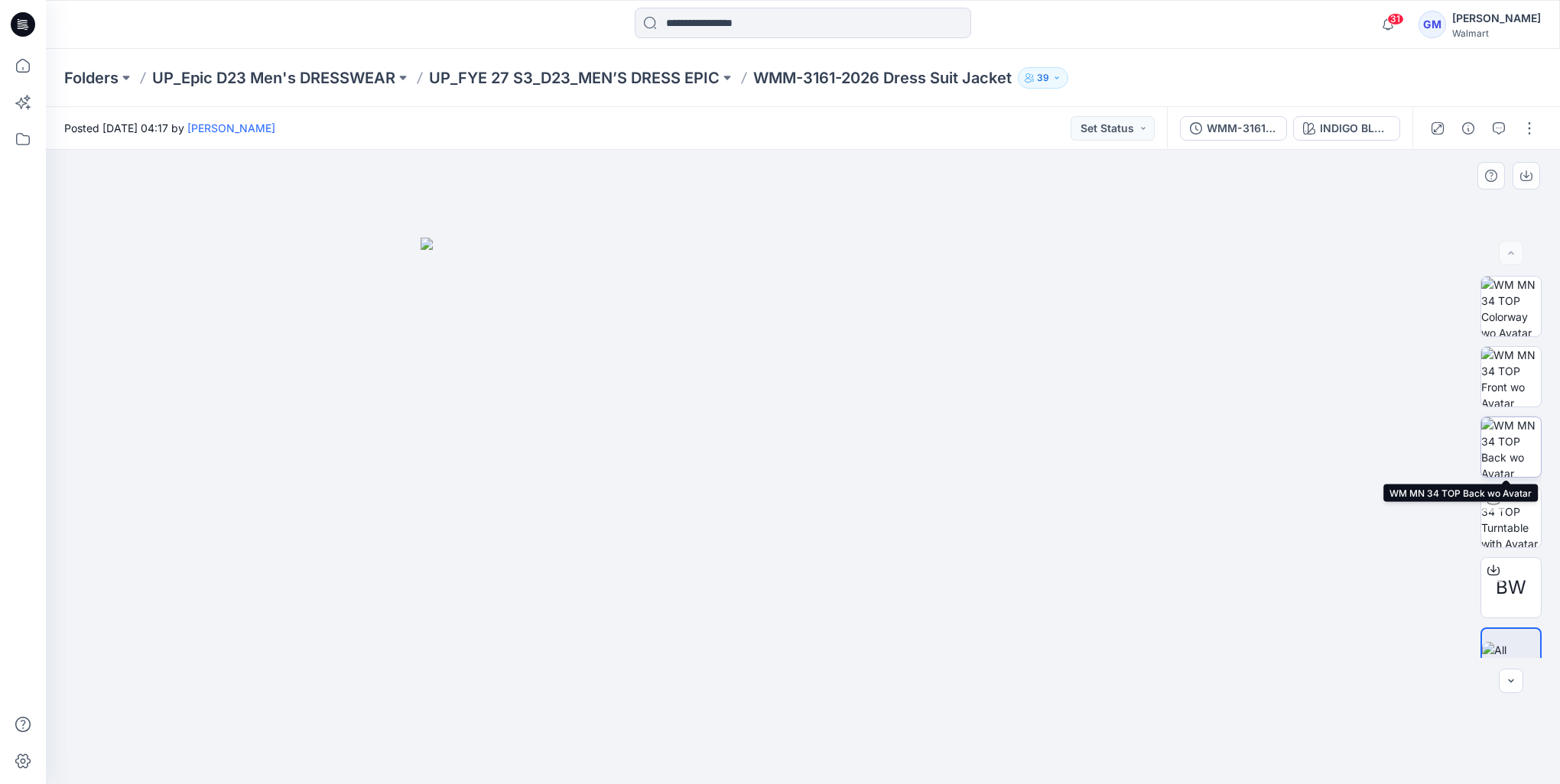
click at [1505, 455] on img at bounding box center [1511, 447] width 60 height 60
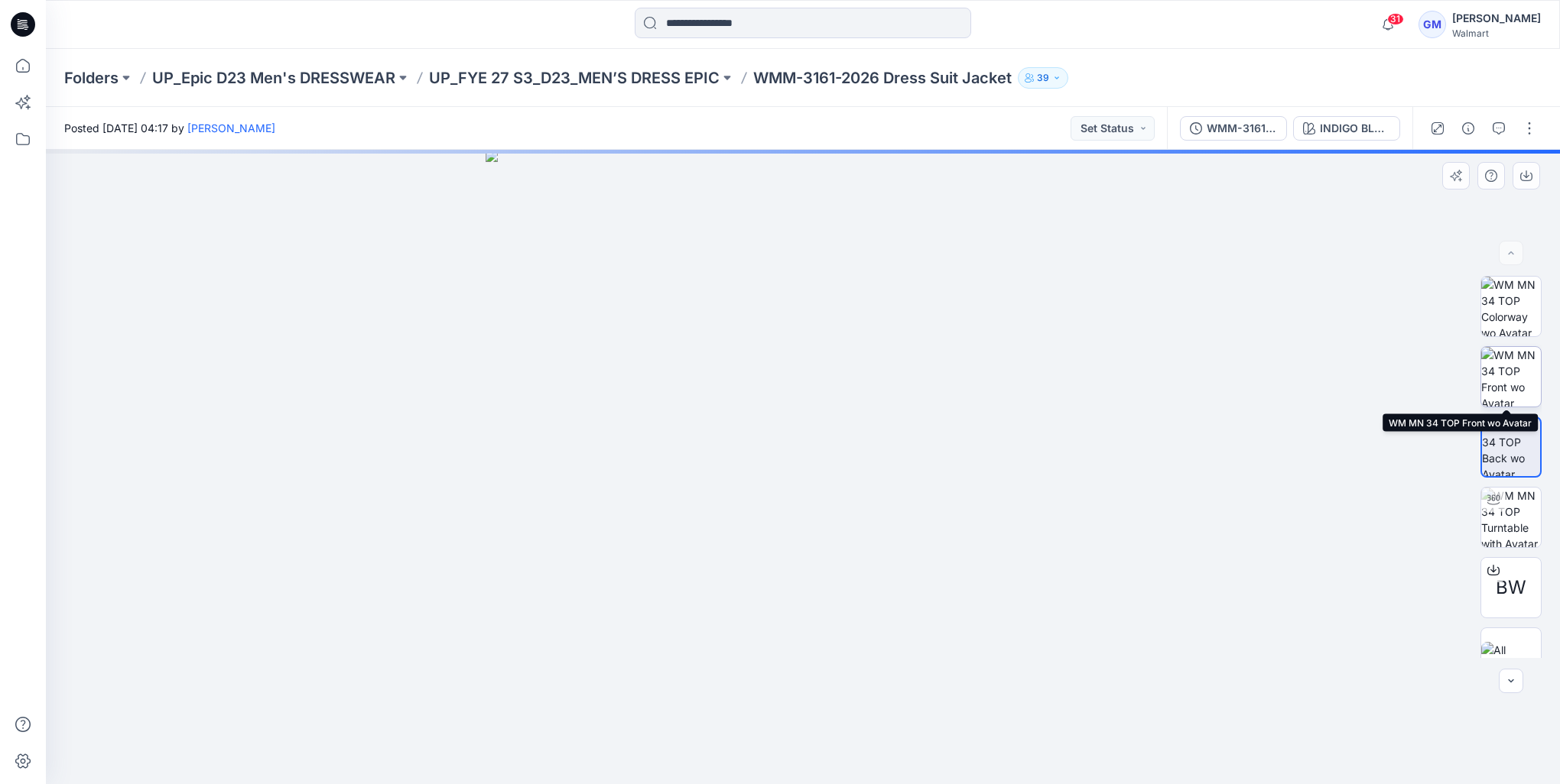
click at [1519, 361] on img at bounding box center [1511, 377] width 60 height 60
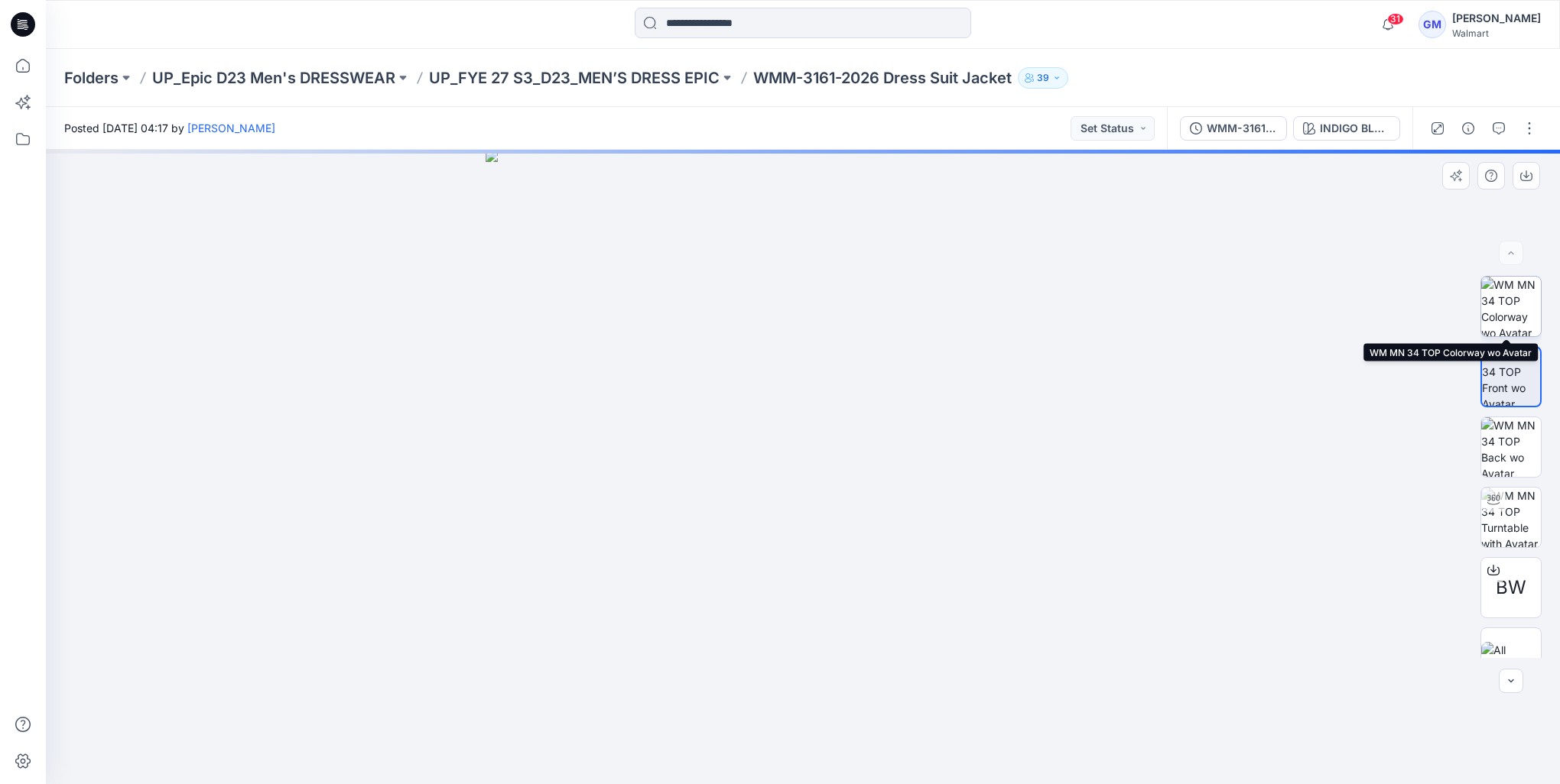
click at [1515, 316] on img at bounding box center [1511, 307] width 60 height 60
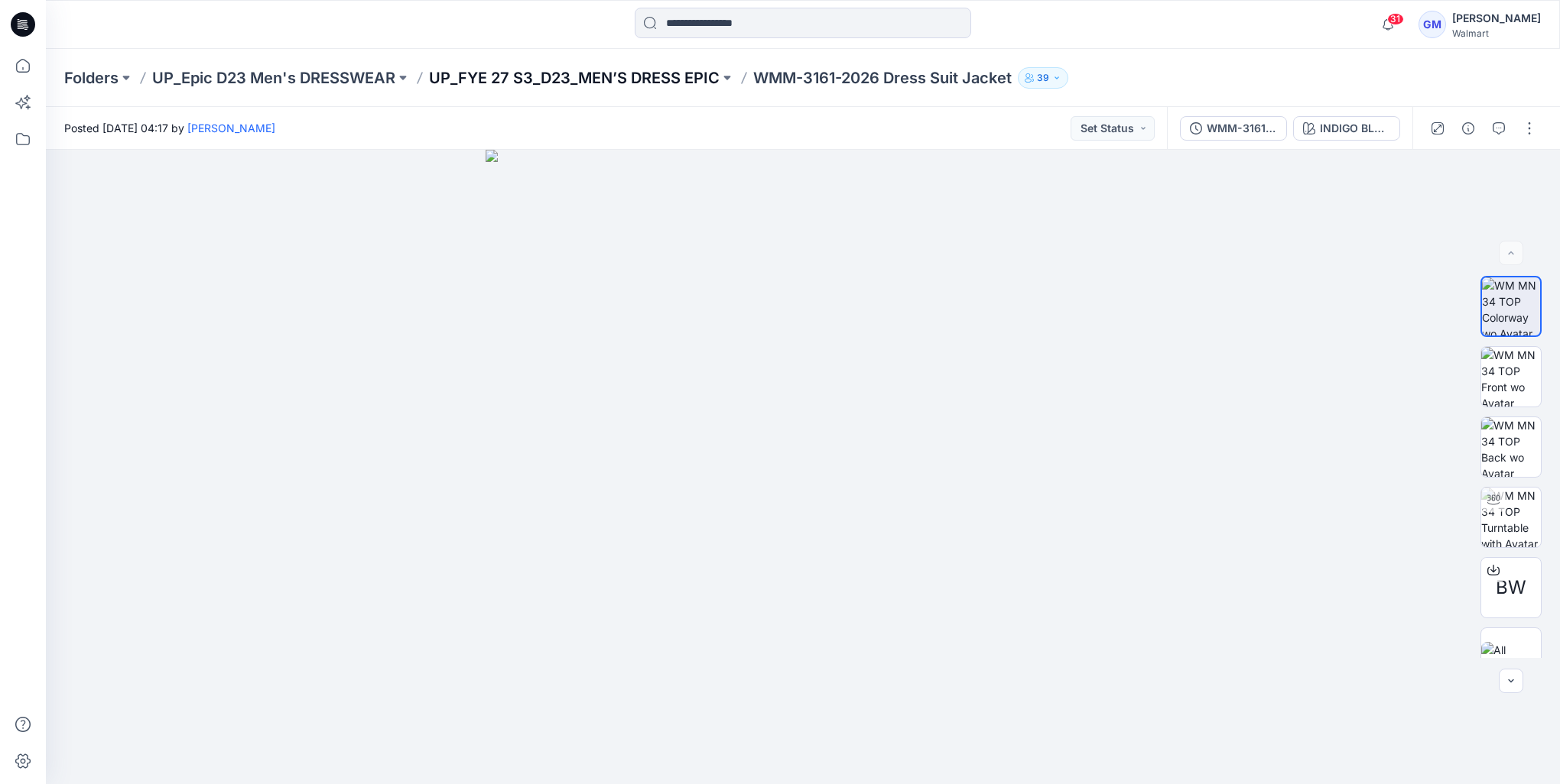
click at [633, 76] on p "UP_FYE 27 S3_D23_MEN’S DRESS EPIC" at bounding box center [574, 78] width 291 height 21
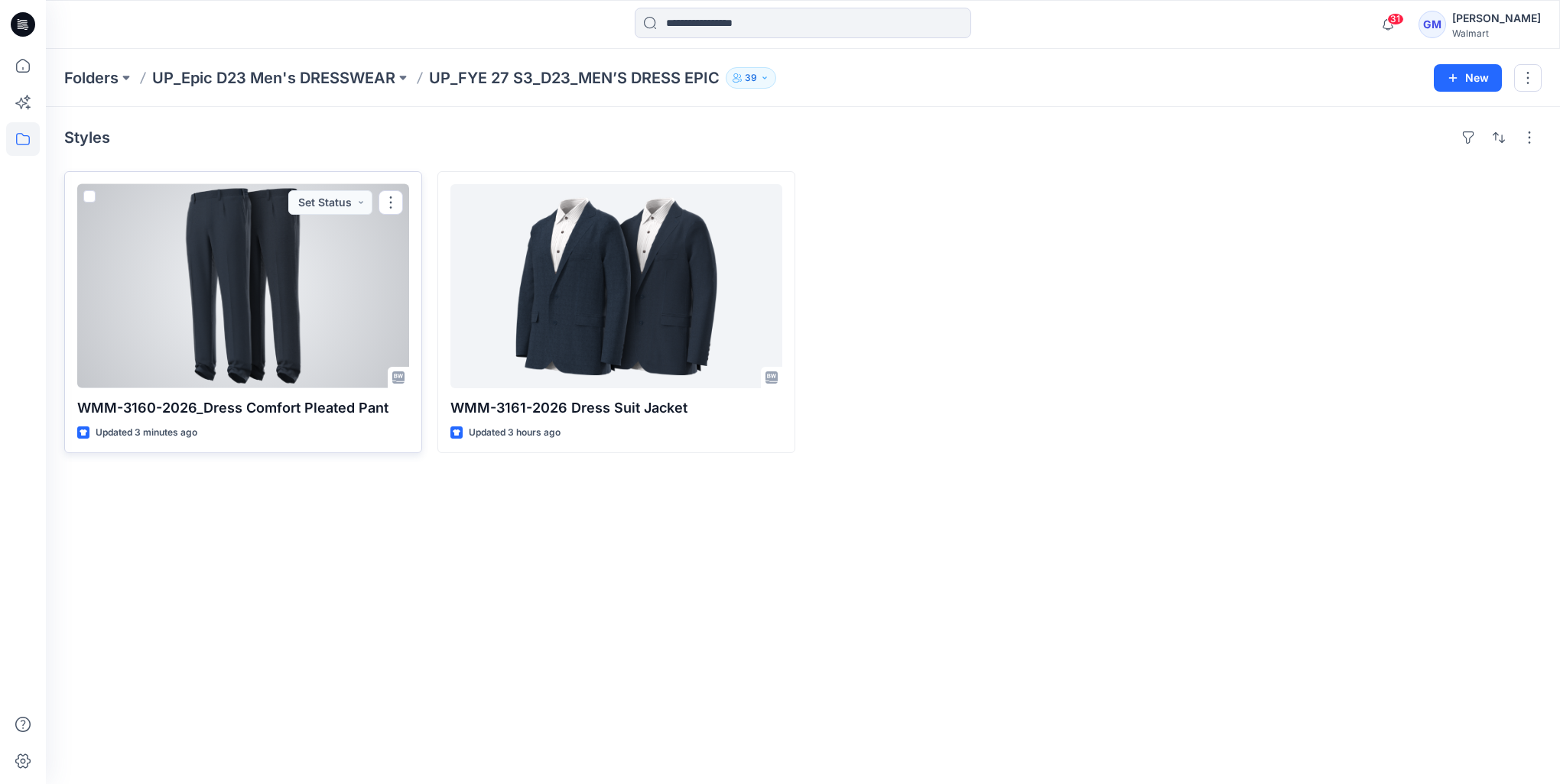
click at [274, 324] on div at bounding box center [243, 286] width 331 height 204
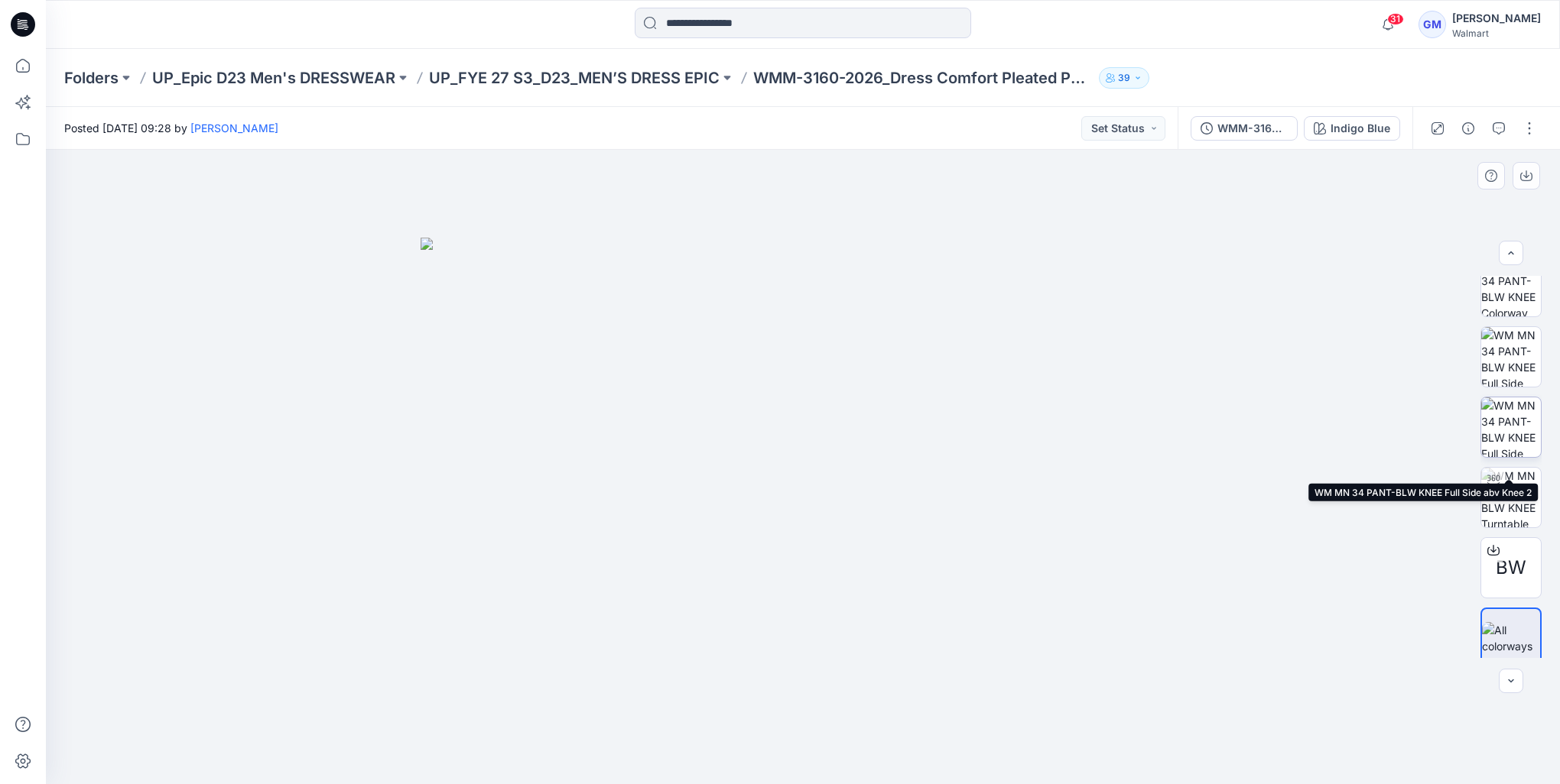
scroll to position [31, 0]
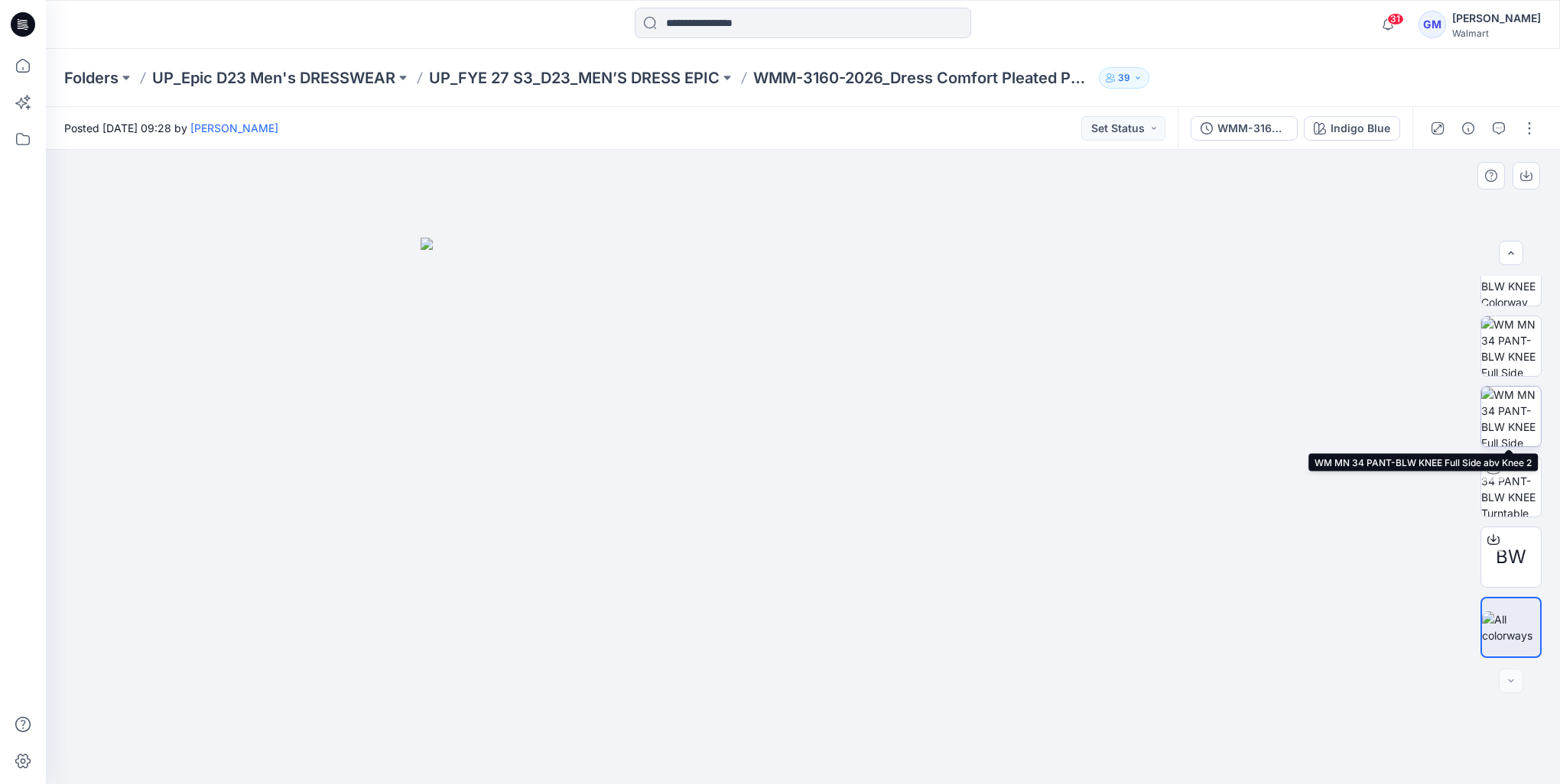
click at [1517, 420] on img at bounding box center [1511, 417] width 60 height 60
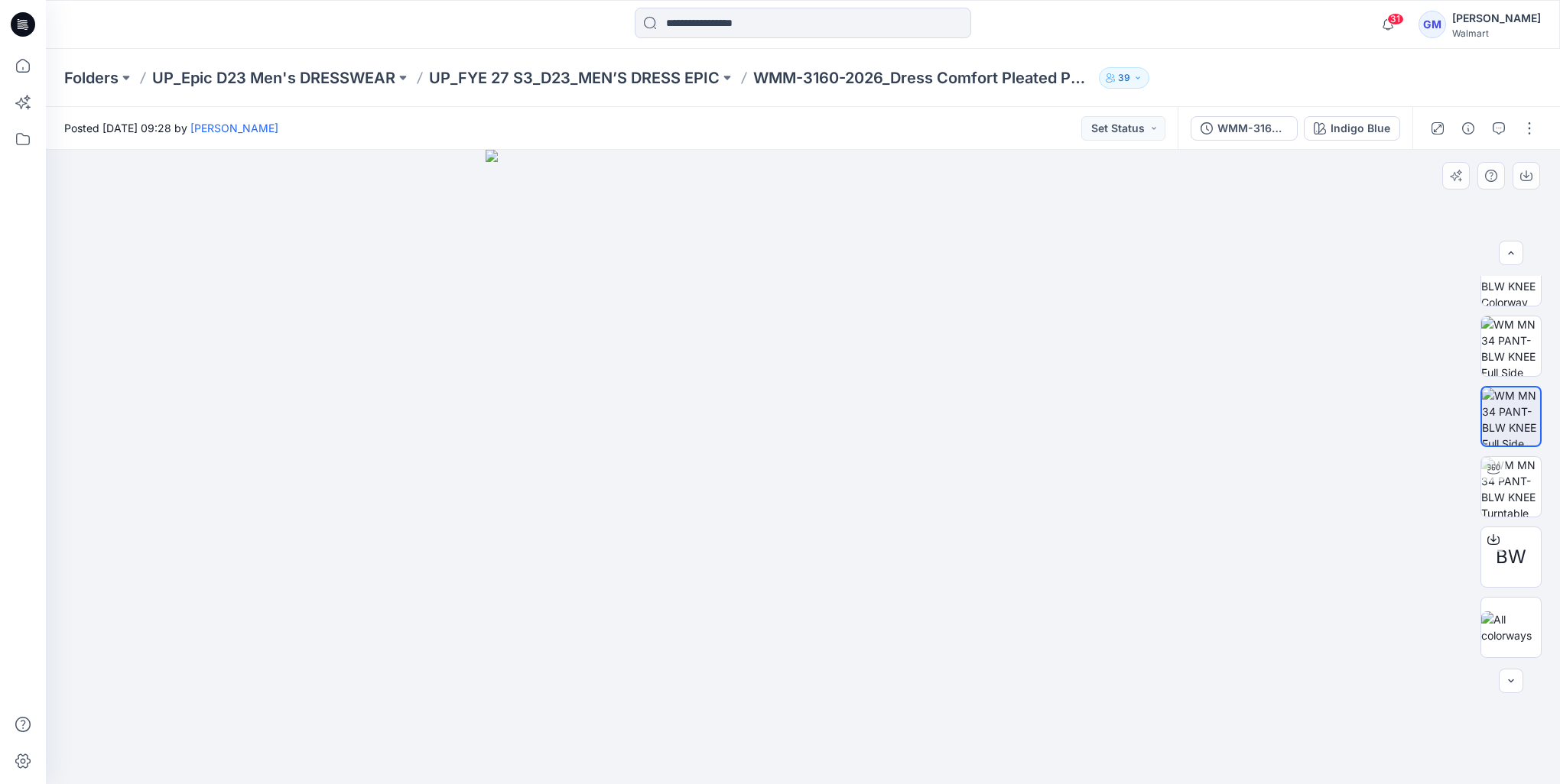
scroll to position [0, 0]
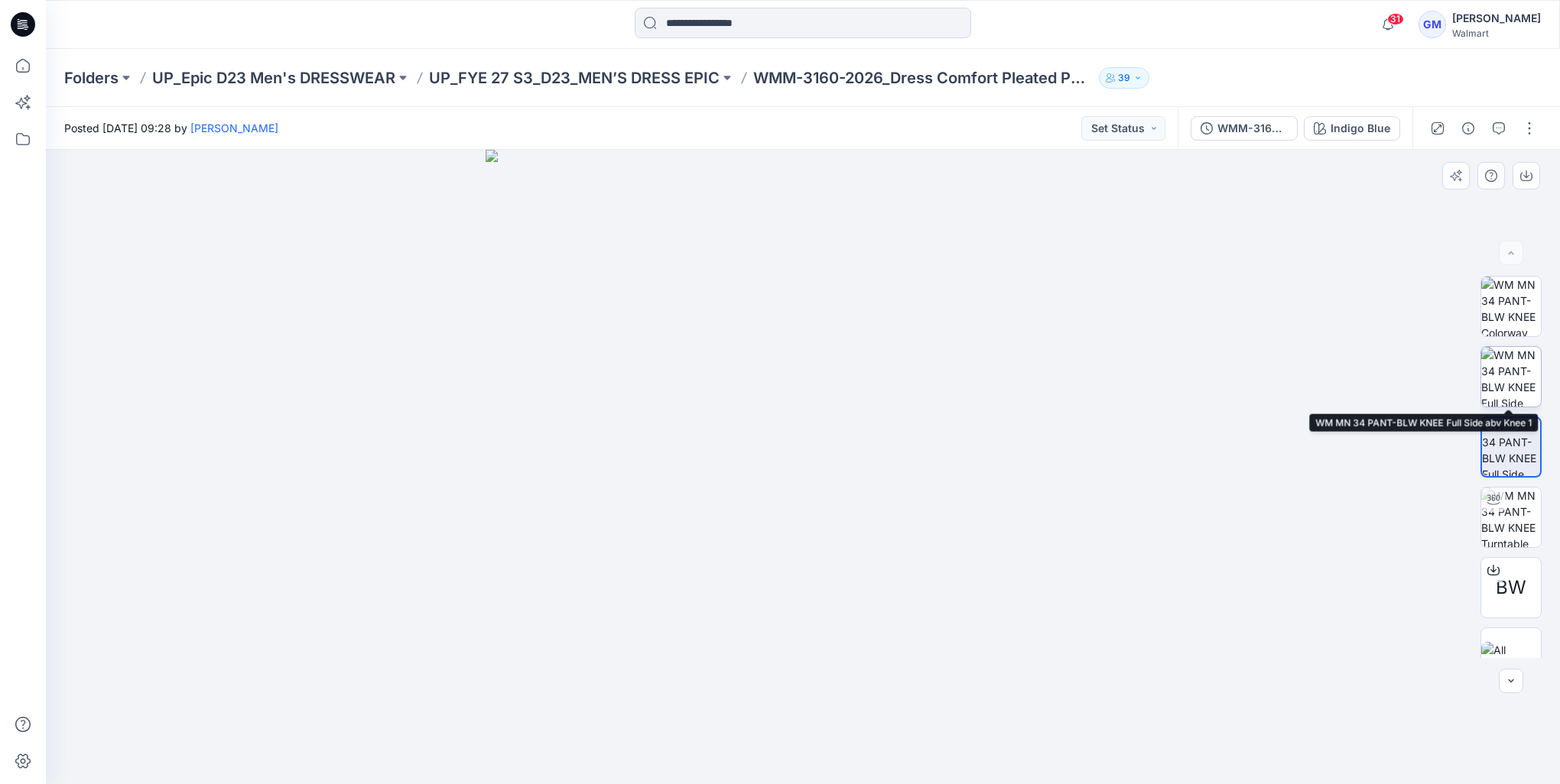
click at [1521, 357] on img at bounding box center [1511, 377] width 60 height 60
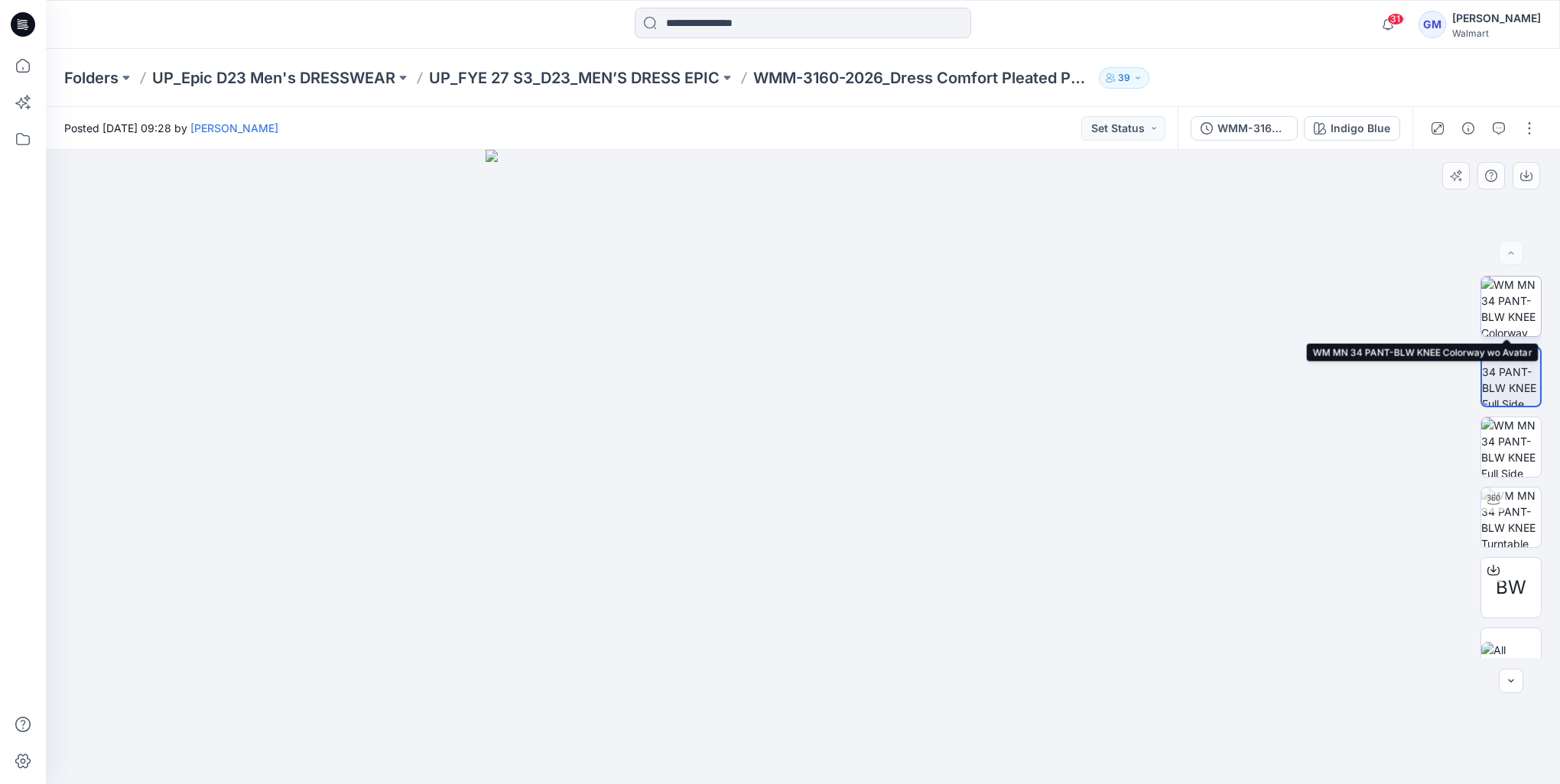
click at [1533, 283] on img at bounding box center [1511, 307] width 60 height 60
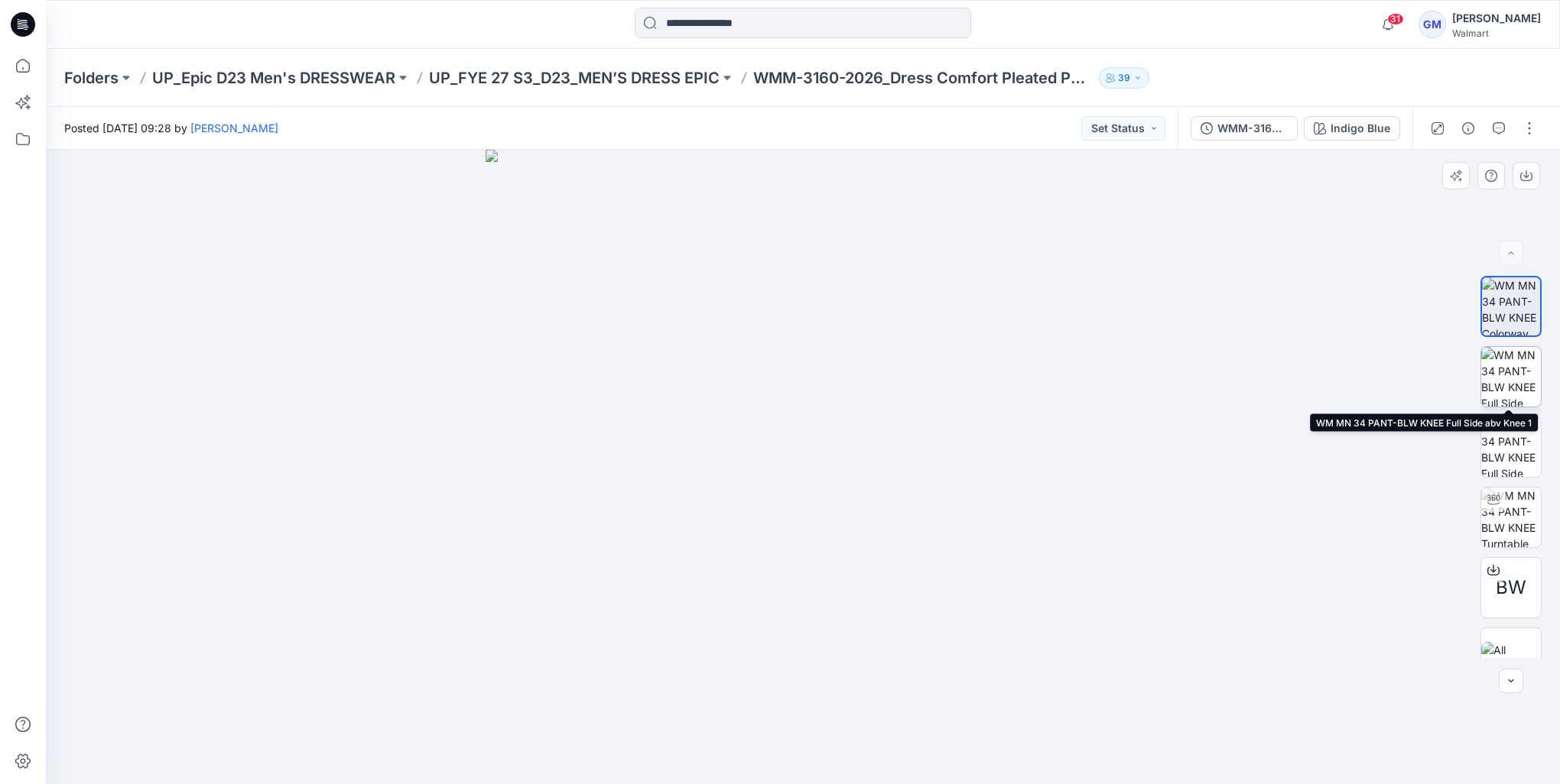
click at [1515, 384] on img at bounding box center [1511, 377] width 60 height 60
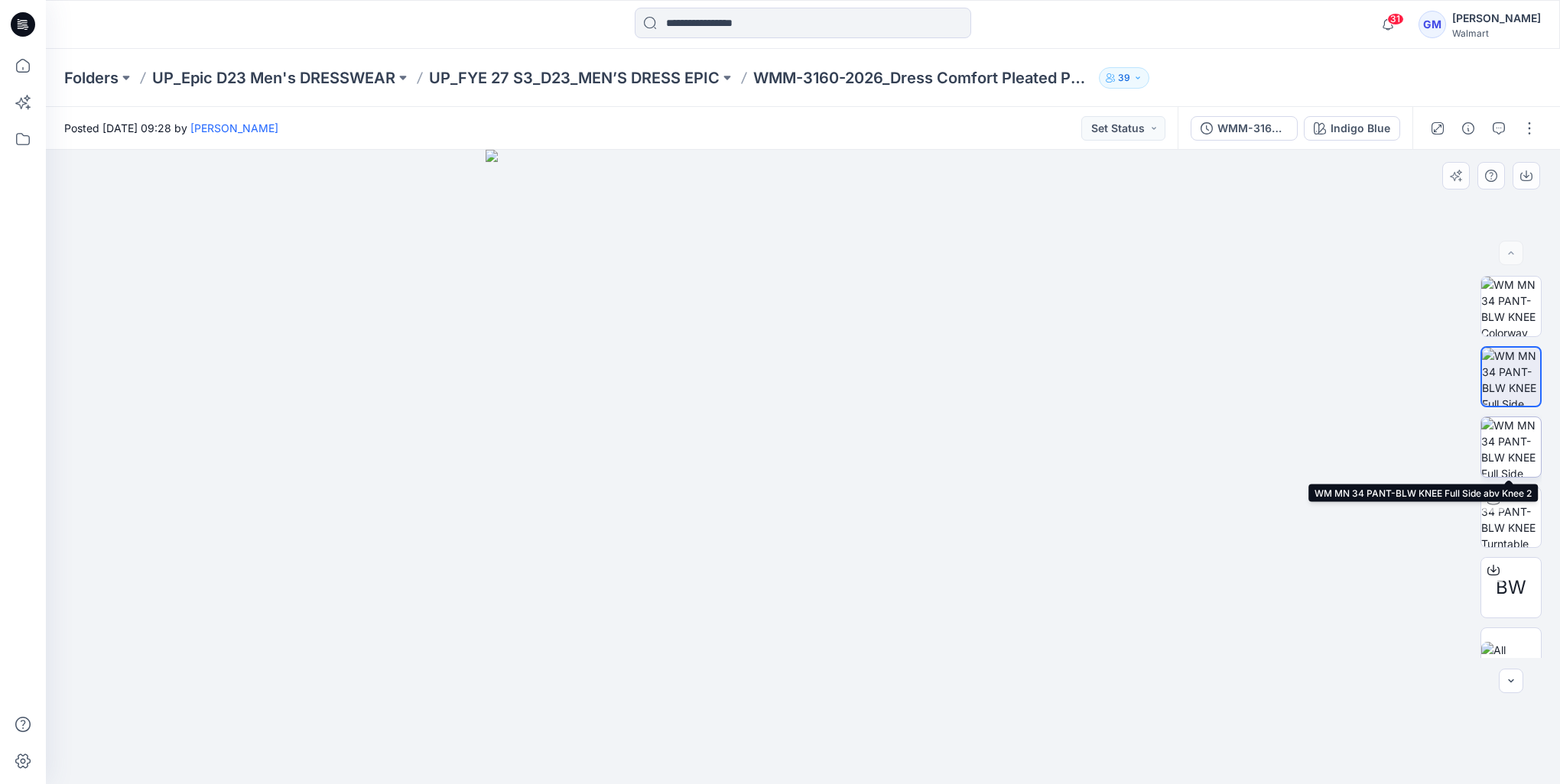
click at [1514, 438] on img at bounding box center [1511, 447] width 60 height 60
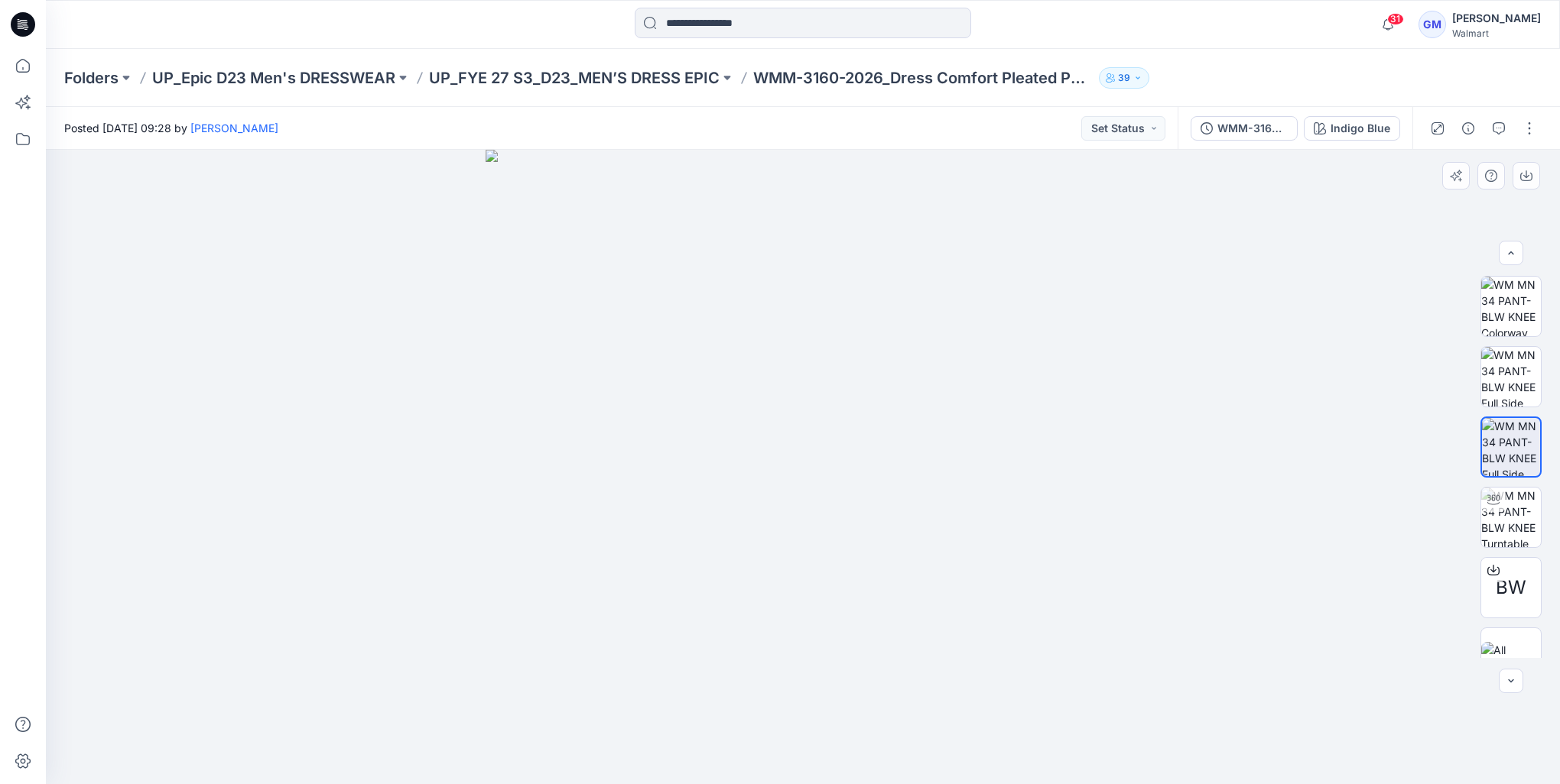
scroll to position [31, 0]
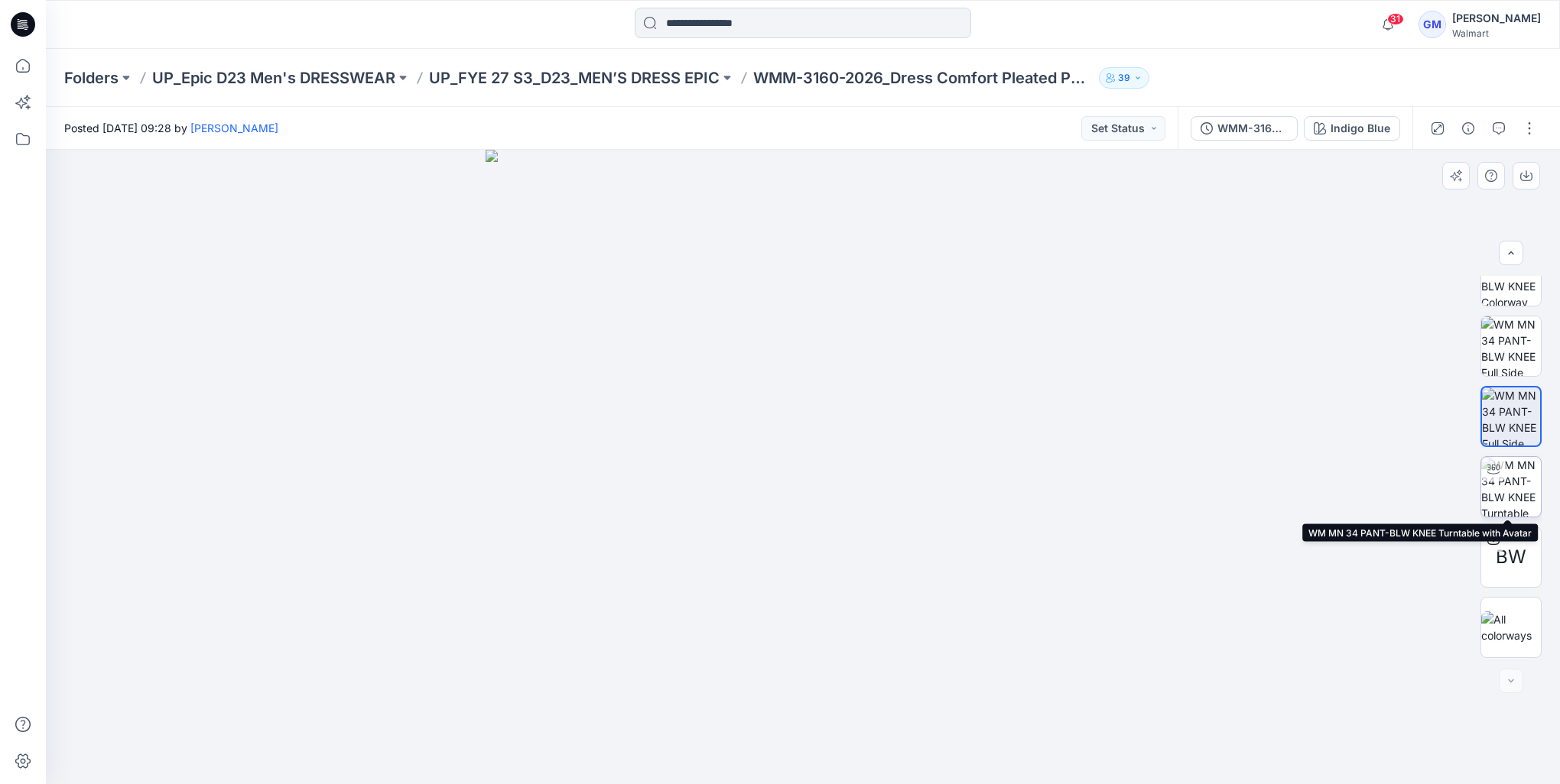
click at [1511, 487] on img at bounding box center [1511, 487] width 60 height 60
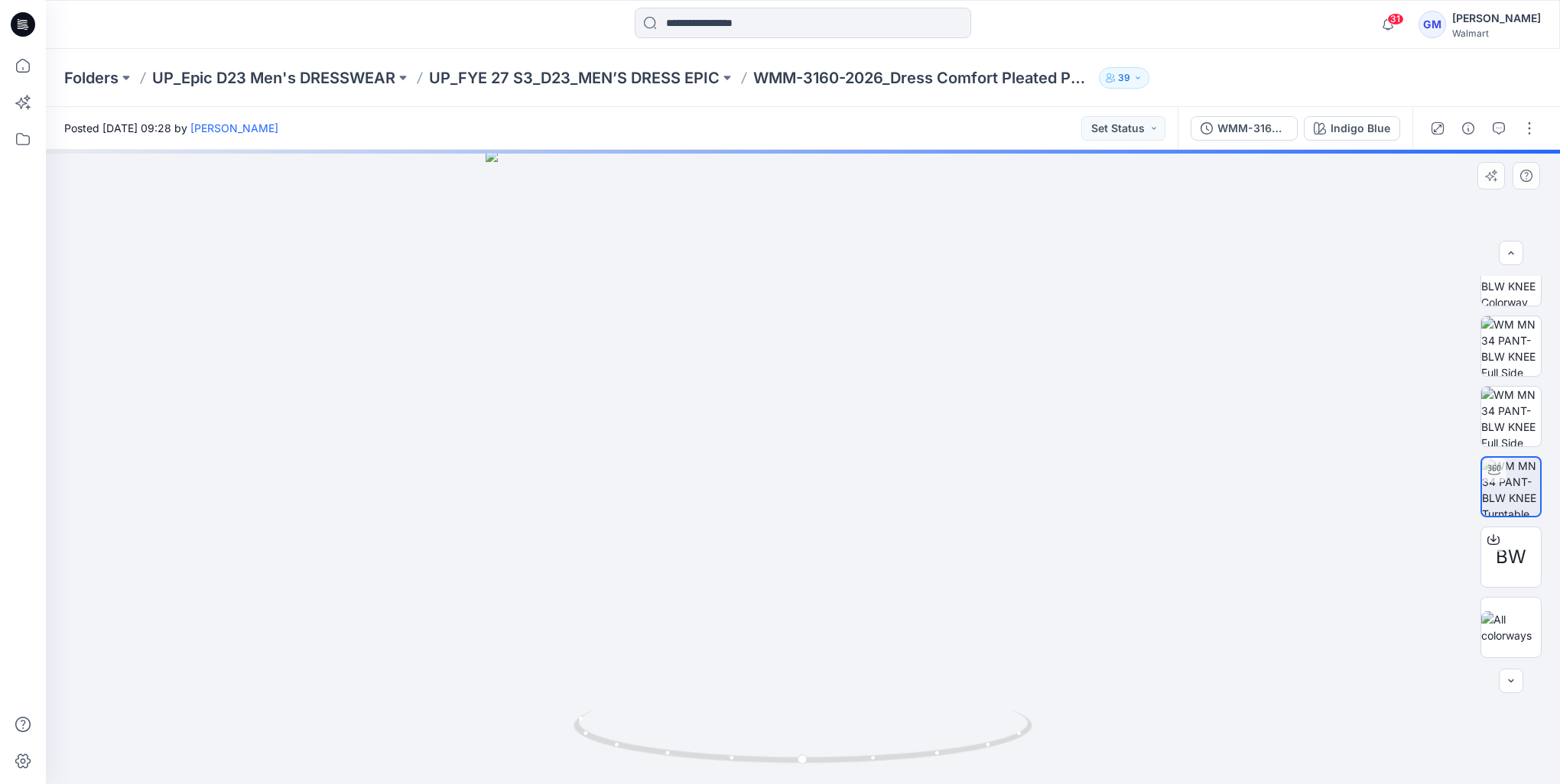
scroll to position [0, 0]
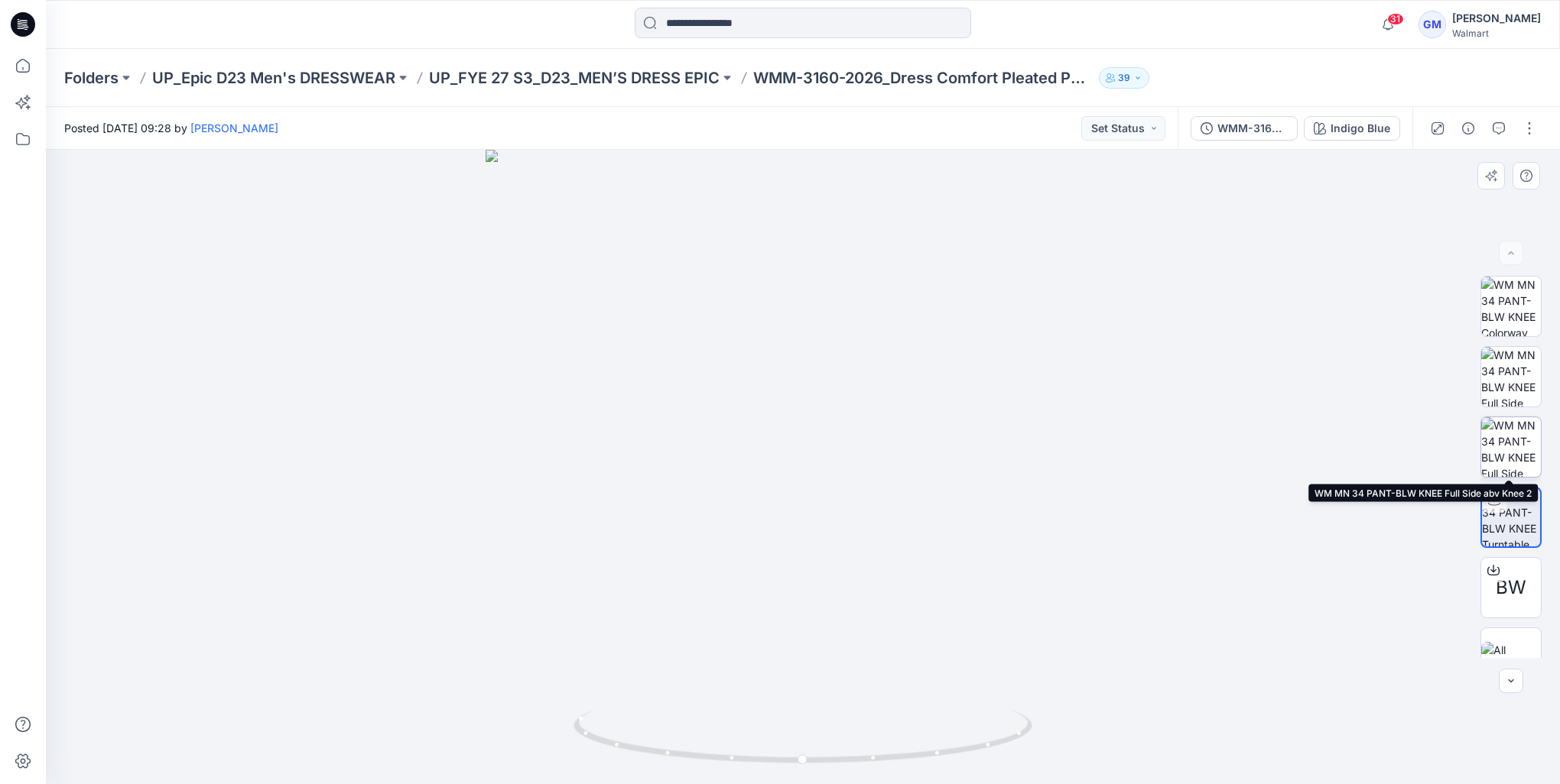
click at [1523, 446] on img at bounding box center [1511, 447] width 60 height 60
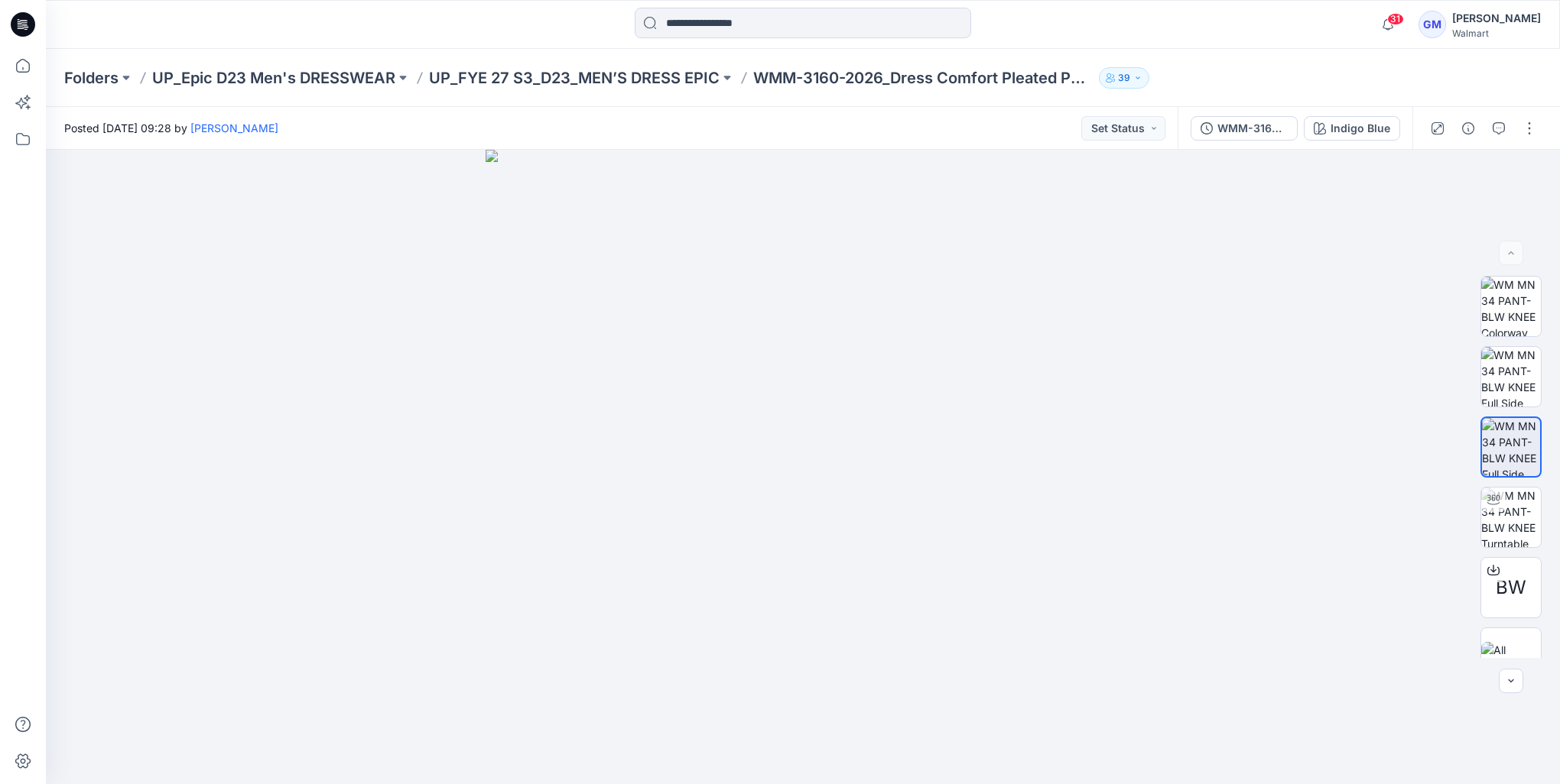
click at [1523, 140] on div at bounding box center [1482, 128] width 141 height 43
click at [1528, 133] on button "button" at bounding box center [1529, 128] width 25 height 25
click at [1450, 206] on button "Edit" at bounding box center [1464, 206] width 140 height 28
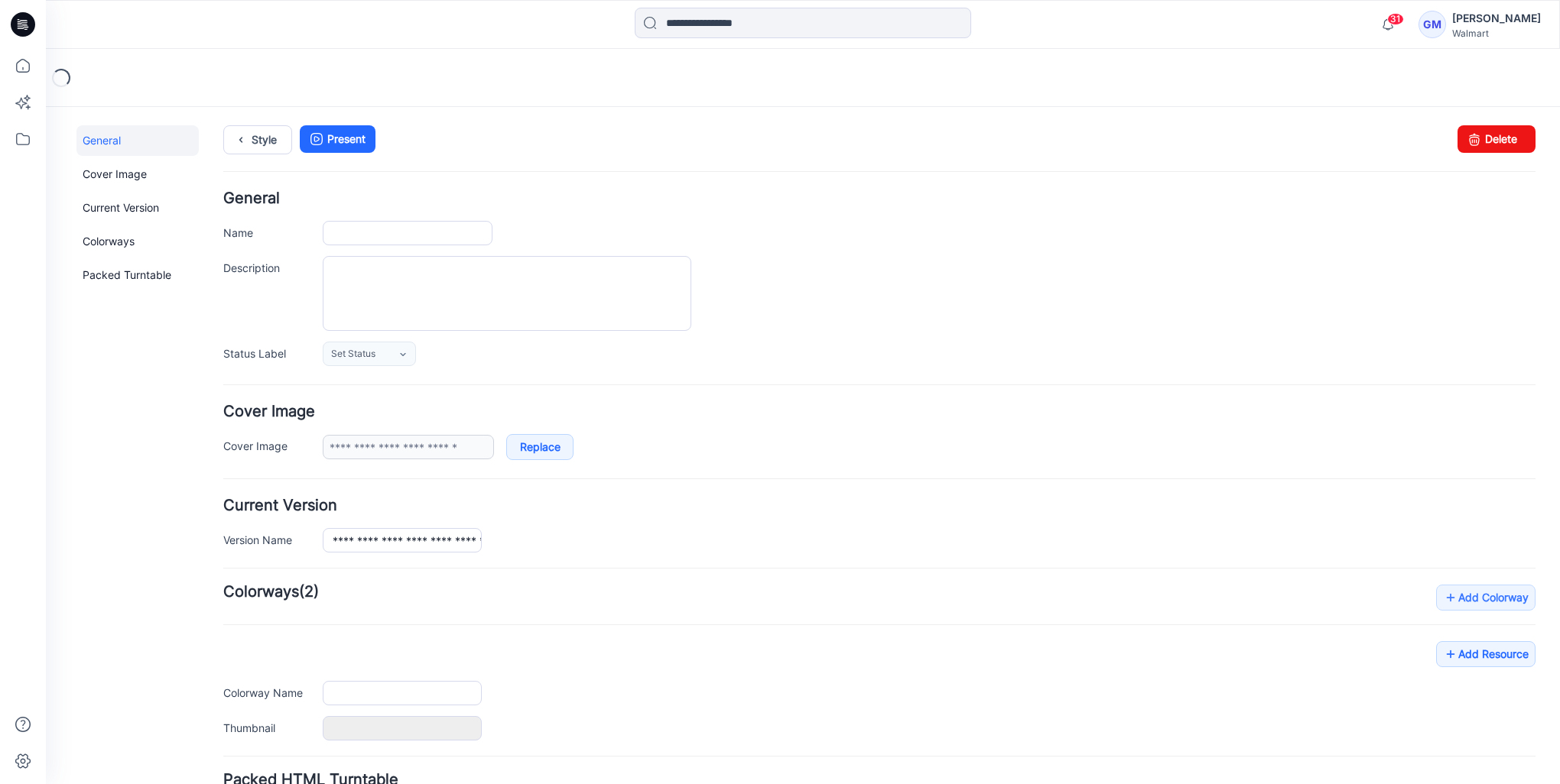
type input "**********"
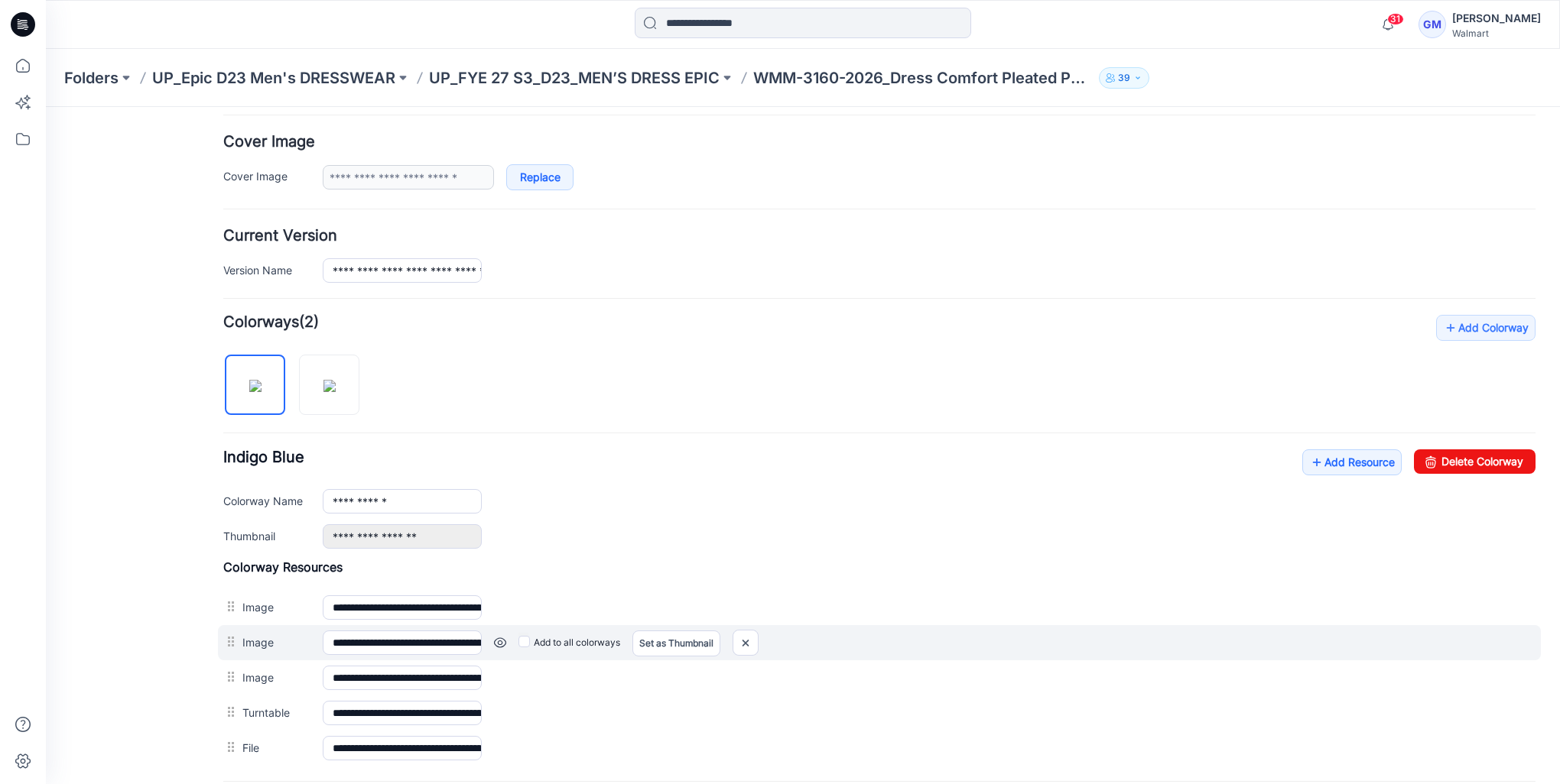
scroll to position [382, 0]
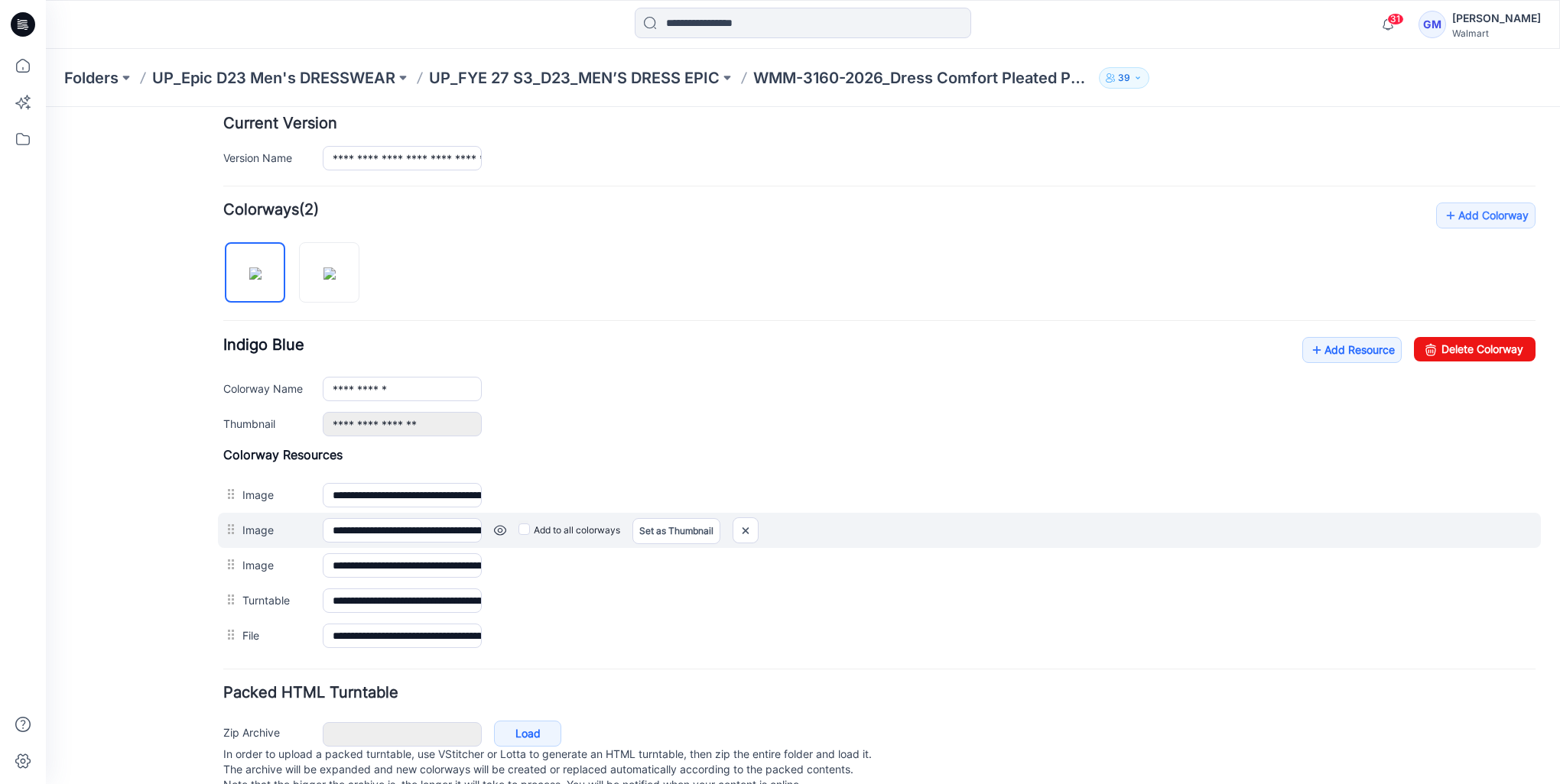
click at [499, 526] on link at bounding box center [500, 530] width 12 height 12
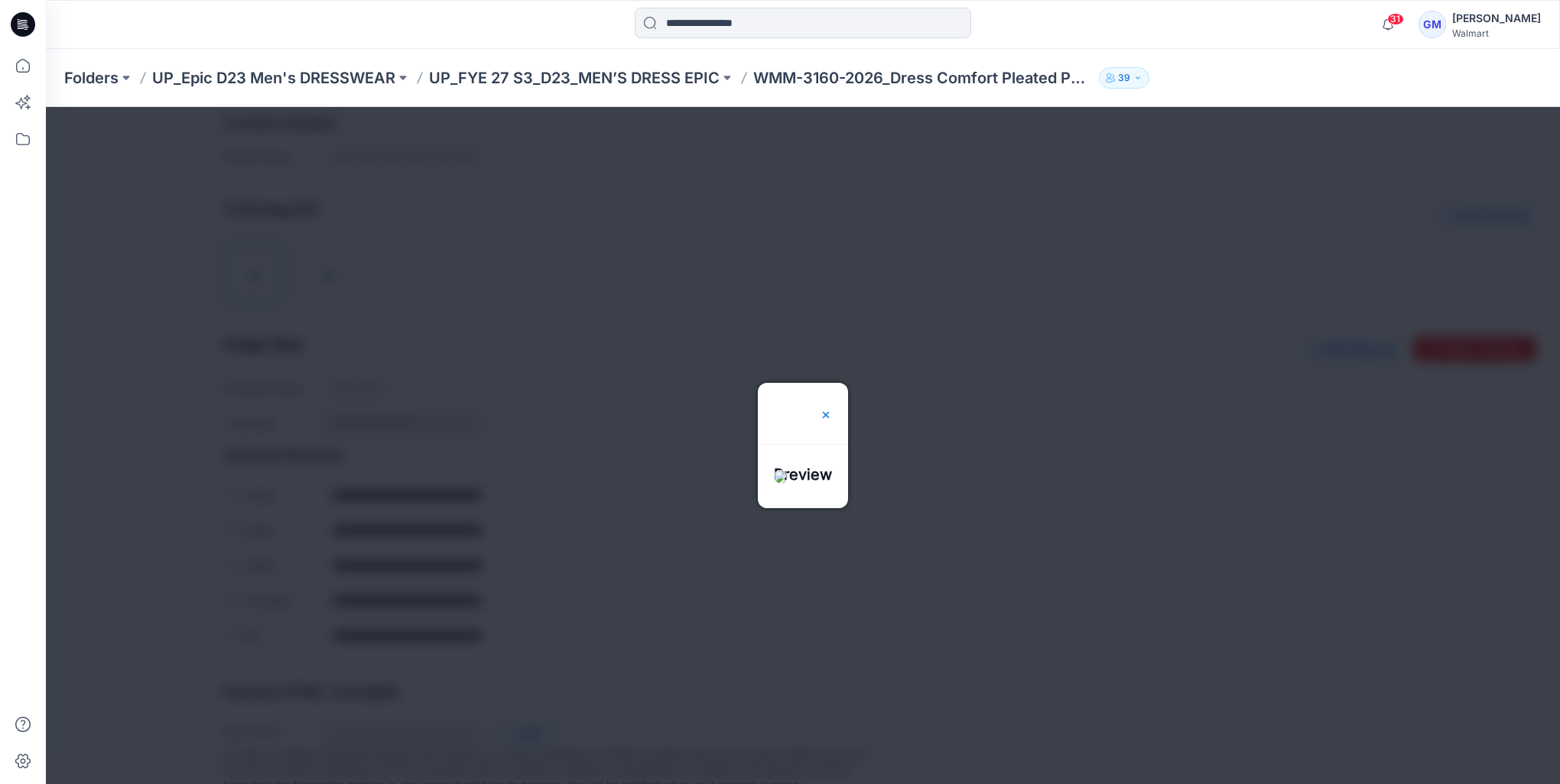
click at [832, 409] on img at bounding box center [826, 415] width 12 height 12
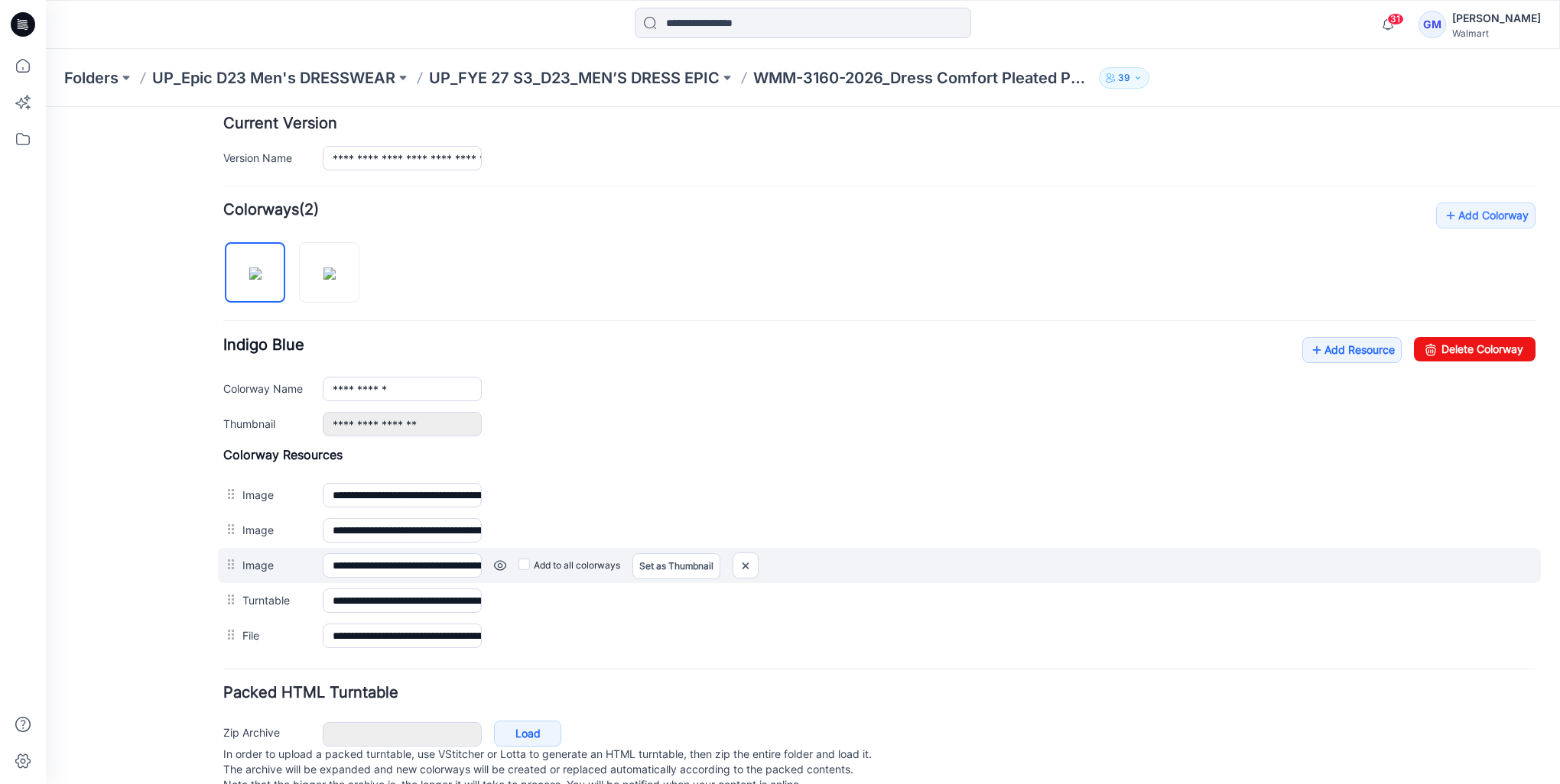
click at [496, 567] on link at bounding box center [500, 565] width 12 height 12
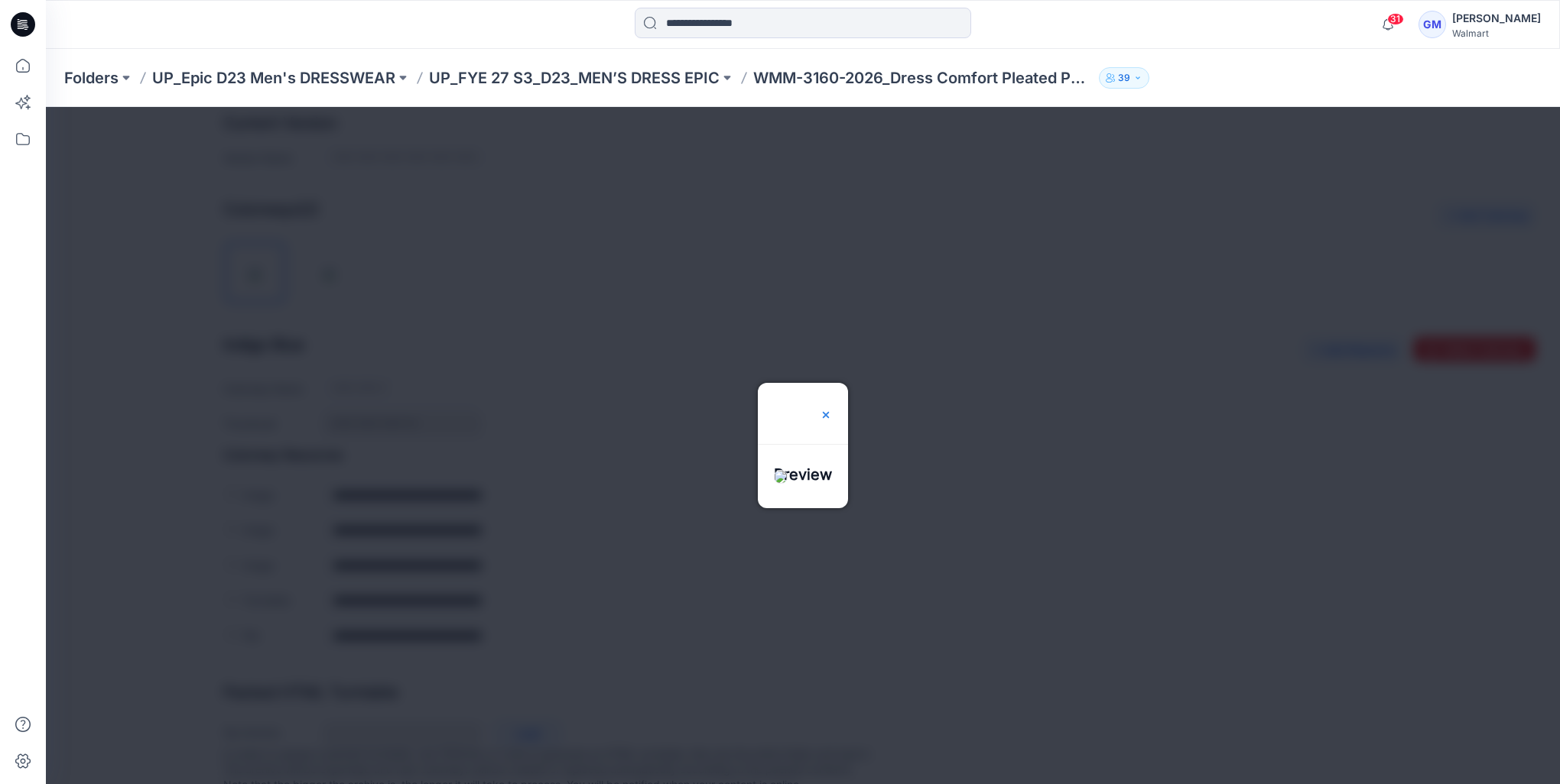
click at [832, 409] on img at bounding box center [826, 415] width 12 height 12
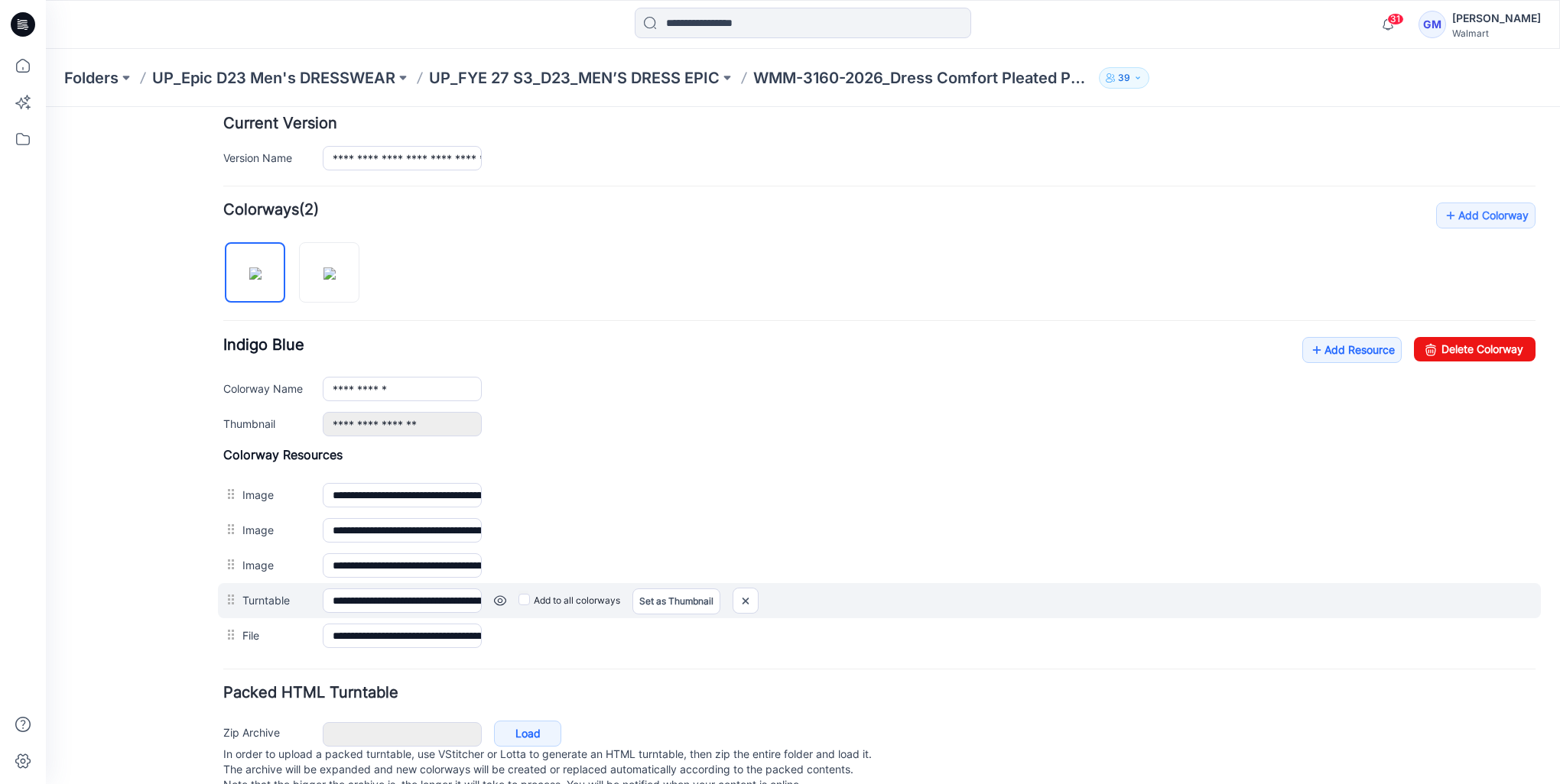
click at [500, 599] on link at bounding box center [500, 601] width 12 height 12
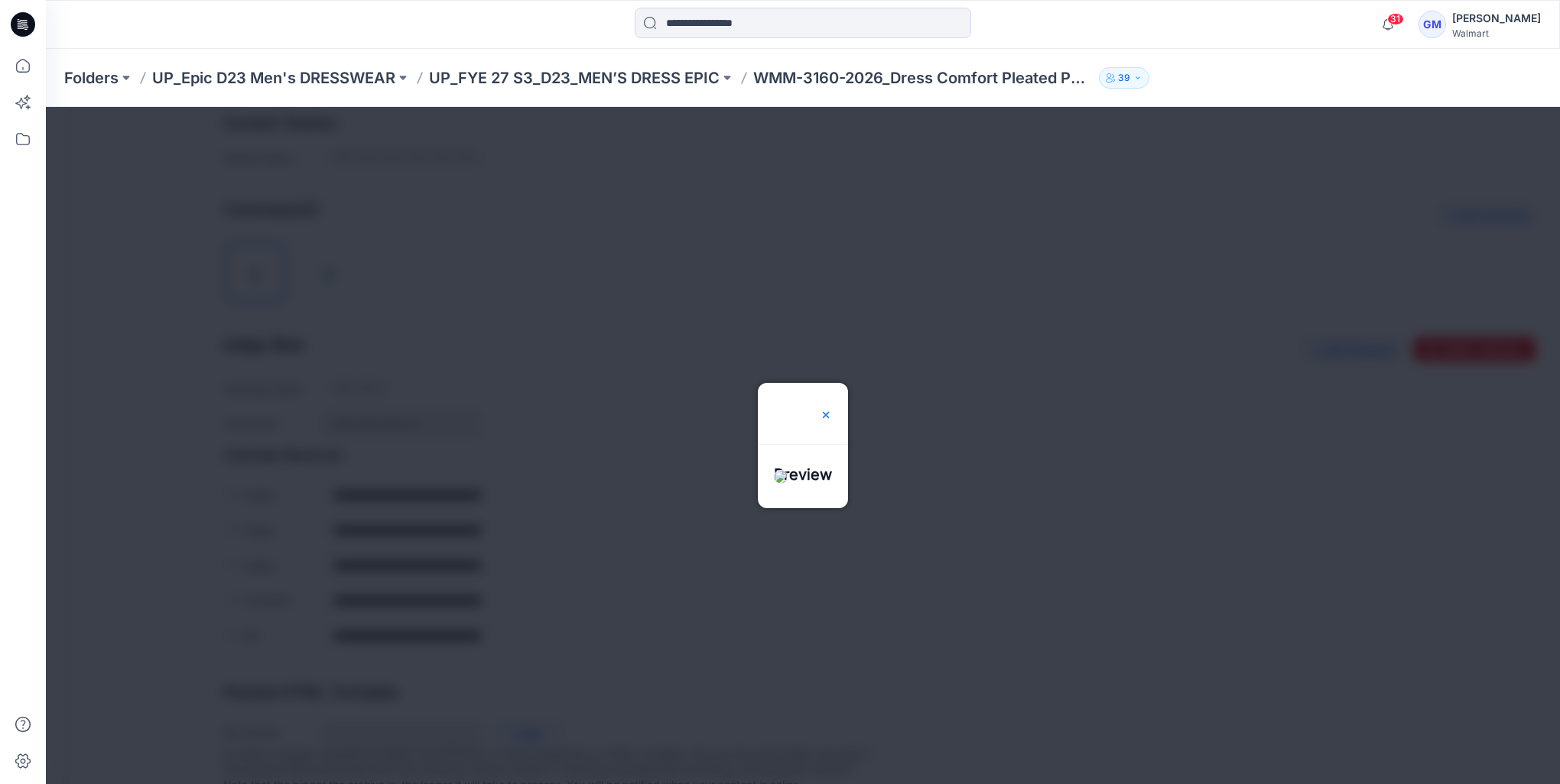
click at [832, 409] on img at bounding box center [826, 415] width 12 height 12
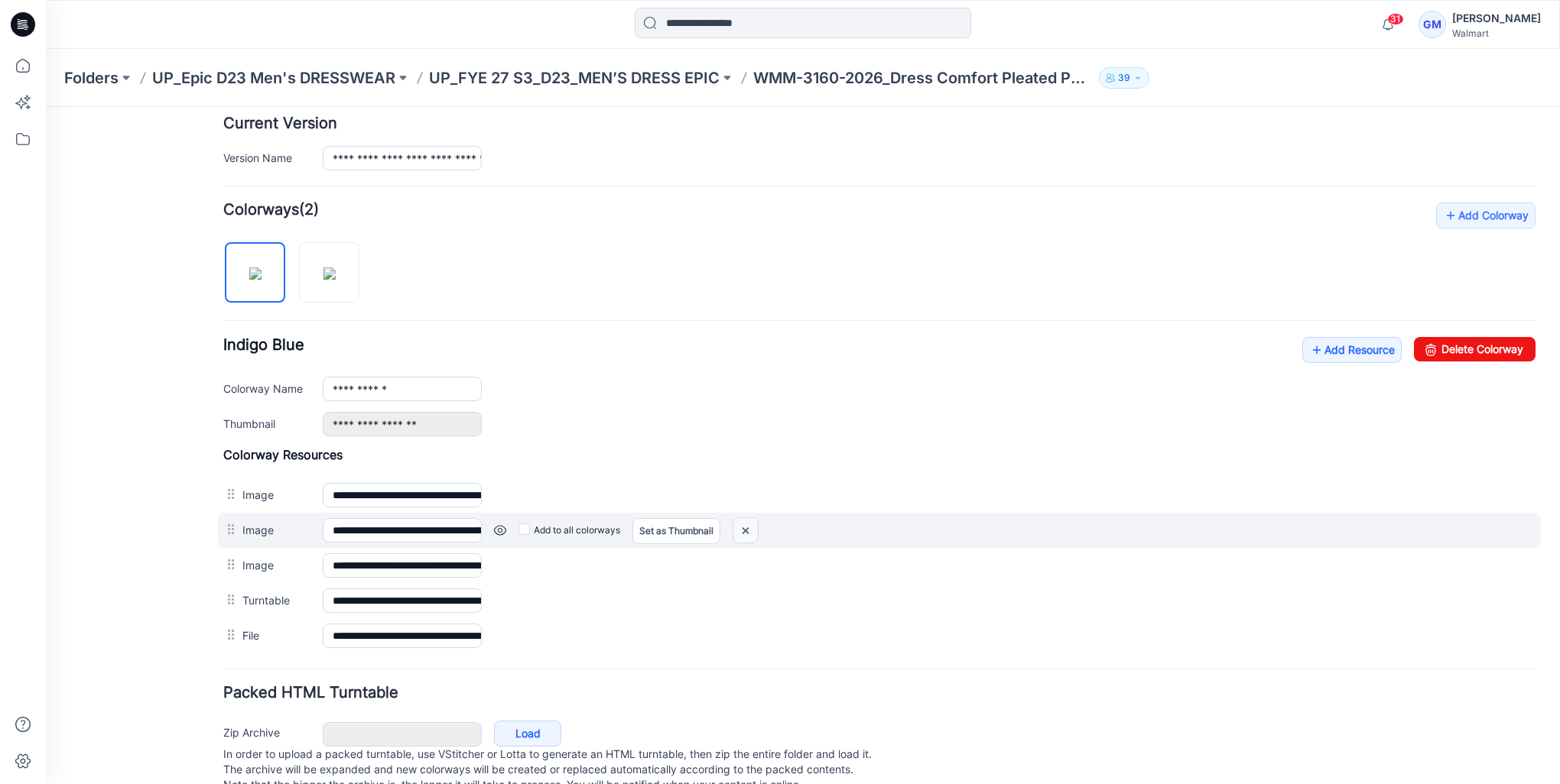
click at [746, 527] on img at bounding box center [745, 531] width 25 height 25
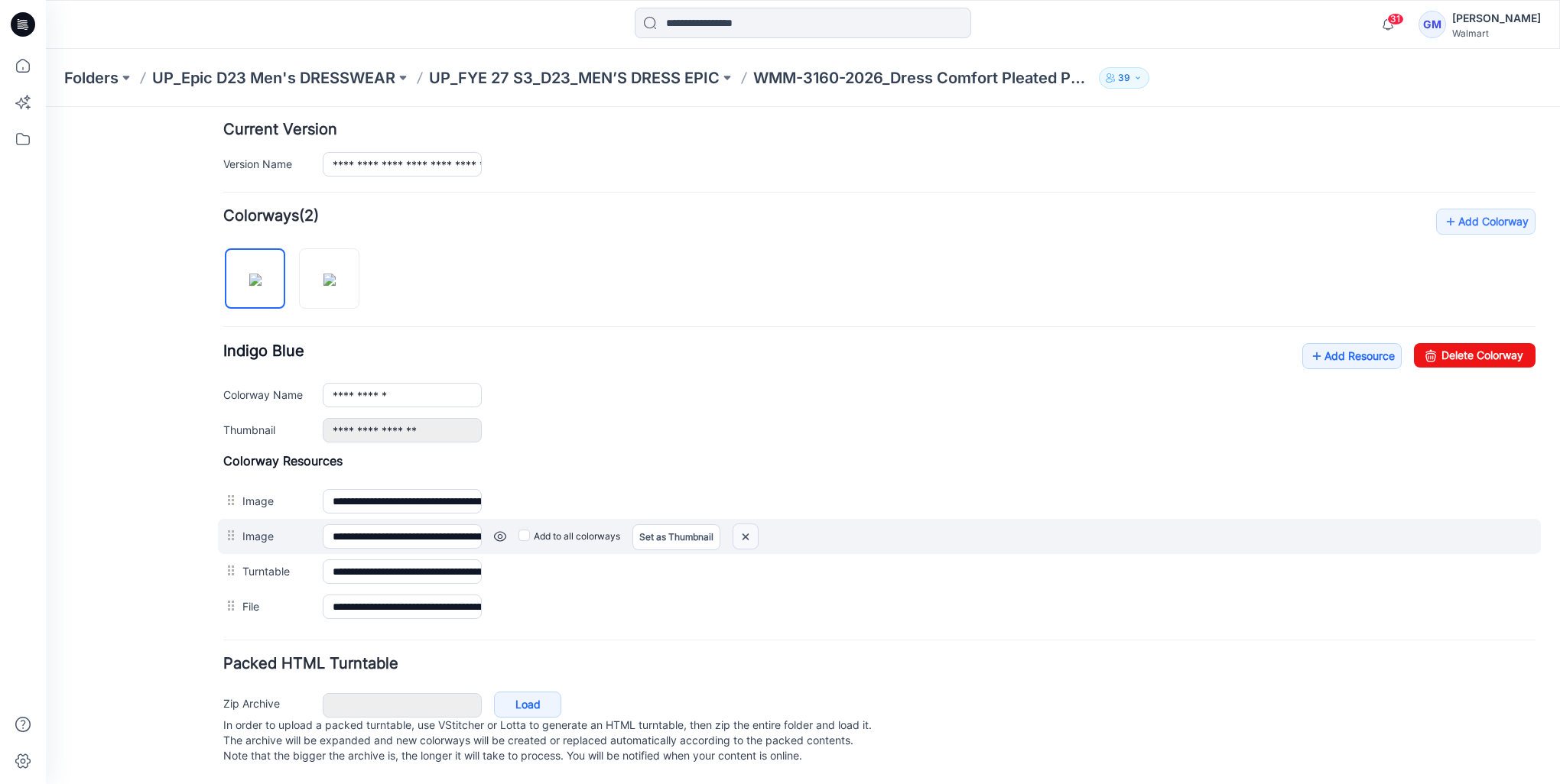
click at [741, 535] on img at bounding box center [745, 536] width 25 height 25
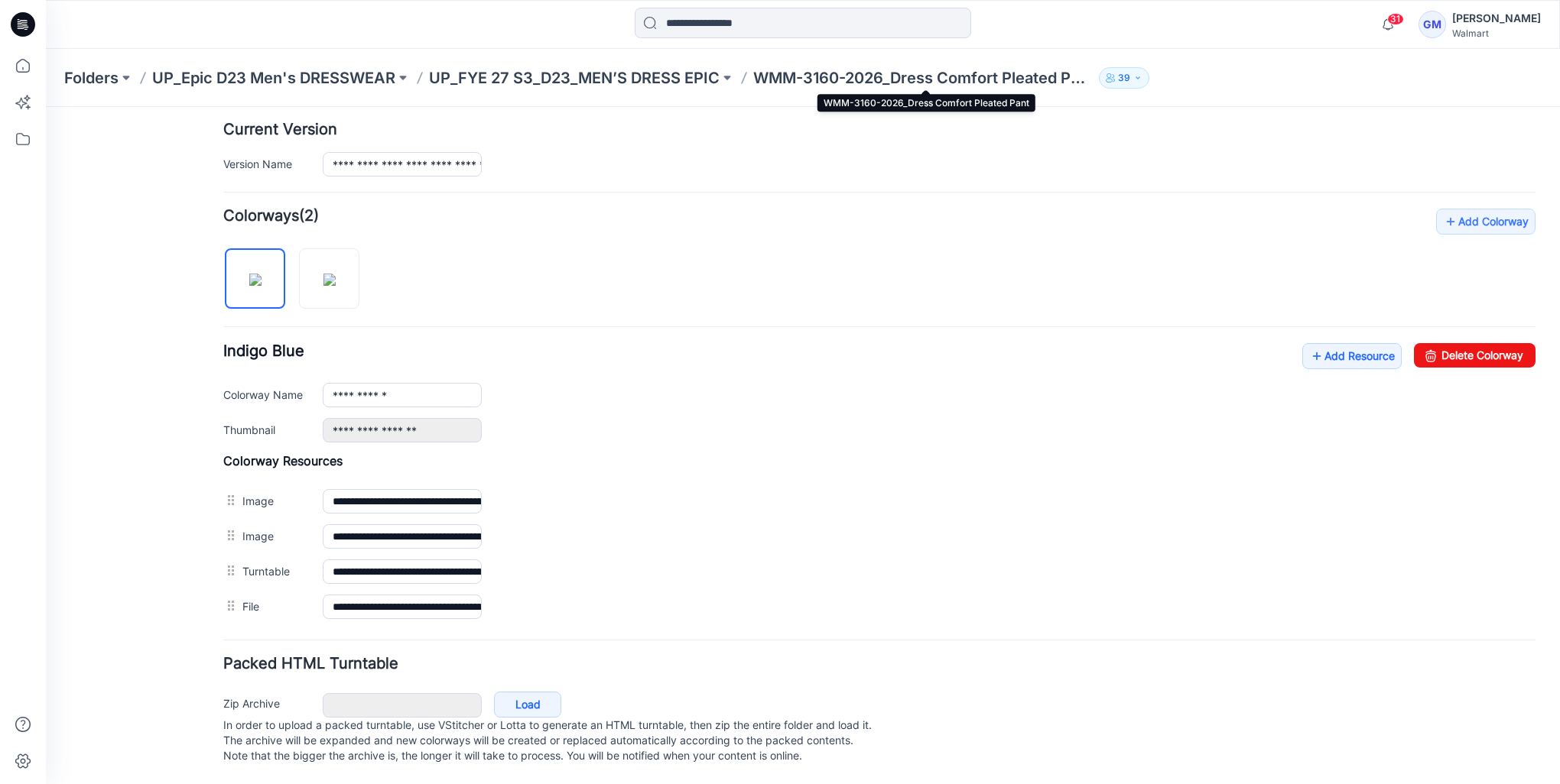
scroll to position [351, 0]
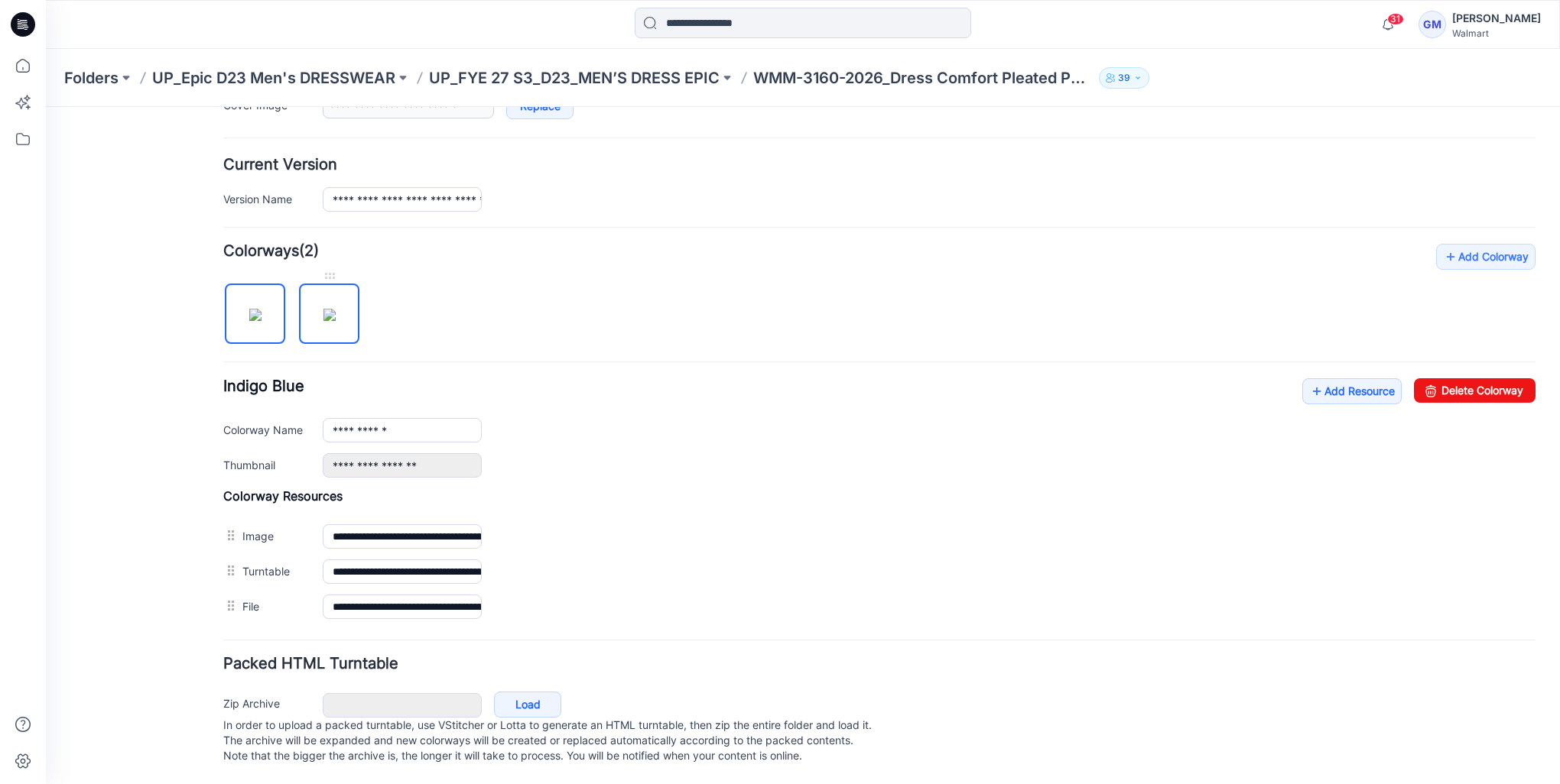
click at [323, 309] on img at bounding box center [329, 315] width 12 height 12
type input "**********"
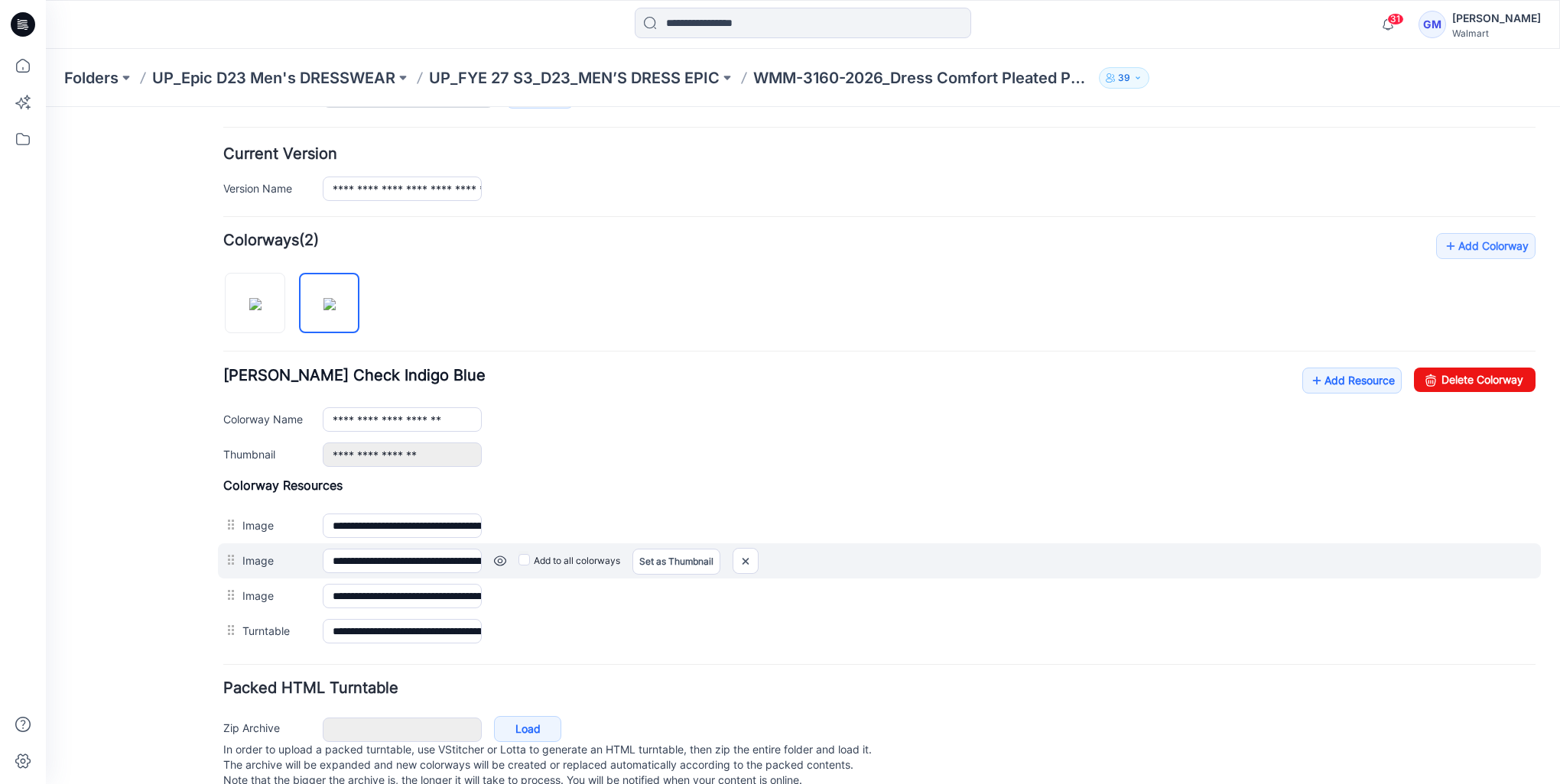
click at [503, 558] on link at bounding box center [500, 561] width 12 height 12
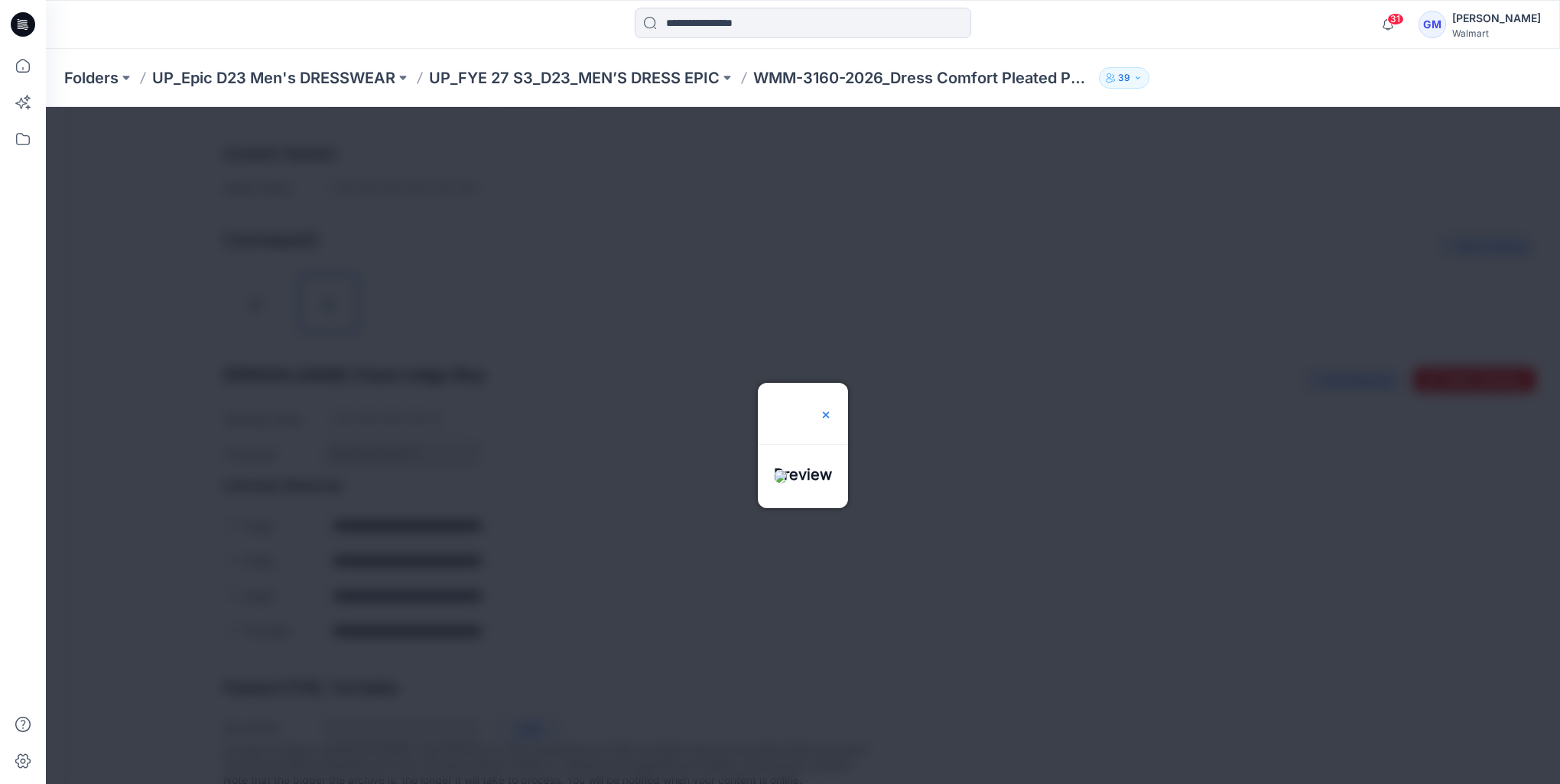
click at [832, 409] on img at bounding box center [826, 415] width 12 height 12
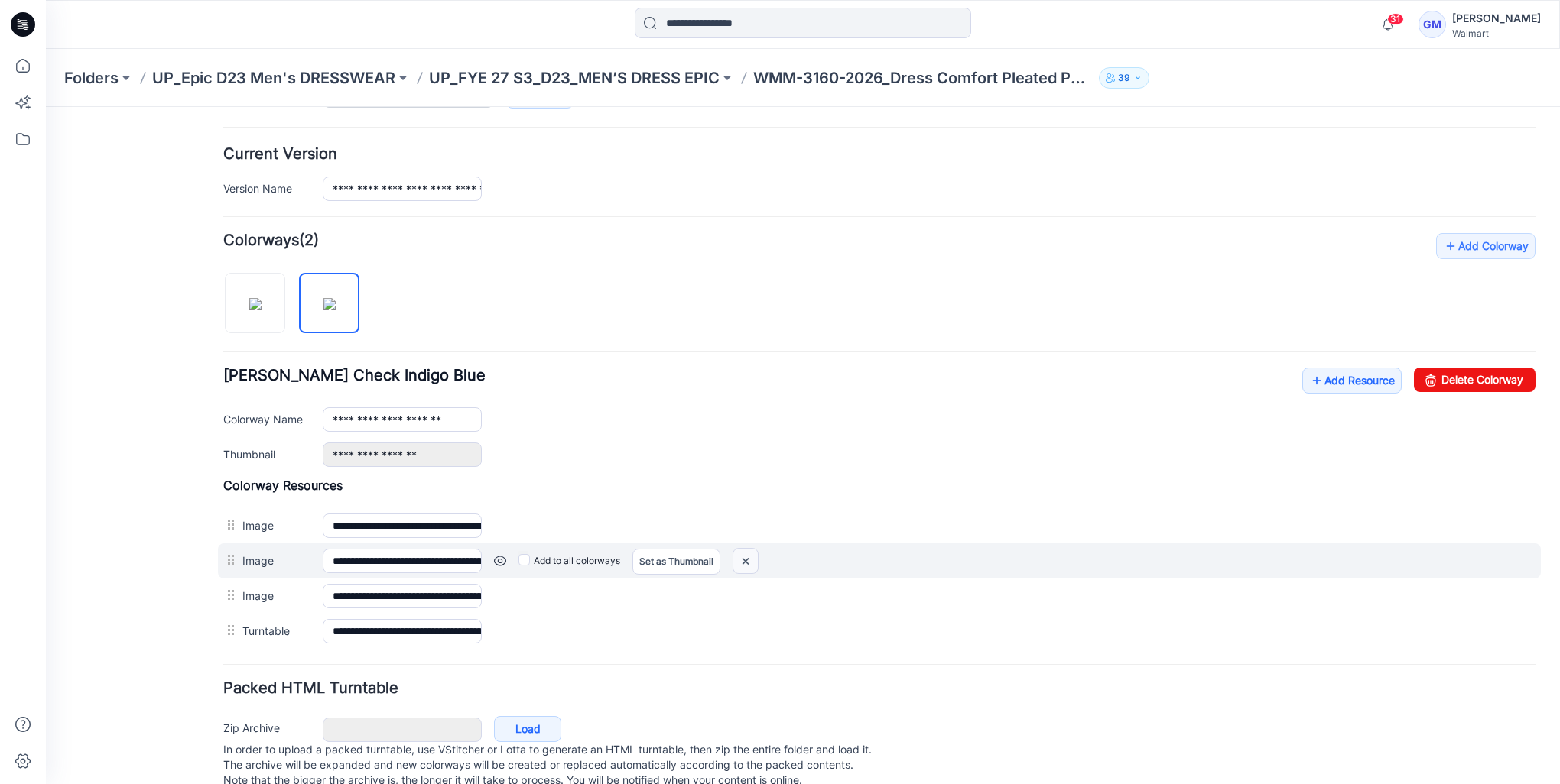
click at [740, 558] on img at bounding box center [745, 561] width 25 height 25
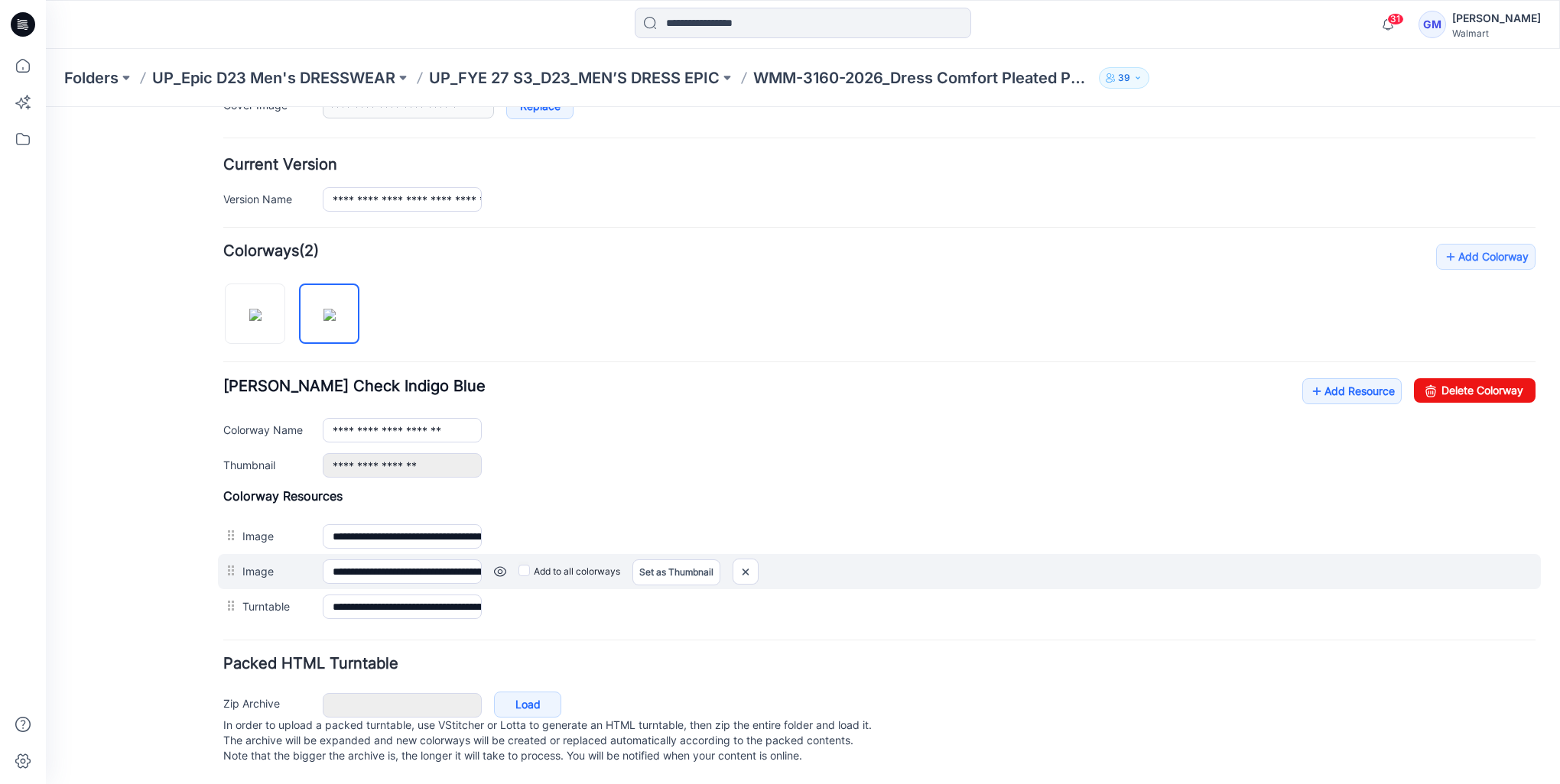
click at [497, 565] on link at bounding box center [500, 572] width 12 height 12
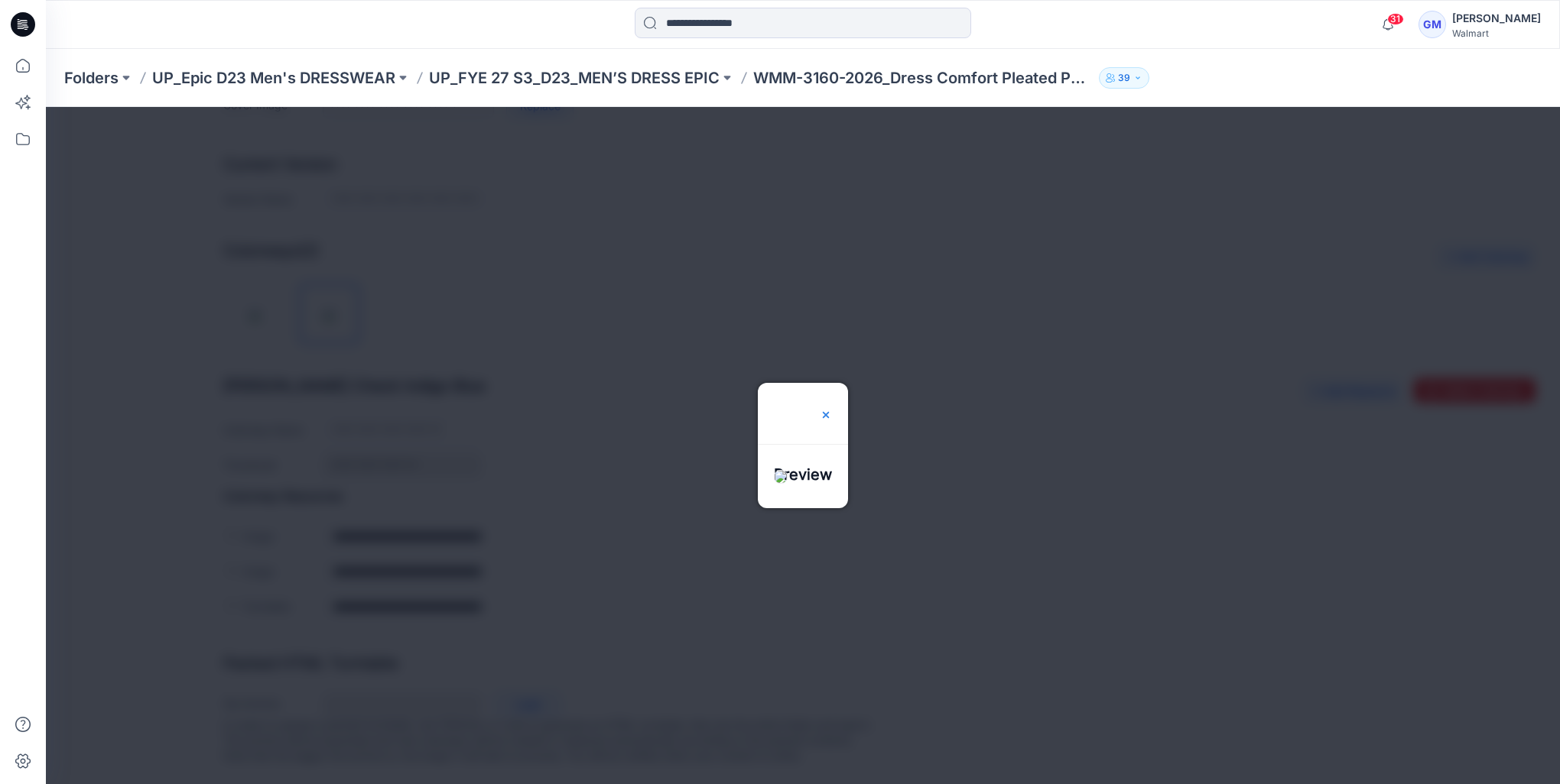
click at [832, 409] on img at bounding box center [826, 415] width 12 height 12
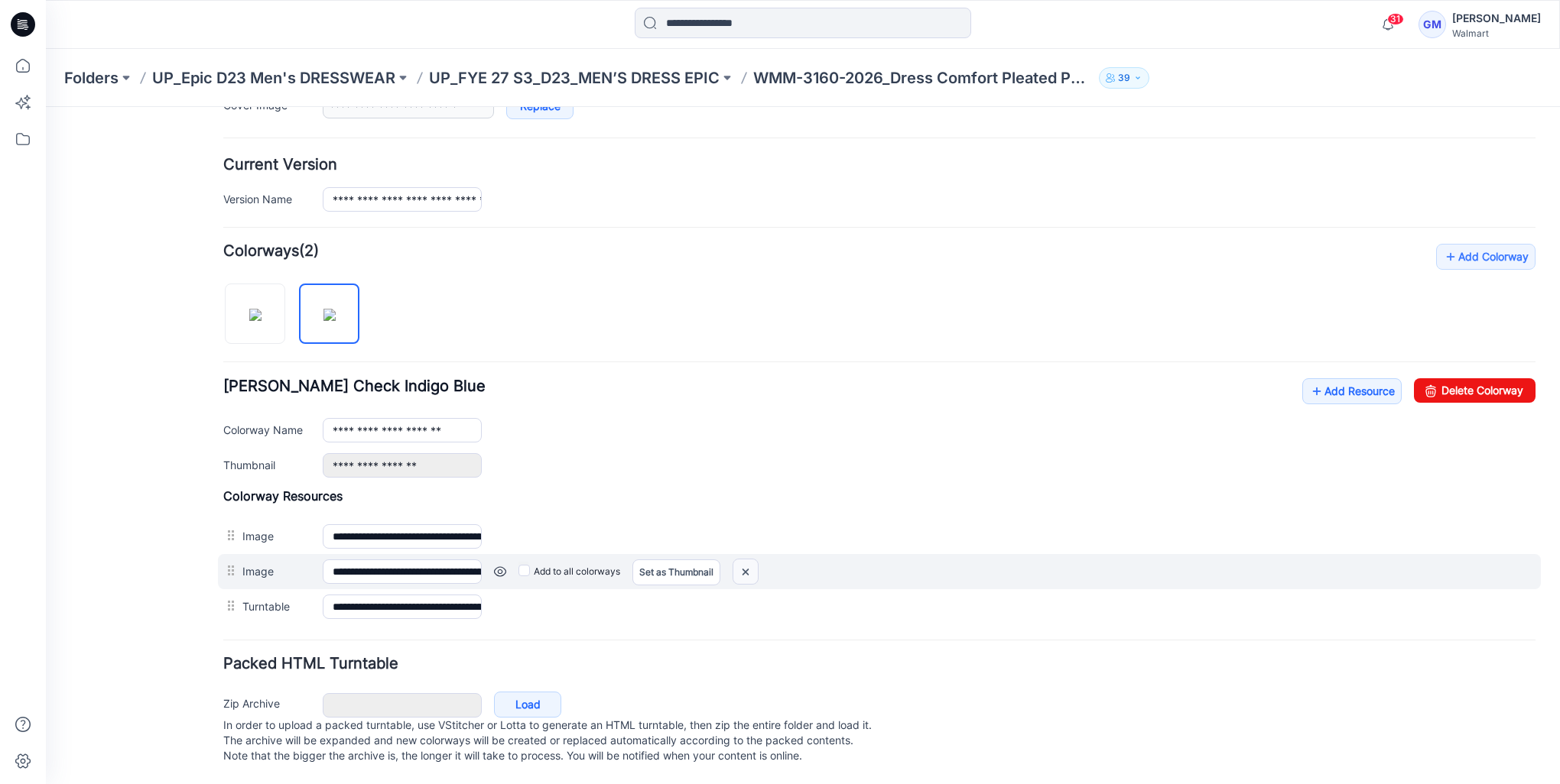
drag, startPoint x: 740, startPoint y: 560, endPoint x: 906, endPoint y: 196, distance: 400.1
click at [740, 560] on img at bounding box center [745, 572] width 25 height 25
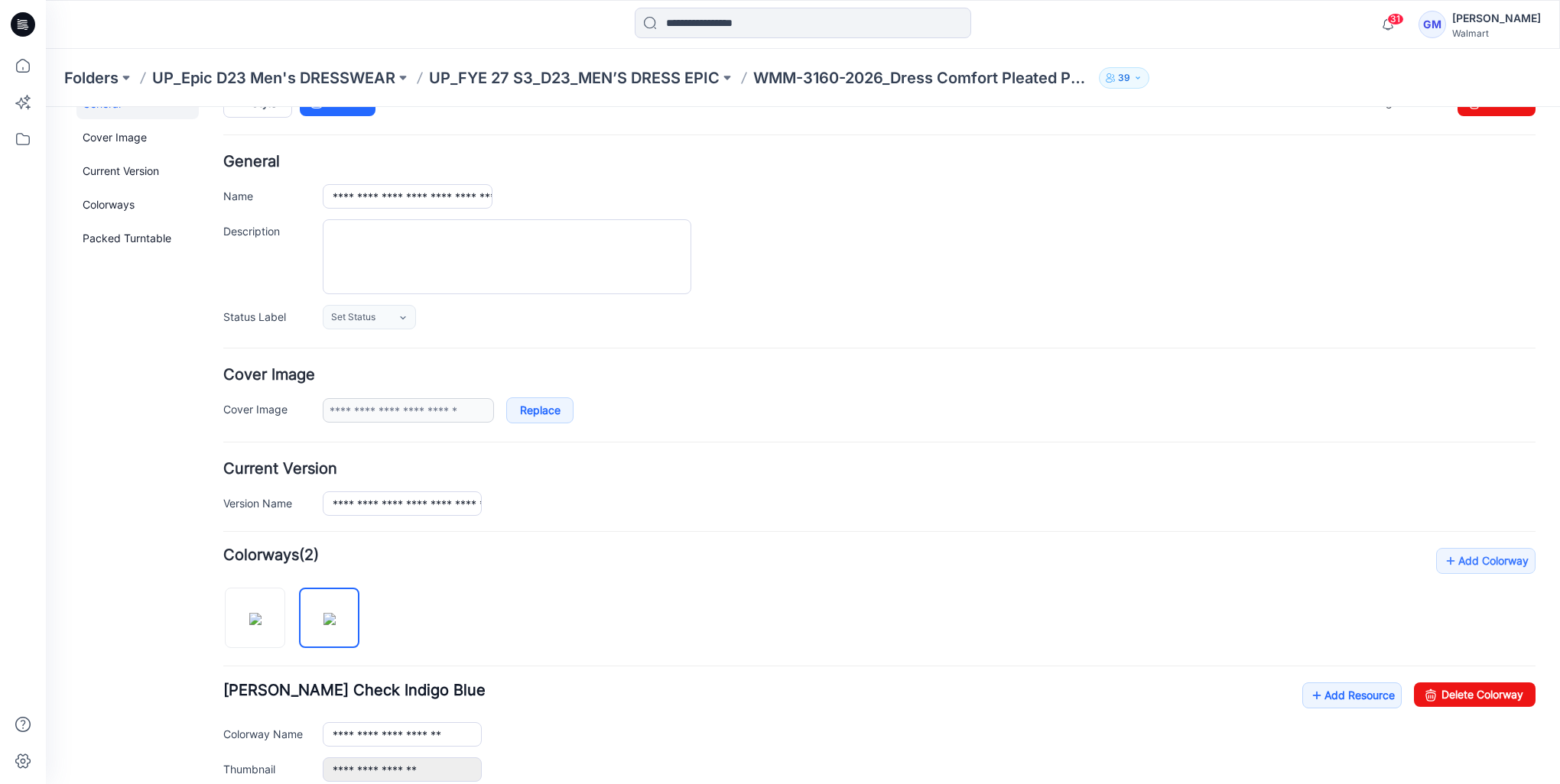
scroll to position [0, 0]
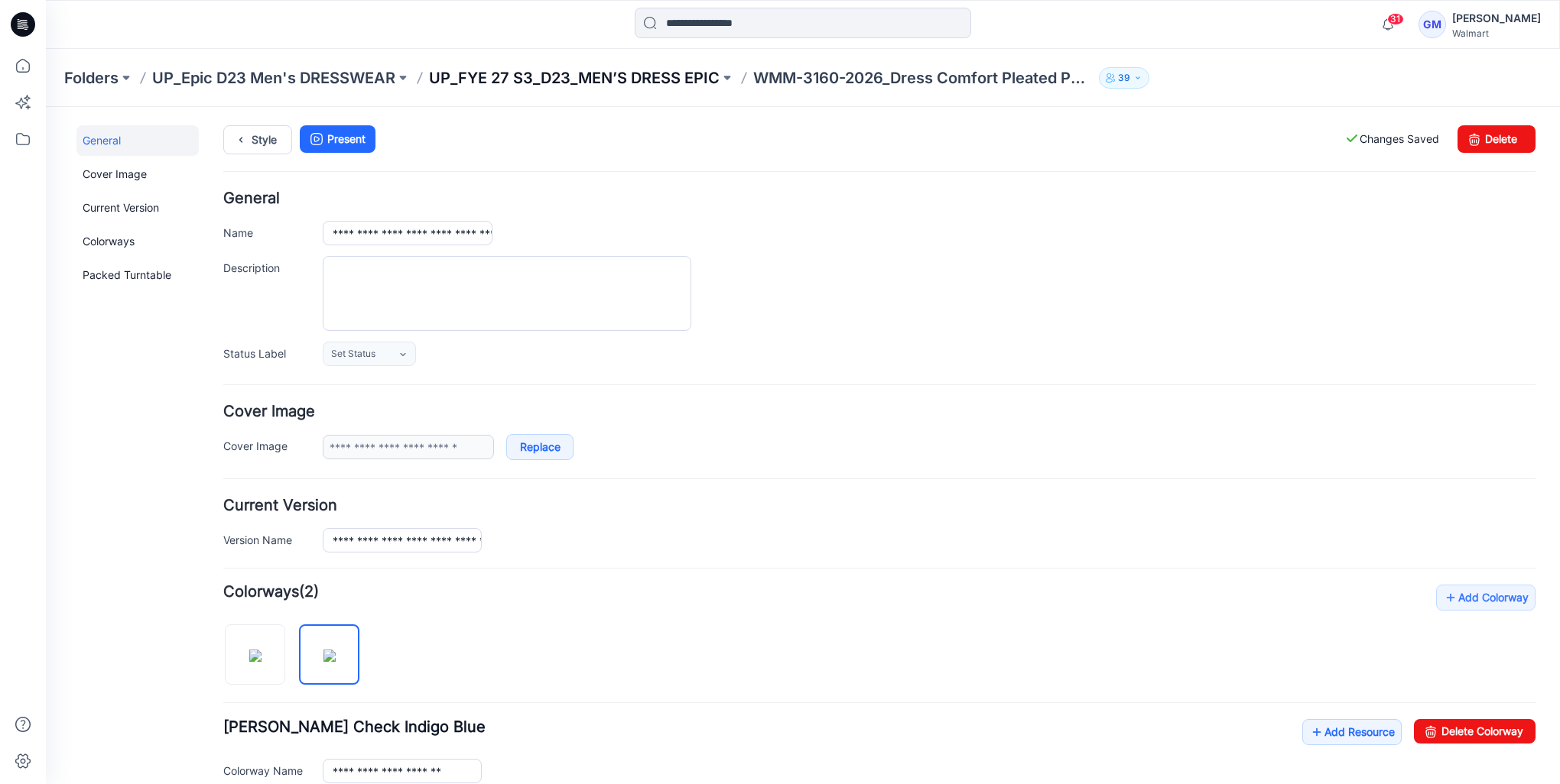
click at [650, 78] on p "UP_FYE 27 S3_D23_MEN’S DRESS EPIC" at bounding box center [574, 78] width 291 height 21
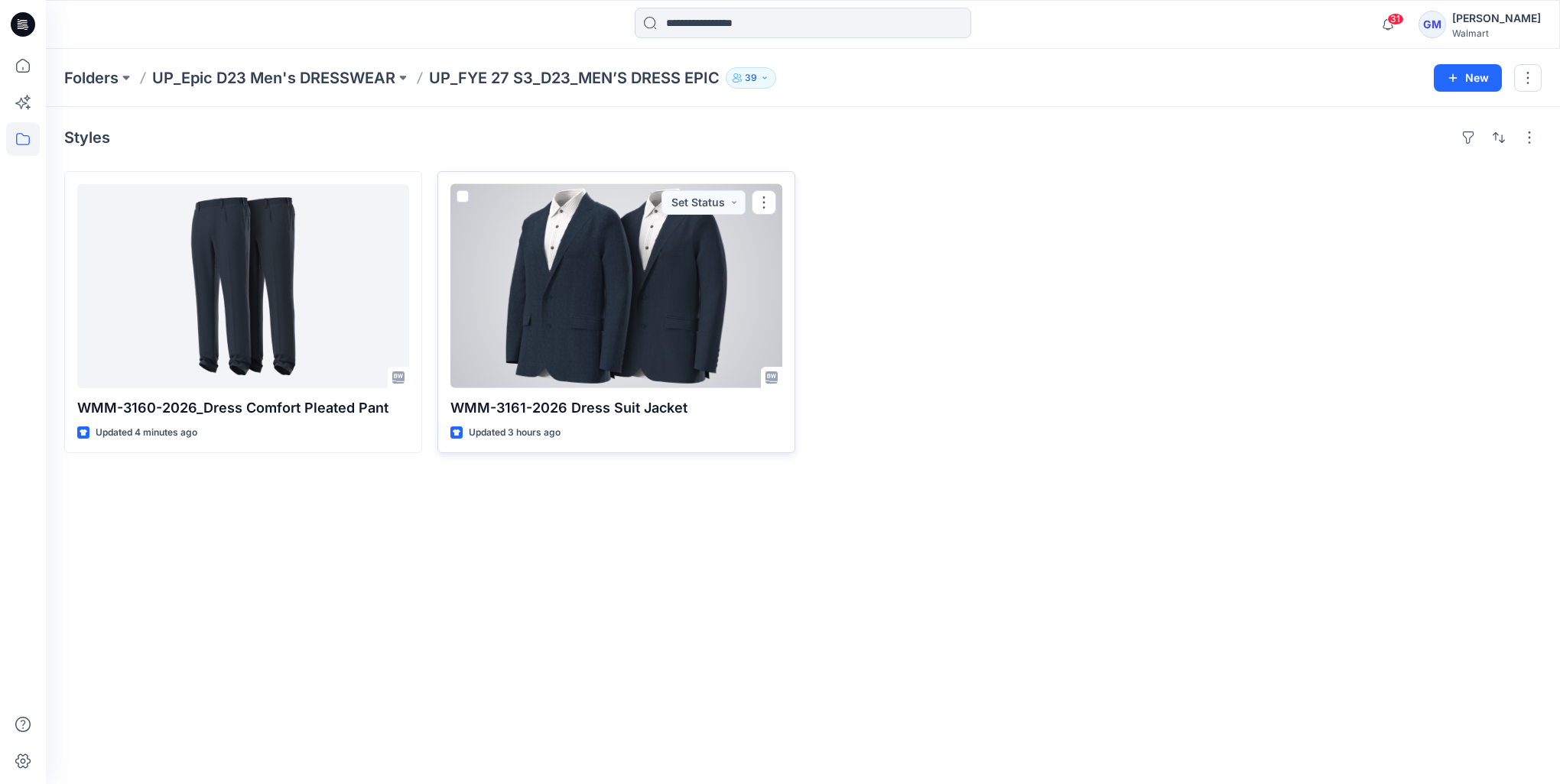
click at [622, 322] on div at bounding box center [616, 286] width 331 height 204
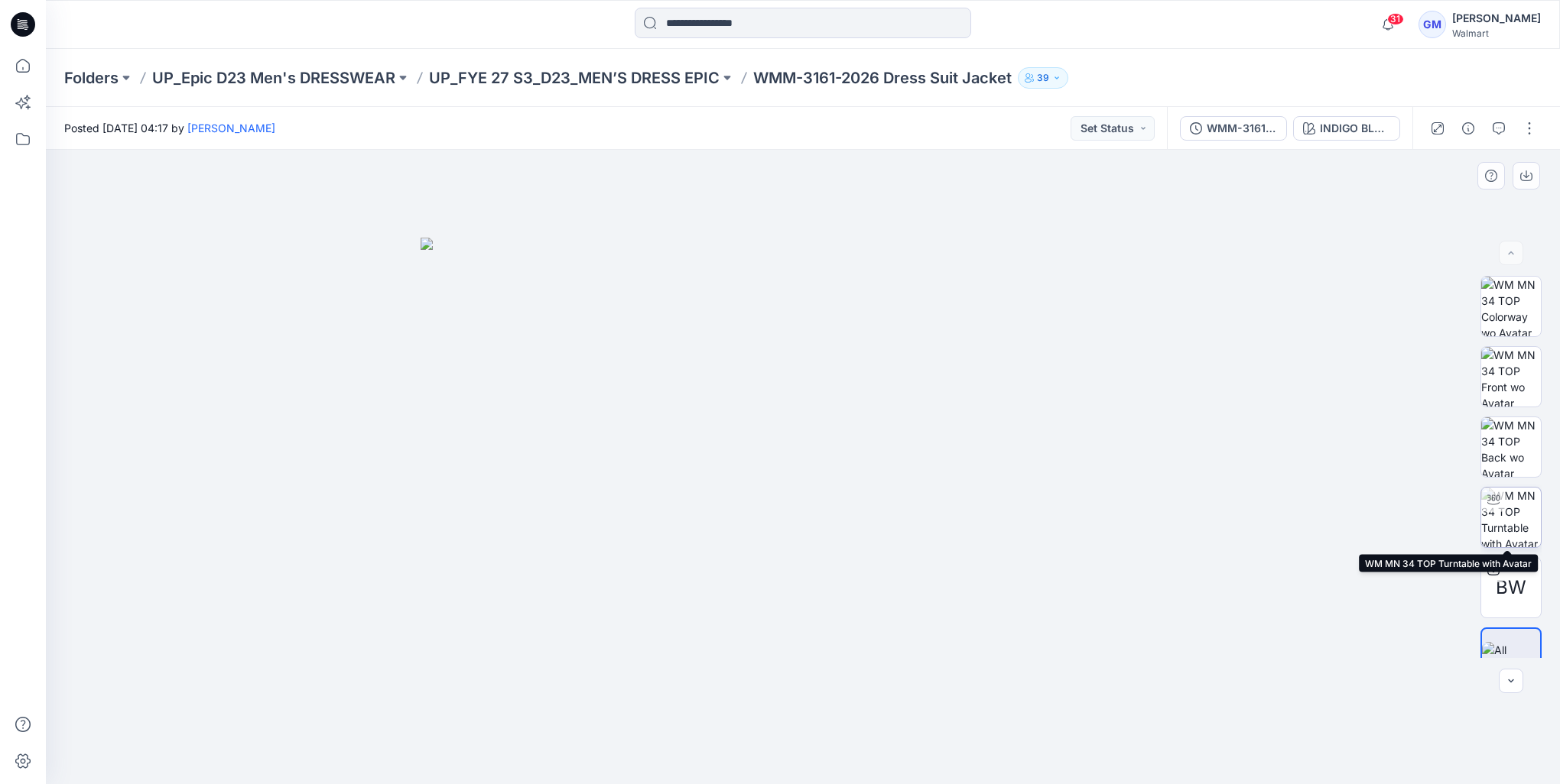
click at [1512, 527] on img at bounding box center [1511, 518] width 60 height 60
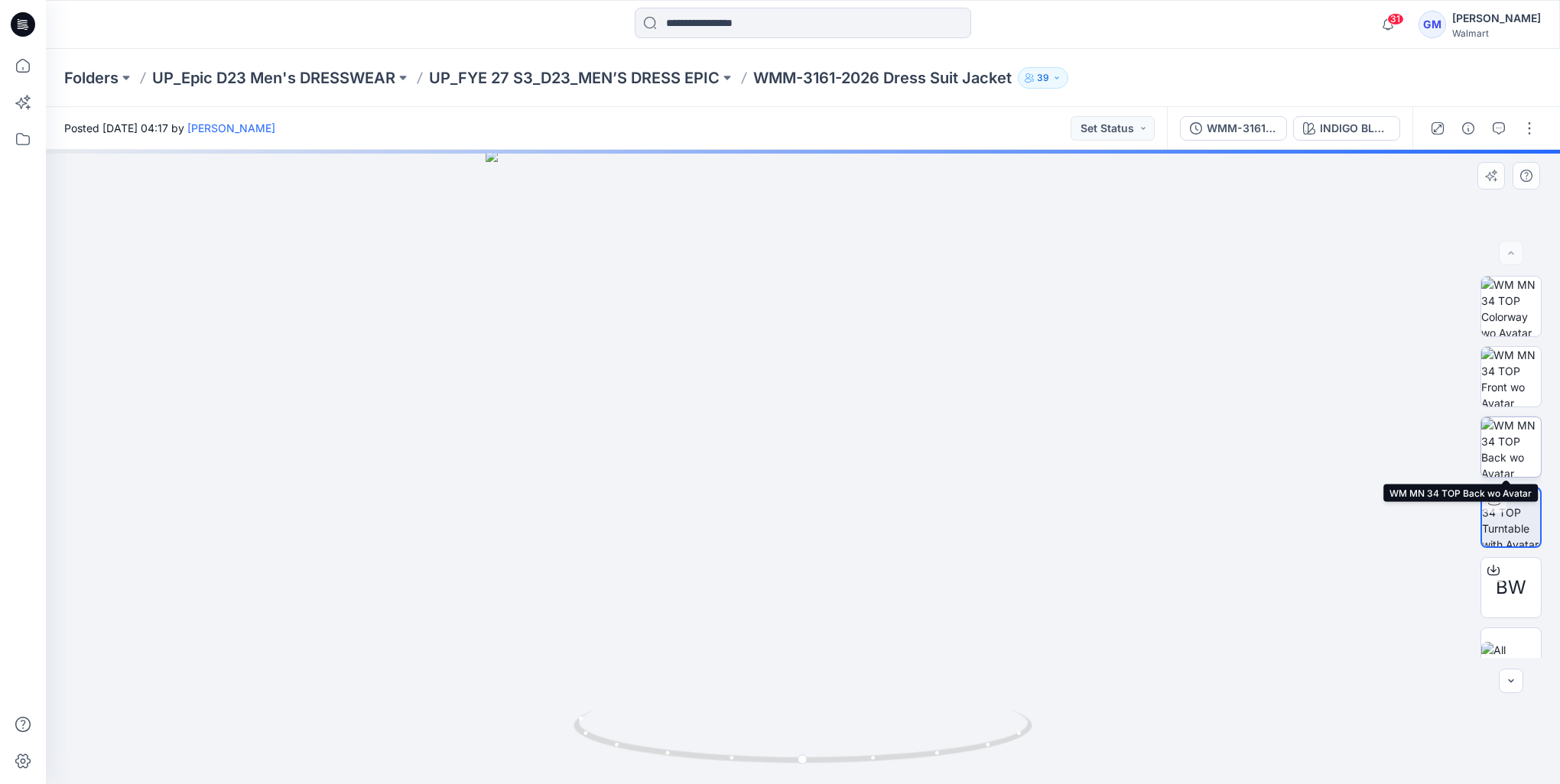
click at [1532, 456] on img at bounding box center [1511, 447] width 60 height 60
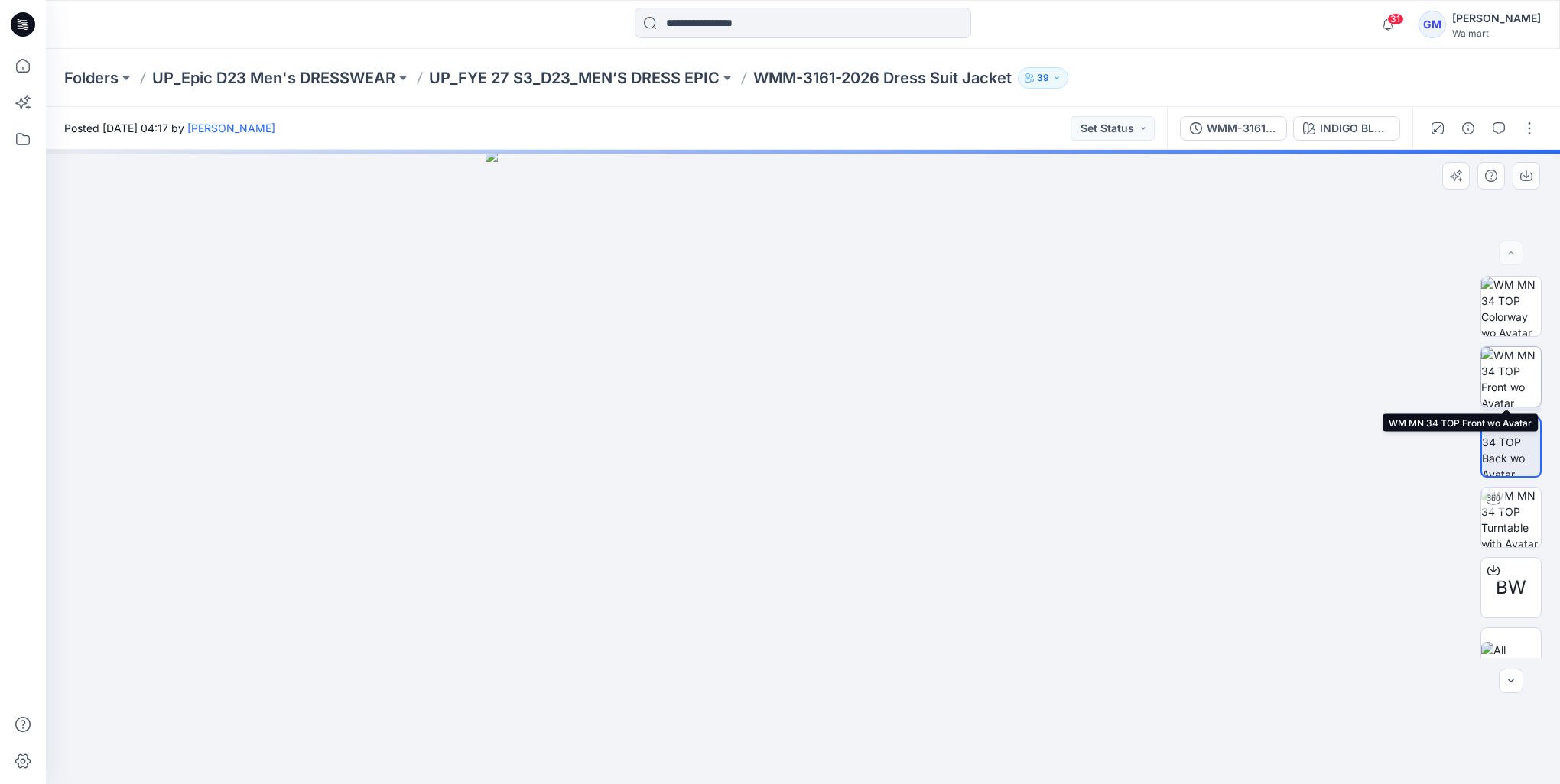
click at [1523, 378] on img at bounding box center [1511, 377] width 60 height 60
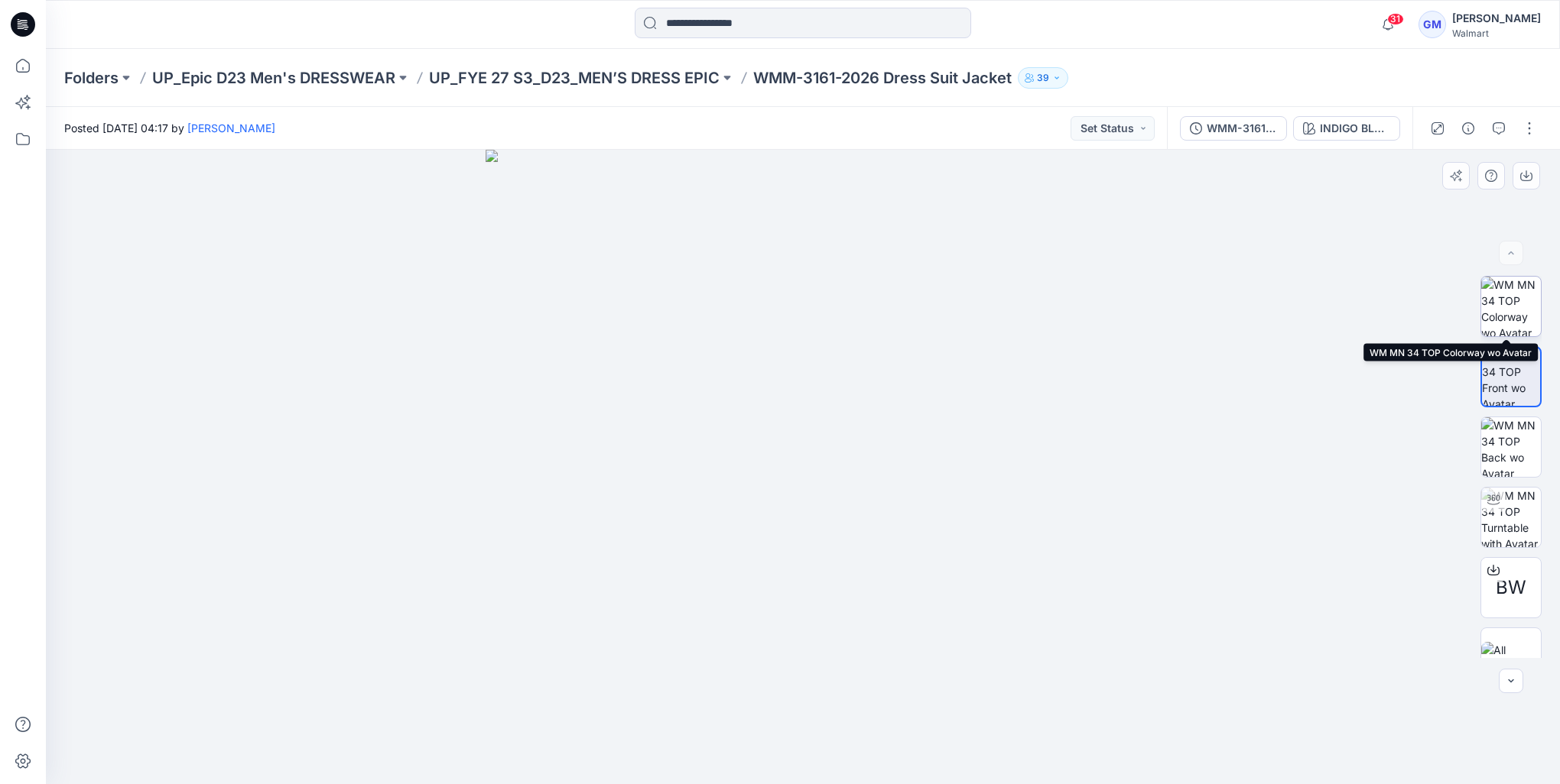
click at [1506, 294] on img at bounding box center [1511, 307] width 60 height 60
click at [612, 76] on p "UP_FYE 27 S3_D23_MEN’S DRESS EPIC" at bounding box center [574, 78] width 291 height 21
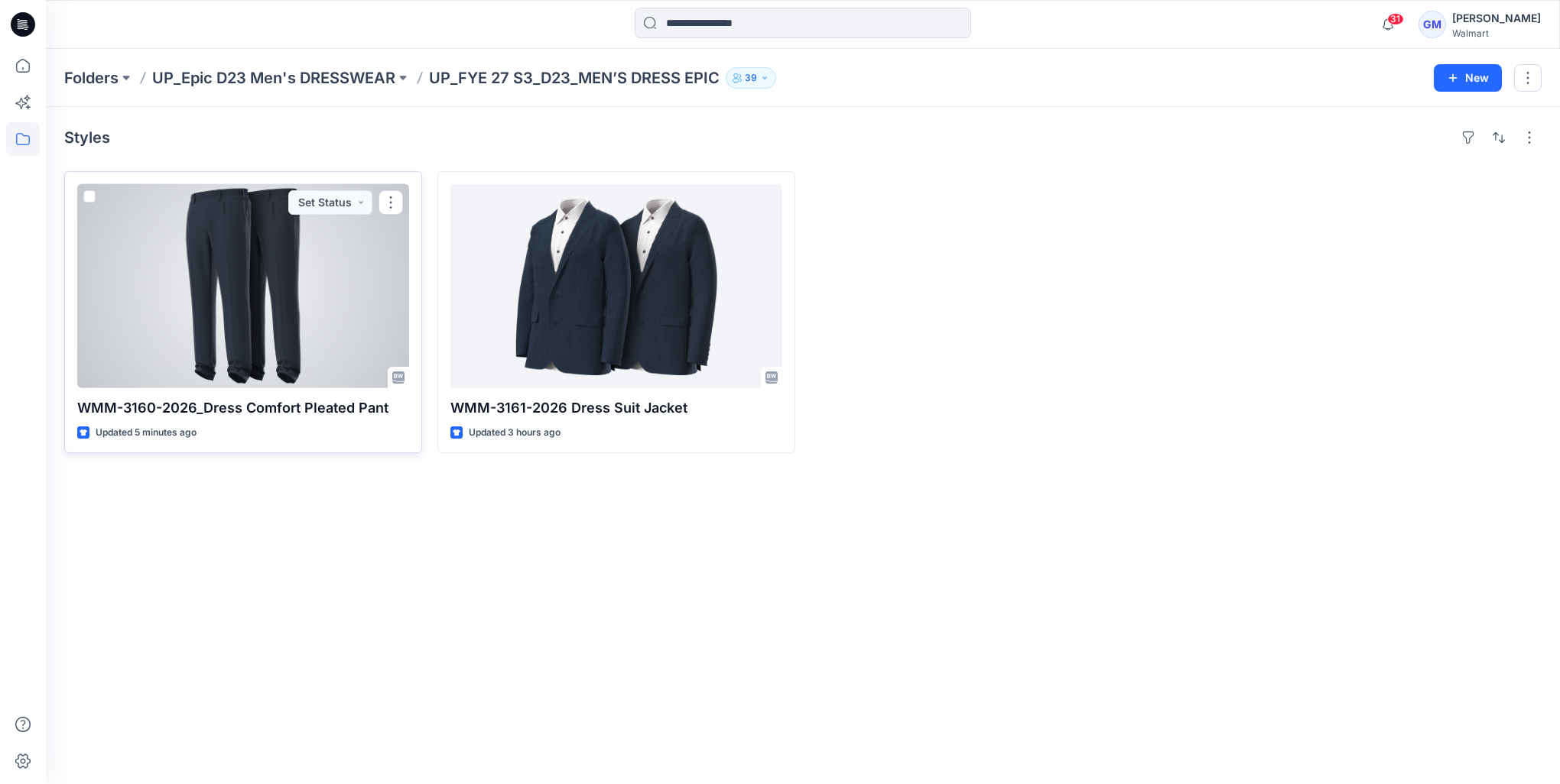
click at [206, 365] on div at bounding box center [243, 286] width 331 height 204
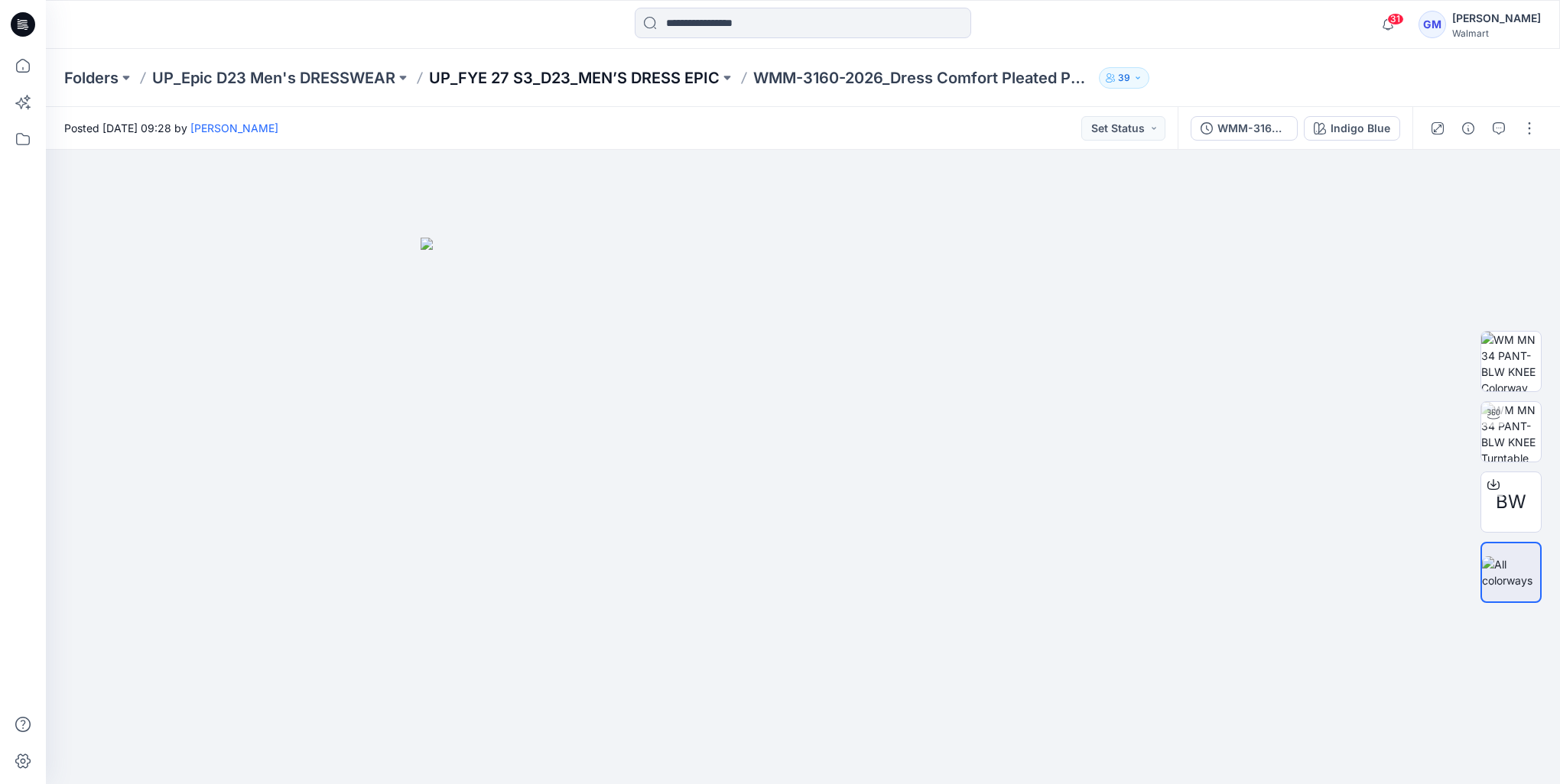
click at [648, 74] on p "UP_FYE 27 S3_D23_MEN’S DRESS EPIC" at bounding box center [574, 78] width 291 height 21
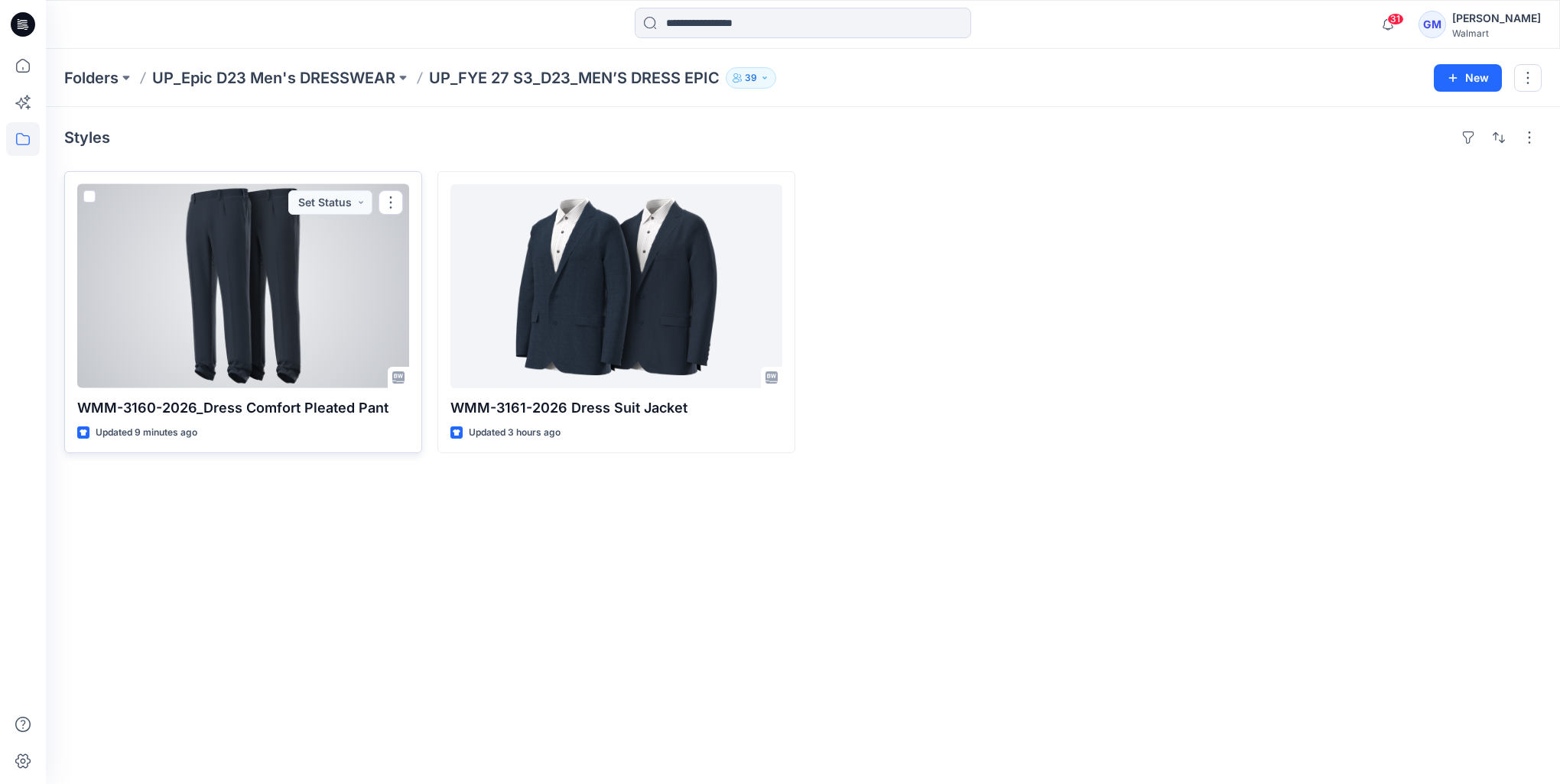
click at [213, 305] on div at bounding box center [243, 286] width 331 height 204
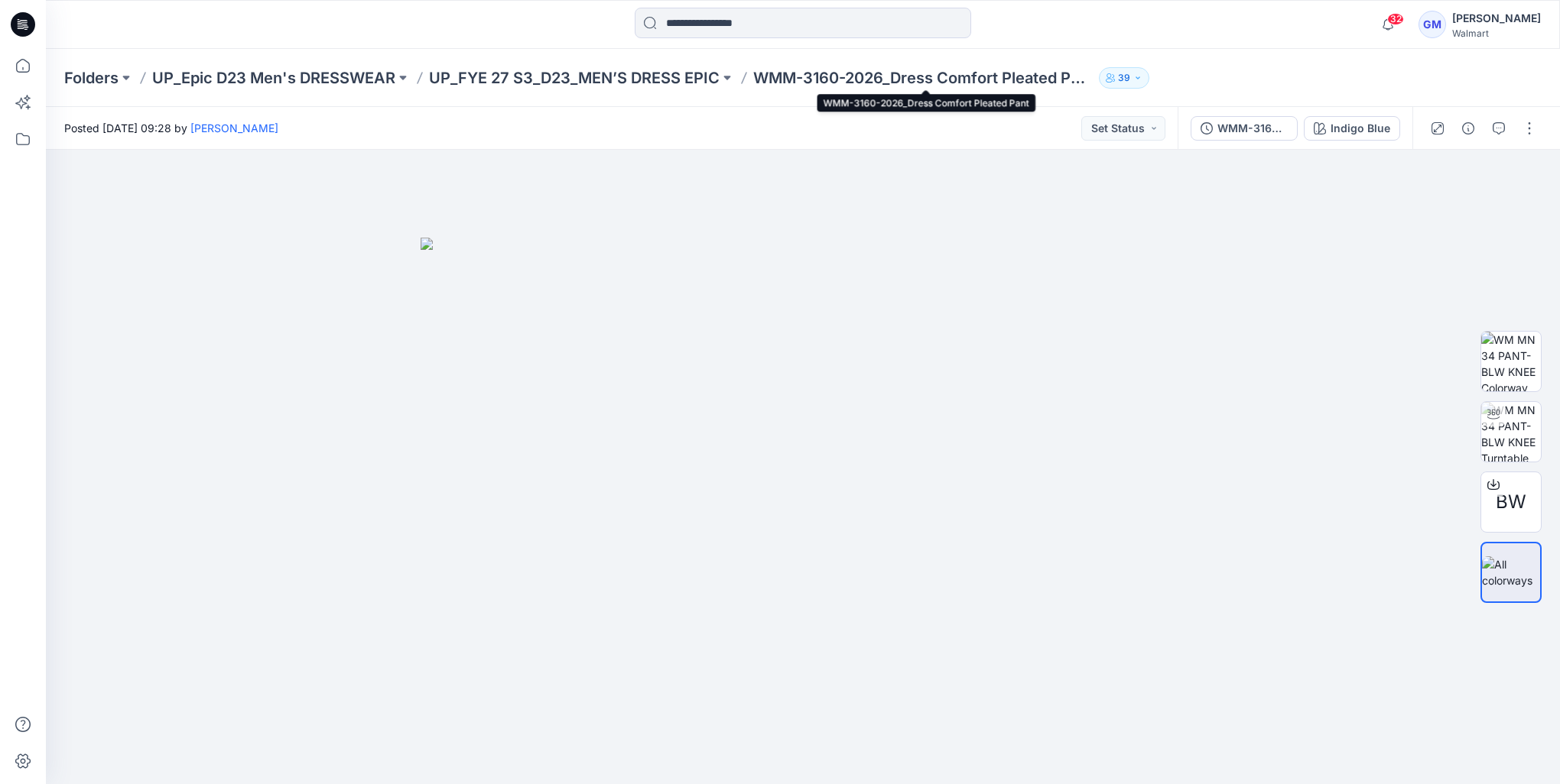
click at [797, 75] on p "WMM-3160-2026_Dress Comfort Pleated Pant" at bounding box center [922, 78] width 339 height 21
click at [669, 71] on p "UP_FYE 27 S3_D23_MEN’S DRESS EPIC" at bounding box center [574, 78] width 291 height 21
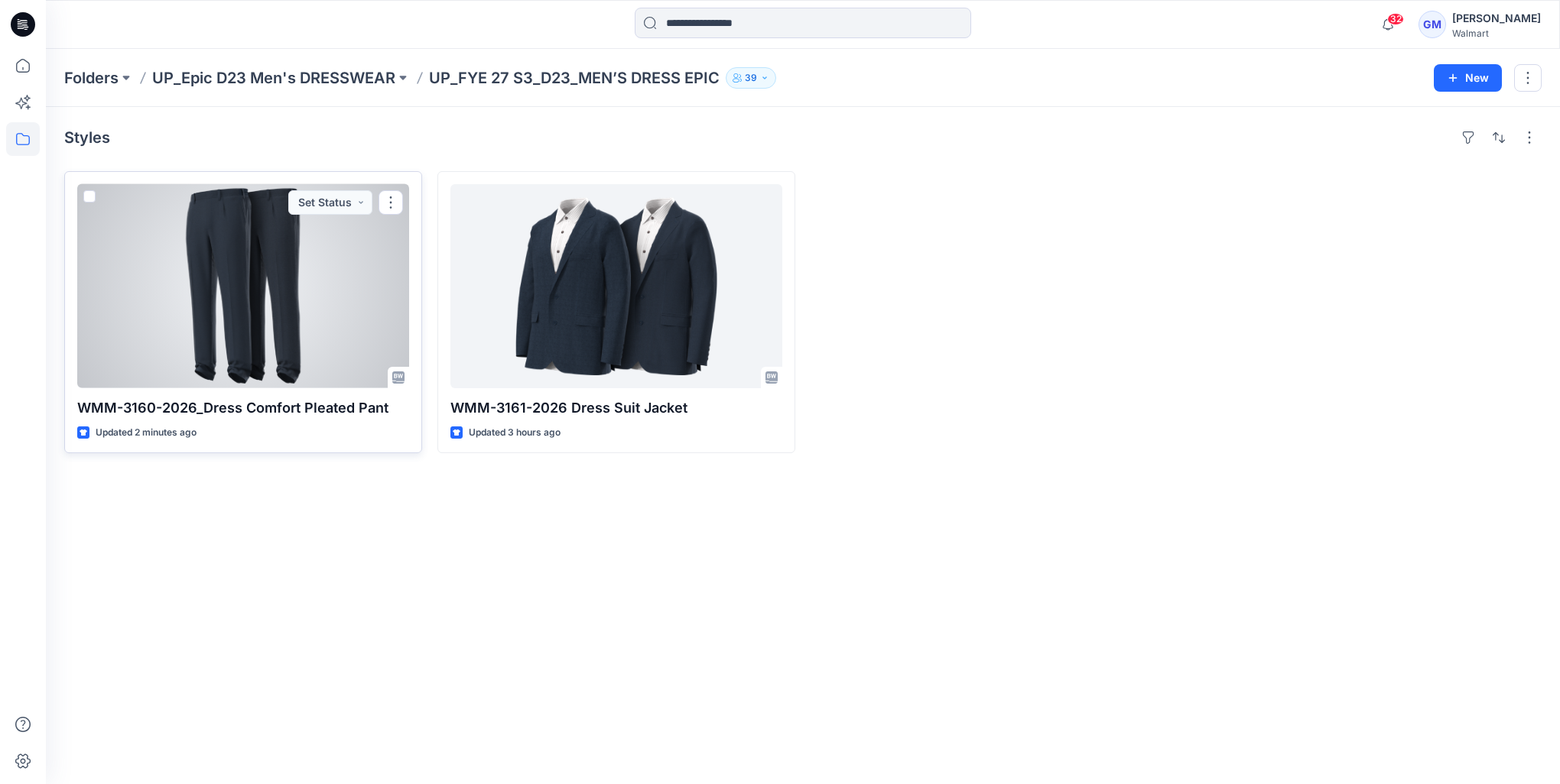
click at [298, 312] on div at bounding box center [243, 286] width 331 height 204
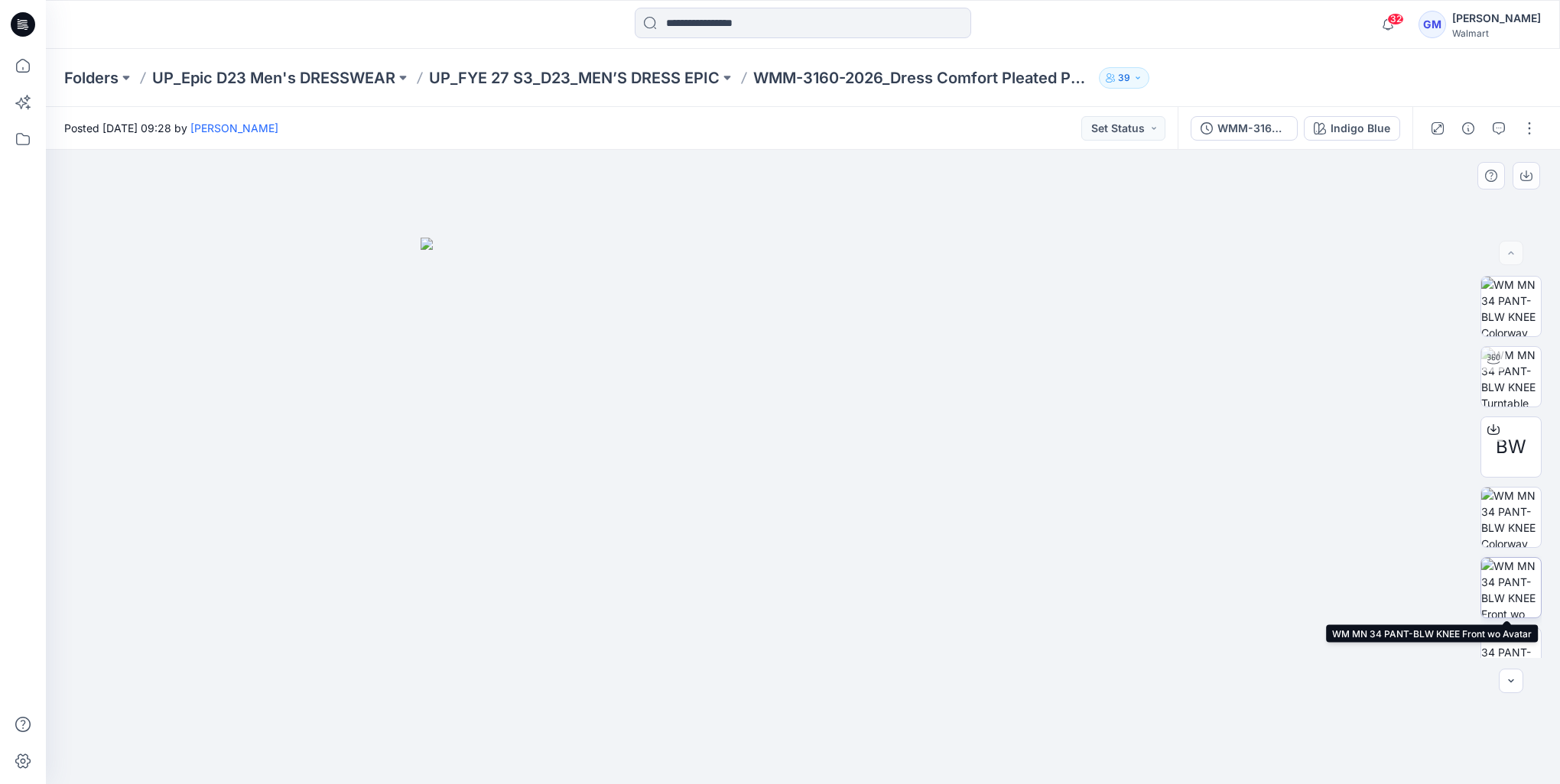
scroll to position [171, 0]
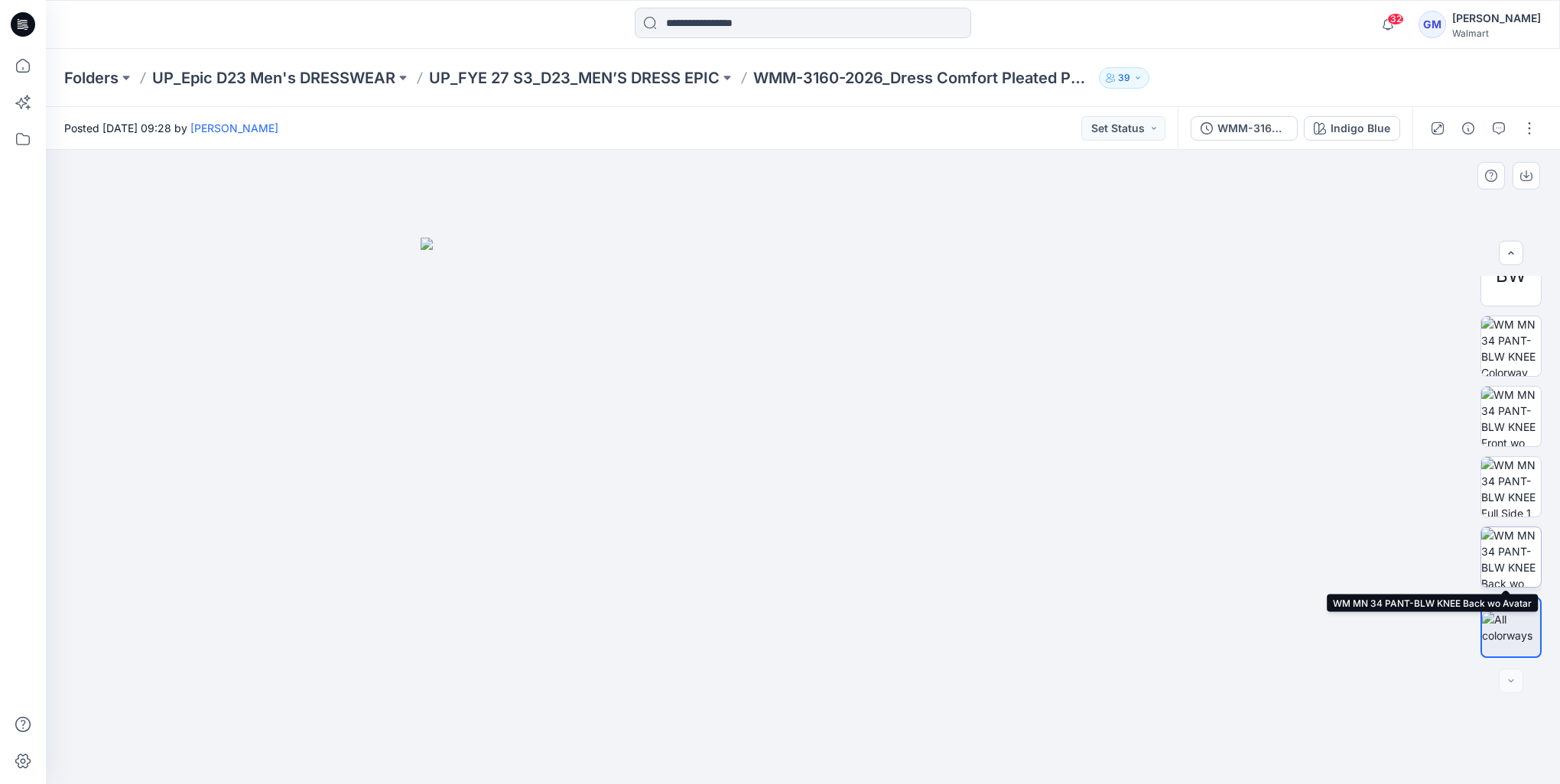
click at [1514, 552] on img at bounding box center [1511, 557] width 60 height 60
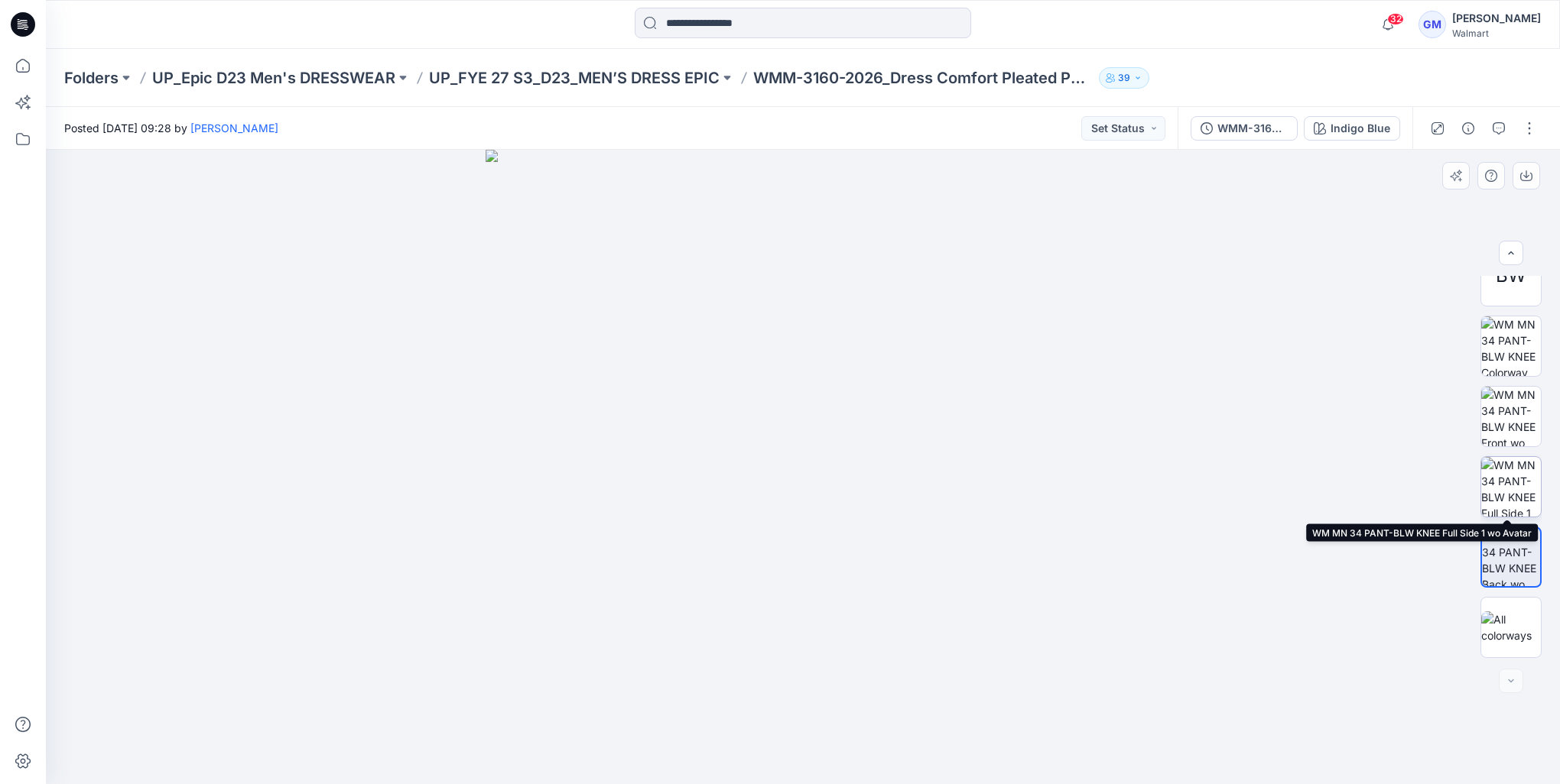
click at [1514, 494] on img at bounding box center [1511, 487] width 60 height 60
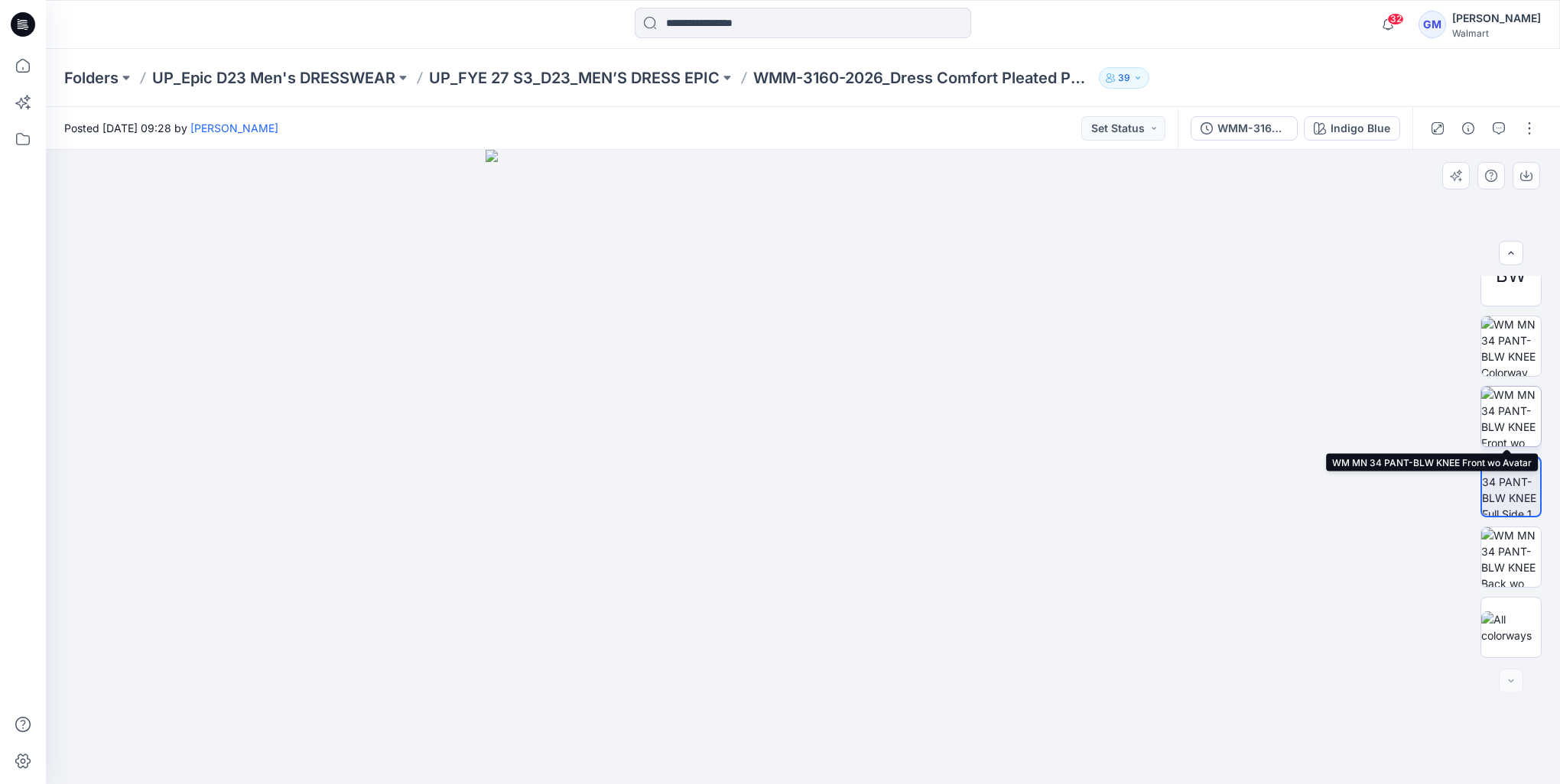
click at [1524, 425] on img at bounding box center [1511, 417] width 60 height 60
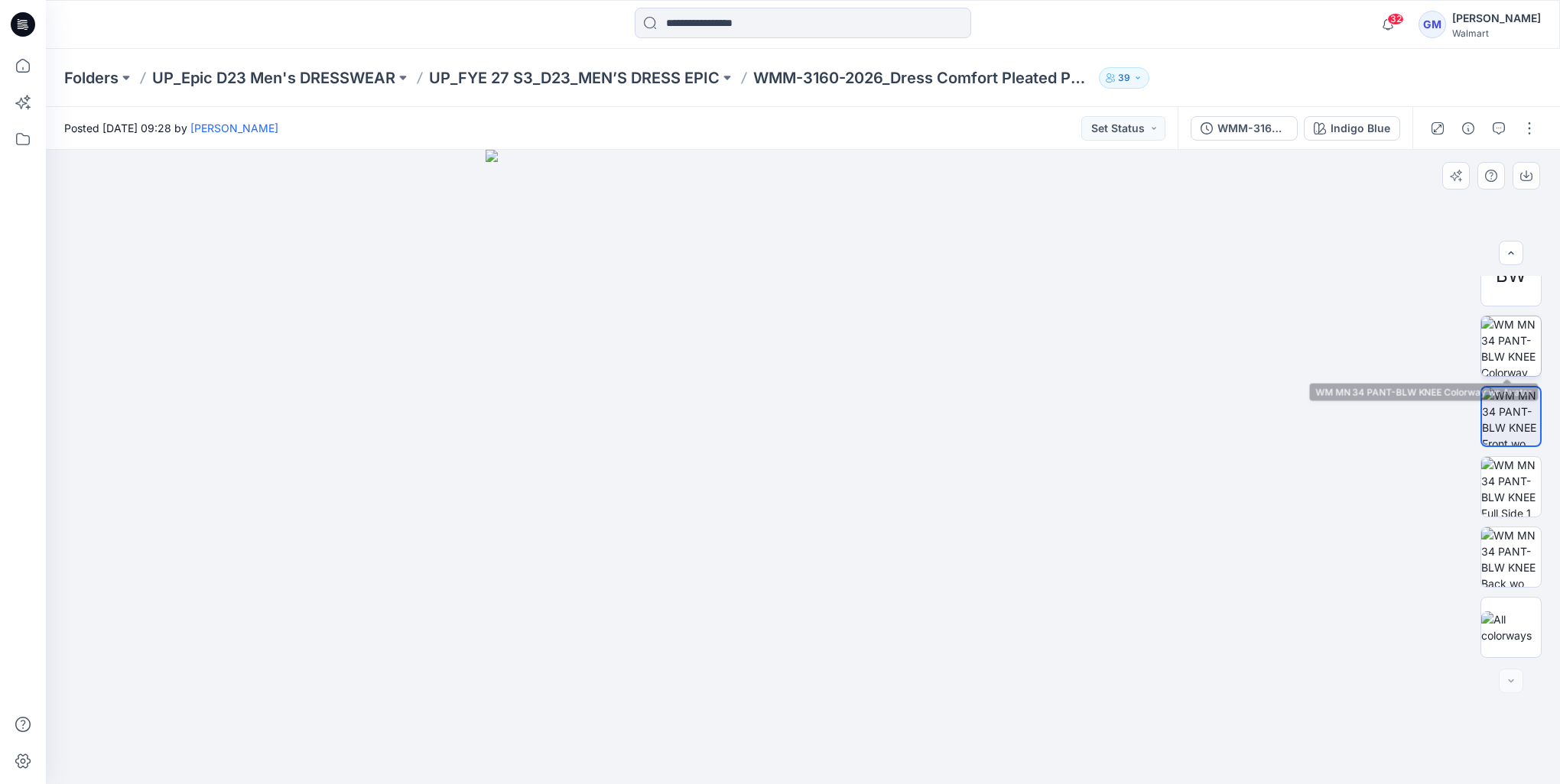
click at [1512, 345] on img at bounding box center [1511, 346] width 60 height 60
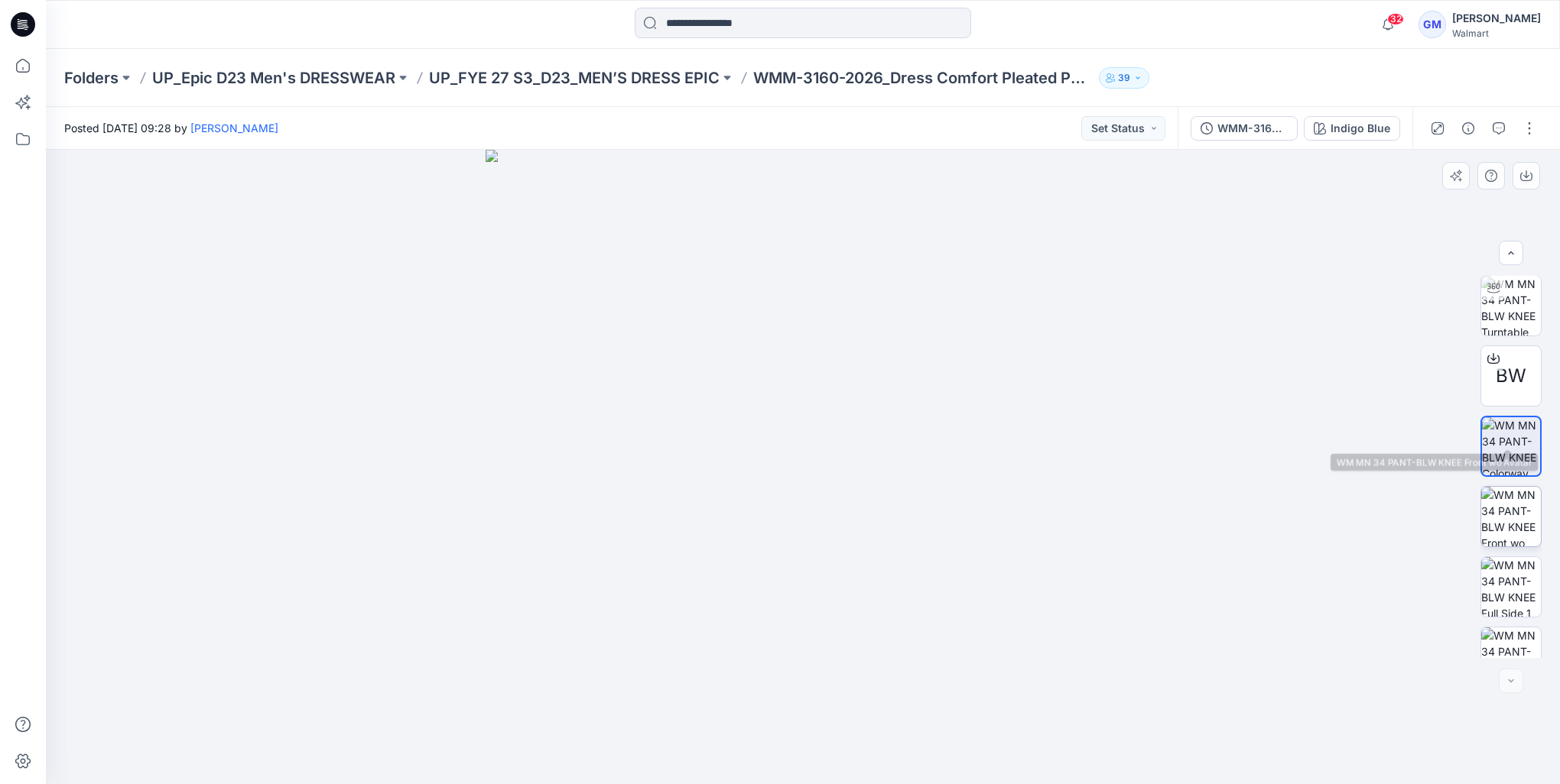
scroll to position [0, 0]
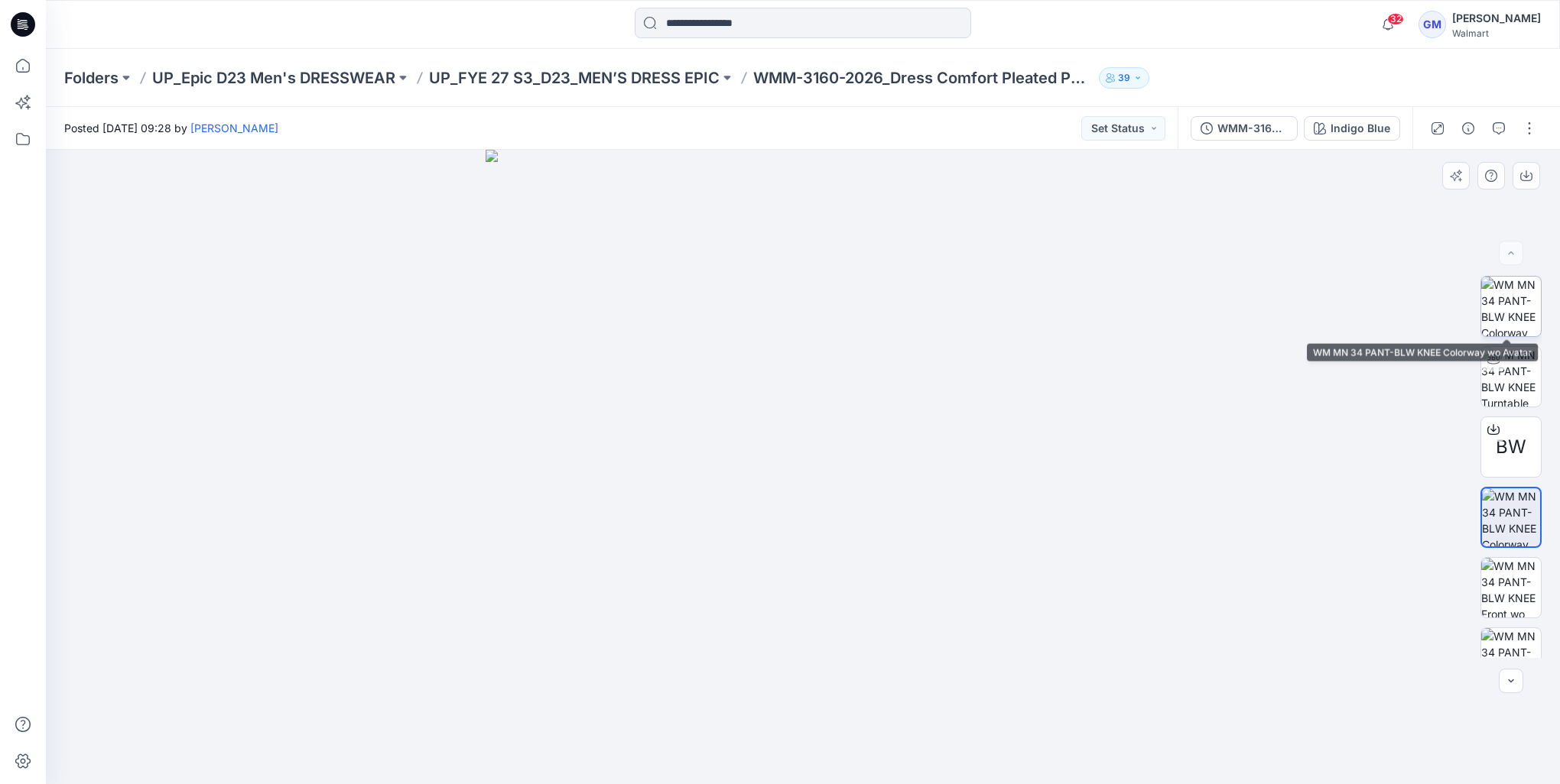
click at [1517, 324] on img at bounding box center [1511, 307] width 60 height 60
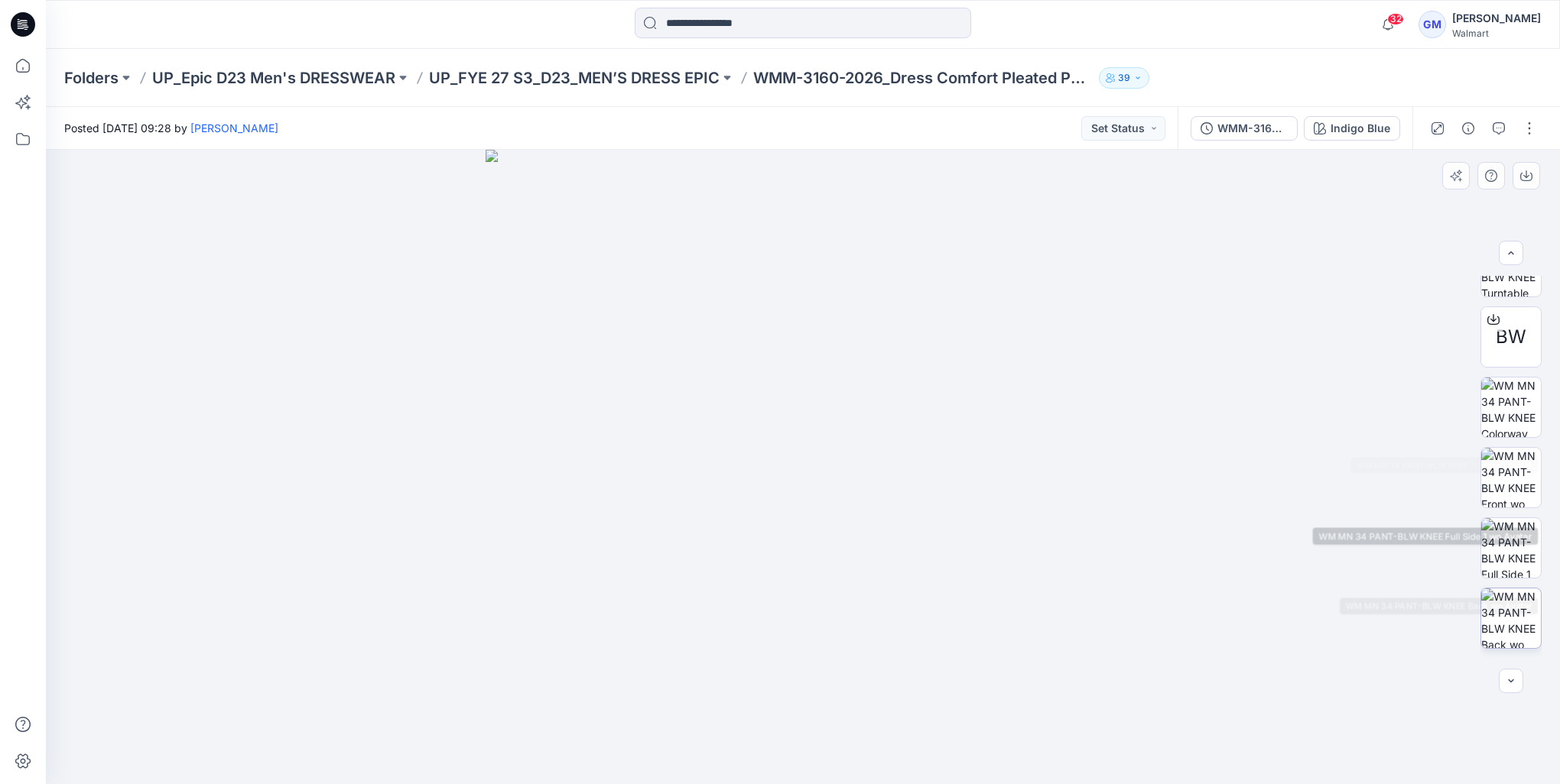
scroll to position [171, 0]
click at [1536, 126] on button "button" at bounding box center [1529, 128] width 25 height 25
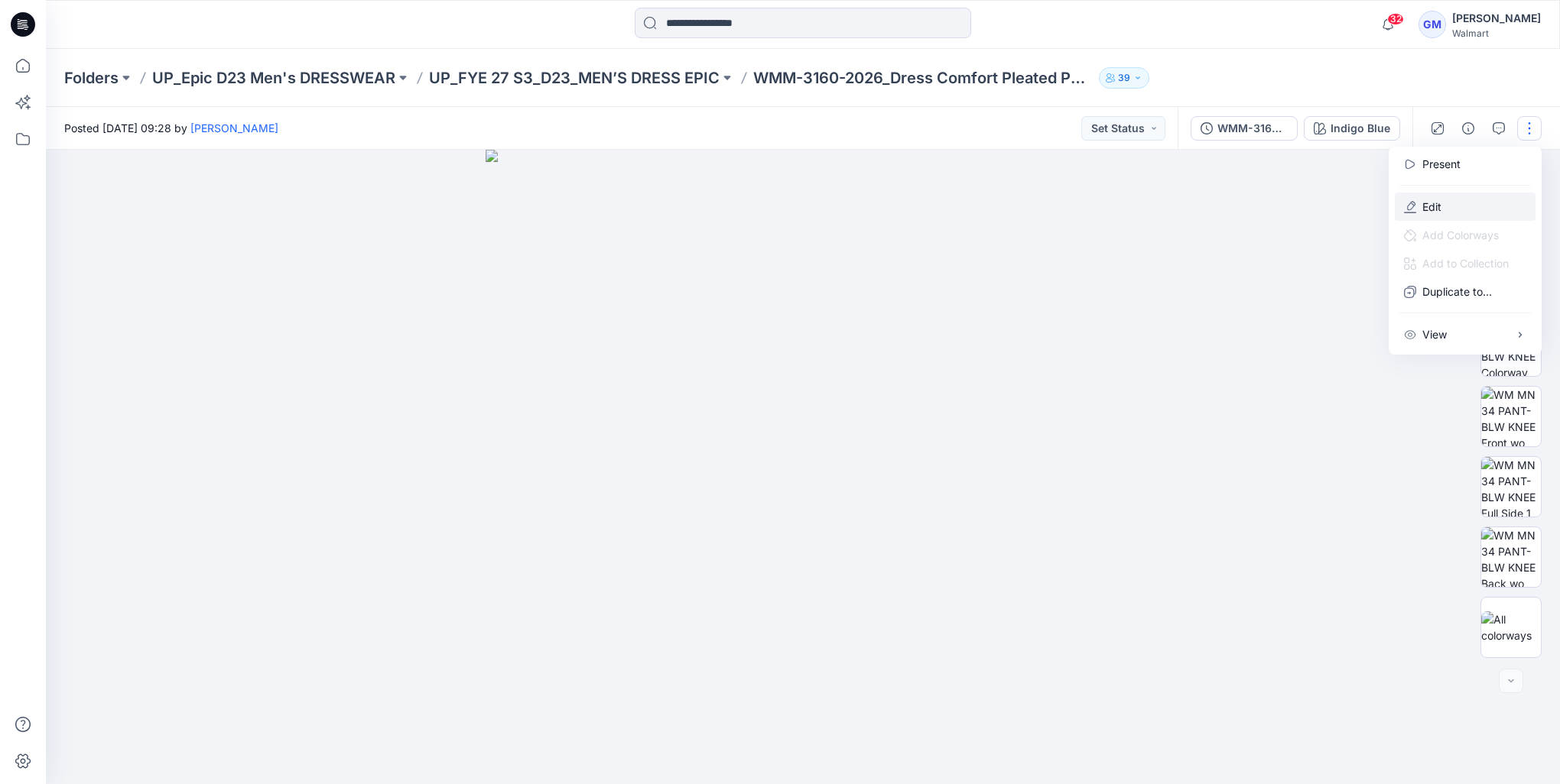
click at [1435, 194] on button "Edit" at bounding box center [1464, 206] width 140 height 28
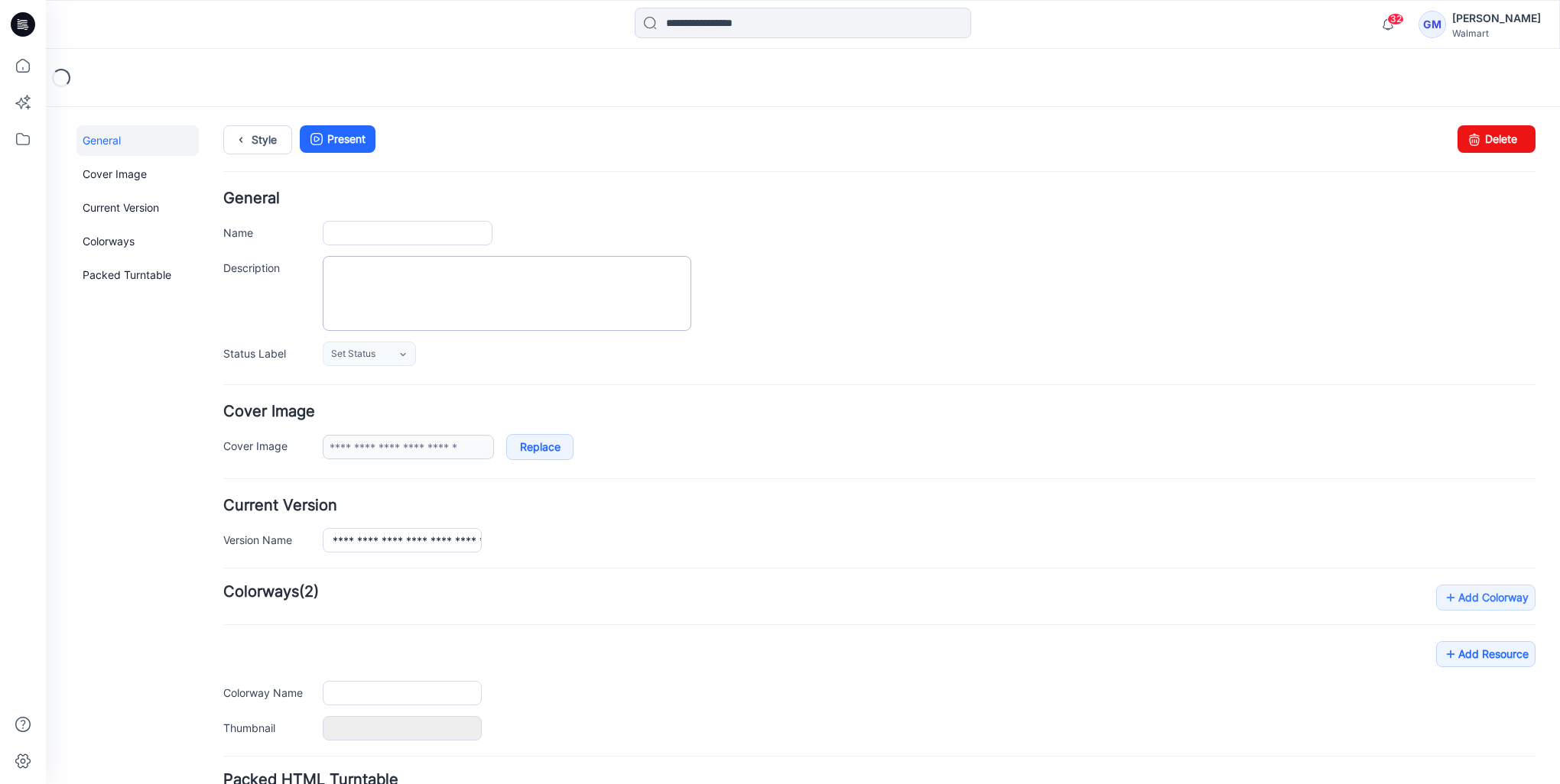
type input "**********"
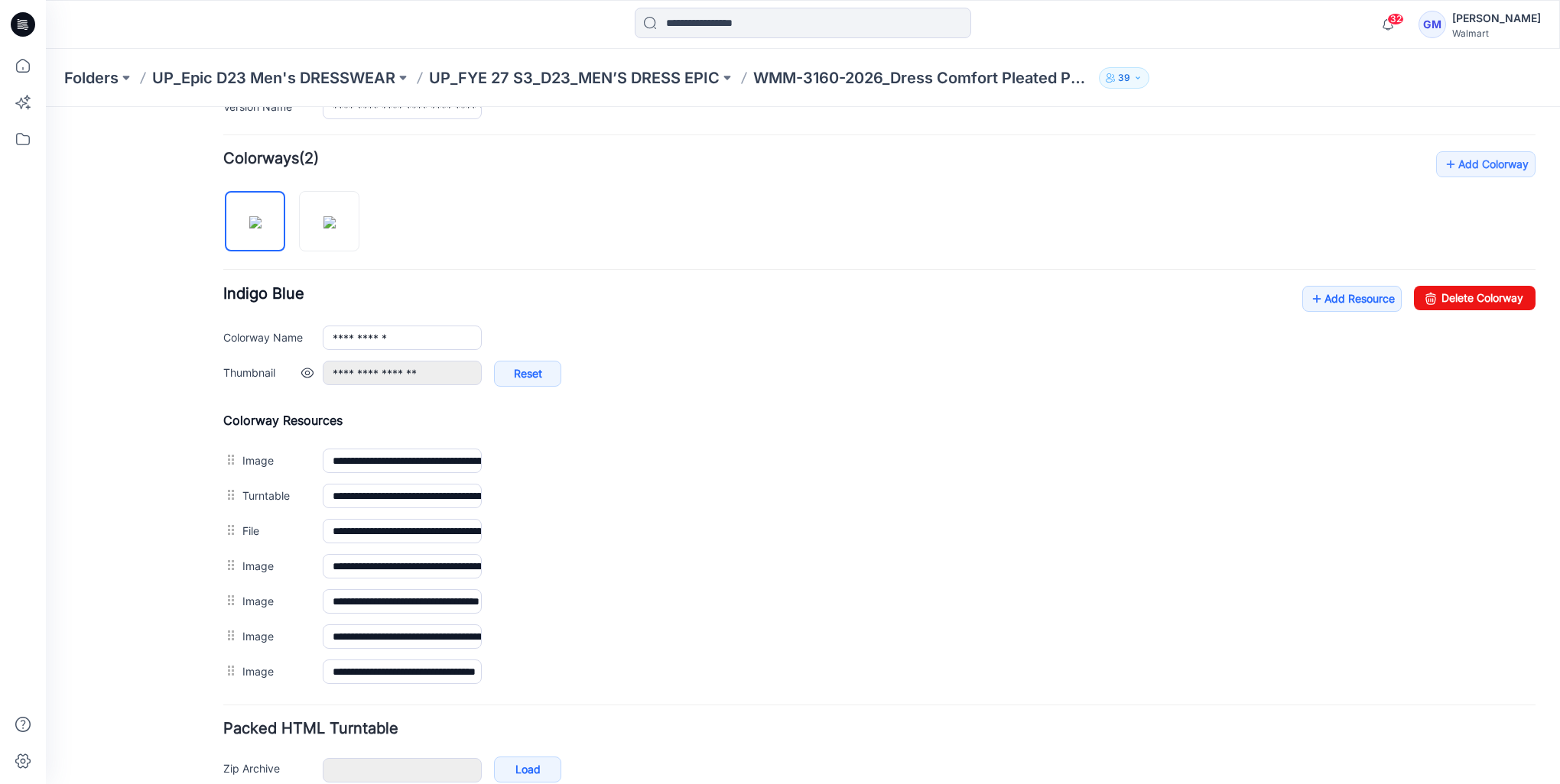
scroll to position [459, 0]
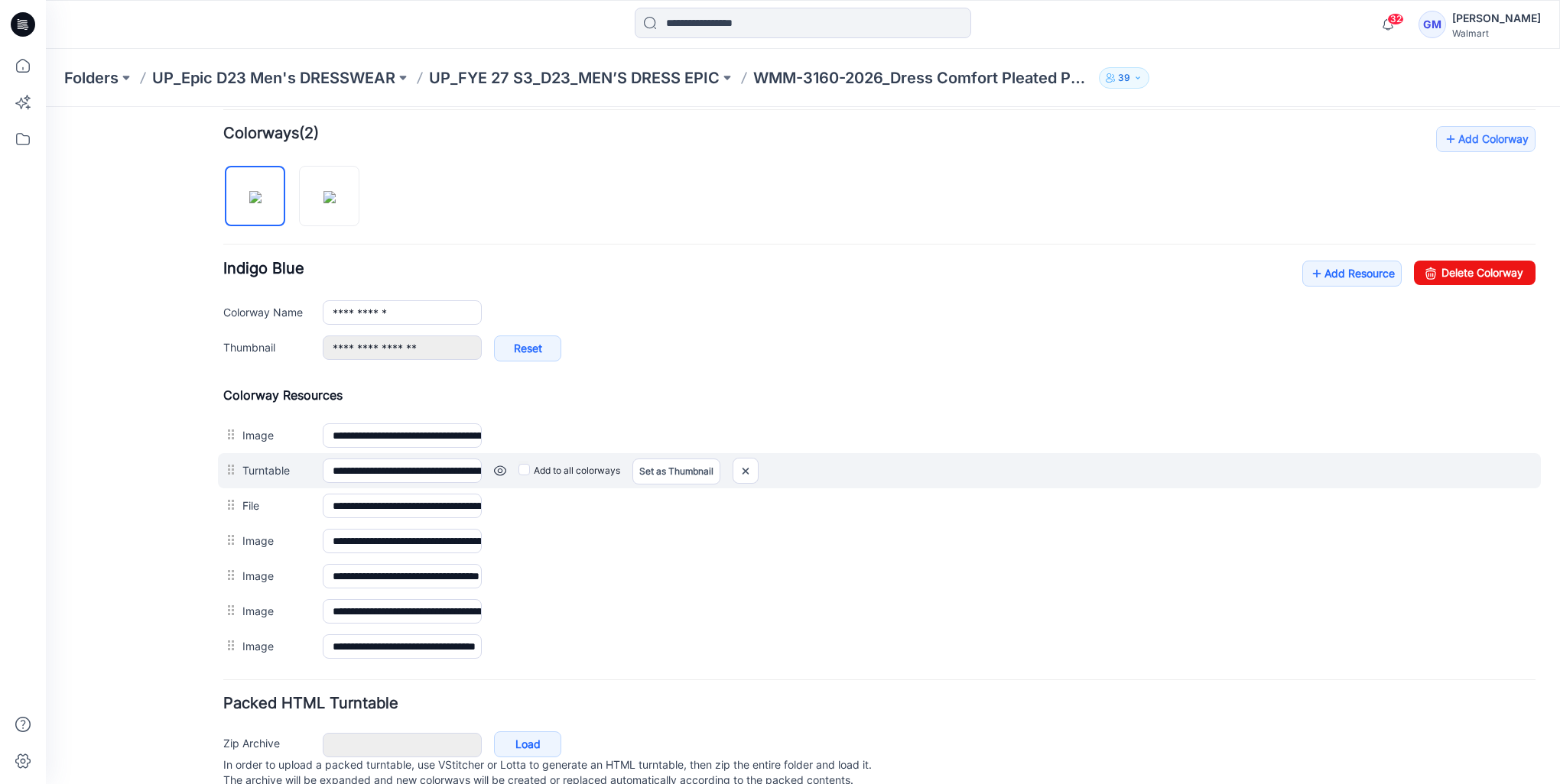
click at [502, 466] on link at bounding box center [500, 471] width 12 height 12
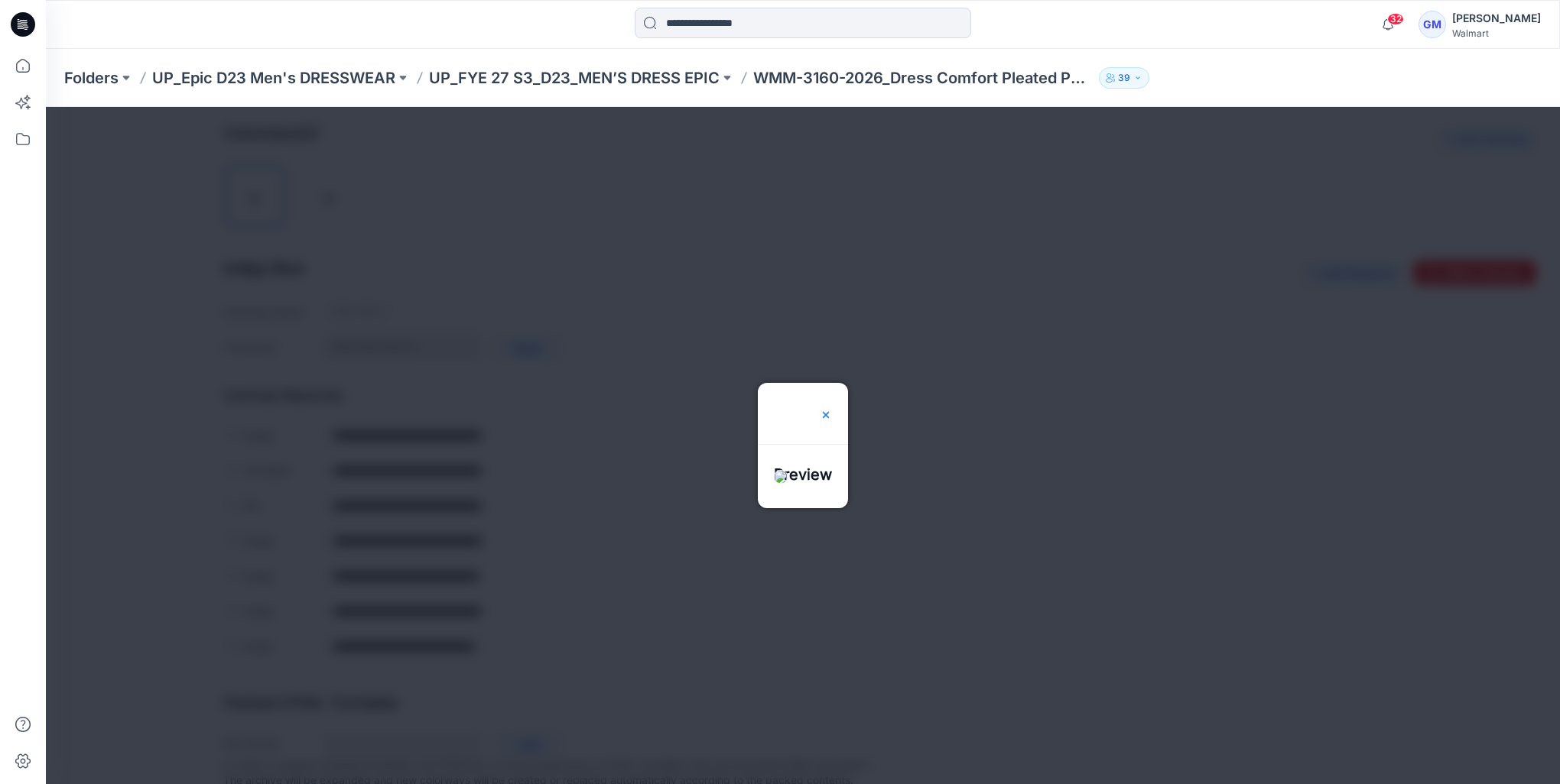
click at [832, 409] on img at bounding box center [826, 415] width 12 height 12
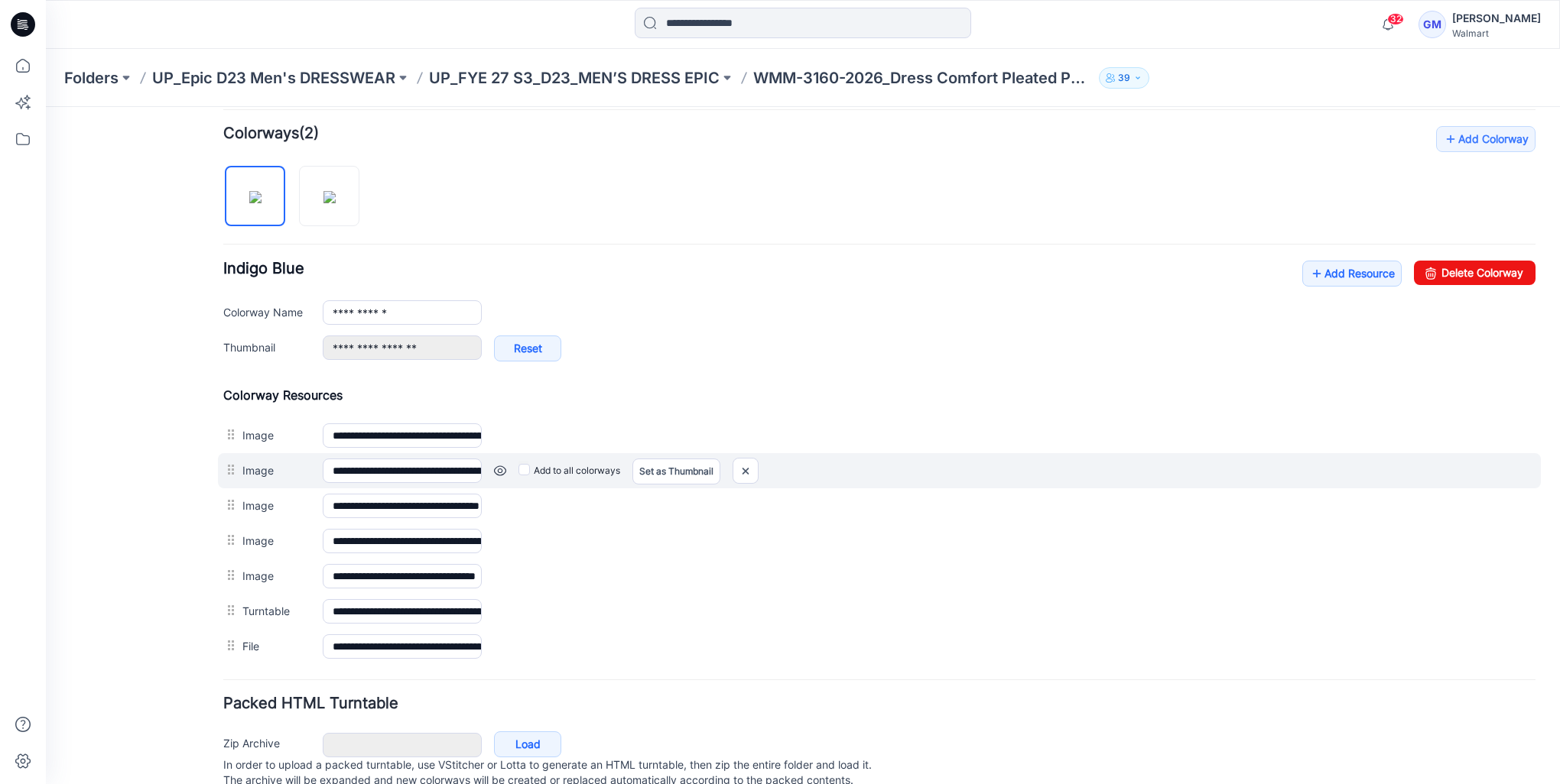
click at [502, 469] on link at bounding box center [500, 471] width 12 height 12
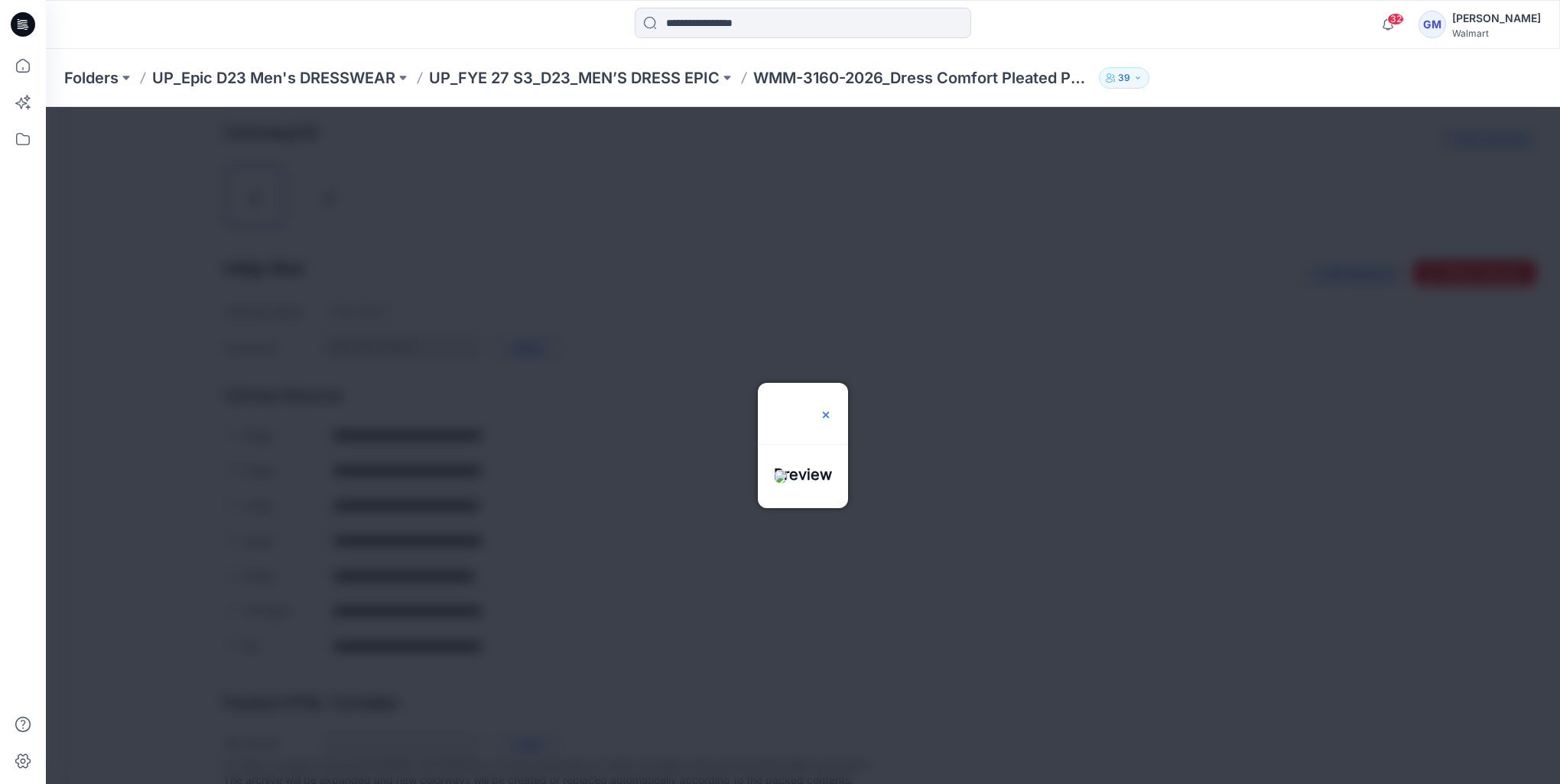
click at [832, 409] on img at bounding box center [826, 415] width 12 height 12
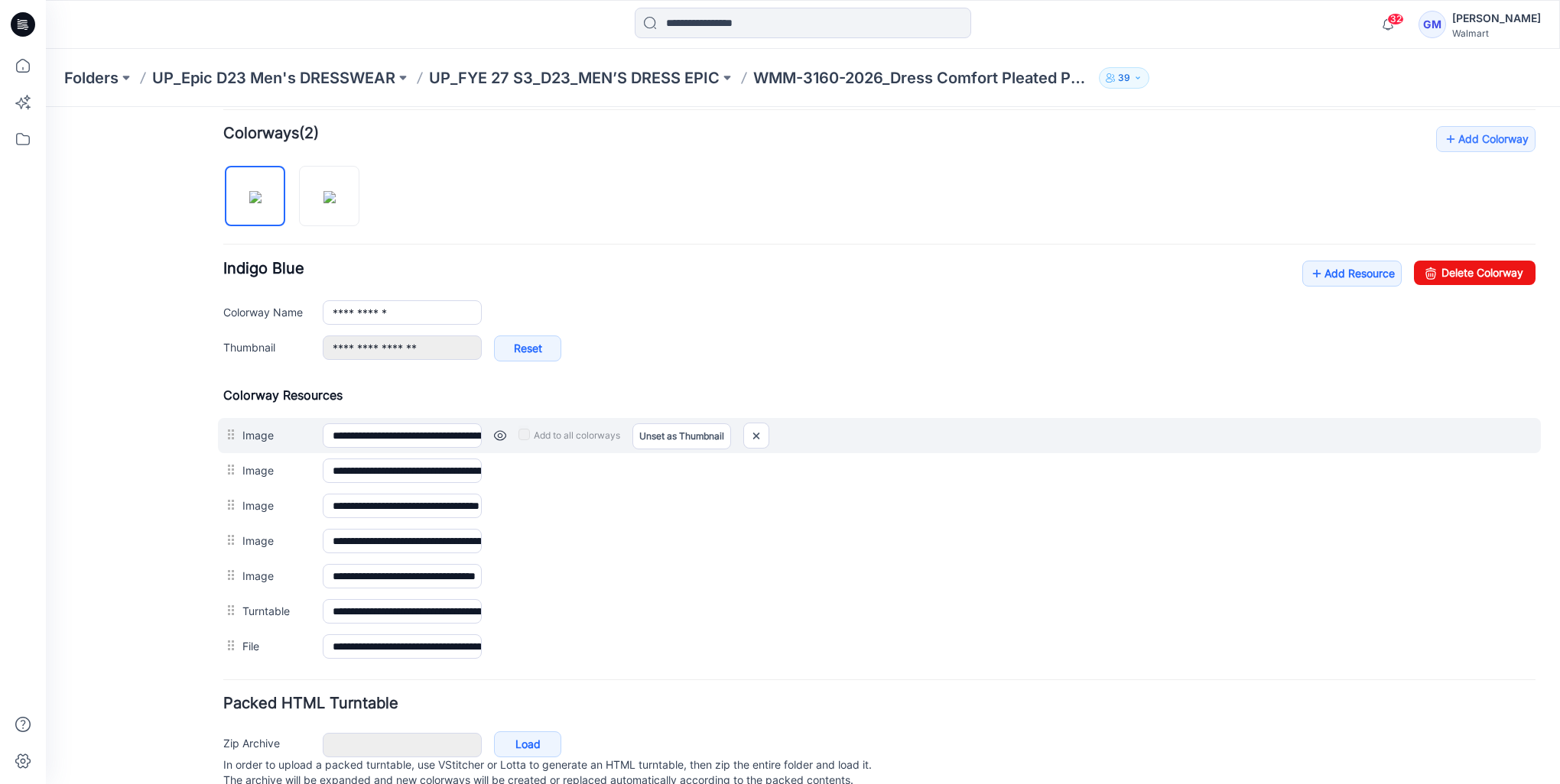
click at [500, 433] on link at bounding box center [500, 436] width 12 height 12
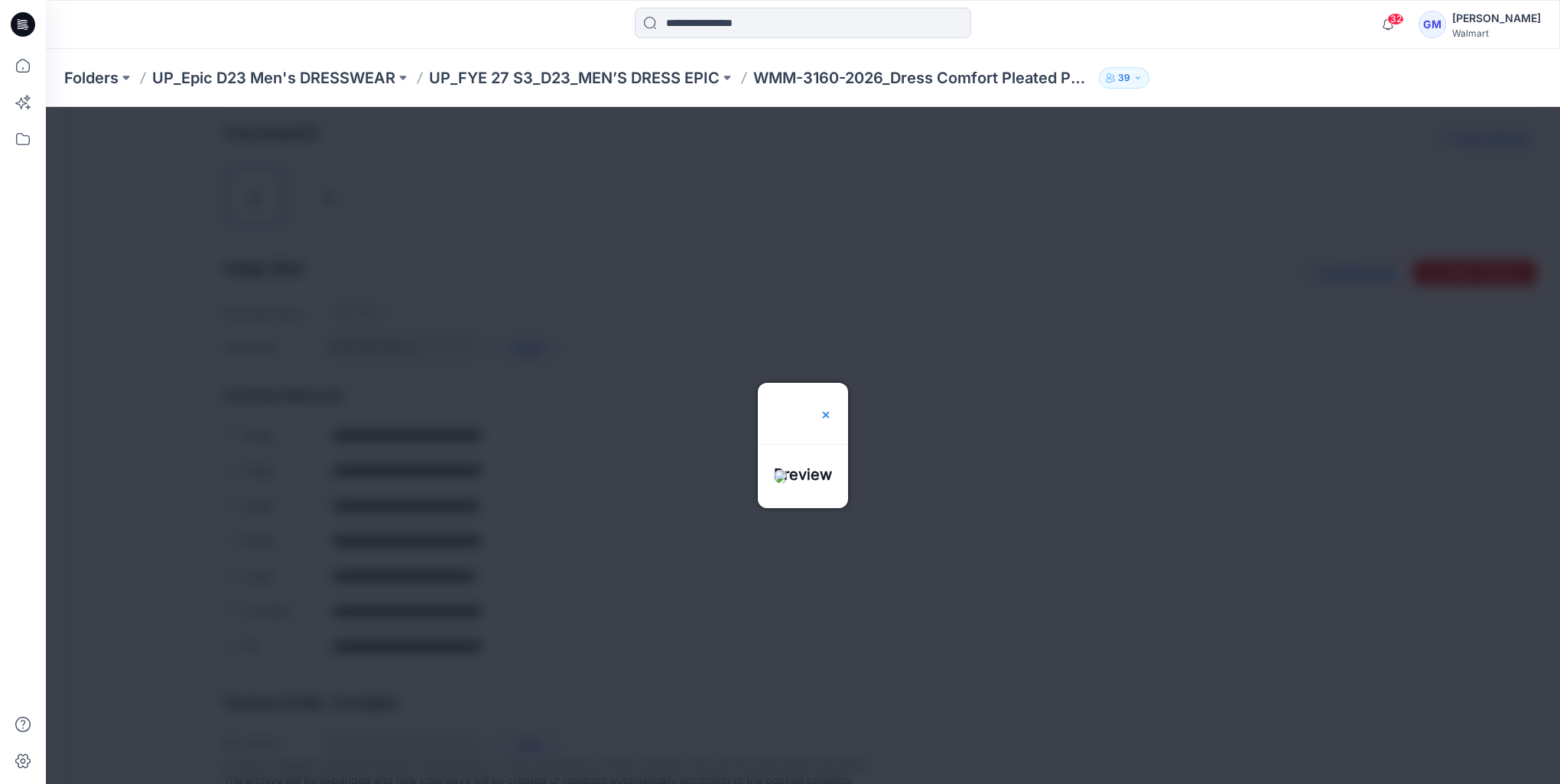
click at [832, 409] on img at bounding box center [826, 415] width 12 height 12
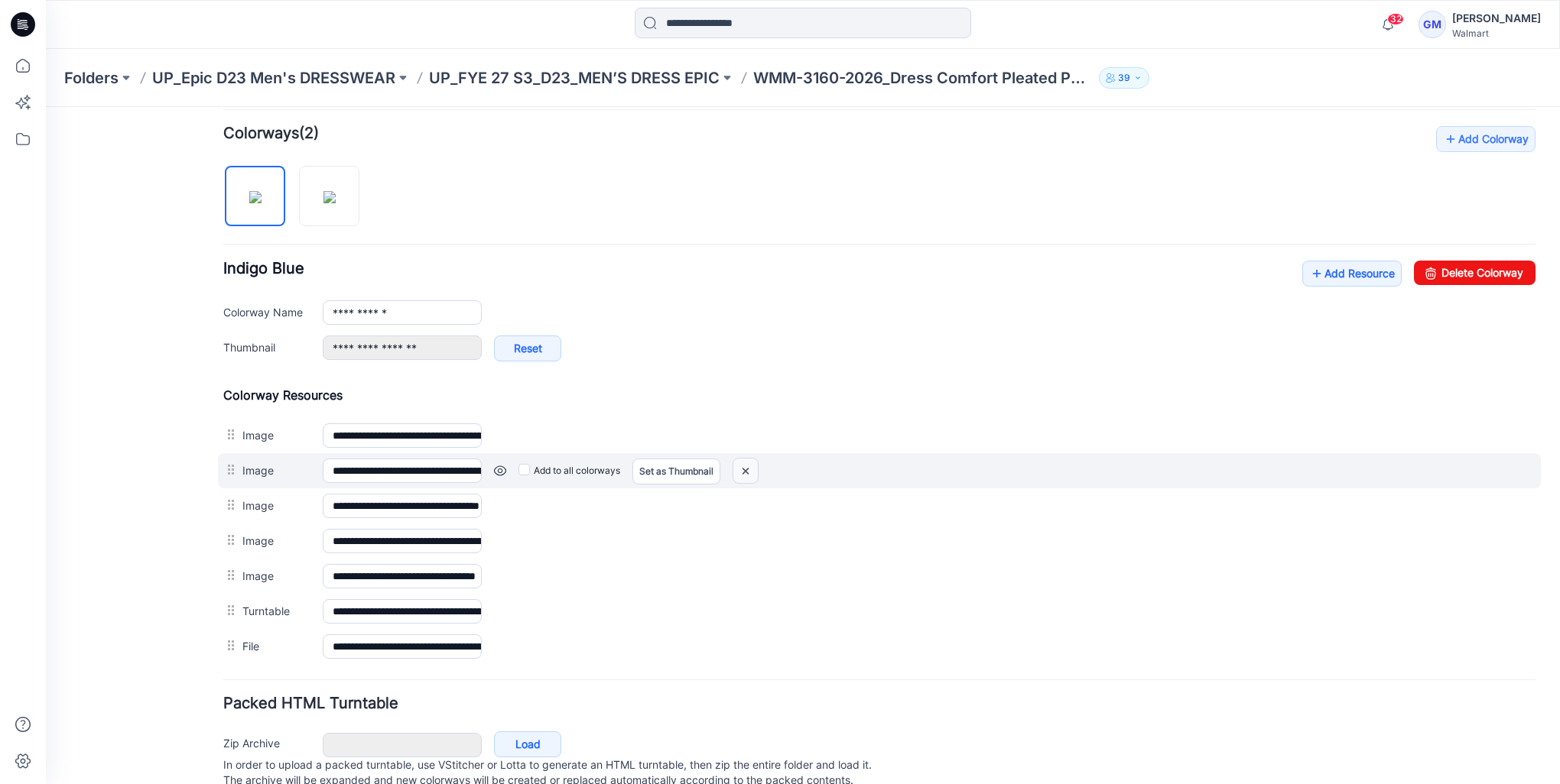
click at [757, 463] on img at bounding box center [745, 471] width 25 height 25
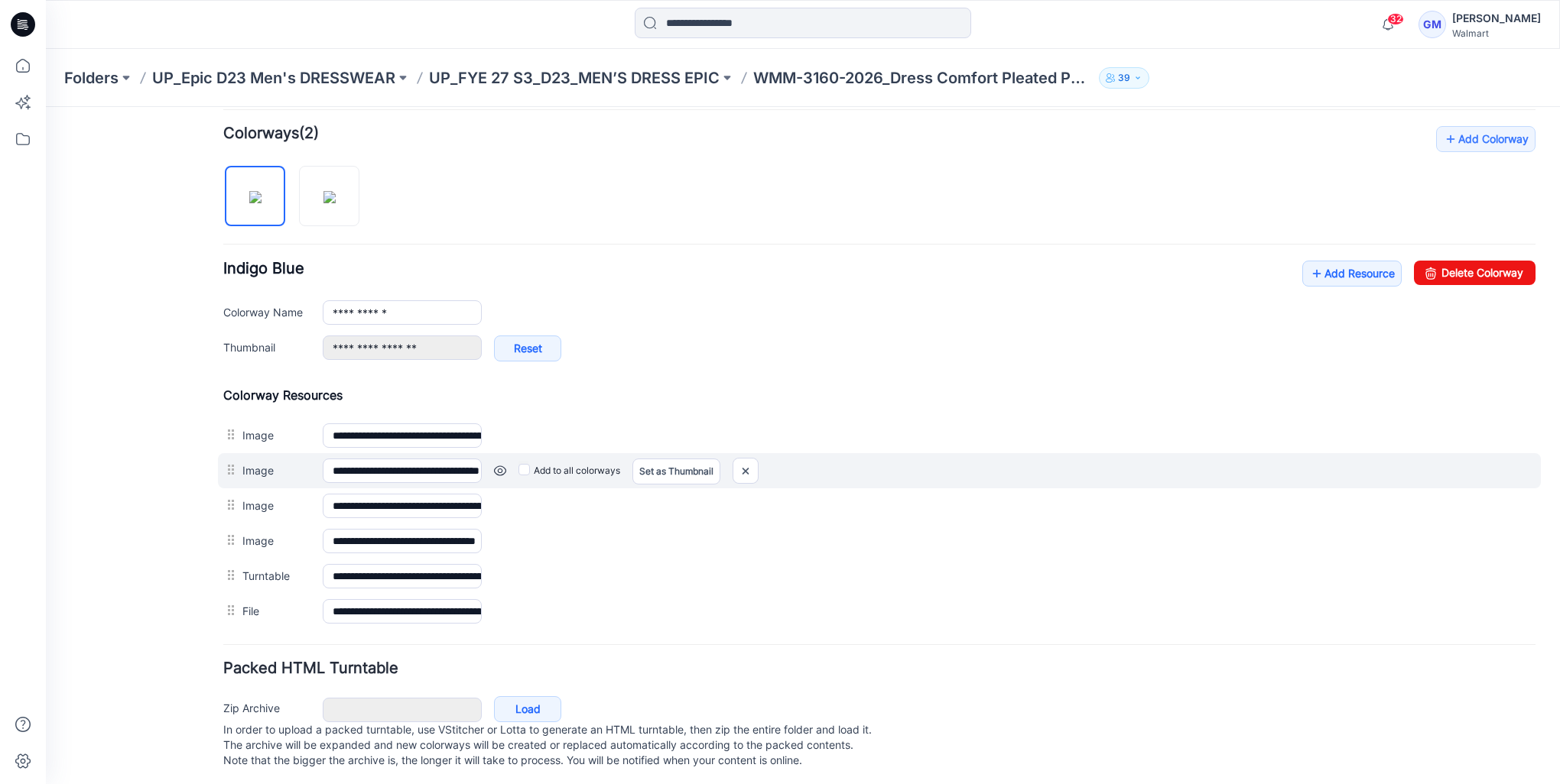
click at [496, 465] on link at bounding box center [500, 471] width 12 height 12
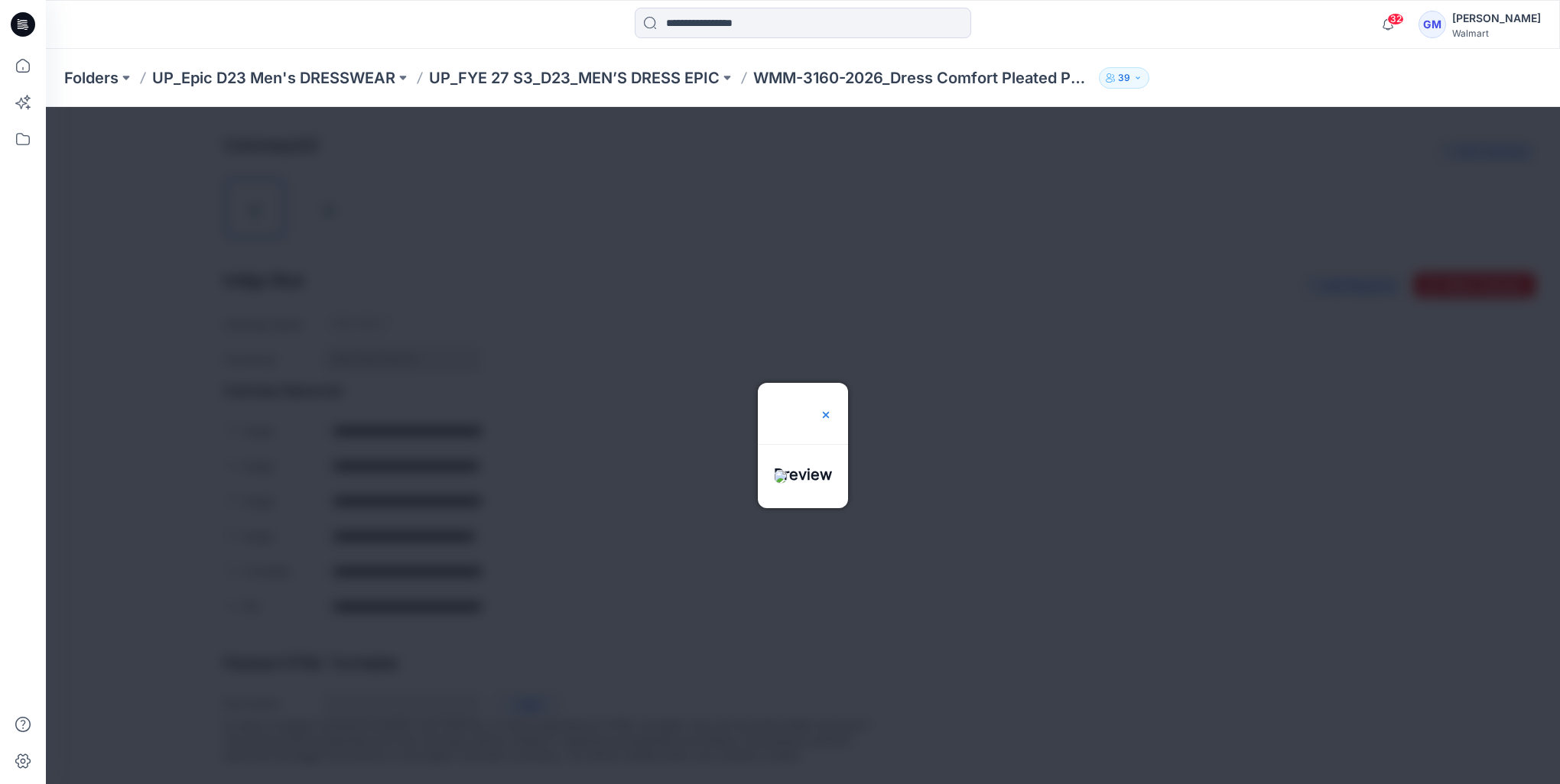
click at [832, 409] on img at bounding box center [826, 415] width 12 height 12
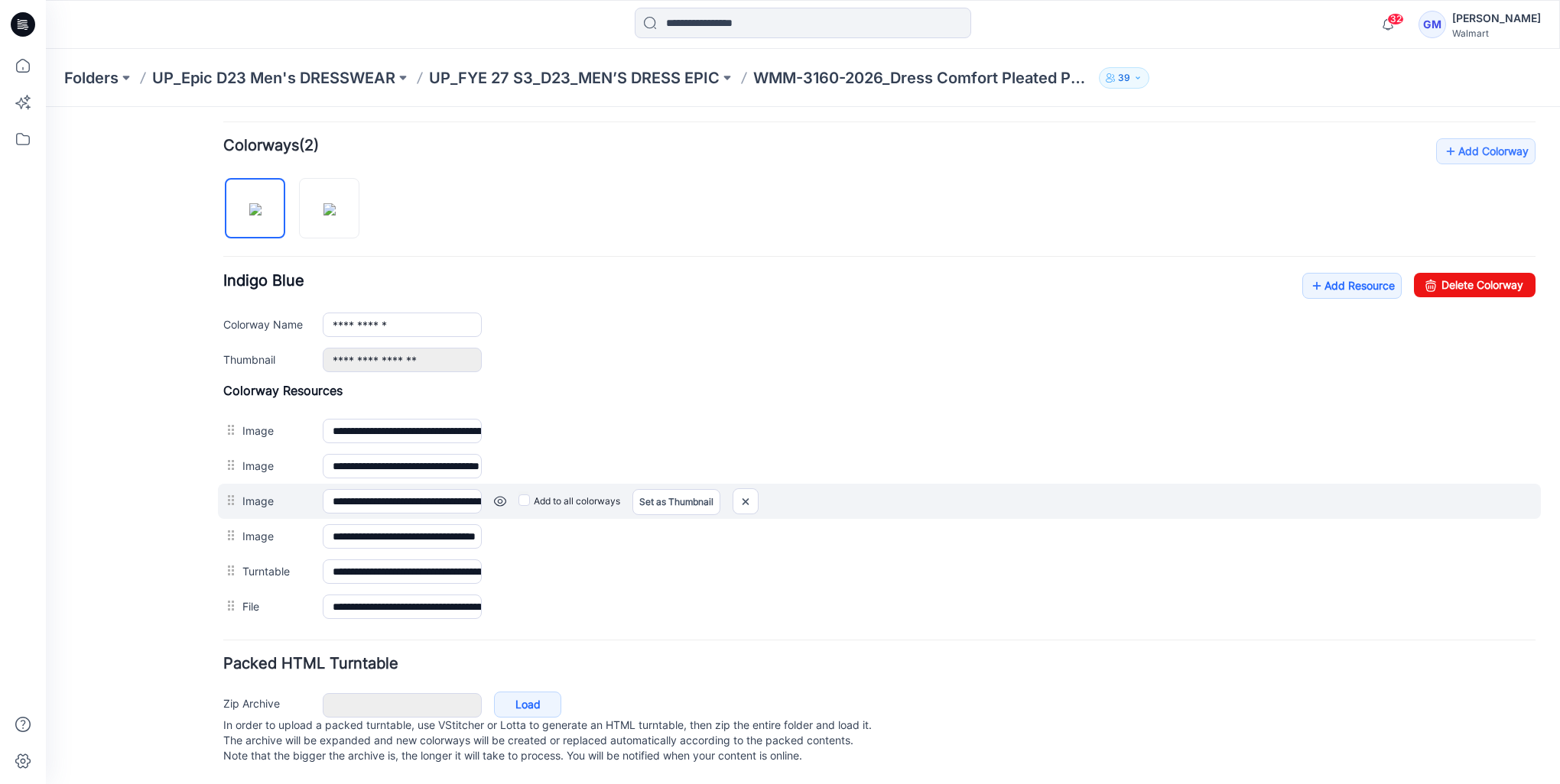
click at [496, 496] on link at bounding box center [500, 502] width 12 height 12
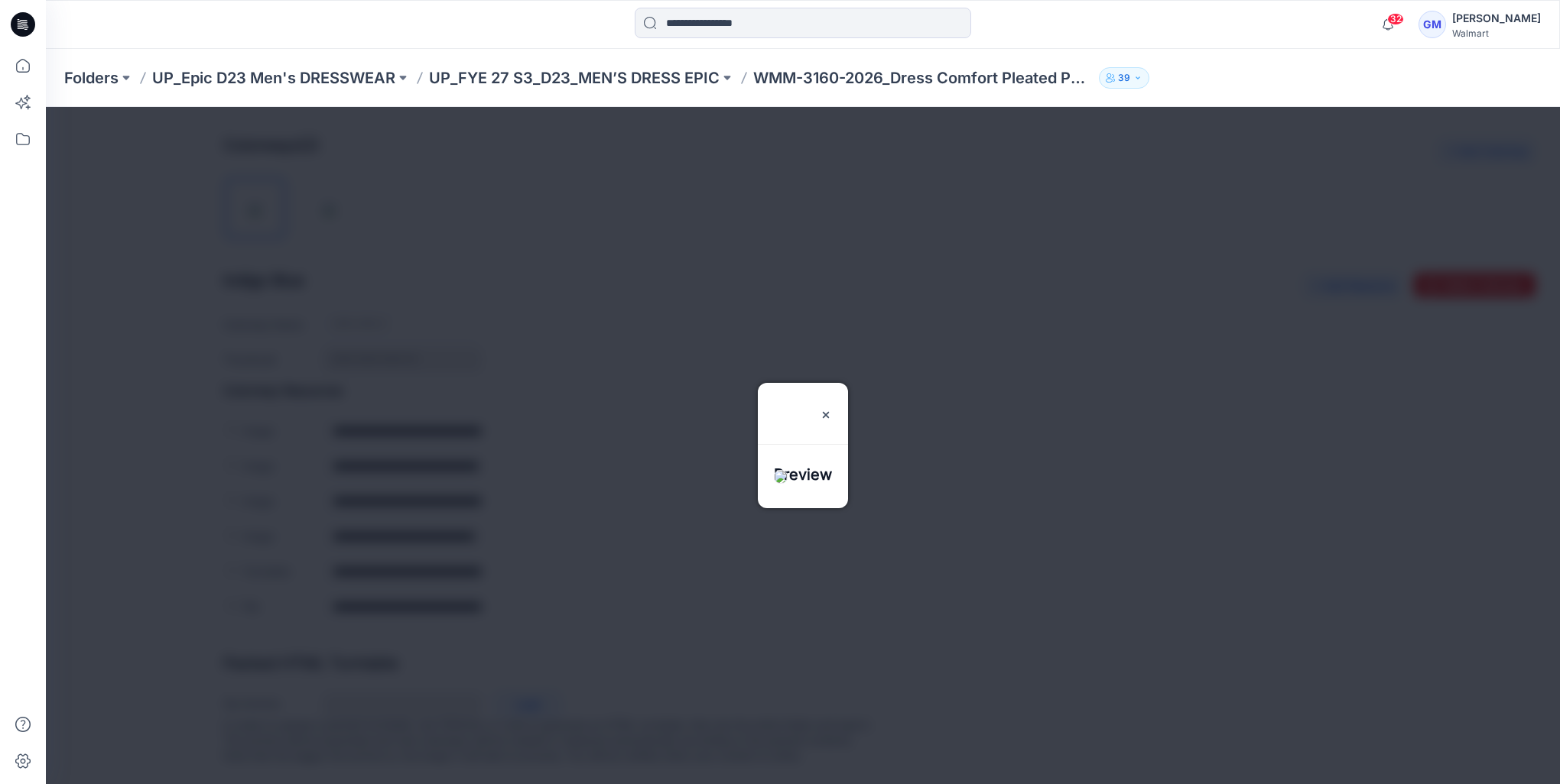
click at [848, 383] on div "Preview" at bounding box center [803, 404] width 91 height 43
click at [832, 409] on img at bounding box center [826, 415] width 12 height 12
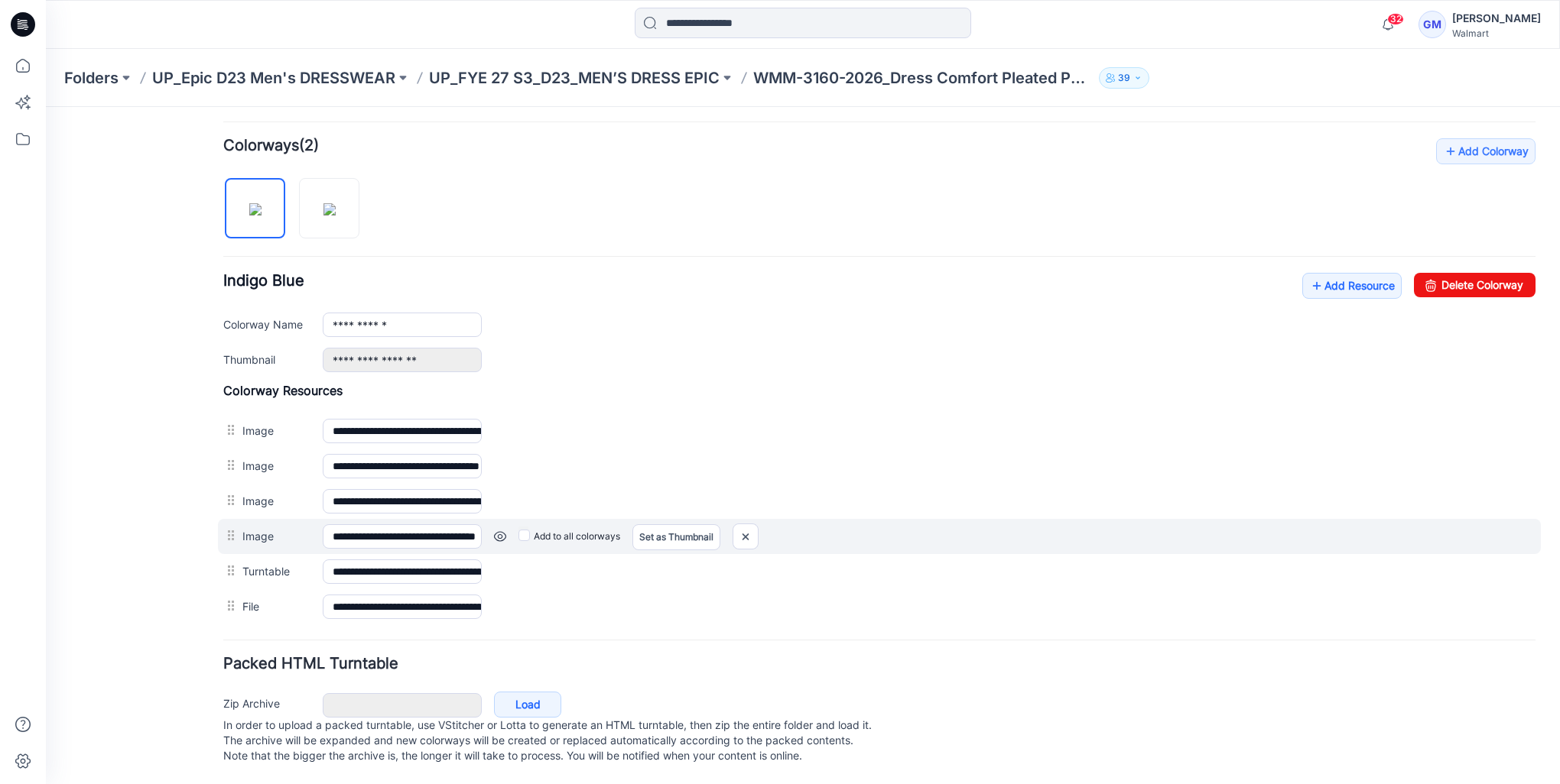
click at [498, 530] on link at bounding box center [500, 536] width 12 height 12
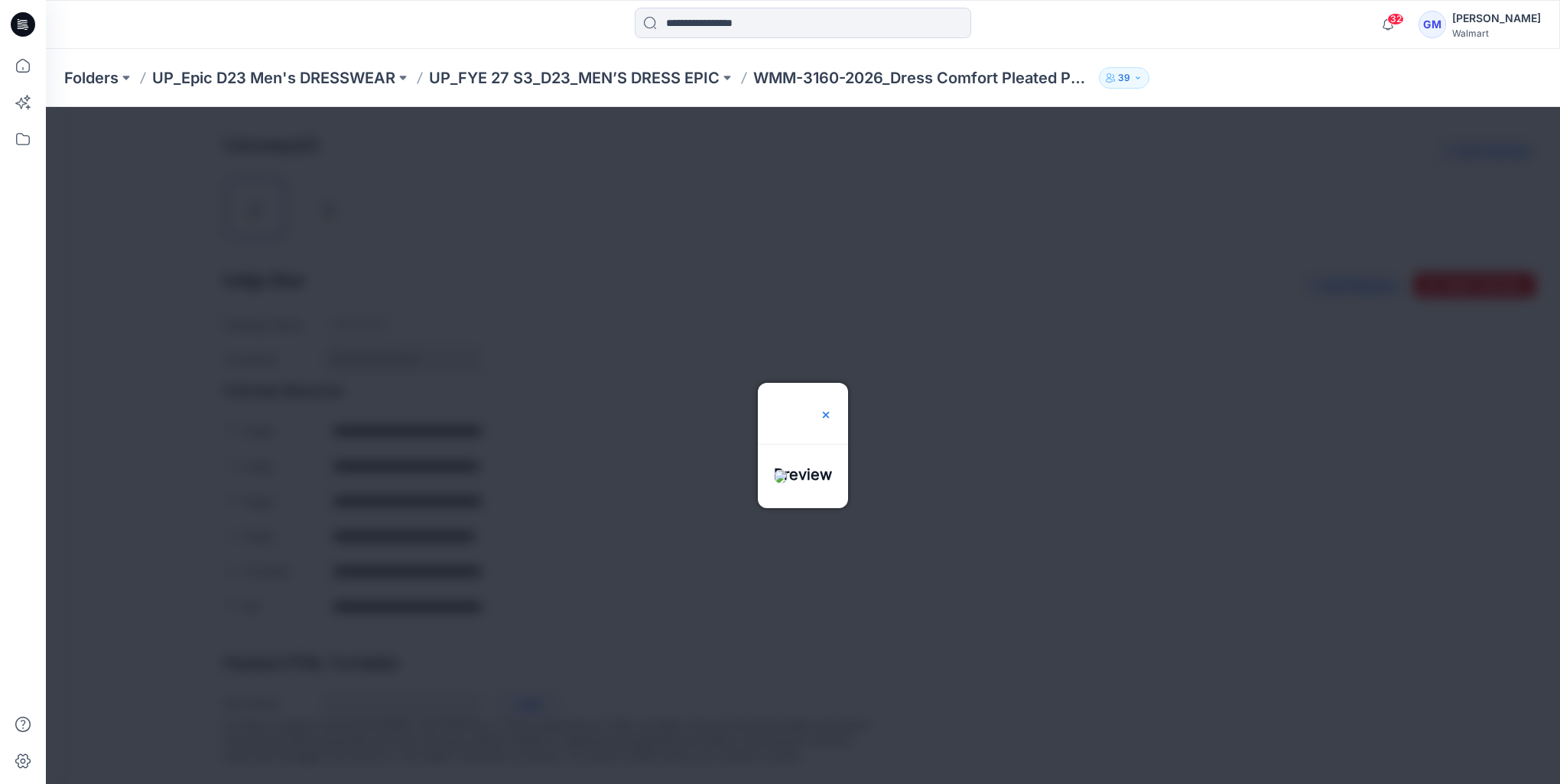
click at [832, 409] on img at bounding box center [826, 415] width 12 height 12
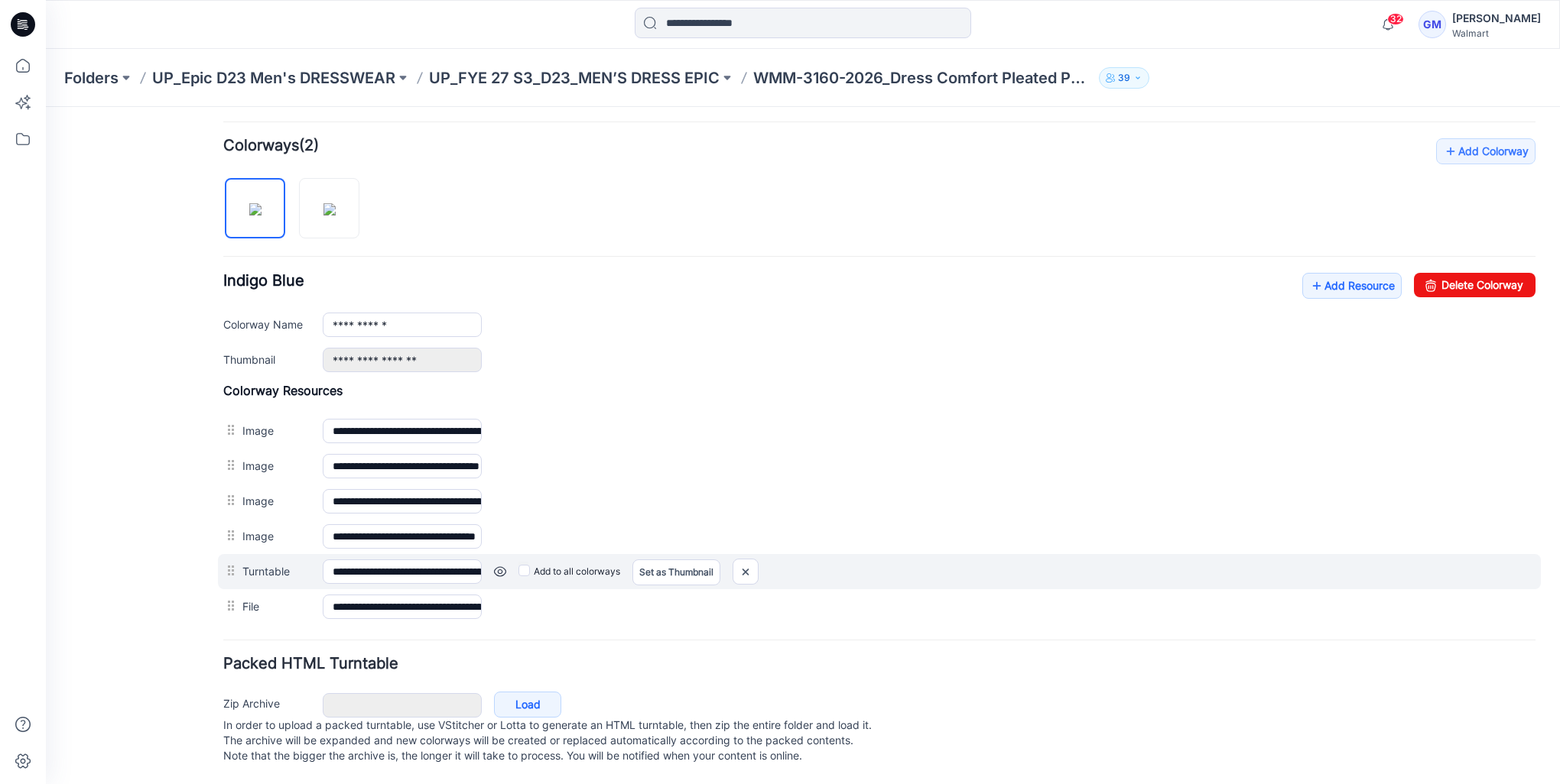
click at [498, 565] on link at bounding box center [500, 572] width 12 height 12
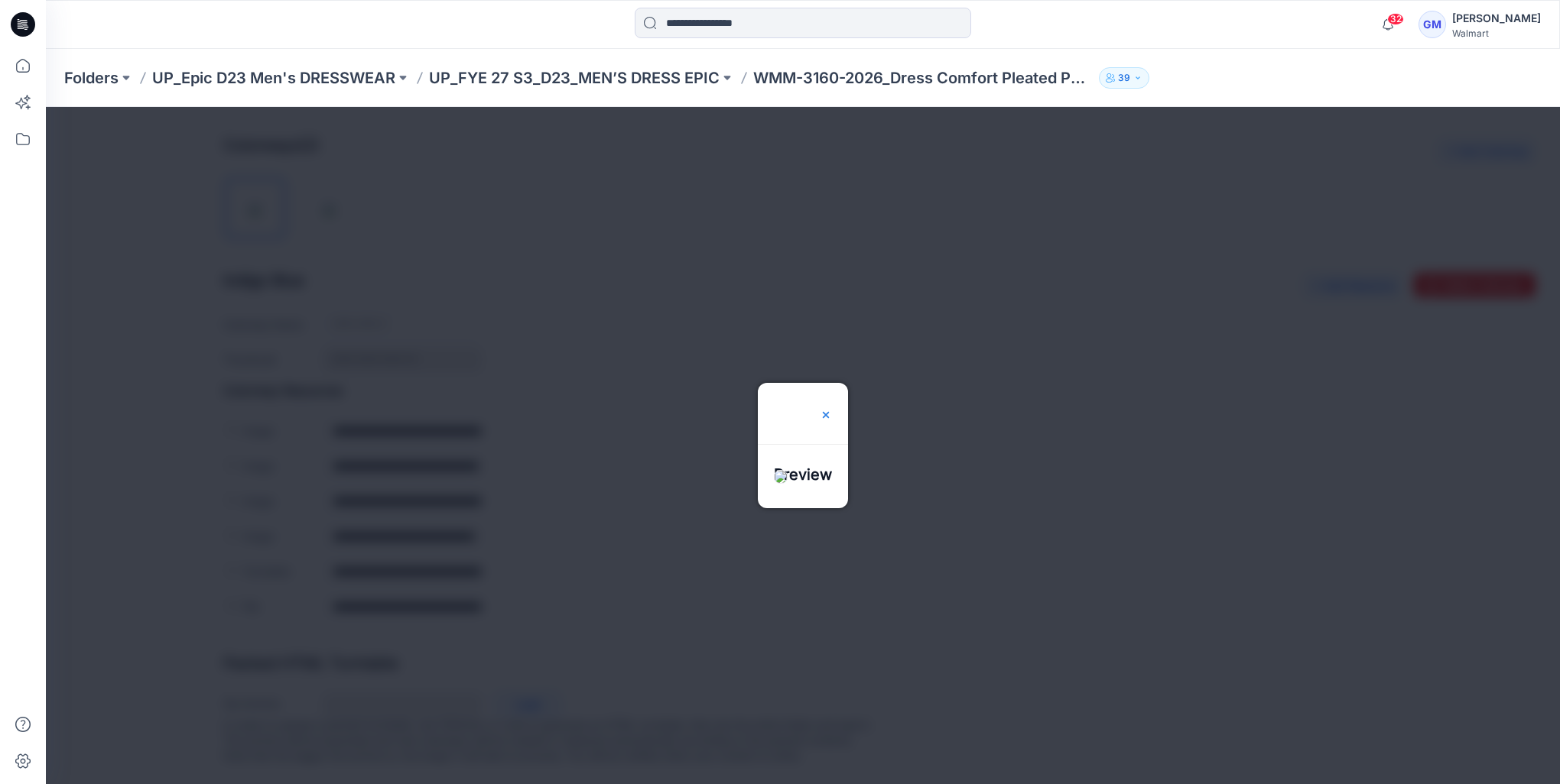
click at [832, 409] on img at bounding box center [826, 415] width 12 height 12
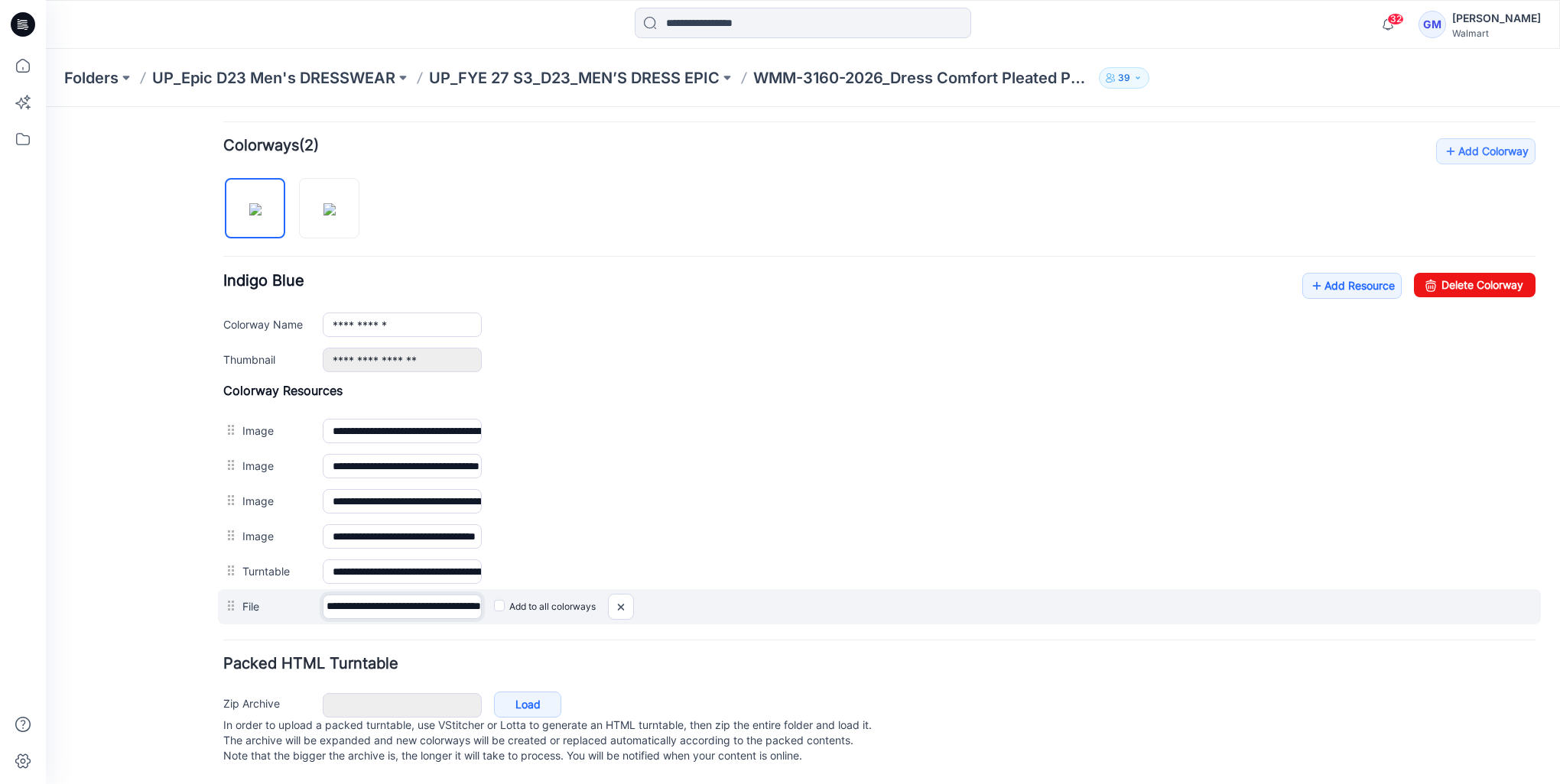
scroll to position [0, 87]
drag, startPoint x: 423, startPoint y: 595, endPoint x: 489, endPoint y: 601, distance: 66.3
click at [489, 601] on div "**********" at bounding box center [879, 607] width 1323 height 35
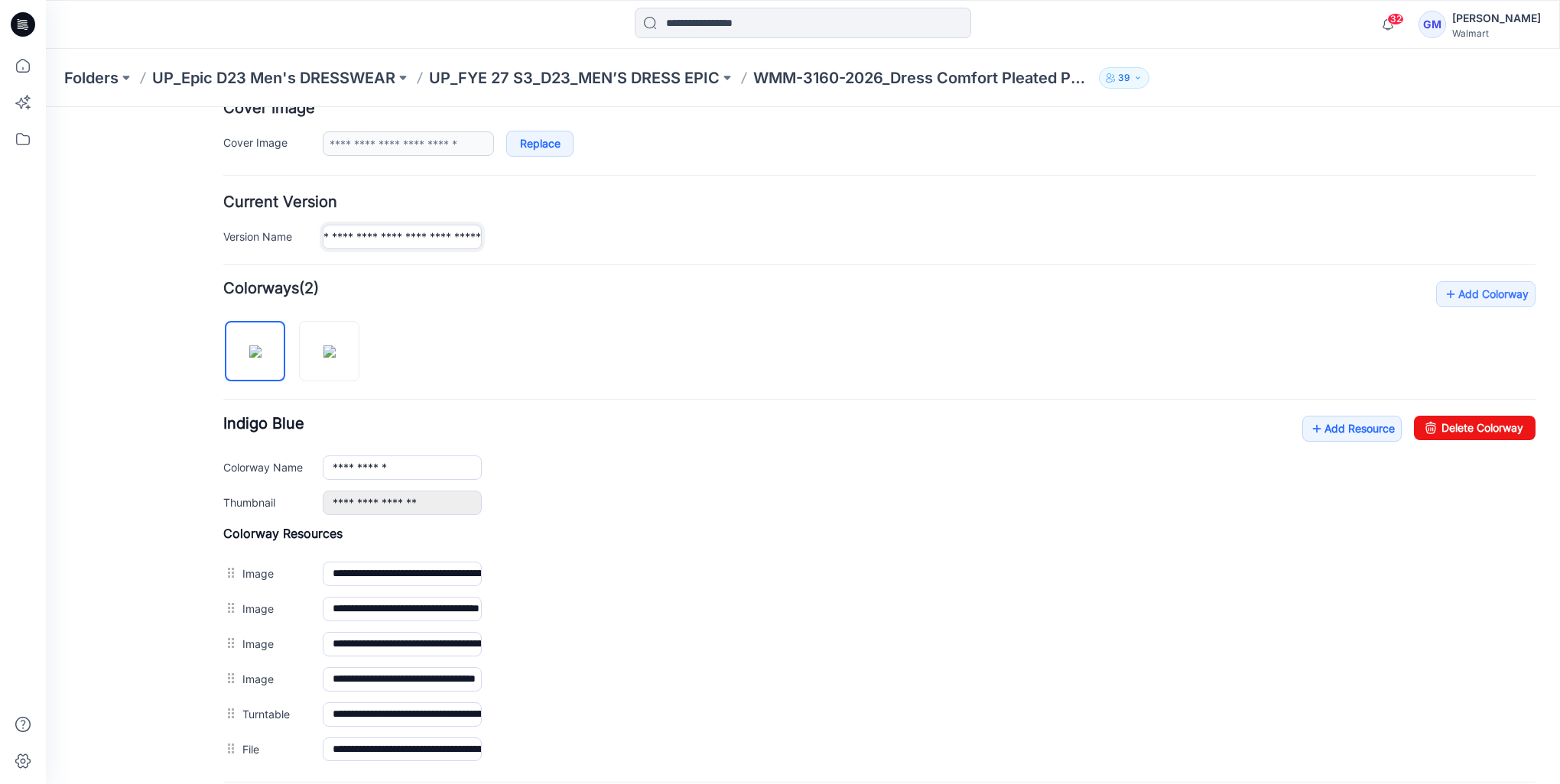
drag, startPoint x: 407, startPoint y: 237, endPoint x: 600, endPoint y: 255, distance: 193.8
click at [600, 255] on form "**********" at bounding box center [879, 400] width 1312 height 1023
click at [537, 344] on div "**********" at bounding box center [879, 525] width 1312 height 486
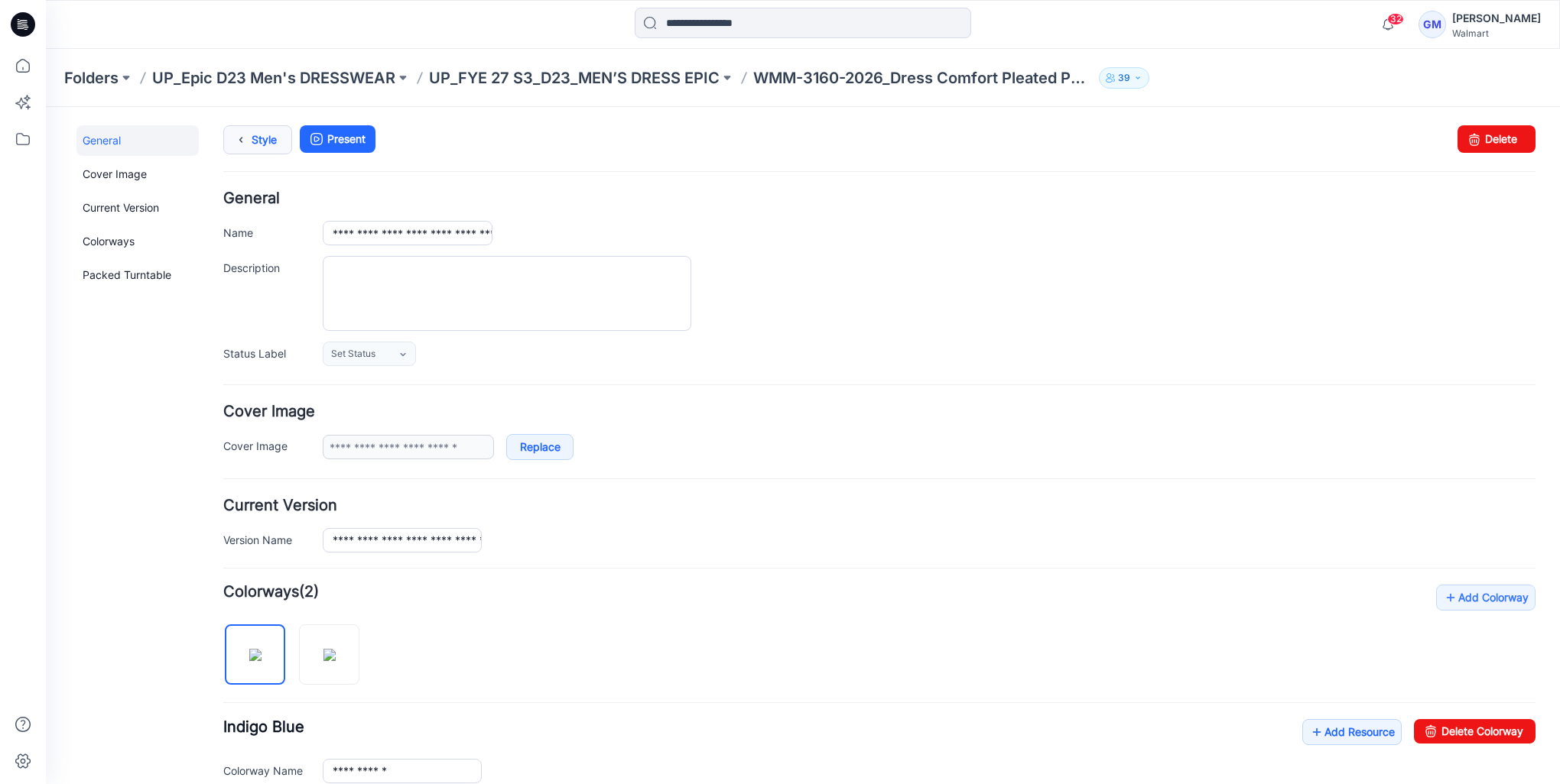
click at [239, 143] on icon at bounding box center [241, 140] width 21 height 28
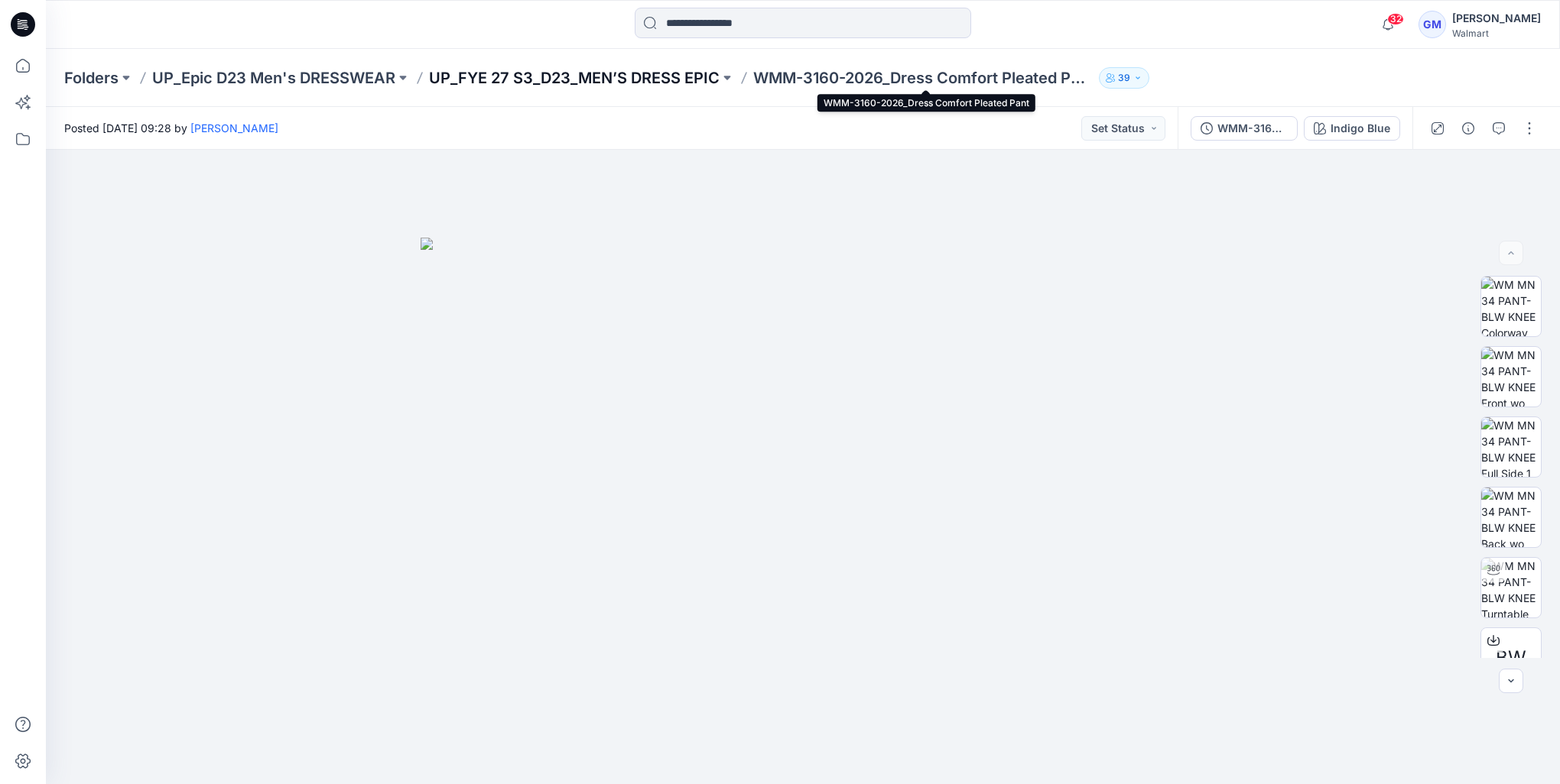
drag, startPoint x: 831, startPoint y: 76, endPoint x: 715, endPoint y: 78, distance: 116.0
click at [832, 76] on p "WMM-3160-2026_Dress Comfort Pleated Pant" at bounding box center [922, 78] width 339 height 21
click at [629, 76] on p "UP_FYE 27 S3_D23_MEN’S DRESS EPIC" at bounding box center [574, 78] width 291 height 21
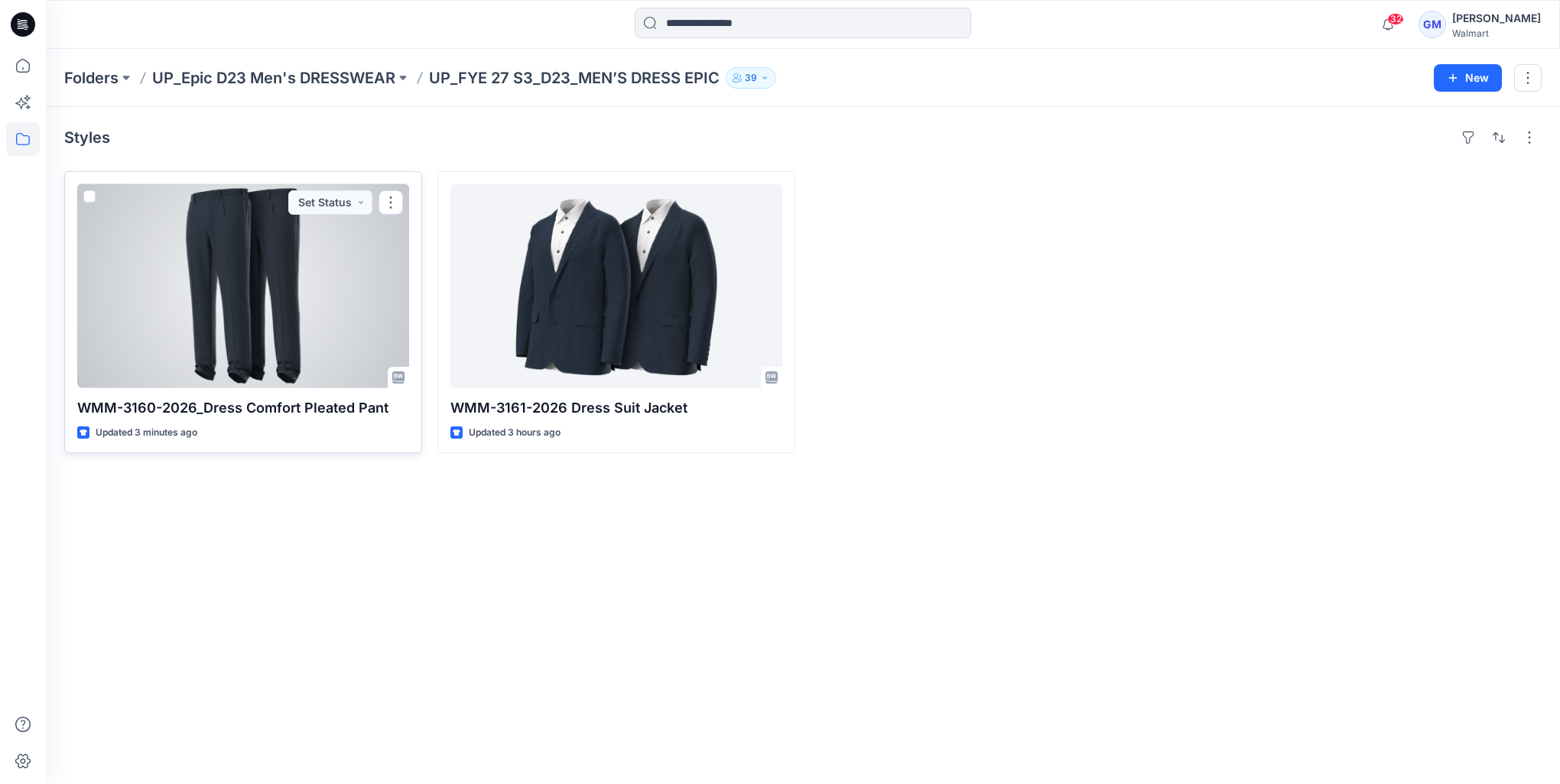
click at [312, 316] on div at bounding box center [243, 286] width 331 height 204
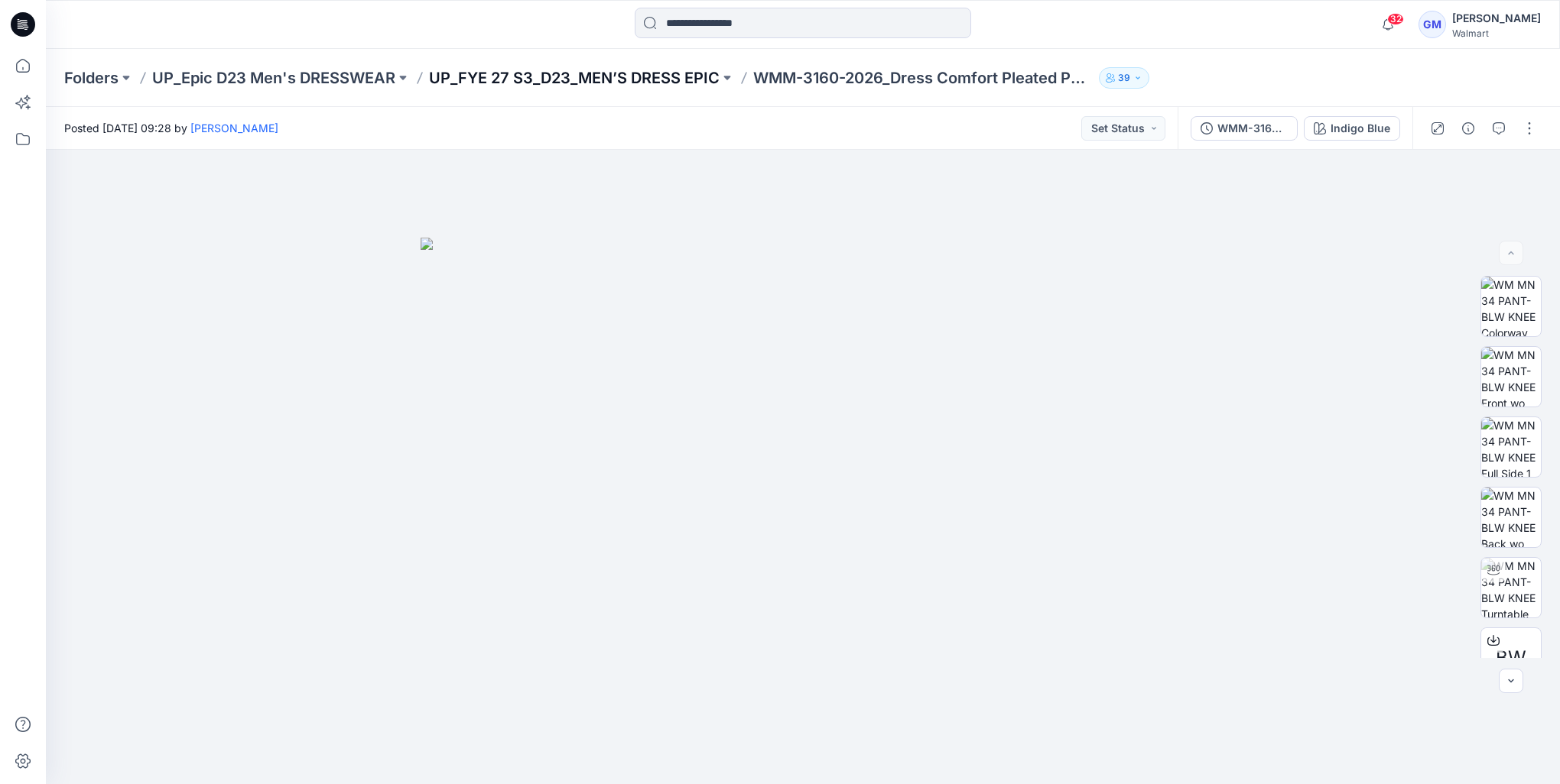
click at [620, 77] on p "UP_FYE 27 S3_D23_MEN’S DRESS EPIC" at bounding box center [574, 78] width 291 height 21
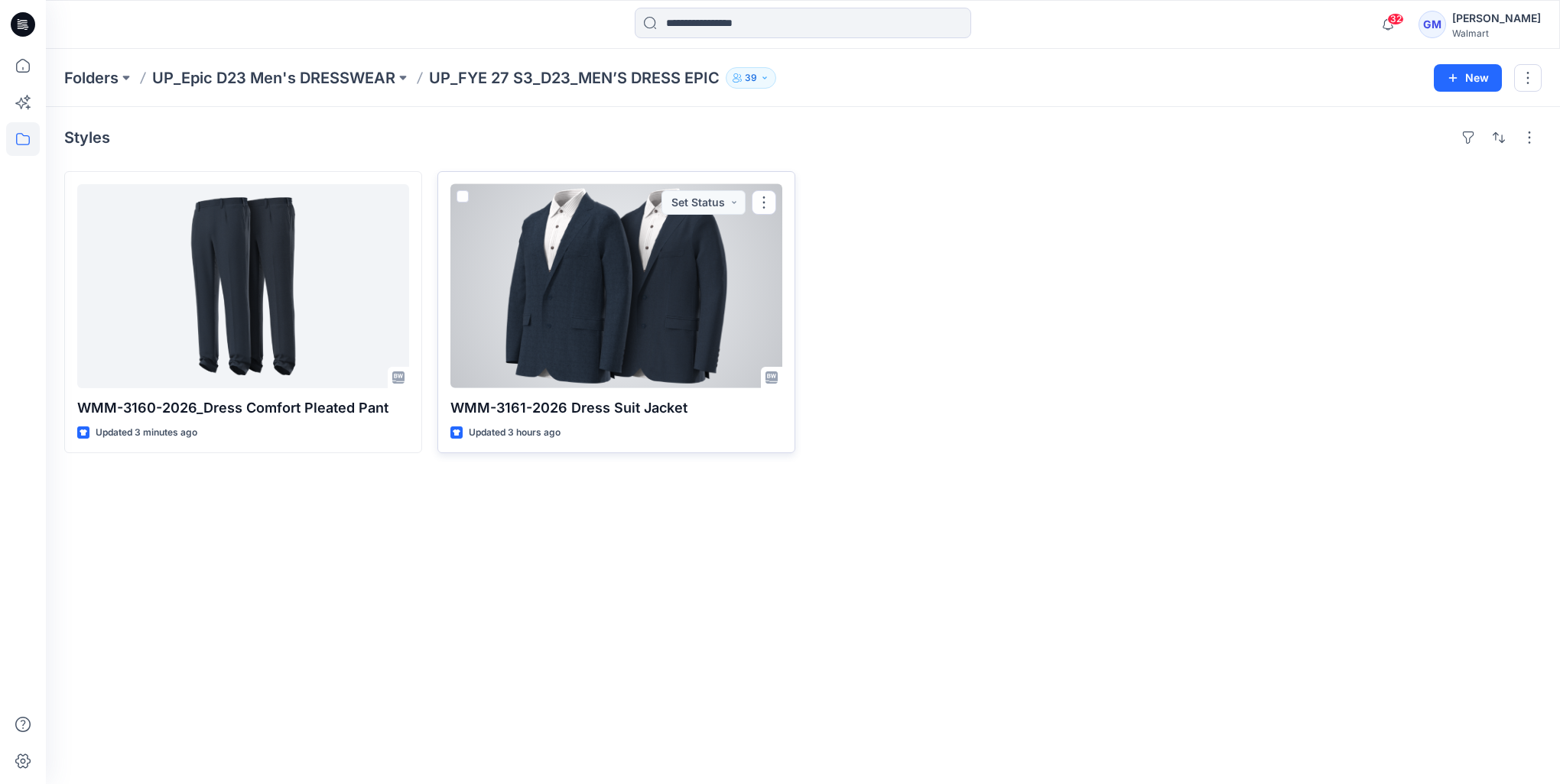
click at [669, 334] on div at bounding box center [616, 286] width 331 height 204
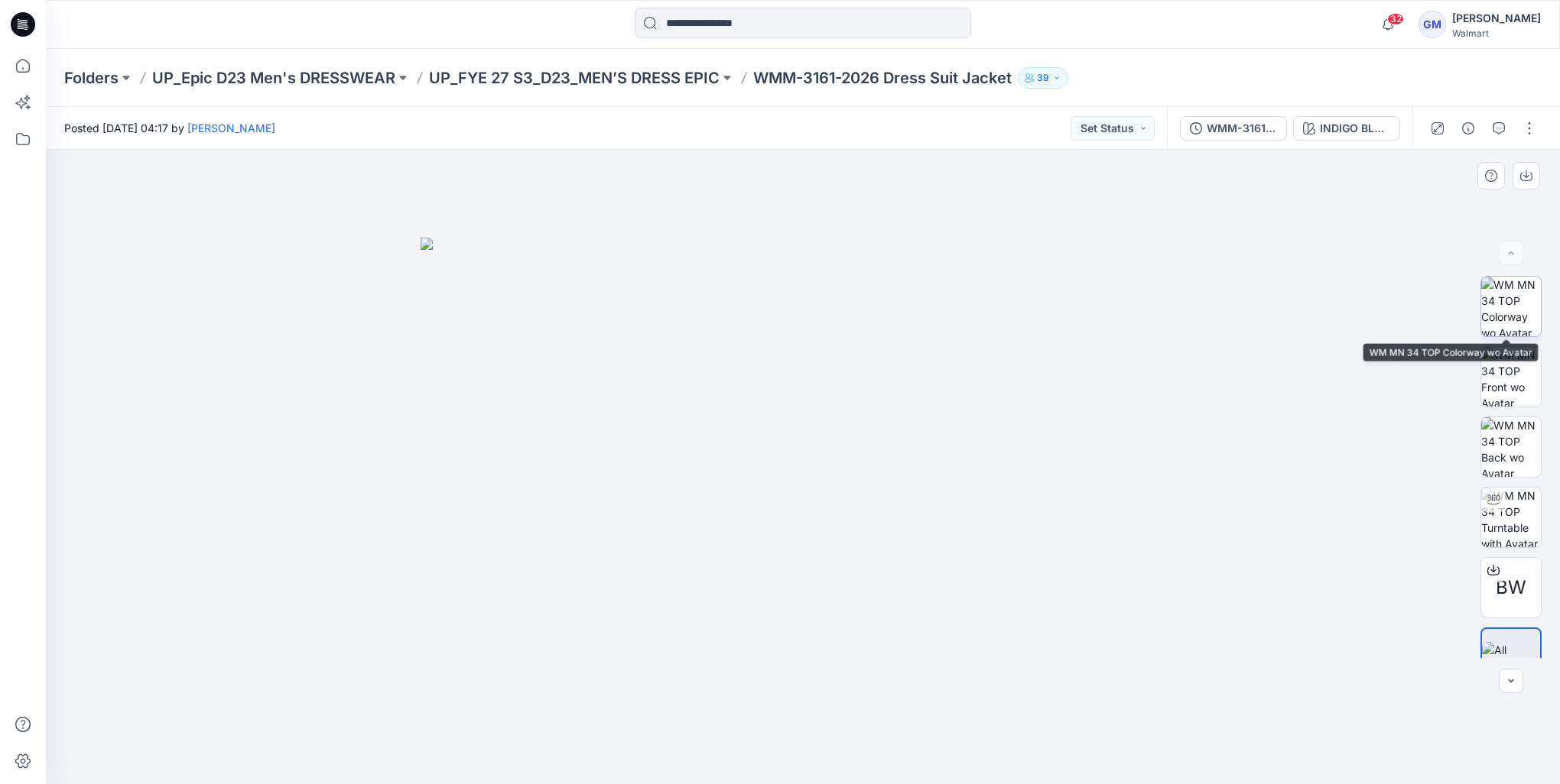
click at [1509, 314] on img at bounding box center [1511, 307] width 60 height 60
click at [1523, 124] on button "button" at bounding box center [1529, 128] width 25 height 25
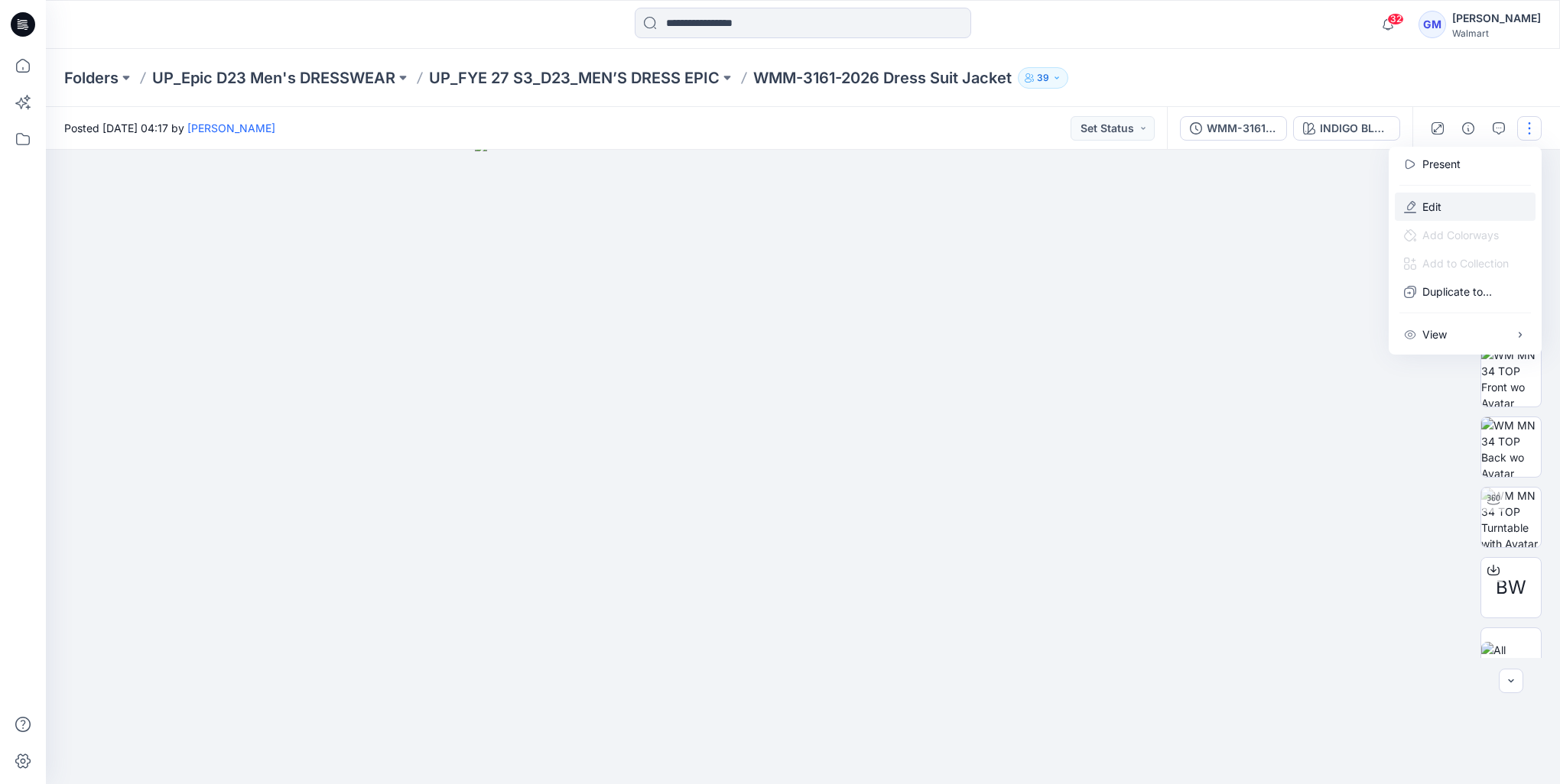
click at [1443, 203] on button "Edit" at bounding box center [1464, 206] width 140 height 28
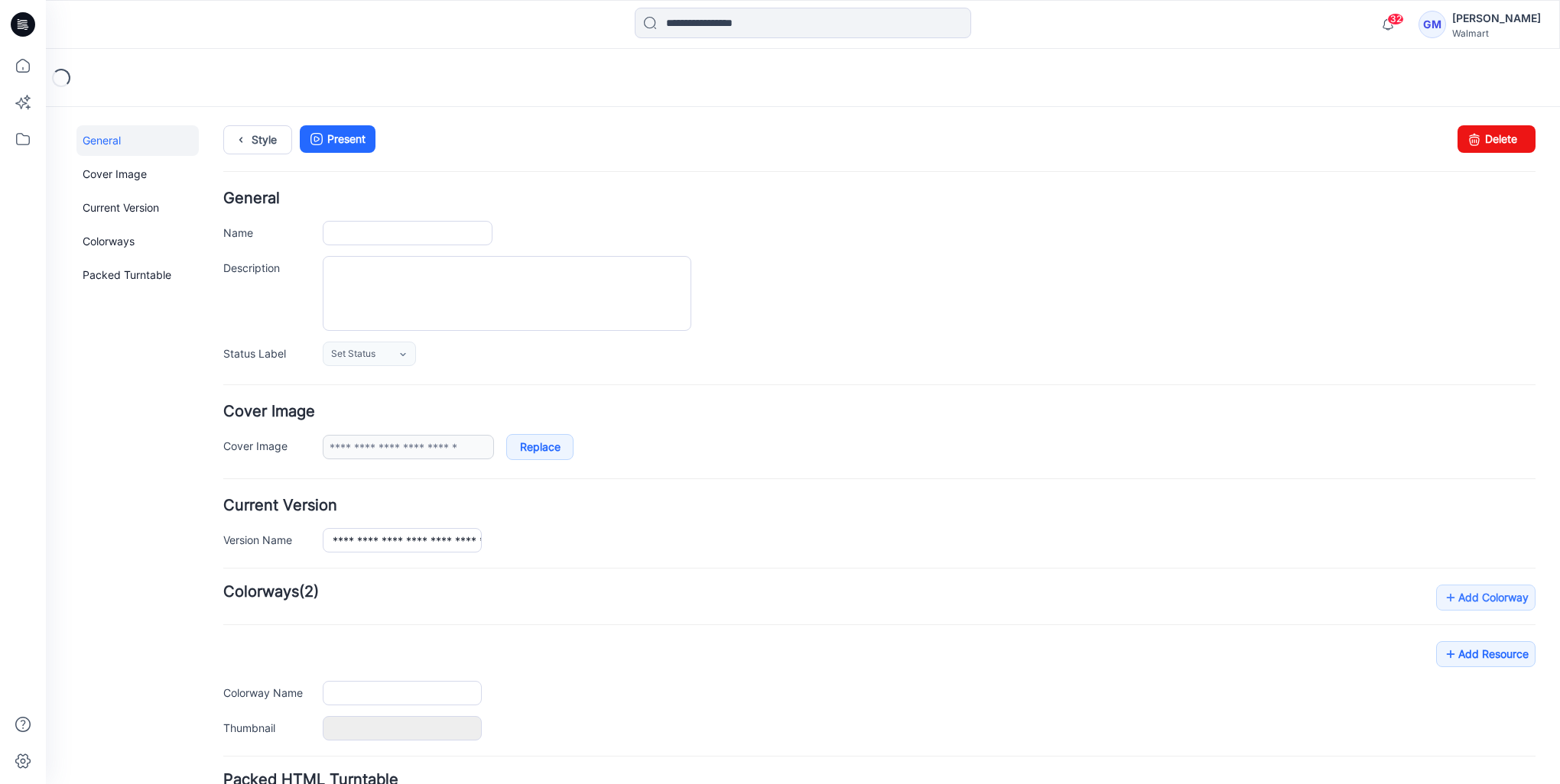
type input "**********"
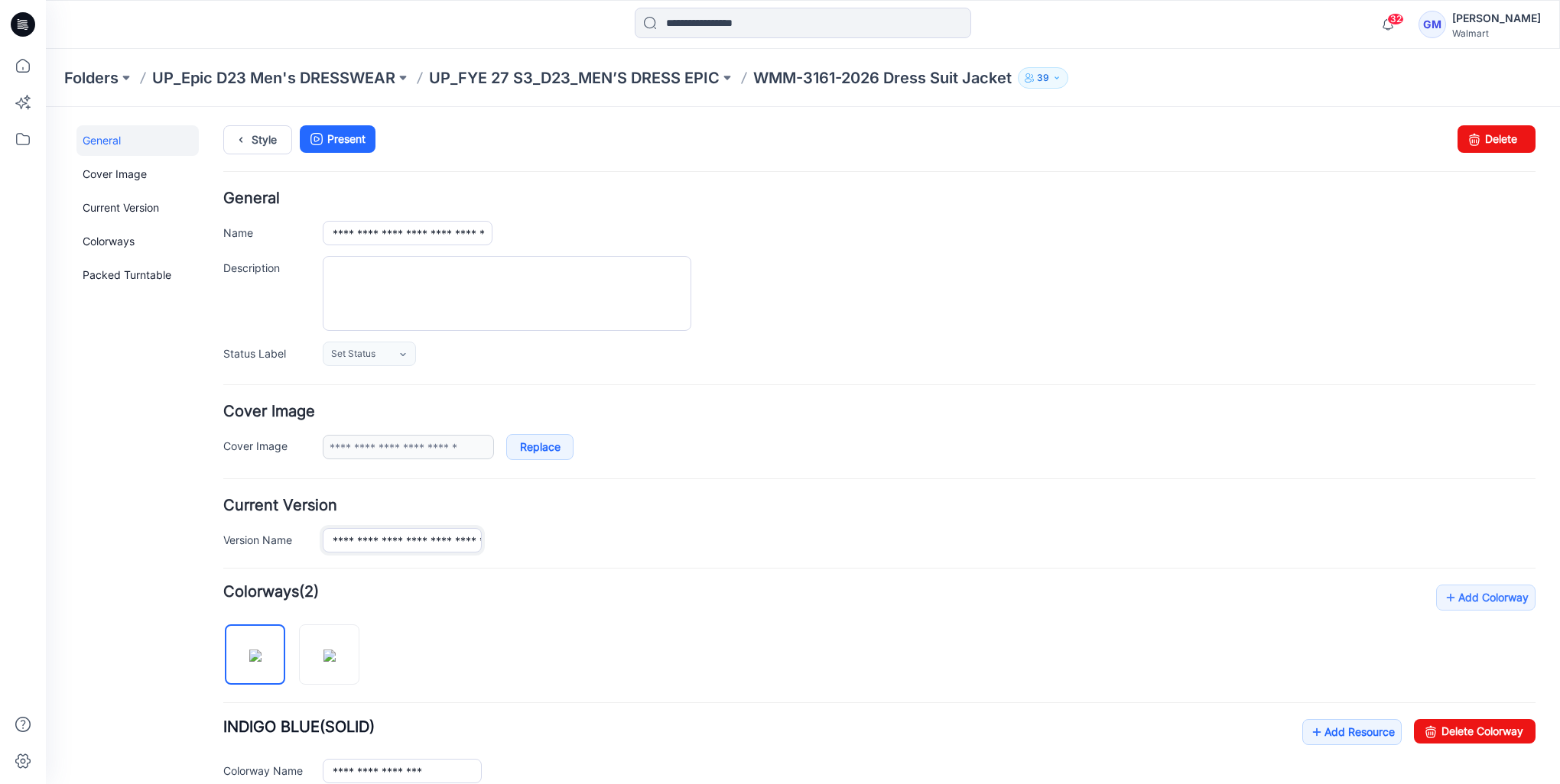
scroll to position [0, 97]
drag, startPoint x: 388, startPoint y: 542, endPoint x: 569, endPoint y: 548, distance: 181.1
click at [569, 548] on div "**********" at bounding box center [928, 540] width 1212 height 25
click at [501, 596] on h4 "Add Colorway Colorways (2)" at bounding box center [879, 592] width 1312 height 15
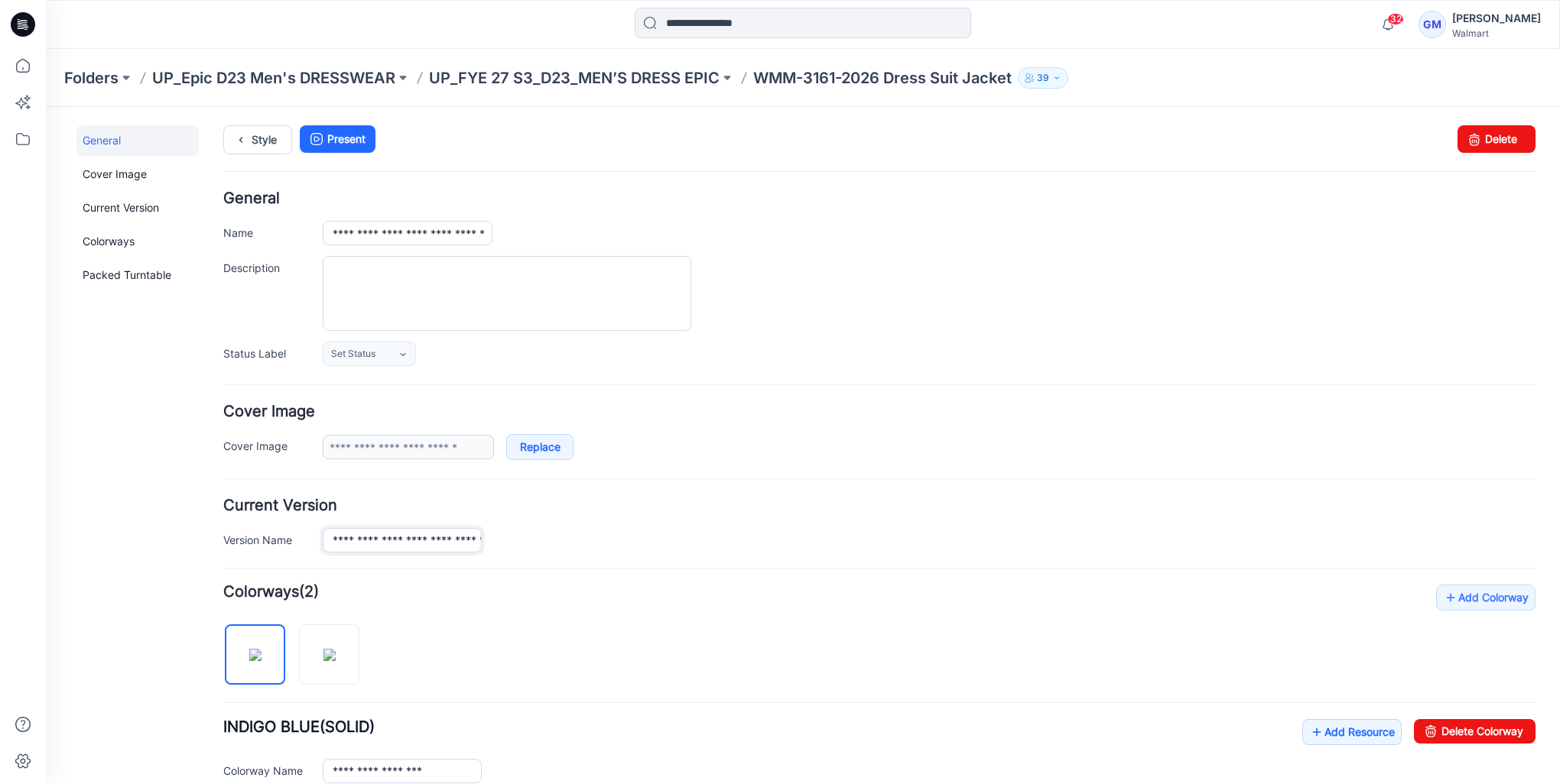
scroll to position [0, 97]
drag, startPoint x: 388, startPoint y: 538, endPoint x: 581, endPoint y: 549, distance: 193.3
click at [581, 549] on div "**********" at bounding box center [928, 540] width 1212 height 25
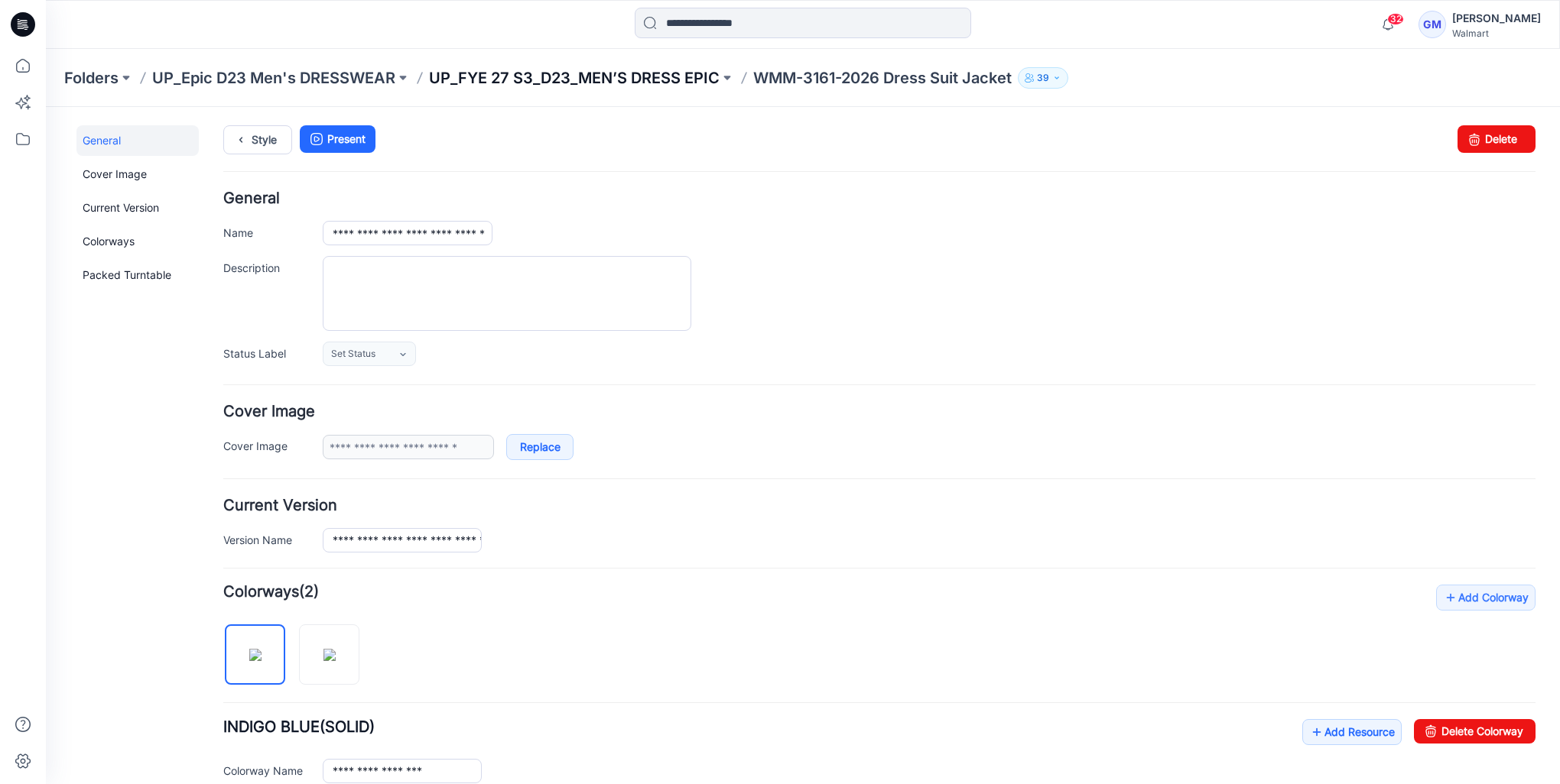
click at [537, 79] on p "UP_FYE 27 S3_D23_MEN’S DRESS EPIC" at bounding box center [574, 78] width 291 height 21
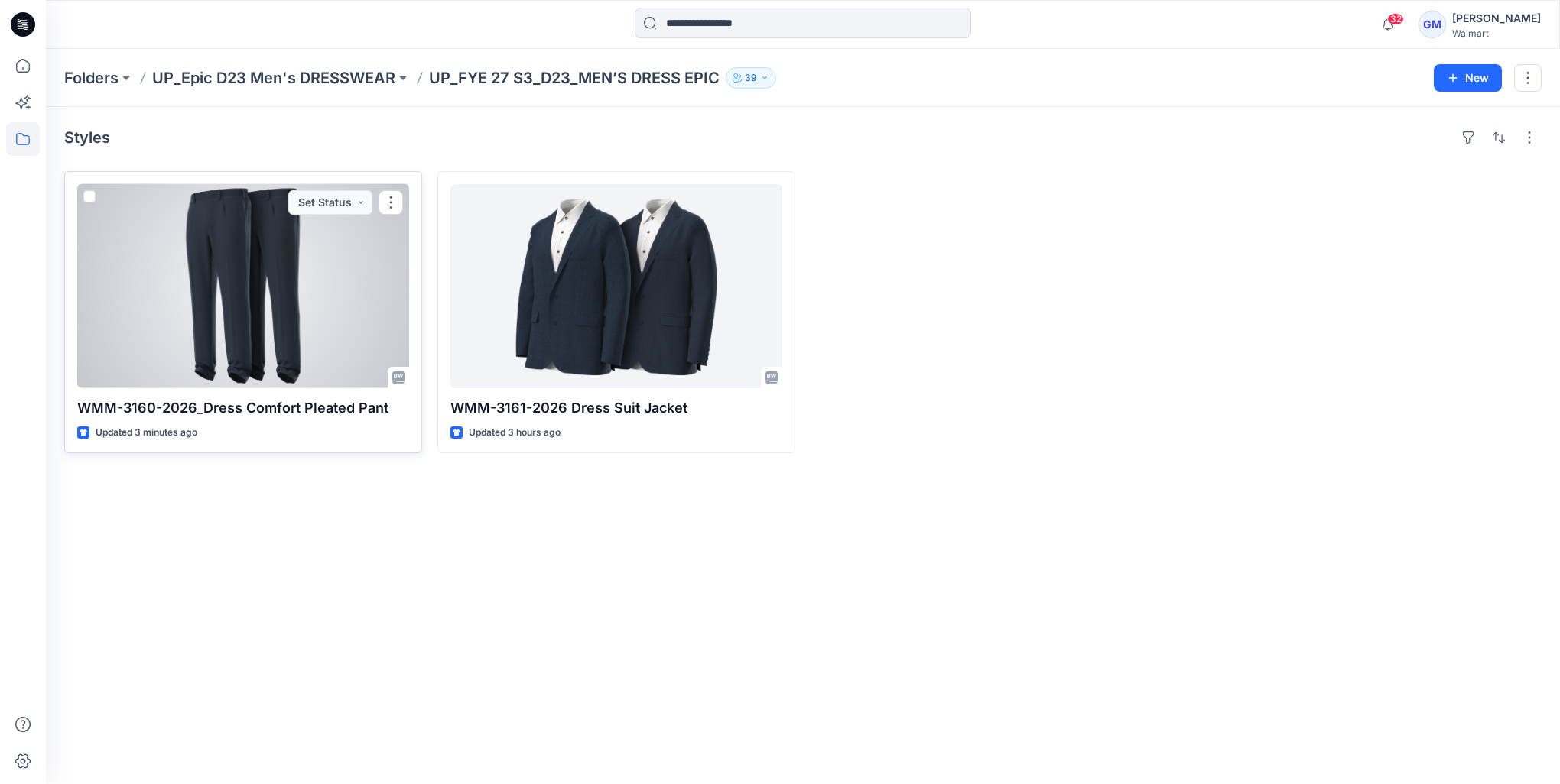
click at [331, 255] on div at bounding box center [243, 286] width 331 height 204
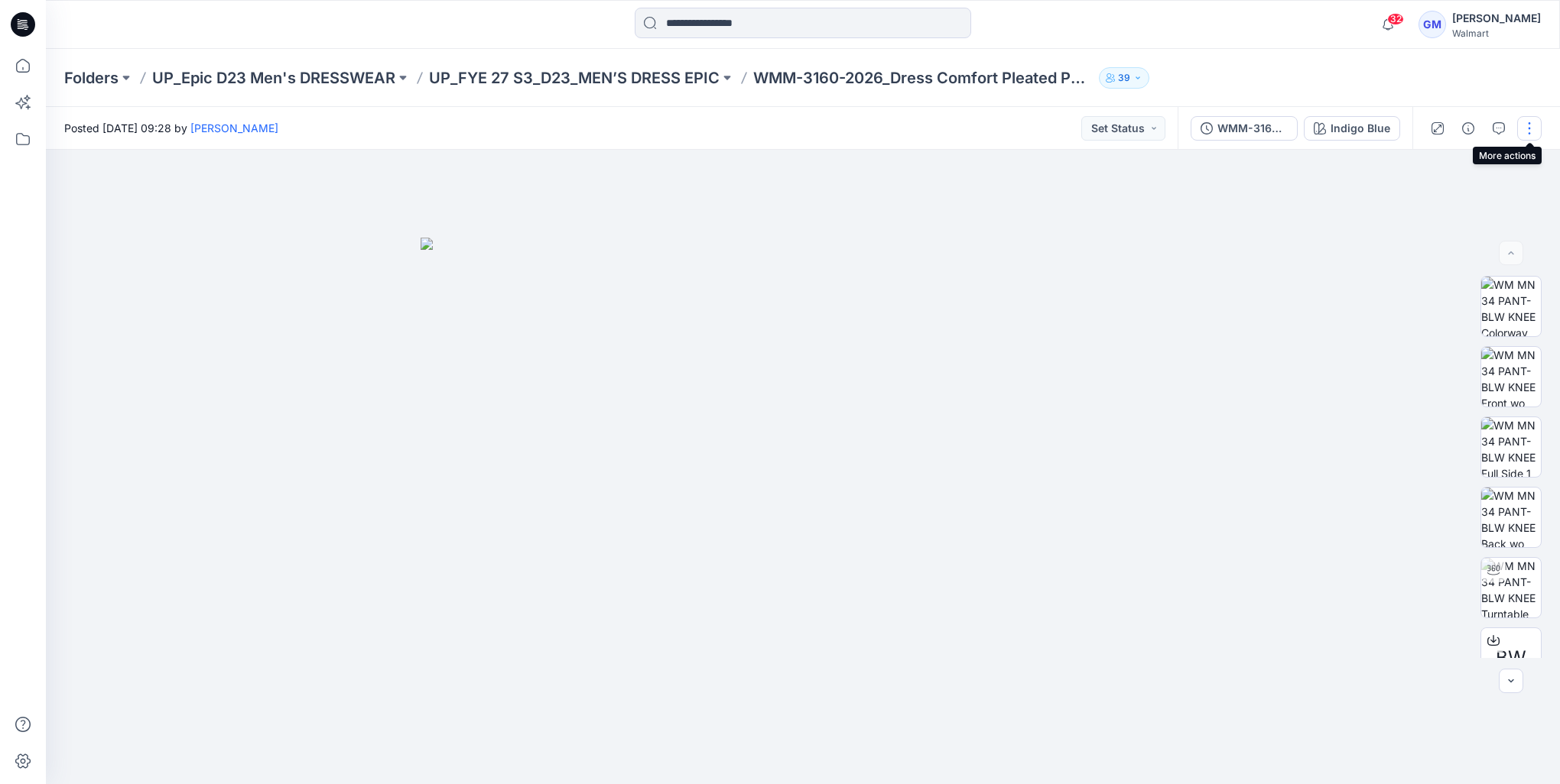
click at [1526, 130] on button "button" at bounding box center [1529, 128] width 25 height 25
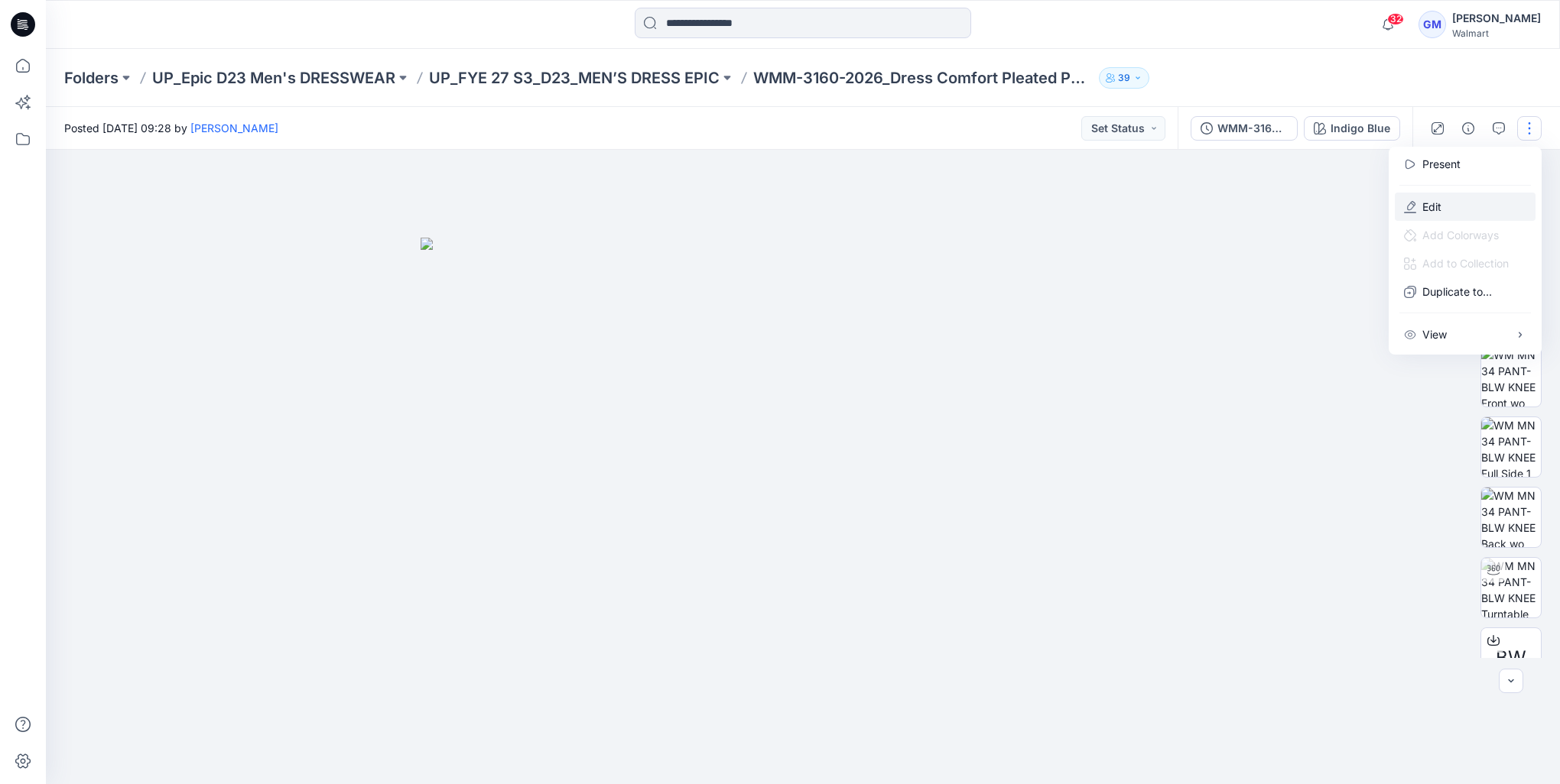
click at [1436, 197] on button "Edit" at bounding box center [1464, 206] width 140 height 28
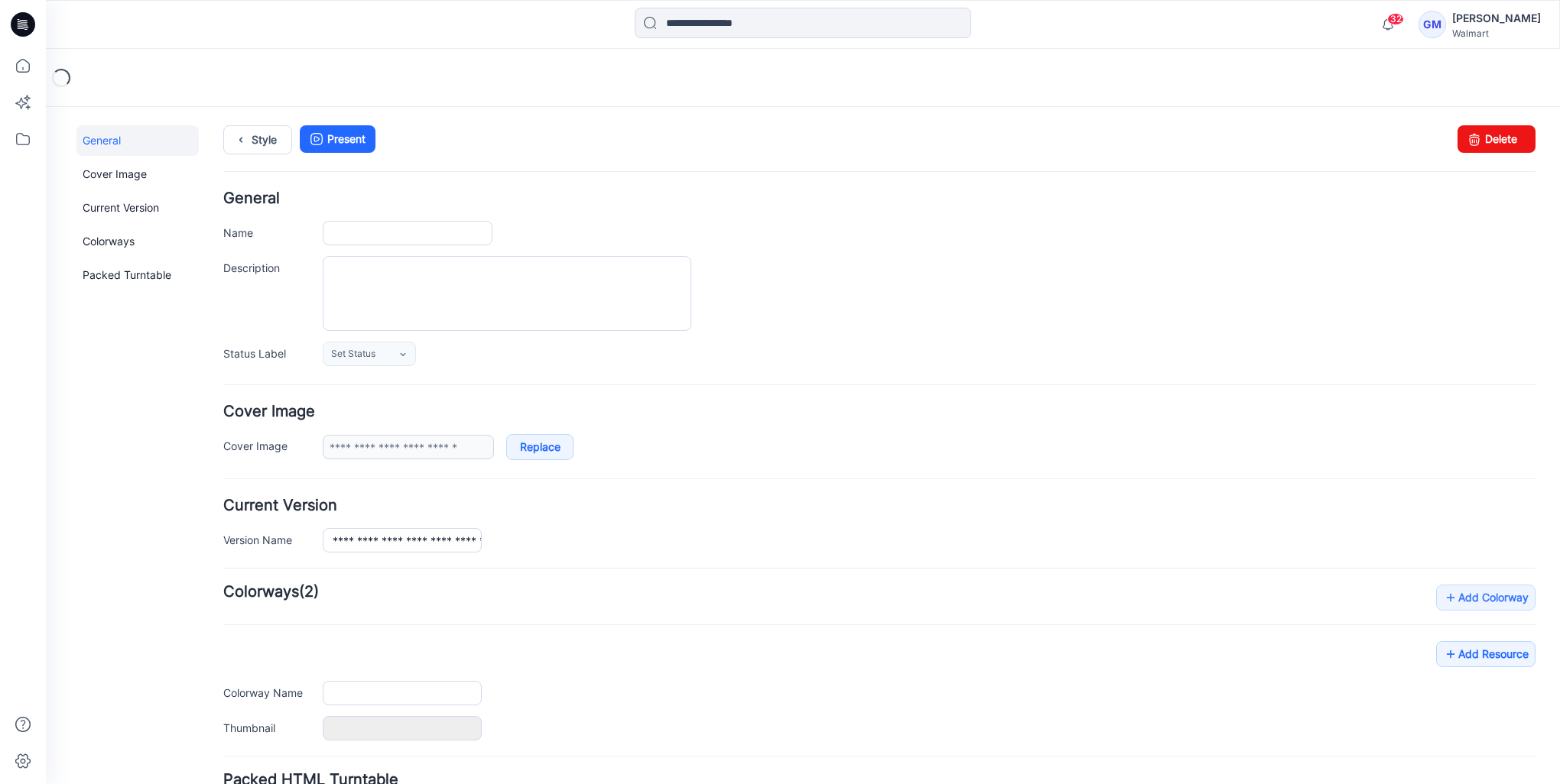
type input "**********"
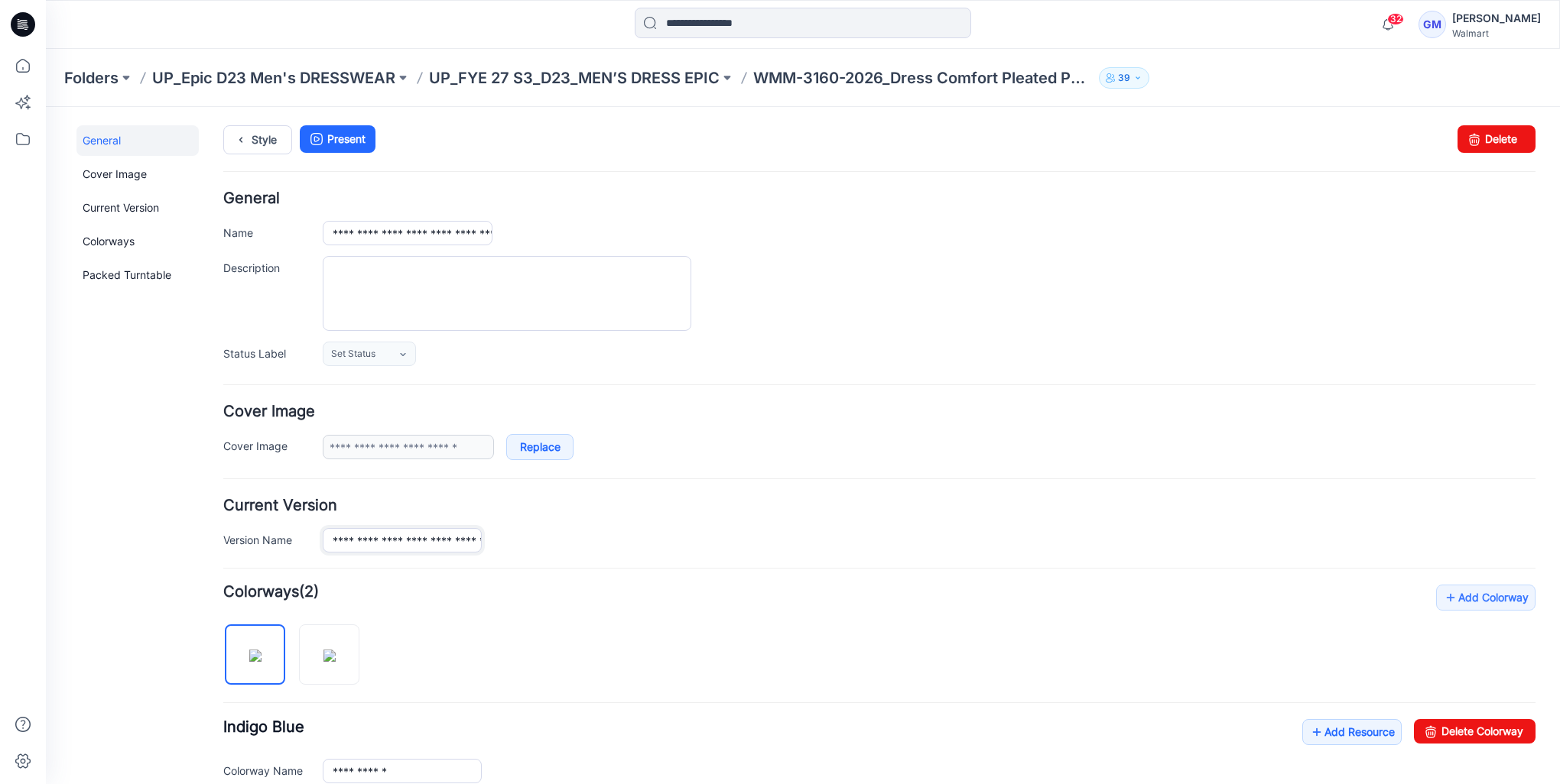
scroll to position [0, 87]
drag, startPoint x: 549, startPoint y: 540, endPoint x: 567, endPoint y: 540, distance: 18.0
click at [567, 540] on div "**********" at bounding box center [928, 540] width 1212 height 25
click at [483, 528] on div "**********" at bounding box center [928, 540] width 1212 height 25
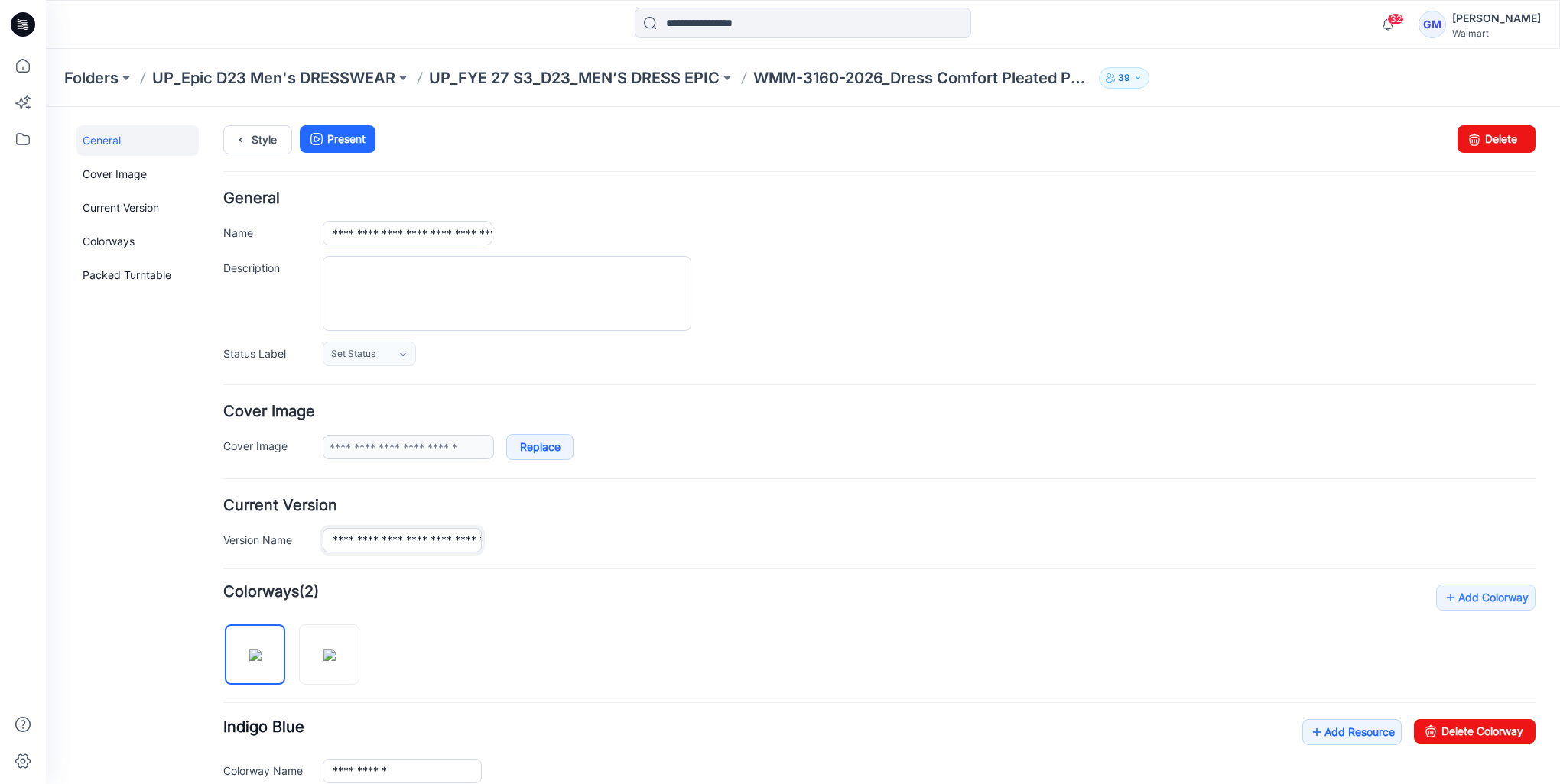
click at [472, 539] on input "**********" at bounding box center [401, 540] width 159 height 25
drag, startPoint x: 468, startPoint y: 542, endPoint x: 537, endPoint y: 542, distance: 69.0
click at [537, 542] on div "**********" at bounding box center [928, 540] width 1212 height 25
click at [477, 539] on input "**********" at bounding box center [401, 540] width 159 height 25
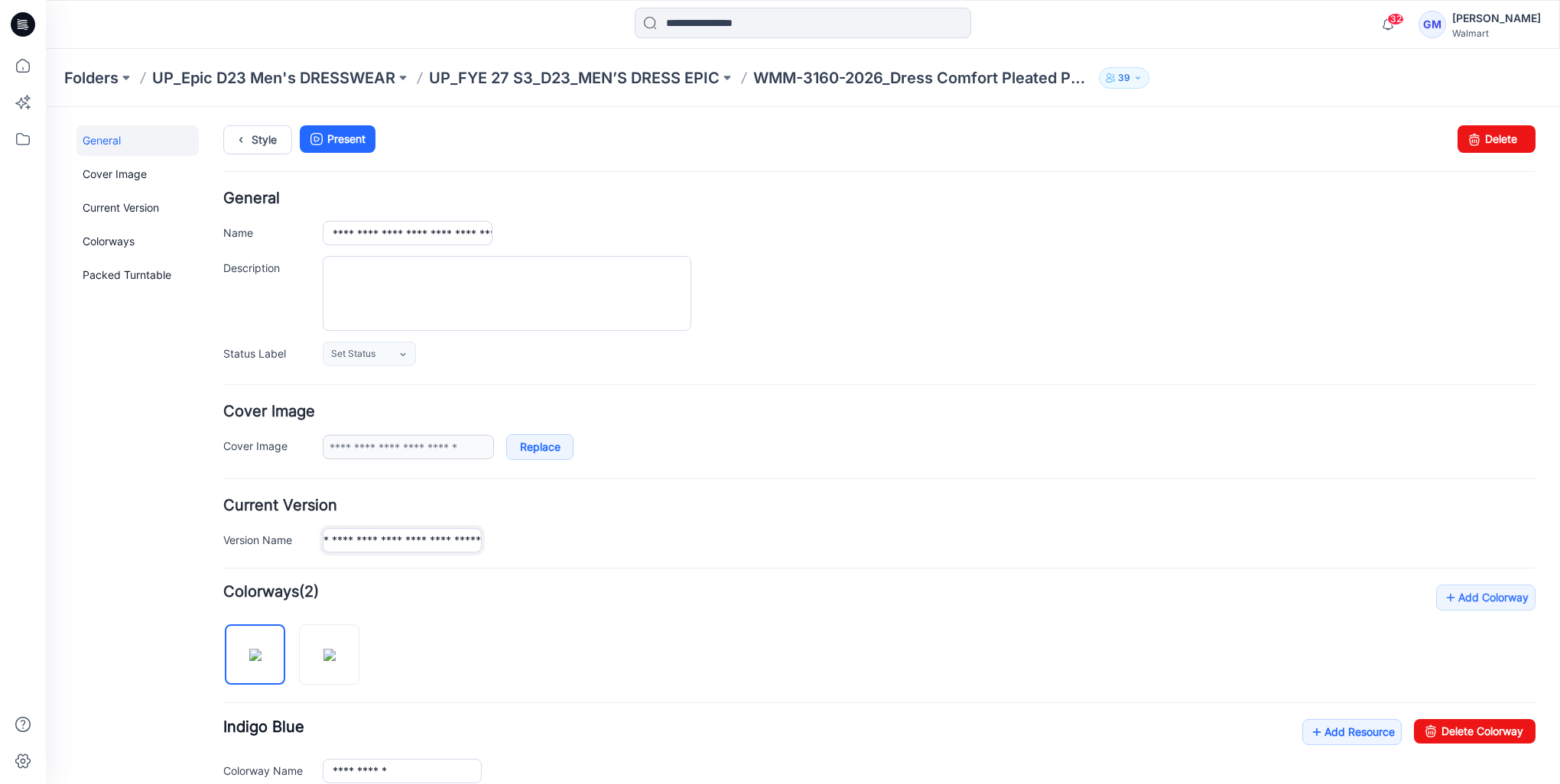
scroll to position [0, 162]
click at [411, 543] on input "**********" at bounding box center [401, 540] width 159 height 25
type input "**********"
click at [532, 576] on form "**********" at bounding box center [879, 703] width 1312 height 1024
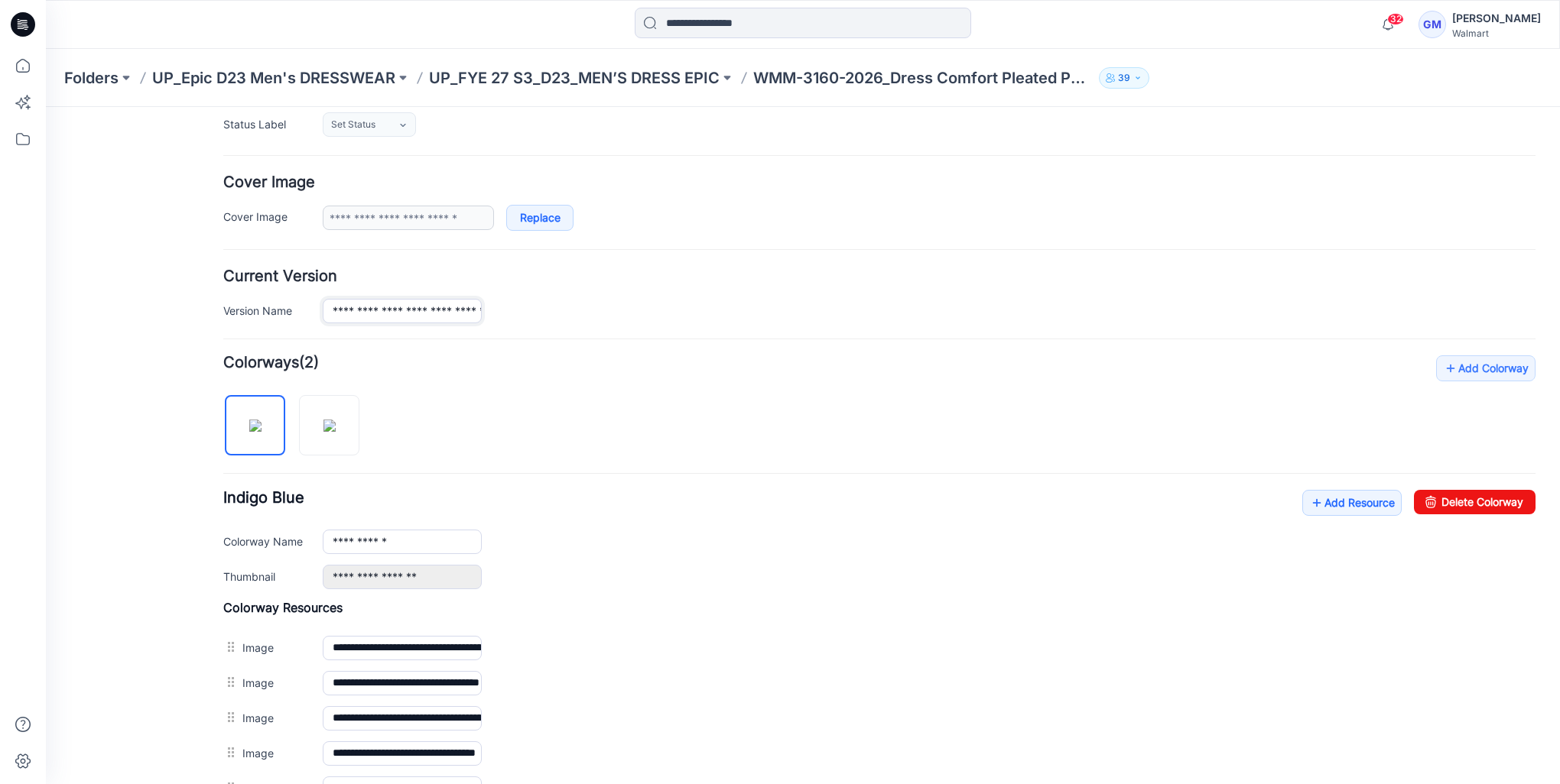
scroll to position [0, 163]
drag, startPoint x: 526, startPoint y: 311, endPoint x: 618, endPoint y: 318, distance: 92.3
click at [618, 318] on div "**********" at bounding box center [928, 311] width 1212 height 25
click at [608, 408] on div "**********" at bounding box center [879, 598] width 1312 height 486
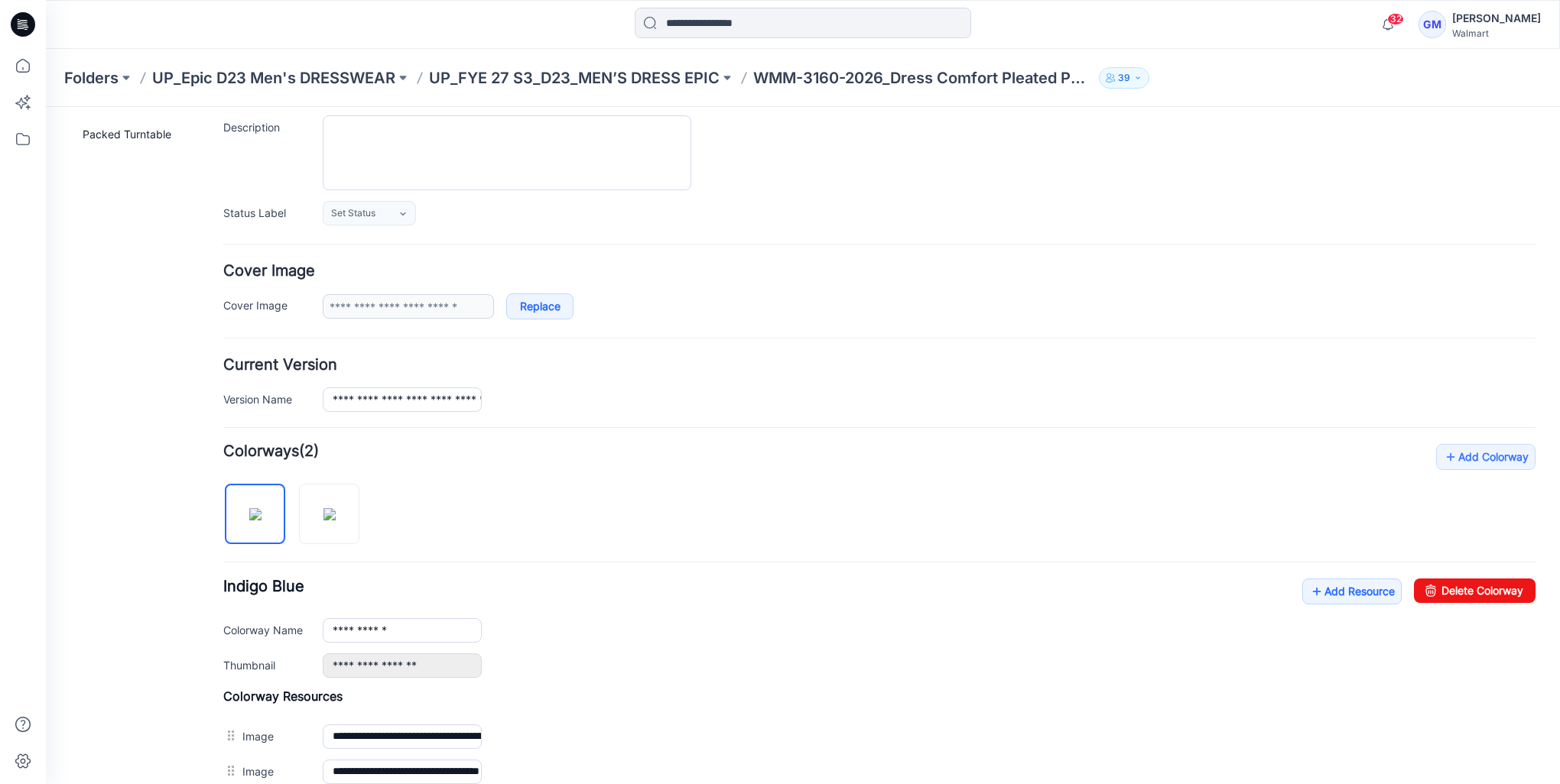
scroll to position [0, 0]
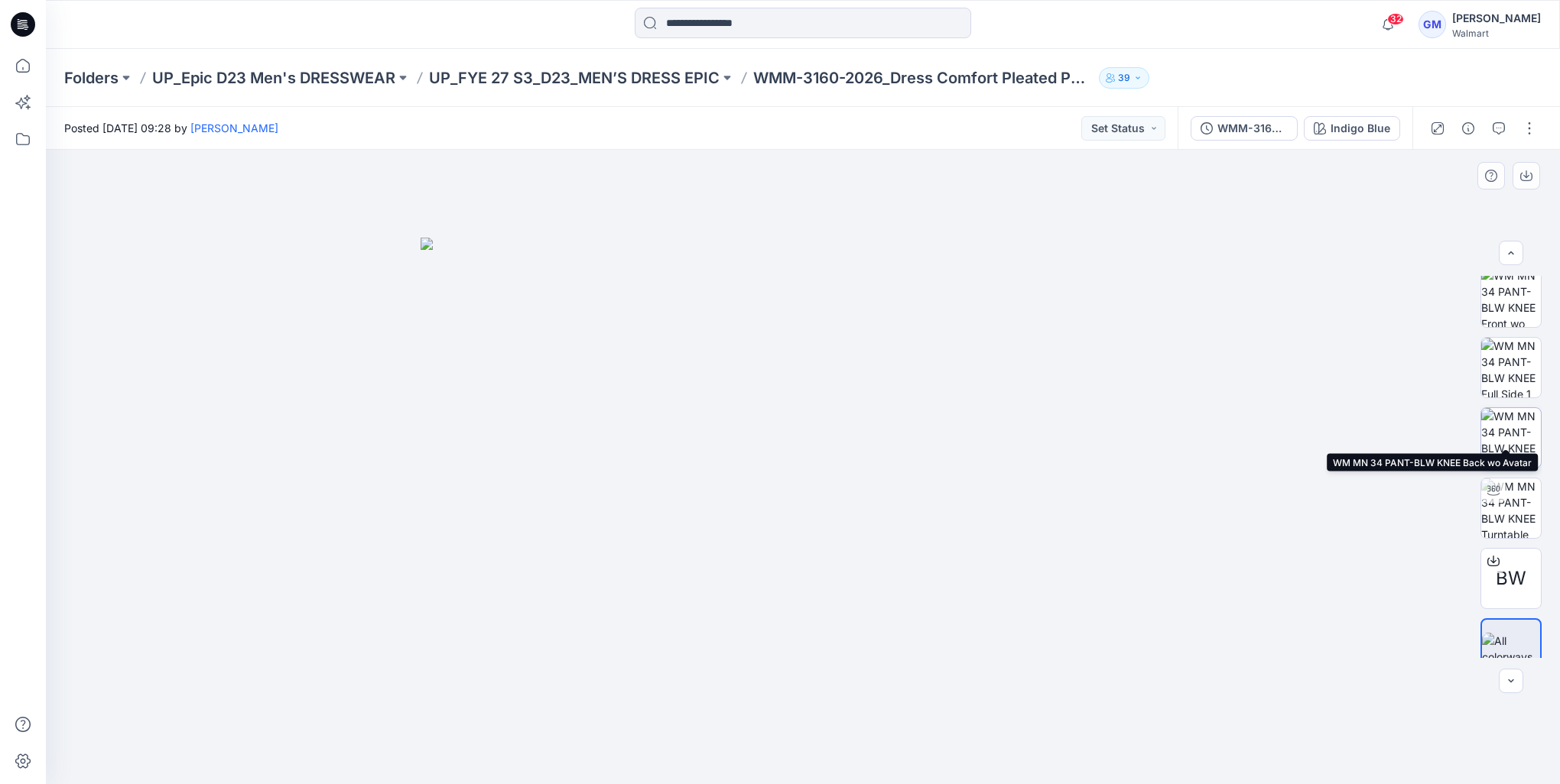
scroll to position [101, 0]
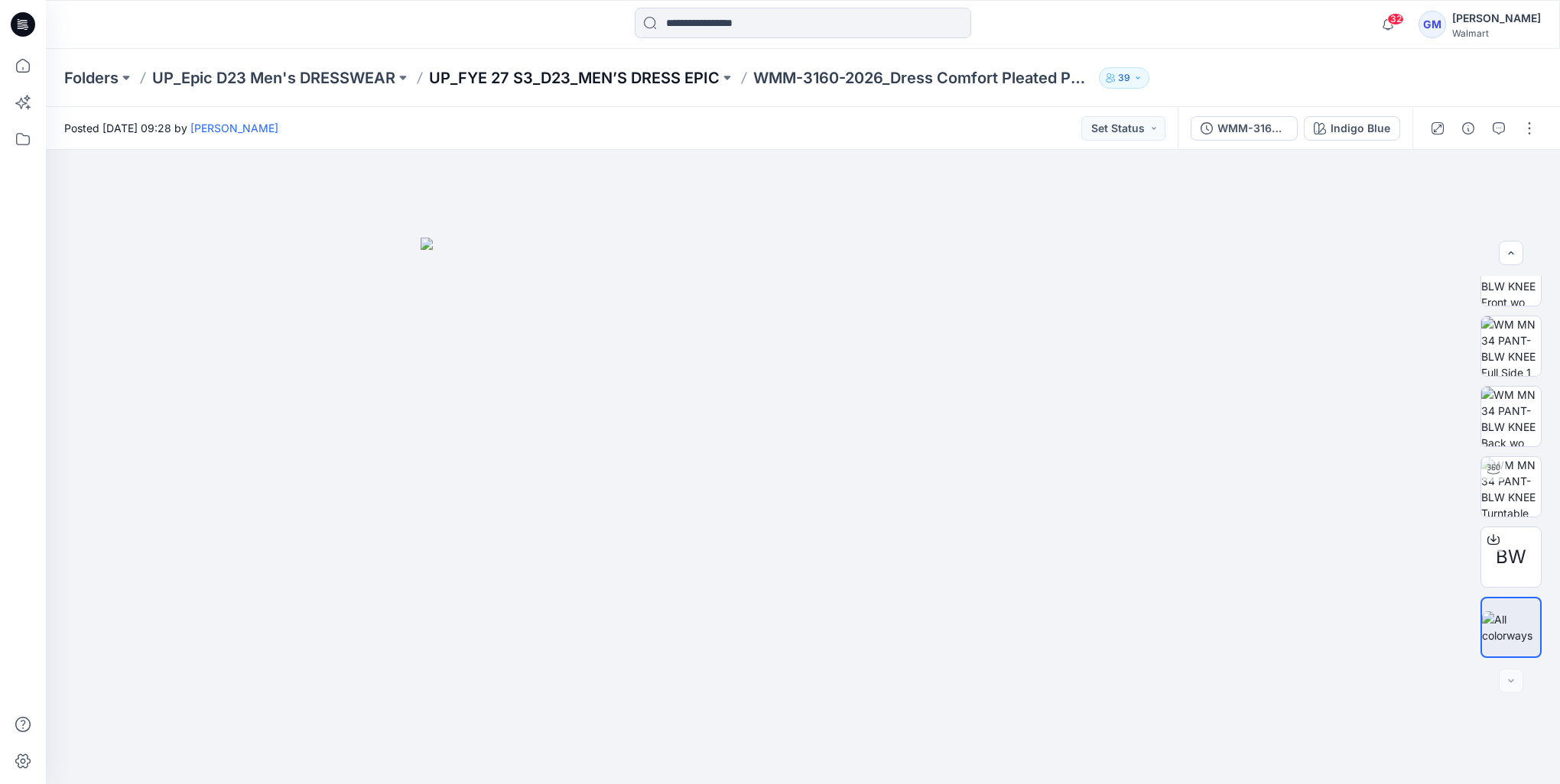
click at [658, 71] on p "UP_FYE 27 S3_D23_MEN’S DRESS EPIC" at bounding box center [574, 78] width 291 height 21
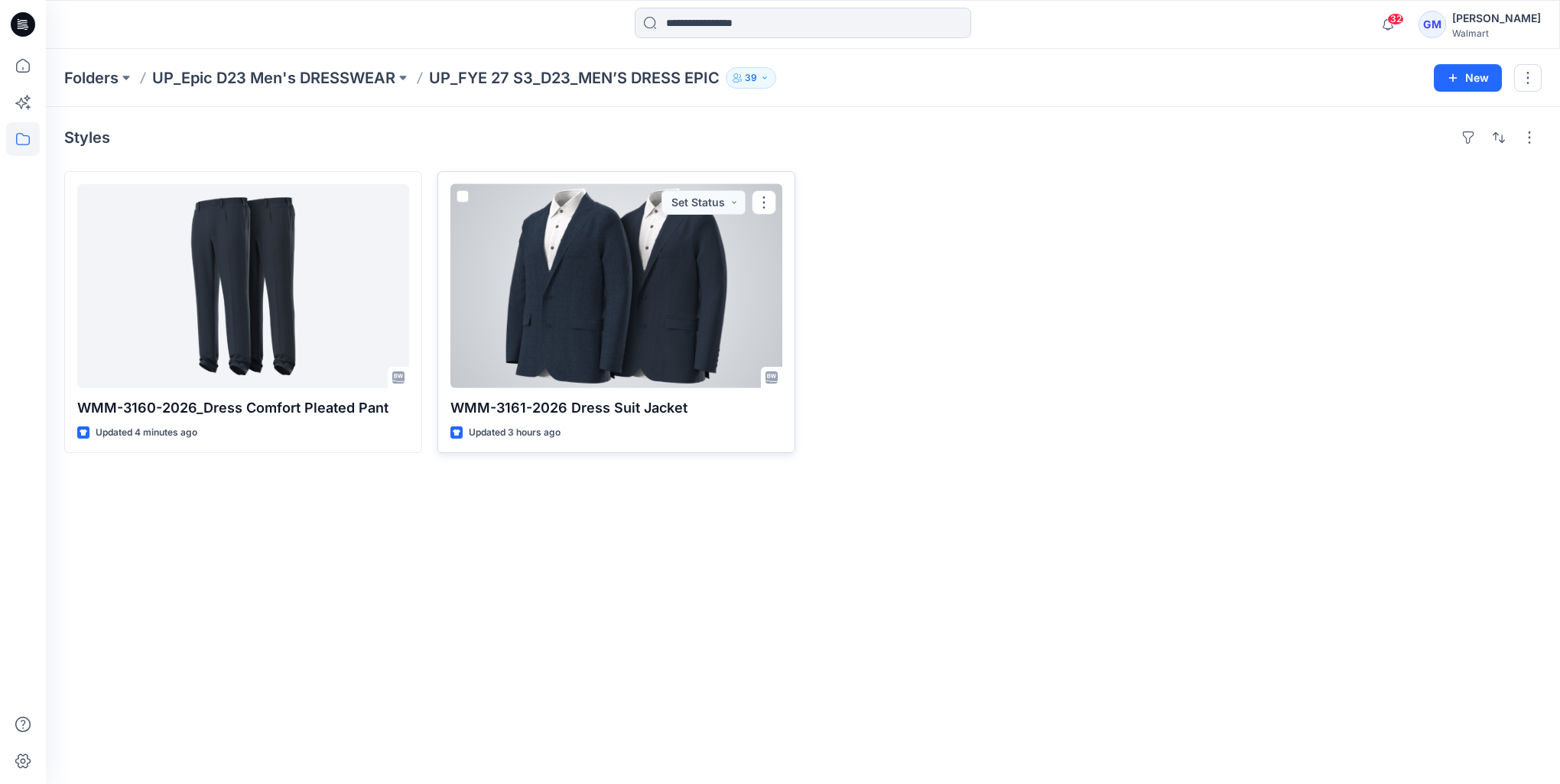
click at [553, 294] on div at bounding box center [616, 286] width 331 height 204
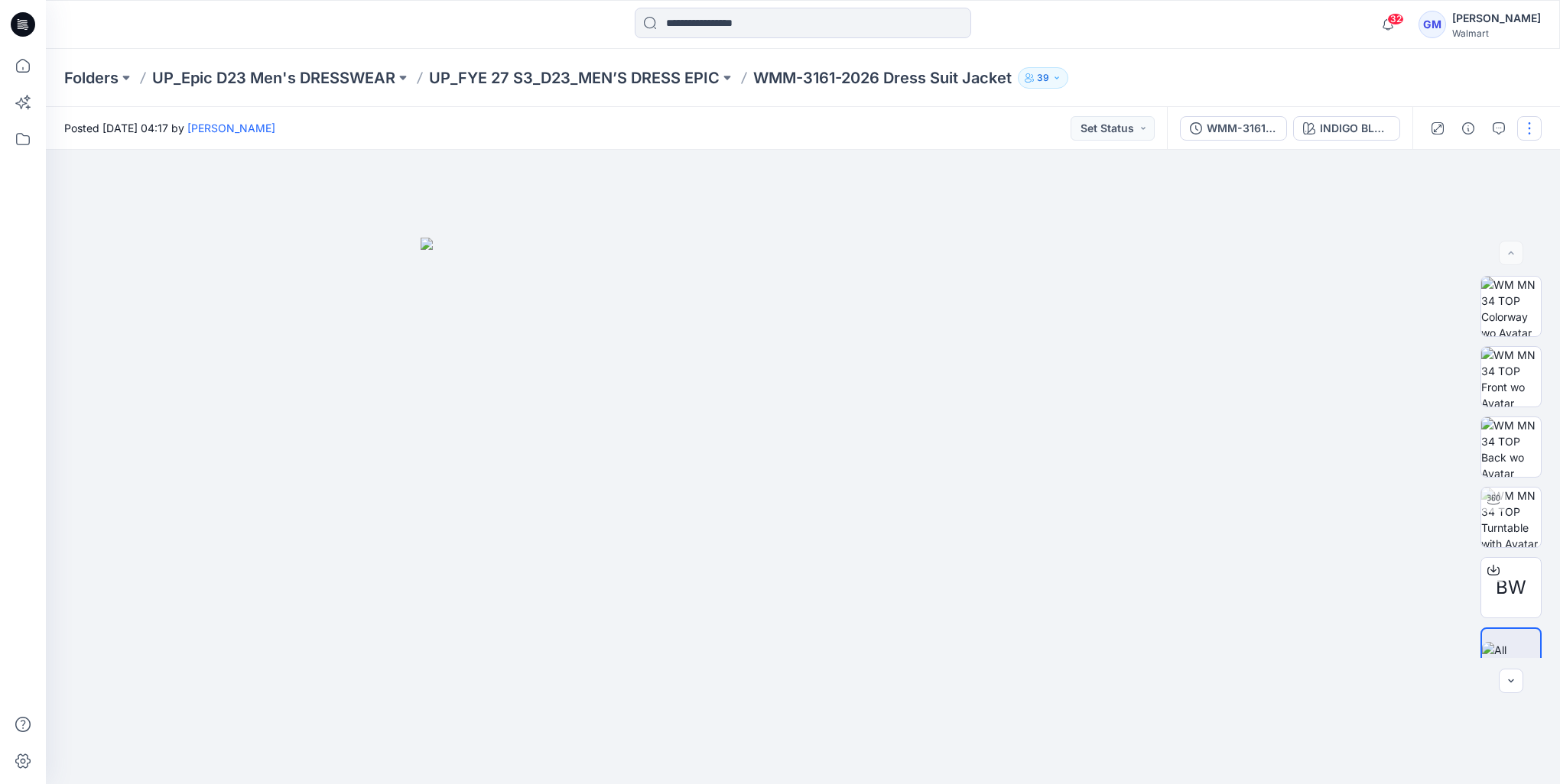
click at [1522, 123] on button "button" at bounding box center [1529, 128] width 25 height 25
click at [1481, 205] on button "Edit" at bounding box center [1464, 206] width 140 height 28
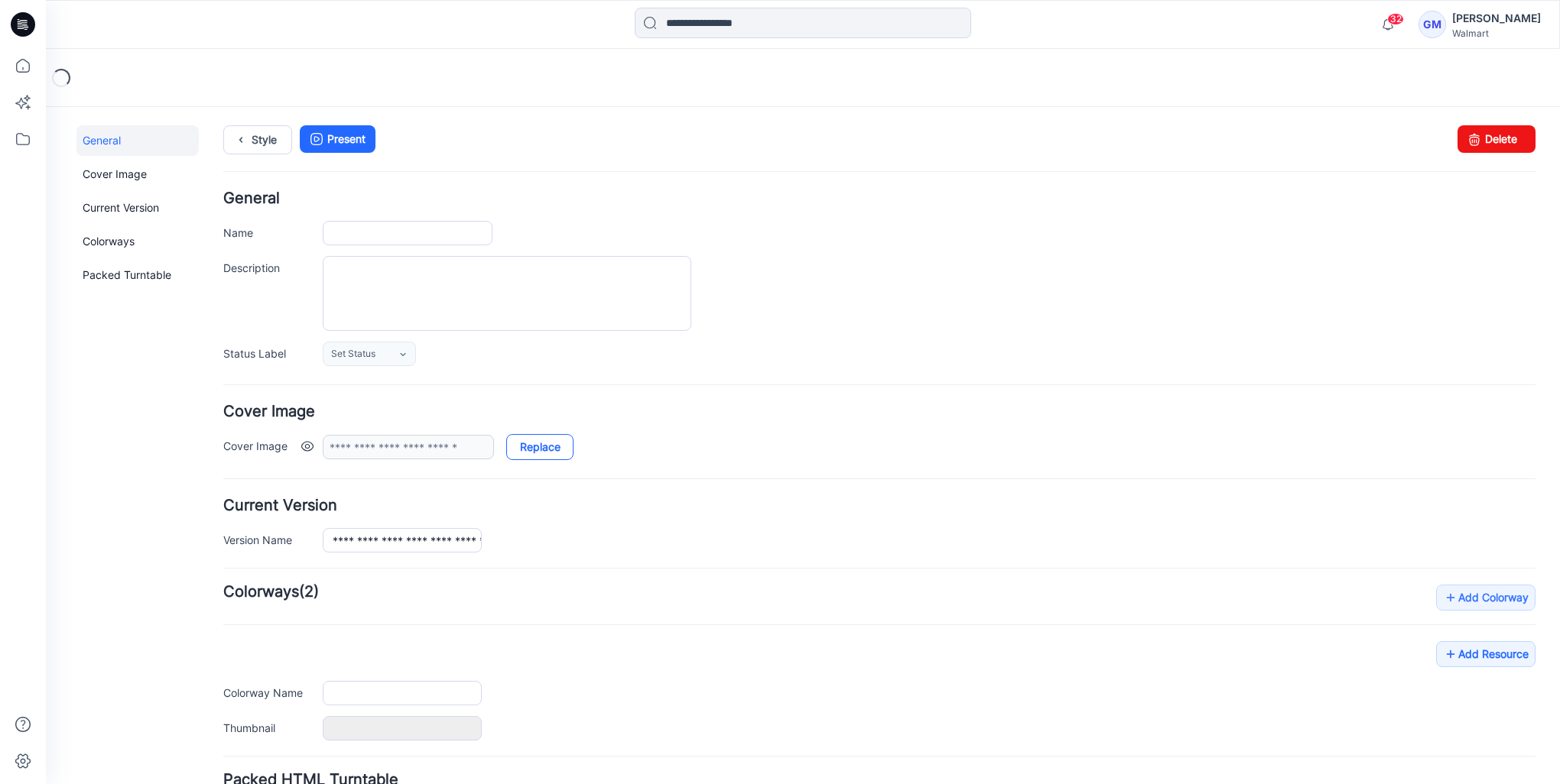
type input "**********"
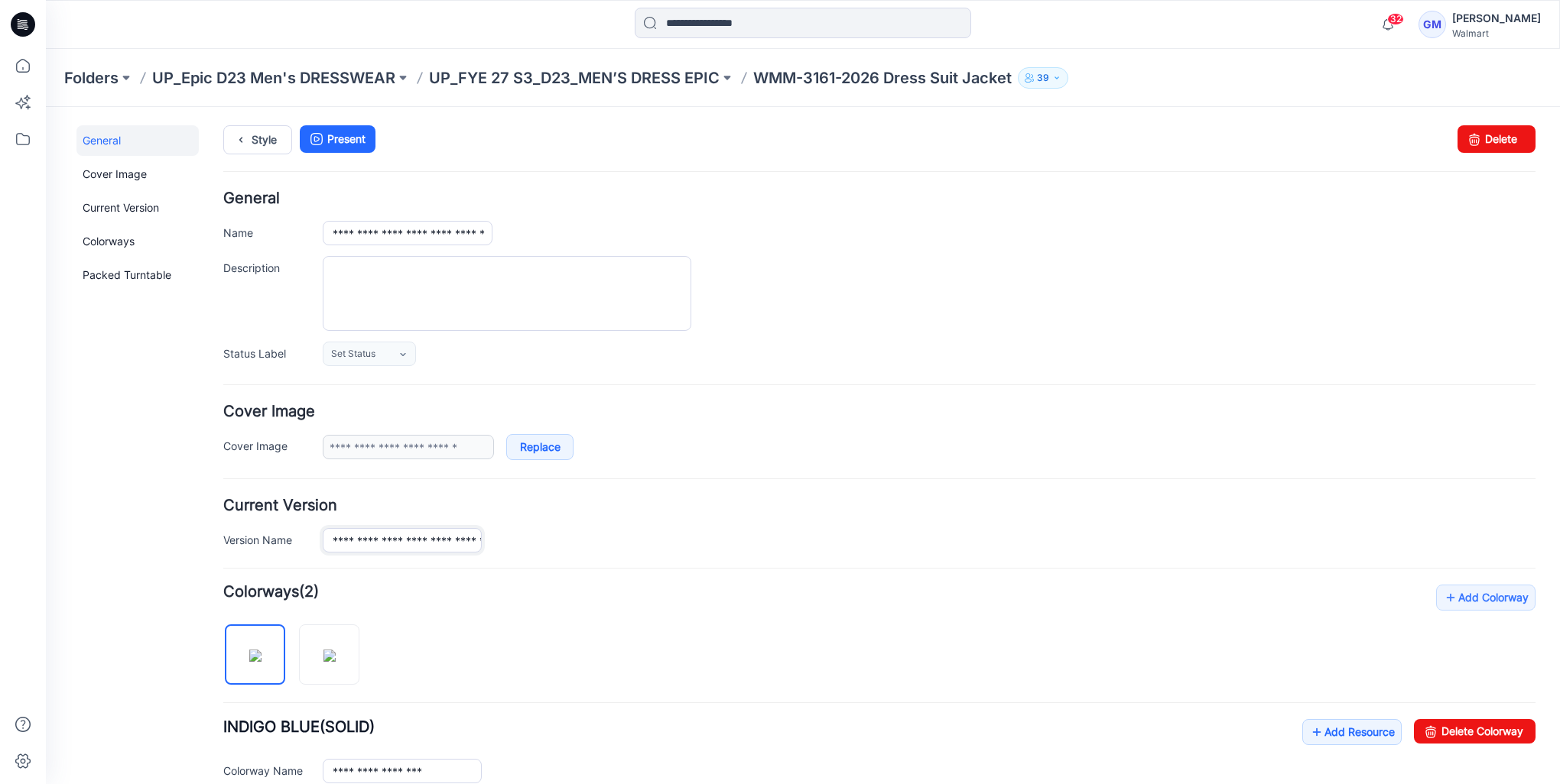
scroll to position [0, 97]
drag, startPoint x: 427, startPoint y: 537, endPoint x: 506, endPoint y: 539, distance: 79.0
click at [525, 542] on div "**********" at bounding box center [928, 540] width 1212 height 25
click at [423, 539] on input "**********" at bounding box center [401, 540] width 159 height 25
click at [434, 537] on input "**********" at bounding box center [401, 540] width 159 height 25
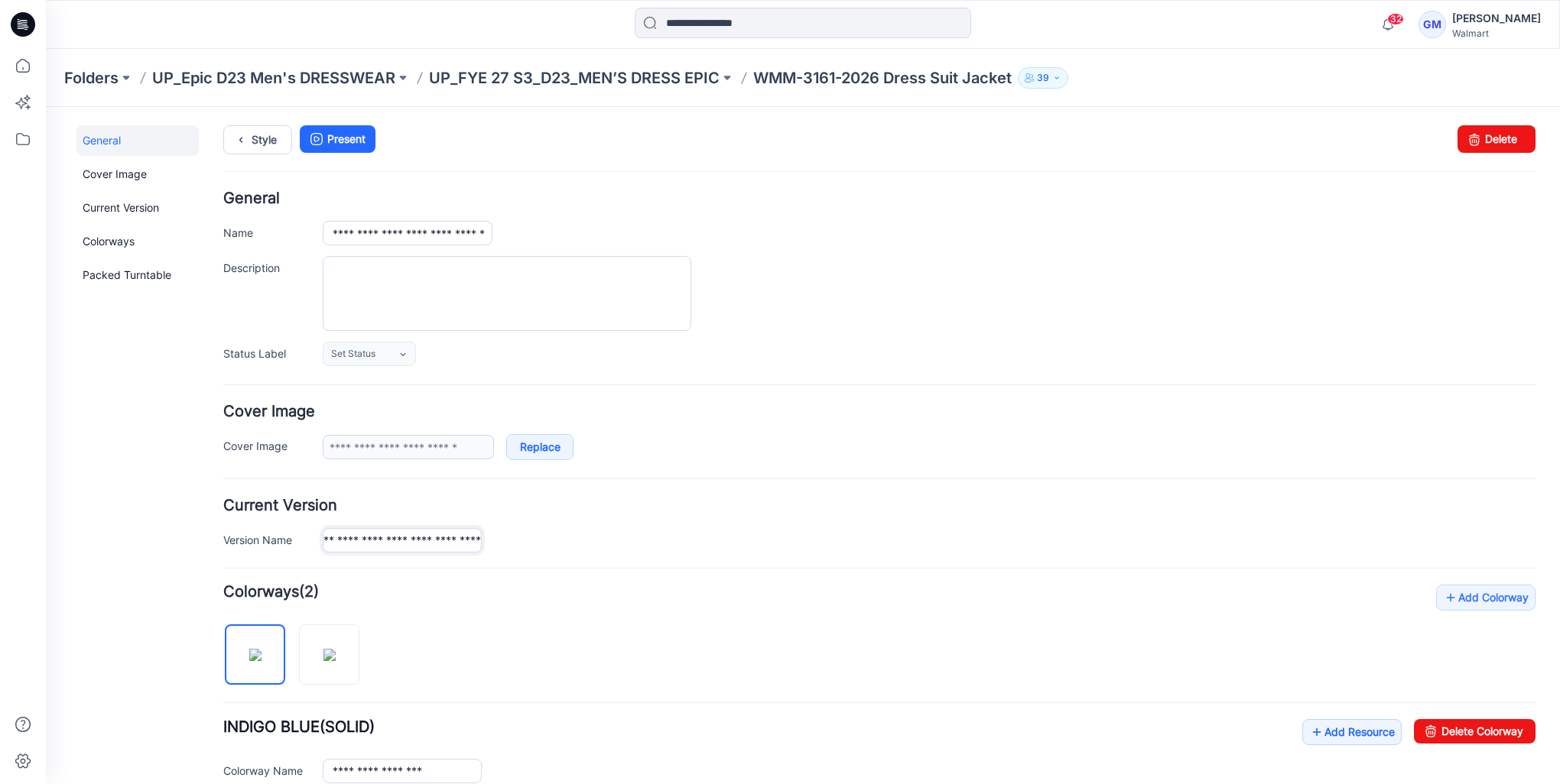
click at [440, 535] on input "**********" at bounding box center [401, 540] width 159 height 25
type input "**********"
click at [542, 536] on div "**********" at bounding box center [928, 540] width 1212 height 25
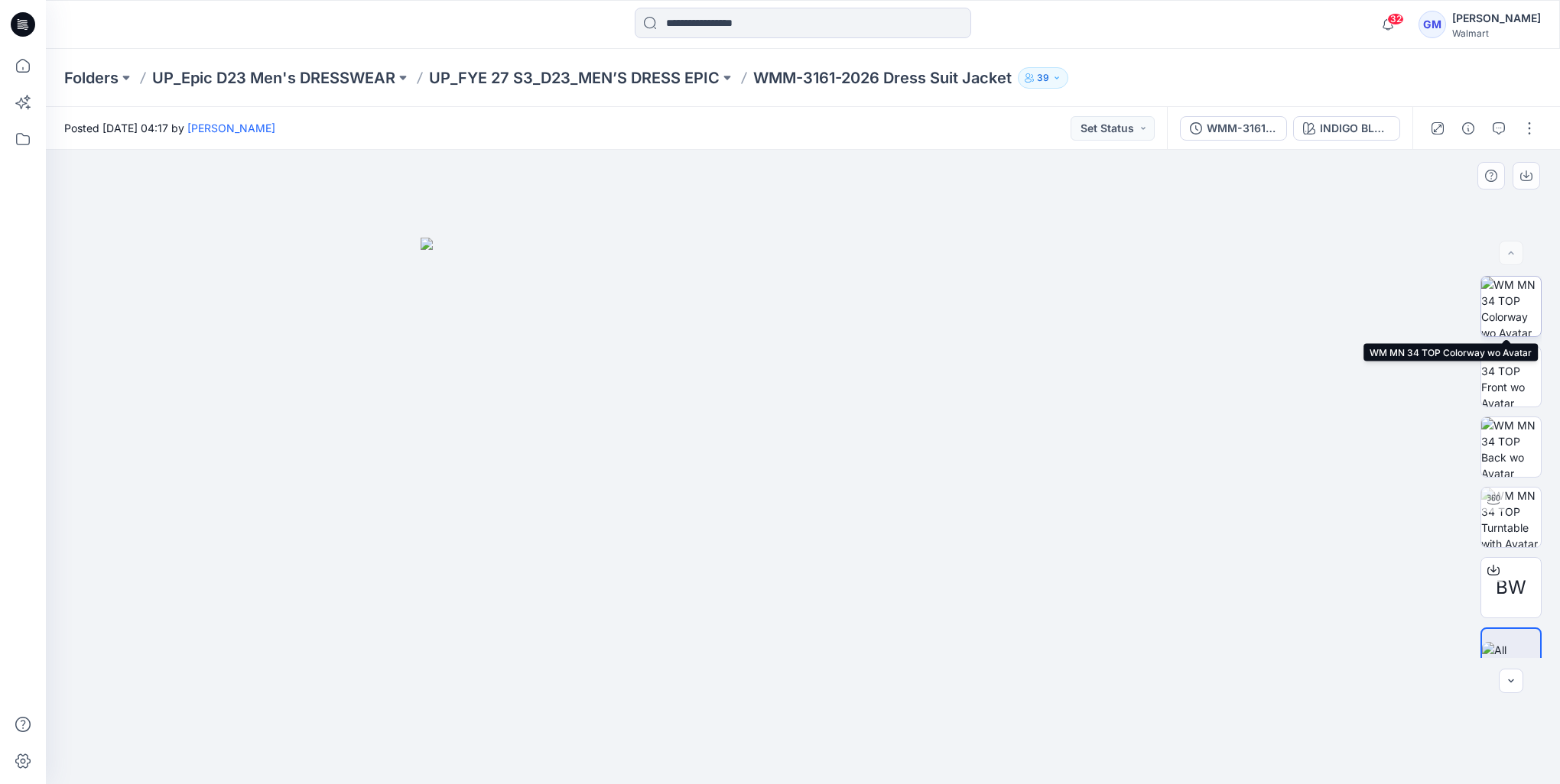
click at [1505, 314] on img at bounding box center [1511, 307] width 60 height 60
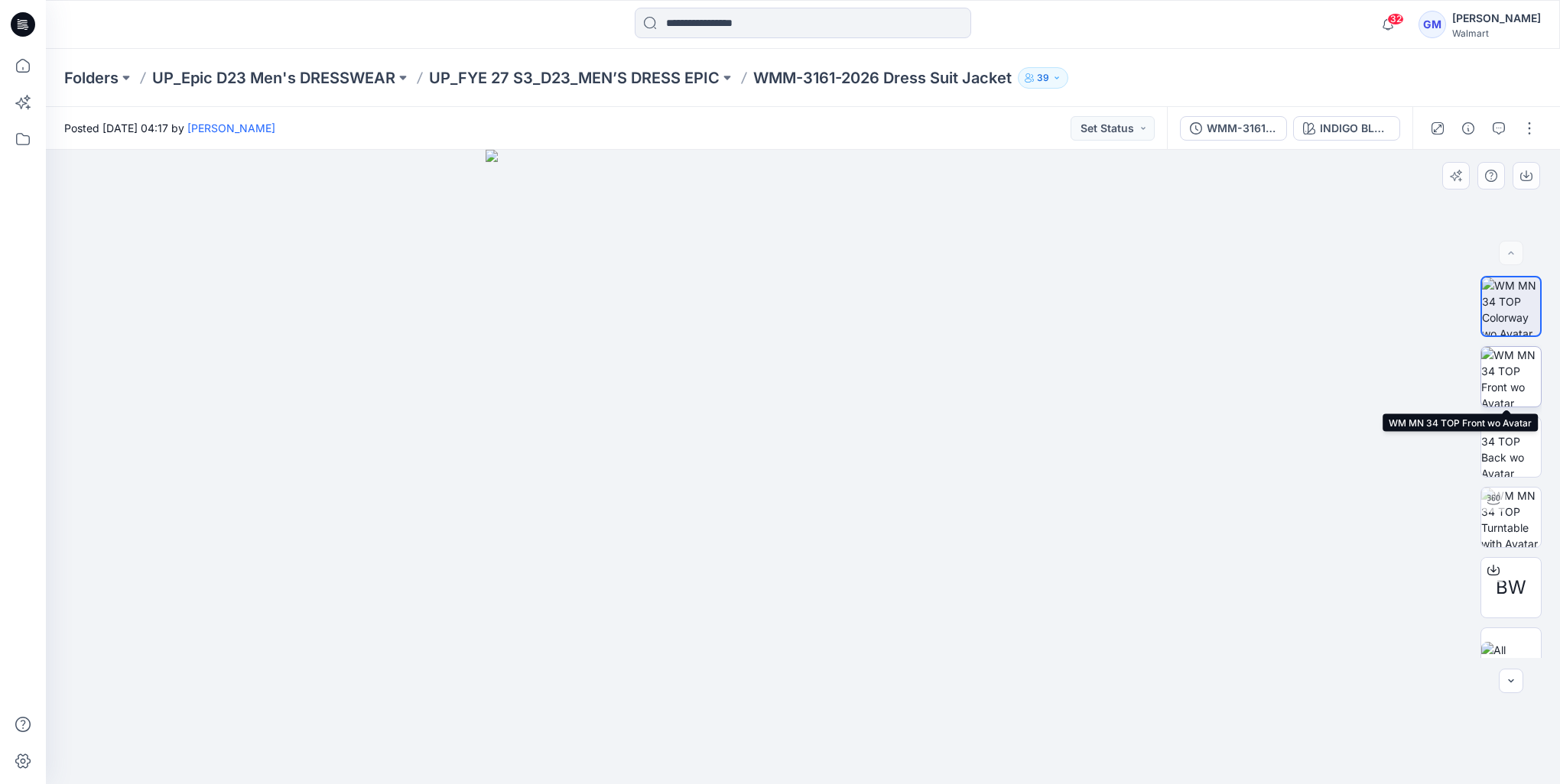
click at [1506, 394] on img at bounding box center [1511, 377] width 60 height 60
click at [578, 83] on p "UP_FYE 27 S3_D23_MEN’S DRESS EPIC" at bounding box center [574, 78] width 291 height 21
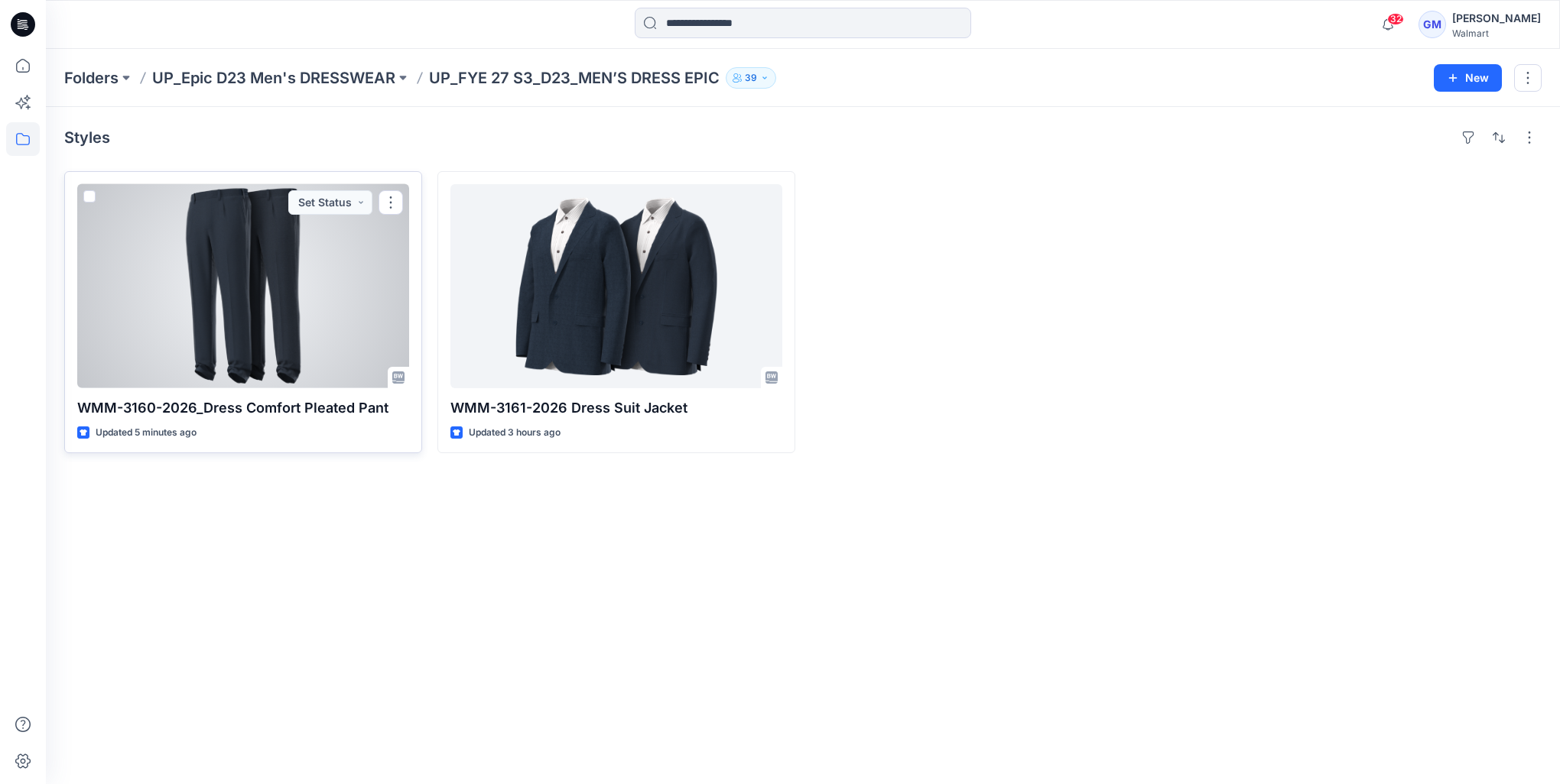
click at [266, 344] on div at bounding box center [243, 286] width 331 height 204
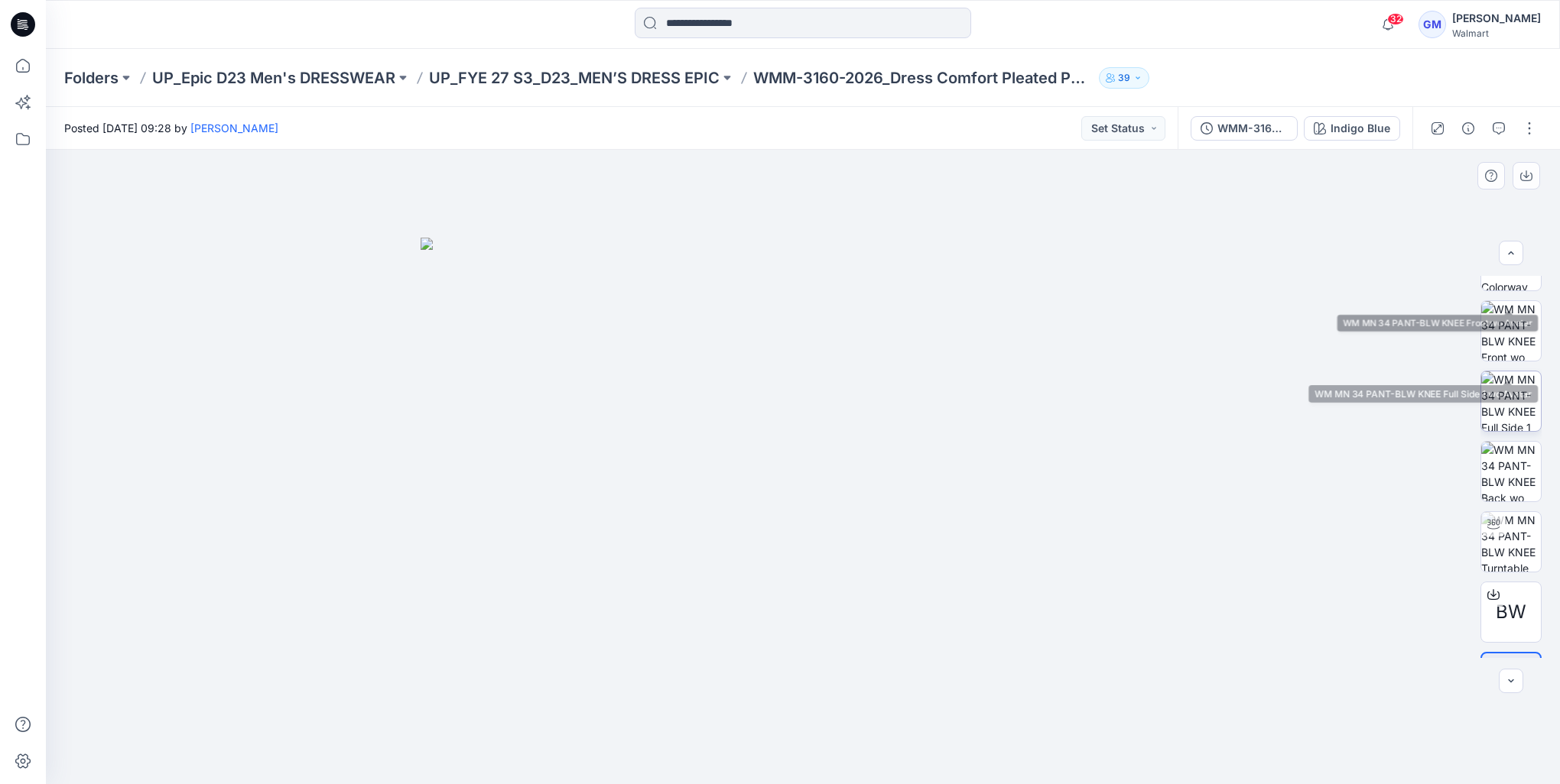
scroll to position [101, 0]
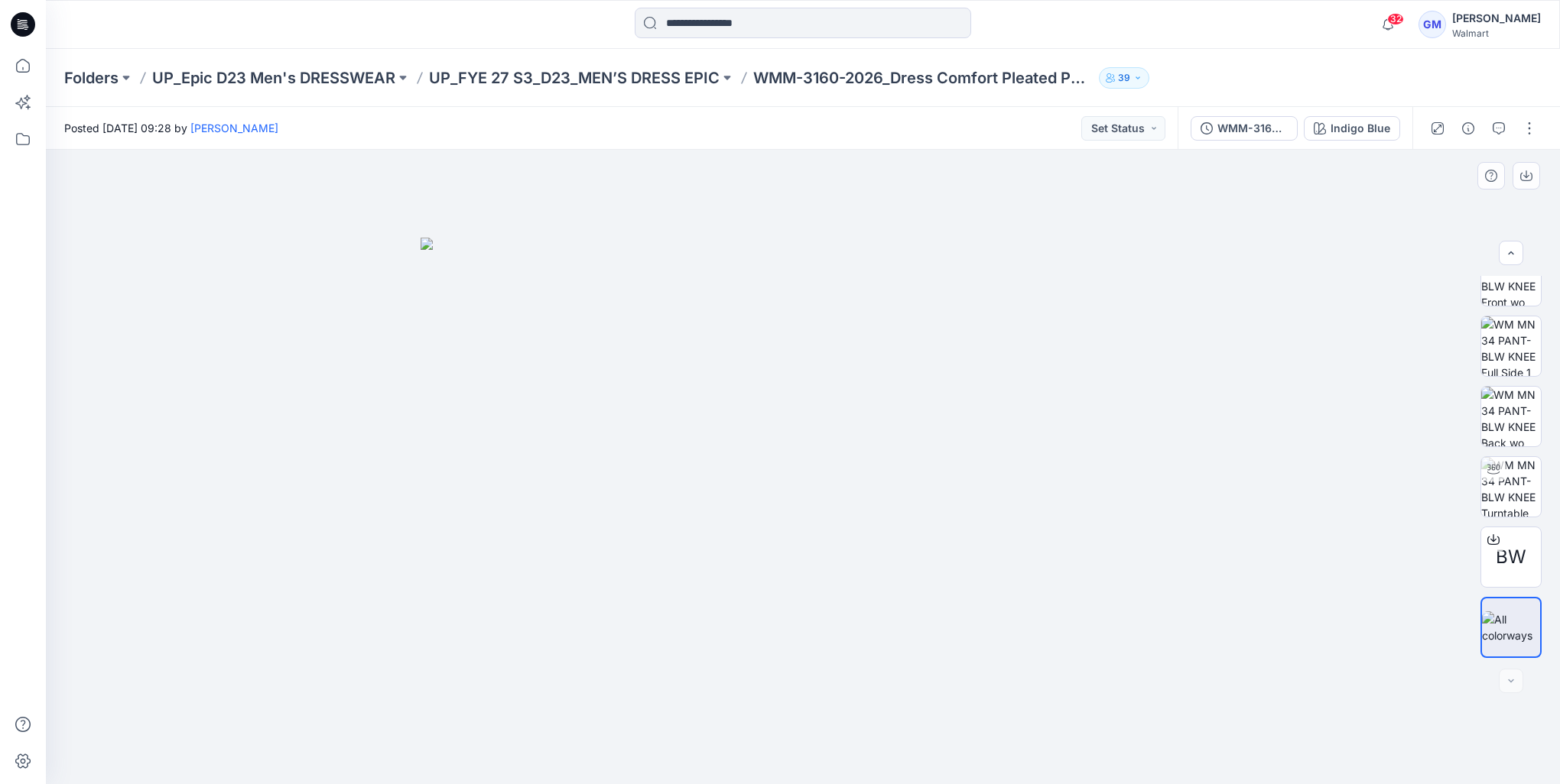
click at [1468, 419] on div "BW" at bounding box center [1511, 467] width 98 height 382
click at [1502, 402] on img at bounding box center [1511, 417] width 60 height 60
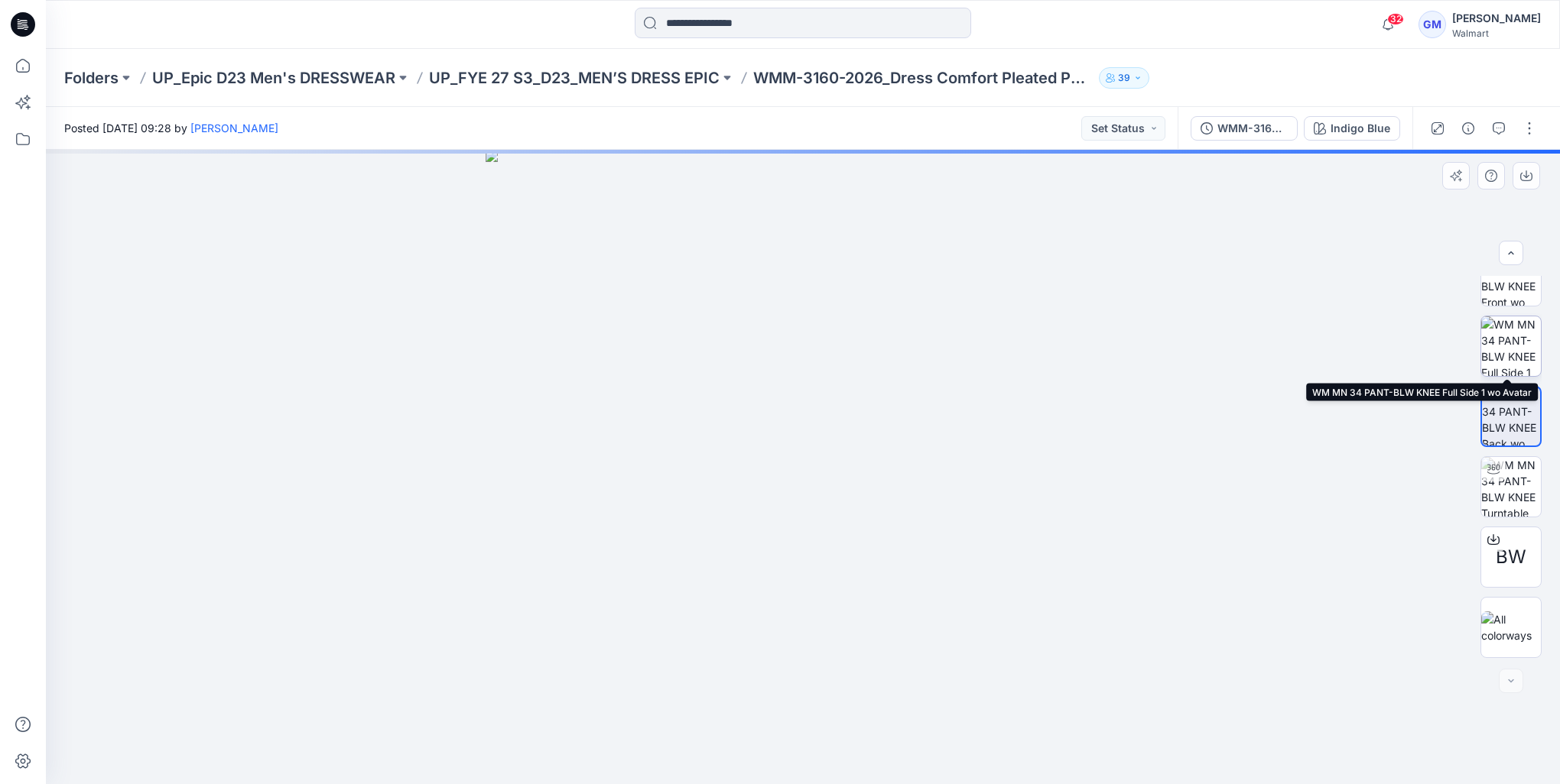
click at [1512, 338] on img at bounding box center [1511, 346] width 60 height 60
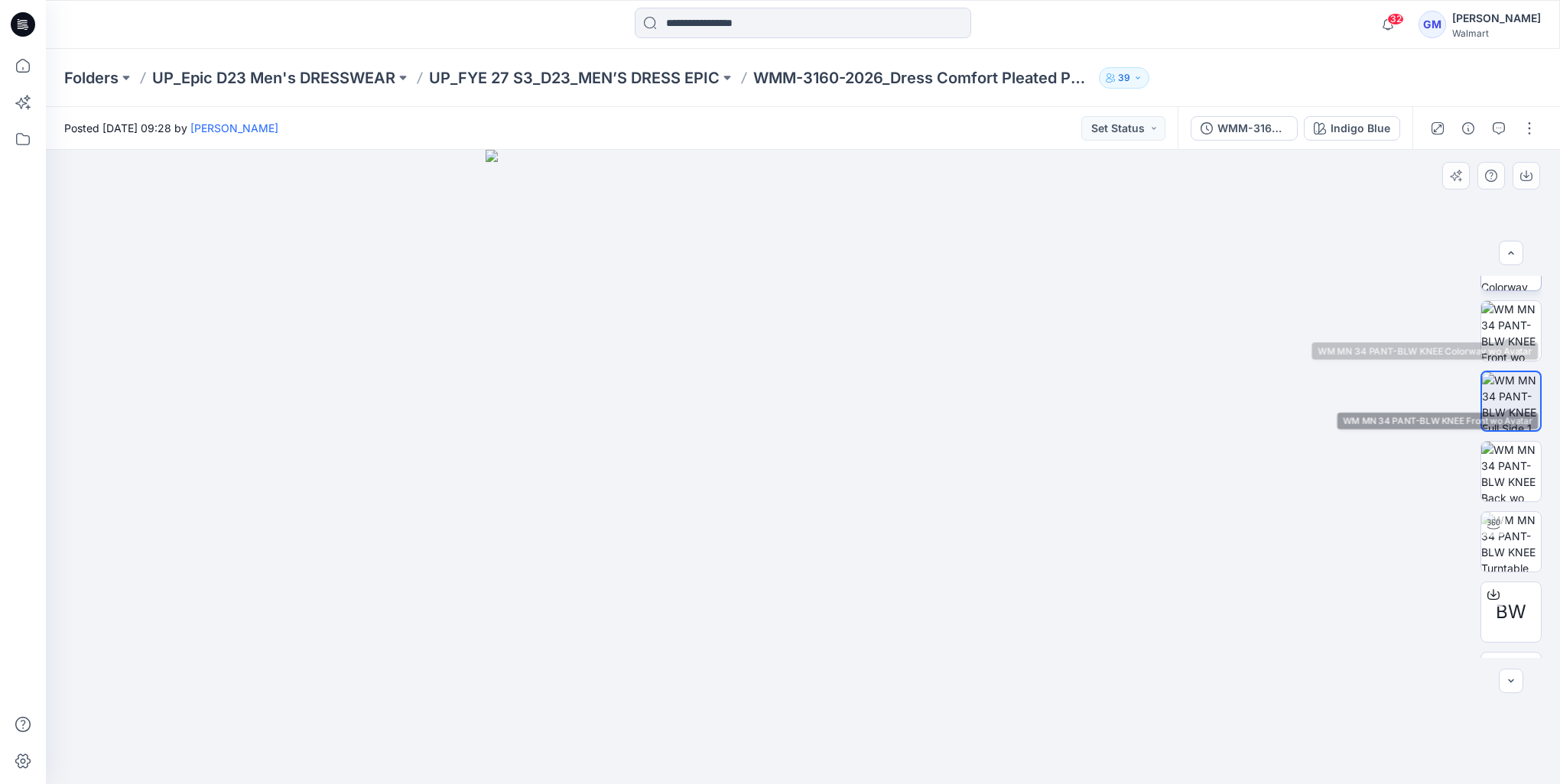
scroll to position [0, 0]
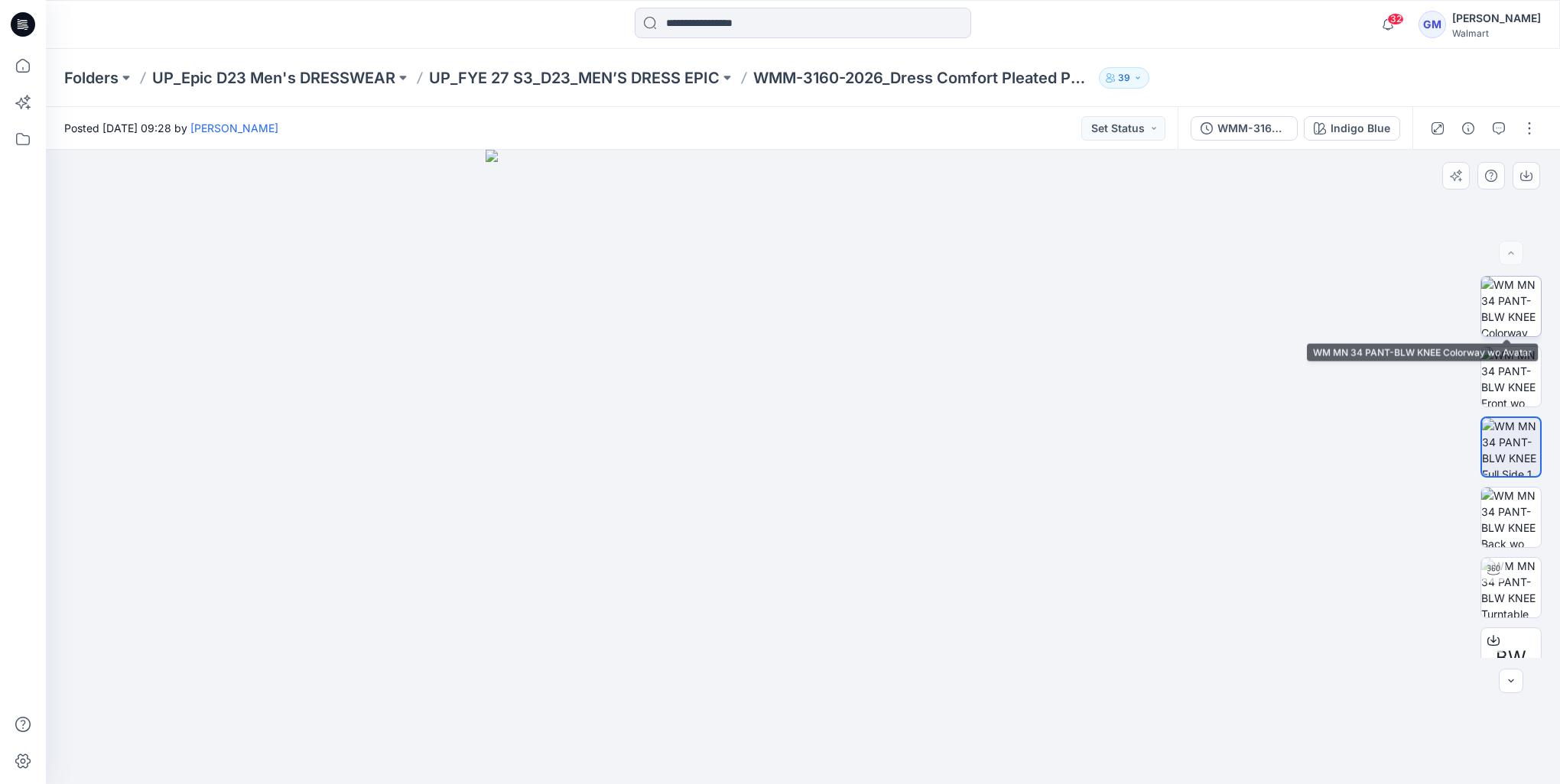
click at [1527, 325] on img at bounding box center [1511, 307] width 60 height 60
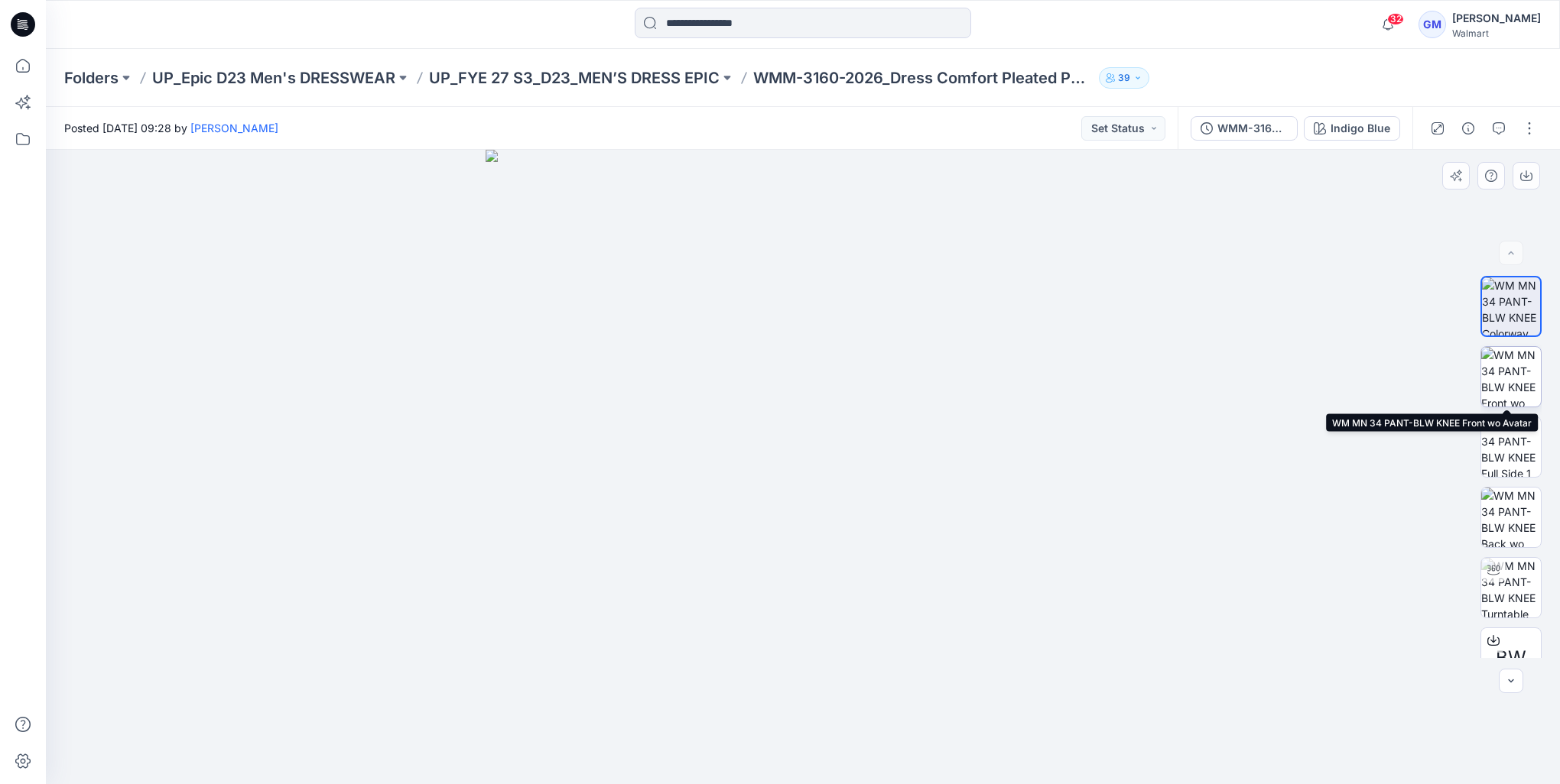
click at [1523, 401] on img at bounding box center [1511, 377] width 60 height 60
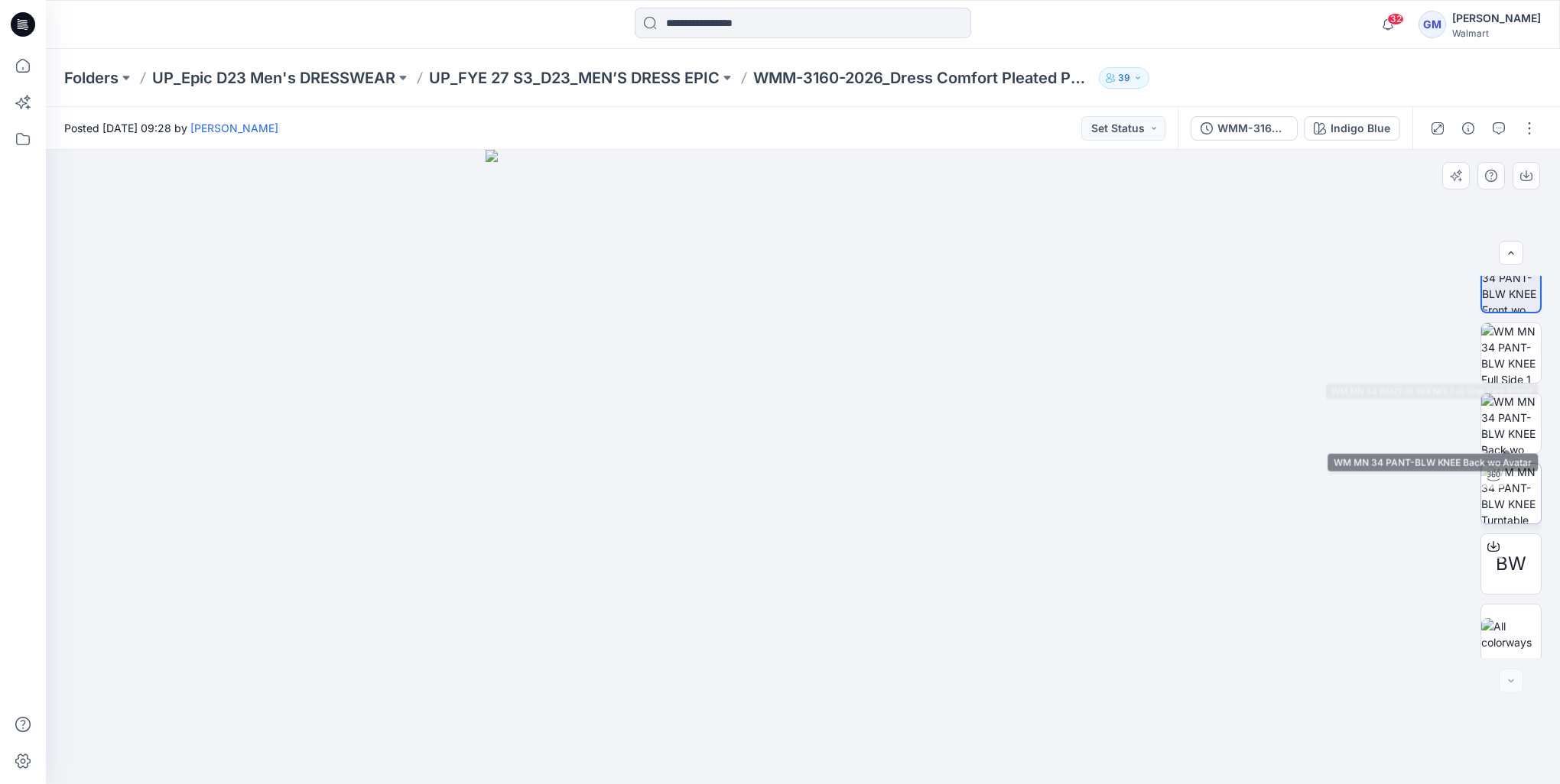
scroll to position [101, 0]
click at [569, 77] on p "UP_FYE 27 S3_D23_MEN’S DRESS EPIC" at bounding box center [574, 78] width 291 height 21
